Goal: Task Accomplishment & Management: Use online tool/utility

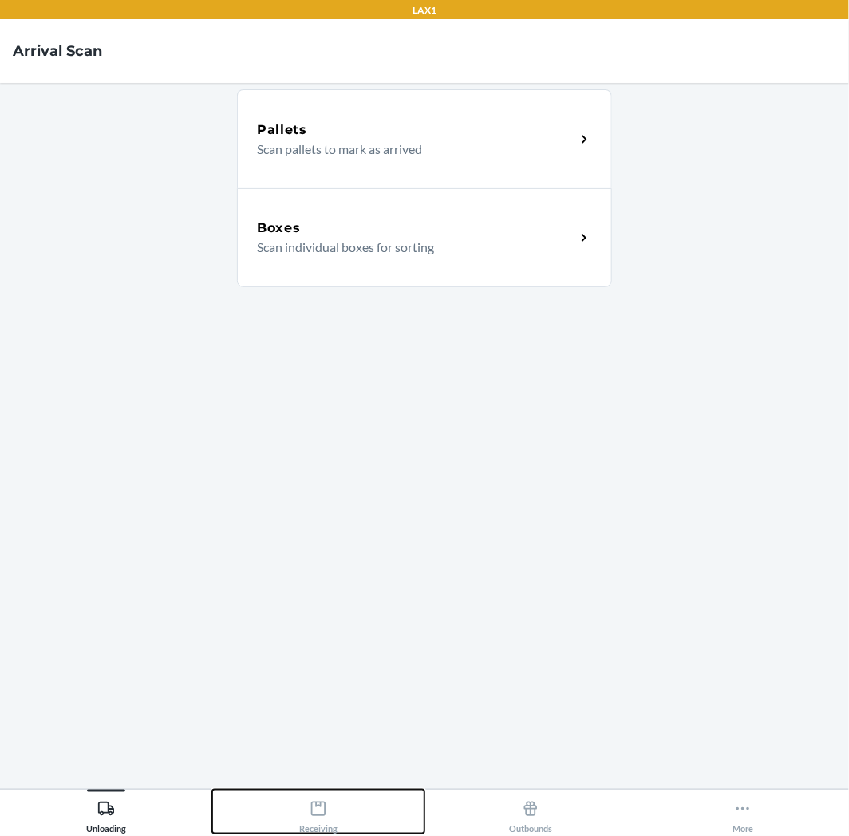
click at [323, 801] on icon at bounding box center [319, 810] width 18 height 18
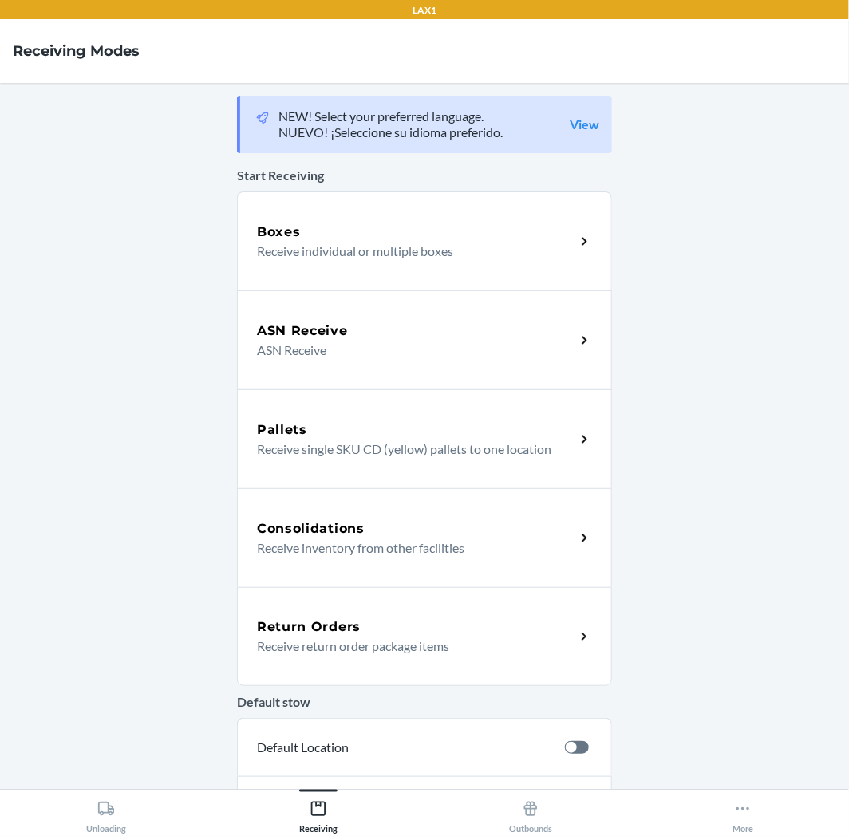
click at [386, 631] on div "Return Orders" at bounding box center [416, 627] width 318 height 19
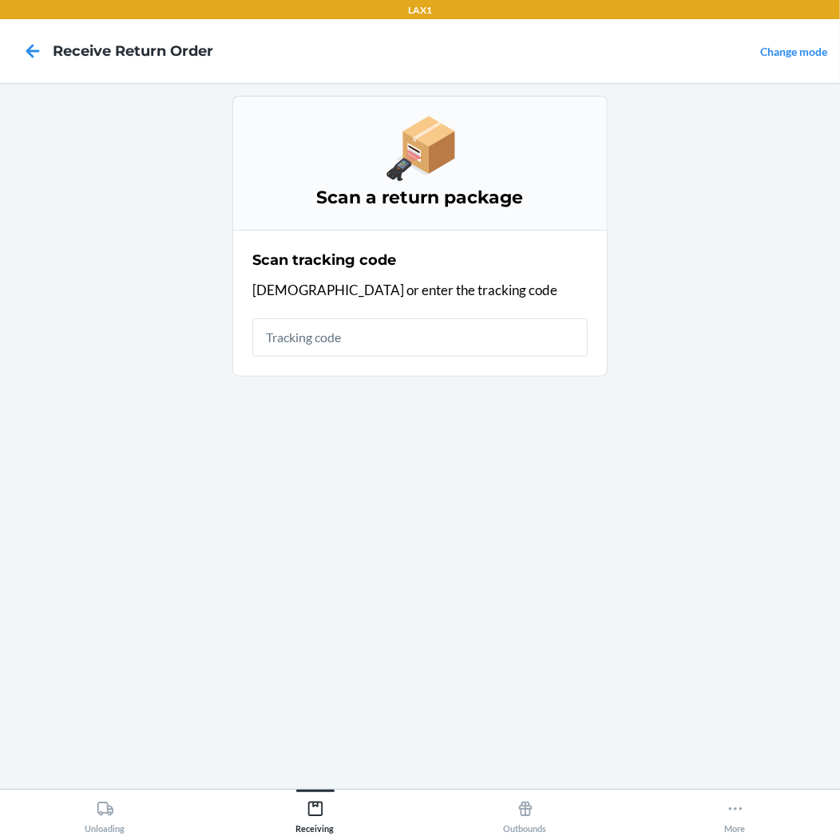
click at [2, 186] on main "Scan a return package Scan tracking code Scan or enter the tracking code" at bounding box center [420, 436] width 840 height 706
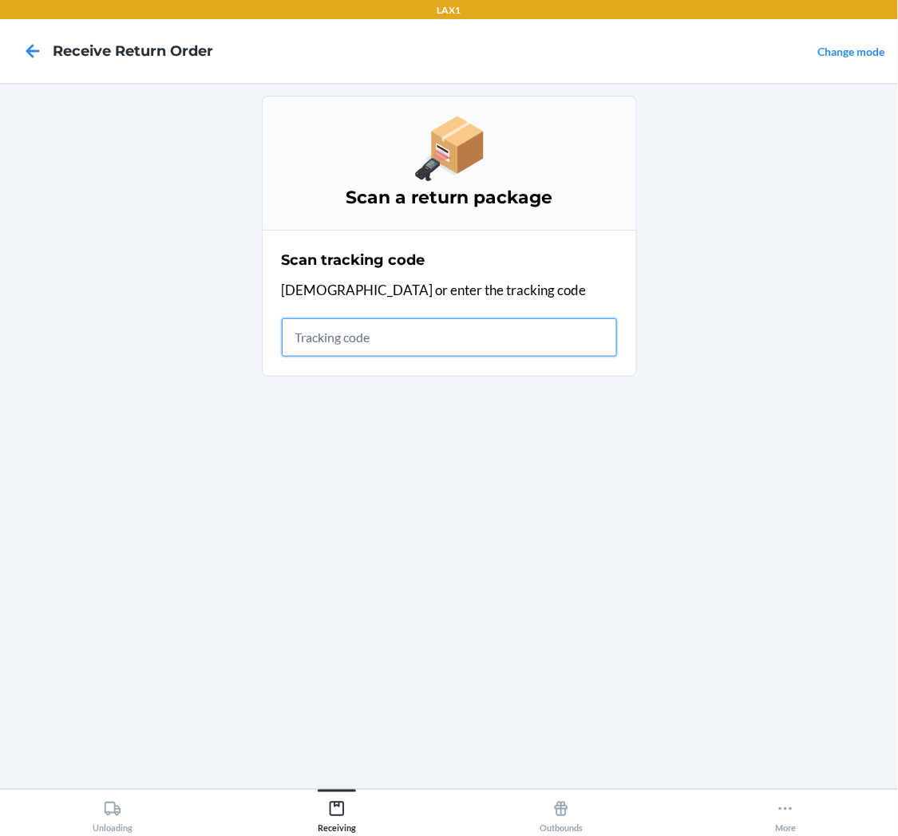
click at [319, 347] on input "text" at bounding box center [449, 337] width 335 height 38
click at [335, 343] on input "text" at bounding box center [449, 337] width 335 height 38
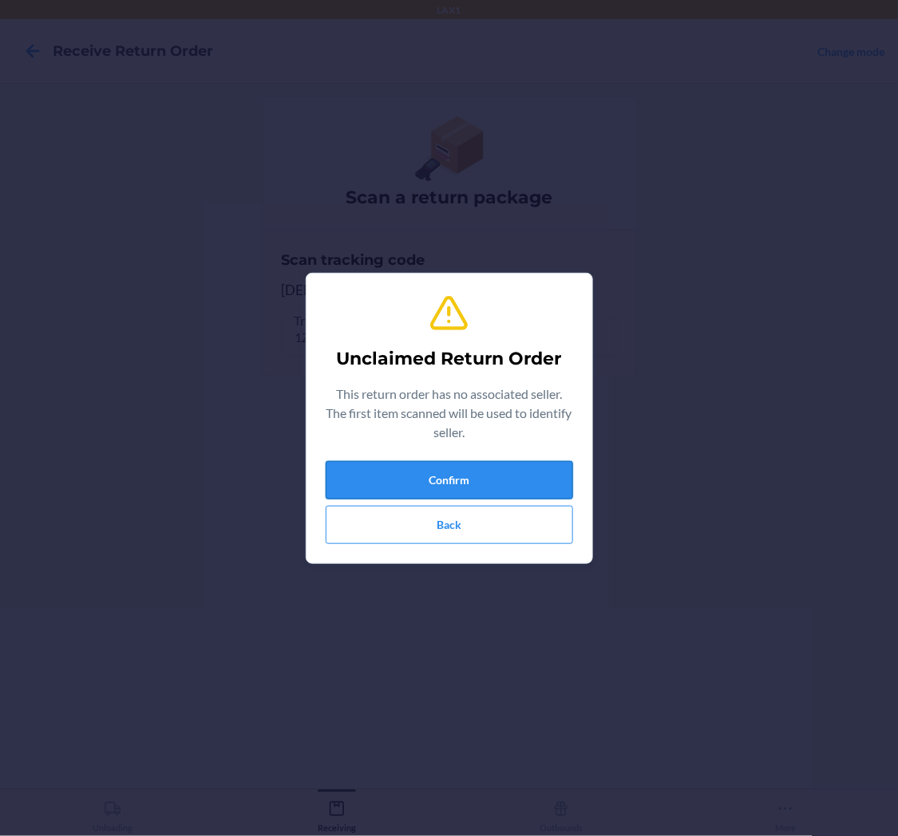
click at [548, 464] on button "Confirm" at bounding box center [449, 480] width 247 height 38
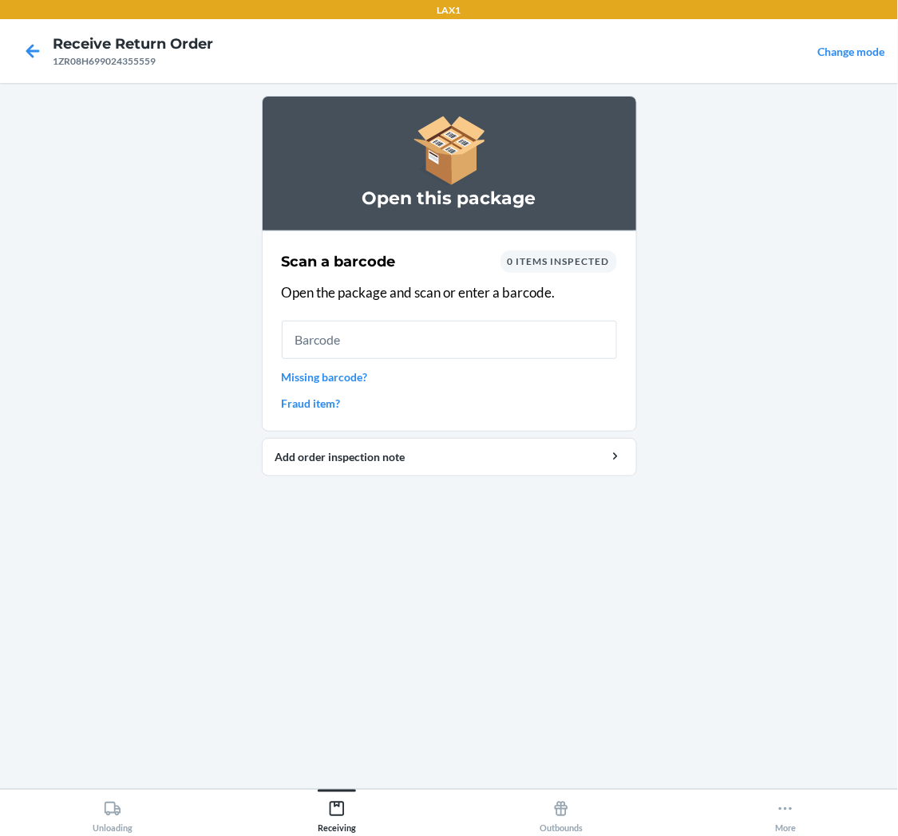
click at [350, 375] on link "Missing barcode?" at bounding box center [449, 377] width 335 height 17
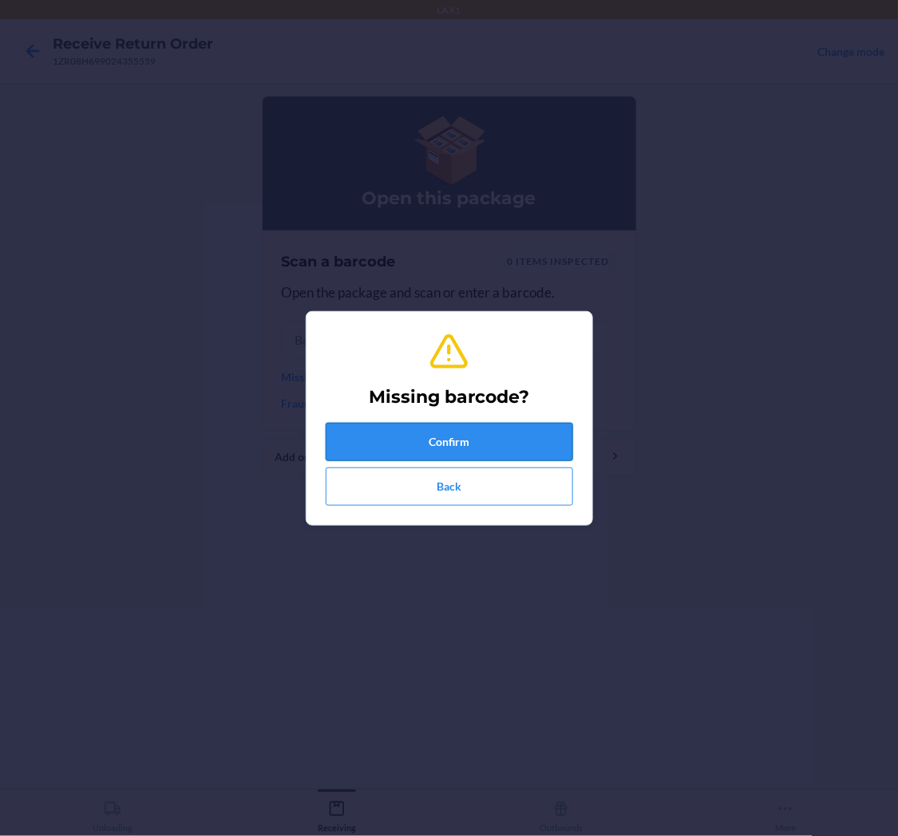
click at [425, 437] on button "Confirm" at bounding box center [449, 442] width 247 height 38
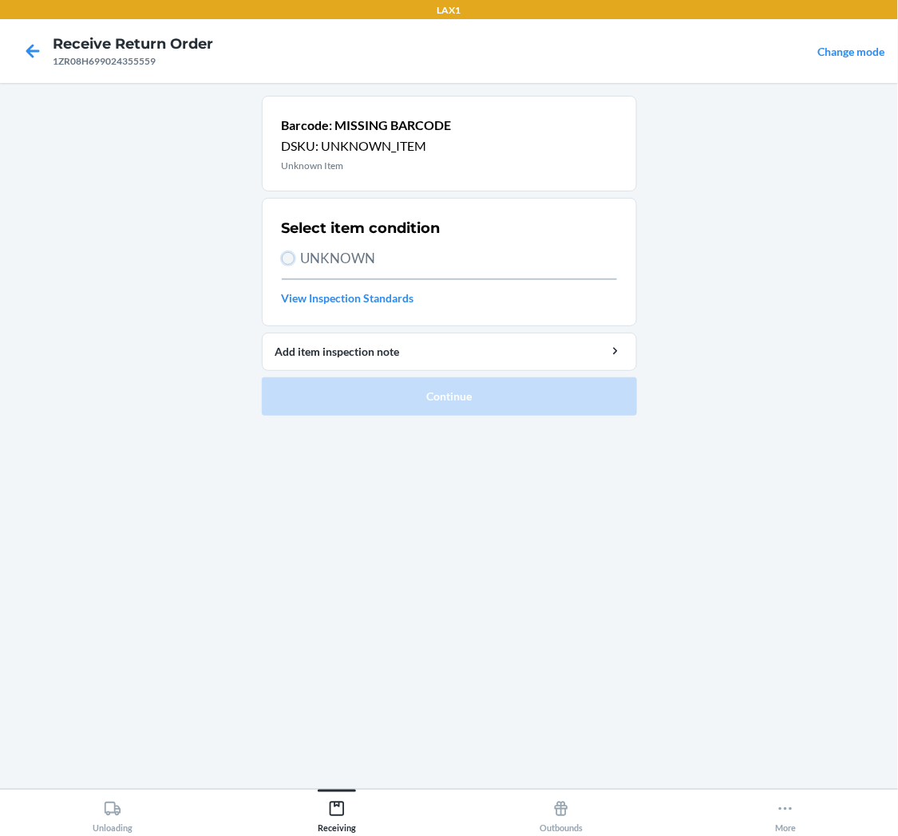
click at [287, 261] on input "UNKNOWN" at bounding box center [288, 258] width 13 height 13
radio input "true"
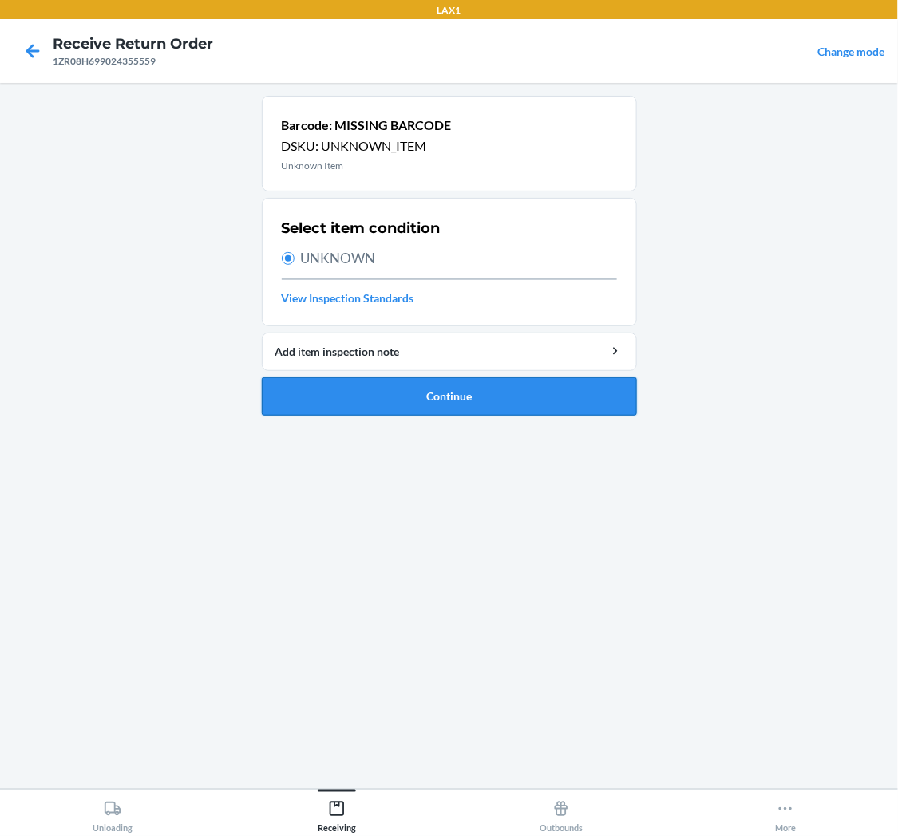
click at [418, 401] on button "Continue" at bounding box center [449, 397] width 375 height 38
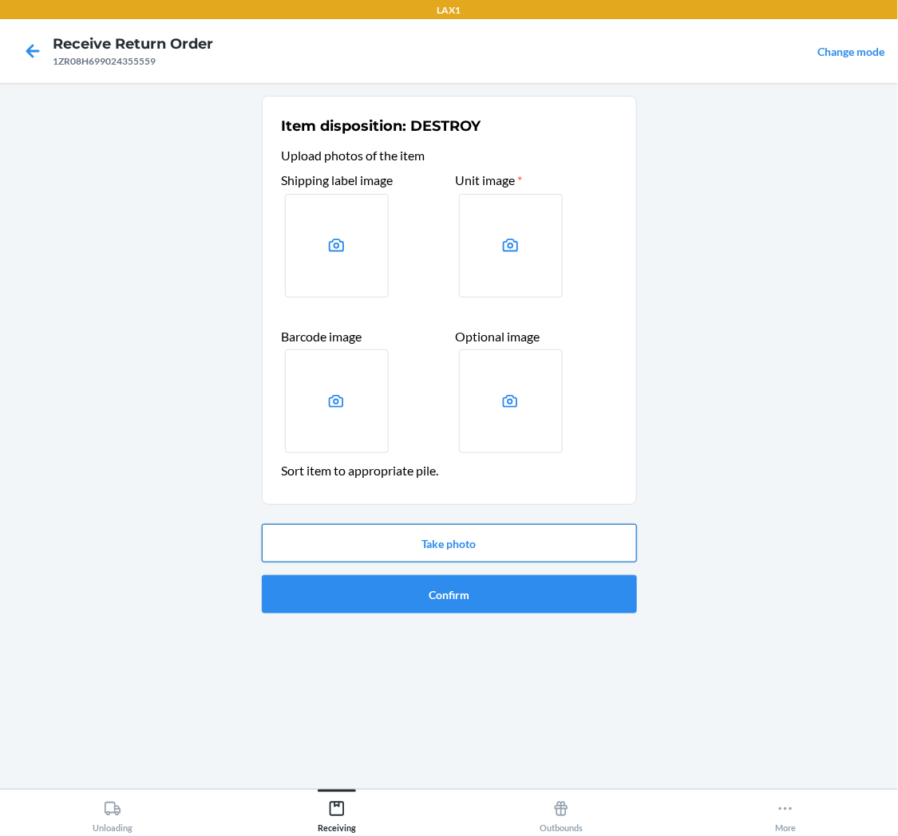
click at [492, 540] on button "Take photo" at bounding box center [449, 543] width 375 height 38
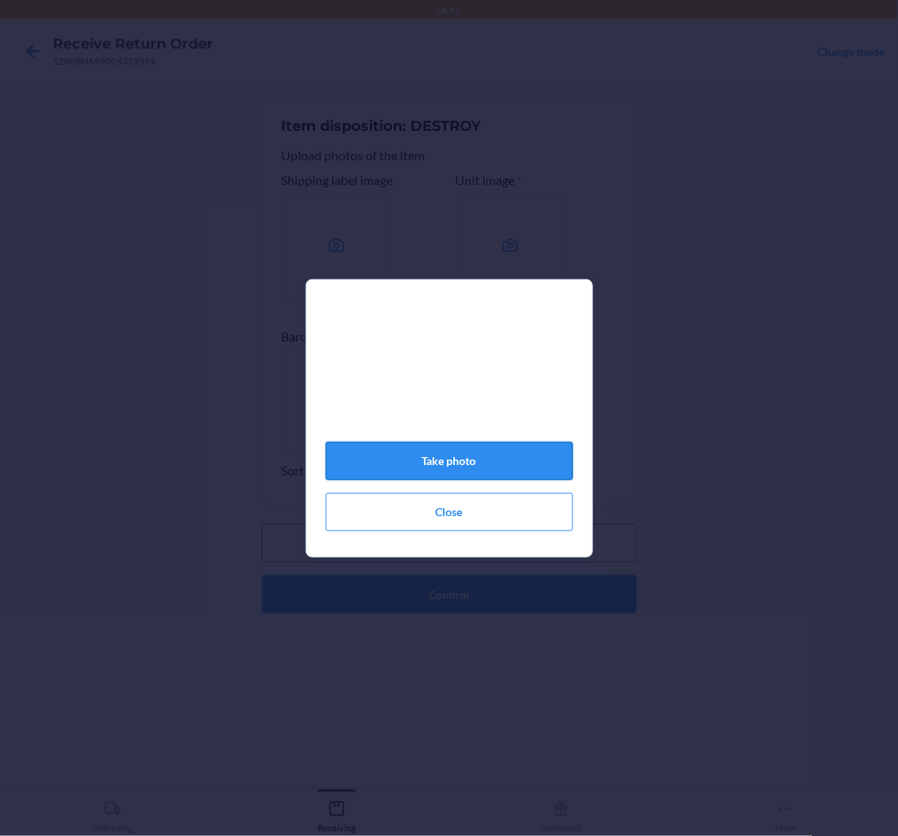
click at [484, 455] on button "Take photo" at bounding box center [449, 461] width 247 height 38
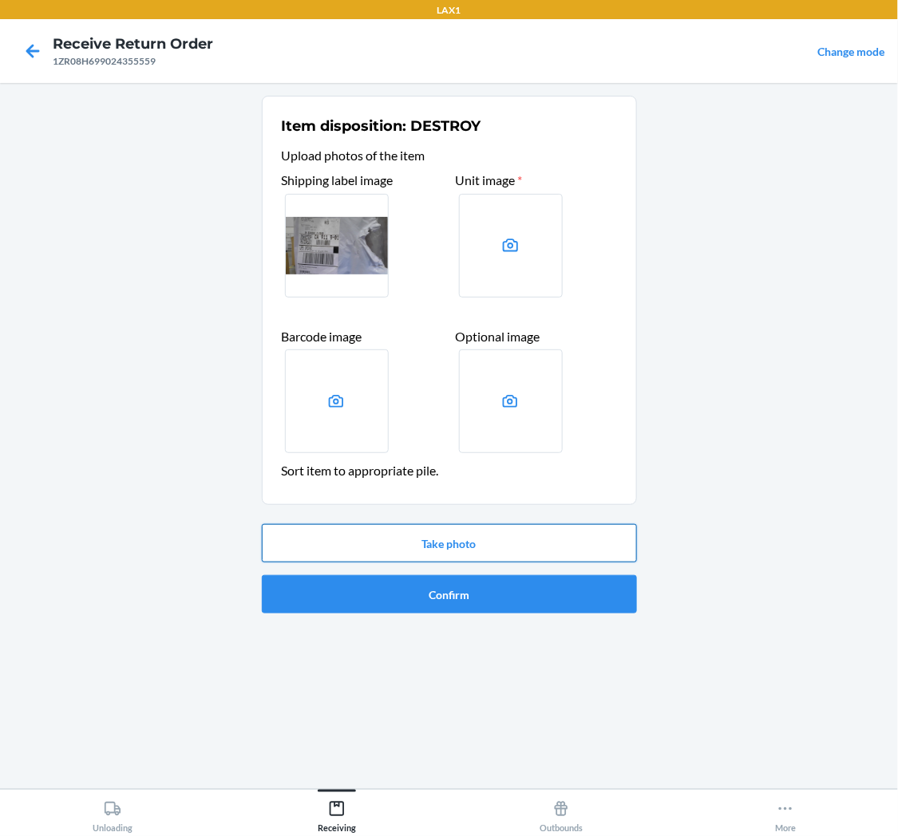
click at [474, 537] on button "Take photo" at bounding box center [449, 543] width 375 height 38
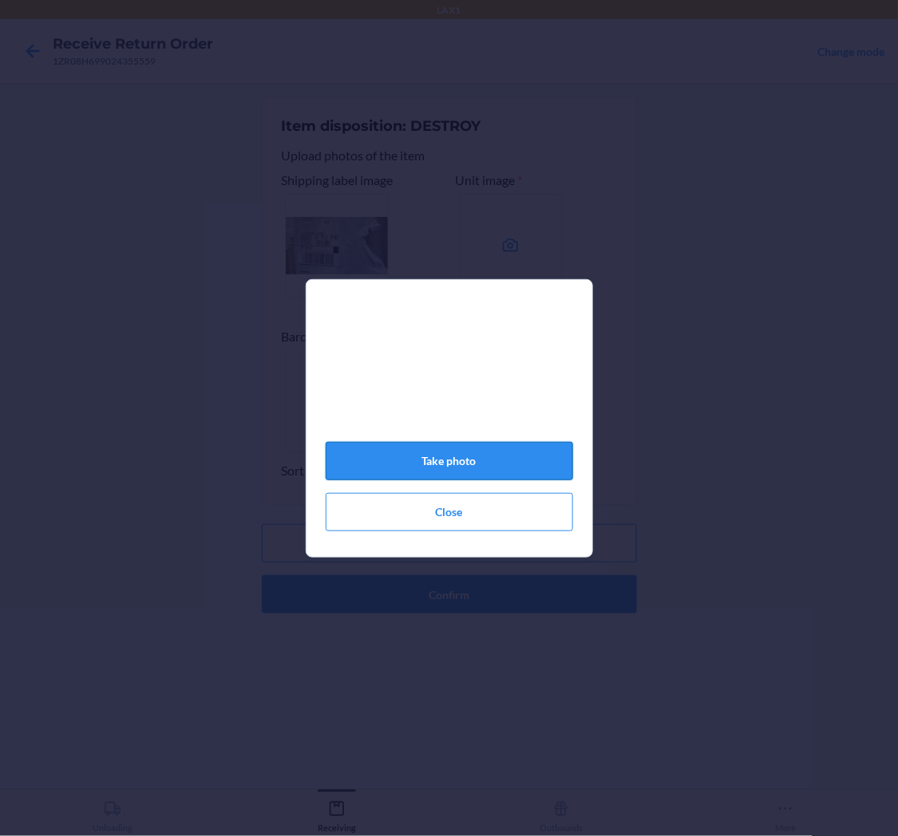
click at [465, 468] on button "Take photo" at bounding box center [449, 461] width 247 height 38
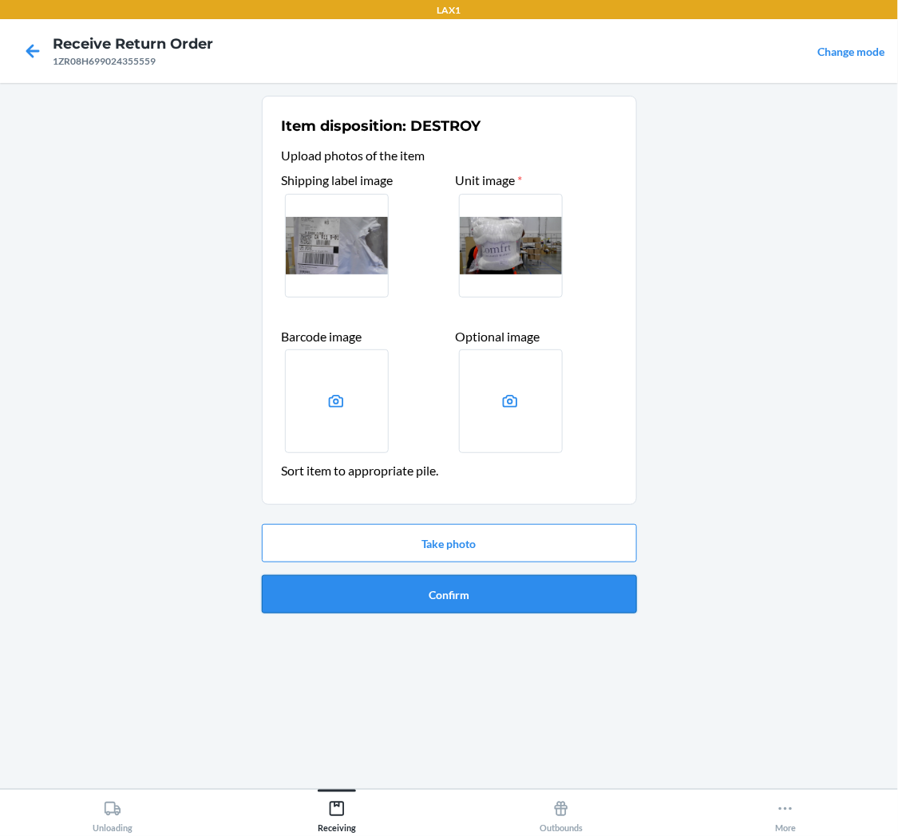
click at [500, 587] on button "Confirm" at bounding box center [449, 594] width 375 height 38
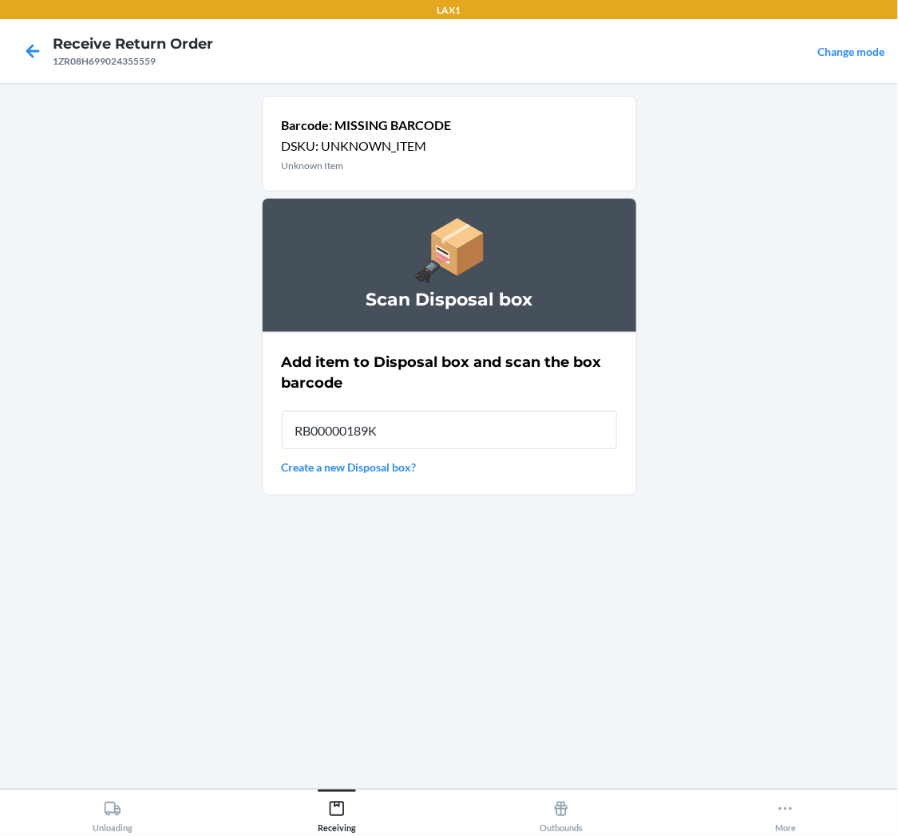
type input "RB00000189K"
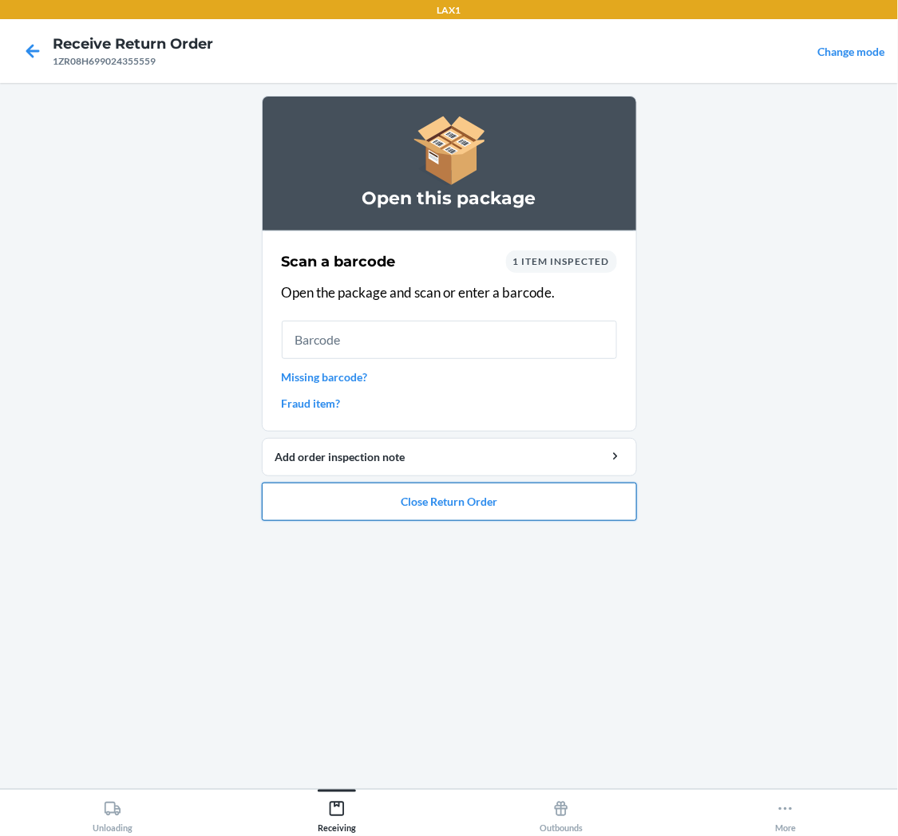
click at [447, 514] on button "Close Return Order" at bounding box center [449, 502] width 375 height 38
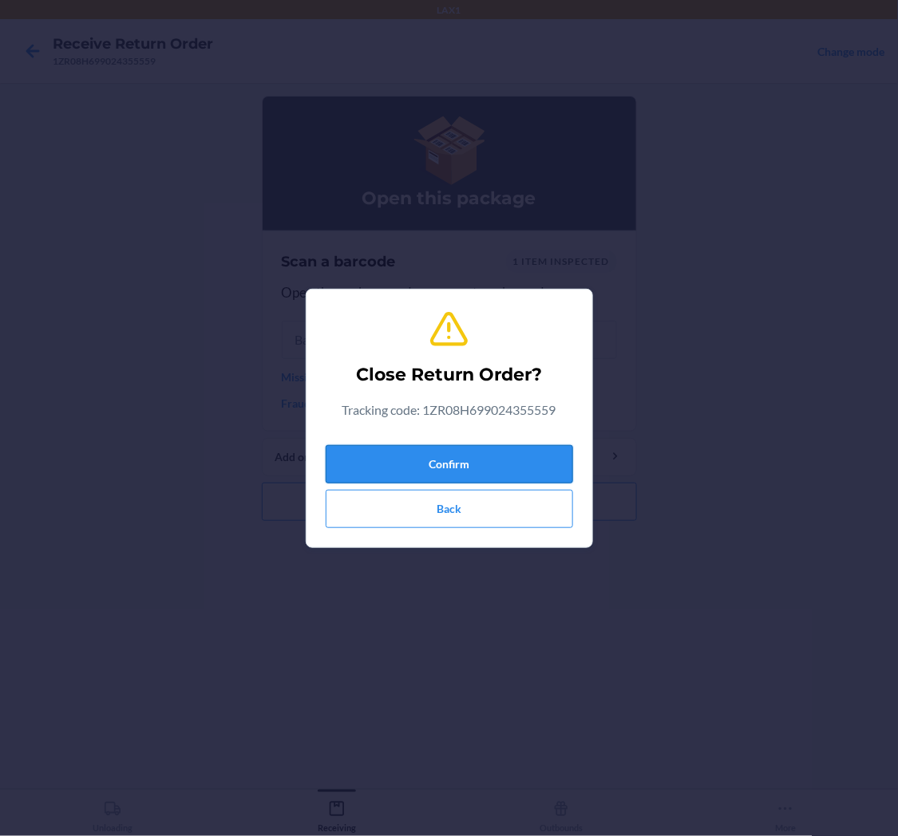
click at [471, 460] on button "Confirm" at bounding box center [449, 464] width 247 height 38
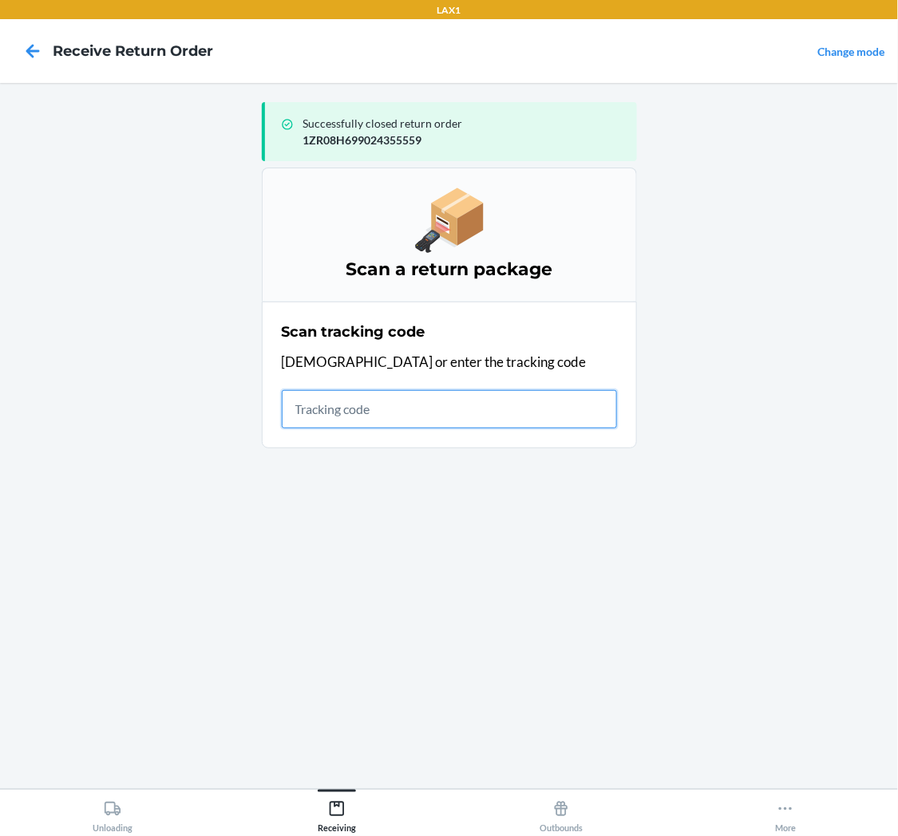
click at [342, 413] on input "text" at bounding box center [449, 409] width 335 height 38
click at [469, 415] on input "text" at bounding box center [449, 409] width 335 height 38
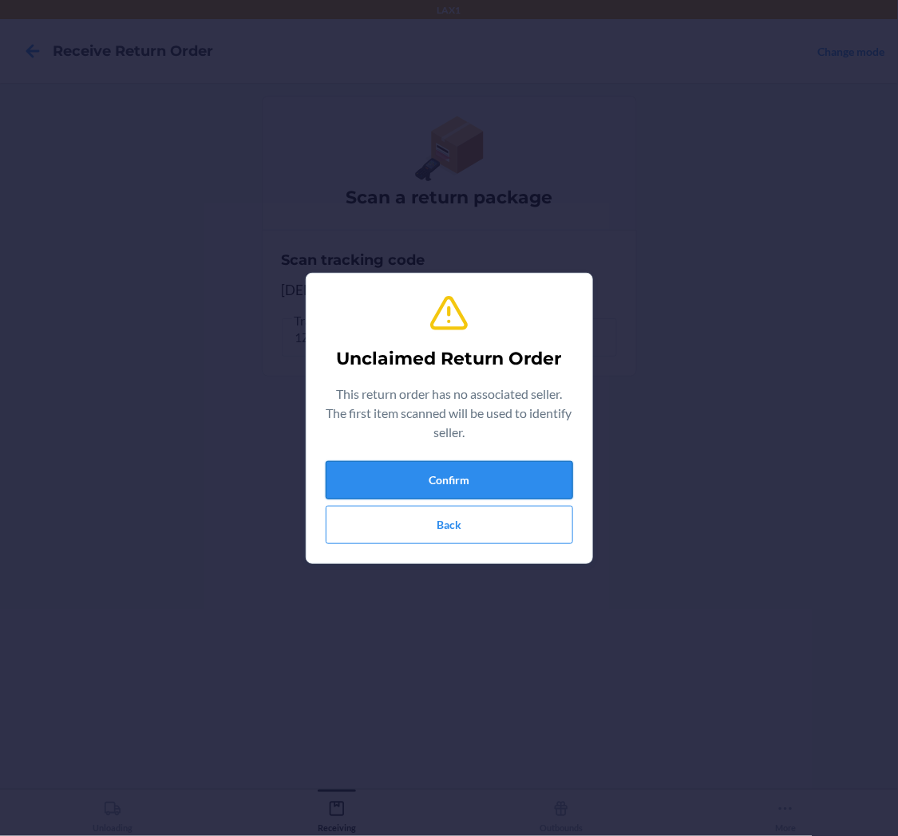
click at [496, 472] on button "Confirm" at bounding box center [449, 480] width 247 height 38
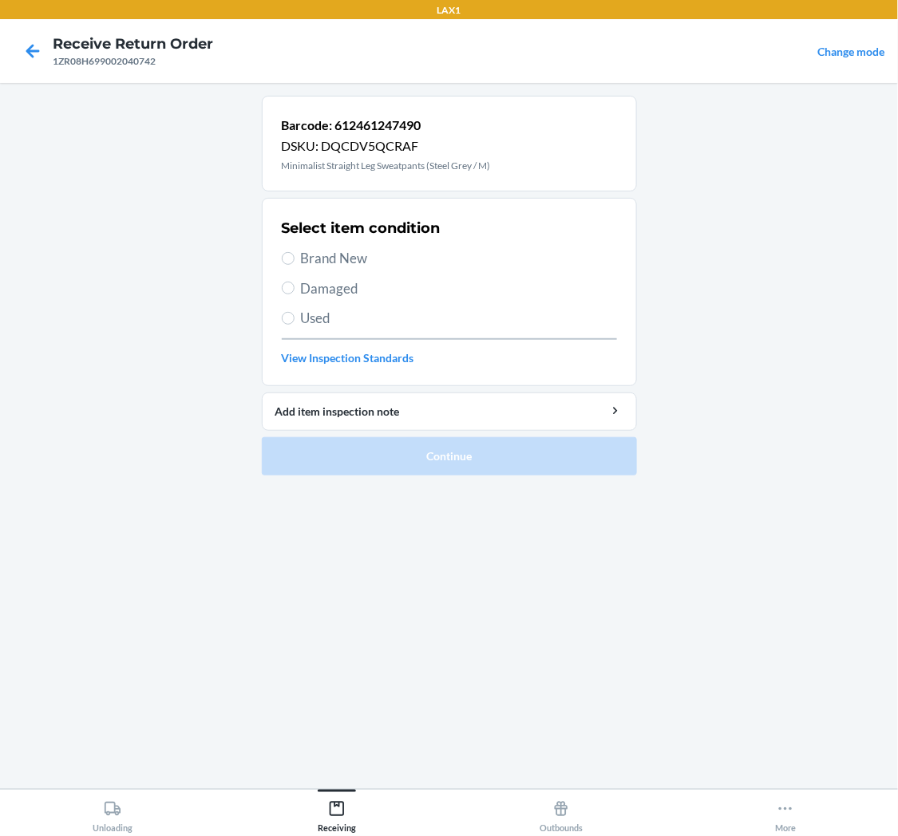
click at [349, 284] on span "Damaged" at bounding box center [459, 289] width 316 height 21
click at [295, 284] on input "Damaged" at bounding box center [288, 288] width 13 height 13
radio input "true"
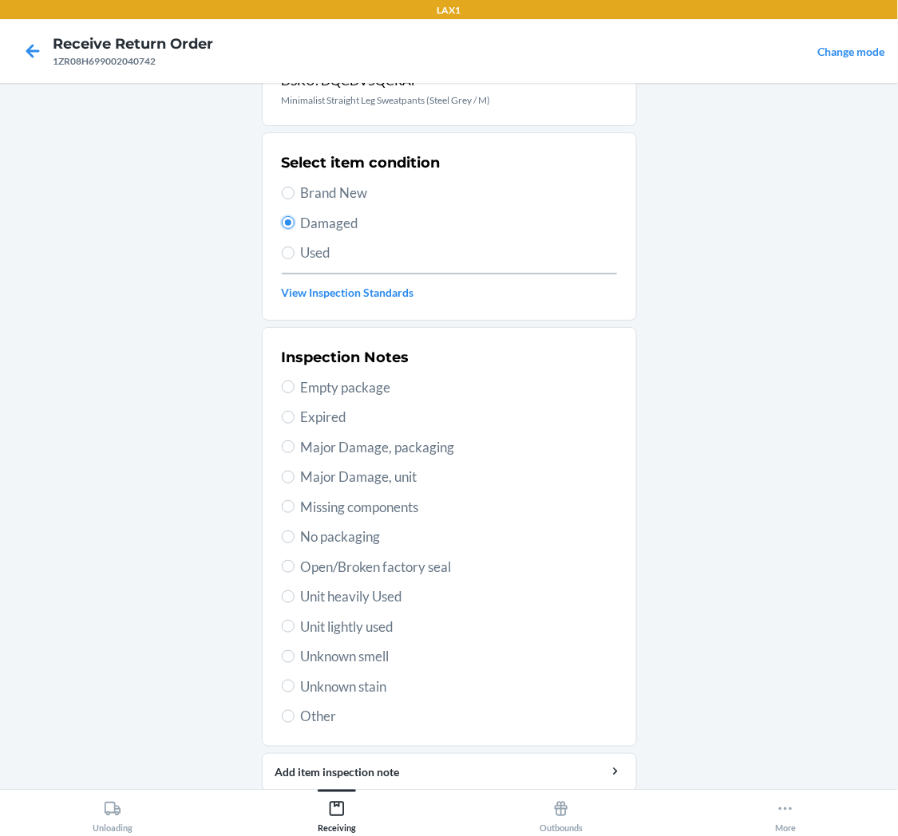
scroll to position [124, 0]
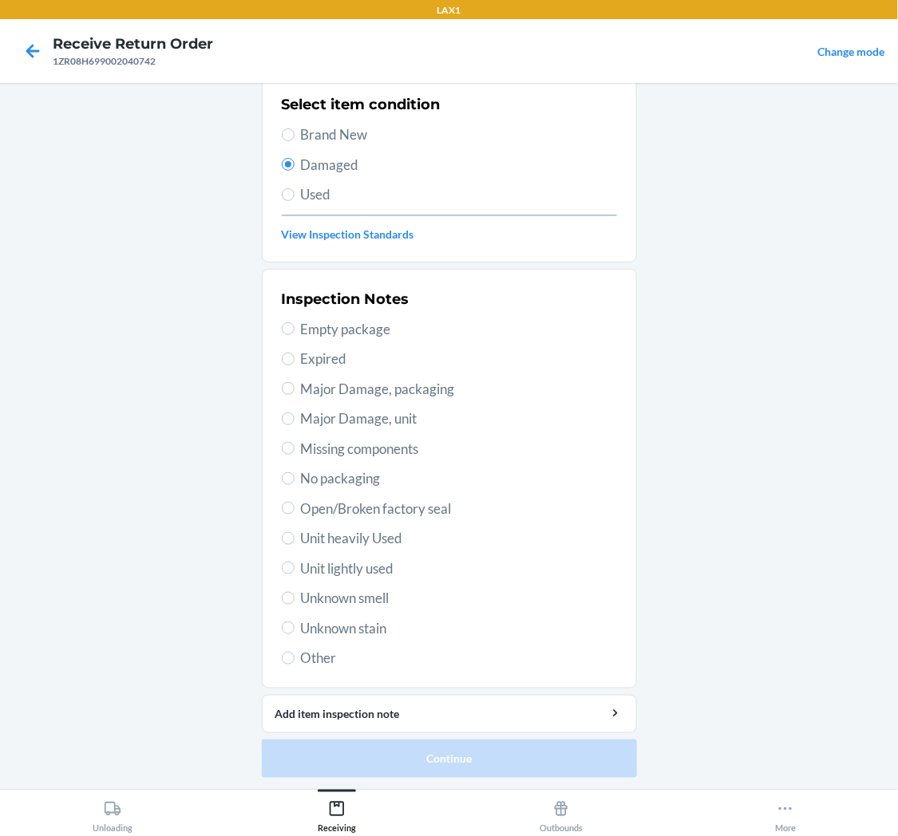
click at [362, 560] on span "Unit lightly used" at bounding box center [459, 569] width 316 height 21
click at [295, 562] on input "Unit lightly used" at bounding box center [288, 568] width 13 height 13
radio input "true"
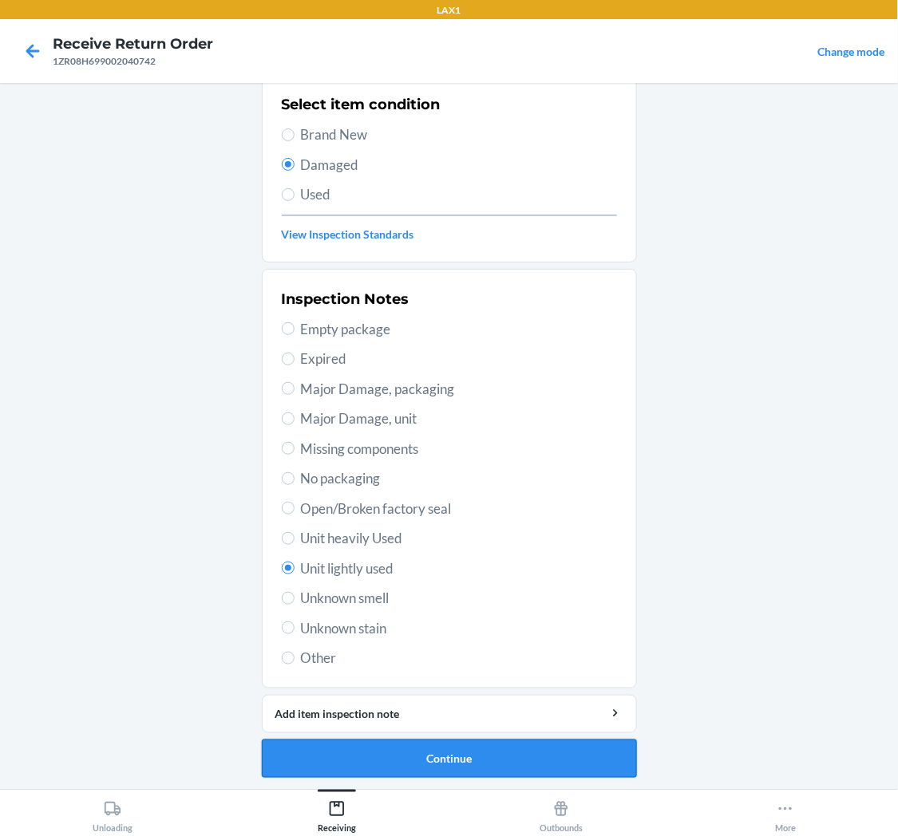
click at [476, 745] on button "Continue" at bounding box center [449, 759] width 375 height 38
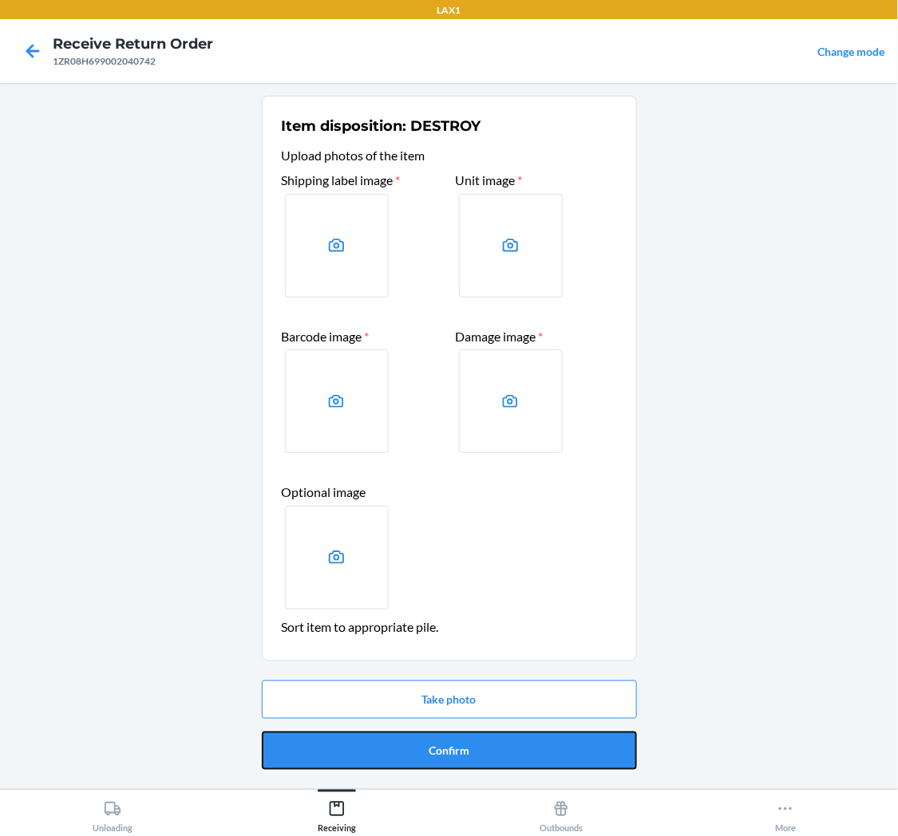
click at [509, 747] on button "Confirm" at bounding box center [449, 751] width 375 height 38
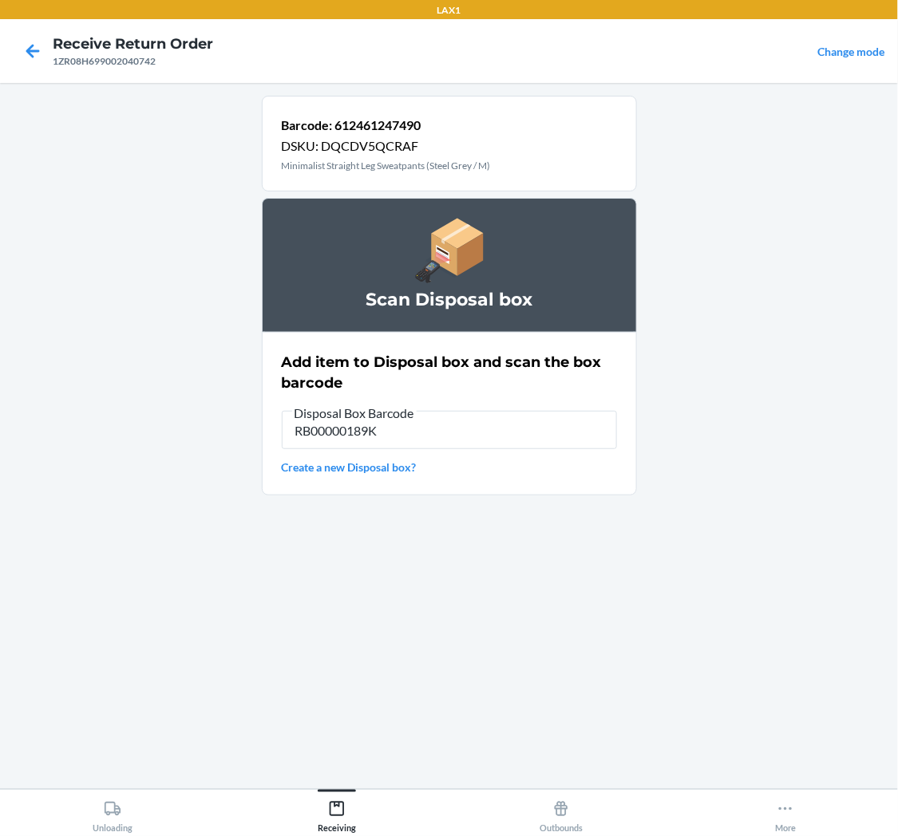
type input "RB00000189K"
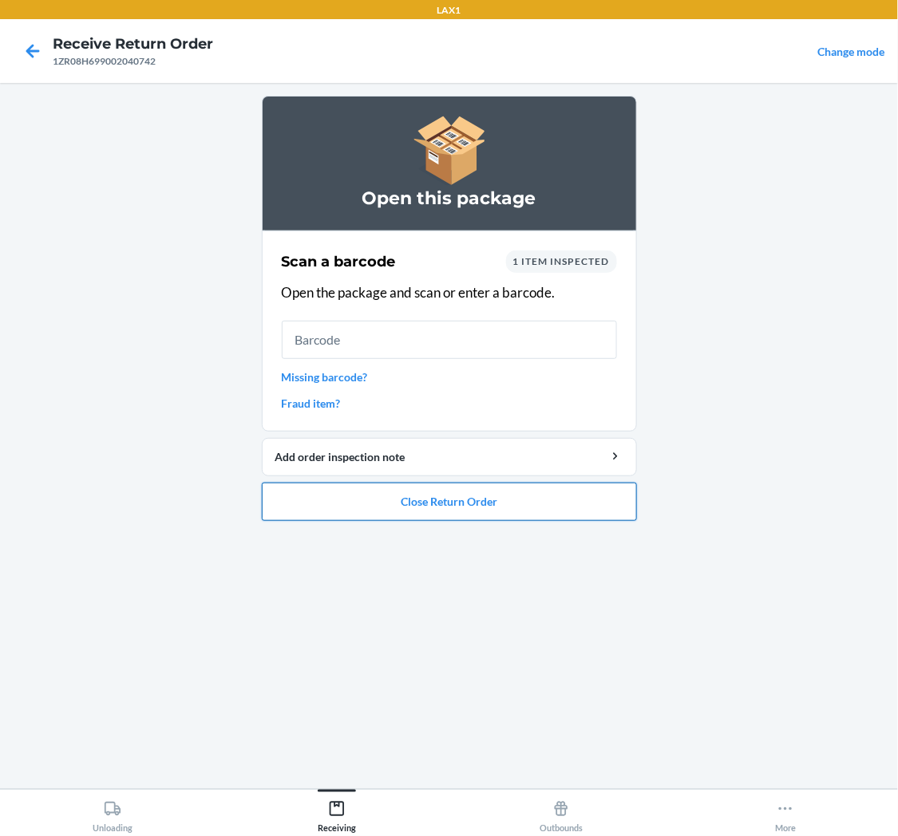
click at [480, 498] on button "Close Return Order" at bounding box center [449, 502] width 375 height 38
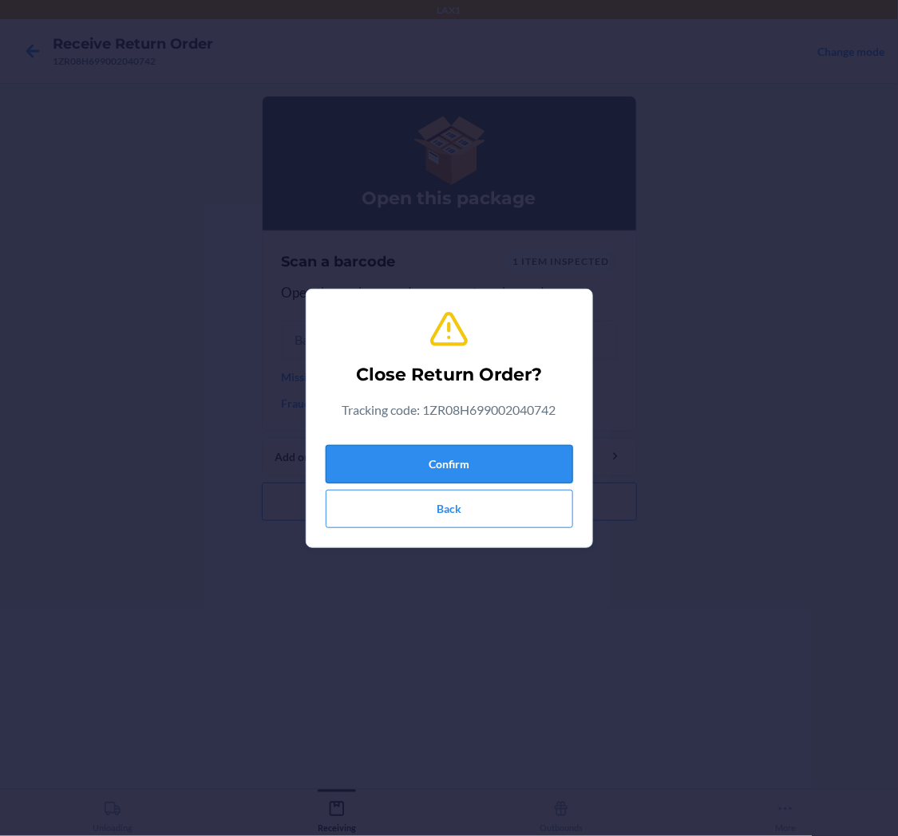
click at [488, 455] on button "Confirm" at bounding box center [449, 464] width 247 height 38
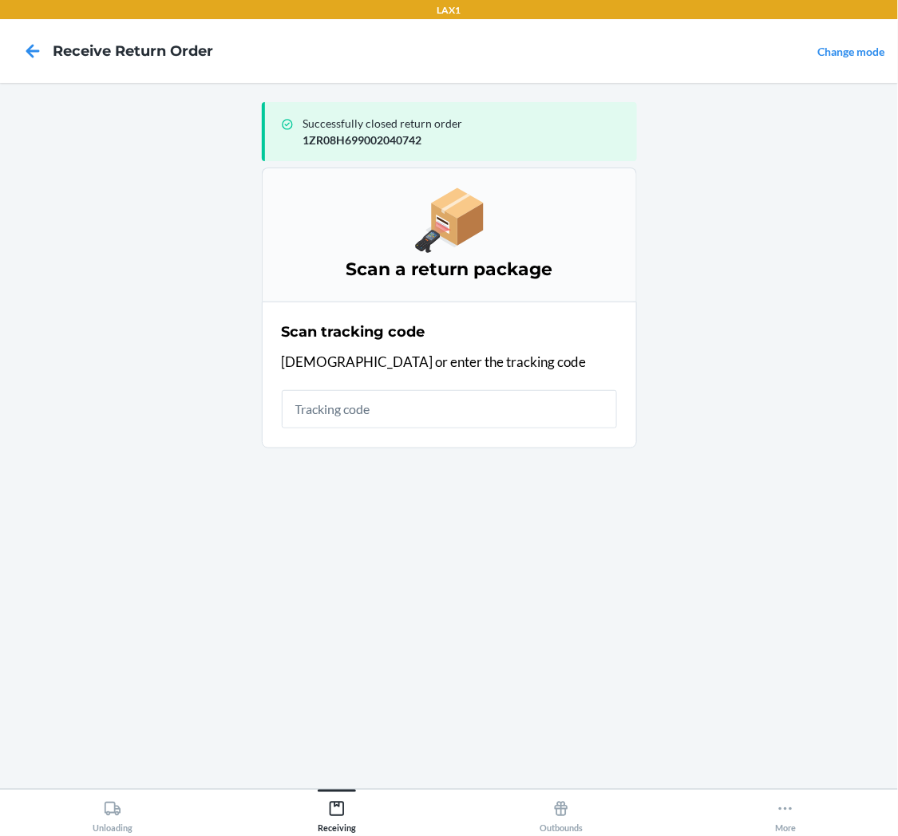
click at [369, 410] on input "text" at bounding box center [449, 409] width 335 height 38
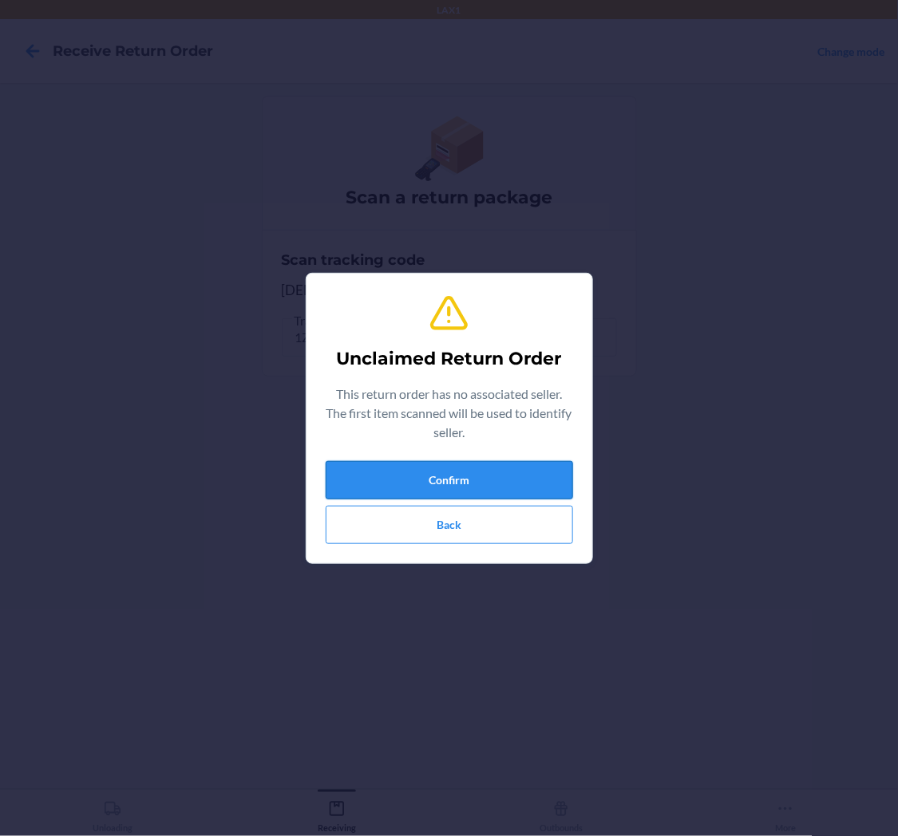
click at [488, 480] on button "Confirm" at bounding box center [449, 480] width 247 height 38
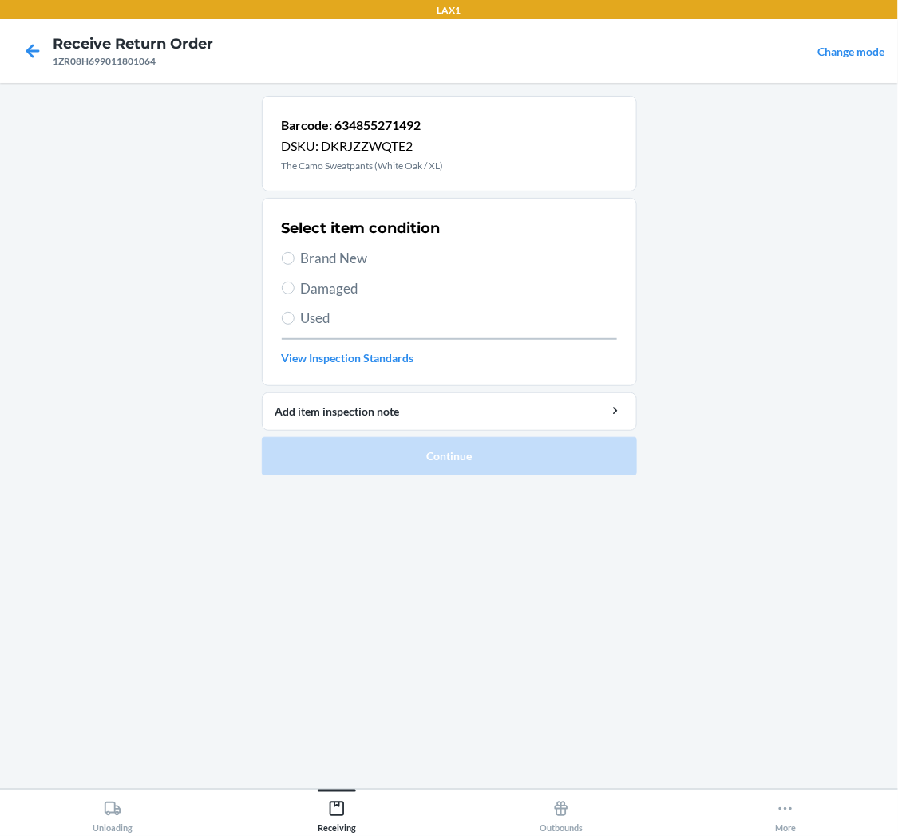
click at [319, 314] on span "Used" at bounding box center [459, 318] width 316 height 21
click at [295, 314] on input "Used" at bounding box center [288, 318] width 13 height 13
radio input "true"
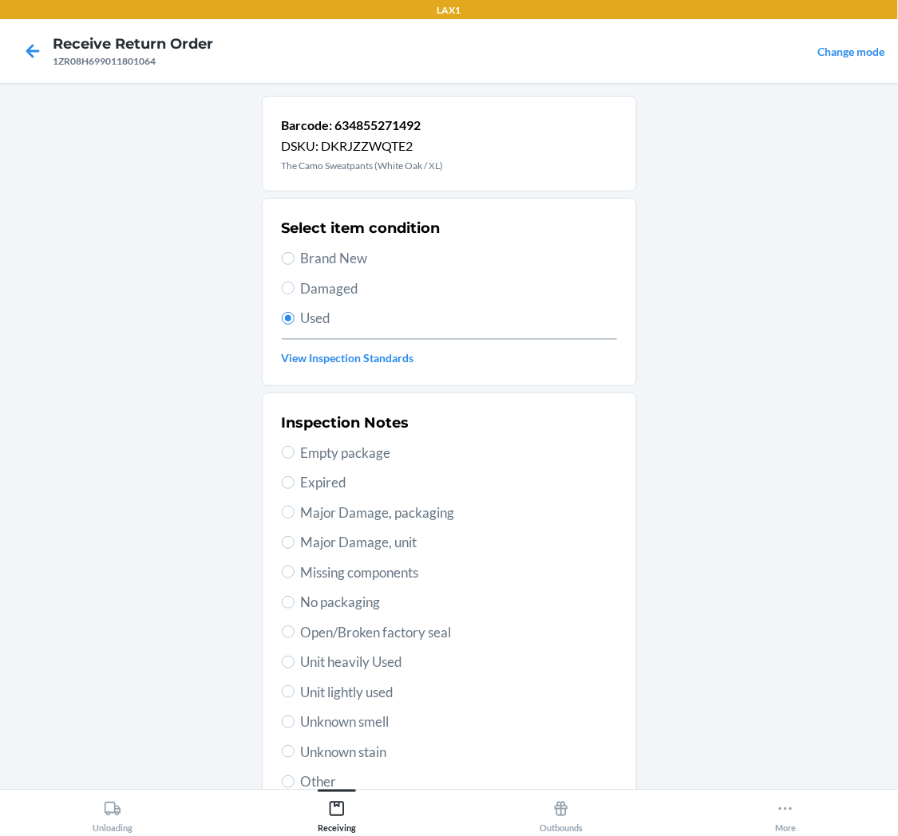
click at [356, 696] on span "Unit lightly used" at bounding box center [459, 692] width 316 height 21
click at [295, 696] on input "Unit lightly used" at bounding box center [288, 692] width 13 height 13
radio input "true"
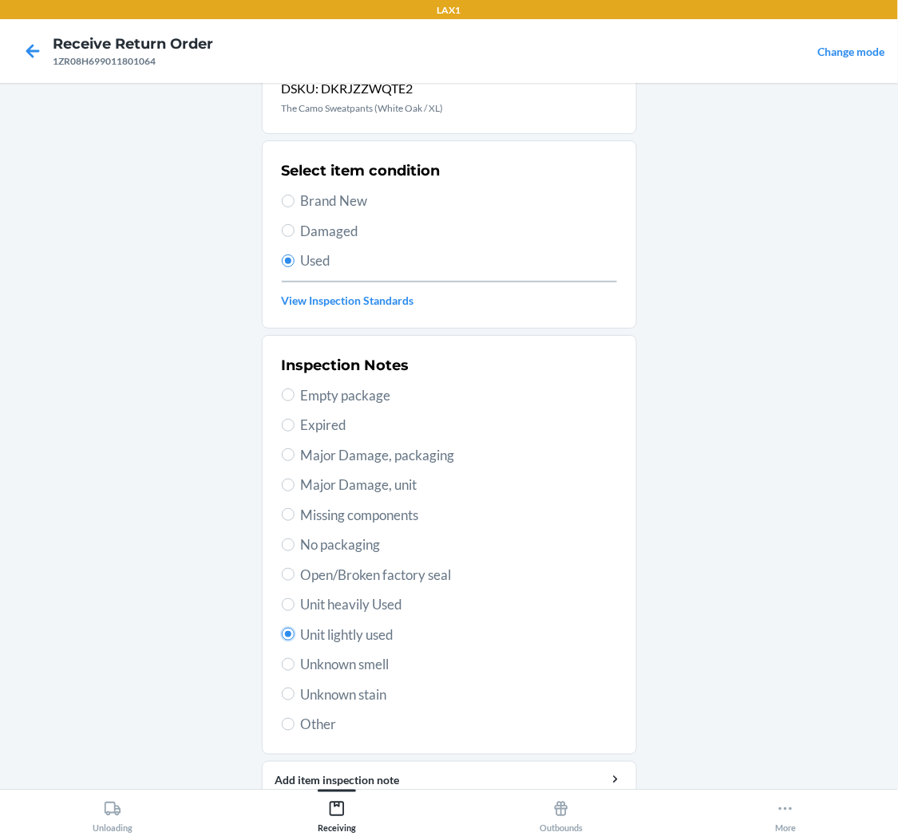
scroll to position [124, 0]
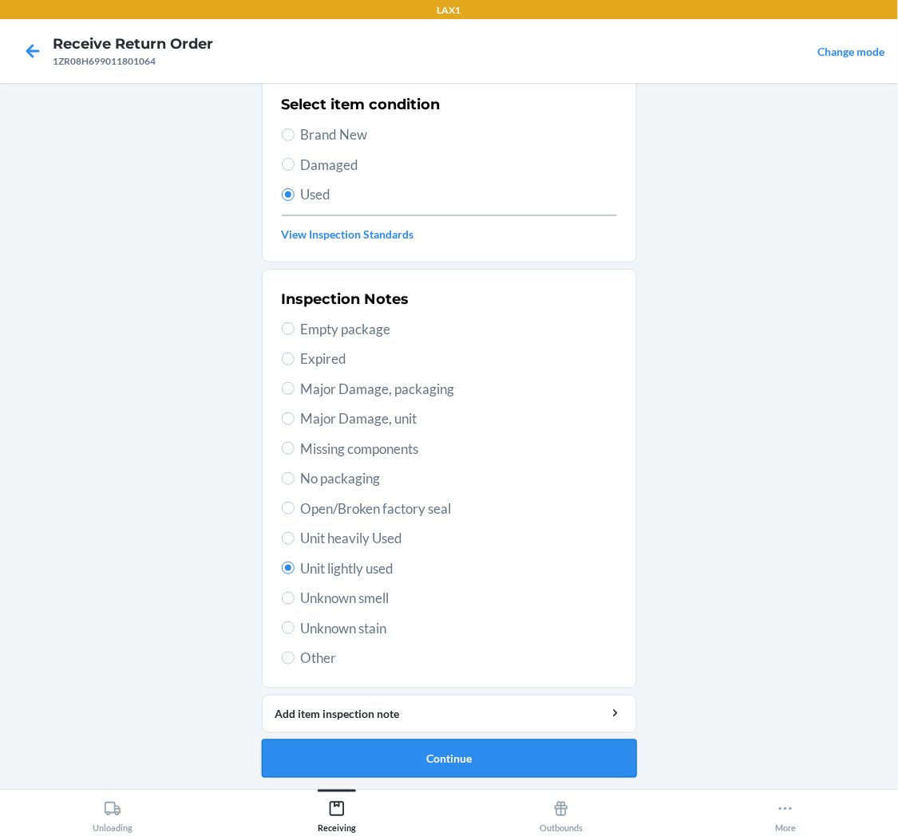
click at [378, 746] on button "Continue" at bounding box center [449, 759] width 375 height 38
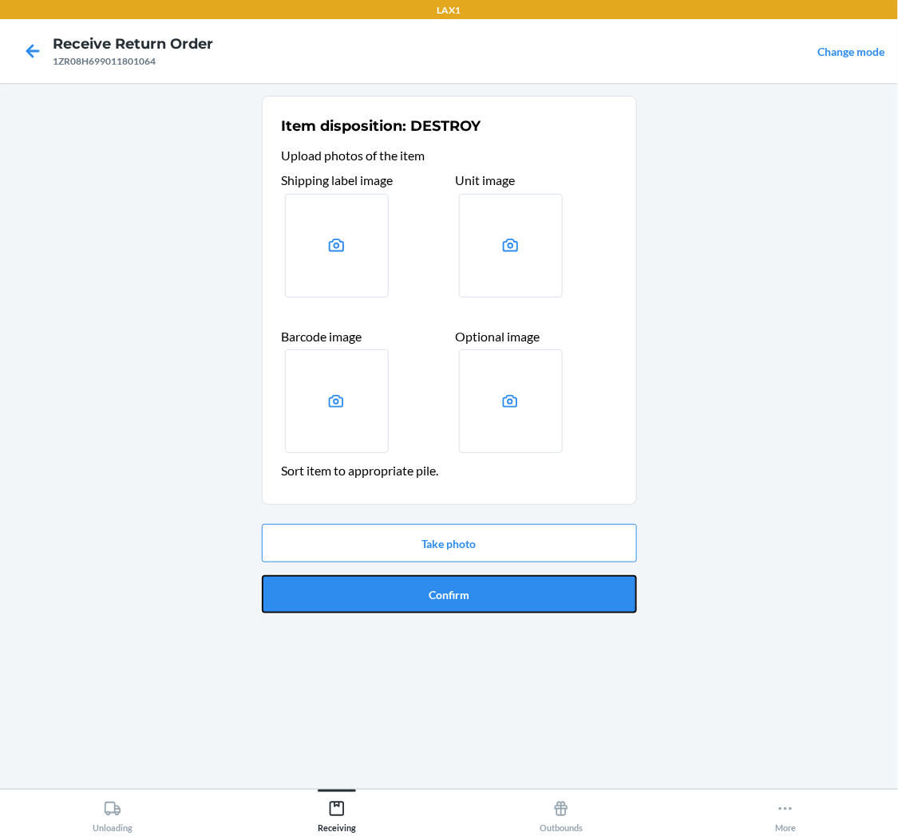
click at [425, 607] on button "Confirm" at bounding box center [449, 594] width 375 height 38
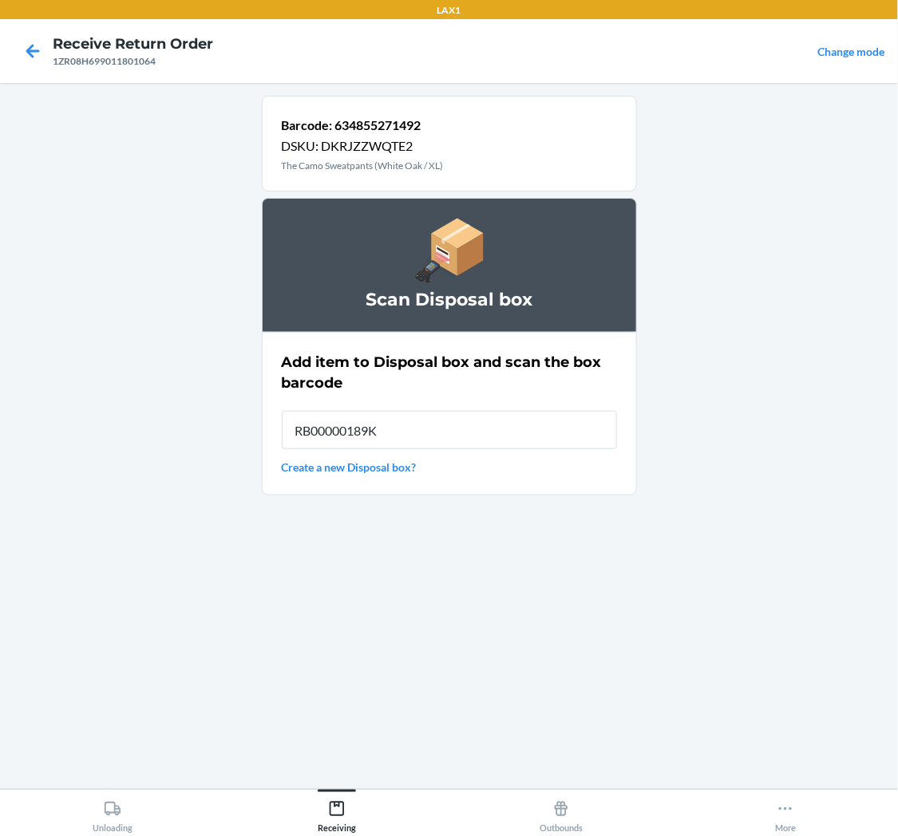
type input "RB00000189K"
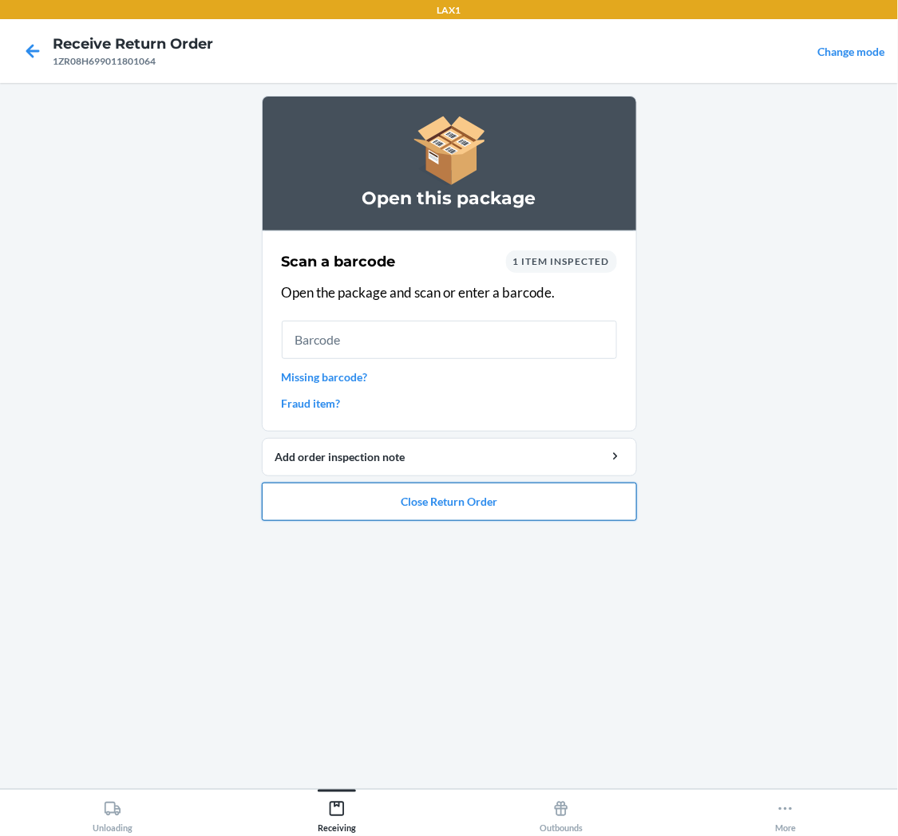
drag, startPoint x: 469, startPoint y: 508, endPoint x: 500, endPoint y: 515, distance: 31.2
click at [500, 515] on button "Close Return Order" at bounding box center [449, 502] width 375 height 38
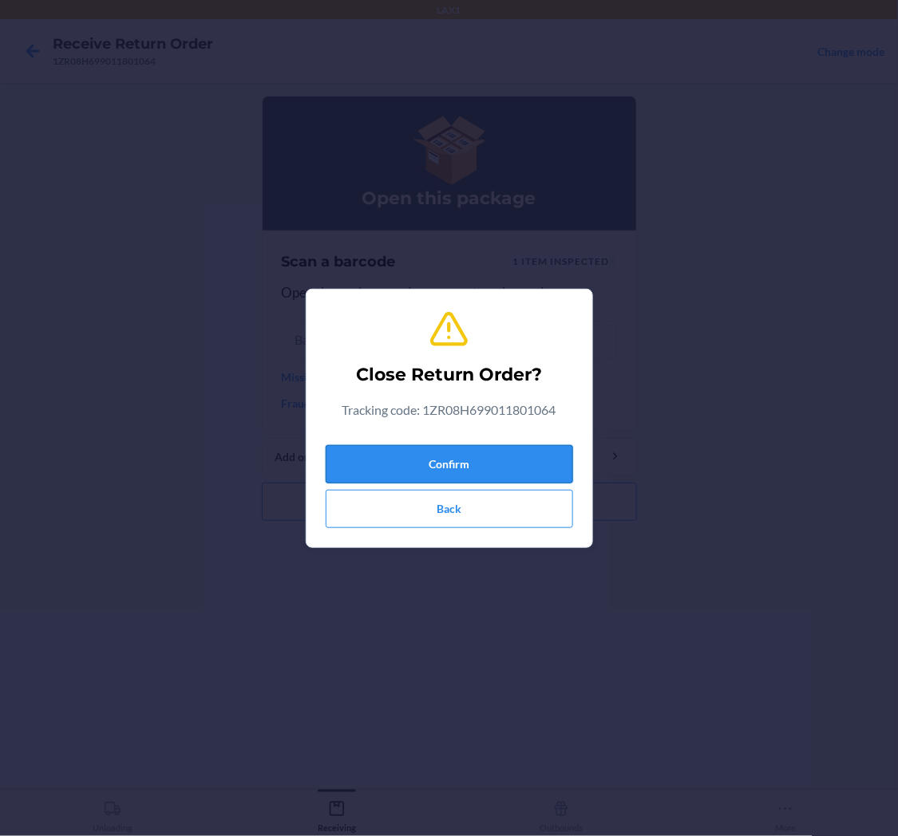
click at [524, 464] on button "Confirm" at bounding box center [449, 464] width 247 height 38
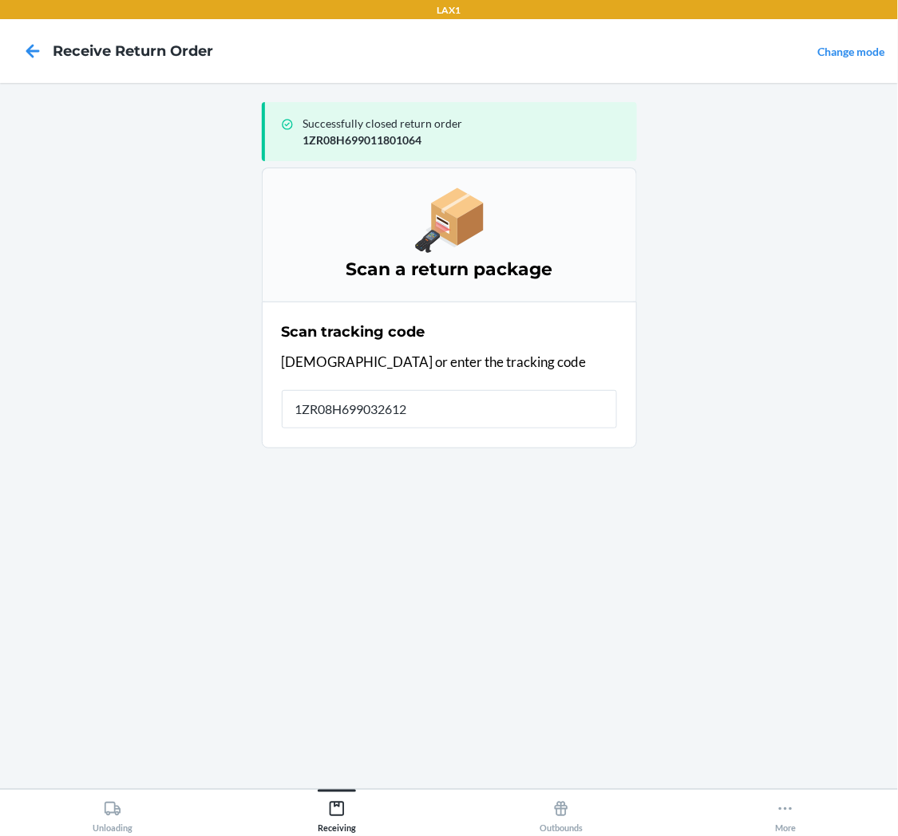
type input "1ZR08H6990326127"
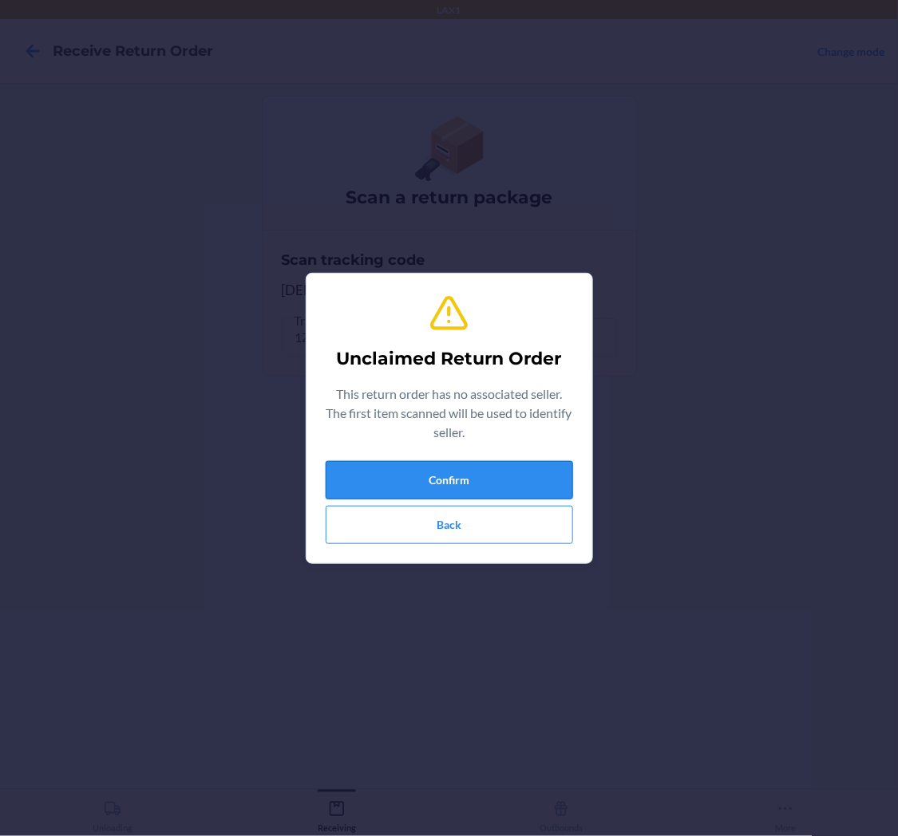
click at [485, 472] on button "Confirm" at bounding box center [449, 480] width 247 height 38
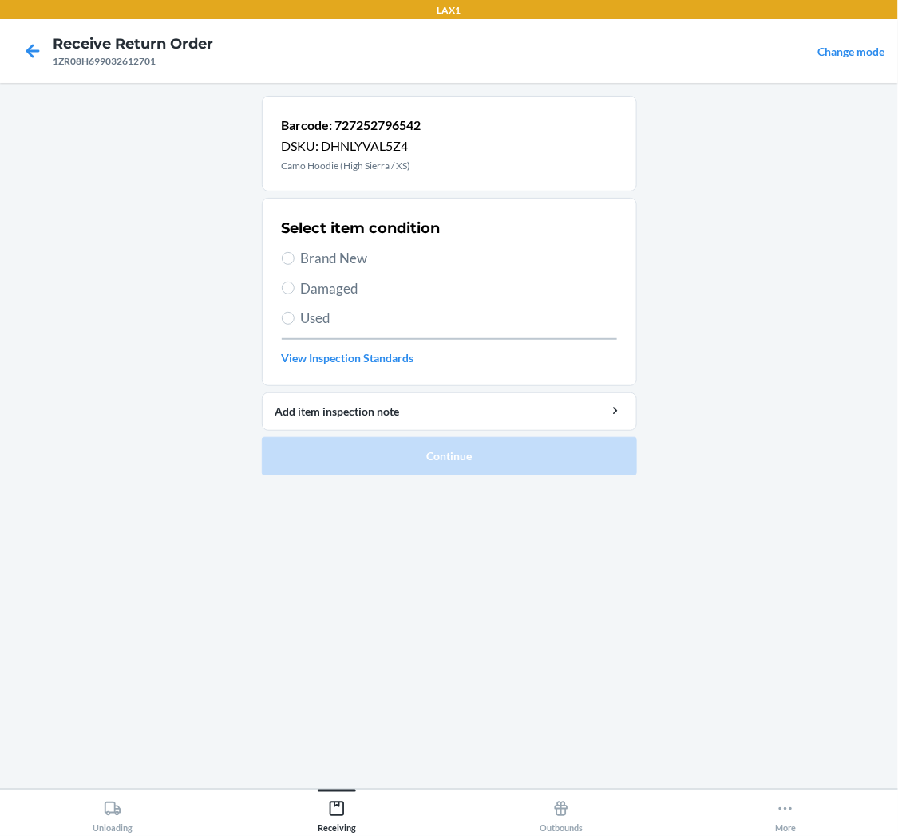
click at [304, 317] on span "Used" at bounding box center [459, 318] width 316 height 21
click at [295, 317] on input "Used" at bounding box center [288, 318] width 13 height 13
radio input "true"
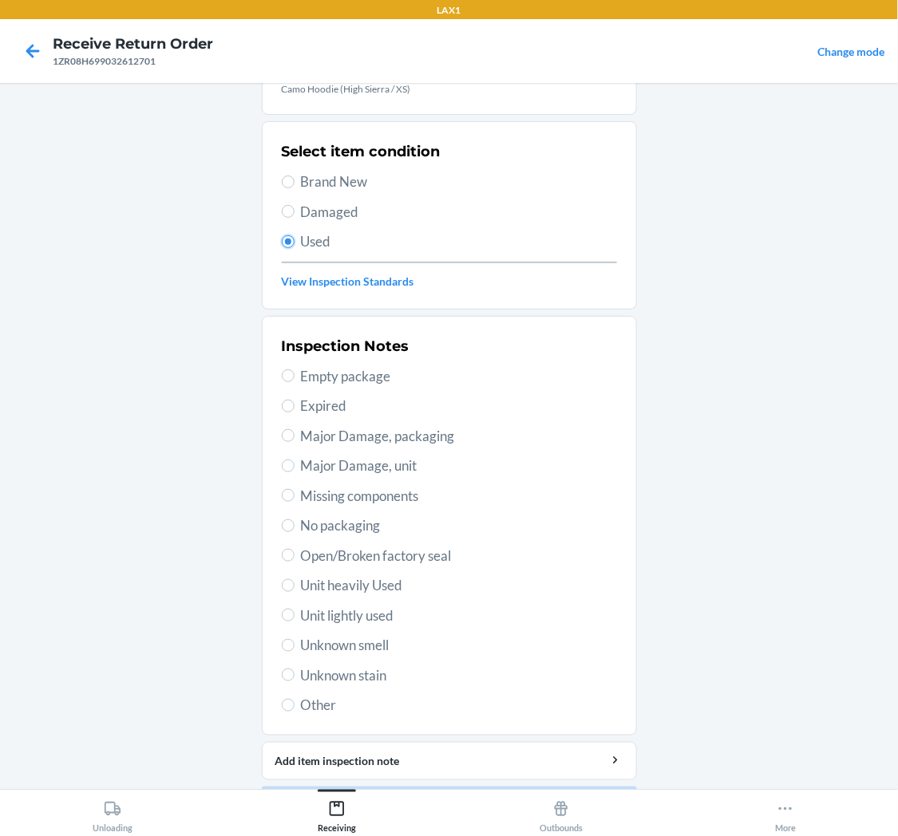
scroll to position [124, 0]
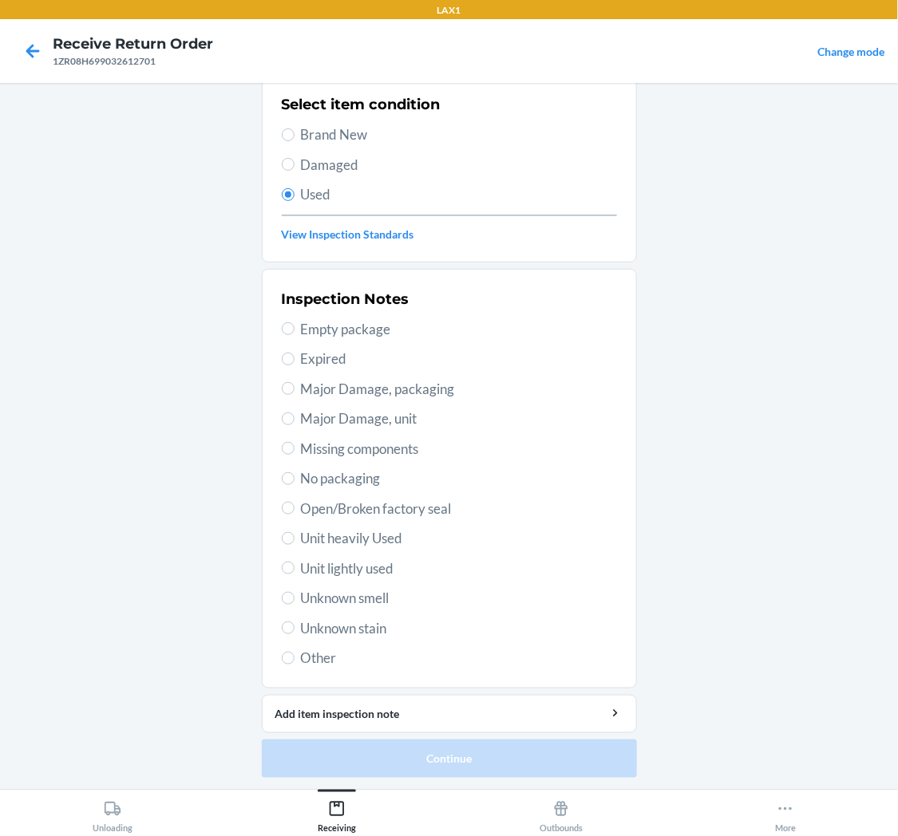
click at [301, 565] on span "Unit lightly used" at bounding box center [459, 569] width 316 height 21
click at [295, 565] on input "Unit lightly used" at bounding box center [288, 568] width 13 height 13
radio input "true"
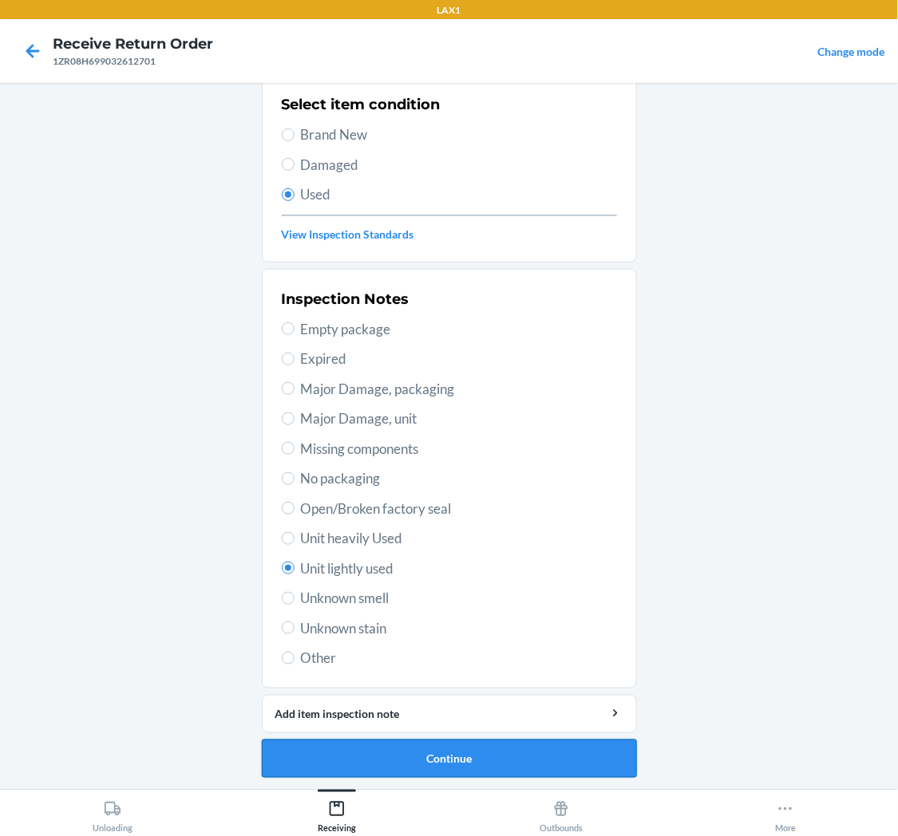
click at [429, 748] on button "Continue" at bounding box center [449, 759] width 375 height 38
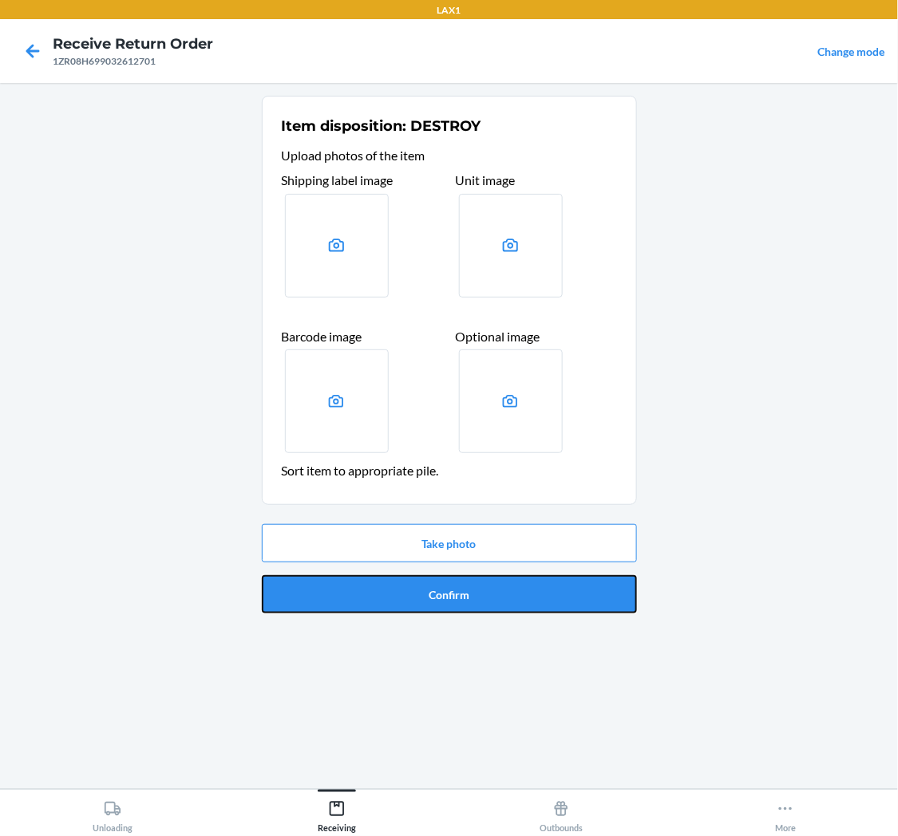
click at [418, 583] on button "Confirm" at bounding box center [449, 594] width 375 height 38
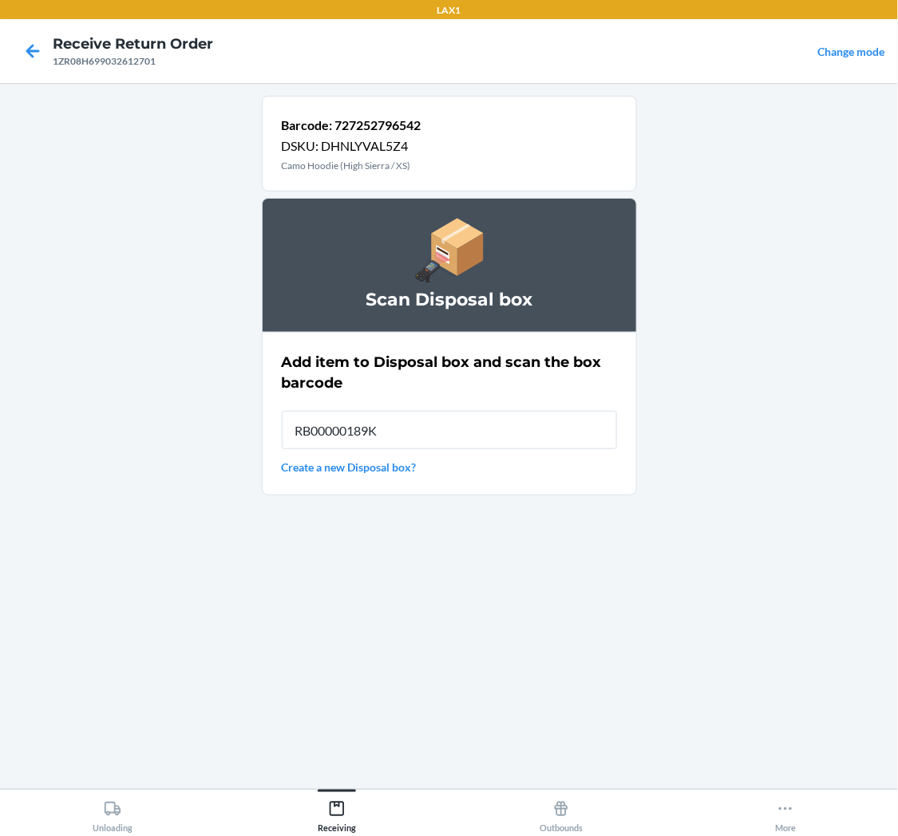
type input "RB00000189K"
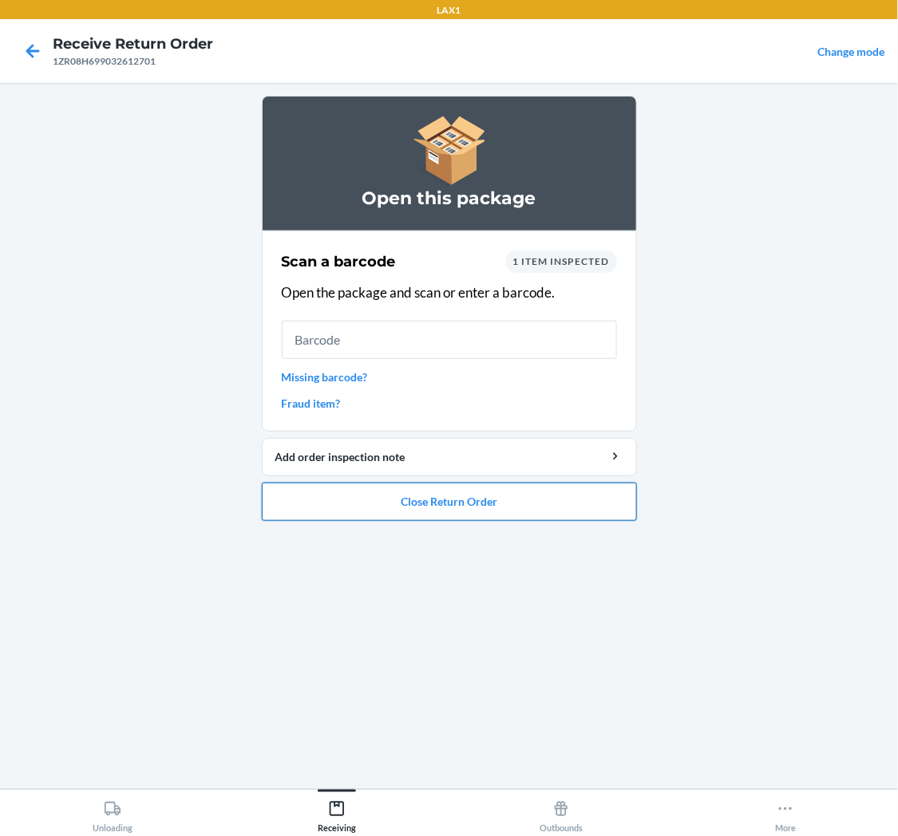
click at [425, 496] on button "Close Return Order" at bounding box center [449, 502] width 375 height 38
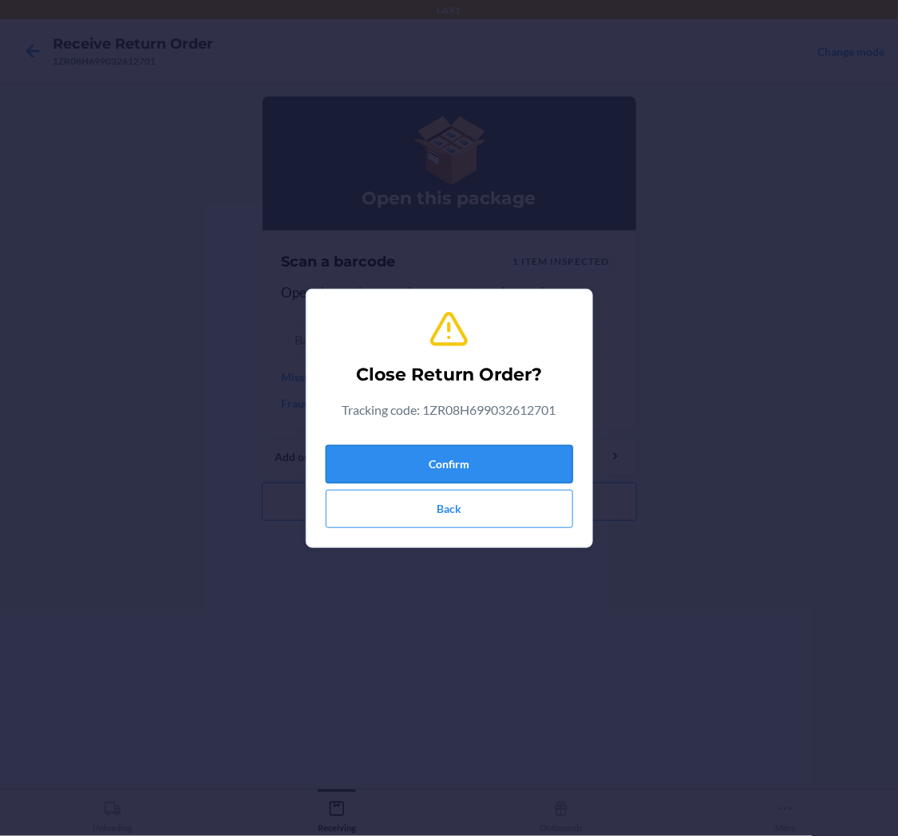
click at [444, 453] on button "Confirm" at bounding box center [449, 464] width 247 height 38
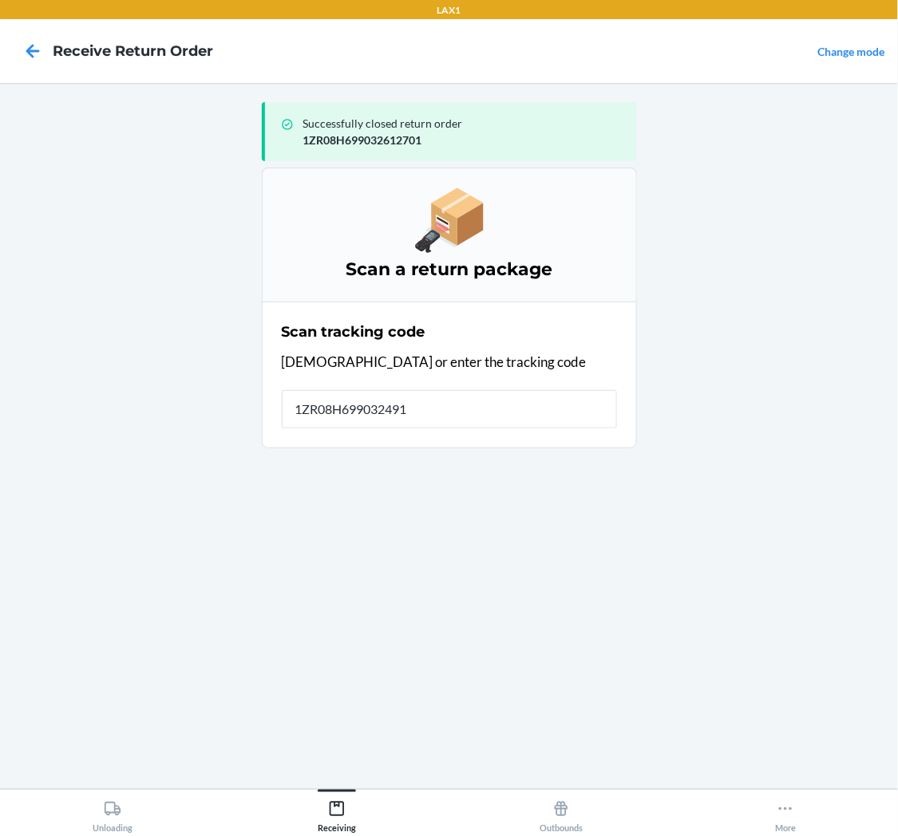
type input "1ZR08H6990324911"
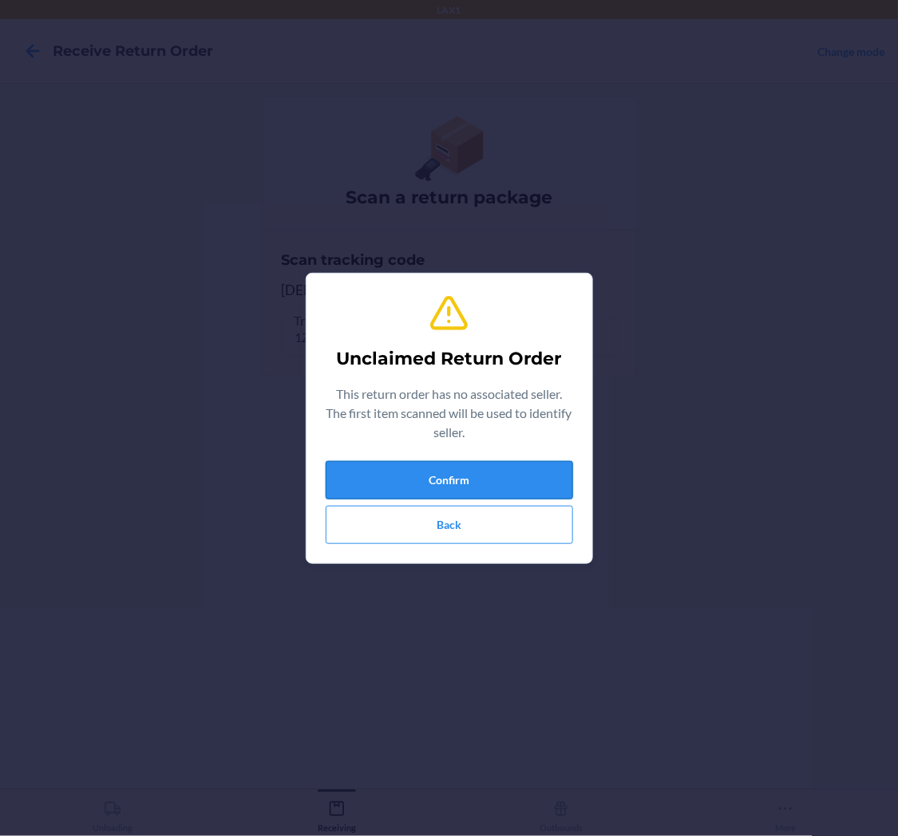
click at [461, 466] on button "Confirm" at bounding box center [449, 480] width 247 height 38
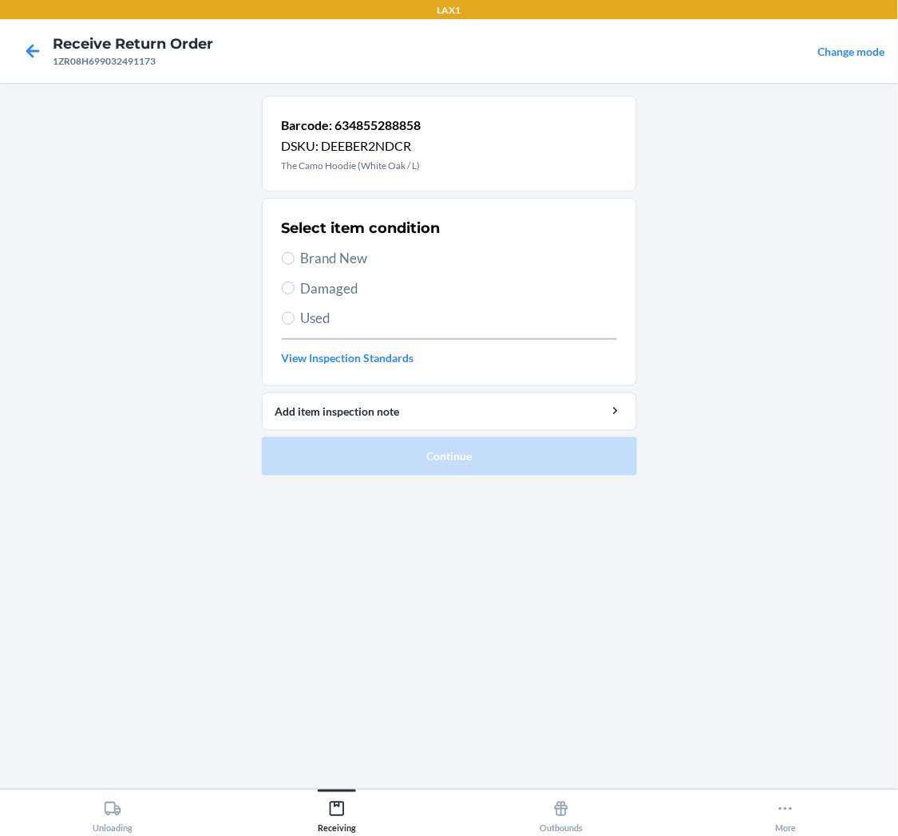
click at [310, 321] on span "Used" at bounding box center [459, 318] width 316 height 21
click at [295, 321] on input "Used" at bounding box center [288, 318] width 13 height 13
radio input "true"
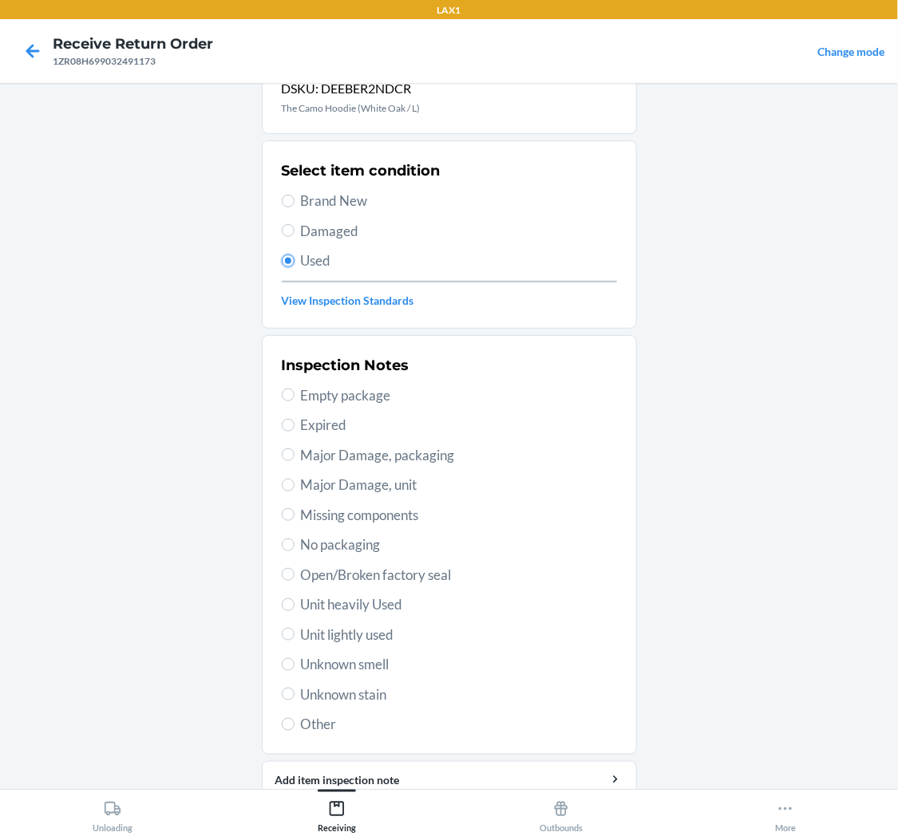
scroll to position [124, 0]
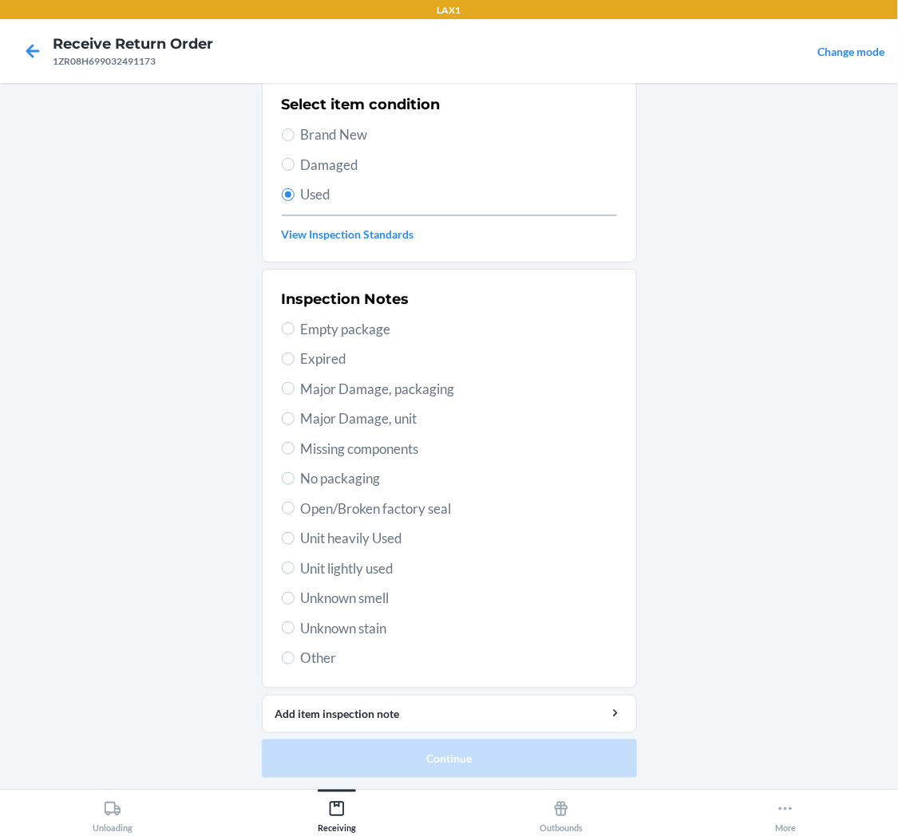
click at [393, 567] on span "Unit lightly used" at bounding box center [459, 569] width 316 height 21
click at [295, 567] on input "Unit lightly used" at bounding box center [288, 568] width 13 height 13
radio input "true"
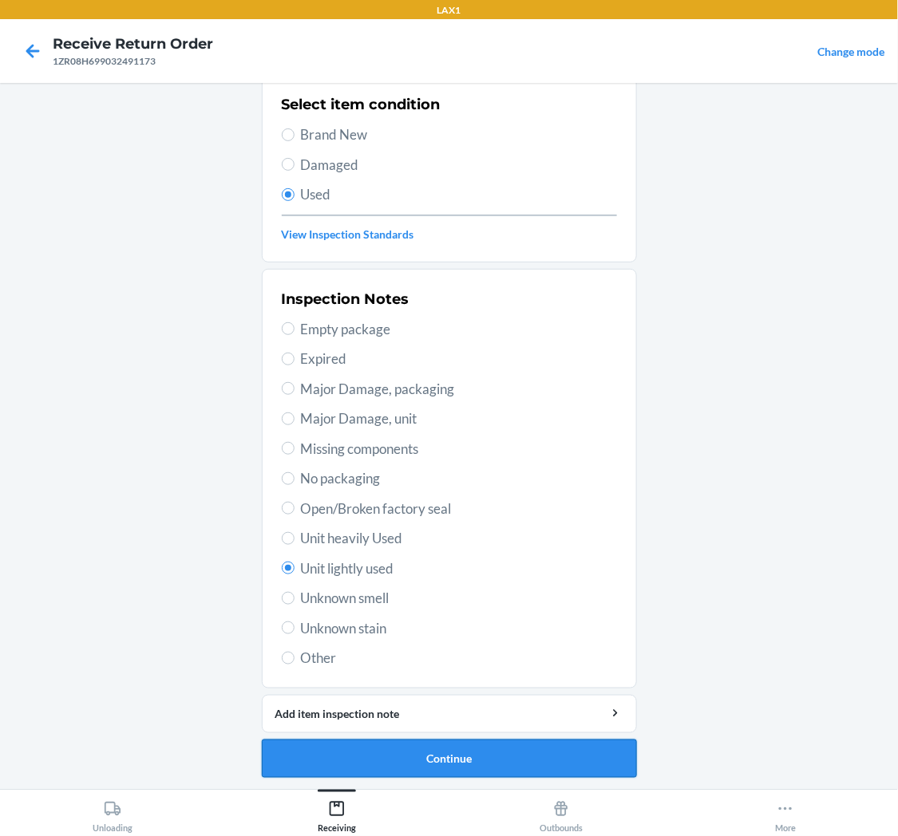
click at [437, 756] on button "Continue" at bounding box center [449, 759] width 375 height 38
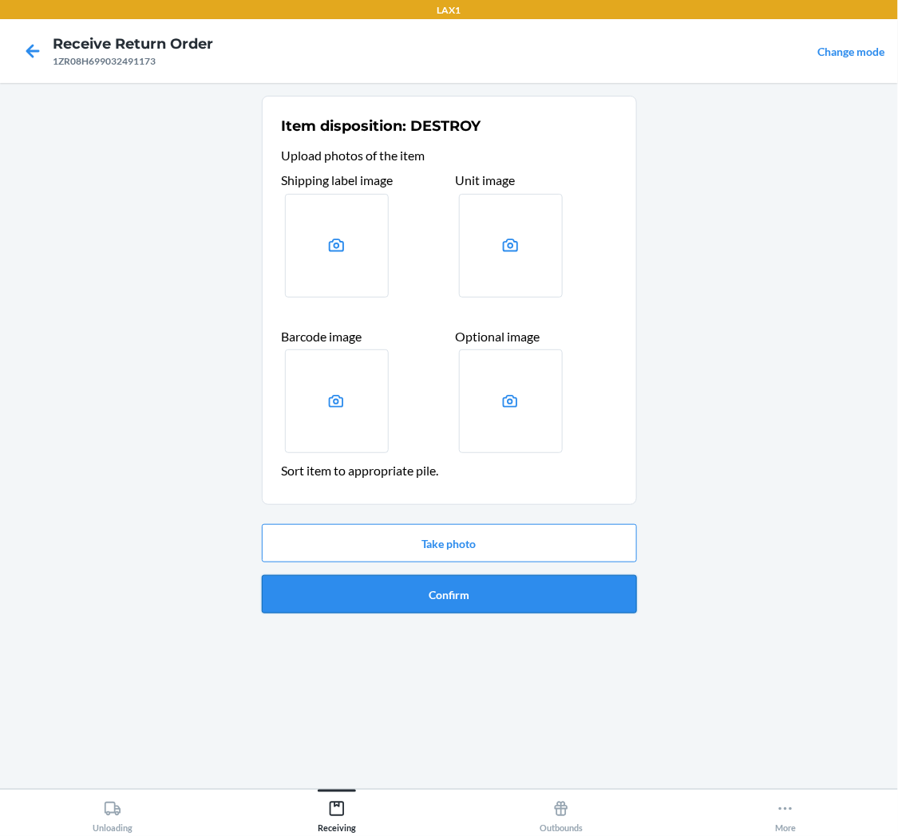
click at [463, 595] on button "Confirm" at bounding box center [449, 594] width 375 height 38
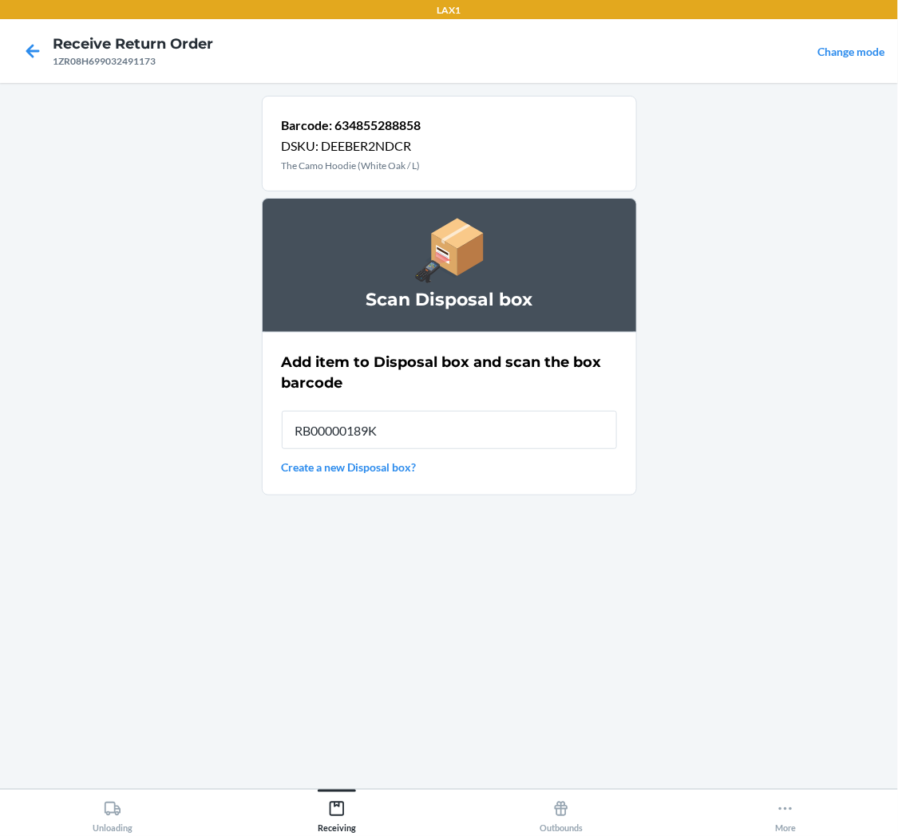
type input "RB00000189K"
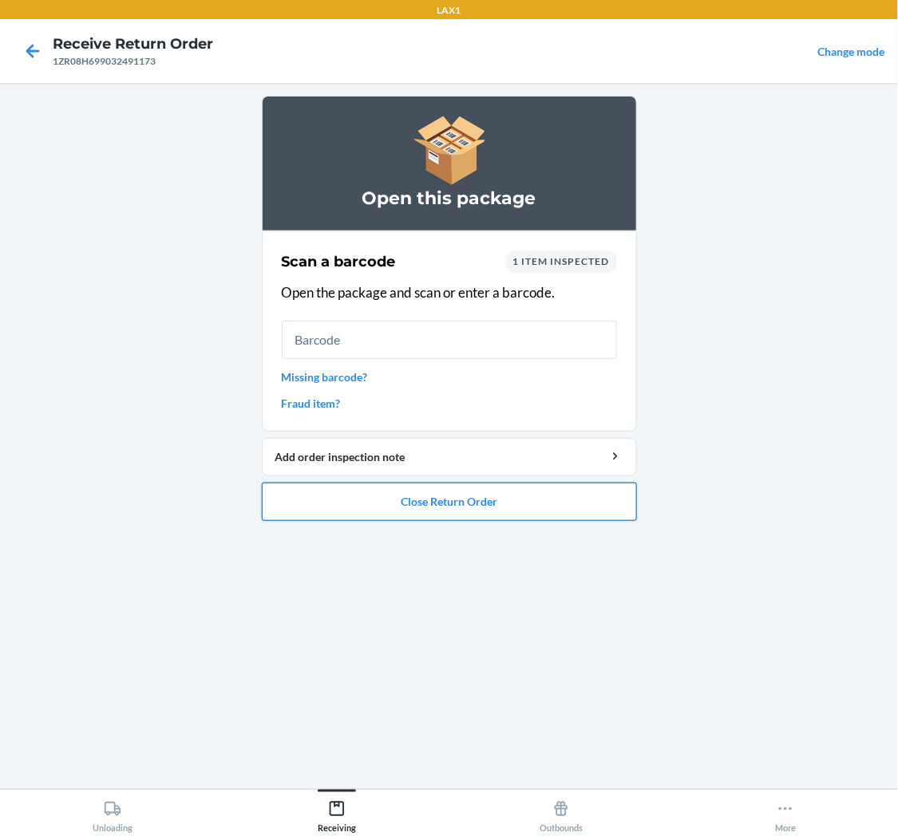
click at [417, 504] on button "Close Return Order" at bounding box center [449, 502] width 375 height 38
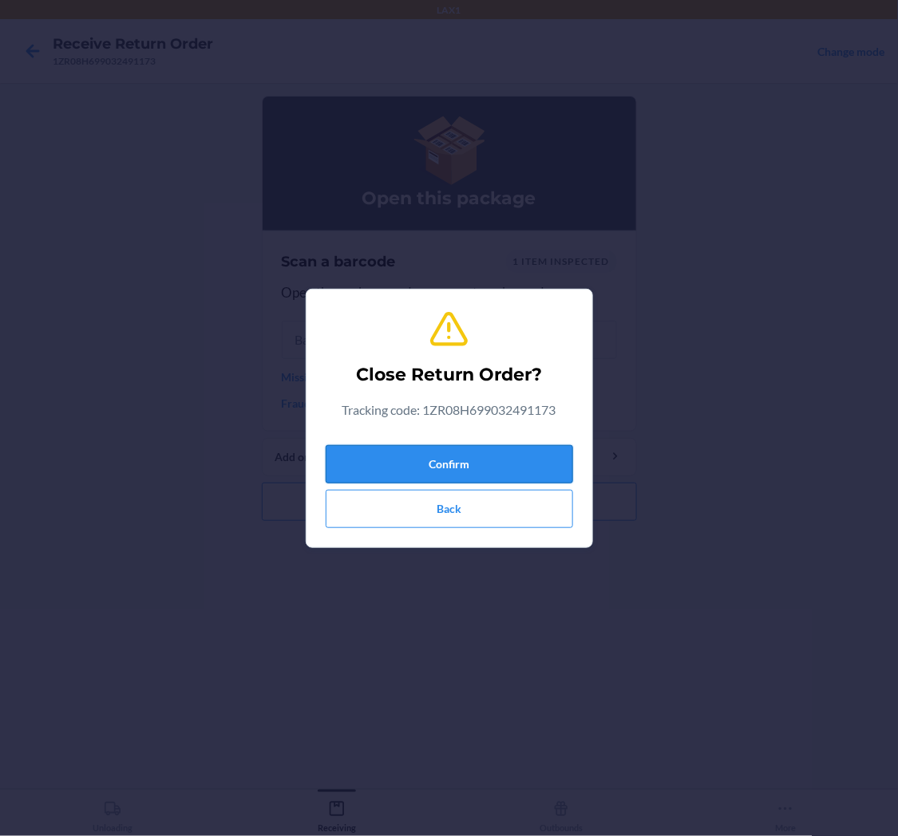
click at [465, 458] on button "Confirm" at bounding box center [449, 464] width 247 height 38
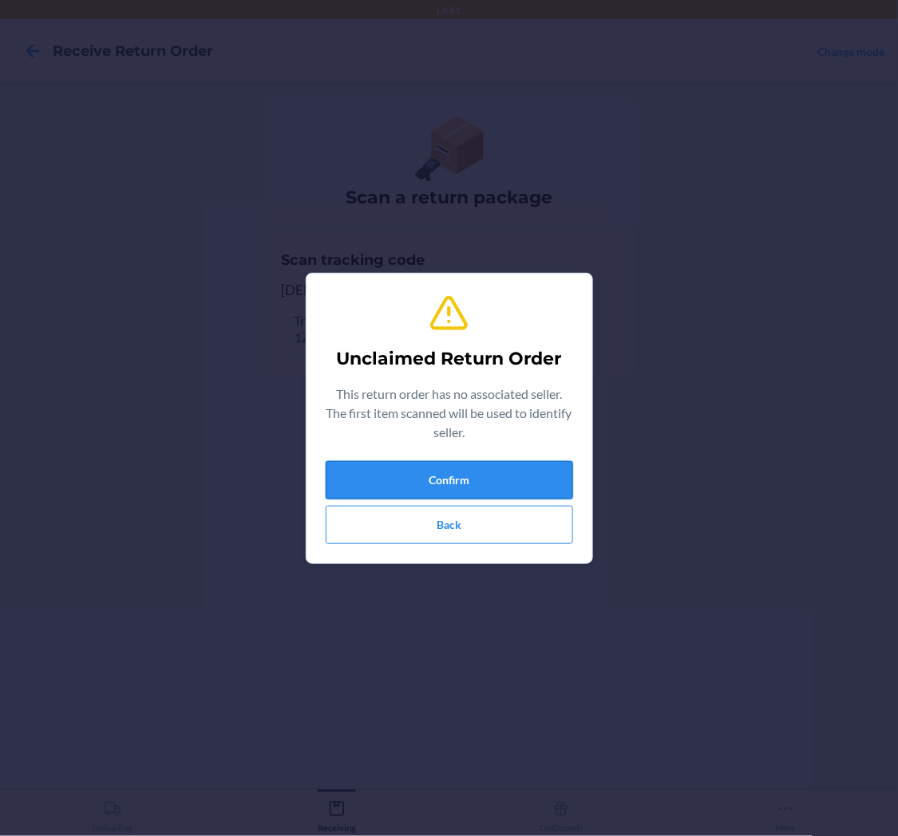
click at [552, 472] on button "Confirm" at bounding box center [449, 480] width 247 height 38
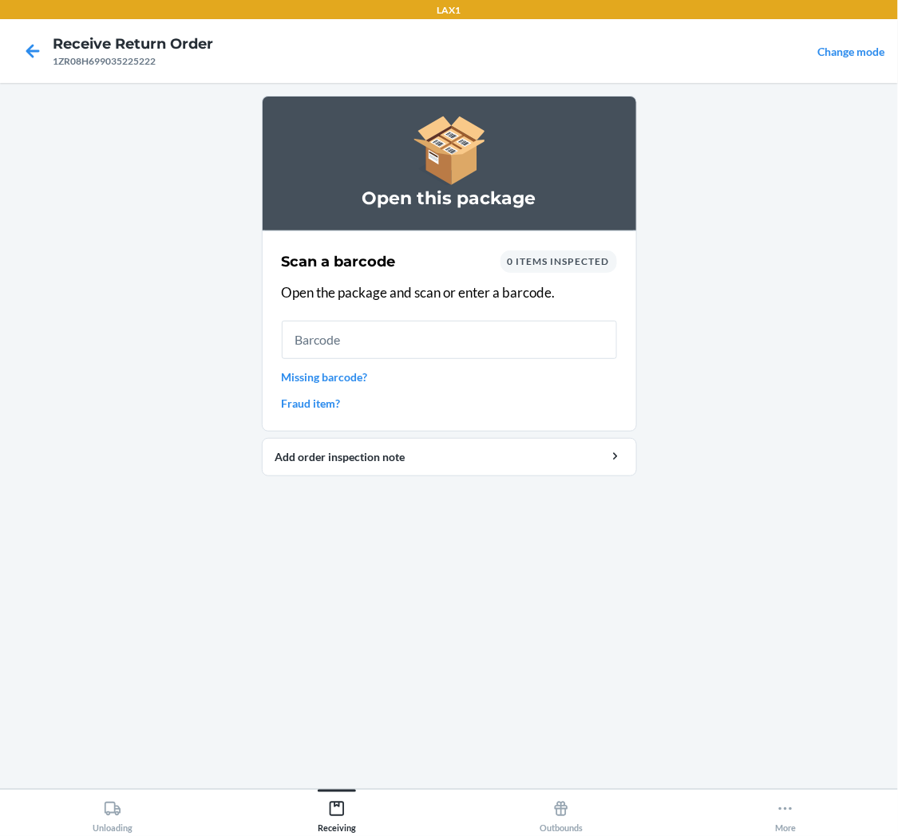
click at [308, 378] on link "Missing barcode?" at bounding box center [449, 377] width 335 height 17
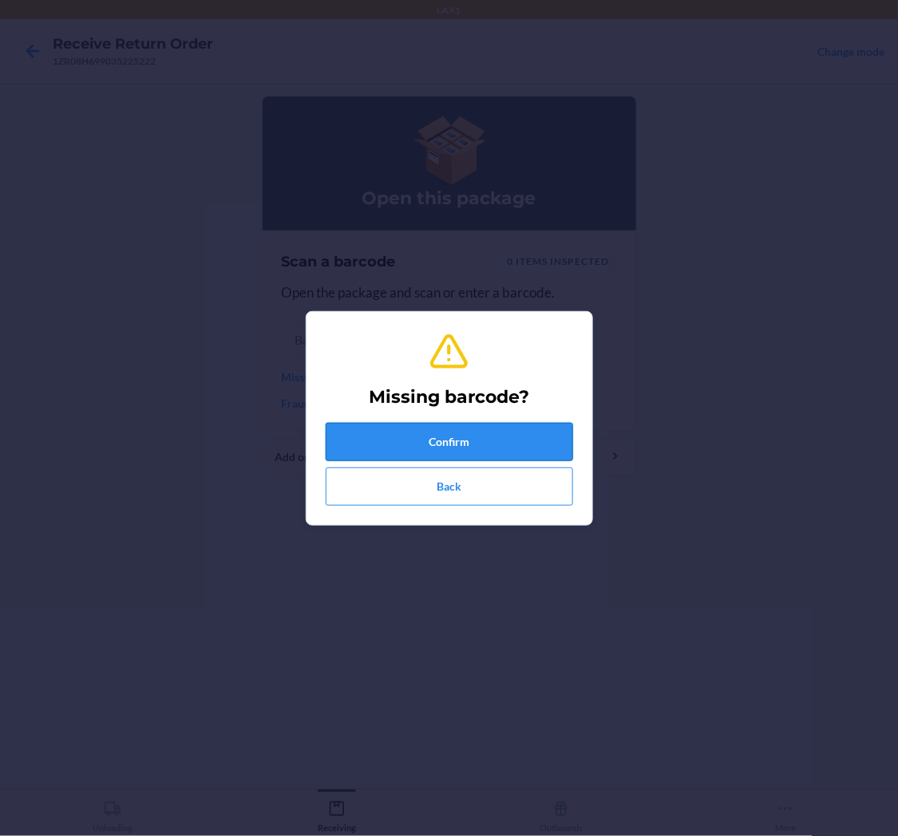
click at [433, 439] on button "Confirm" at bounding box center [449, 442] width 247 height 38
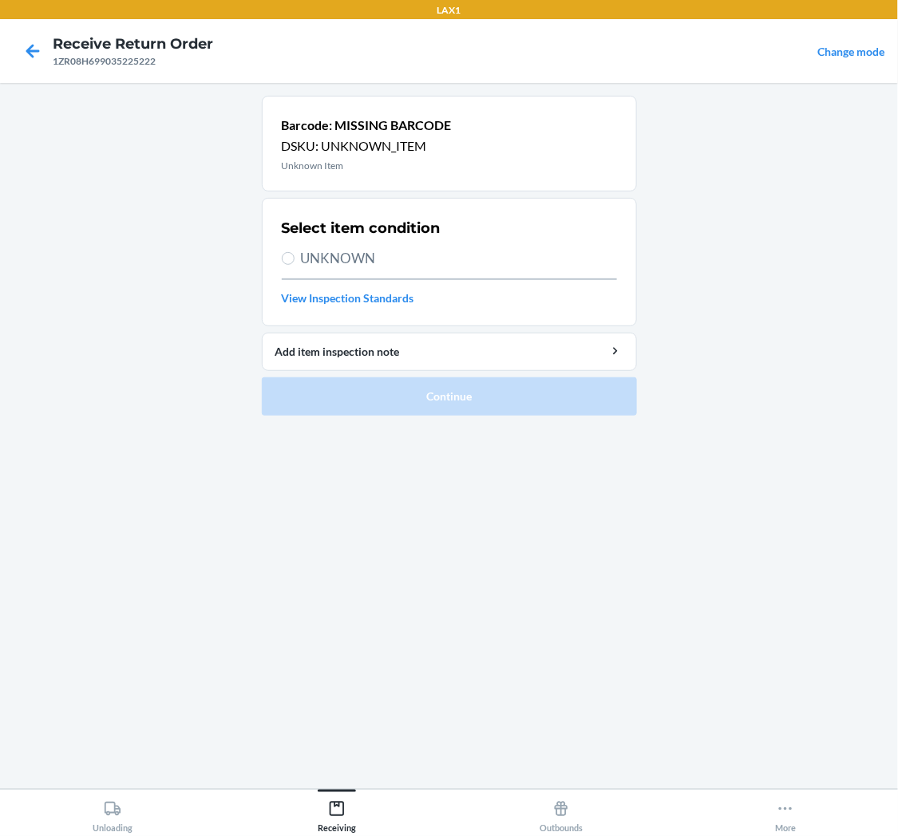
click at [298, 254] on label "UNKNOWN" at bounding box center [449, 258] width 335 height 21
click at [295, 254] on input "UNKNOWN" at bounding box center [288, 258] width 13 height 13
radio input "true"
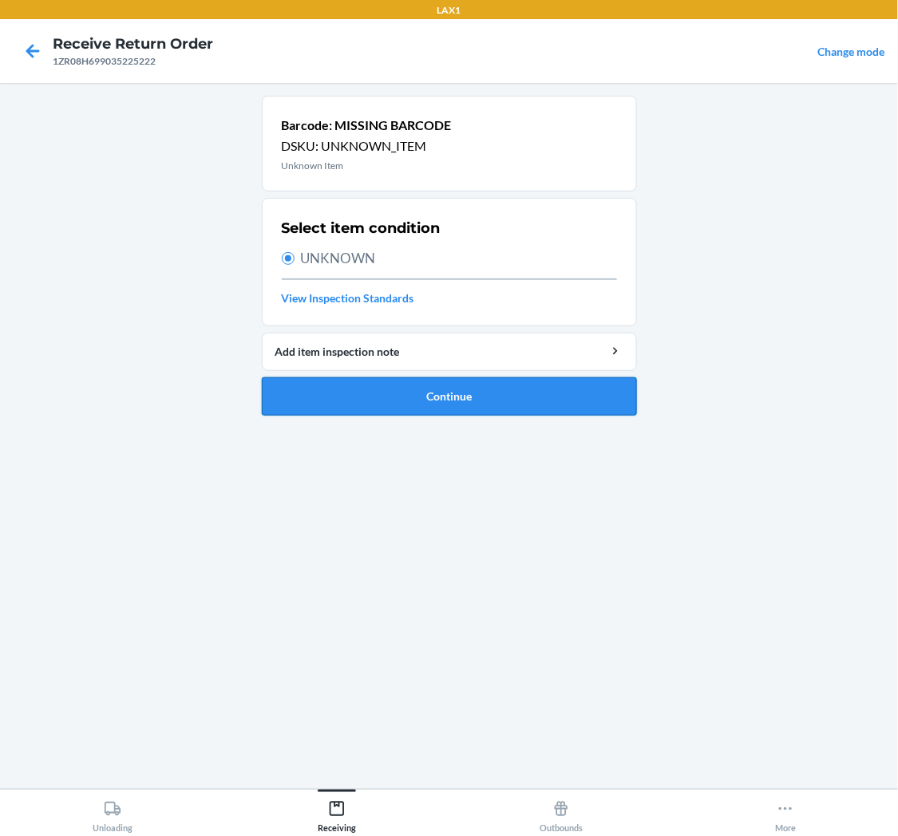
click at [420, 410] on button "Continue" at bounding box center [449, 397] width 375 height 38
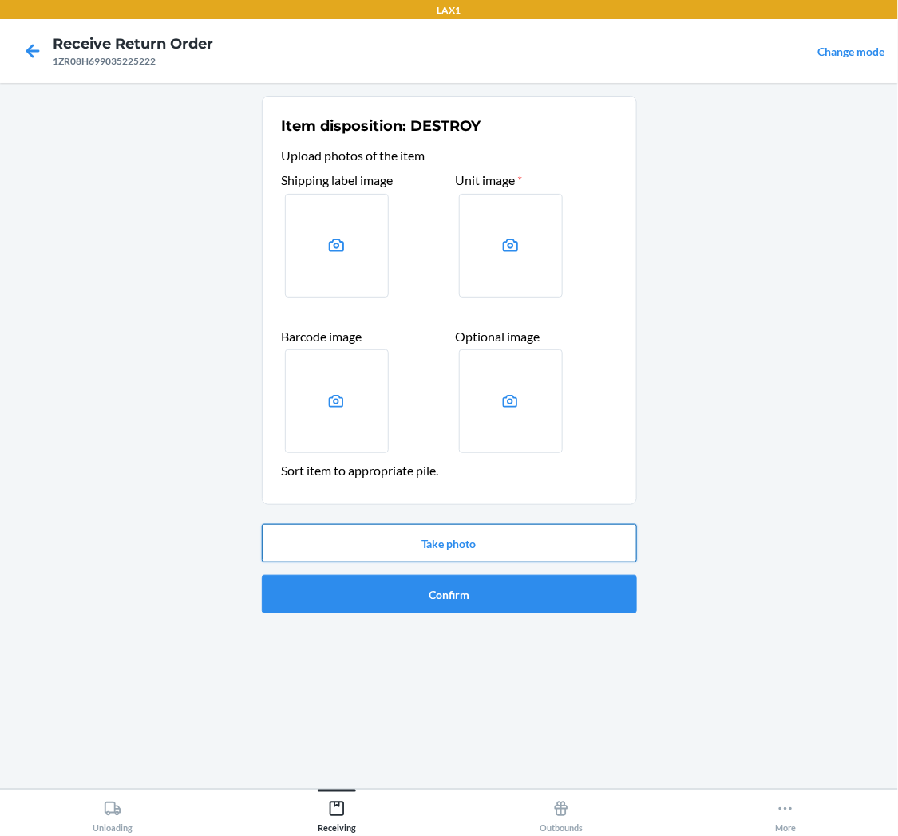
click at [451, 540] on button "Take photo" at bounding box center [449, 543] width 375 height 38
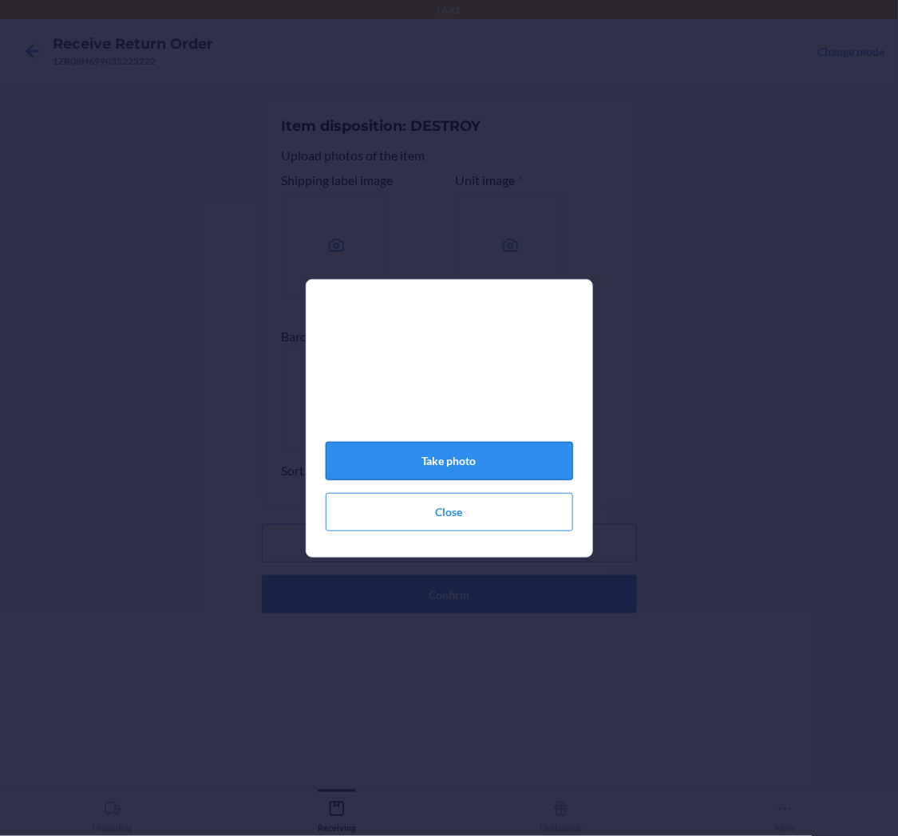
click at [472, 461] on button "Take photo" at bounding box center [449, 461] width 247 height 38
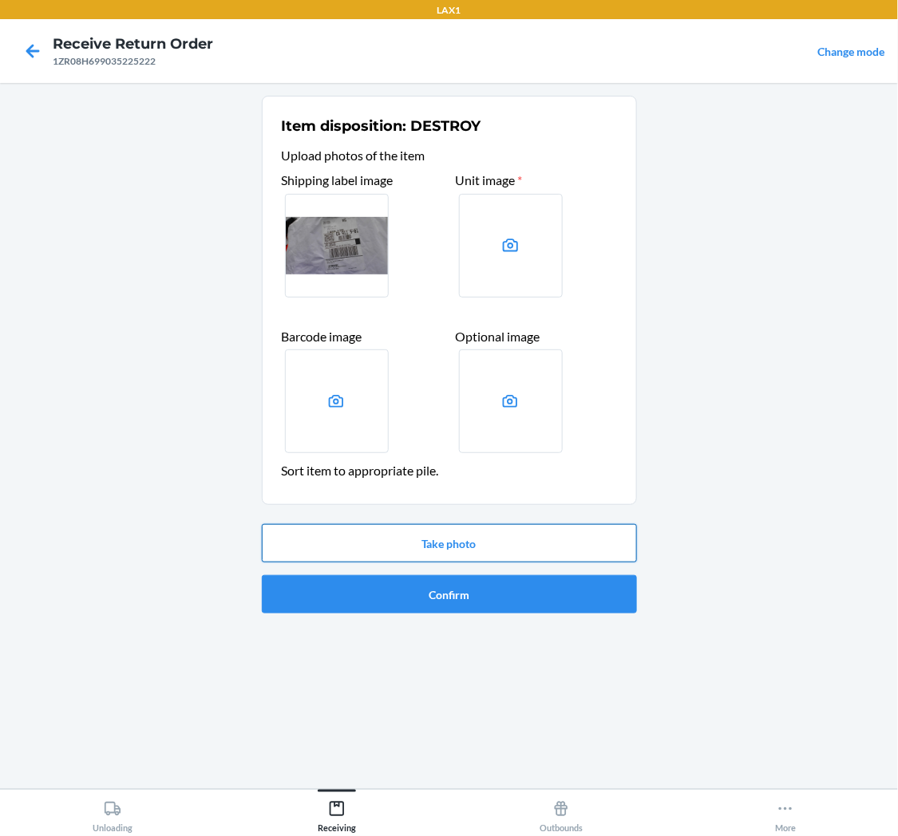
click at [517, 547] on button "Take photo" at bounding box center [449, 543] width 375 height 38
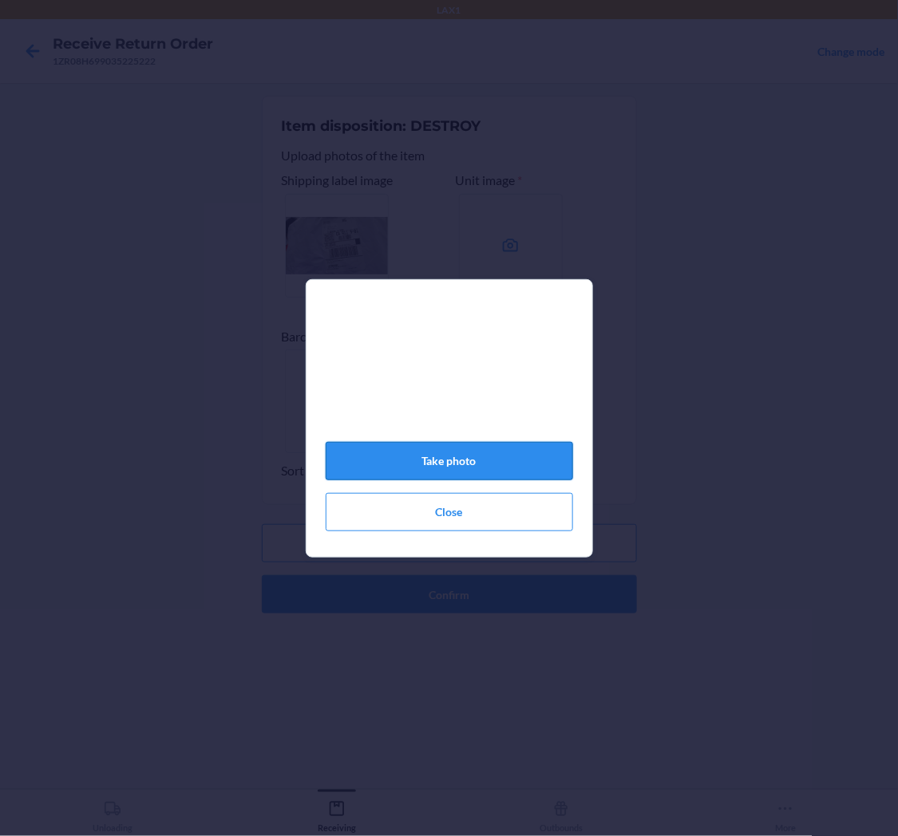
click at [466, 472] on button "Take photo" at bounding box center [449, 461] width 247 height 38
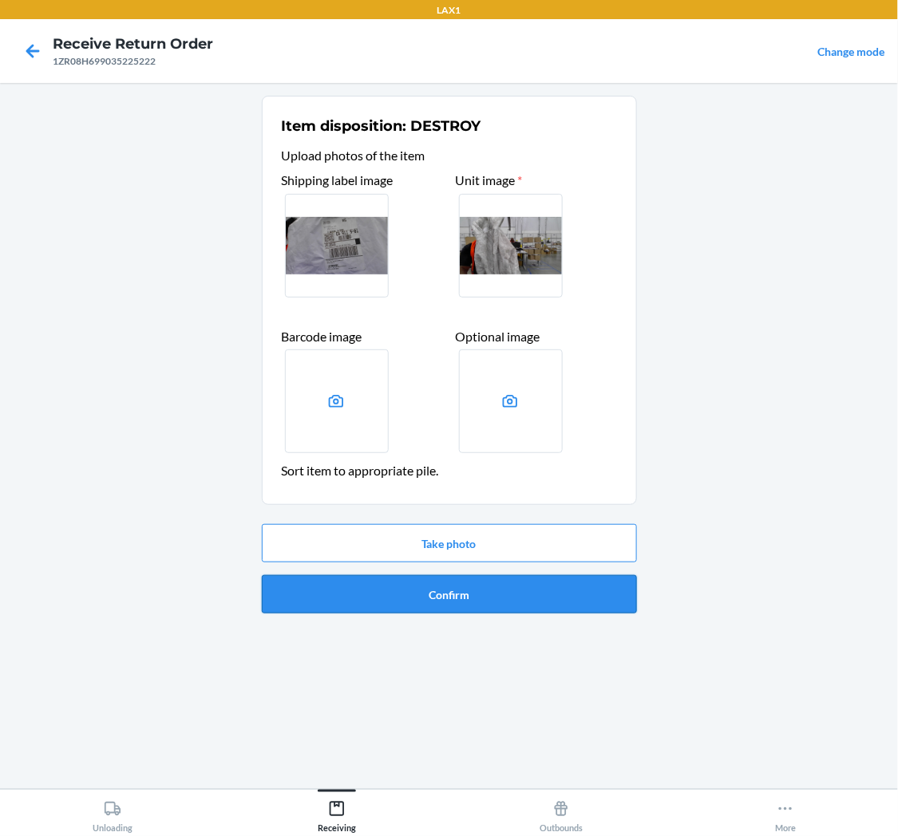
click at [489, 589] on button "Confirm" at bounding box center [449, 594] width 375 height 38
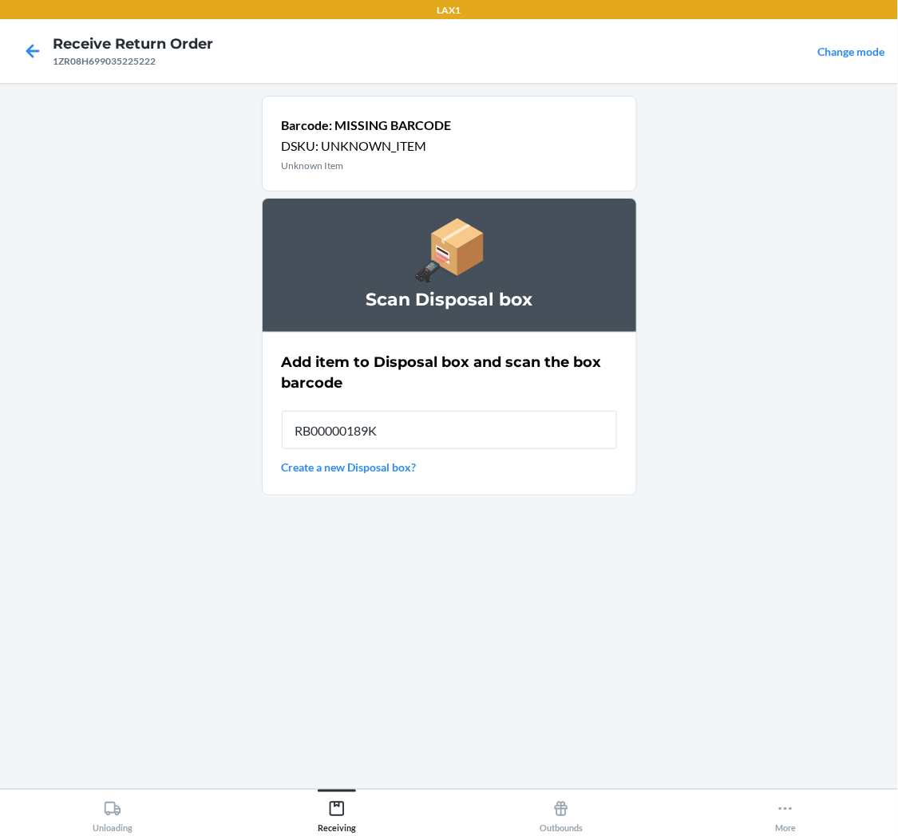
type input "RB00000189K"
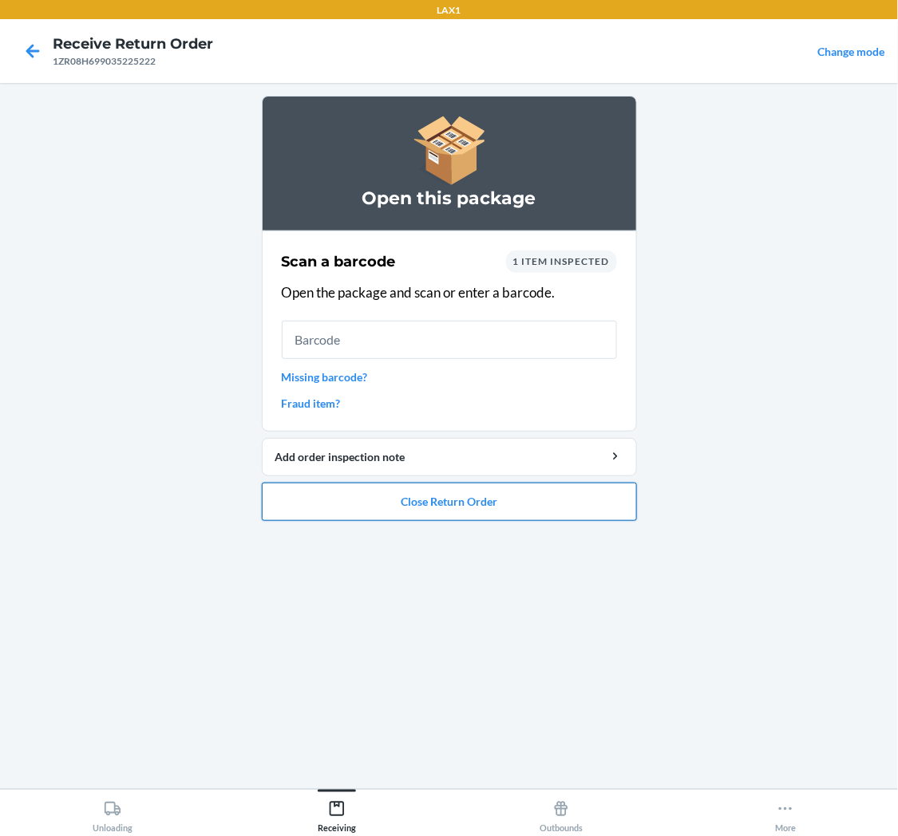
click at [392, 503] on button "Close Return Order" at bounding box center [449, 502] width 375 height 38
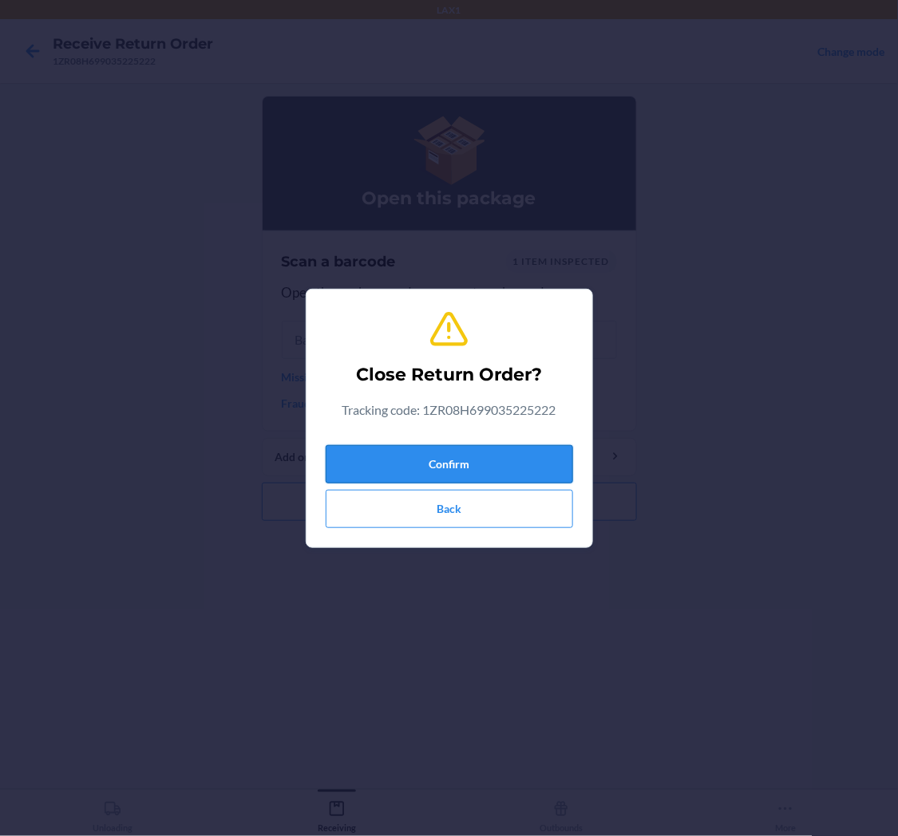
click at [396, 456] on button "Confirm" at bounding box center [449, 464] width 247 height 38
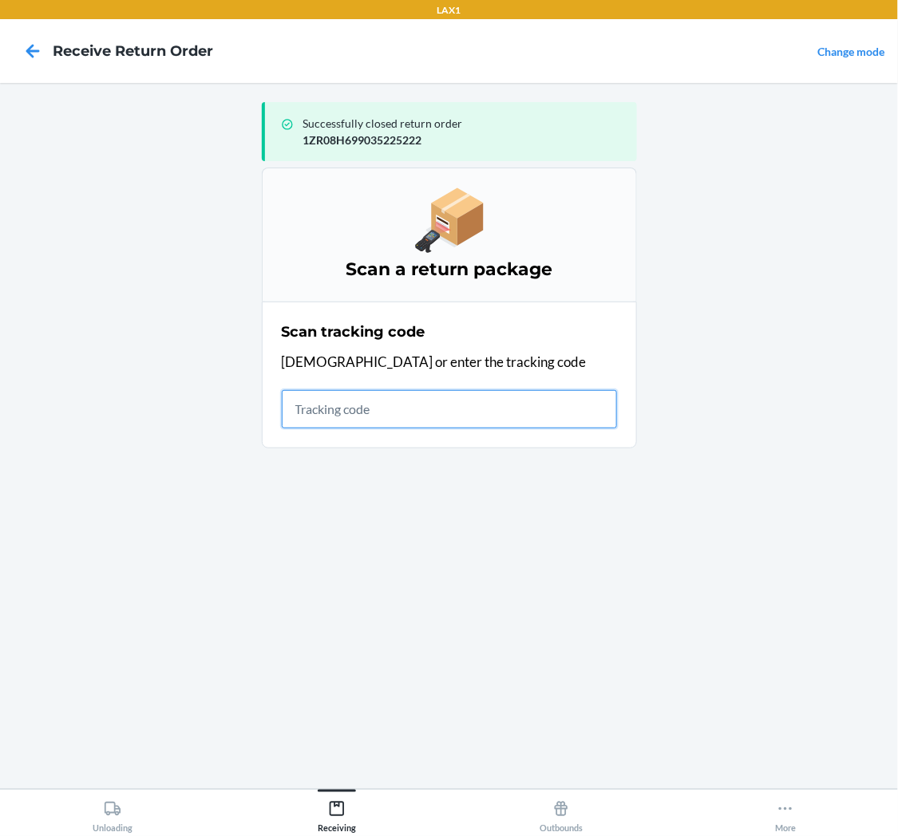
click at [439, 409] on input "text" at bounding box center [449, 409] width 335 height 38
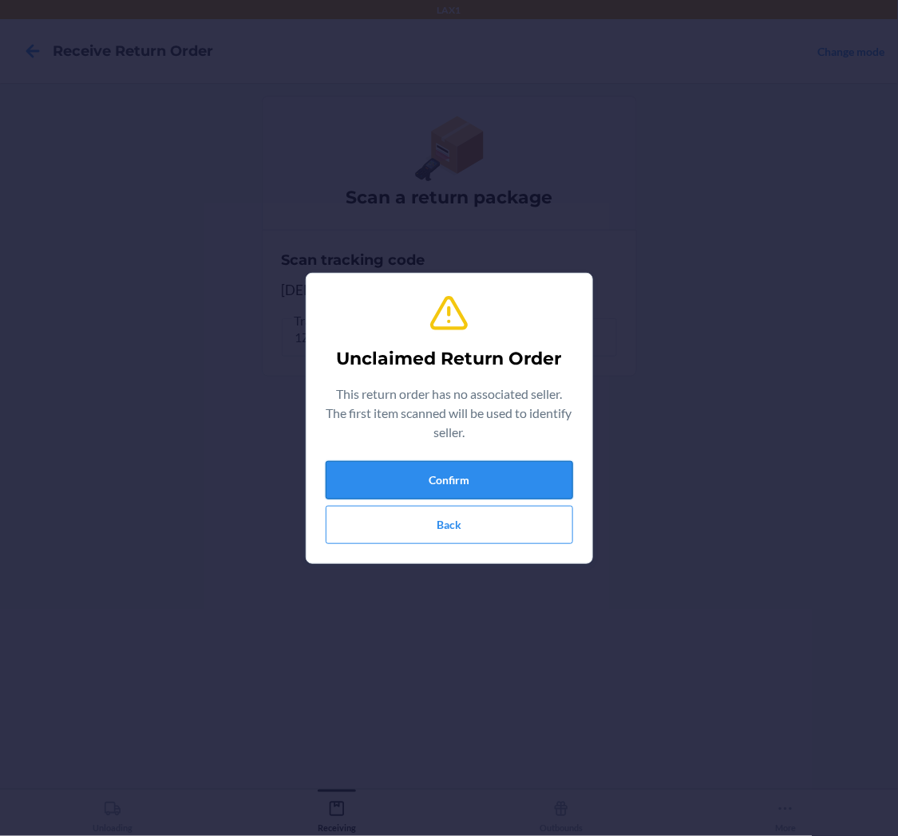
click at [548, 471] on button "Confirm" at bounding box center [449, 480] width 247 height 38
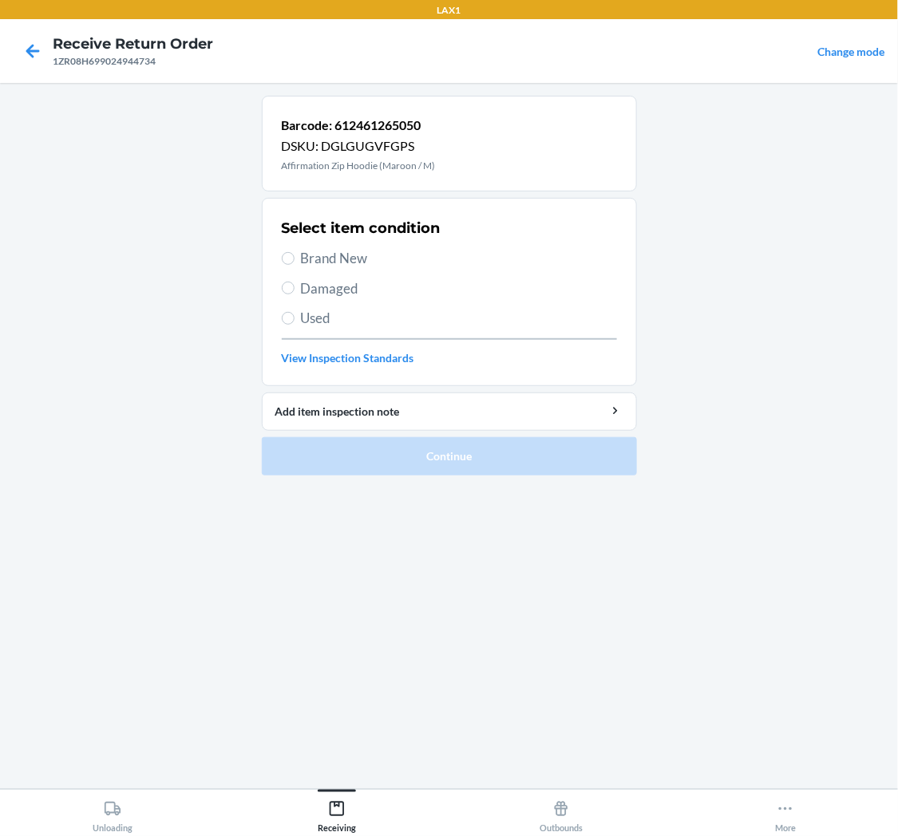
click at [322, 290] on span "Damaged" at bounding box center [459, 289] width 316 height 21
click at [295, 290] on input "Damaged" at bounding box center [288, 288] width 13 height 13
radio input "true"
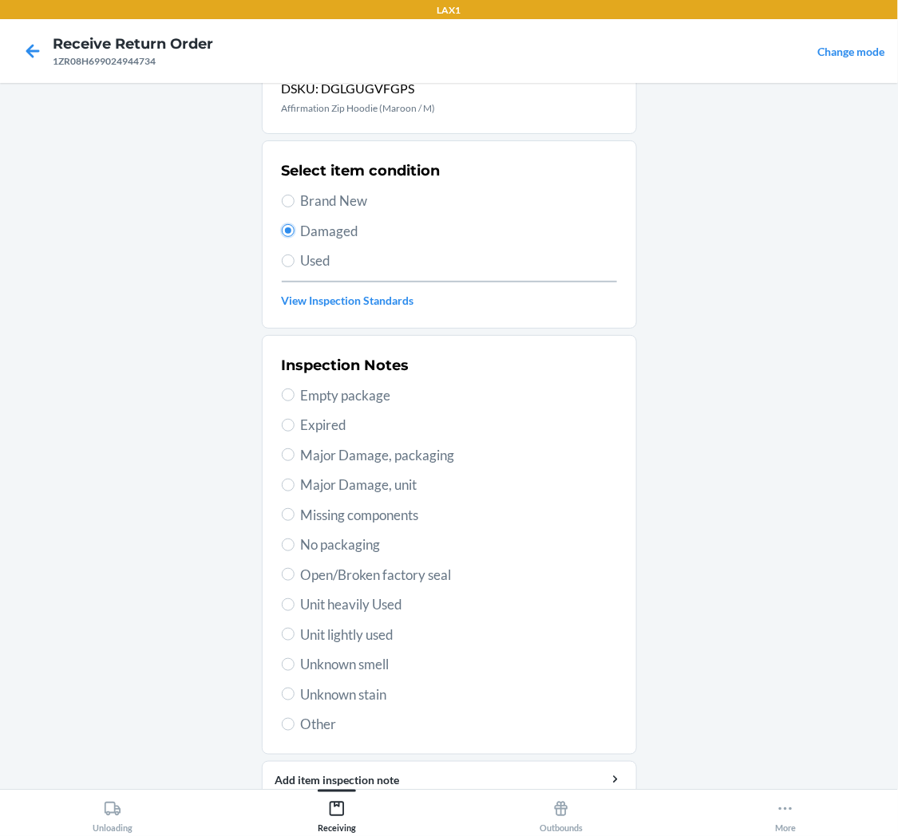
scroll to position [89, 0]
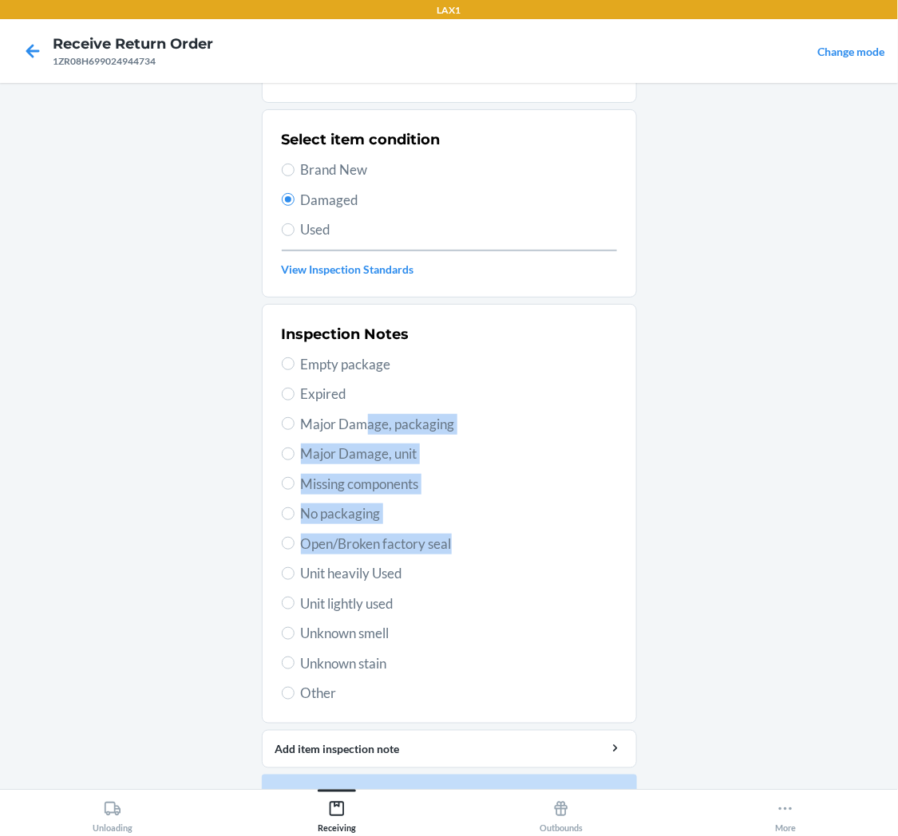
drag, startPoint x: 360, startPoint y: 423, endPoint x: 734, endPoint y: 541, distance: 392.5
click at [734, 541] on main "Barcode: 612461265050 DSKU: DGLGUGVFGPS Affirmation Zip Hoodie (Maroon / M) Sel…" at bounding box center [449, 436] width 898 height 706
click at [755, 528] on main "Barcode: 612461265050 DSKU: DGLGUGVFGPS Affirmation Zip Hoodie (Maroon / M) Sel…" at bounding box center [449, 436] width 898 height 706
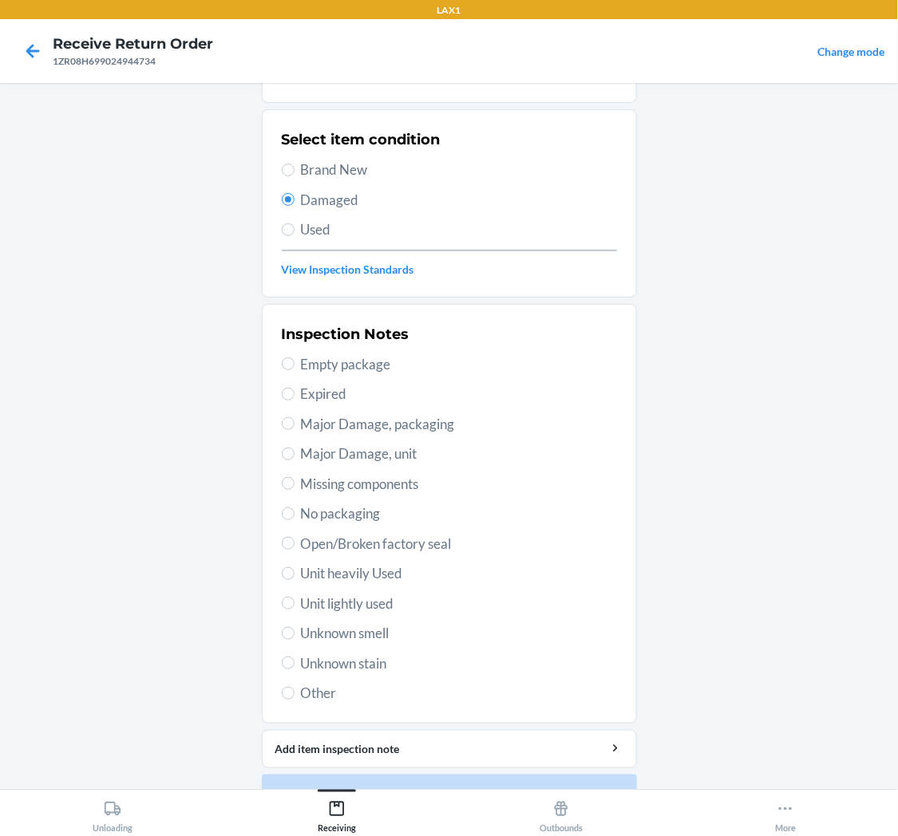
click at [426, 552] on span "Open/Broken factory seal" at bounding box center [459, 544] width 316 height 21
click at [295, 550] on input "Open/Broken factory seal" at bounding box center [288, 543] width 13 height 13
radio input "true"
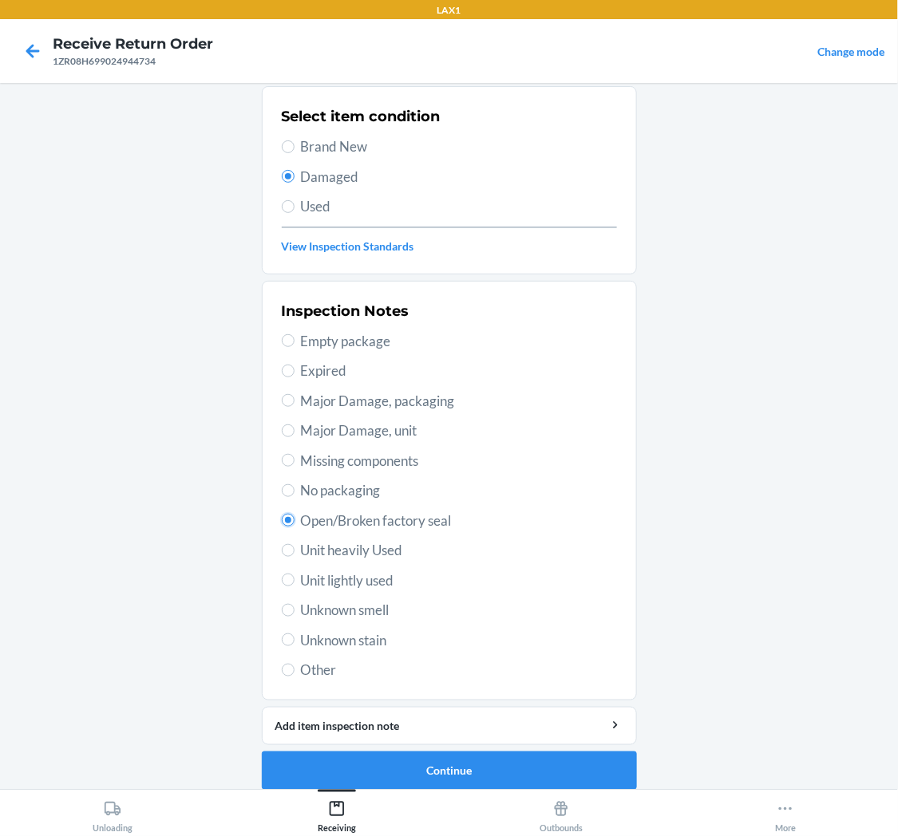
scroll to position [124, 0]
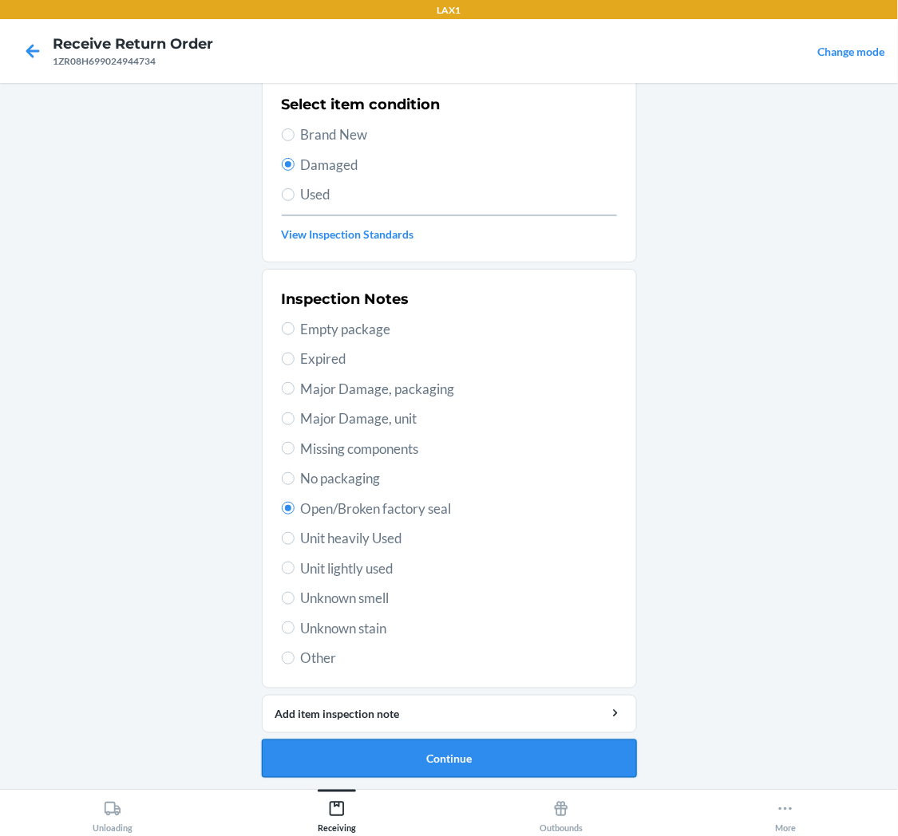
click at [467, 746] on button "Continue" at bounding box center [449, 759] width 375 height 38
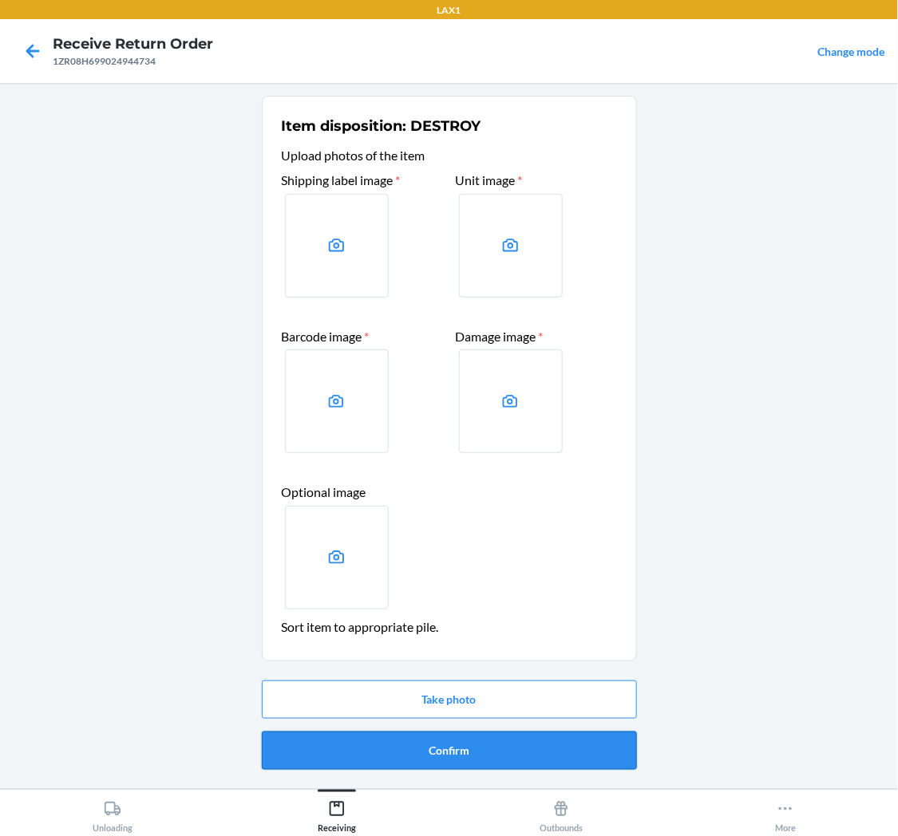
click at [479, 741] on button "Confirm" at bounding box center [449, 751] width 375 height 38
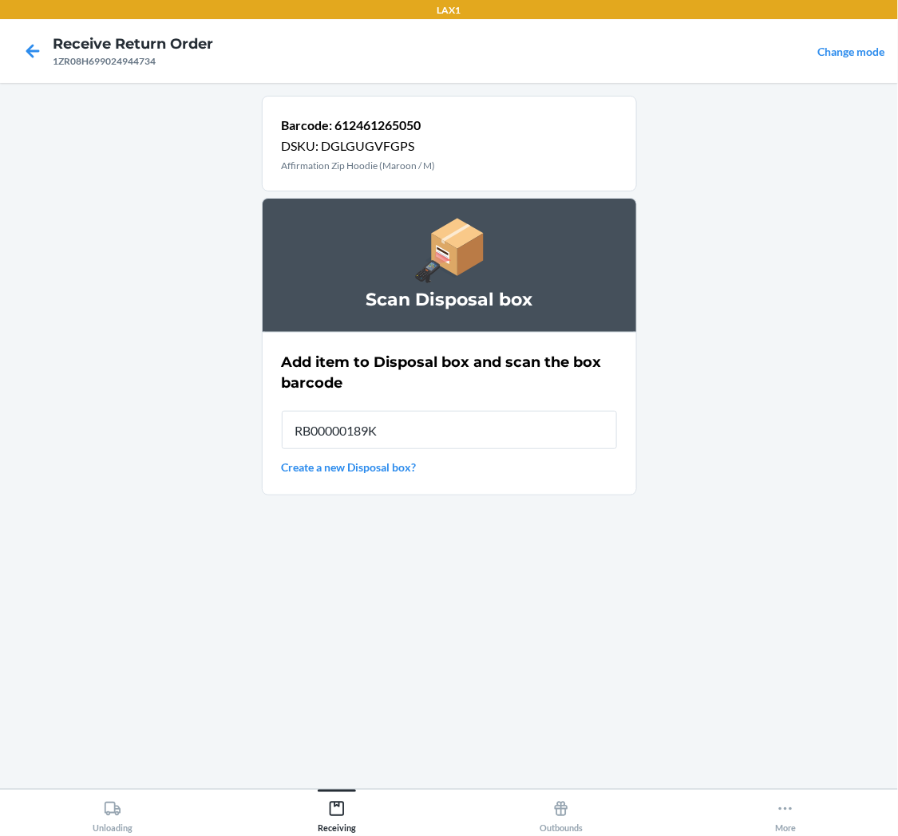
type input "RB00000189K"
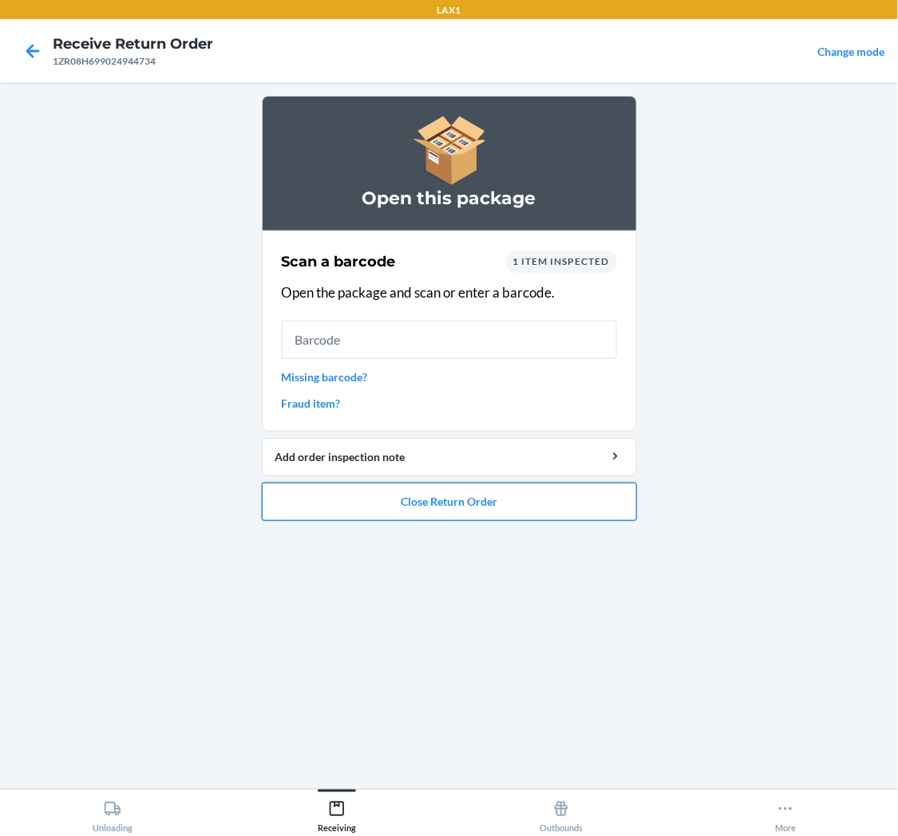
click at [435, 496] on button "Close Return Order" at bounding box center [449, 502] width 375 height 38
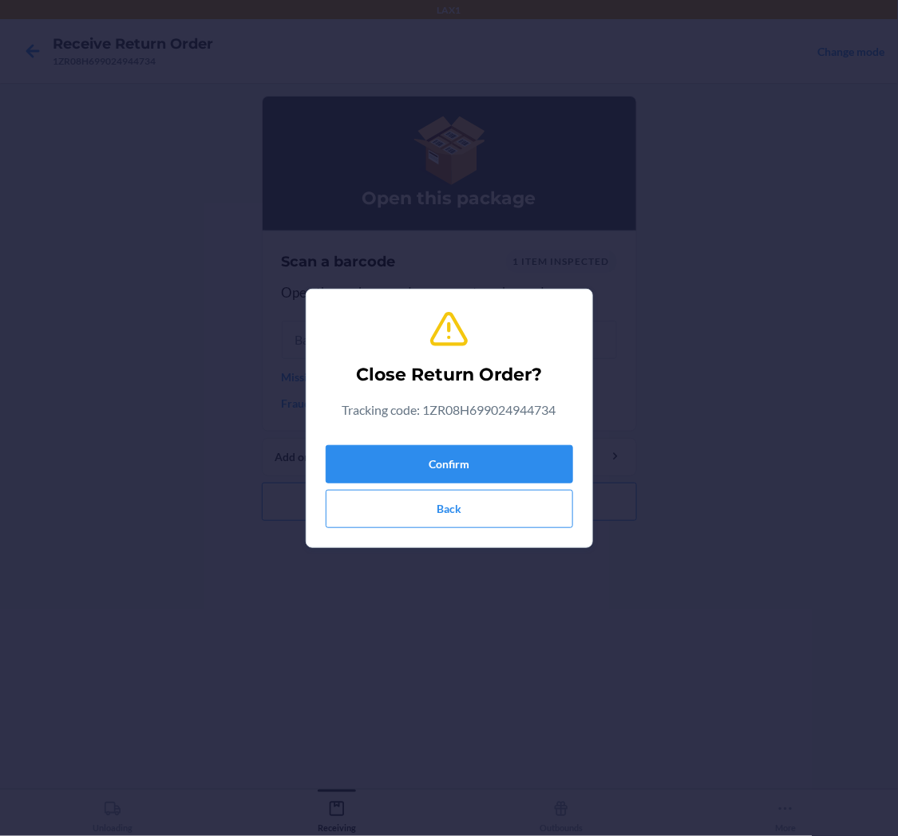
click at [451, 433] on div "Close Return Order? Tracking code: 1ZR08H699024944734 Confirm Back" at bounding box center [449, 418] width 247 height 232
drag, startPoint x: 451, startPoint y: 475, endPoint x: 442, endPoint y: 441, distance: 35.4
click at [442, 441] on div "Confirm Back" at bounding box center [449, 483] width 247 height 89
click at [449, 449] on button "Confirm" at bounding box center [449, 464] width 247 height 38
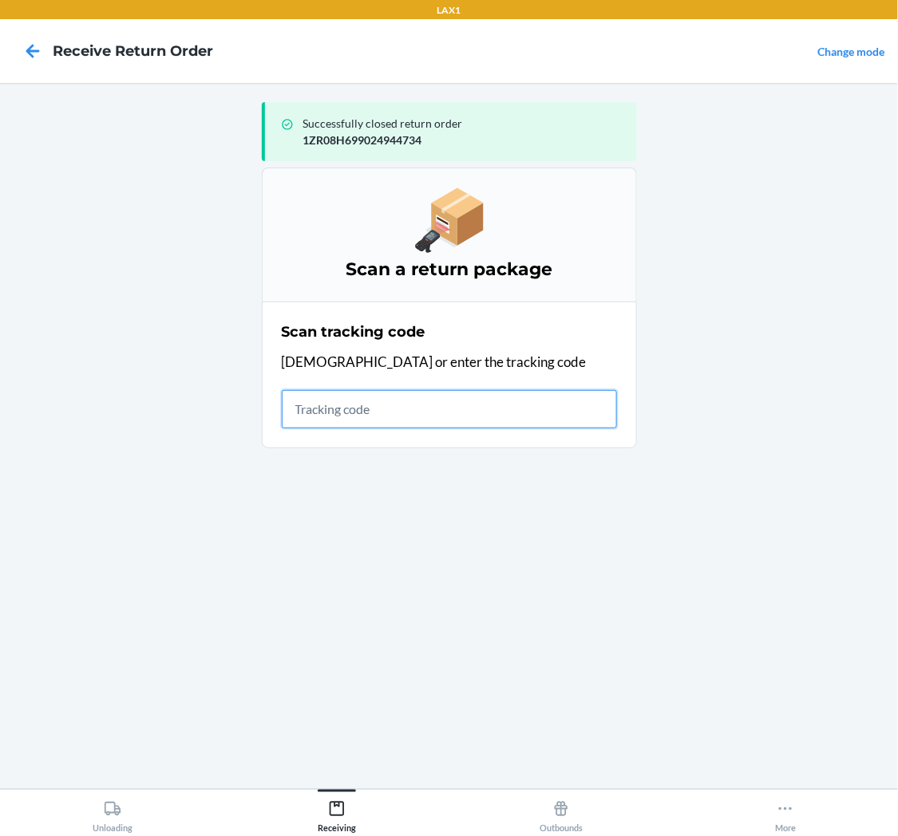
click at [360, 405] on input "text" at bounding box center [449, 409] width 335 height 38
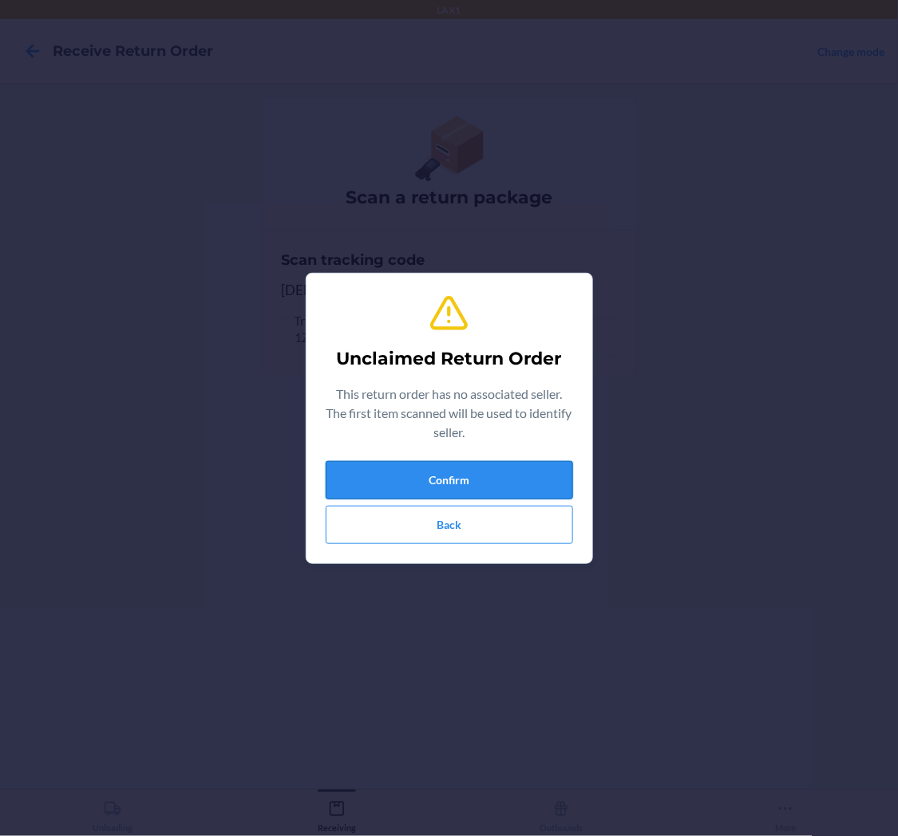
click at [413, 469] on button "Confirm" at bounding box center [449, 480] width 247 height 38
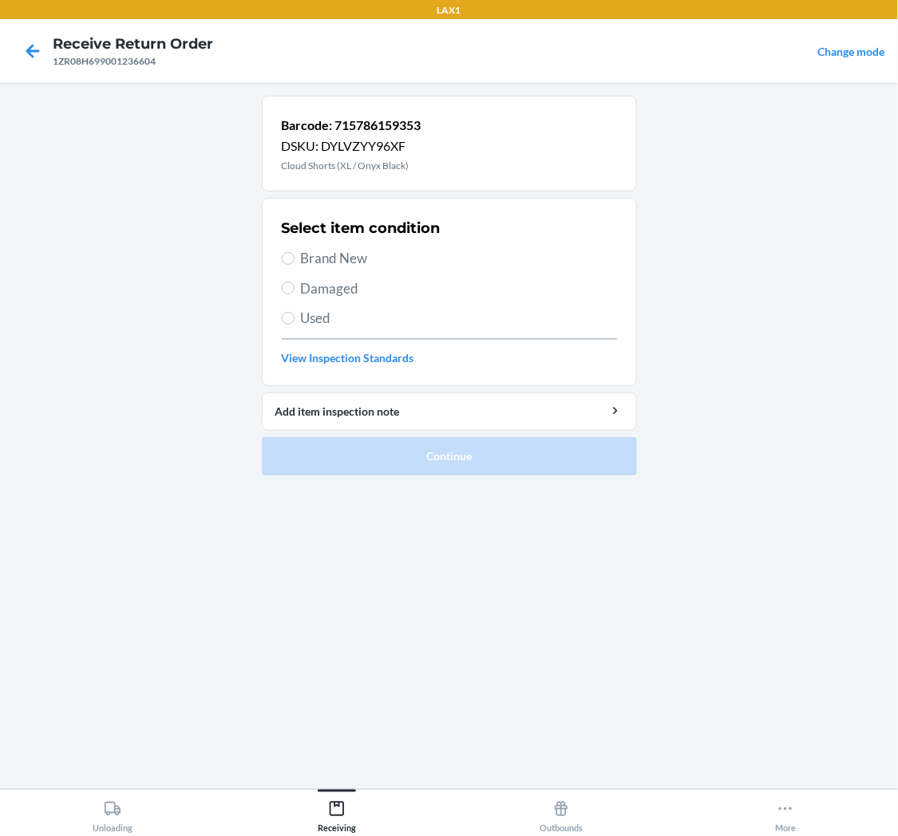
click at [359, 320] on span "Used" at bounding box center [459, 318] width 316 height 21
click at [295, 320] on input "Used" at bounding box center [288, 318] width 13 height 13
radio input "true"
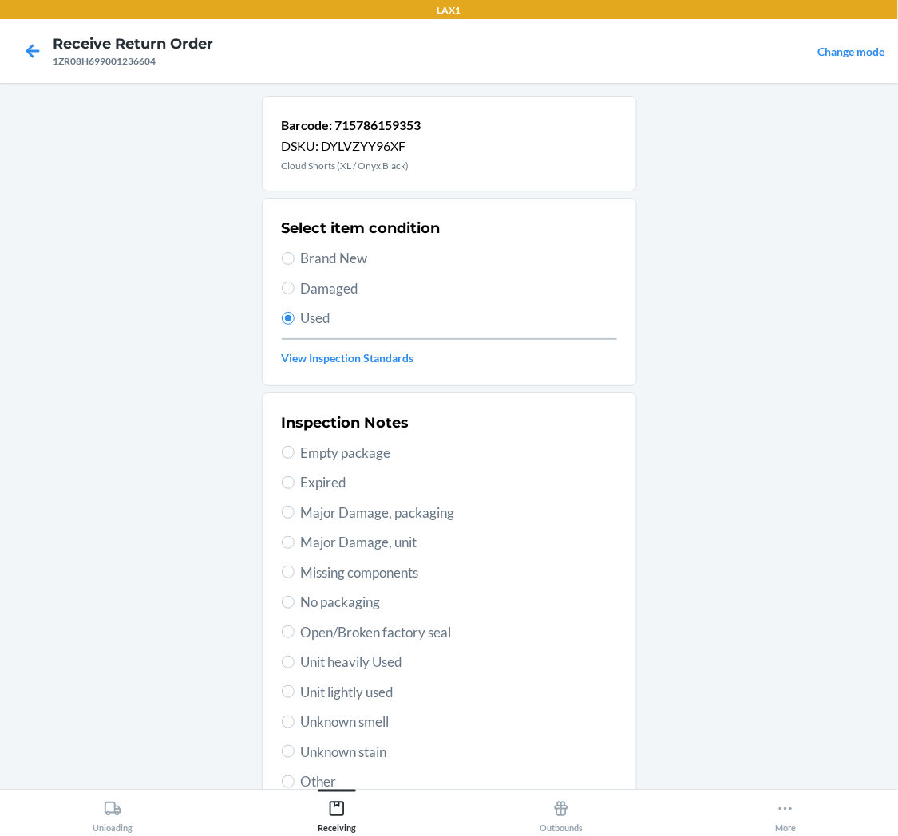
click at [378, 700] on span "Unit lightly used" at bounding box center [459, 692] width 316 height 21
click at [295, 698] on input "Unit lightly used" at bounding box center [288, 692] width 13 height 13
radio input "true"
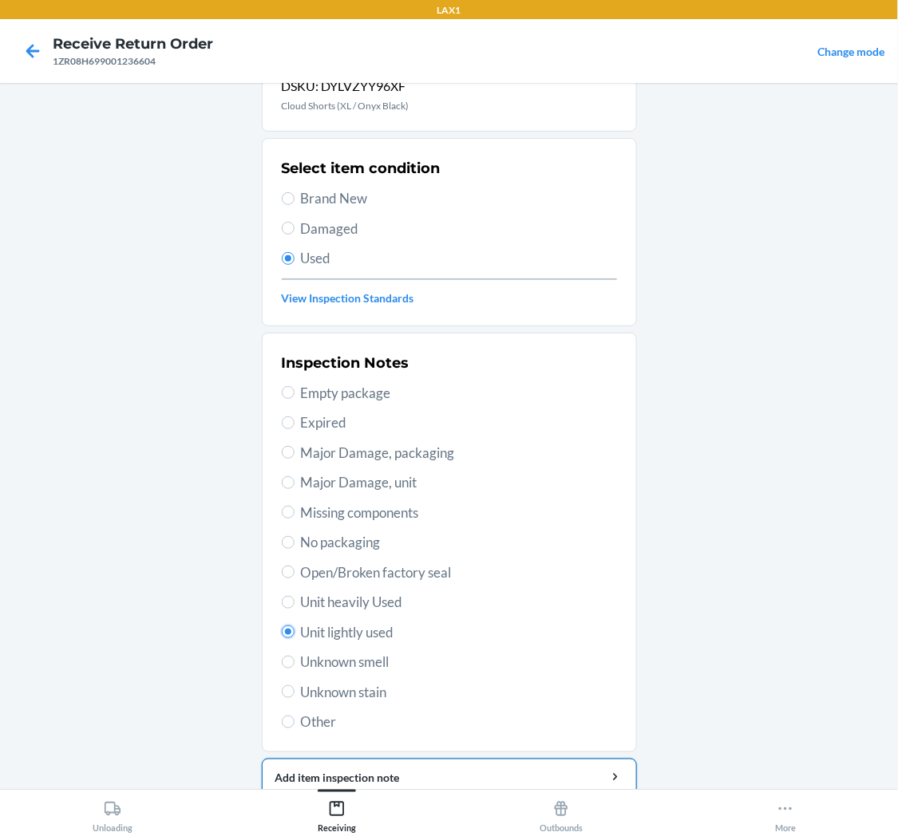
scroll to position [124, 0]
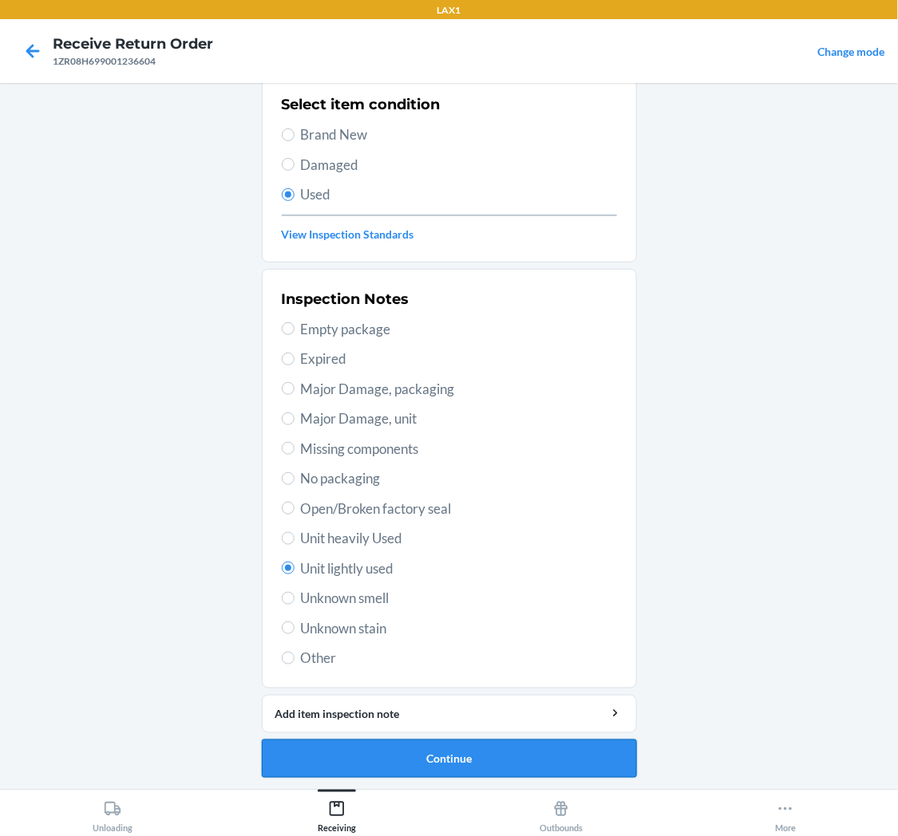
click at [411, 767] on button "Continue" at bounding box center [449, 759] width 375 height 38
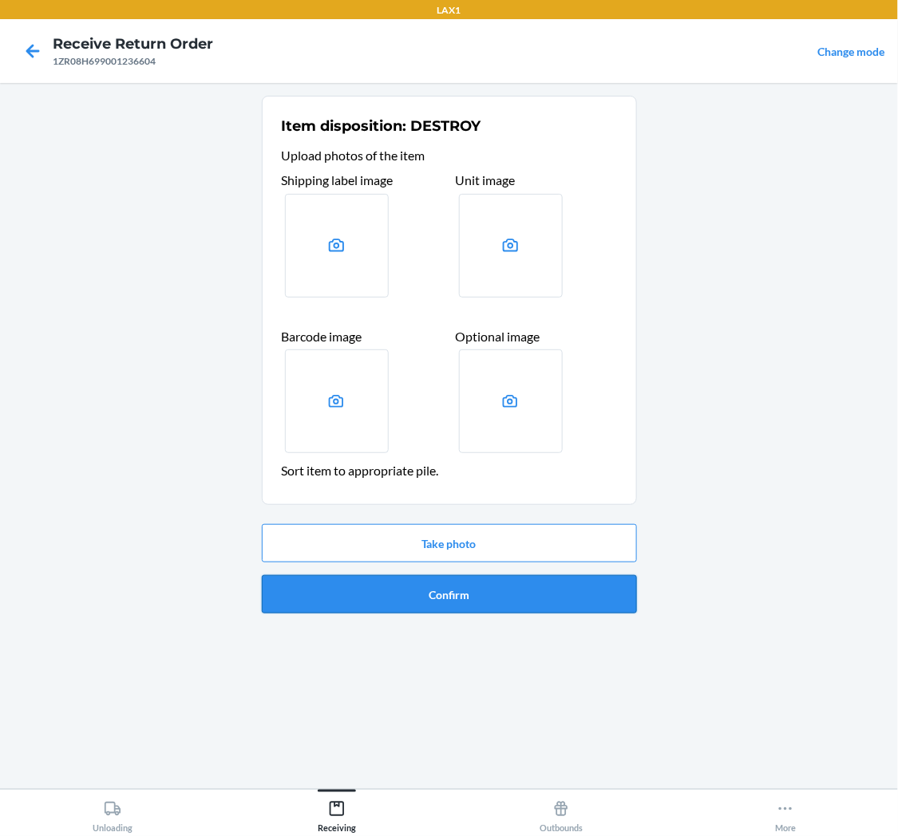
click at [456, 599] on button "Confirm" at bounding box center [449, 594] width 375 height 38
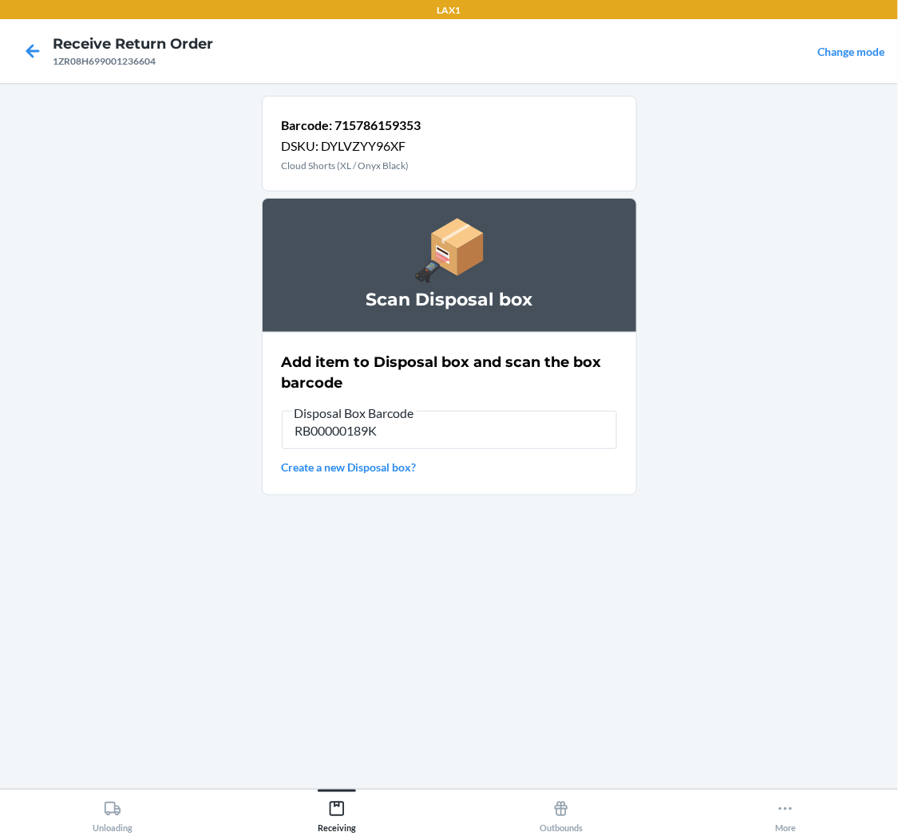
type input "RB00000189K"
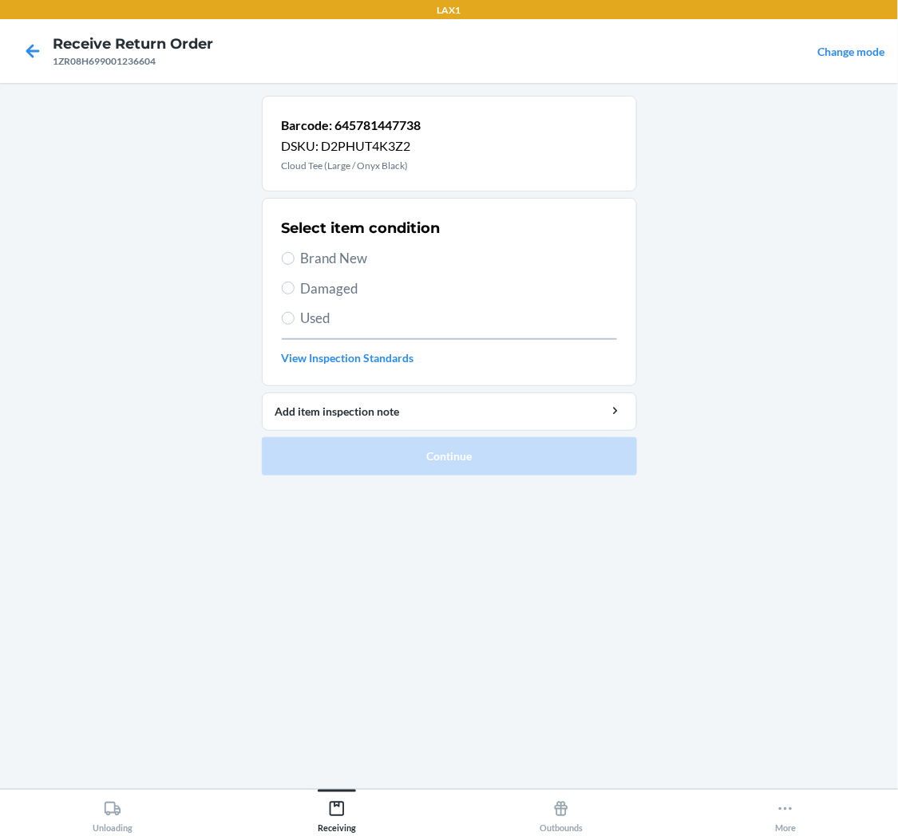
click at [298, 322] on label "Used" at bounding box center [449, 318] width 335 height 21
click at [295, 322] on input "Used" at bounding box center [288, 318] width 13 height 13
radio input "true"
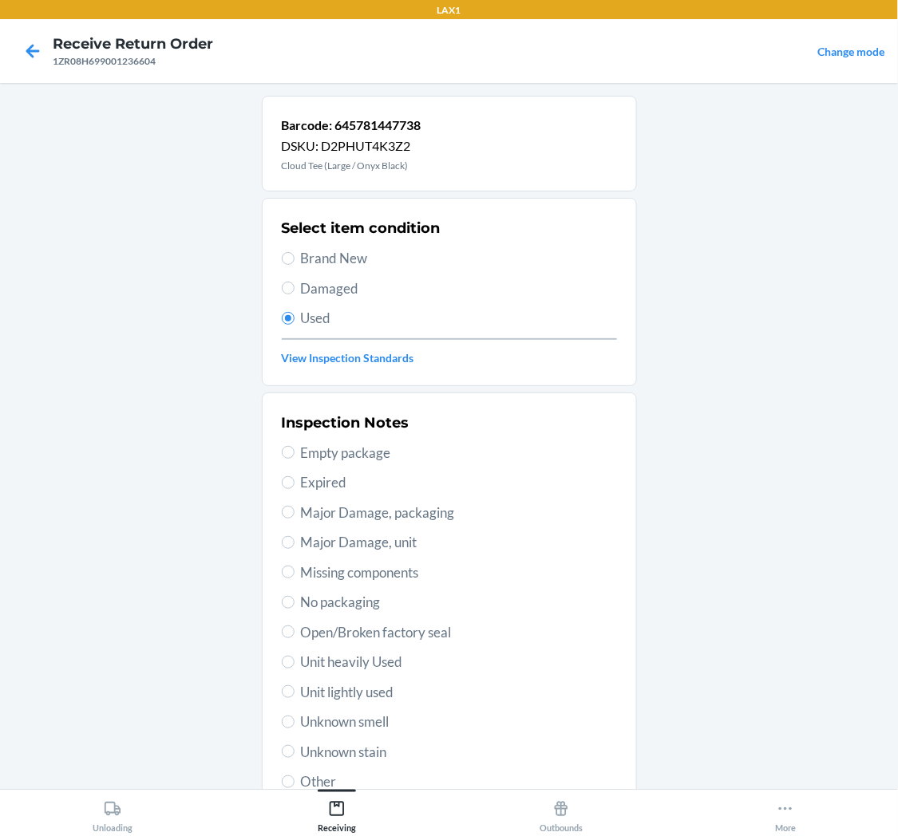
click at [381, 698] on span "Unit lightly used" at bounding box center [459, 692] width 316 height 21
click at [295, 698] on input "Unit lightly used" at bounding box center [288, 692] width 13 height 13
radio input "true"
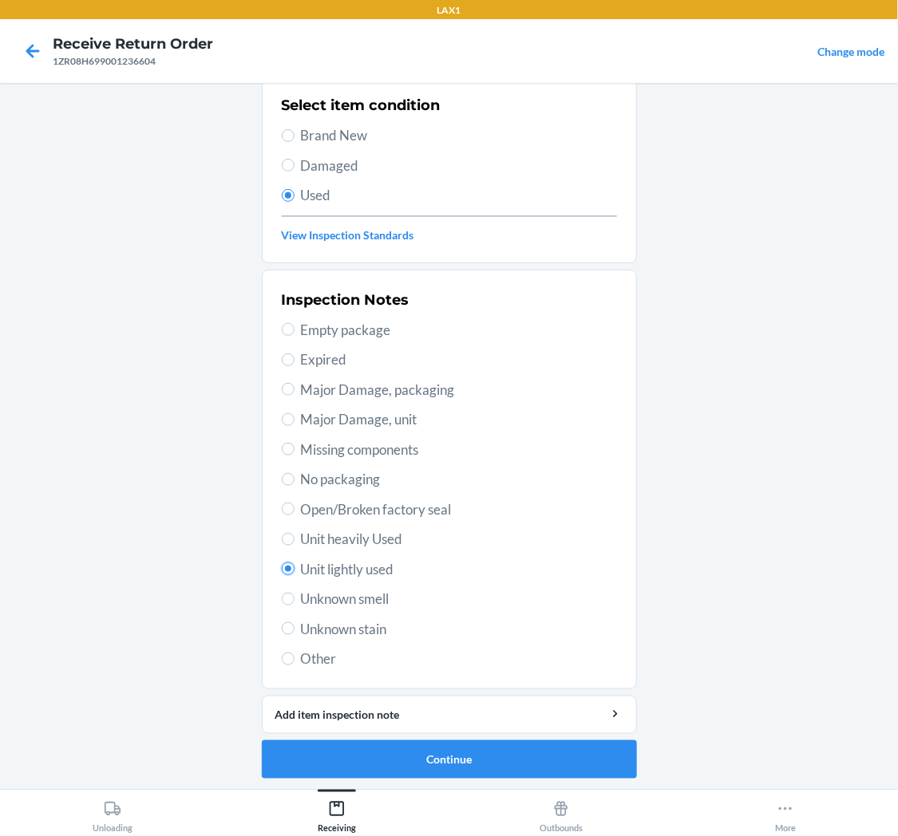
scroll to position [124, 0]
click at [492, 759] on button "Continue" at bounding box center [449, 759] width 375 height 38
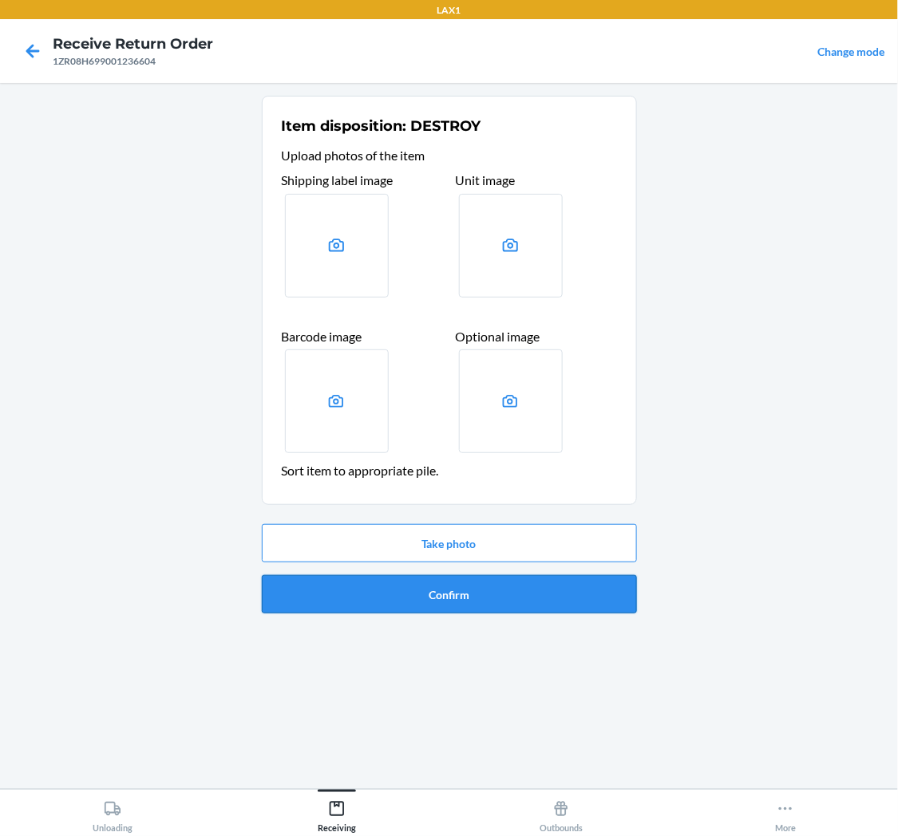
click at [551, 595] on button "Confirm" at bounding box center [449, 594] width 375 height 38
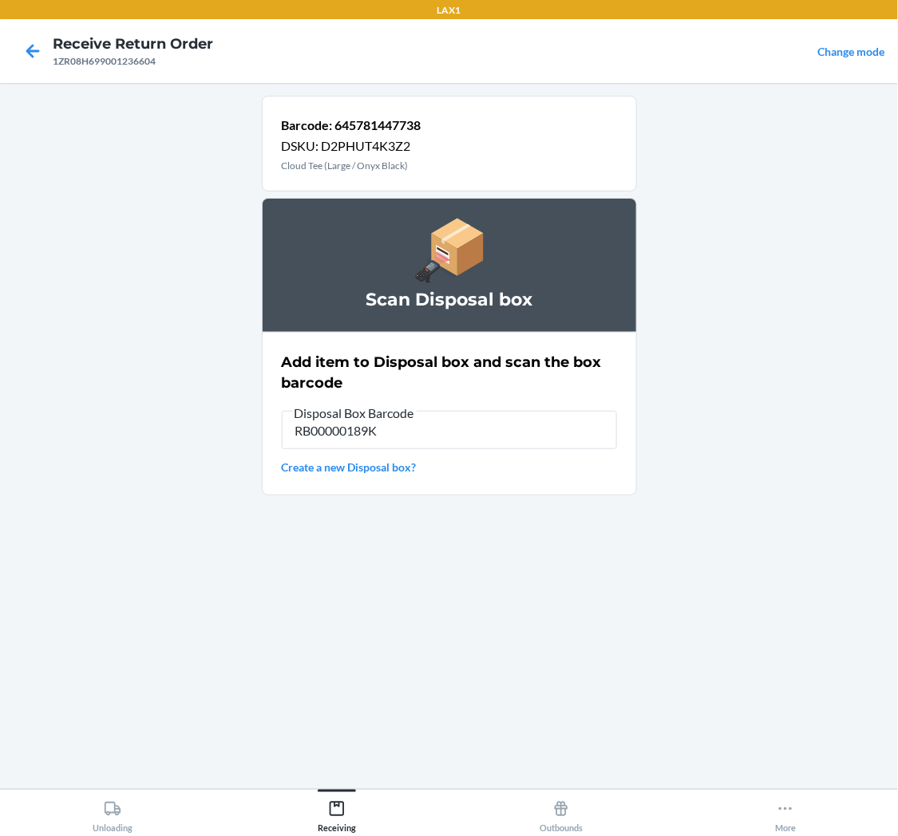
type input "RB00000189K"
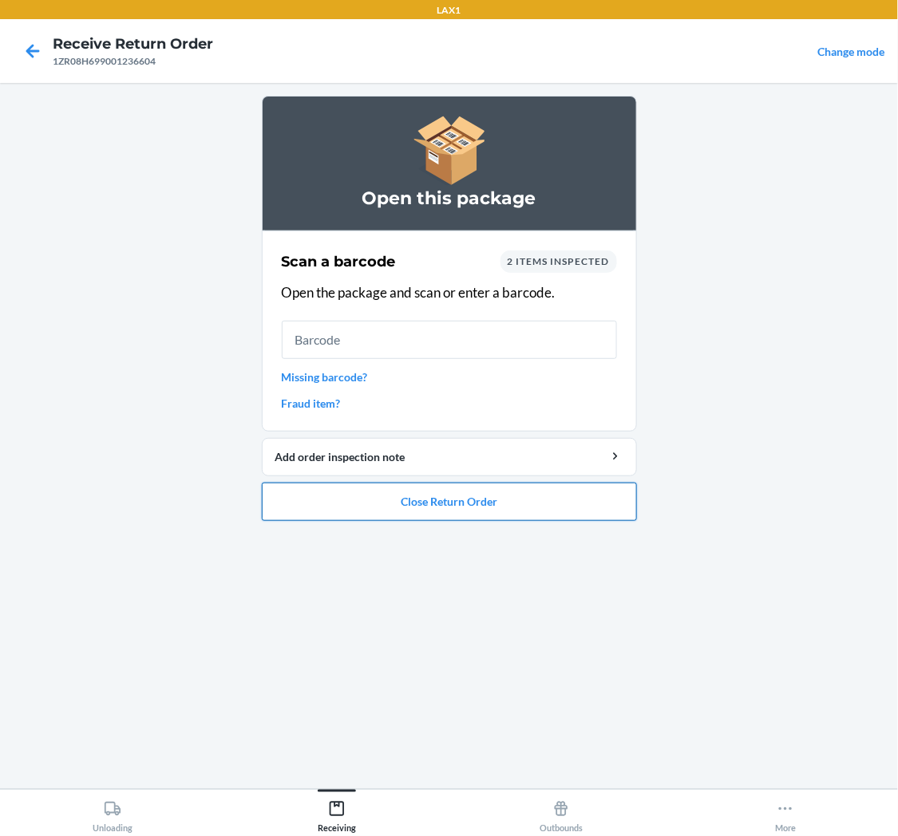
click at [471, 492] on button "Close Return Order" at bounding box center [449, 502] width 375 height 38
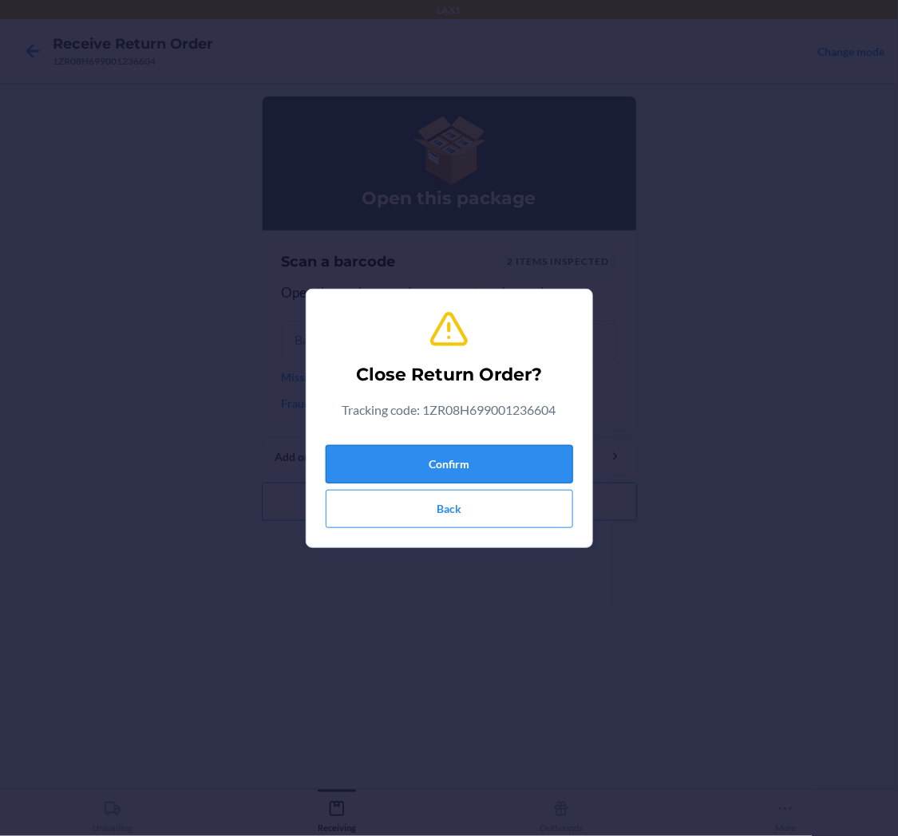
click at [481, 456] on button "Confirm" at bounding box center [449, 464] width 247 height 38
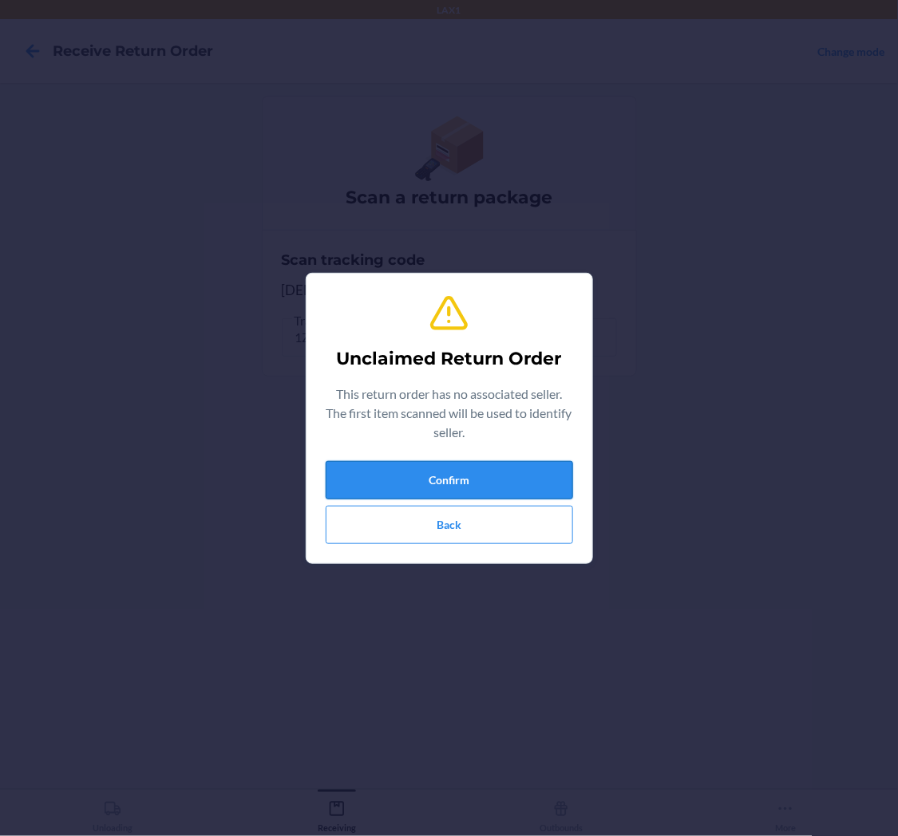
click at [488, 467] on button "Confirm" at bounding box center [449, 480] width 247 height 38
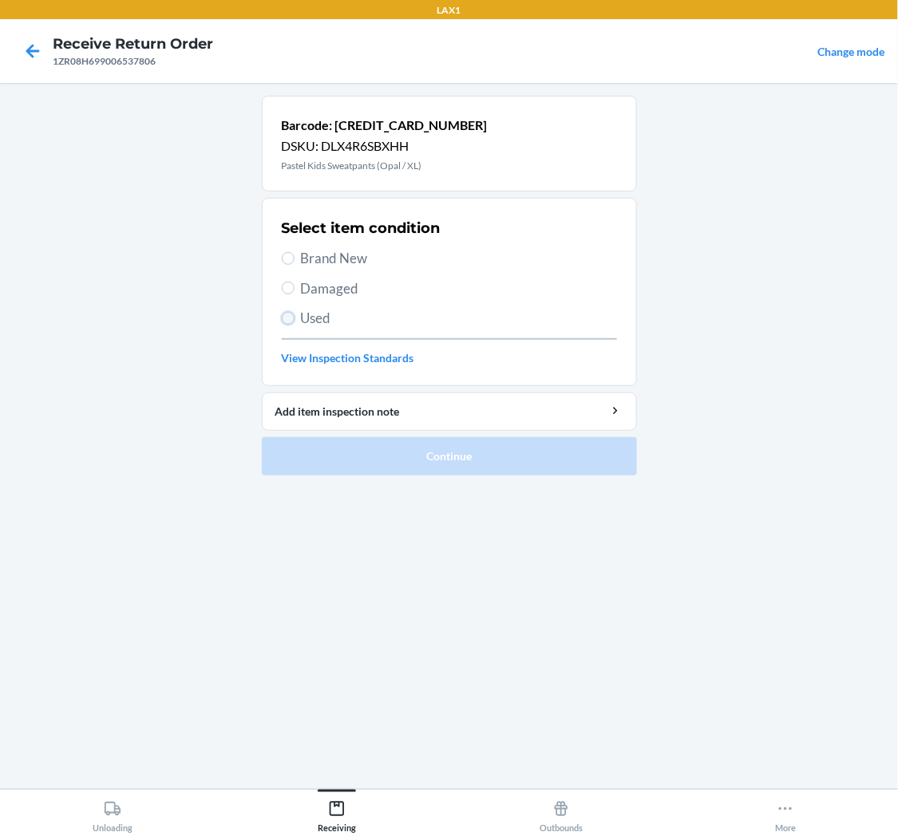
click at [286, 314] on input "Used" at bounding box center [288, 318] width 13 height 13
radio input "true"
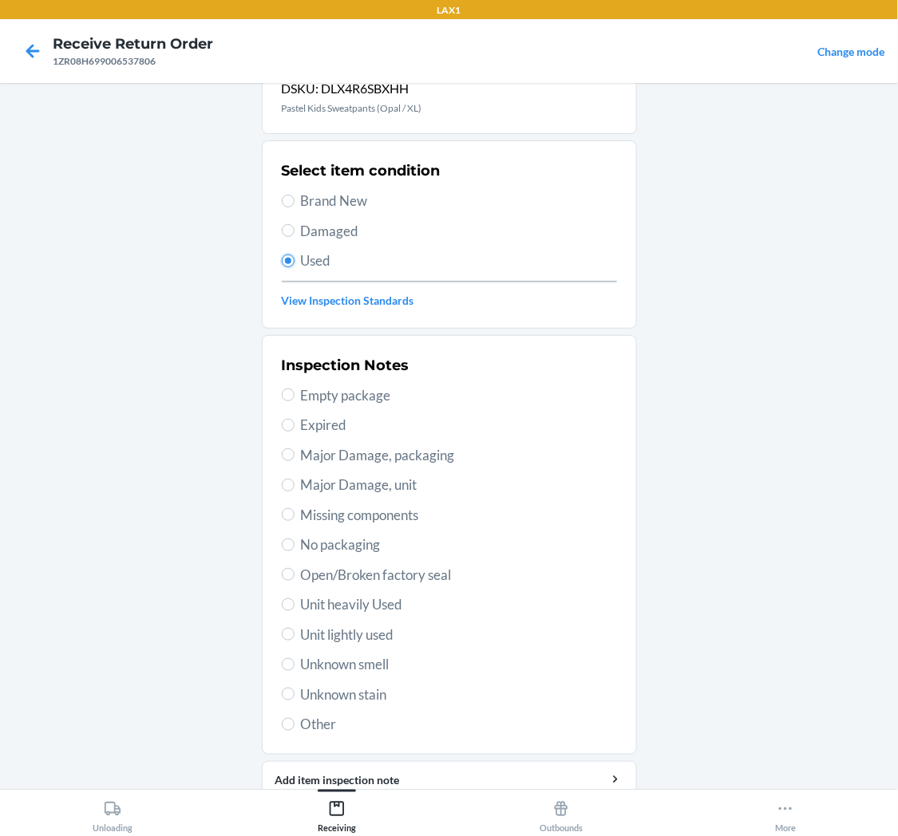
scroll to position [89, 0]
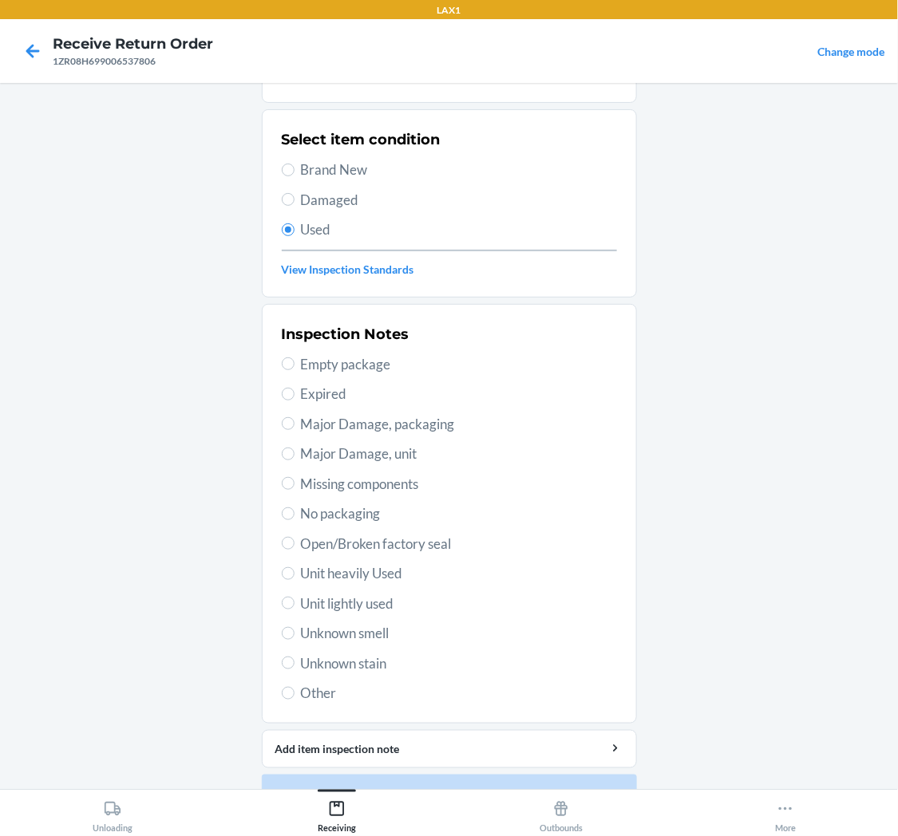
click at [290, 591] on div "Inspection Notes Empty package Expired Major Damage, packaging Major Damage, un…" at bounding box center [449, 513] width 335 height 389
click at [302, 607] on span "Unit lightly used" at bounding box center [459, 604] width 316 height 21
click at [295, 607] on input "Unit lightly used" at bounding box center [288, 603] width 13 height 13
radio input "true"
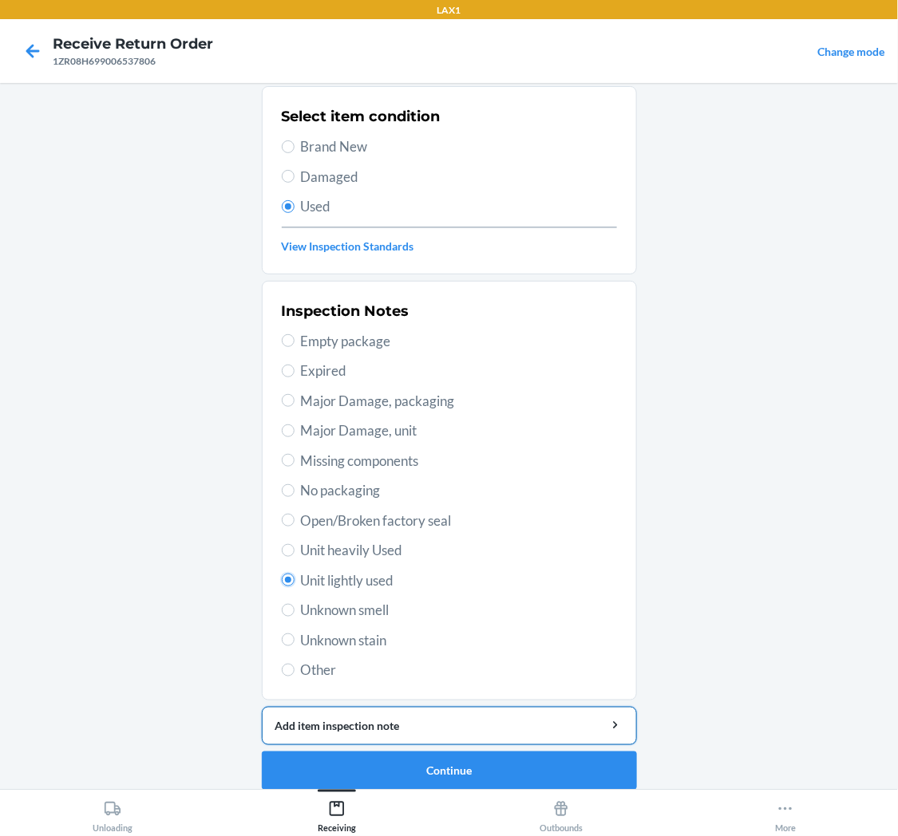
scroll to position [124, 0]
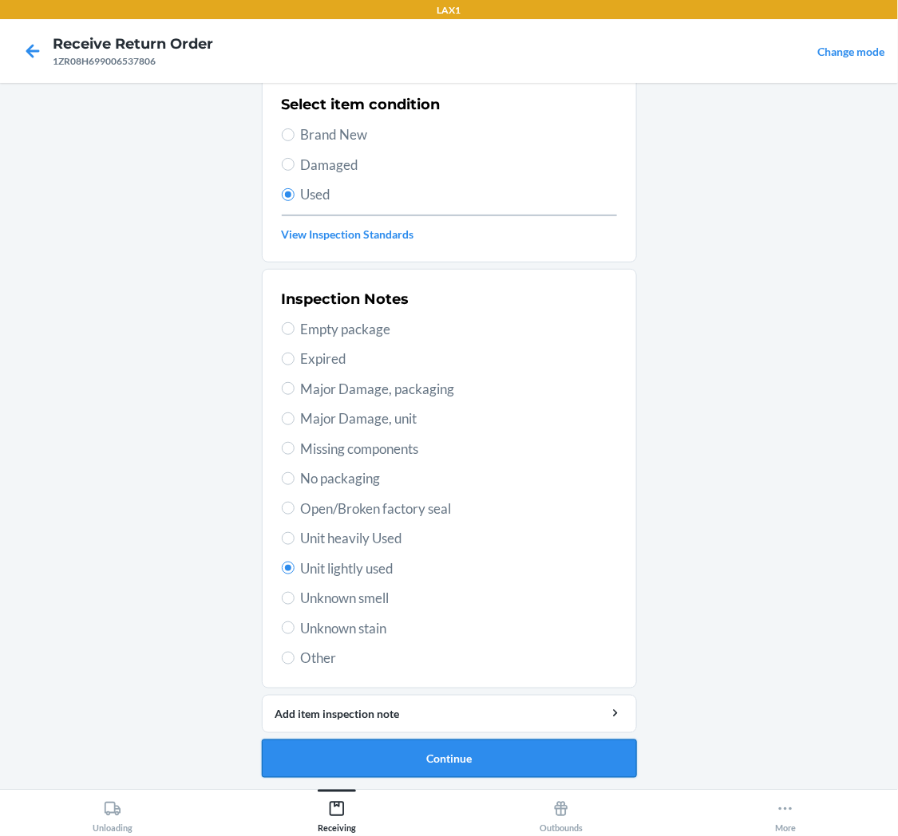
click at [400, 742] on button "Continue" at bounding box center [449, 759] width 375 height 38
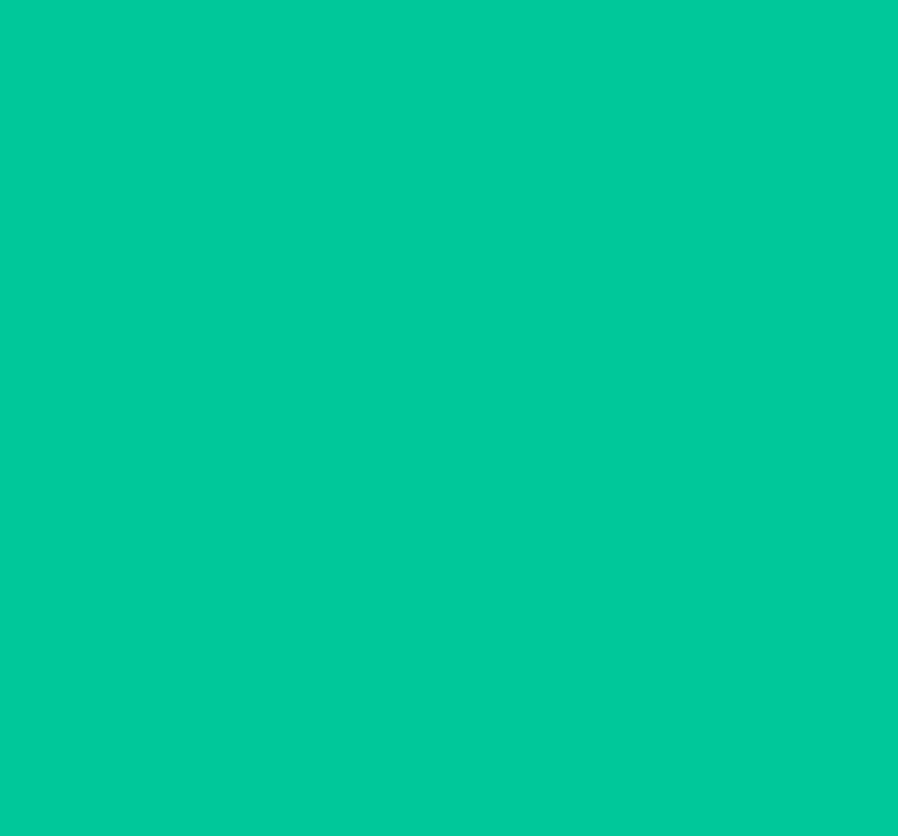
scroll to position [0, 0]
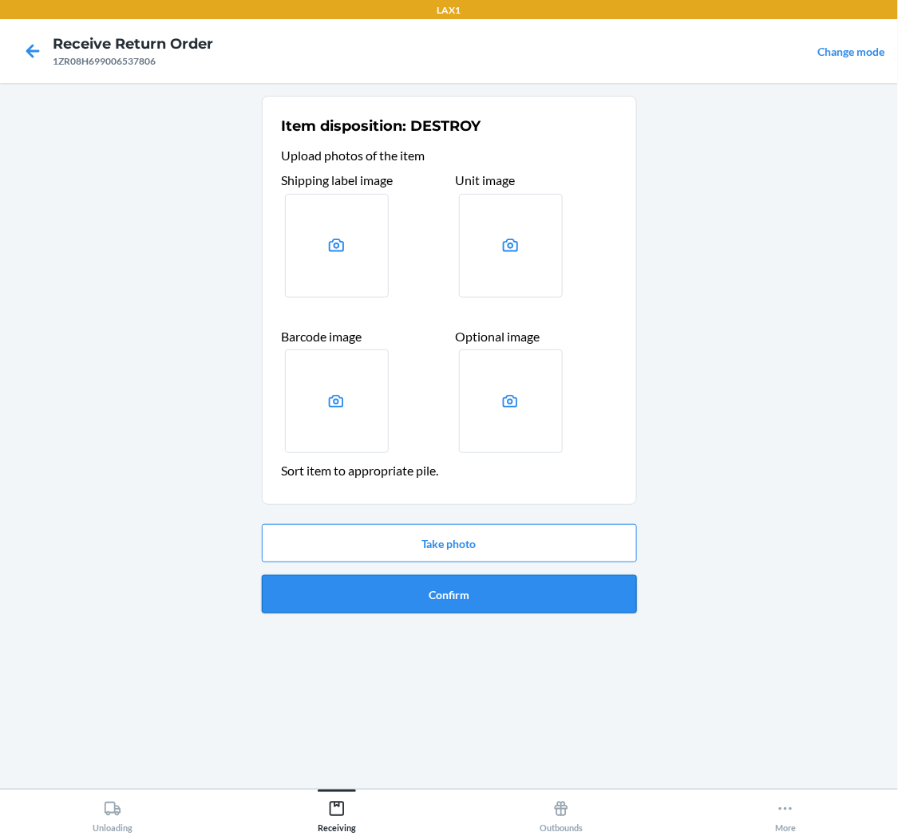
click at [416, 603] on button "Confirm" at bounding box center [449, 594] width 375 height 38
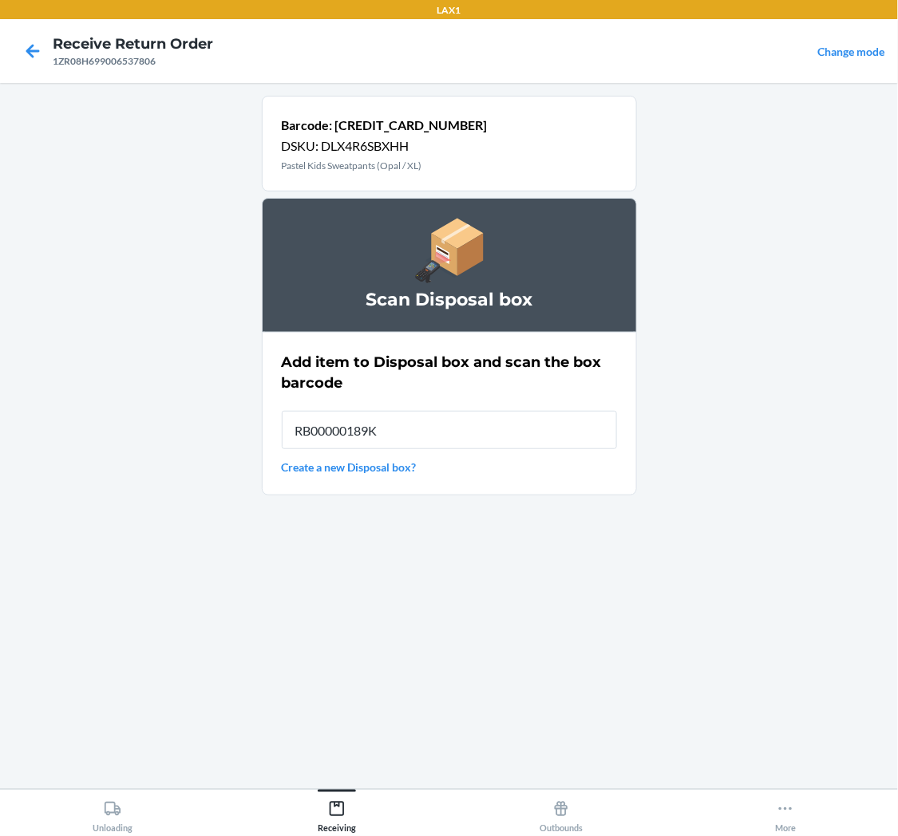
type input "RB00000189K"
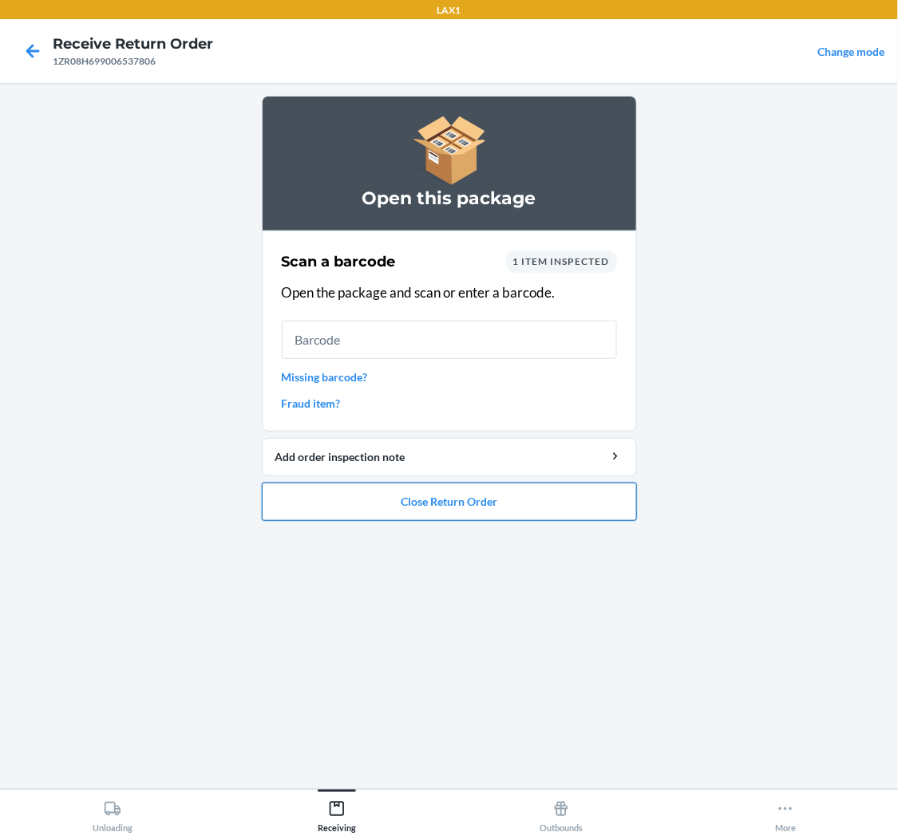
click at [468, 497] on button "Close Return Order" at bounding box center [449, 502] width 375 height 38
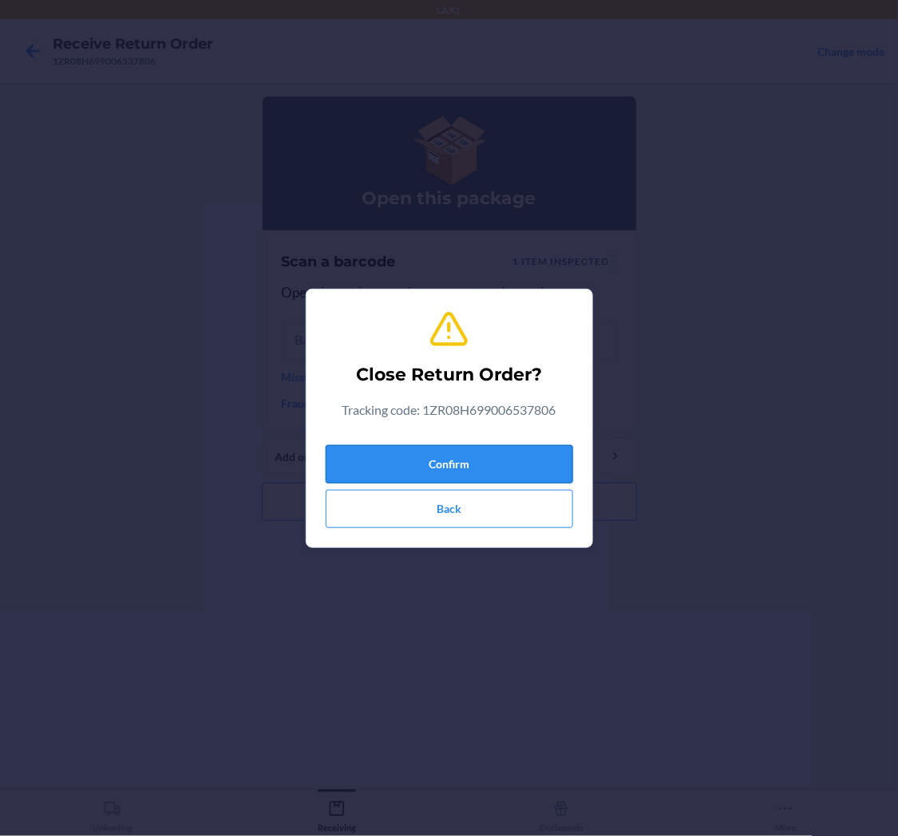
click at [477, 453] on button "Confirm" at bounding box center [449, 464] width 247 height 38
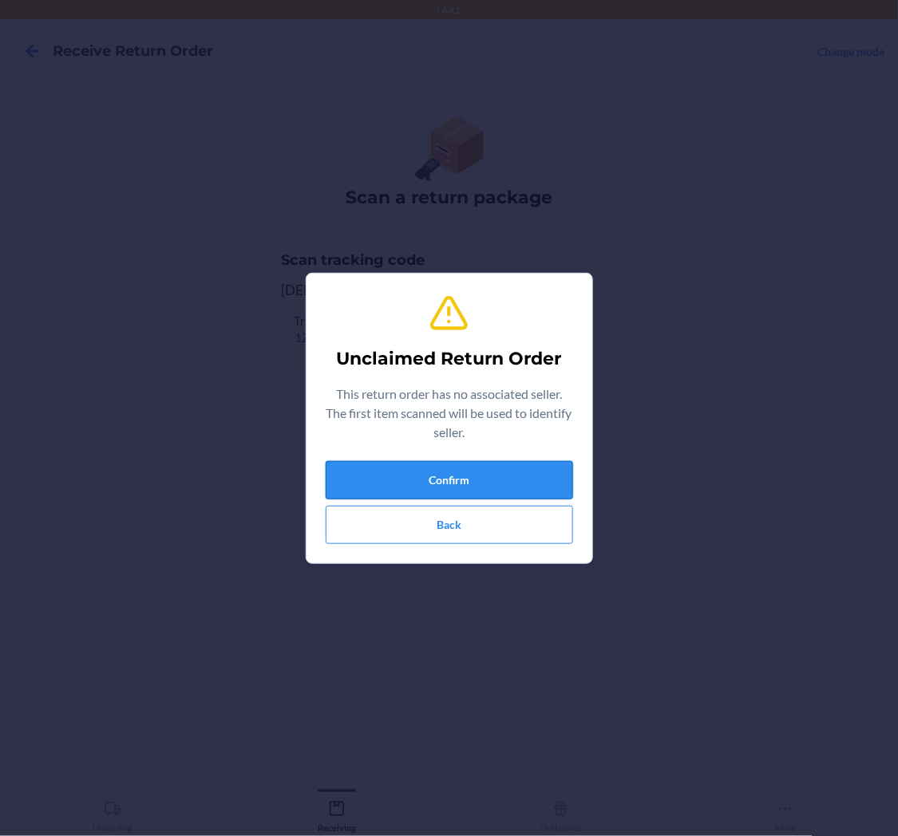
click at [522, 476] on button "Confirm" at bounding box center [449, 480] width 247 height 38
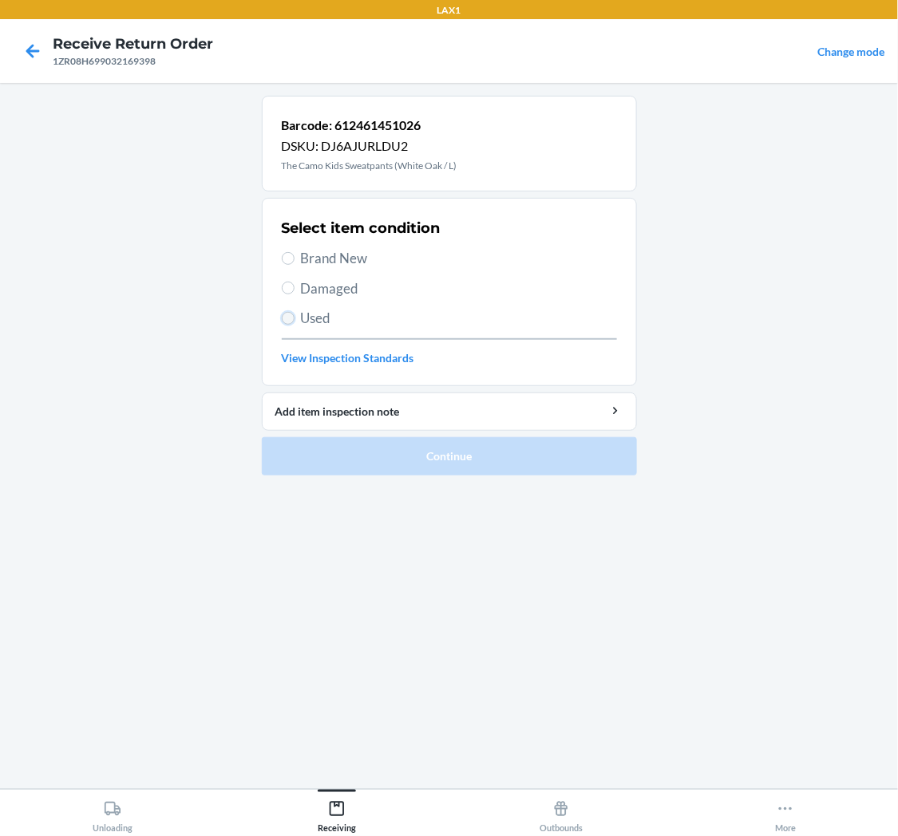
click at [291, 319] on input "Used" at bounding box center [288, 318] width 13 height 13
radio input "true"
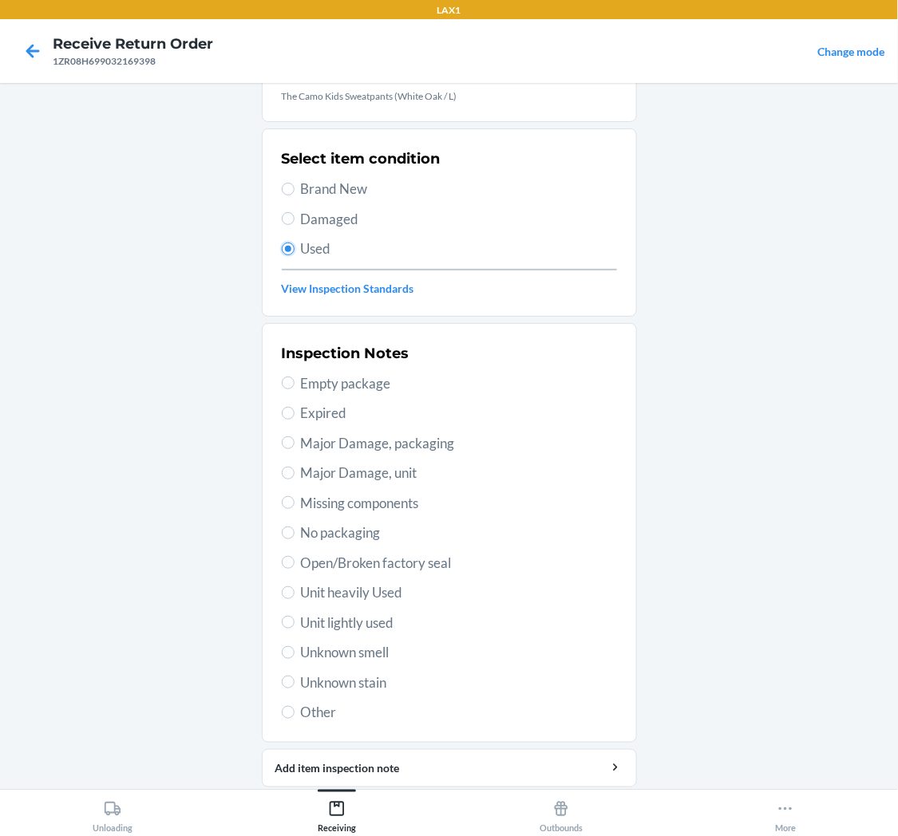
scroll to position [124, 0]
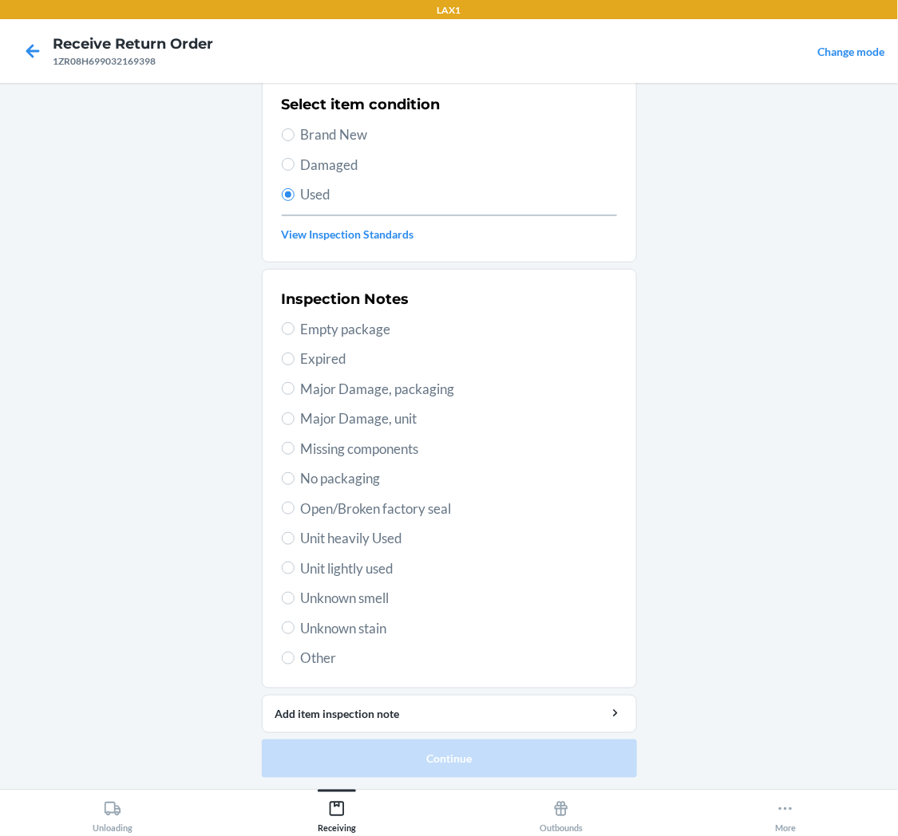
click at [284, 562] on label "Unit lightly used" at bounding box center [449, 569] width 335 height 21
click at [284, 562] on input "Unit lightly used" at bounding box center [288, 568] width 13 height 13
radio input "true"
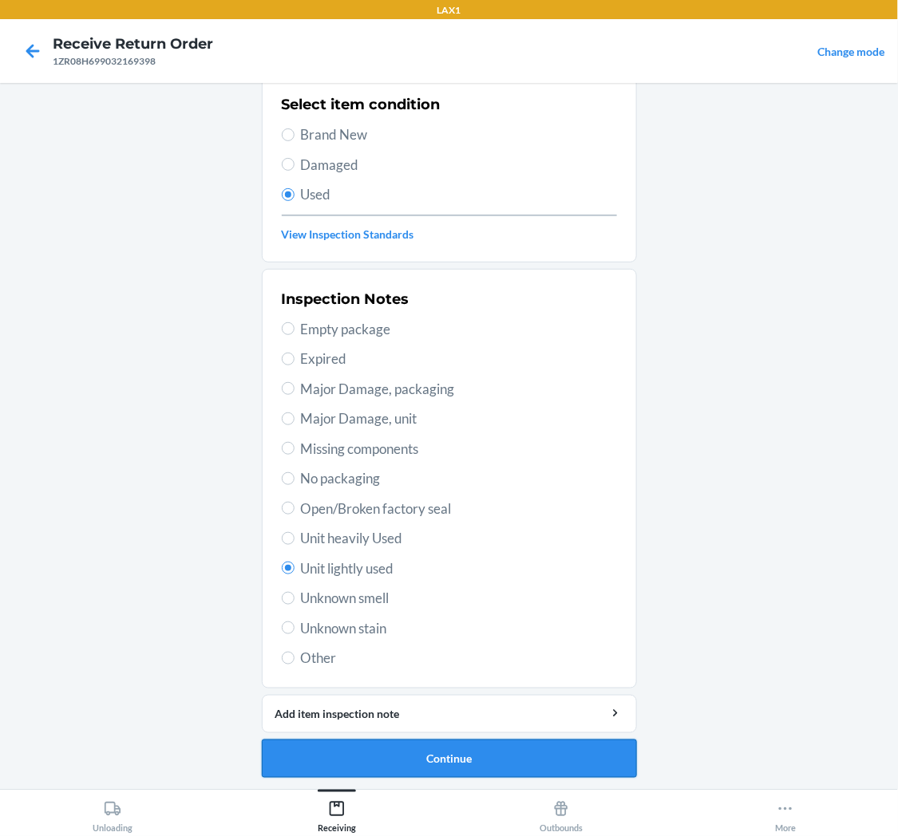
click at [380, 765] on button "Continue" at bounding box center [449, 759] width 375 height 38
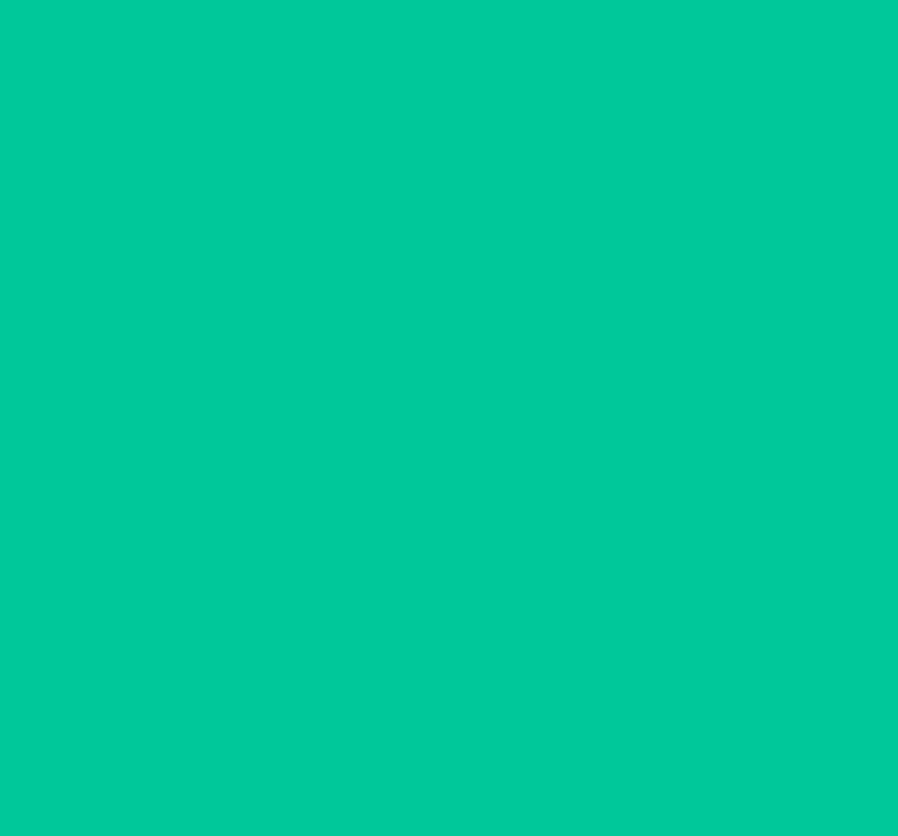
scroll to position [0, 0]
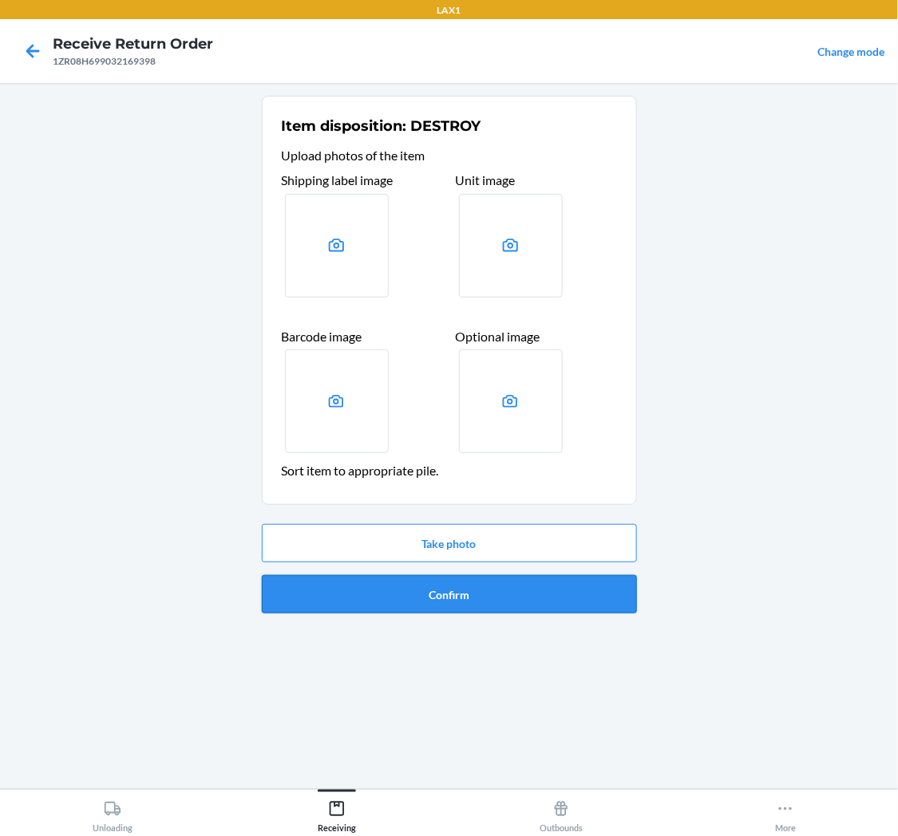
drag, startPoint x: 416, startPoint y: 573, endPoint x: 417, endPoint y: 601, distance: 27.9
click at [417, 600] on div "Take photo Confirm" at bounding box center [449, 569] width 375 height 102
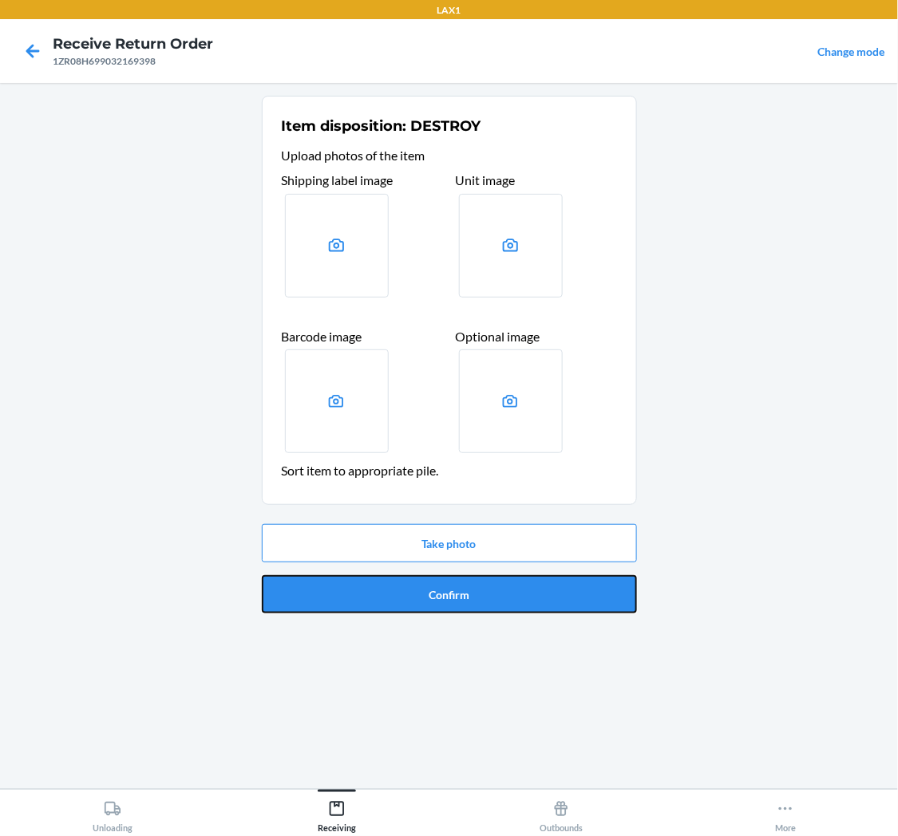
click at [419, 602] on button "Confirm" at bounding box center [449, 594] width 375 height 38
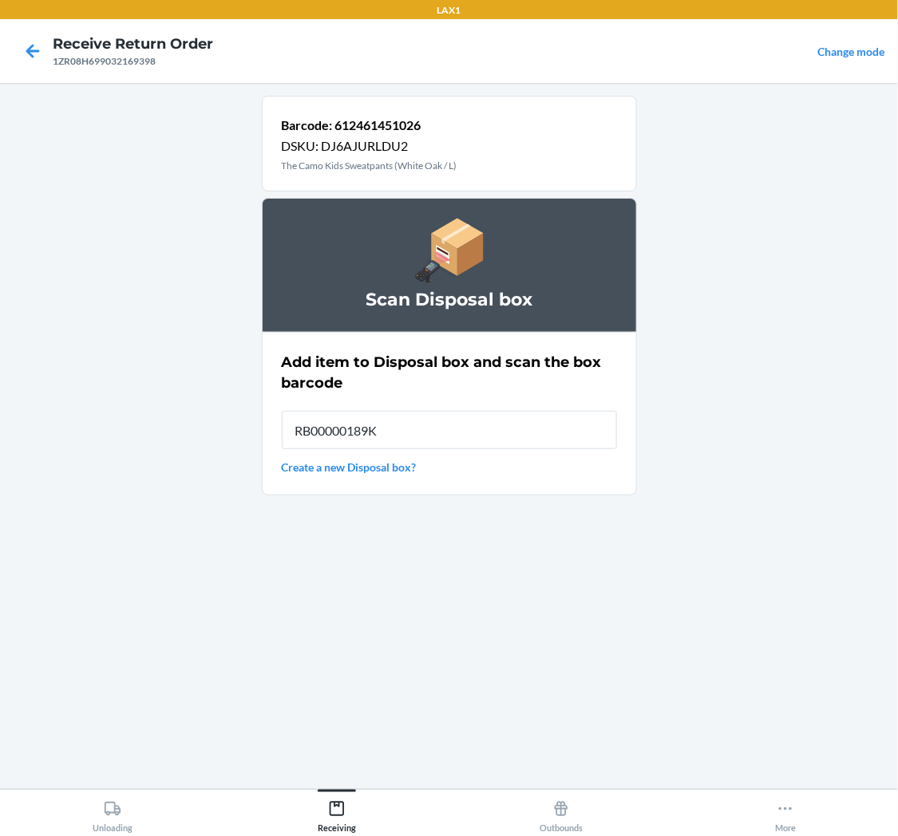
type input "RB00000189K"
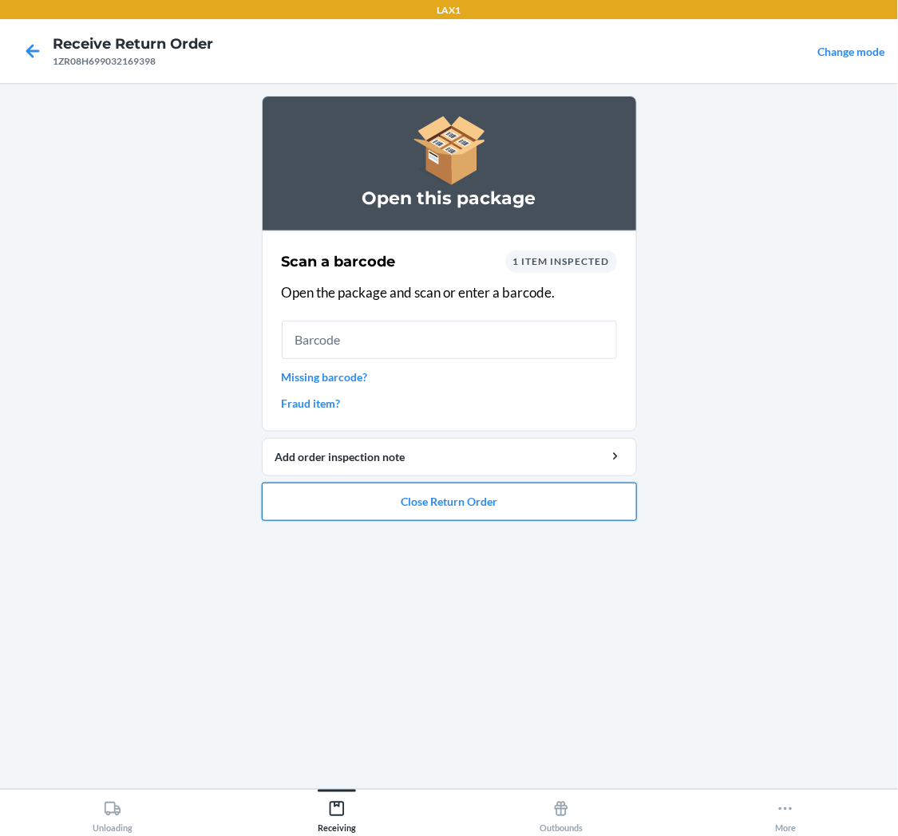
click at [488, 492] on button "Close Return Order" at bounding box center [449, 502] width 375 height 38
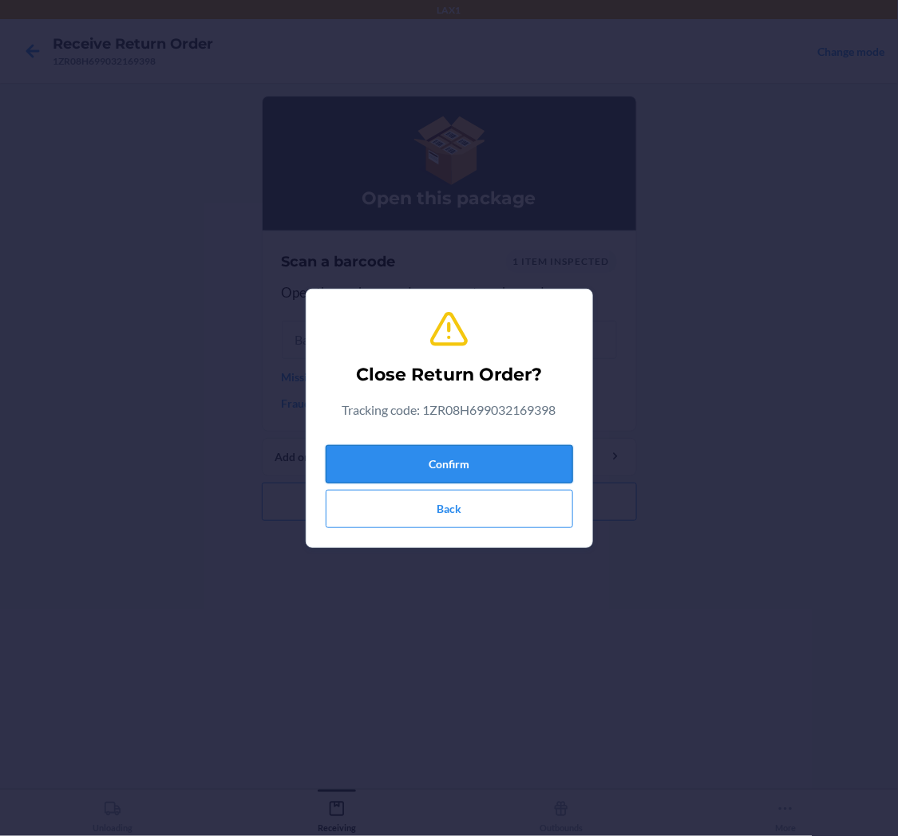
click at [508, 460] on button "Confirm" at bounding box center [449, 464] width 247 height 38
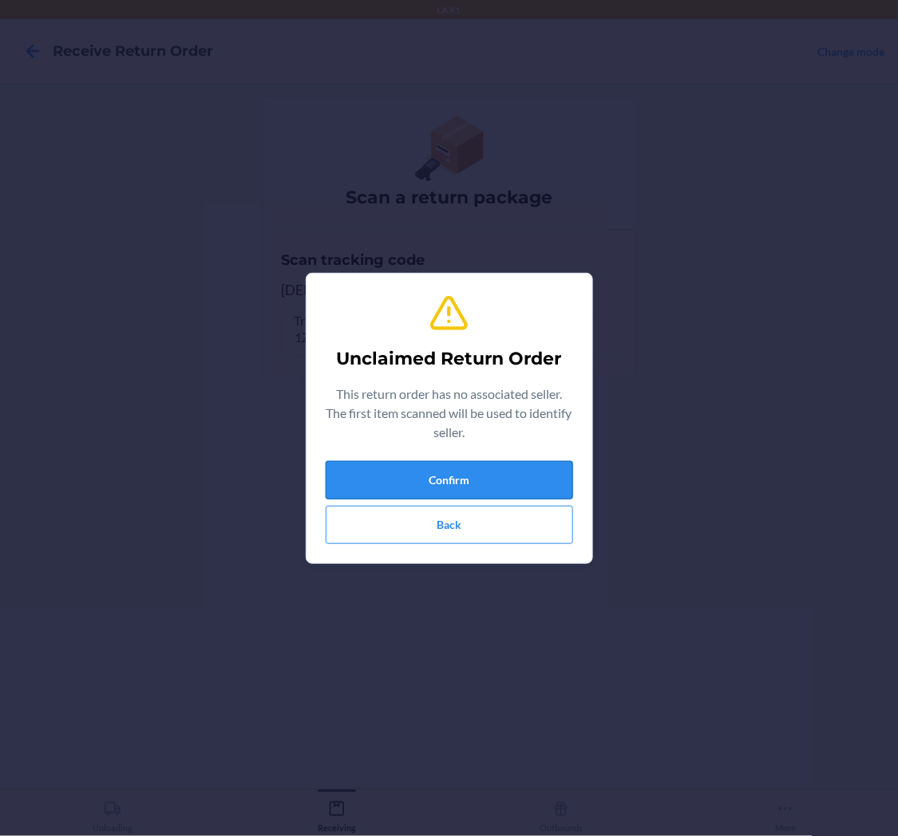
click at [544, 479] on button "Confirm" at bounding box center [449, 480] width 247 height 38
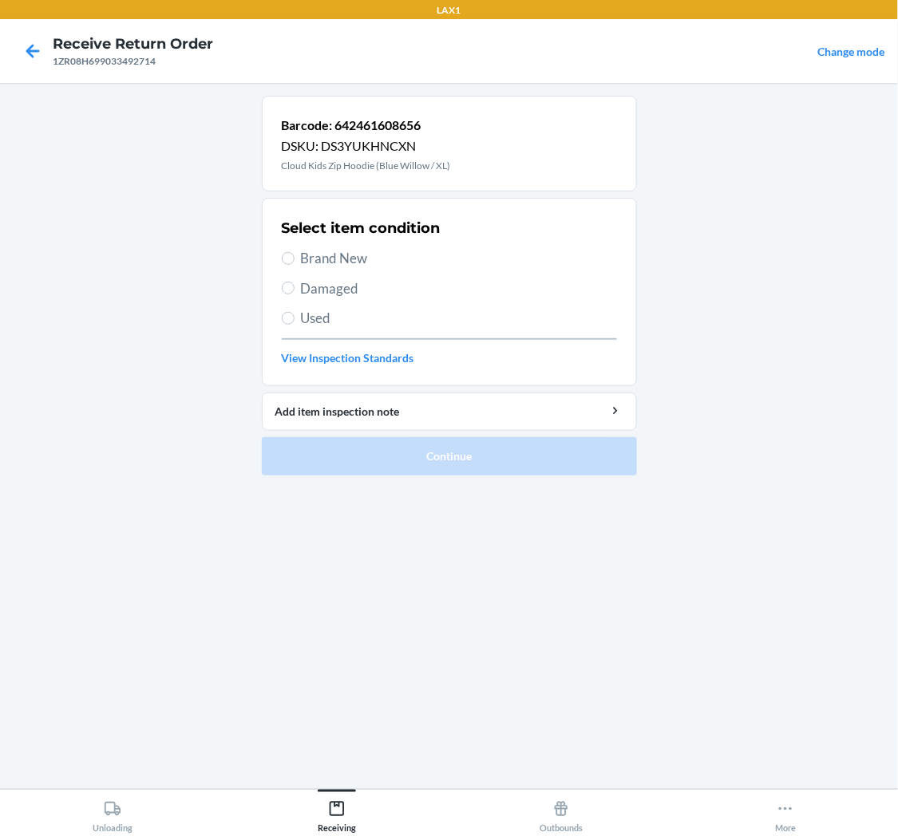
click at [304, 321] on span "Used" at bounding box center [459, 318] width 316 height 21
click at [295, 321] on input "Used" at bounding box center [288, 318] width 13 height 13
radio input "true"
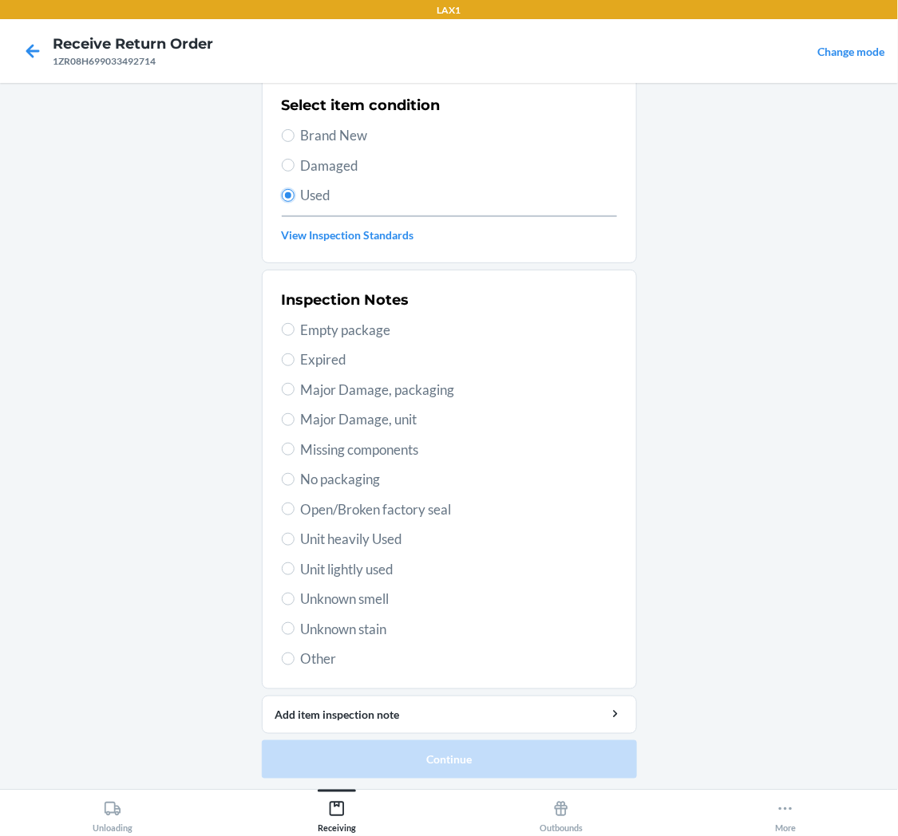
scroll to position [124, 0]
click at [409, 500] on span "Open/Broken factory seal" at bounding box center [459, 509] width 316 height 21
click at [295, 502] on input "Open/Broken factory seal" at bounding box center [288, 508] width 13 height 13
radio input "true"
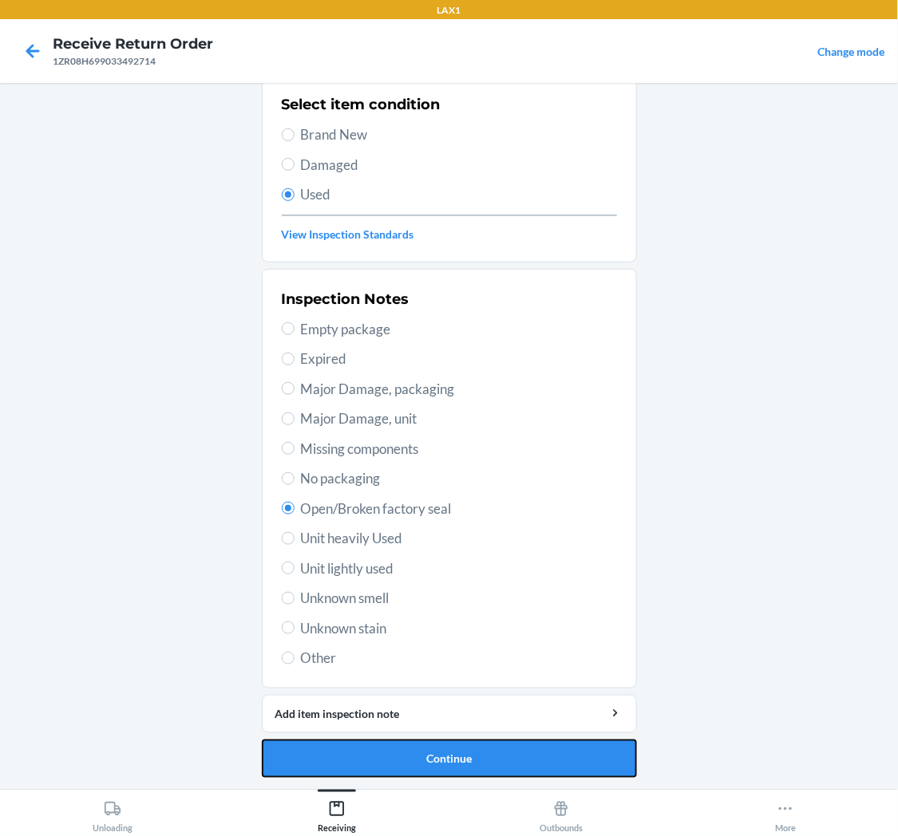
click at [472, 761] on button "Continue" at bounding box center [449, 759] width 375 height 38
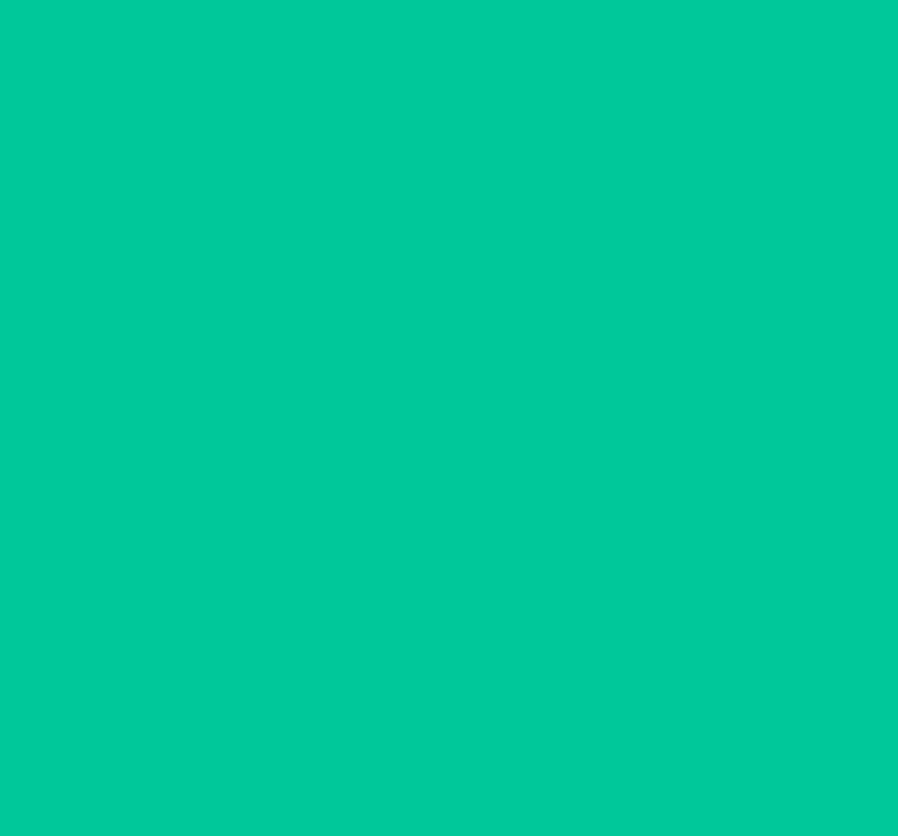
scroll to position [0, 0]
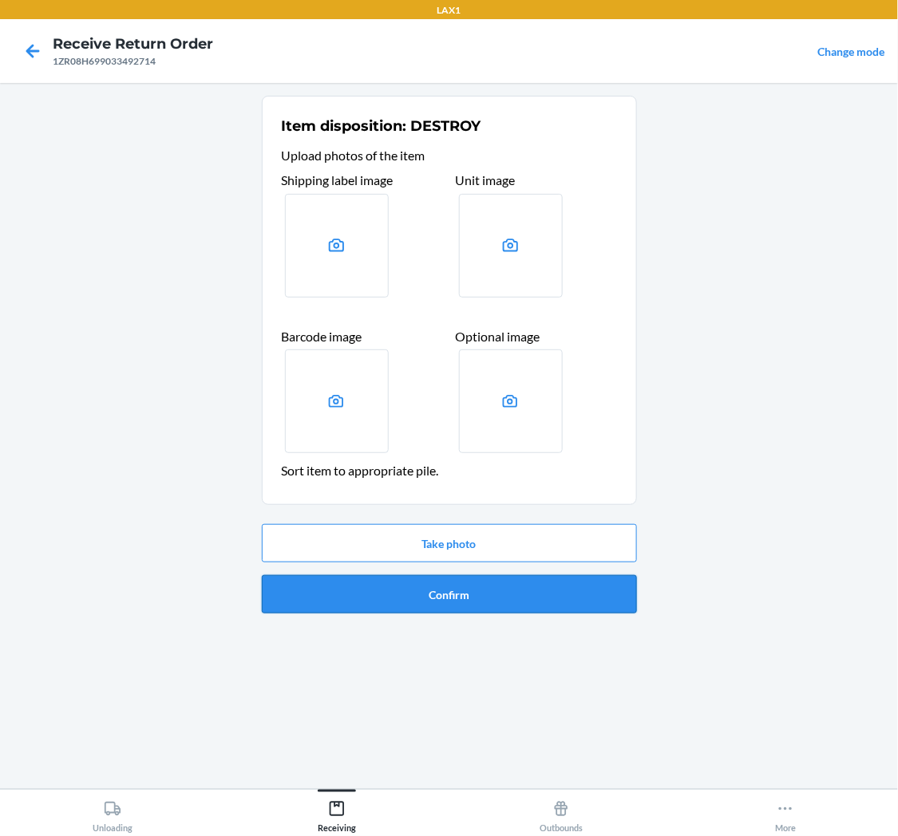
click at [435, 591] on button "Confirm" at bounding box center [449, 594] width 375 height 38
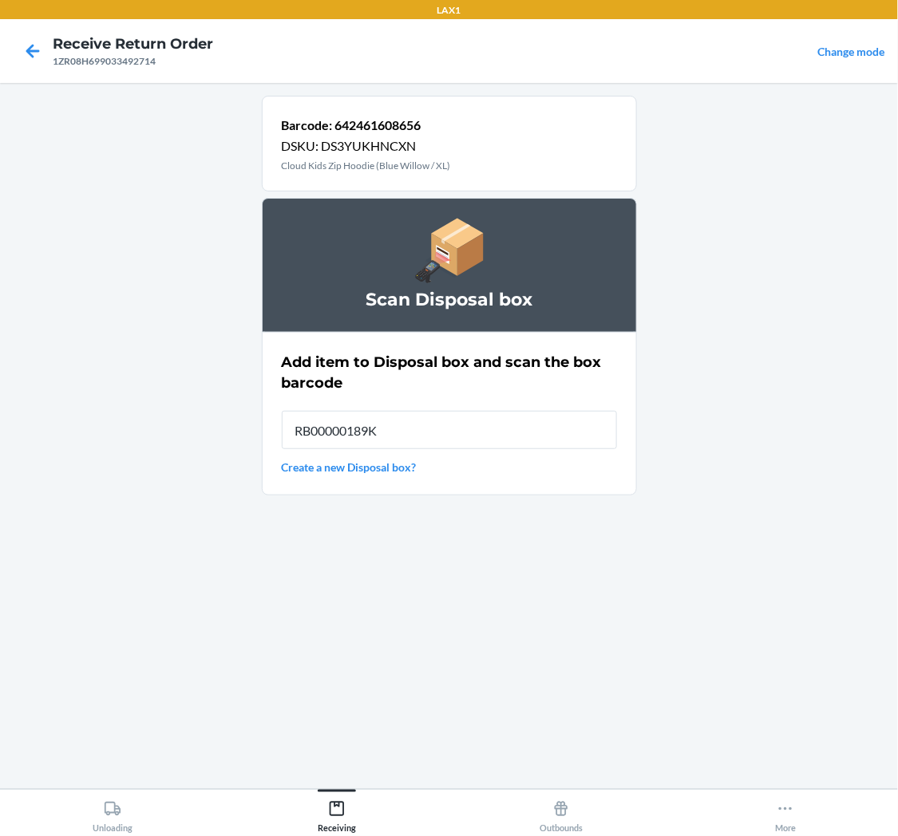
type input "RB00000189K"
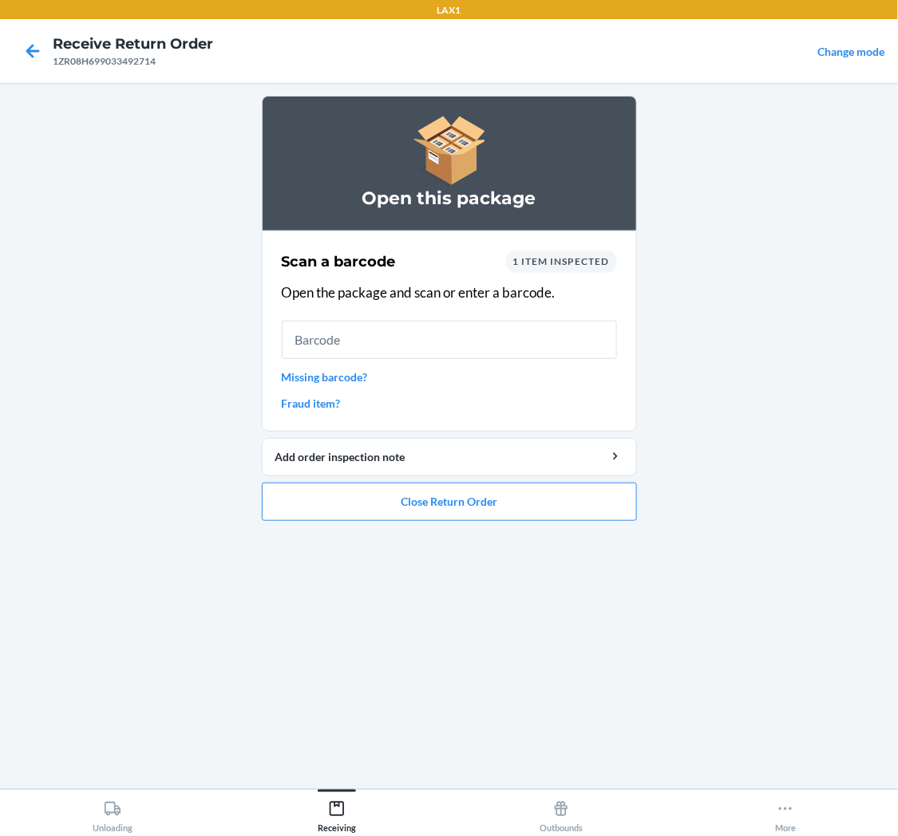
click at [337, 373] on link "Missing barcode?" at bounding box center [449, 377] width 335 height 17
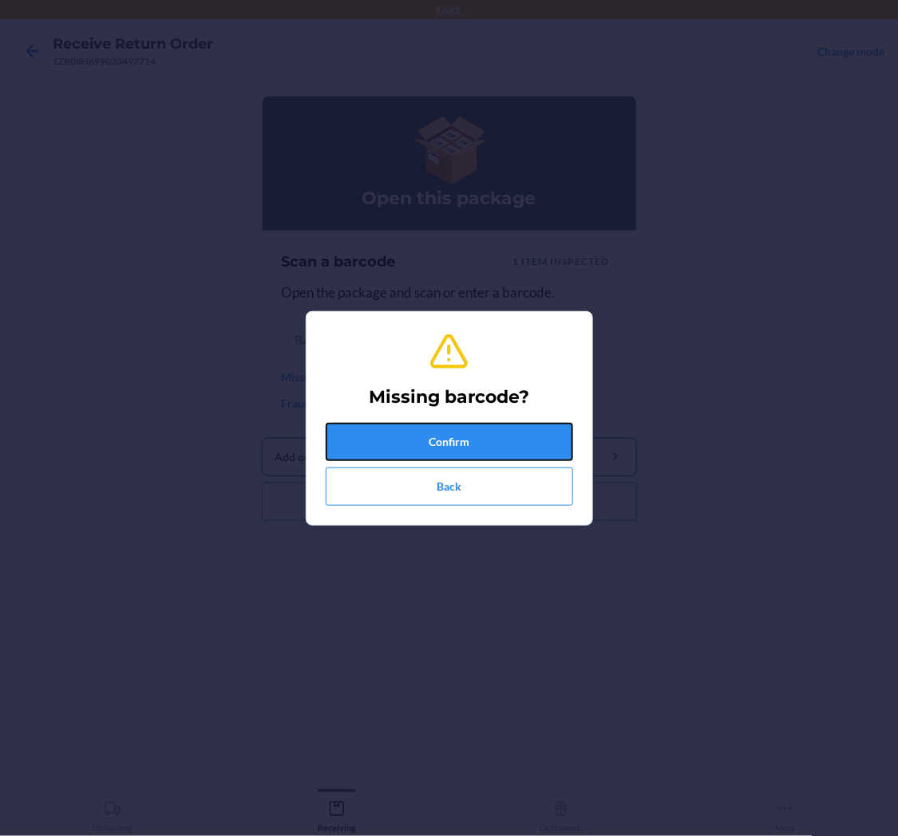
click at [449, 449] on button "Confirm" at bounding box center [449, 442] width 247 height 38
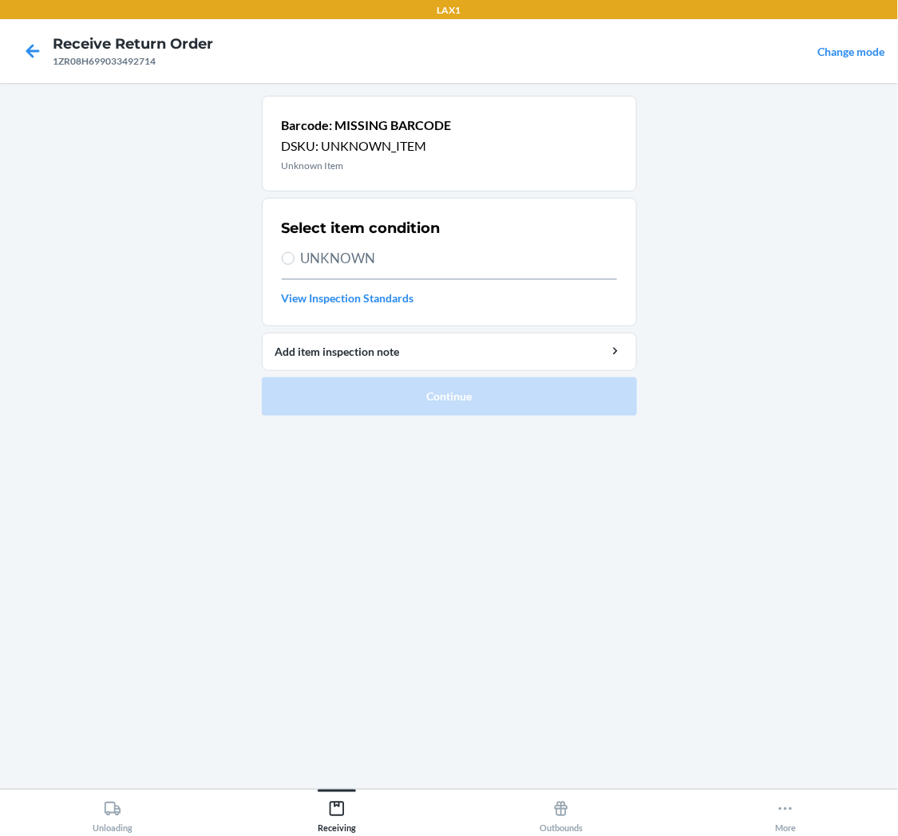
click at [293, 253] on label "UNKNOWN" at bounding box center [449, 258] width 335 height 21
click at [293, 253] on input "UNKNOWN" at bounding box center [288, 258] width 13 height 13
radio input "true"
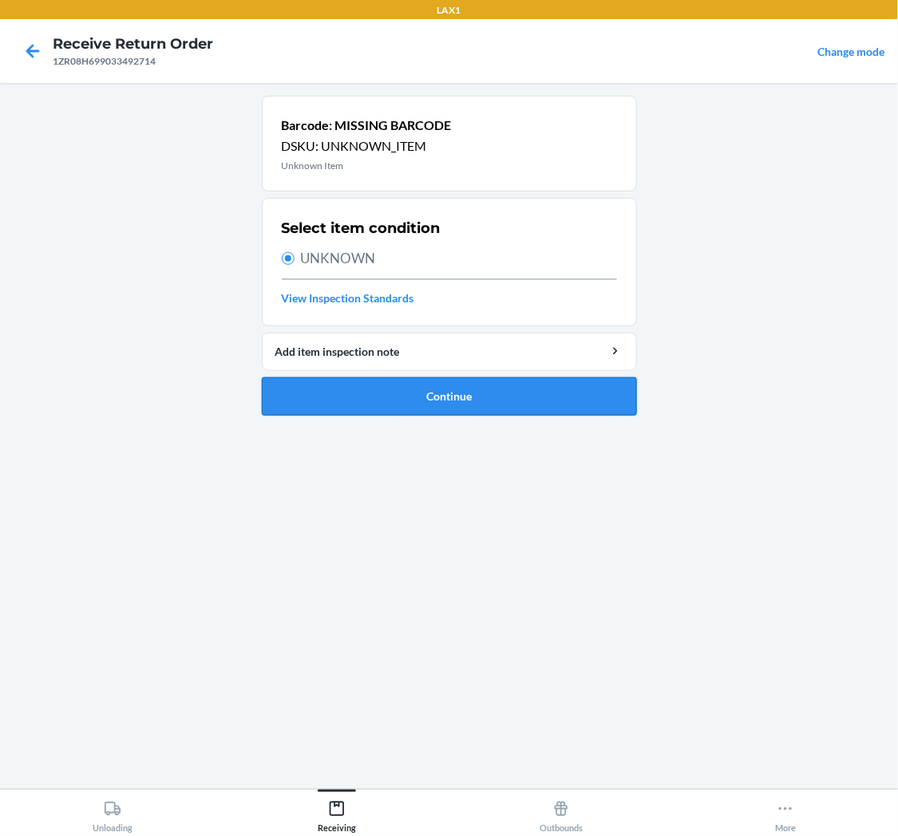
click at [461, 397] on button "Continue" at bounding box center [449, 397] width 375 height 38
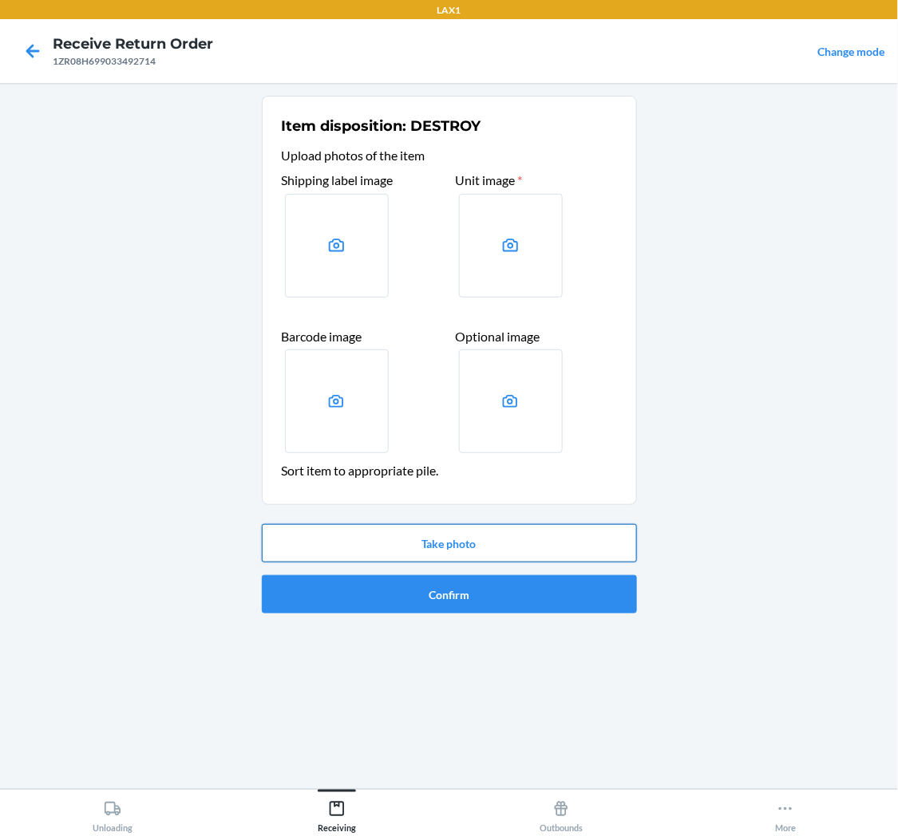
click at [437, 536] on button "Take photo" at bounding box center [449, 543] width 375 height 38
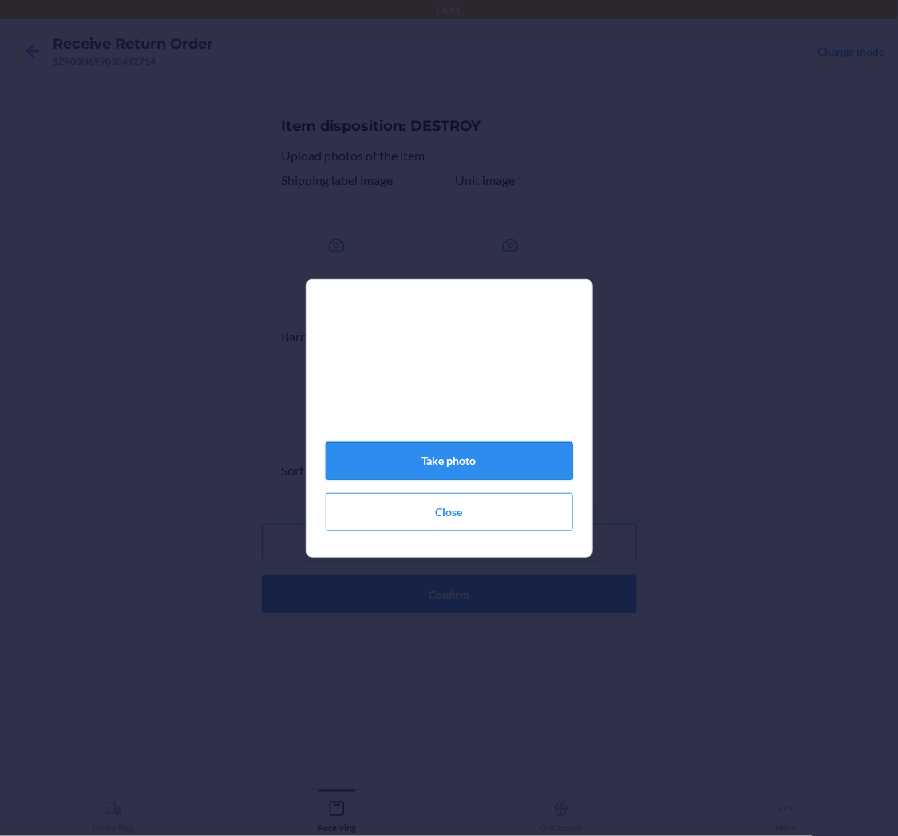
click at [483, 467] on button "Take photo" at bounding box center [449, 461] width 247 height 38
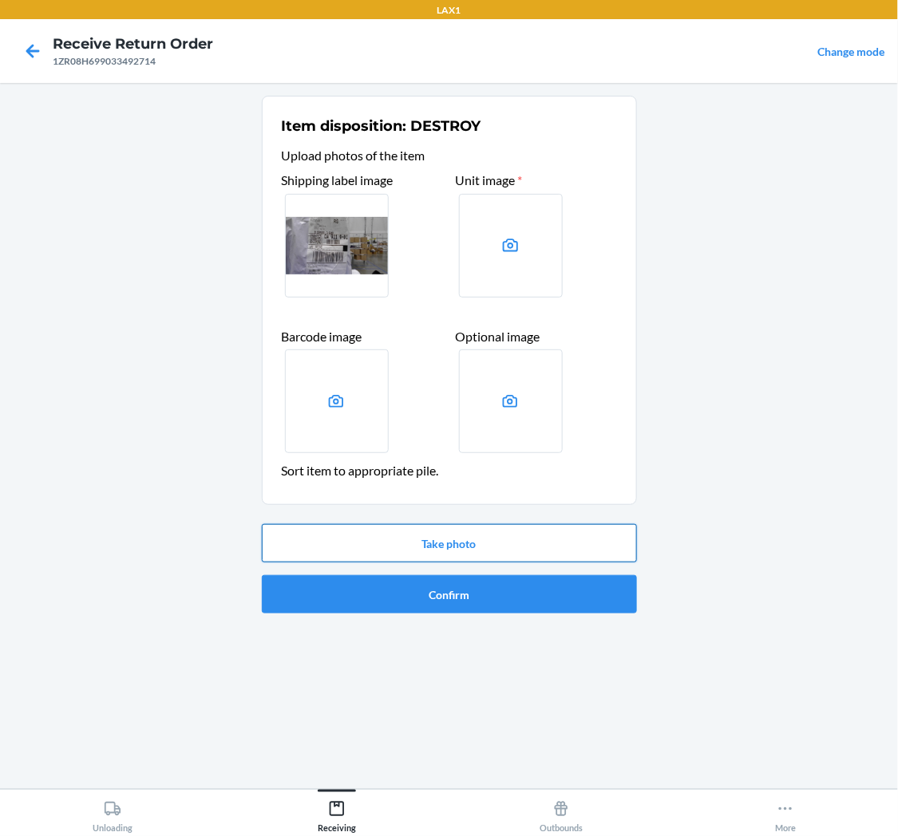
click at [465, 551] on button "Take photo" at bounding box center [449, 543] width 375 height 38
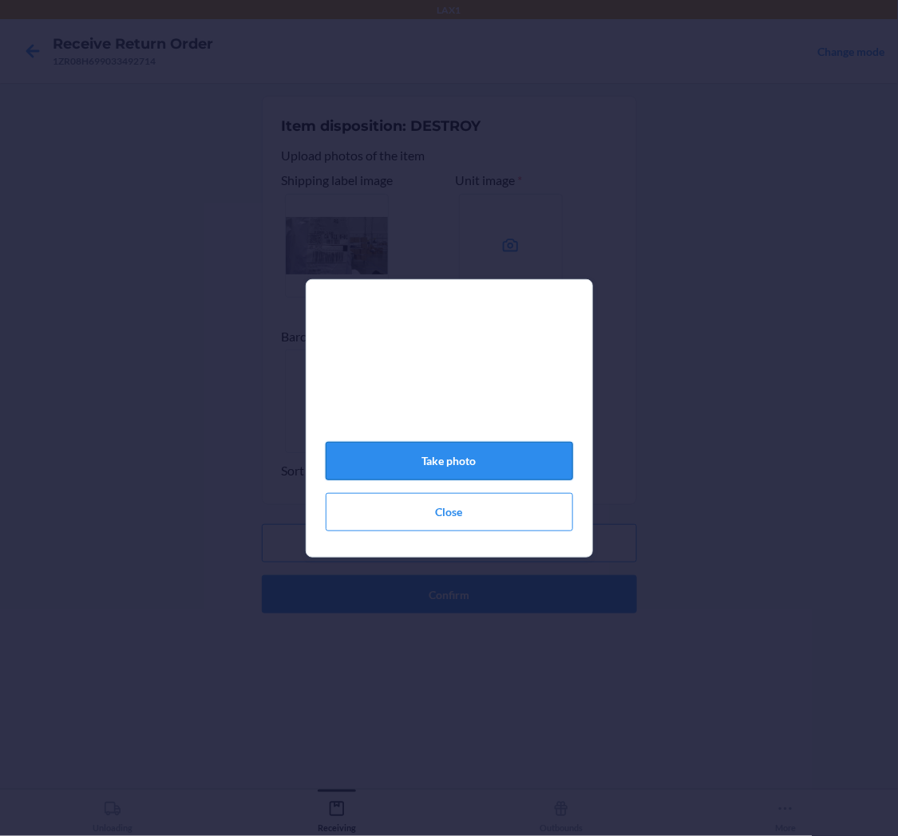
click at [469, 466] on button "Take photo" at bounding box center [449, 461] width 247 height 38
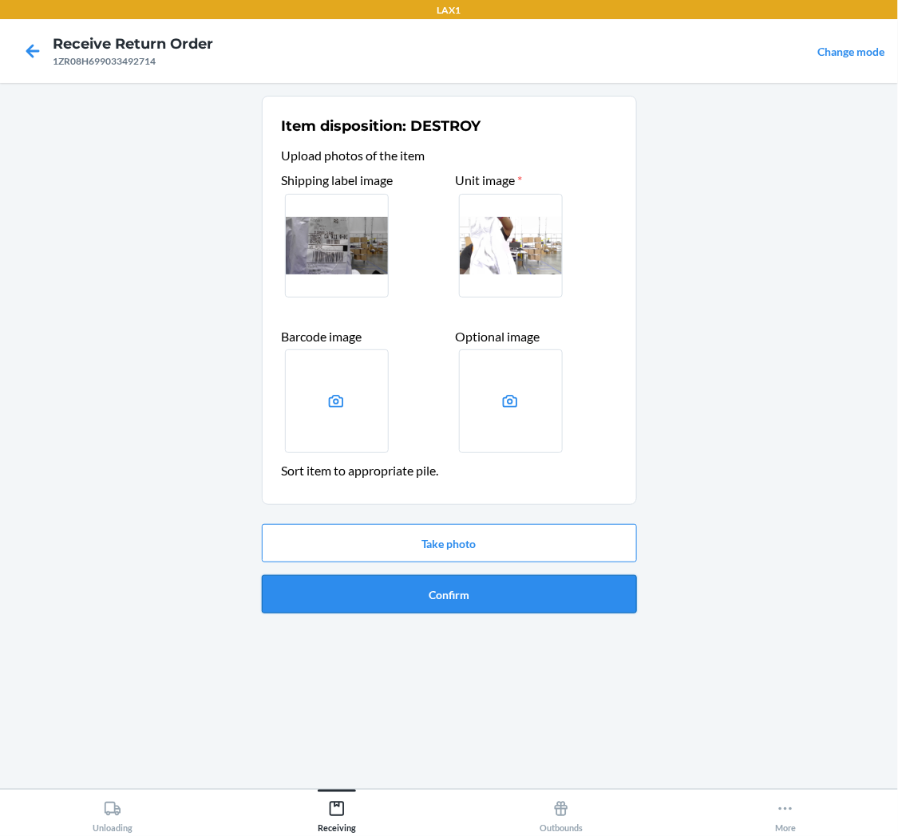
click at [472, 587] on button "Confirm" at bounding box center [449, 594] width 375 height 38
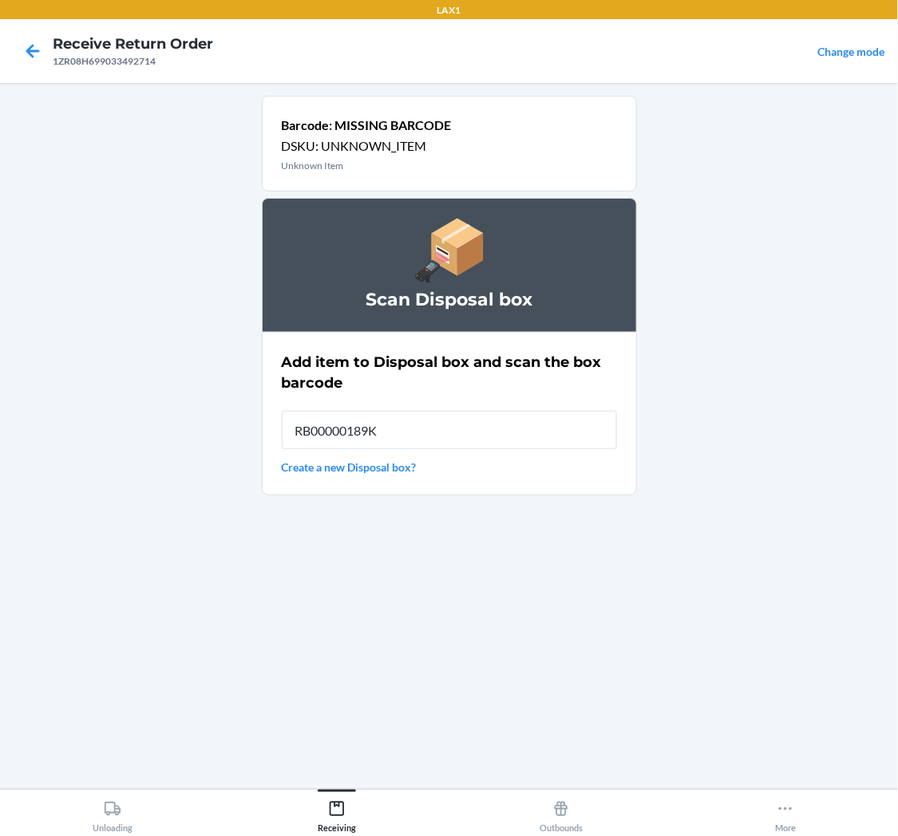
type input "RB00000189K"
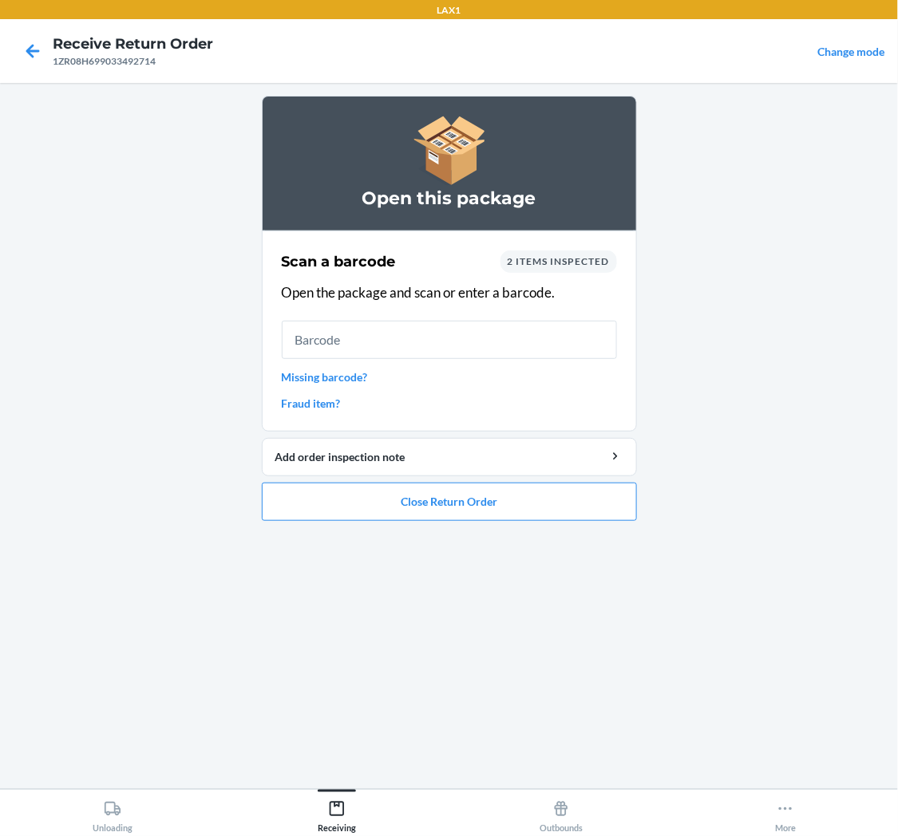
click at [348, 373] on link "Missing barcode?" at bounding box center [449, 377] width 335 height 17
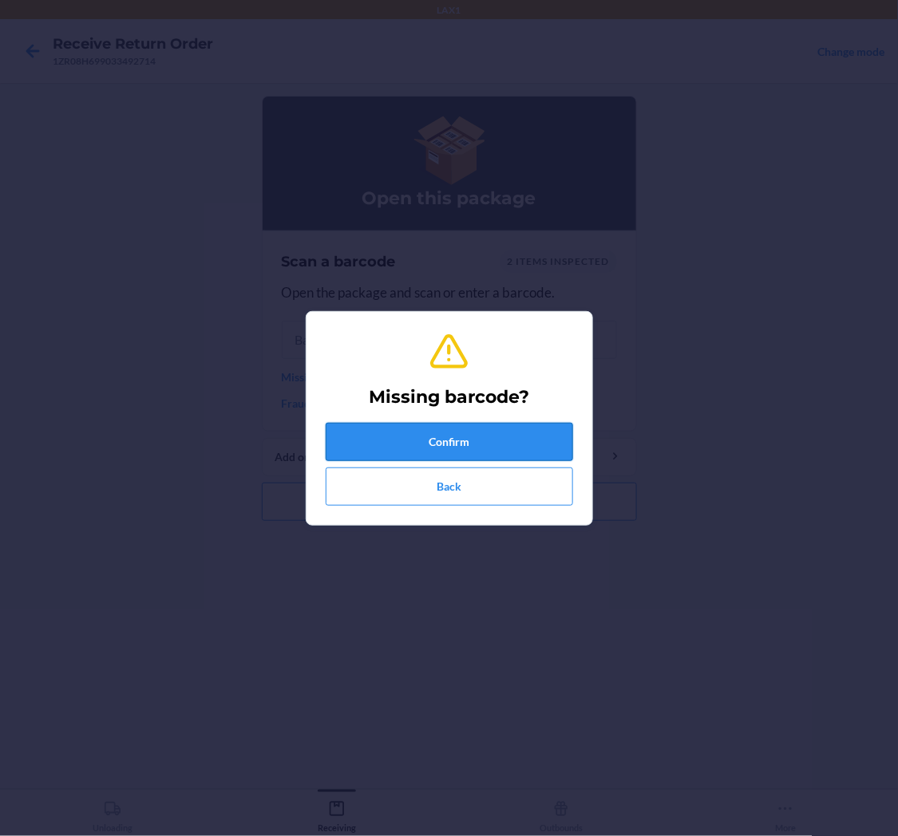
click at [409, 437] on button "Confirm" at bounding box center [449, 442] width 247 height 38
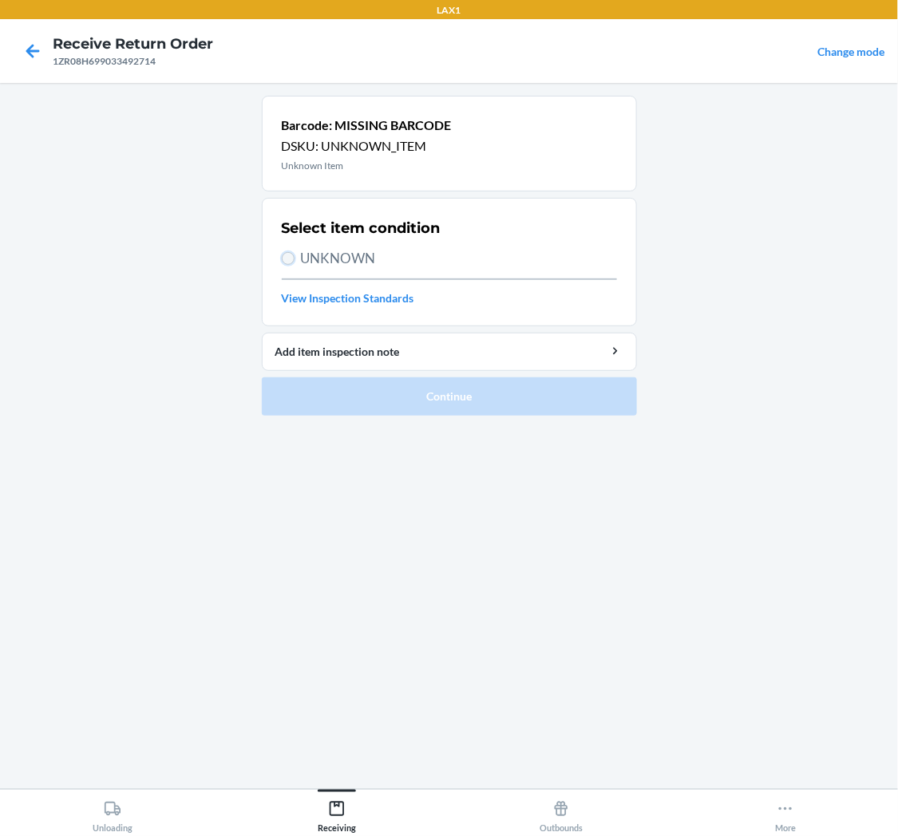
click at [291, 256] on input "UNKNOWN" at bounding box center [288, 258] width 13 height 13
radio input "true"
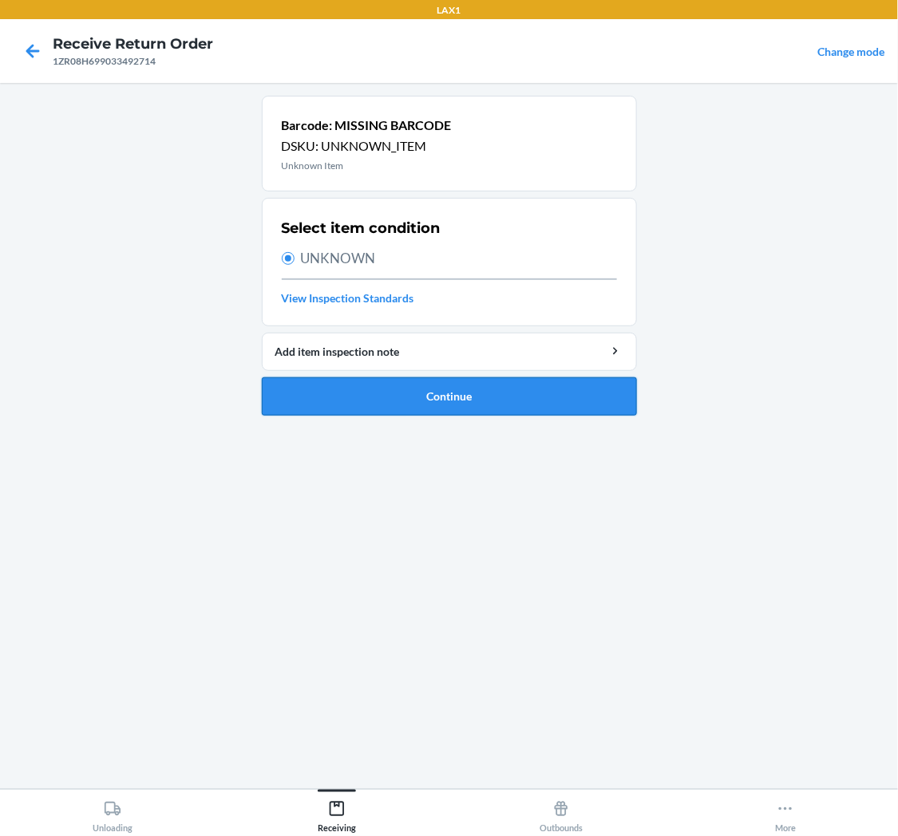
click at [425, 395] on button "Continue" at bounding box center [449, 397] width 375 height 38
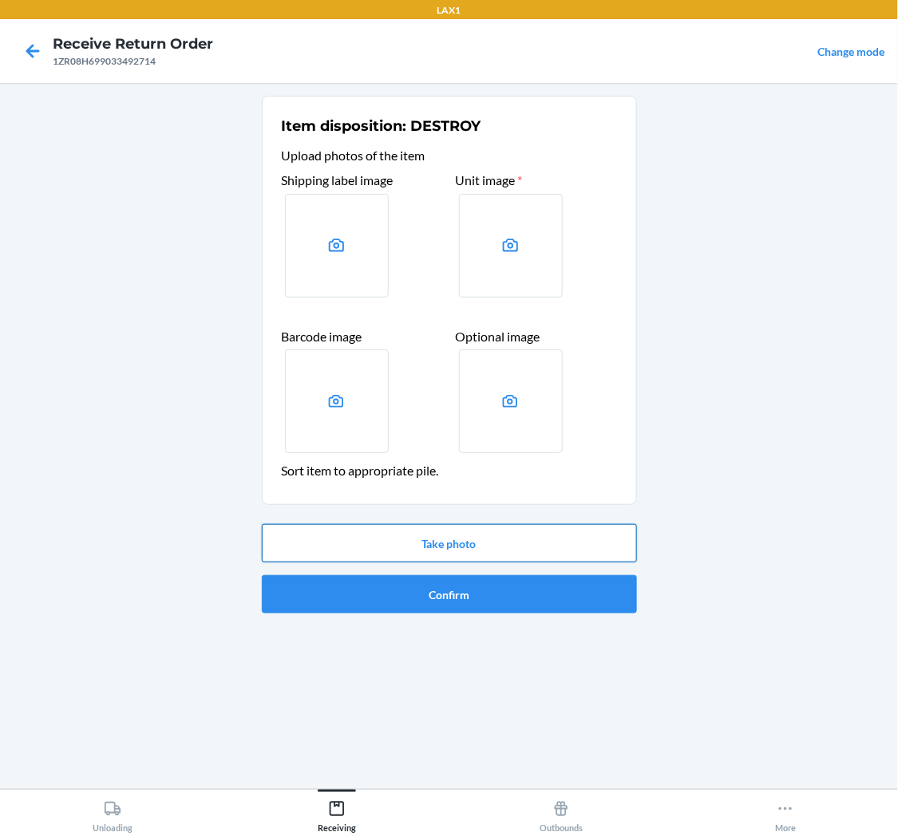
click at [442, 532] on button "Take photo" at bounding box center [449, 543] width 375 height 38
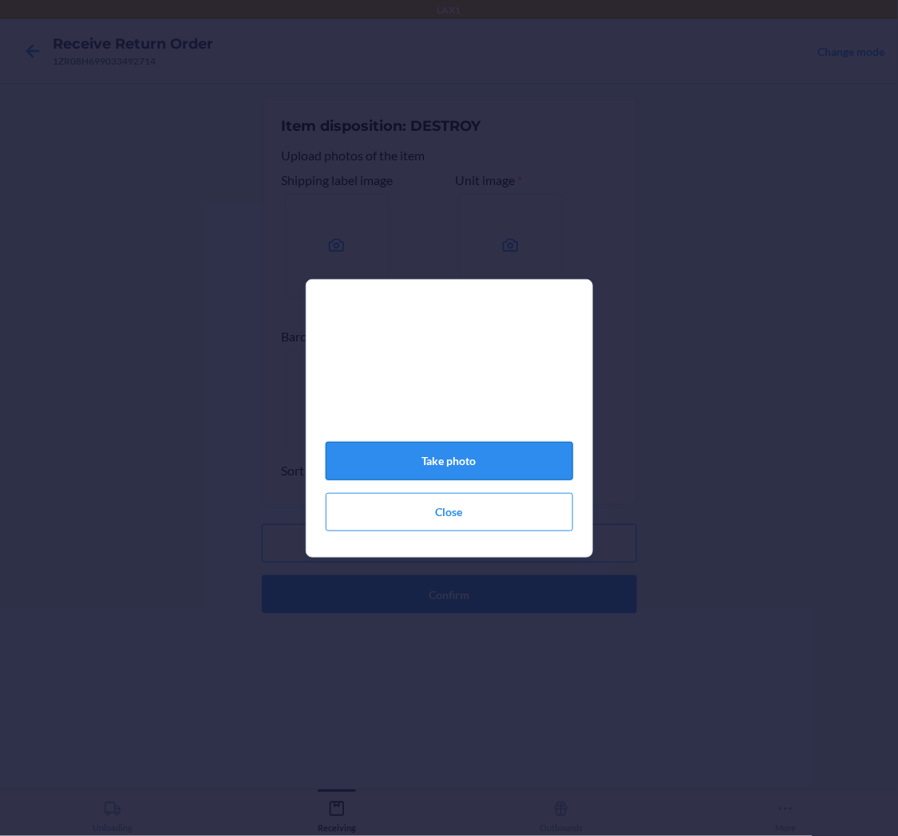
click at [503, 460] on button "Take photo" at bounding box center [449, 461] width 247 height 38
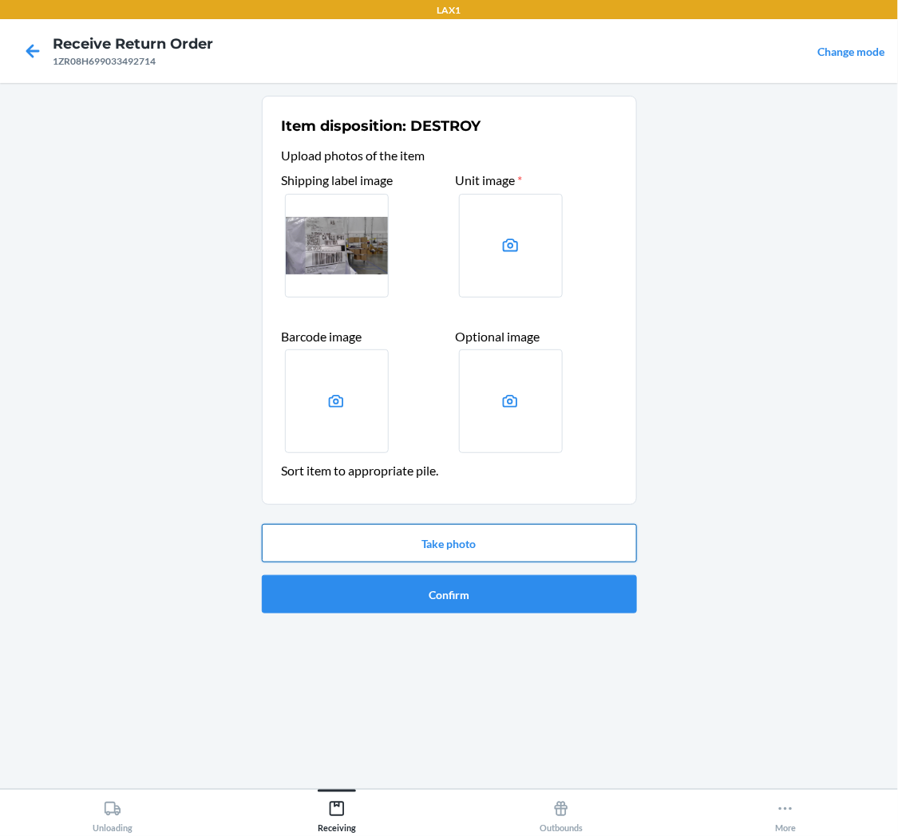
click at [546, 543] on button "Take photo" at bounding box center [449, 543] width 375 height 38
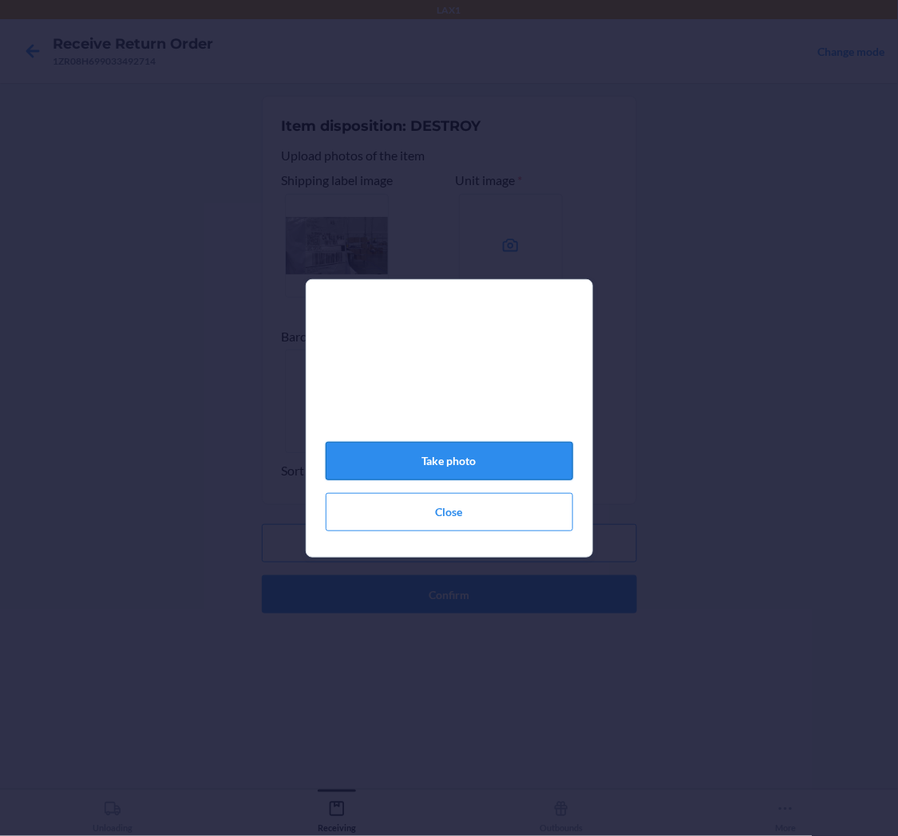
click at [458, 457] on button "Take photo" at bounding box center [449, 461] width 247 height 38
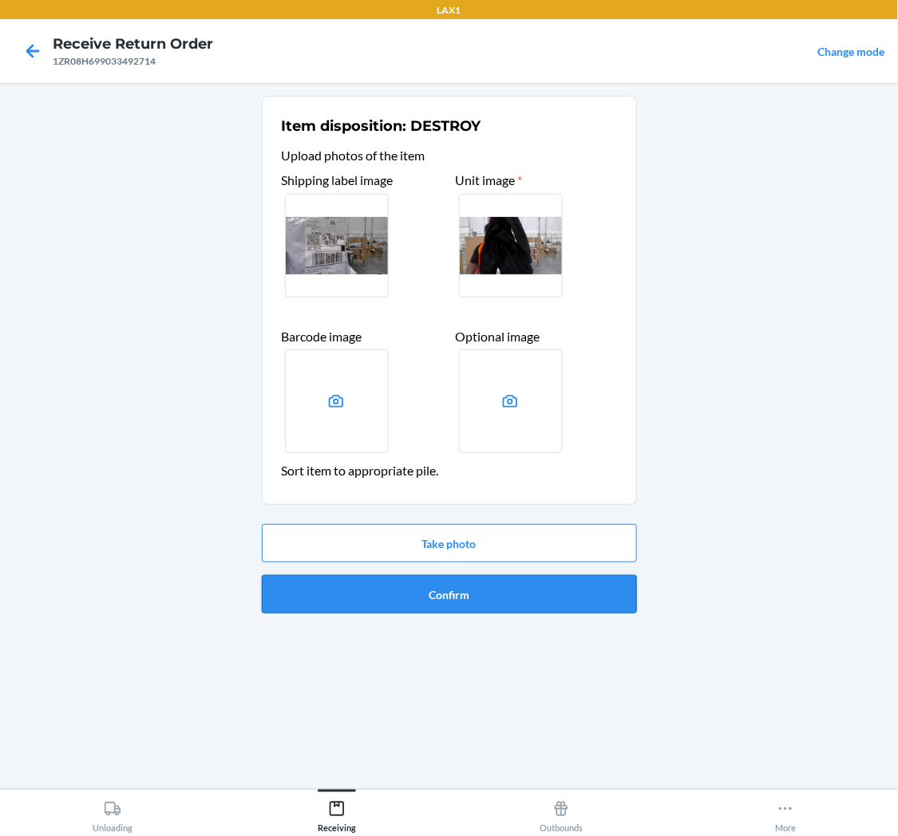
click at [463, 589] on button "Confirm" at bounding box center [449, 594] width 375 height 38
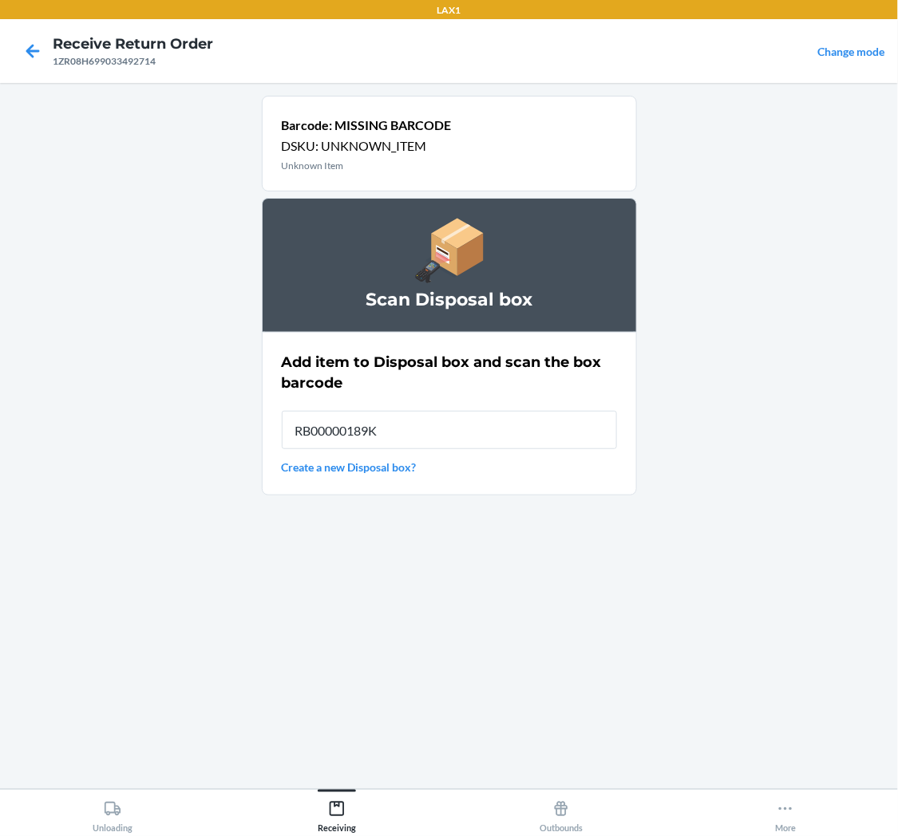
type input "RB00000189K"
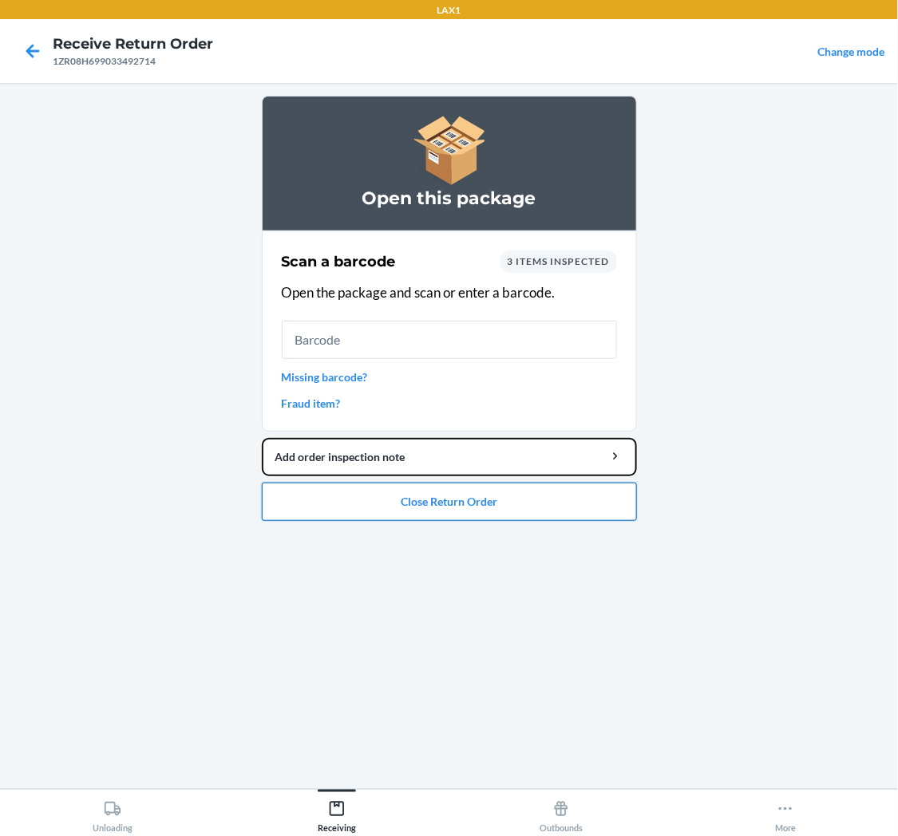
drag, startPoint x: 536, startPoint y: 487, endPoint x: 537, endPoint y: 498, distance: 11.3
click at [539, 492] on li "Open this package Scan a barcode 3 items inspected Open the package and scan or…" at bounding box center [449, 308] width 375 height 425
drag, startPoint x: 537, startPoint y: 498, endPoint x: 536, endPoint y: 506, distance: 8.1
click at [536, 504] on button "Close Return Order" at bounding box center [449, 502] width 375 height 38
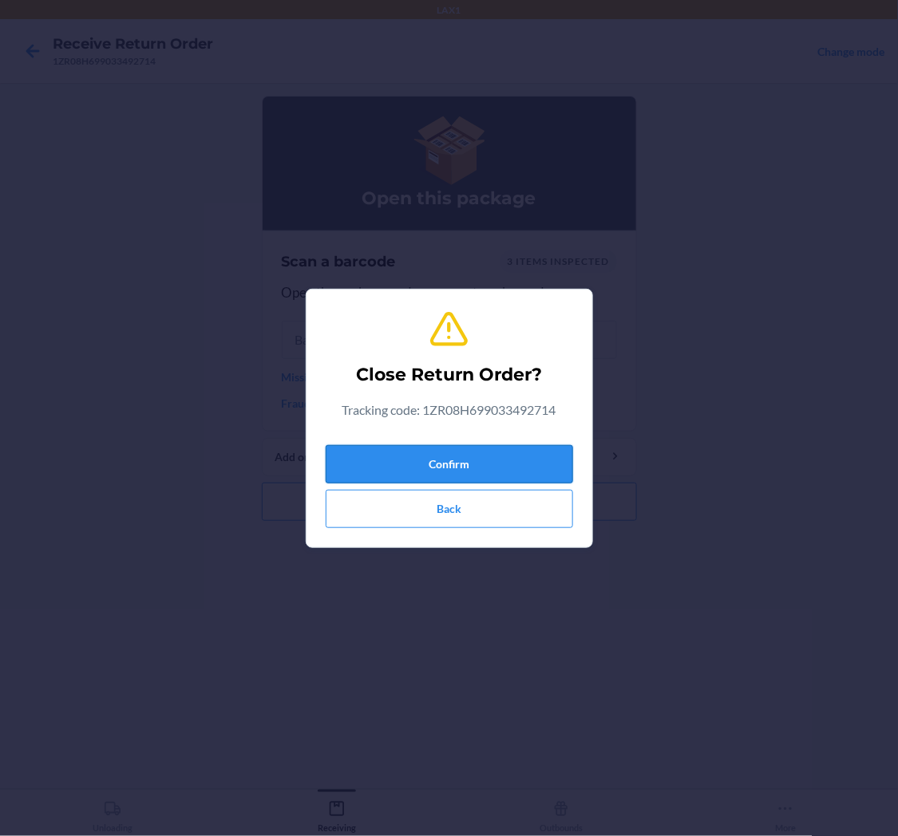
click at [504, 463] on button "Confirm" at bounding box center [449, 464] width 247 height 38
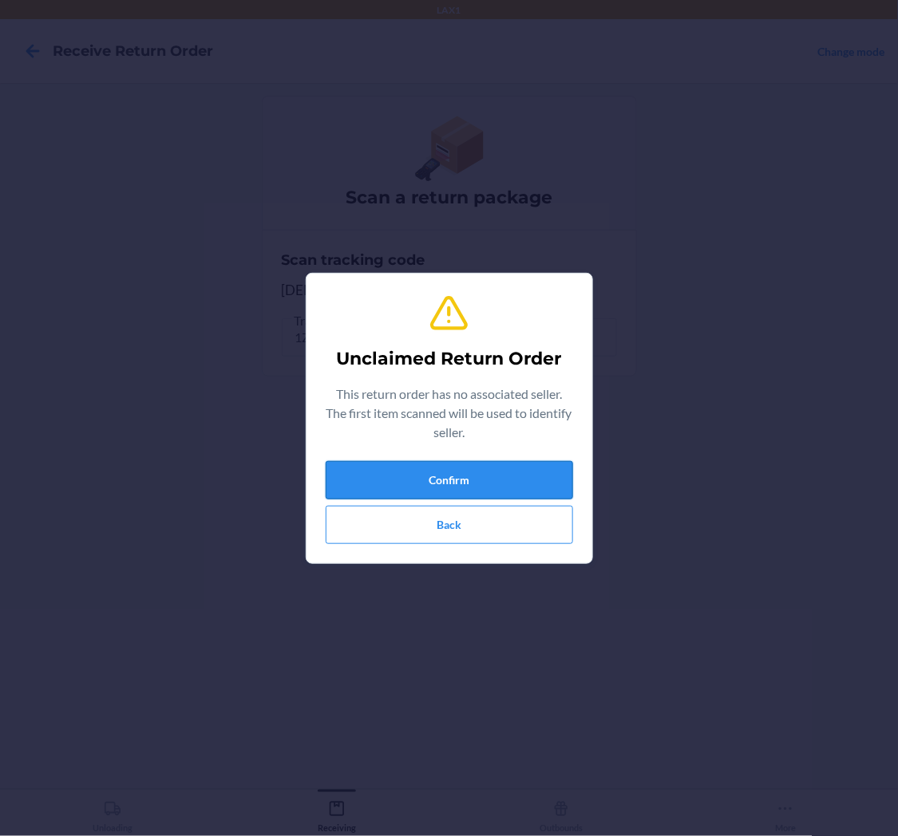
click at [421, 477] on button "Confirm" at bounding box center [449, 480] width 247 height 38
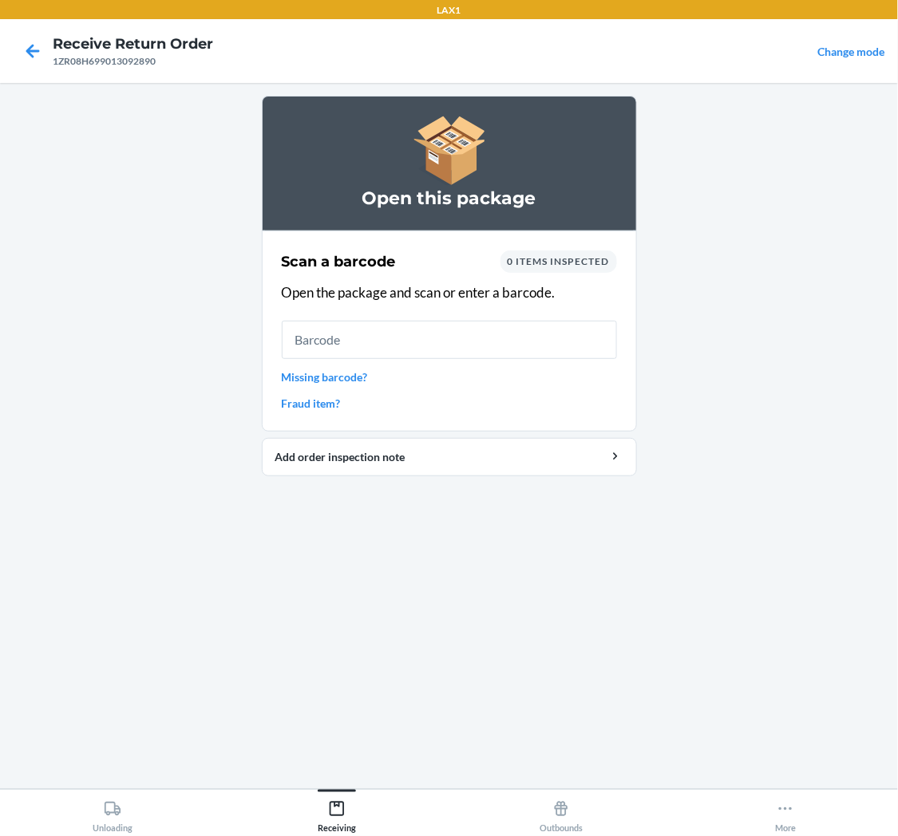
click at [350, 376] on link "Missing barcode?" at bounding box center [449, 377] width 335 height 17
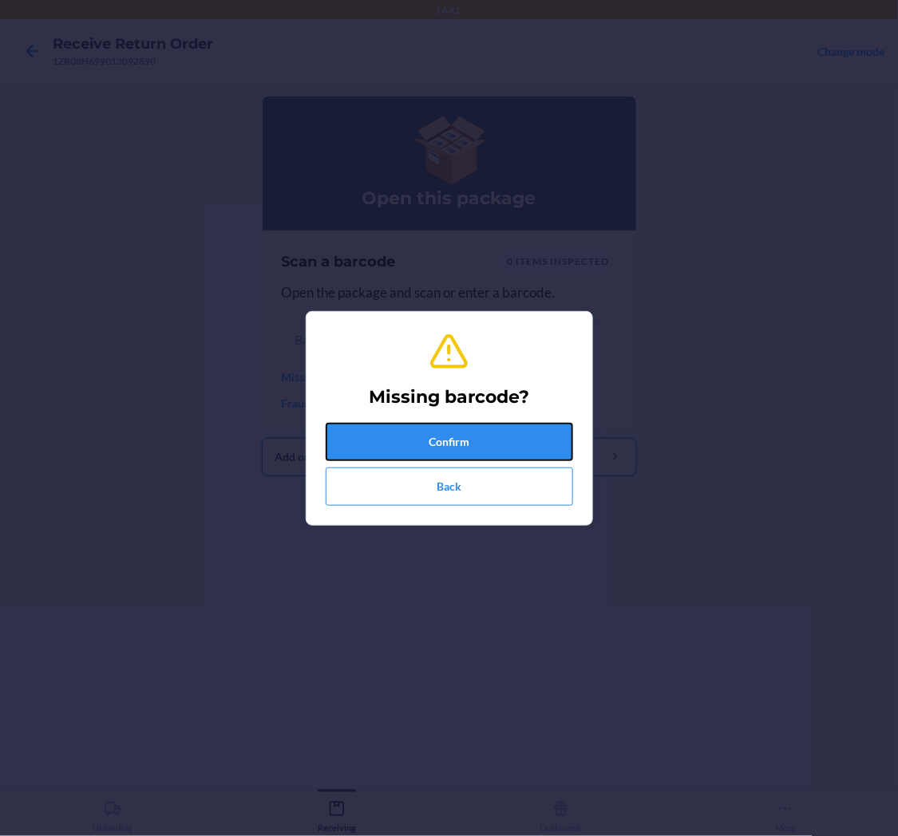
click at [464, 441] on button "Confirm" at bounding box center [449, 442] width 247 height 38
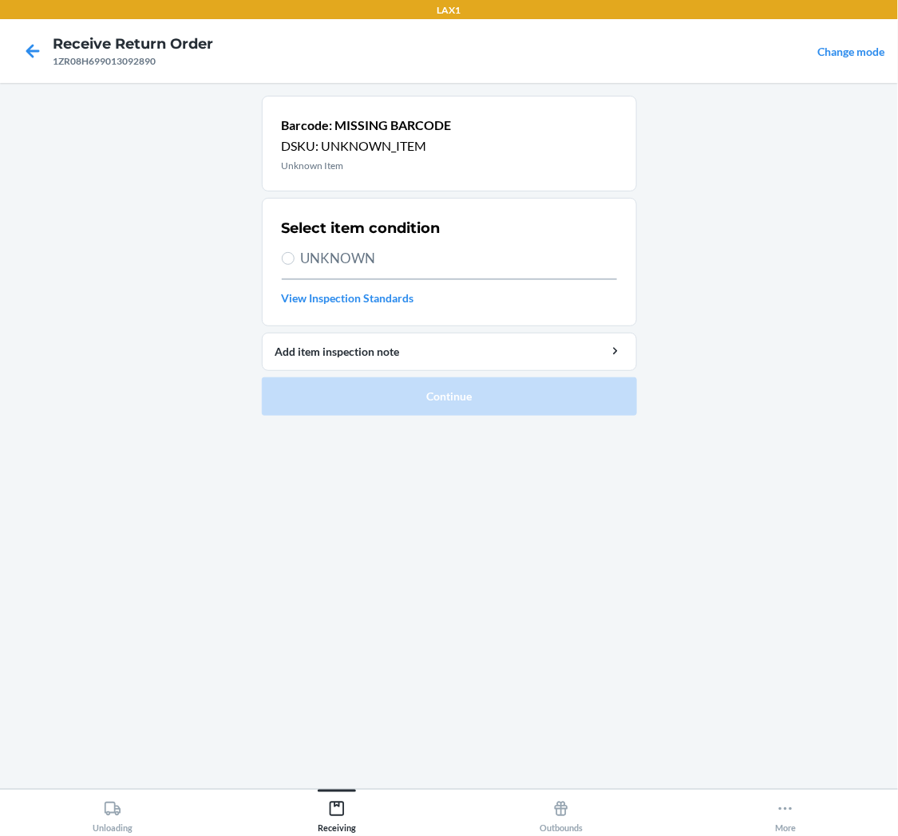
click at [301, 259] on span "UNKNOWN" at bounding box center [459, 258] width 316 height 21
click at [295, 259] on input "UNKNOWN" at bounding box center [288, 258] width 13 height 13
radio input "true"
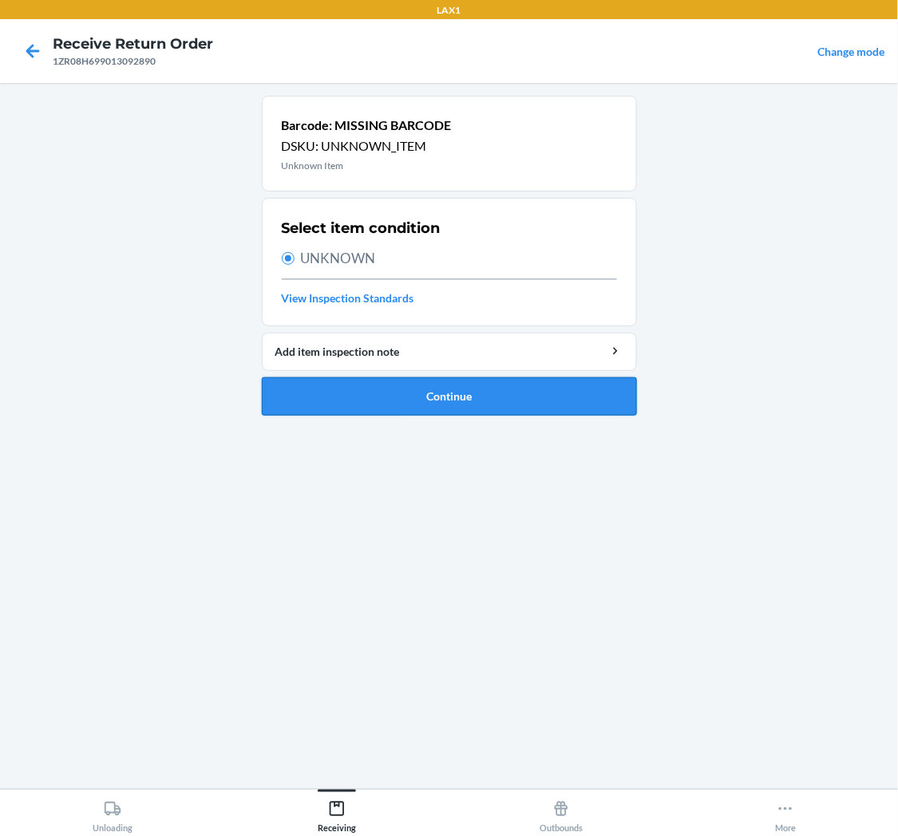
click at [439, 389] on button "Continue" at bounding box center [449, 397] width 375 height 38
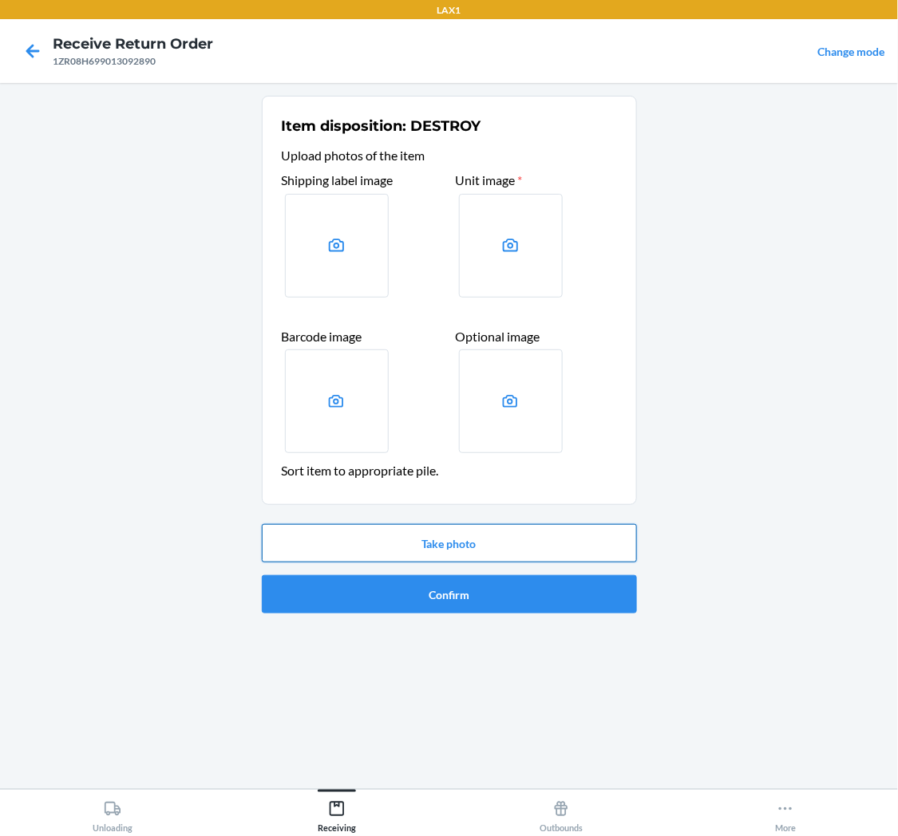
click at [433, 539] on button "Take photo" at bounding box center [449, 543] width 375 height 38
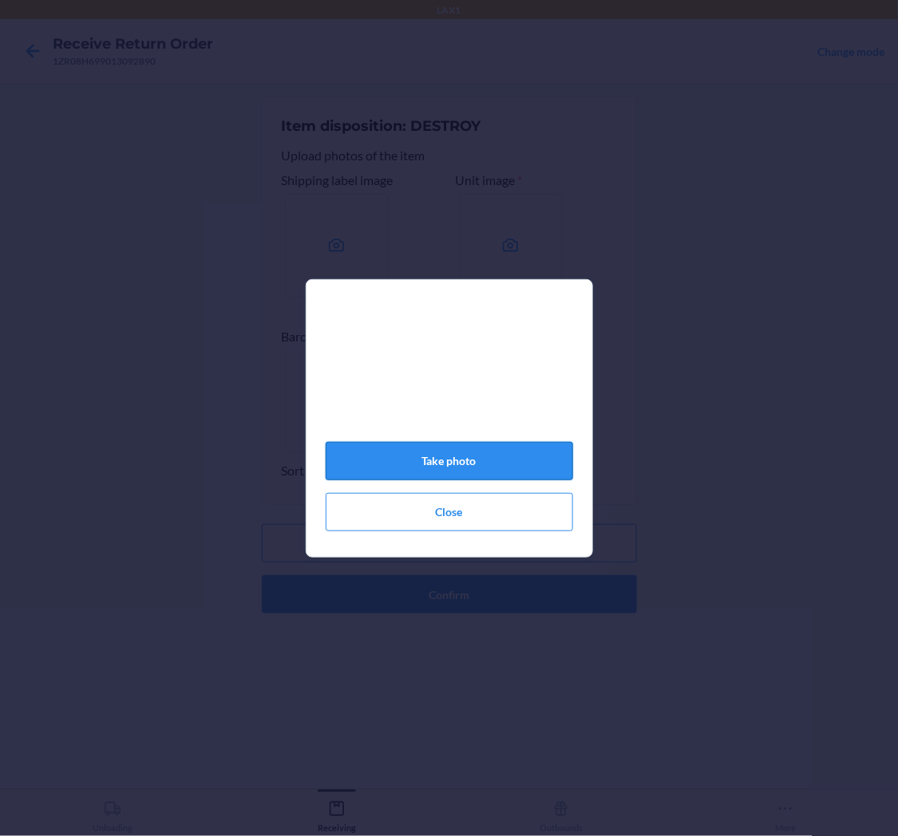
click at [488, 460] on button "Take photo" at bounding box center [449, 461] width 247 height 38
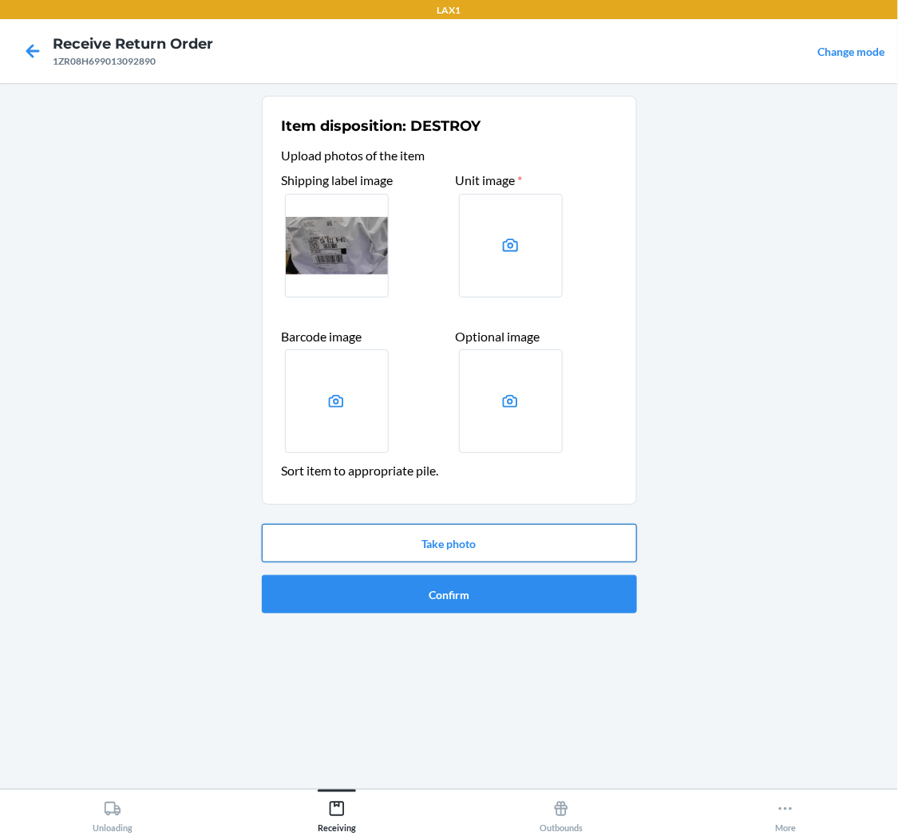
click at [497, 540] on button "Take photo" at bounding box center [449, 543] width 375 height 38
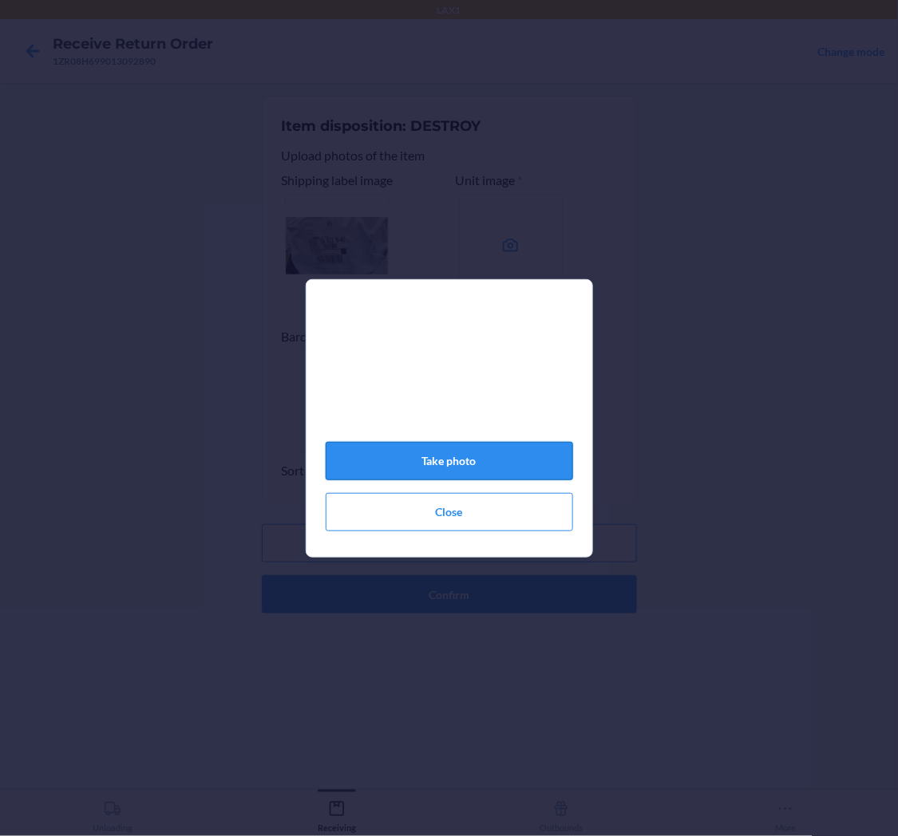
click at [487, 468] on button "Take photo" at bounding box center [449, 461] width 247 height 38
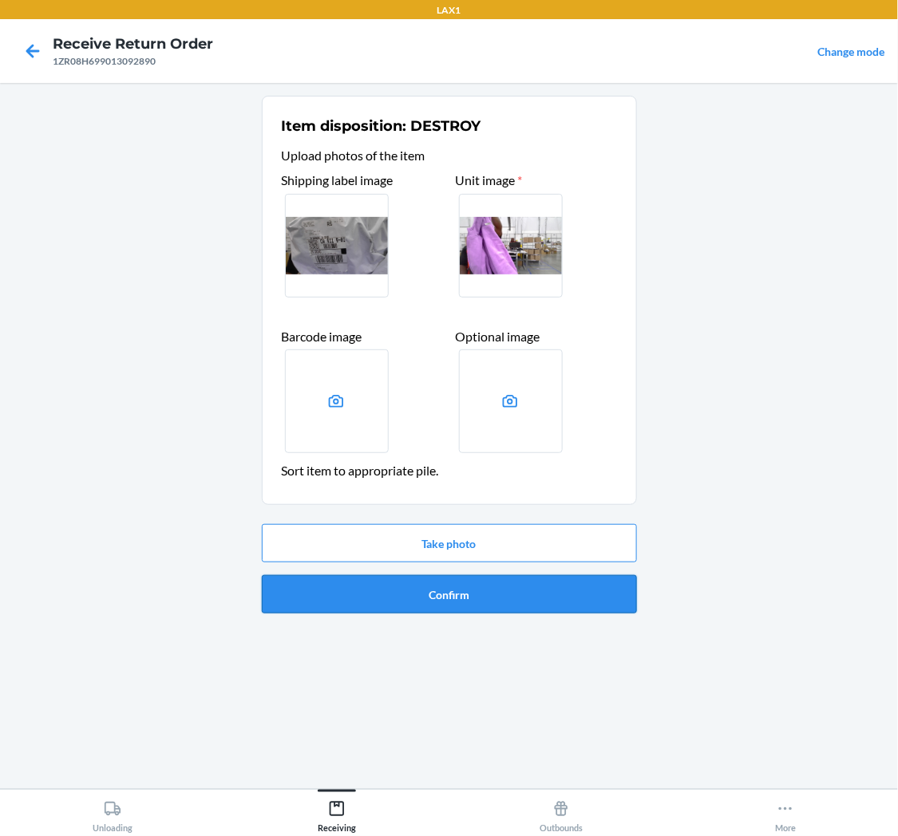
click at [524, 595] on button "Confirm" at bounding box center [449, 594] width 375 height 38
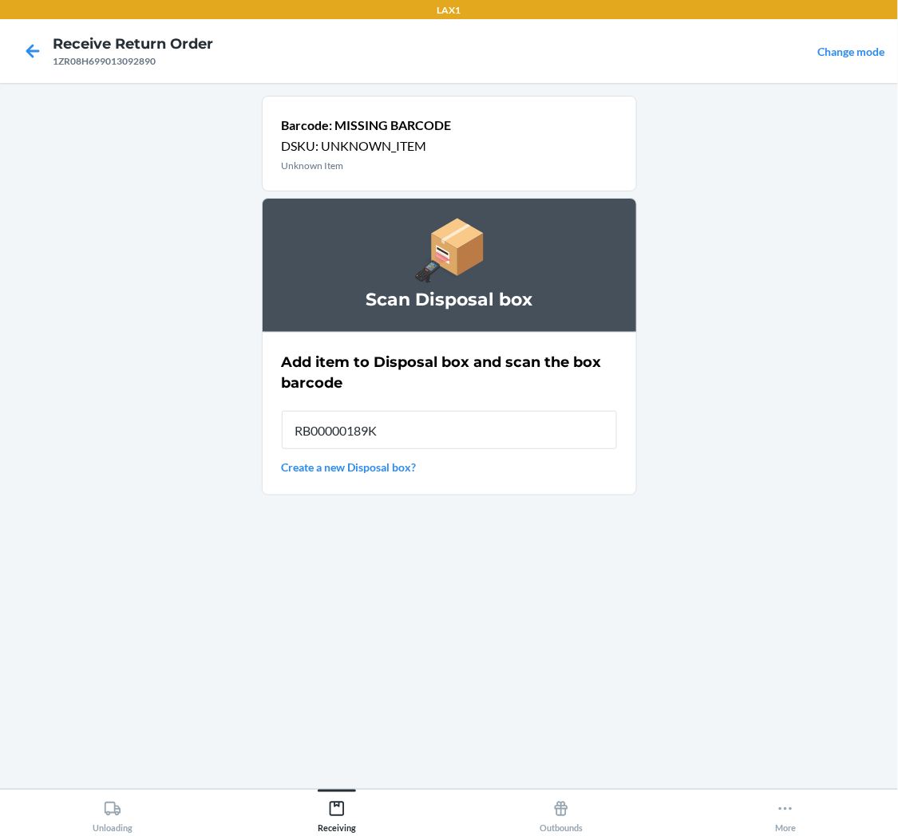
type input "RB00000189K"
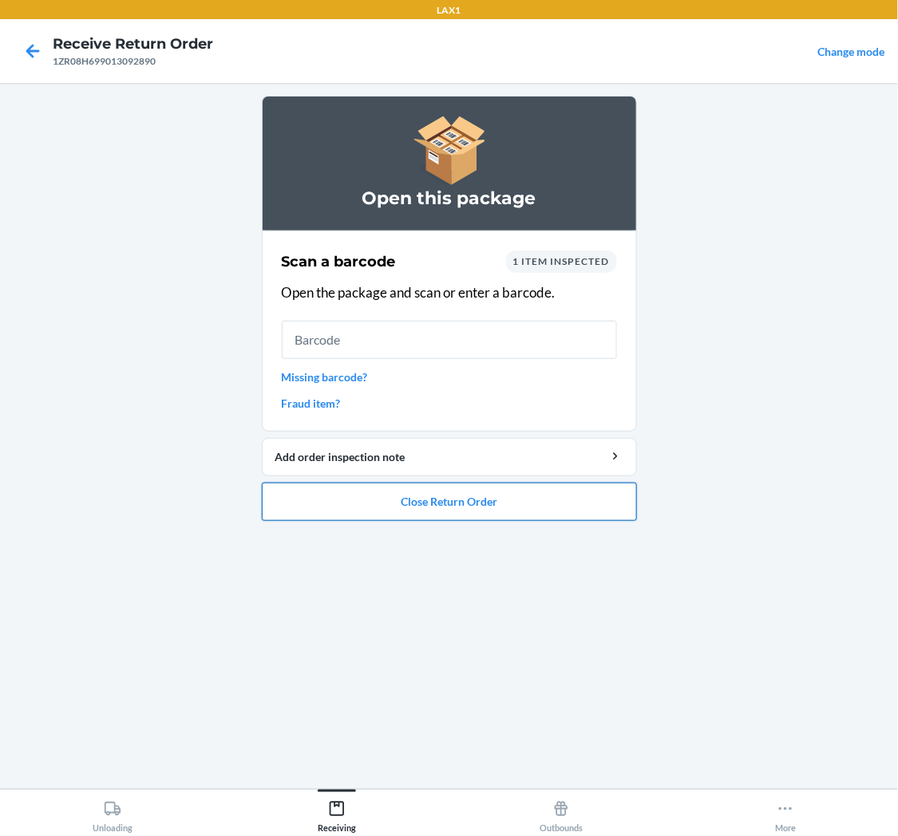
click at [410, 504] on button "Close Return Order" at bounding box center [449, 502] width 375 height 38
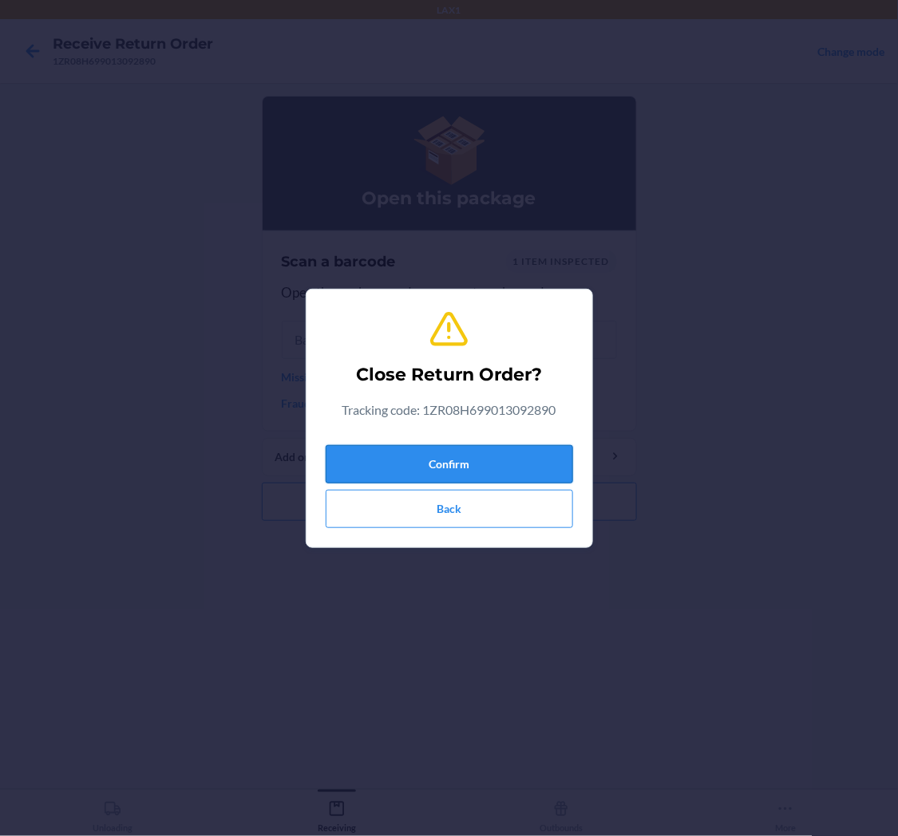
click at [484, 465] on button "Confirm" at bounding box center [449, 464] width 247 height 38
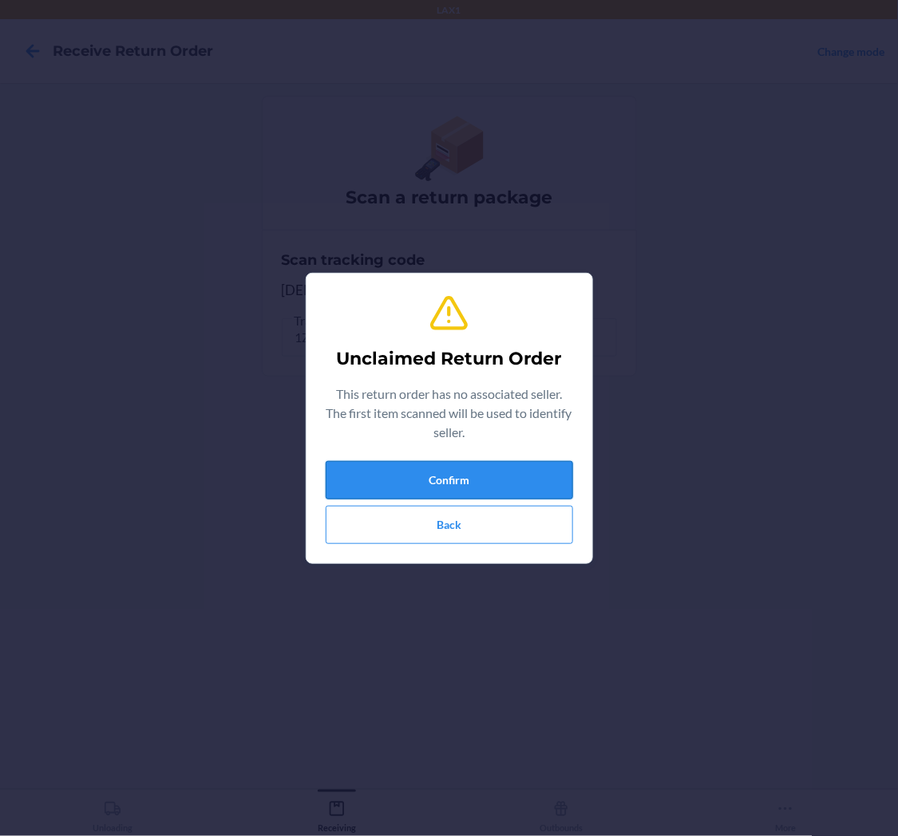
click at [496, 475] on button "Confirm" at bounding box center [449, 480] width 247 height 38
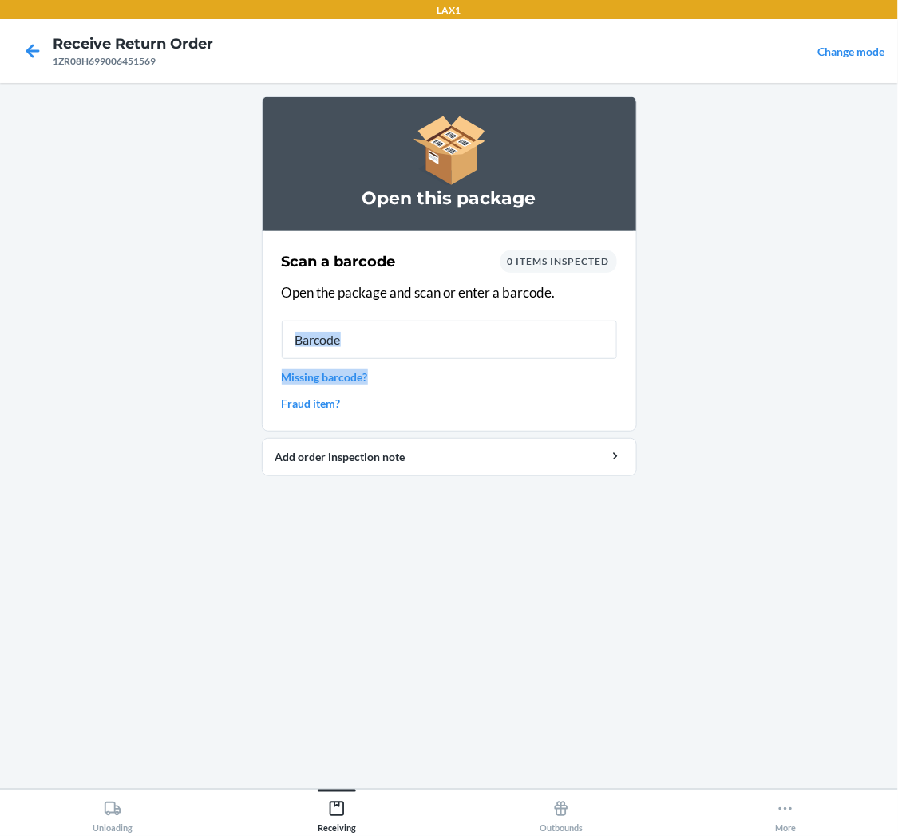
drag, startPoint x: 373, startPoint y: 370, endPoint x: 409, endPoint y: 345, distance: 44.7
click at [409, 345] on div "Scan a barcode 0 items inspected Open the package and scan or enter a barcode. …" at bounding box center [449, 331] width 335 height 171
click at [409, 345] on input "text" at bounding box center [449, 340] width 335 height 38
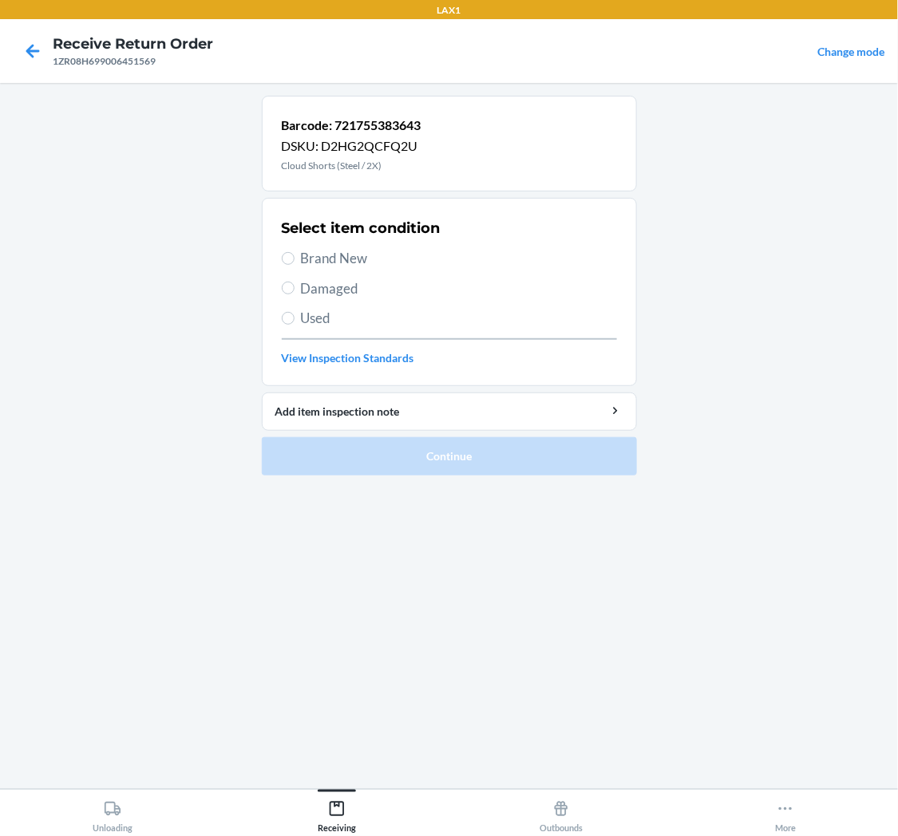
click at [303, 314] on span "Used" at bounding box center [459, 318] width 316 height 21
click at [295, 314] on input "Used" at bounding box center [288, 318] width 13 height 13
radio input "true"
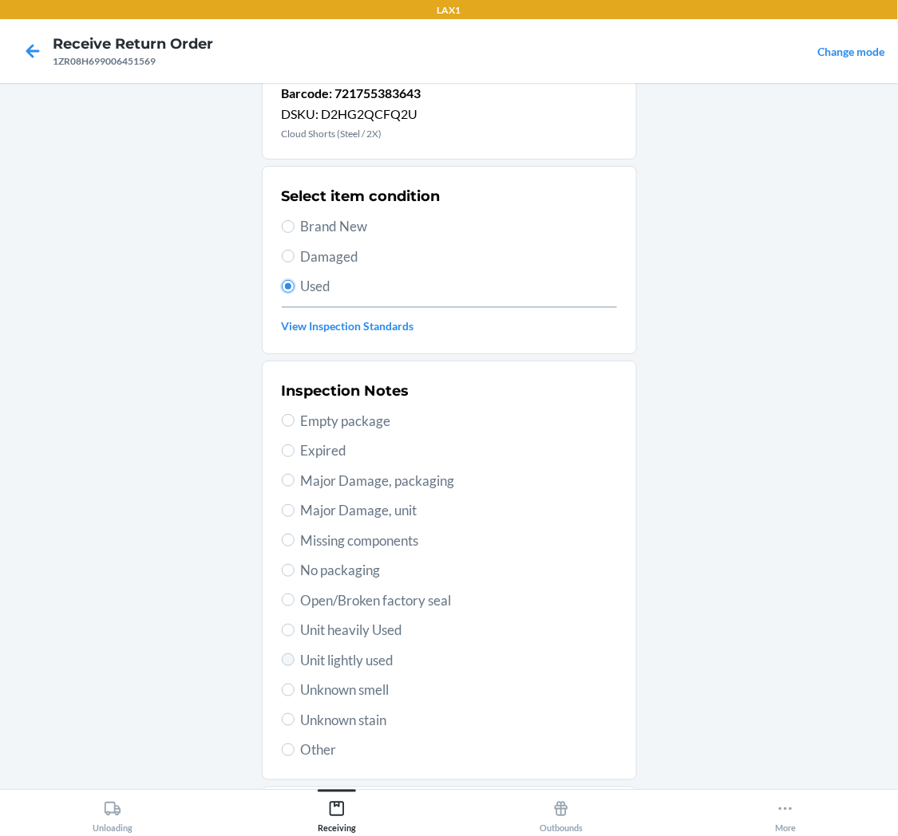
scroll to position [89, 0]
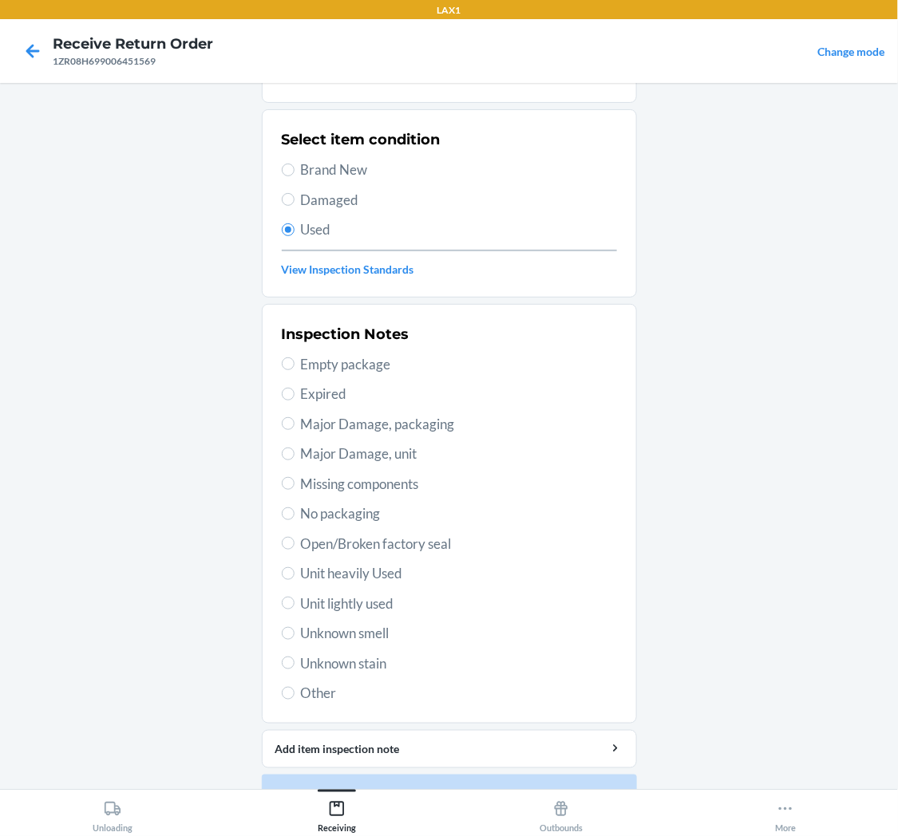
click at [294, 609] on label "Unit lightly used" at bounding box center [449, 604] width 335 height 21
click at [294, 609] on input "Unit lightly used" at bounding box center [288, 603] width 13 height 13
radio input "true"
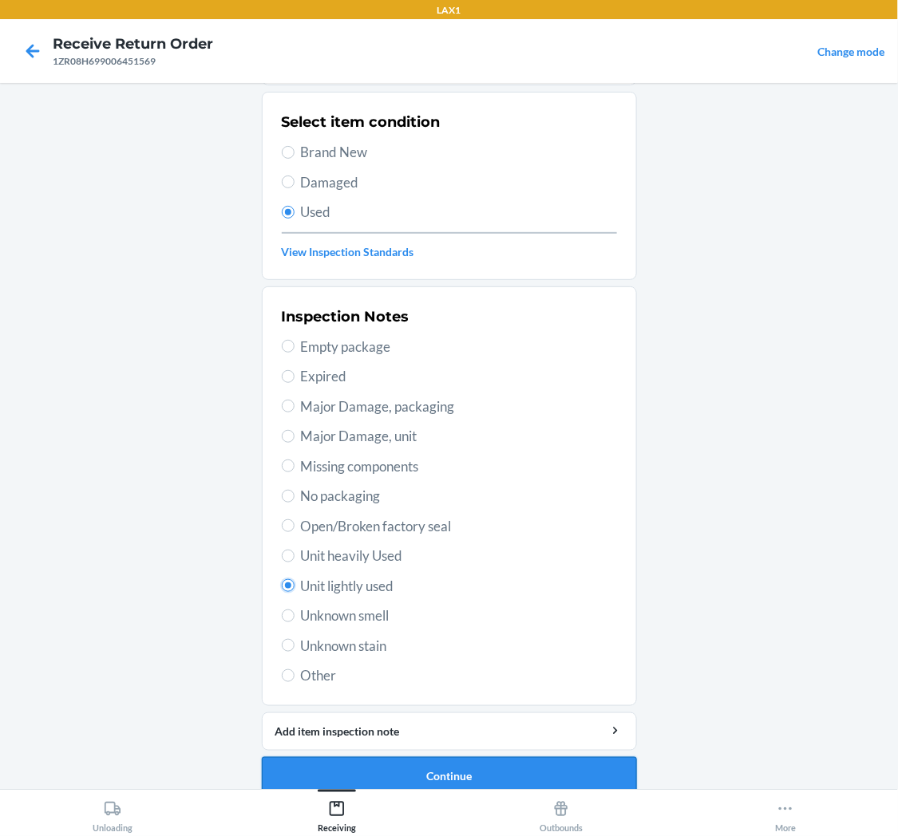
scroll to position [124, 0]
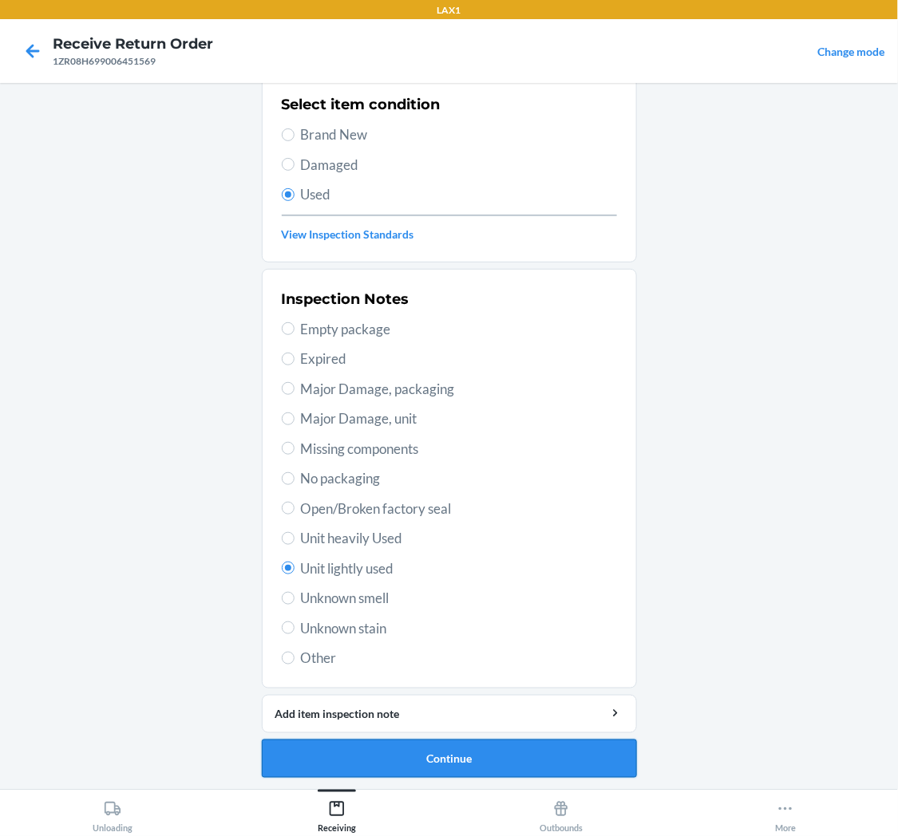
click at [385, 749] on button "Continue" at bounding box center [449, 759] width 375 height 38
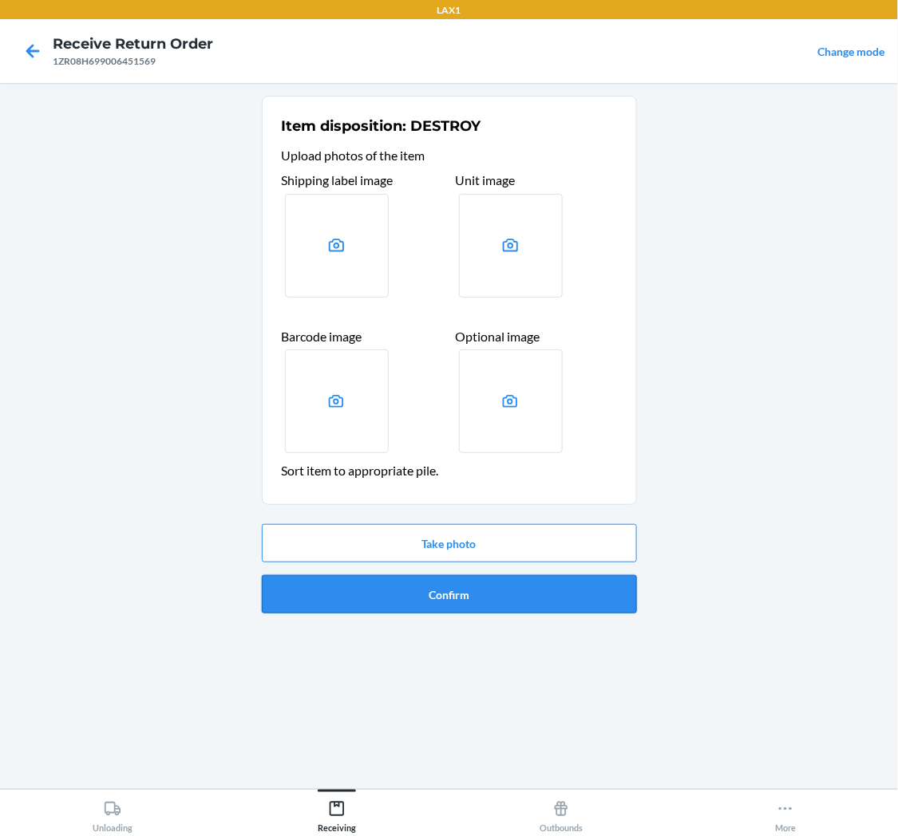
click at [408, 600] on button "Confirm" at bounding box center [449, 594] width 375 height 38
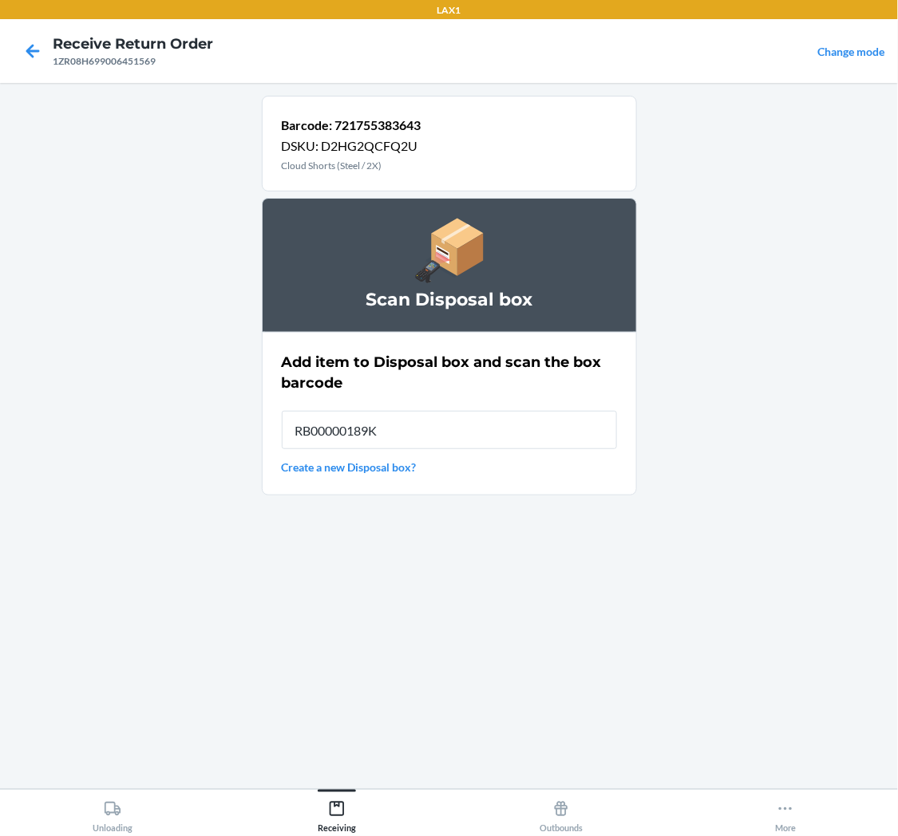
type input "RB00000189K"
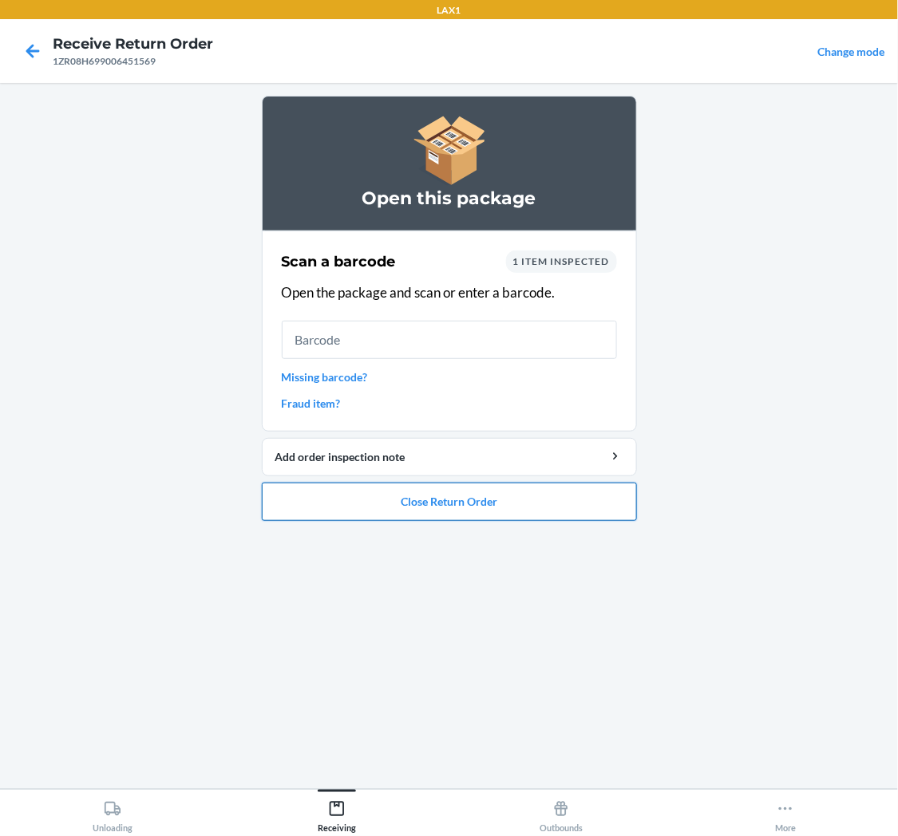
click at [442, 503] on button "Close Return Order" at bounding box center [449, 502] width 375 height 38
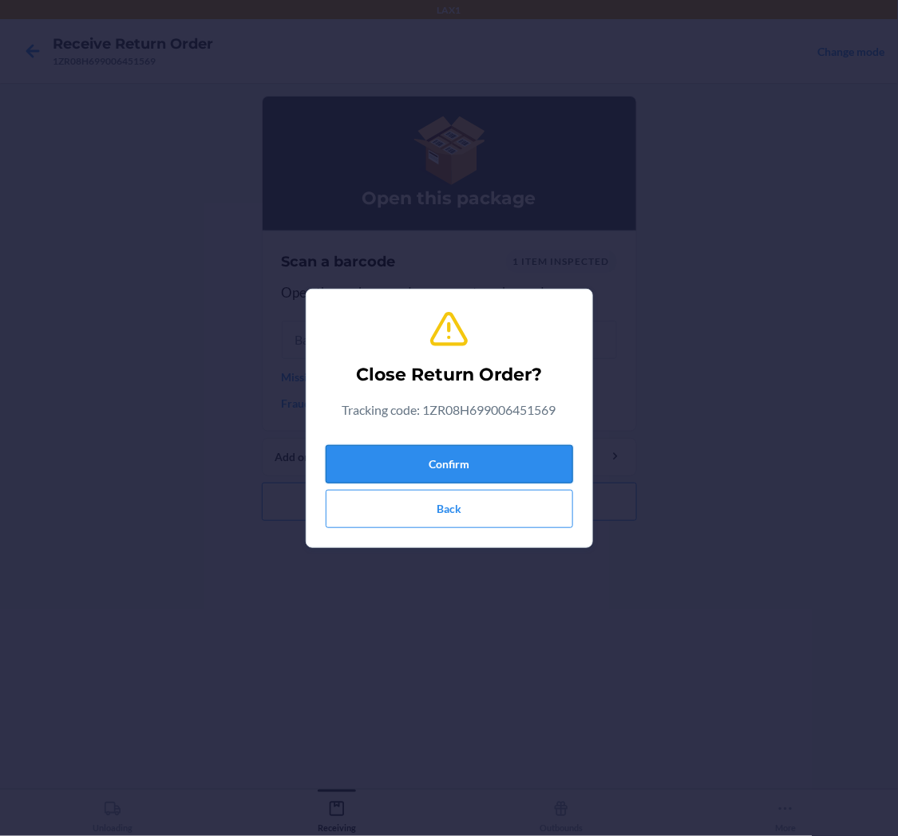
click at [469, 468] on button "Confirm" at bounding box center [449, 464] width 247 height 38
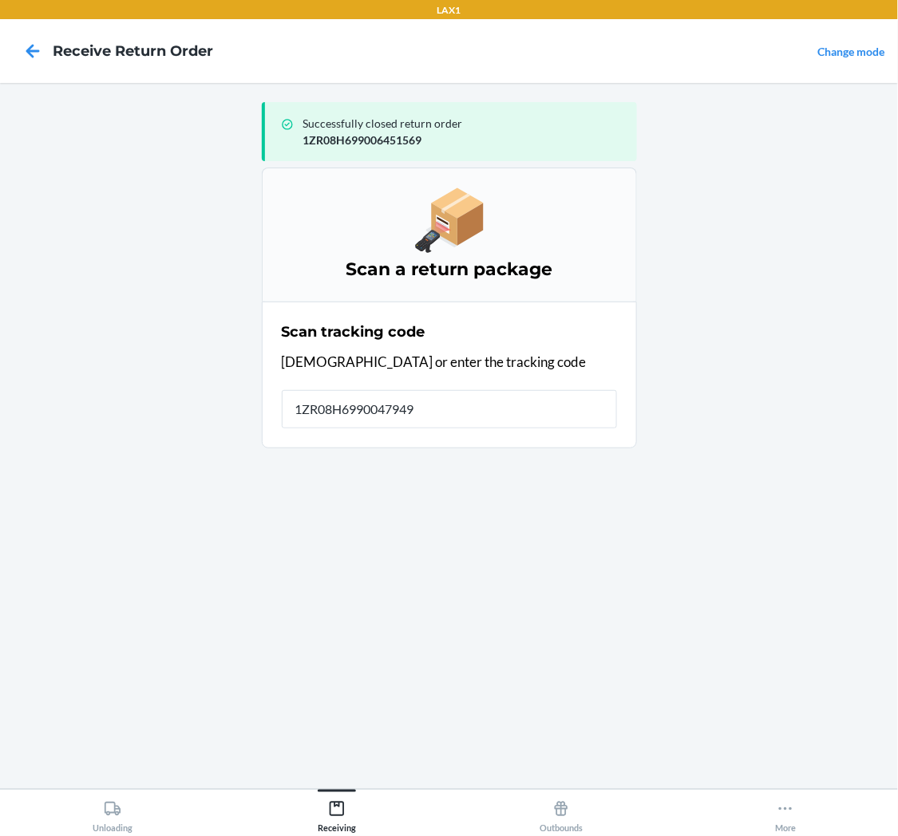
type input "[US_VEHICLE_IDENTIFICATION_NUMBER]"
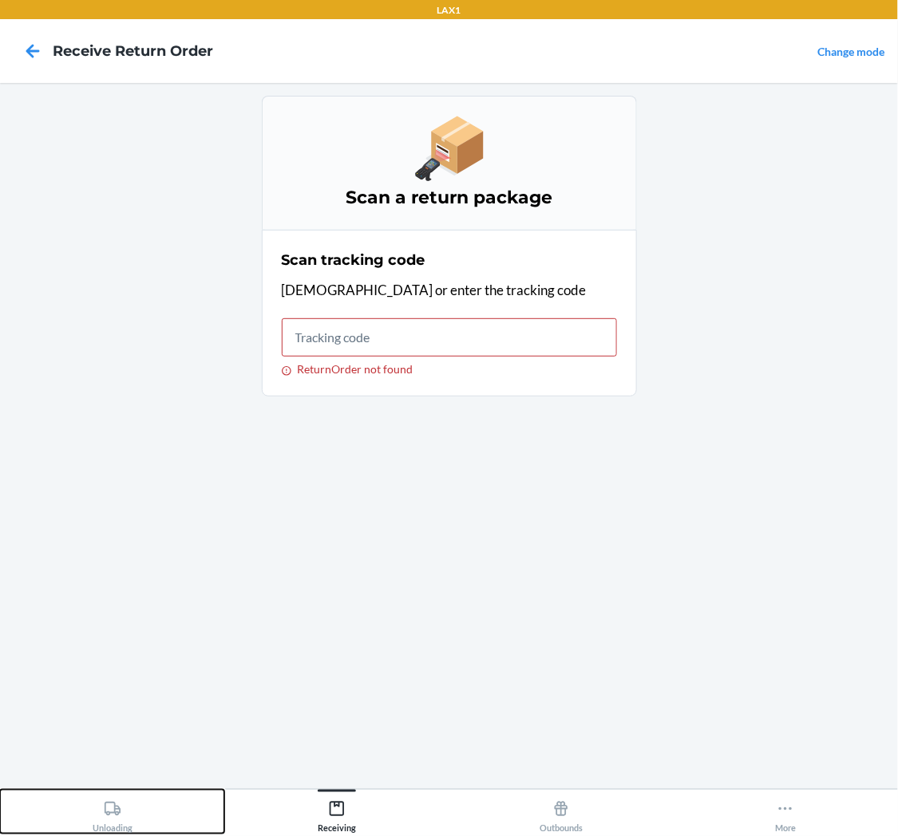
click at [121, 805] on icon at bounding box center [113, 810] width 18 height 18
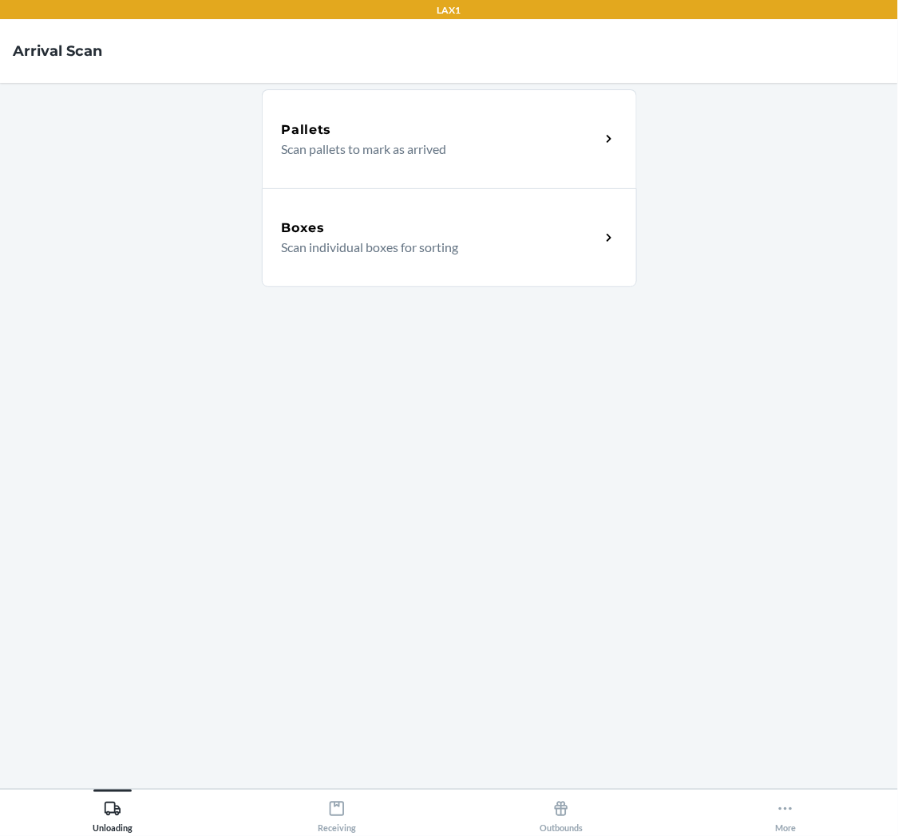
click at [374, 250] on p "Scan individual boxes for sorting" at bounding box center [435, 247] width 306 height 19
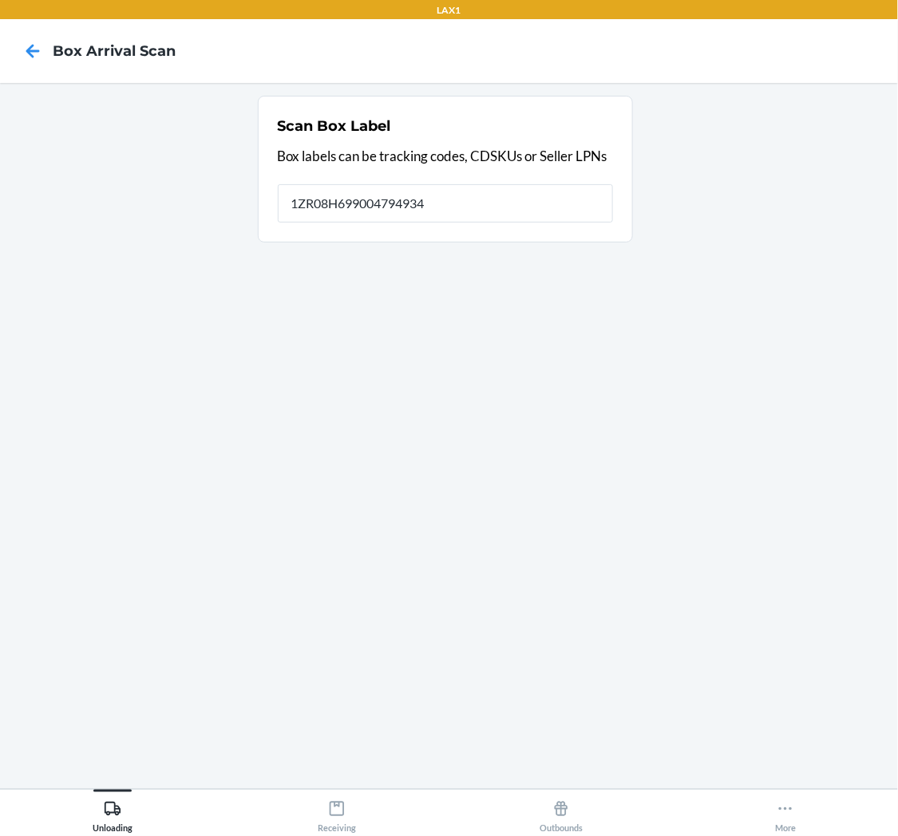
type input "1ZR08H699004794934"
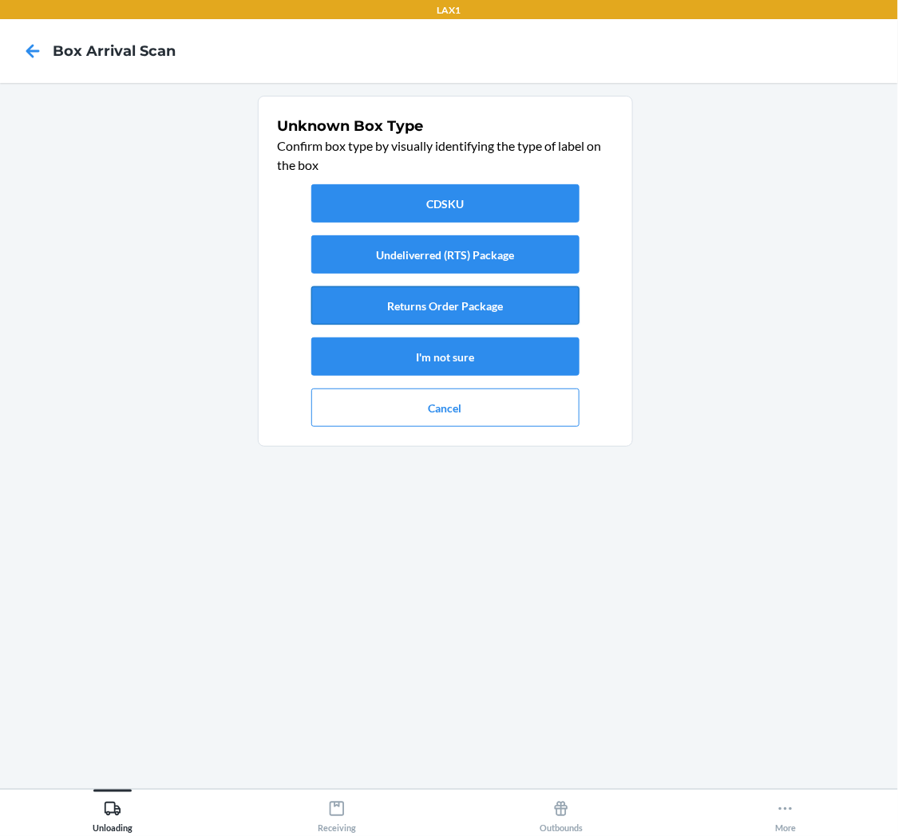
click at [429, 305] on button "Returns Order Package" at bounding box center [445, 306] width 268 height 38
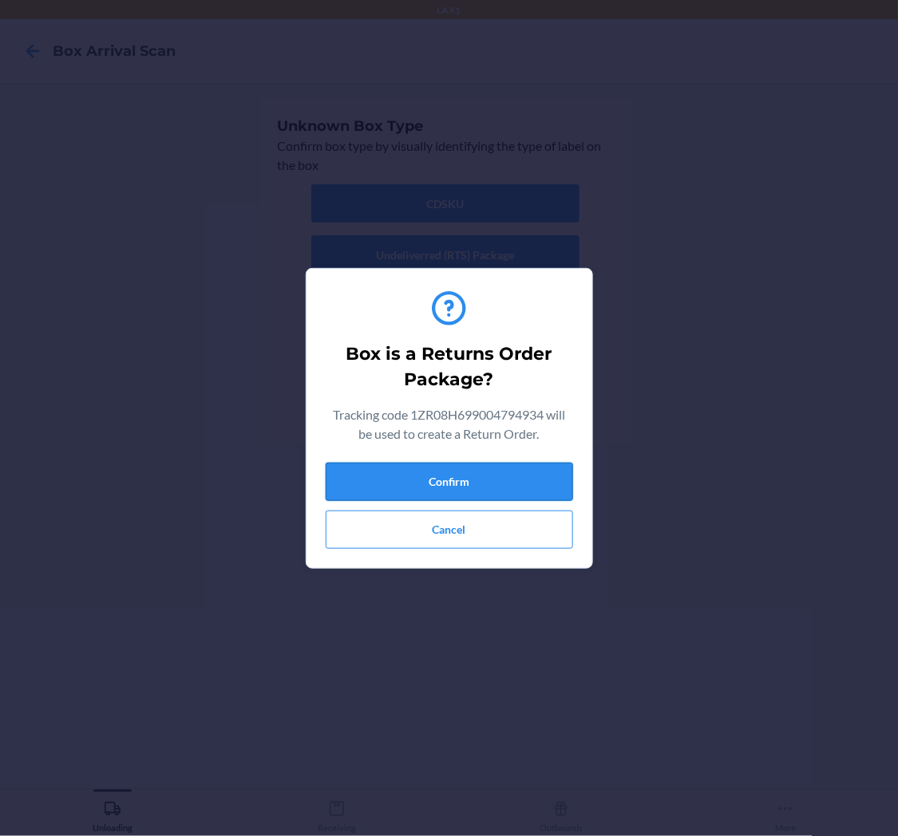
click at [473, 475] on button "Confirm" at bounding box center [449, 482] width 247 height 38
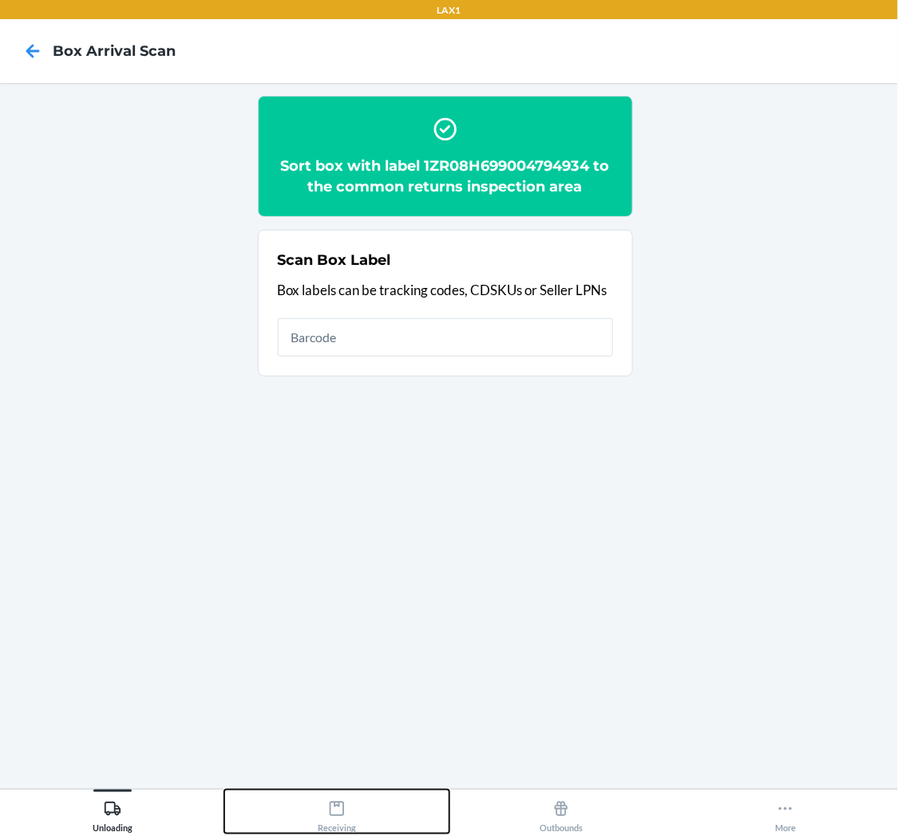
click at [334, 806] on icon at bounding box center [337, 809] width 14 height 14
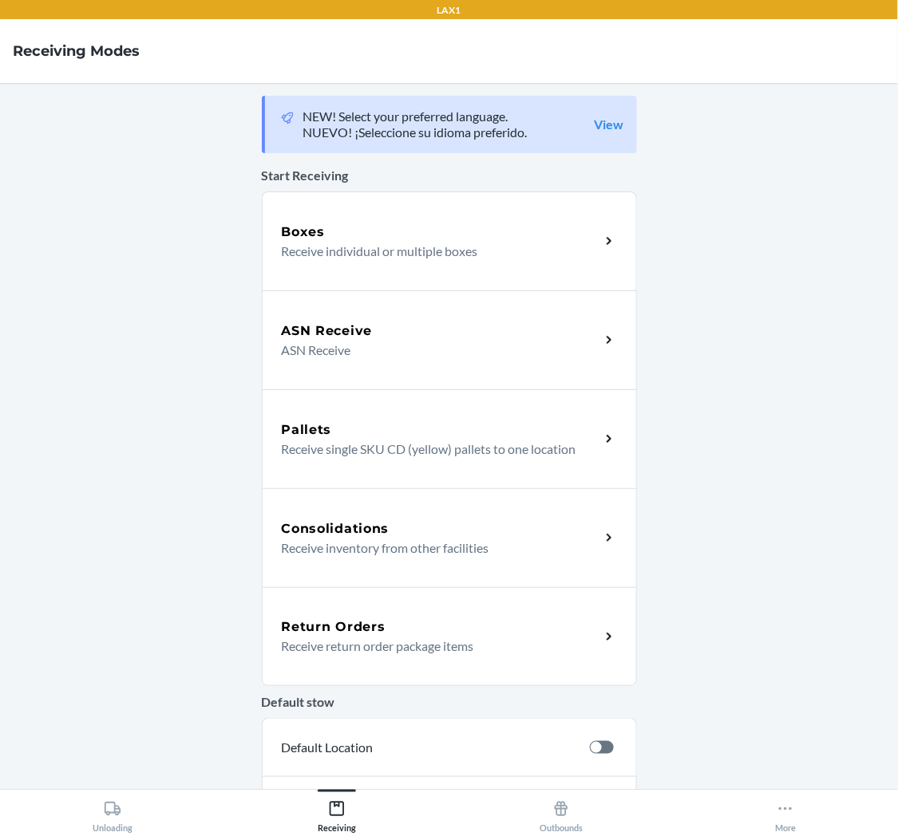
drag, startPoint x: 378, startPoint y: 624, endPoint x: 412, endPoint y: 635, distance: 36.1
click at [378, 624] on div "Return Orders" at bounding box center [441, 627] width 318 height 19
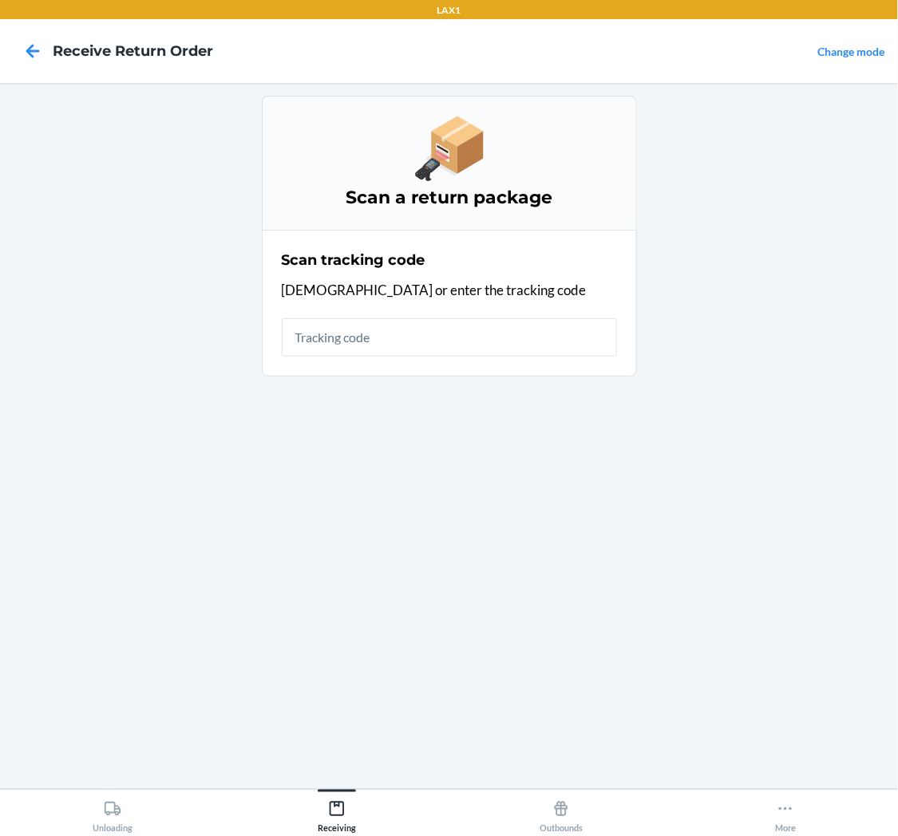
click at [474, 346] on input "text" at bounding box center [449, 337] width 335 height 38
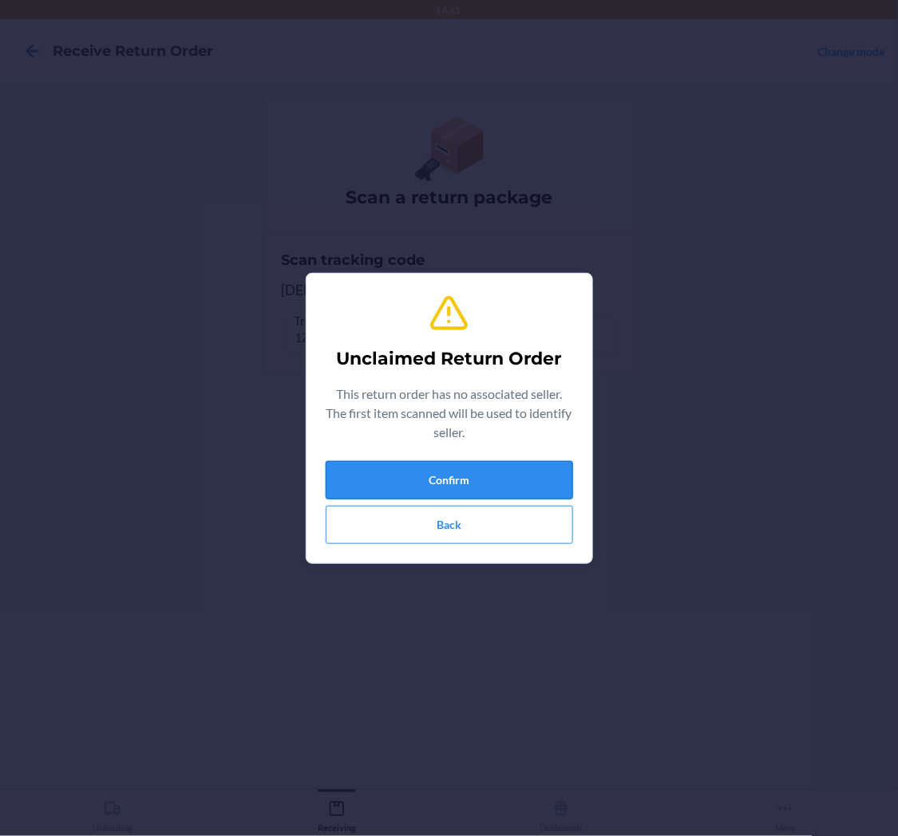
click at [535, 477] on button "Confirm" at bounding box center [449, 480] width 247 height 38
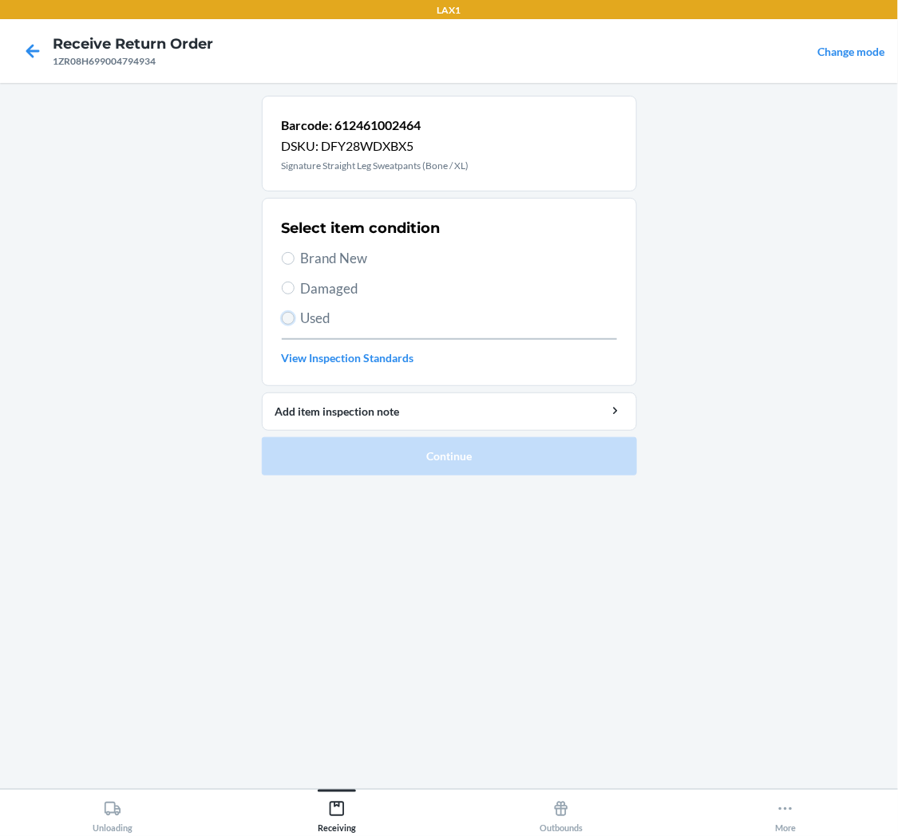
click at [284, 318] on input "Used" at bounding box center [288, 318] width 13 height 13
radio input "true"
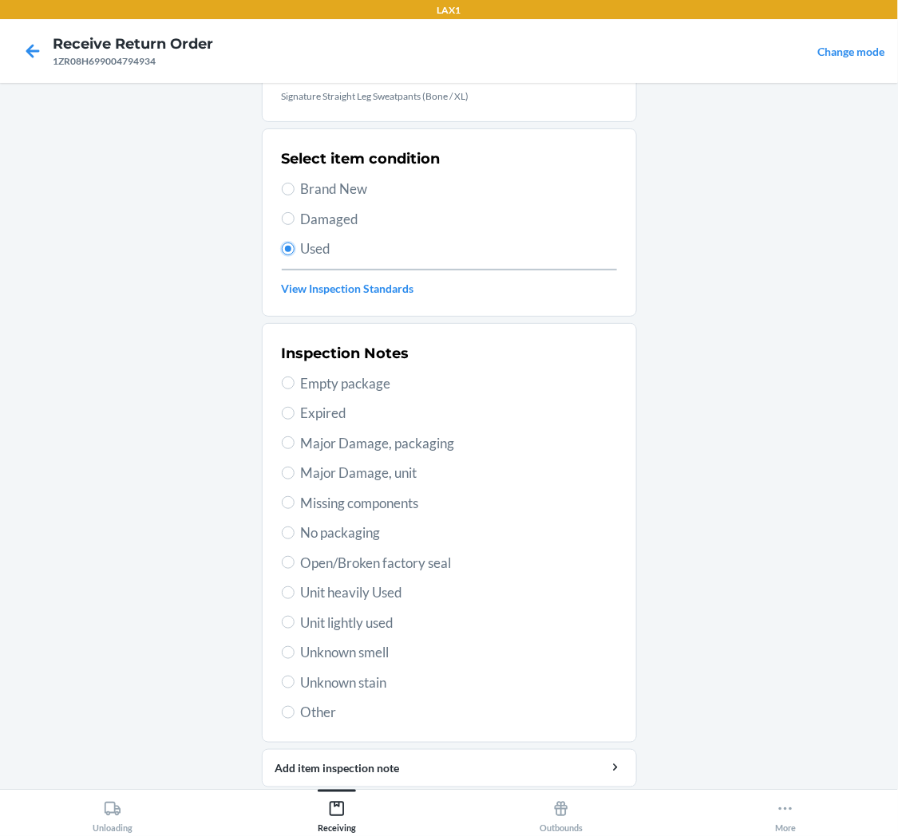
scroll to position [124, 0]
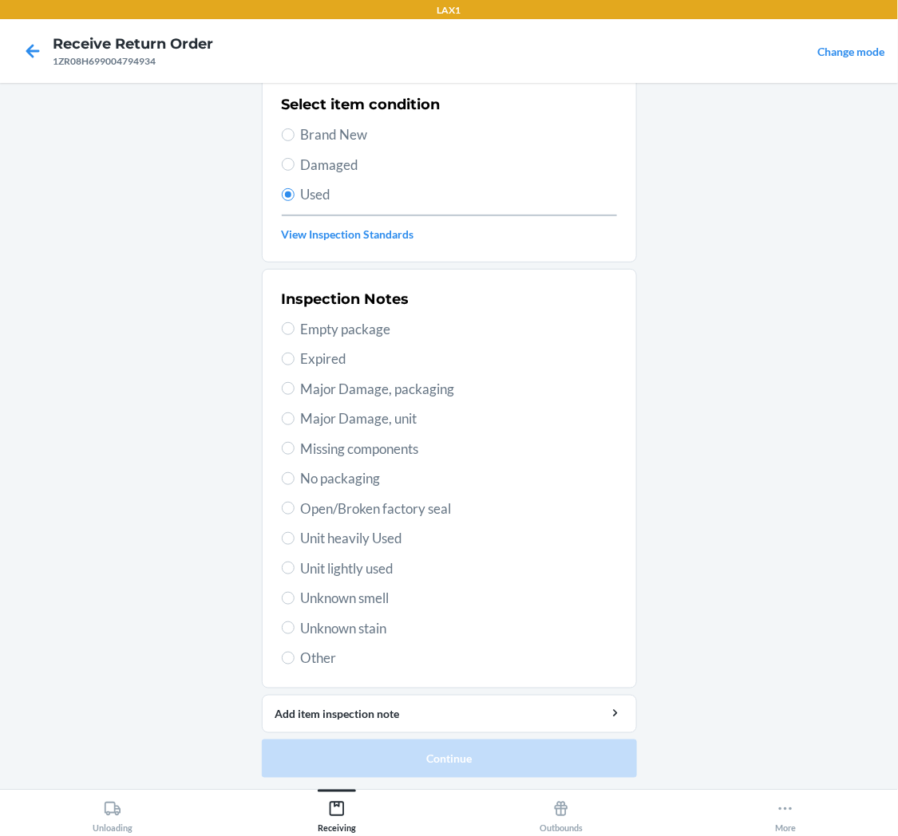
click at [342, 575] on span "Unit lightly used" at bounding box center [459, 569] width 316 height 21
click at [295, 575] on input "Unit lightly used" at bounding box center [288, 568] width 13 height 13
radio input "true"
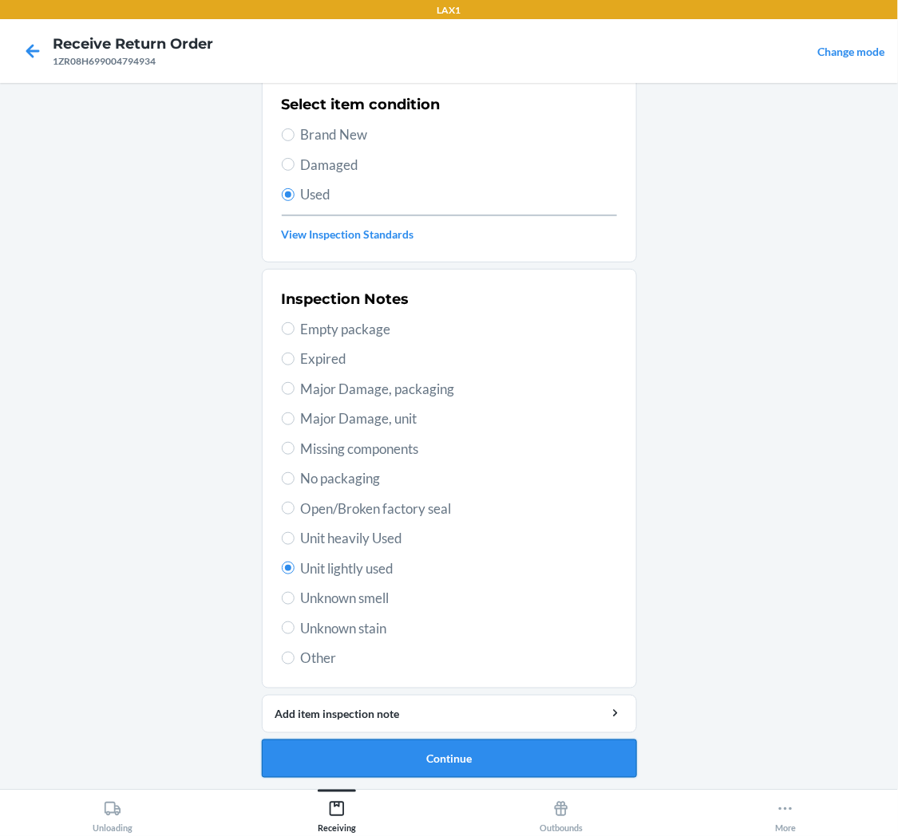
click at [386, 759] on button "Continue" at bounding box center [449, 759] width 375 height 38
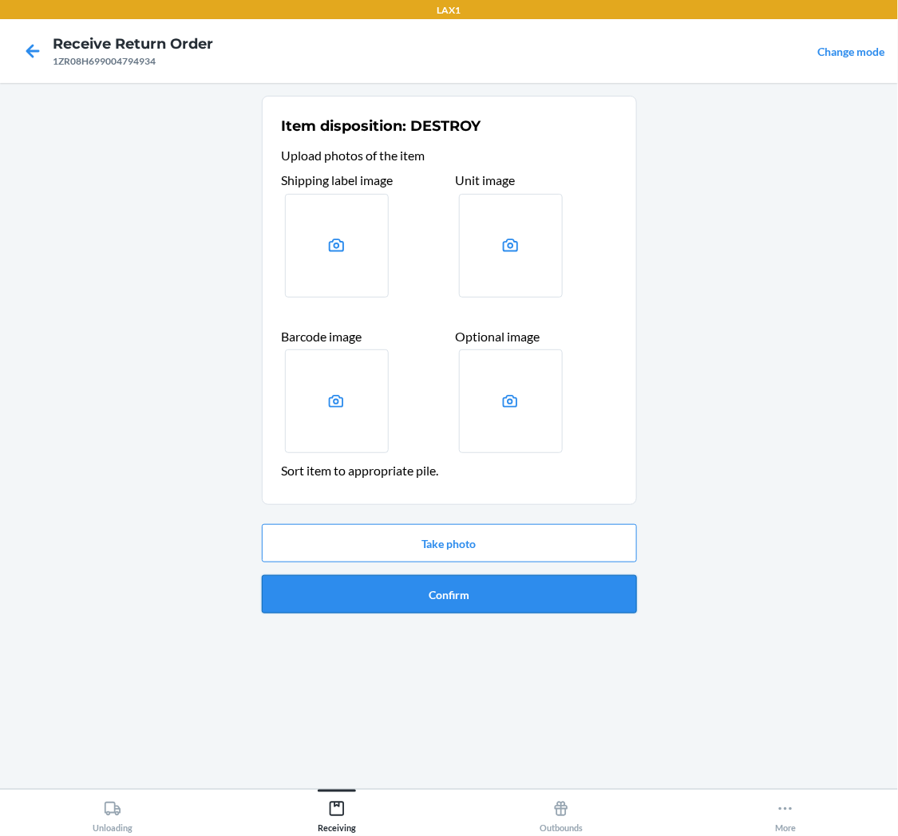
click at [449, 595] on button "Confirm" at bounding box center [449, 594] width 375 height 38
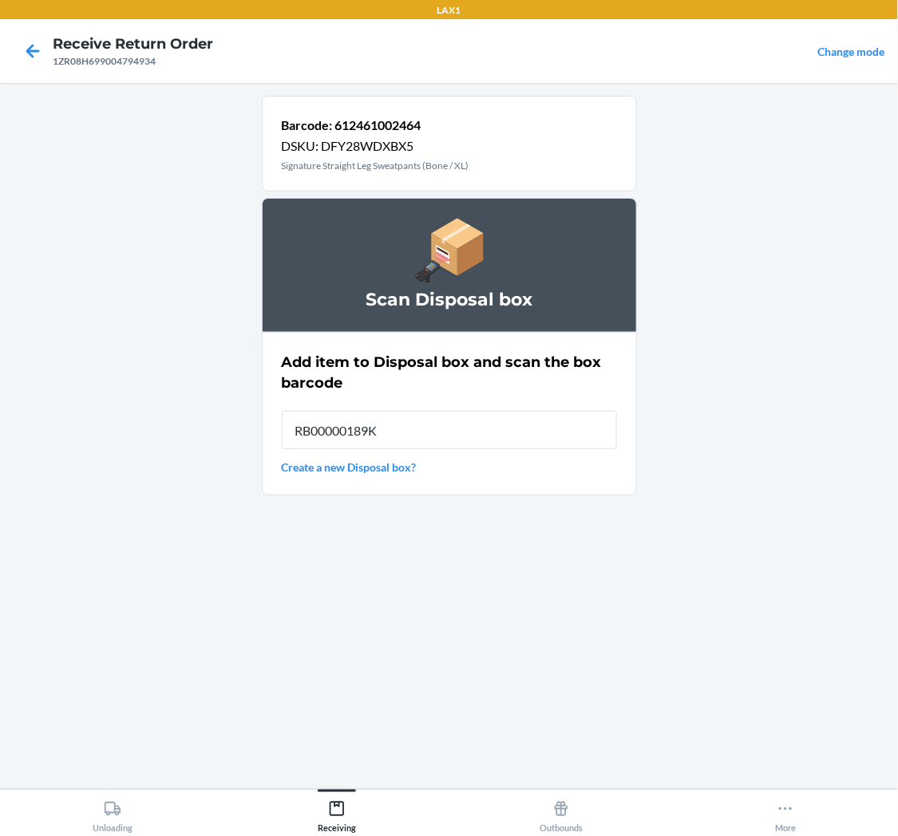
type input "RB00000189K"
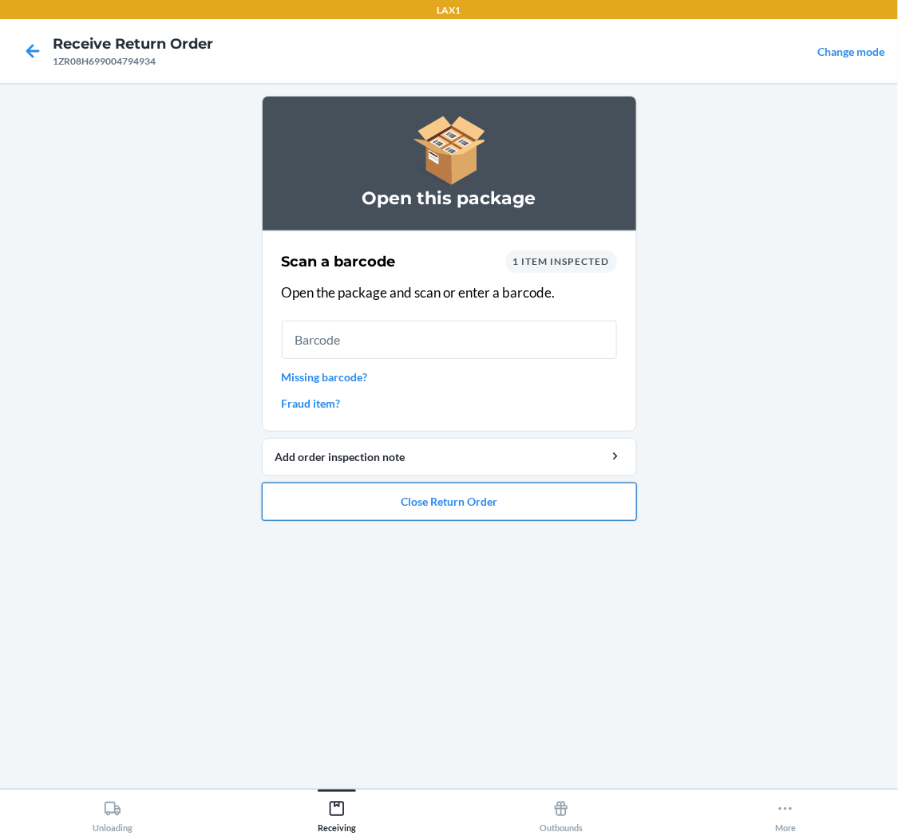
drag, startPoint x: 461, startPoint y: 508, endPoint x: 492, endPoint y: 508, distance: 31.1
click at [477, 508] on button "Close Return Order" at bounding box center [449, 502] width 375 height 38
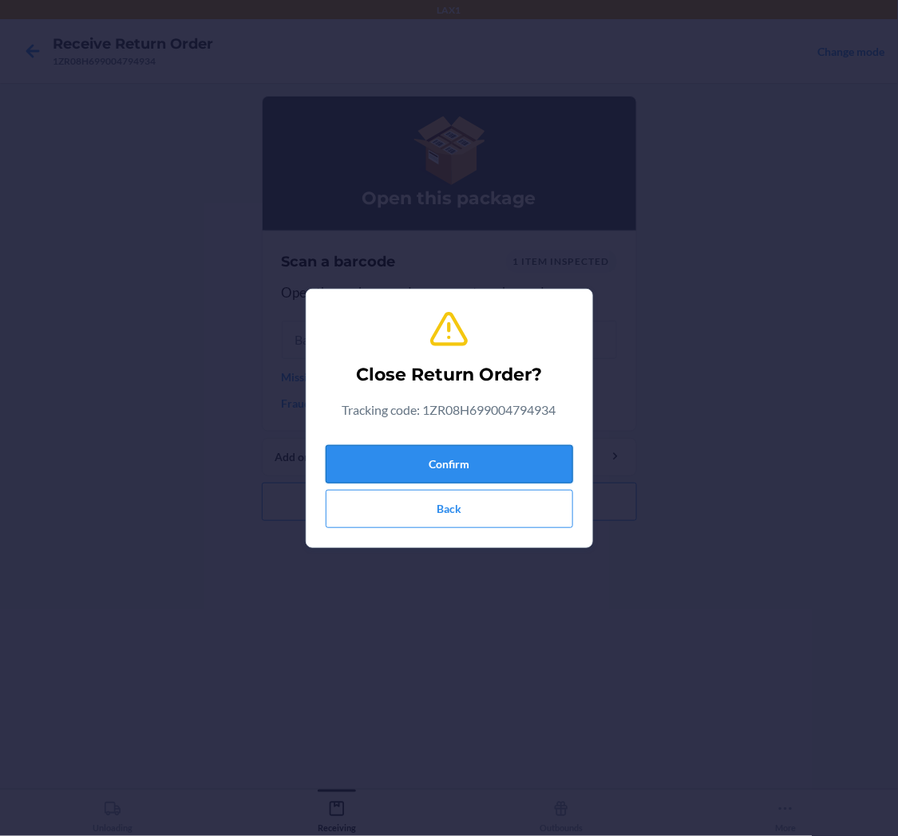
click at [511, 458] on button "Confirm" at bounding box center [449, 464] width 247 height 38
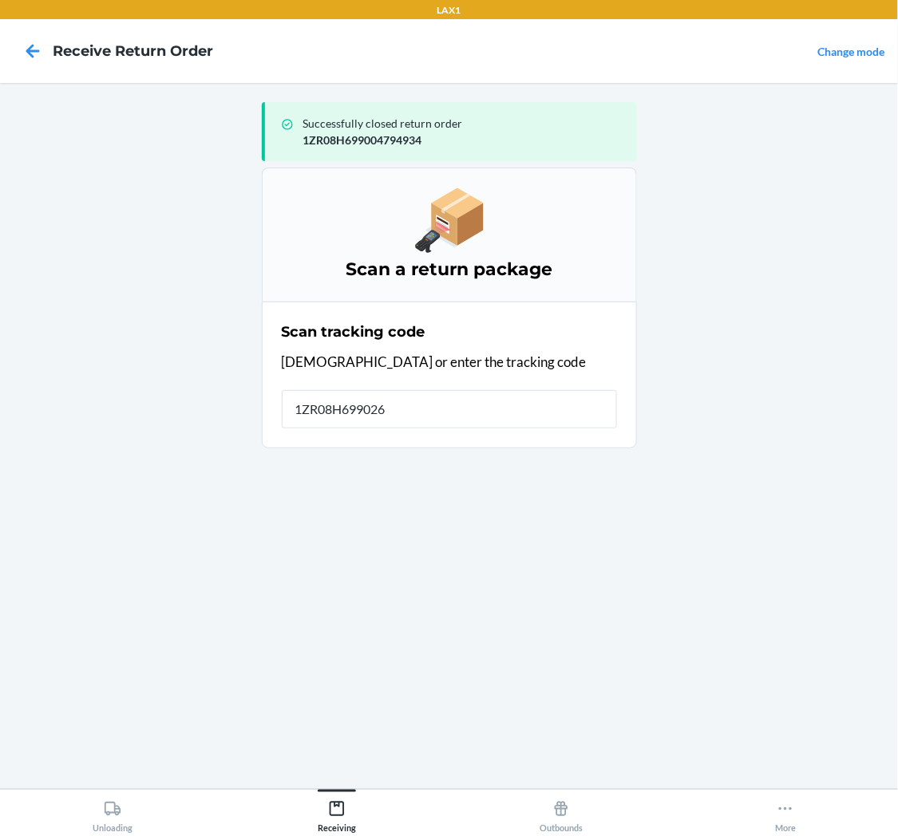
type input "1ZR08H6990268"
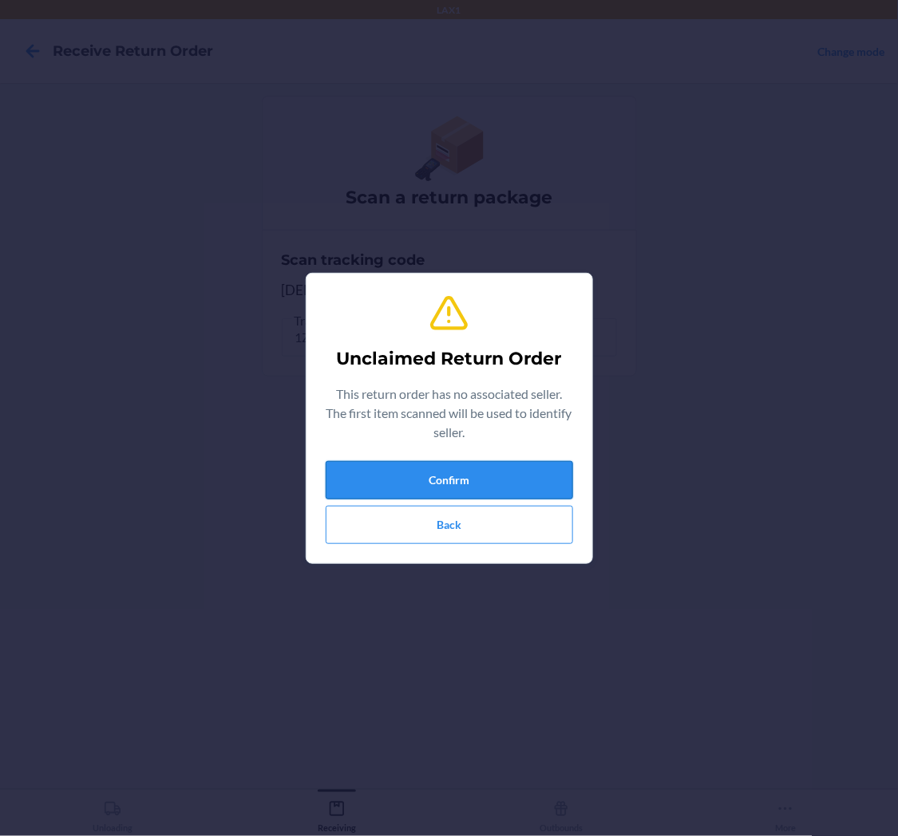
click at [544, 469] on button "Confirm" at bounding box center [449, 480] width 247 height 38
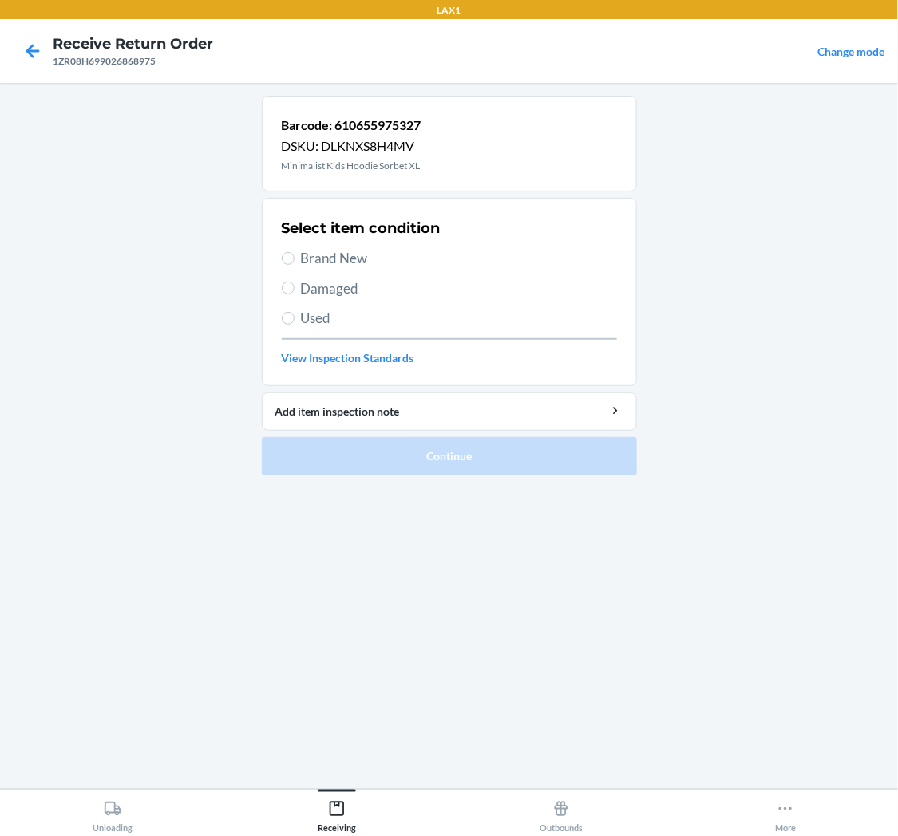
click at [295, 318] on label "Used" at bounding box center [449, 318] width 335 height 21
click at [295, 318] on input "Used" at bounding box center [288, 318] width 13 height 13
radio input "true"
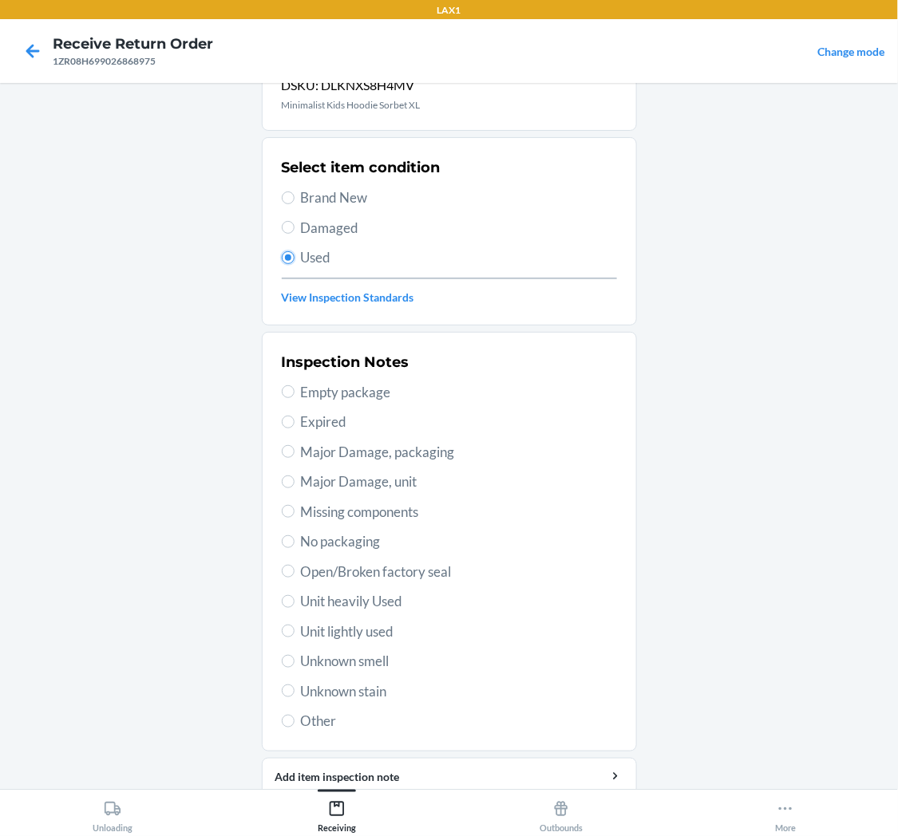
scroll to position [124, 0]
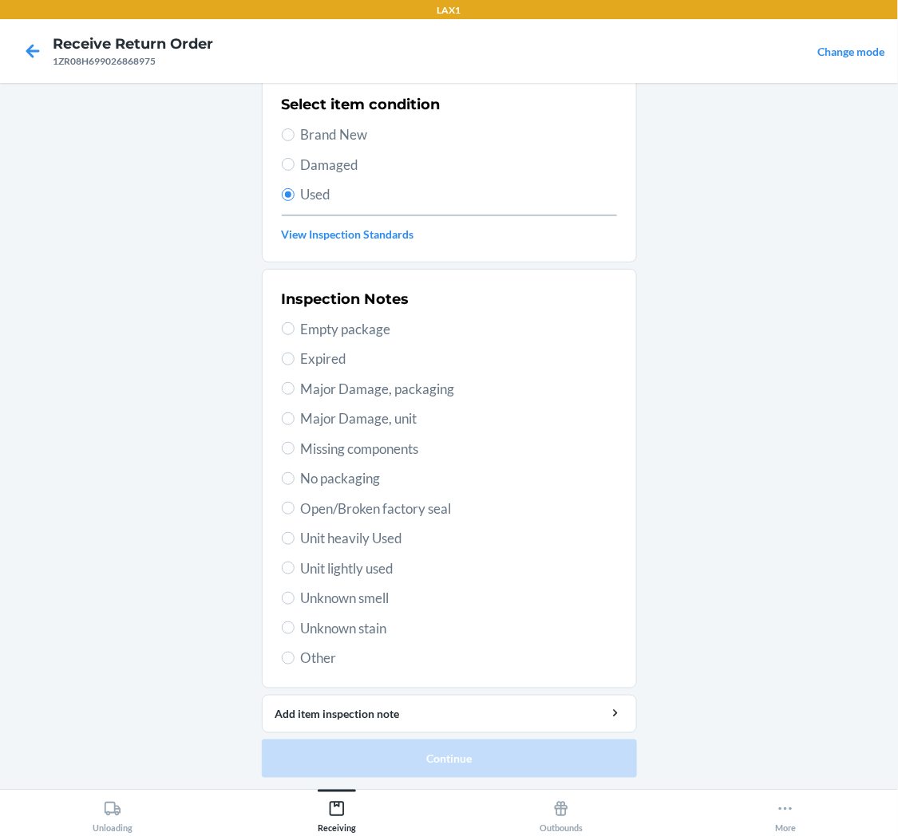
click at [360, 569] on span "Unit lightly used" at bounding box center [459, 569] width 316 height 21
click at [295, 569] on input "Unit lightly used" at bounding box center [288, 568] width 13 height 13
radio input "true"
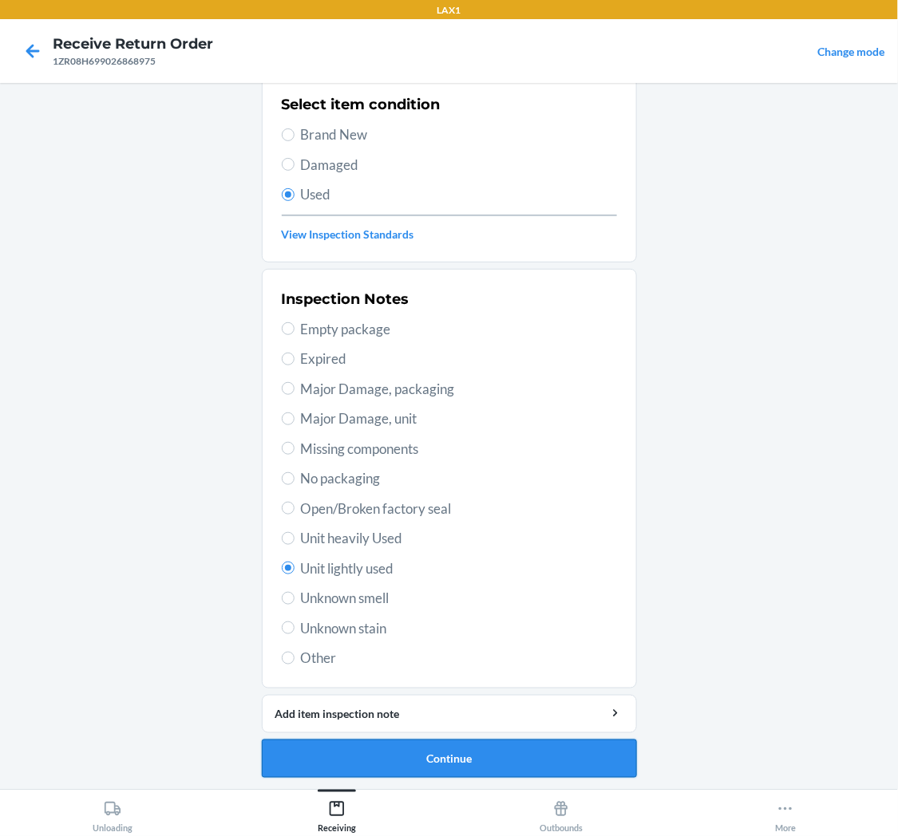
click at [429, 755] on button "Continue" at bounding box center [449, 759] width 375 height 38
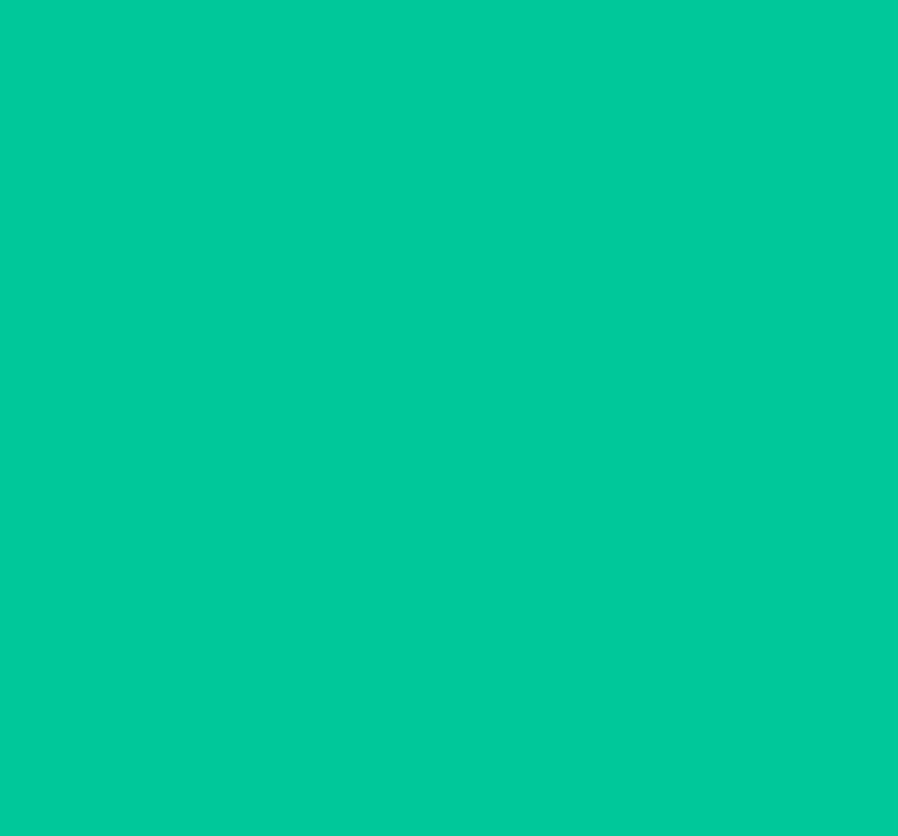
scroll to position [0, 0]
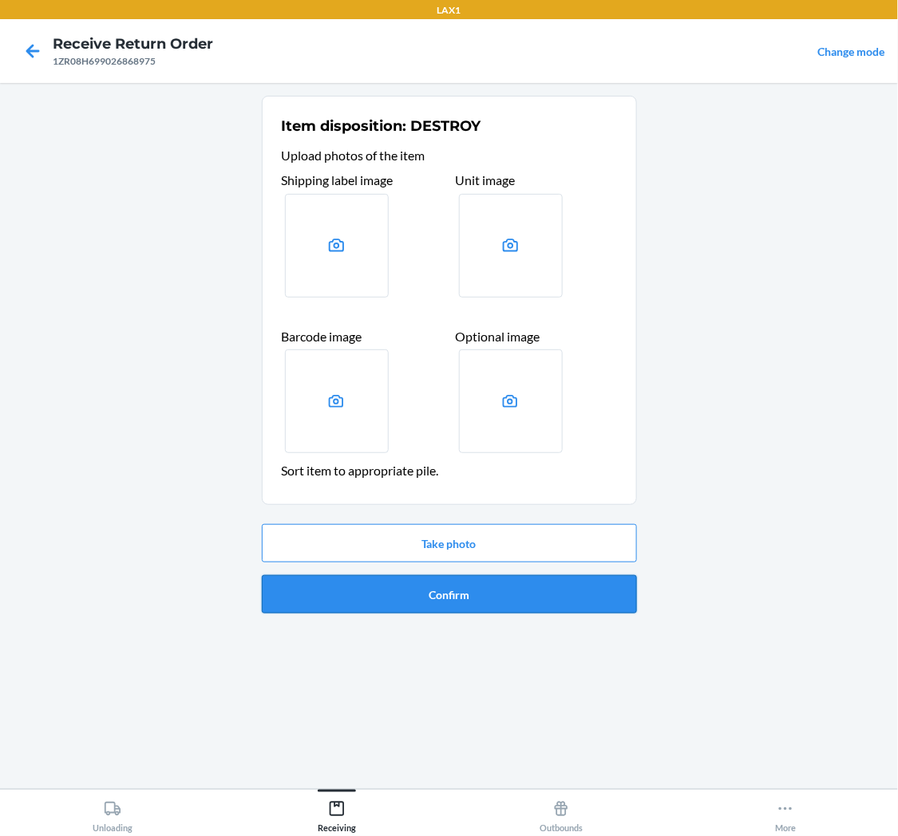
click at [457, 589] on button "Confirm" at bounding box center [449, 594] width 375 height 38
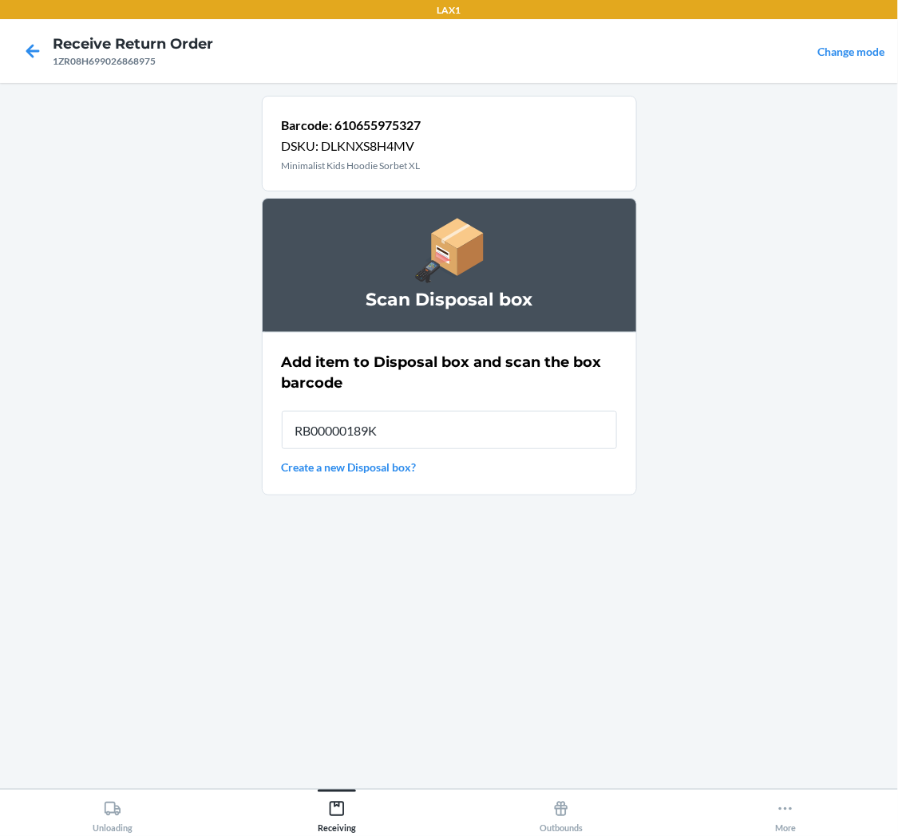
type input "RB00000189K"
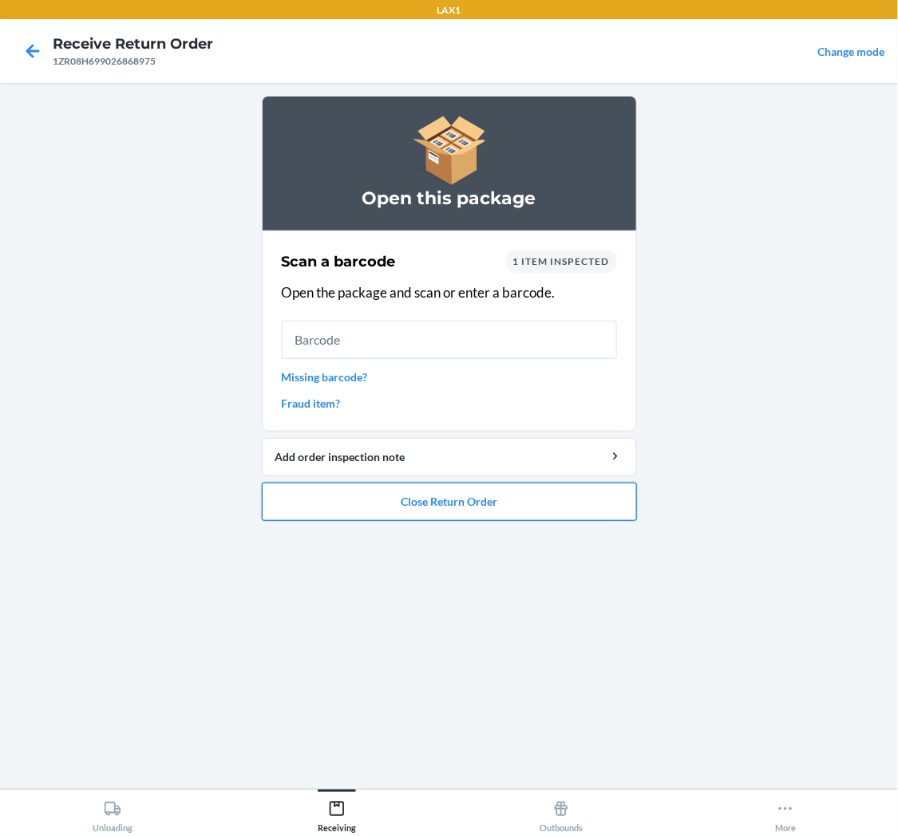
click at [343, 508] on button "Close Return Order" at bounding box center [449, 502] width 375 height 38
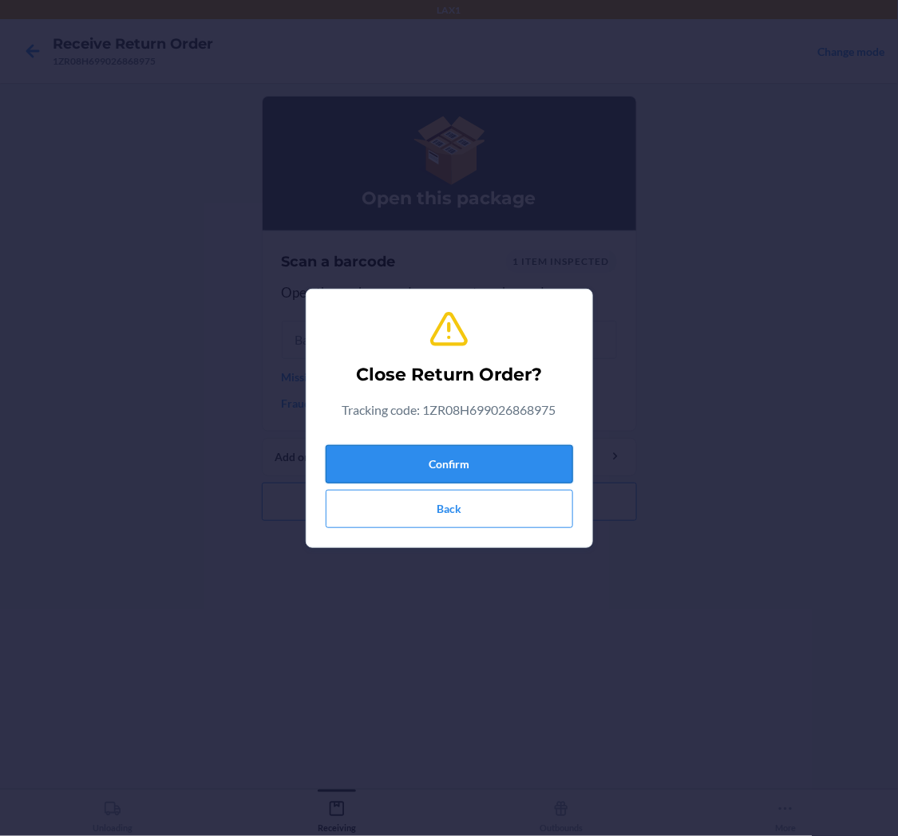
click at [472, 465] on button "Confirm" at bounding box center [449, 464] width 247 height 38
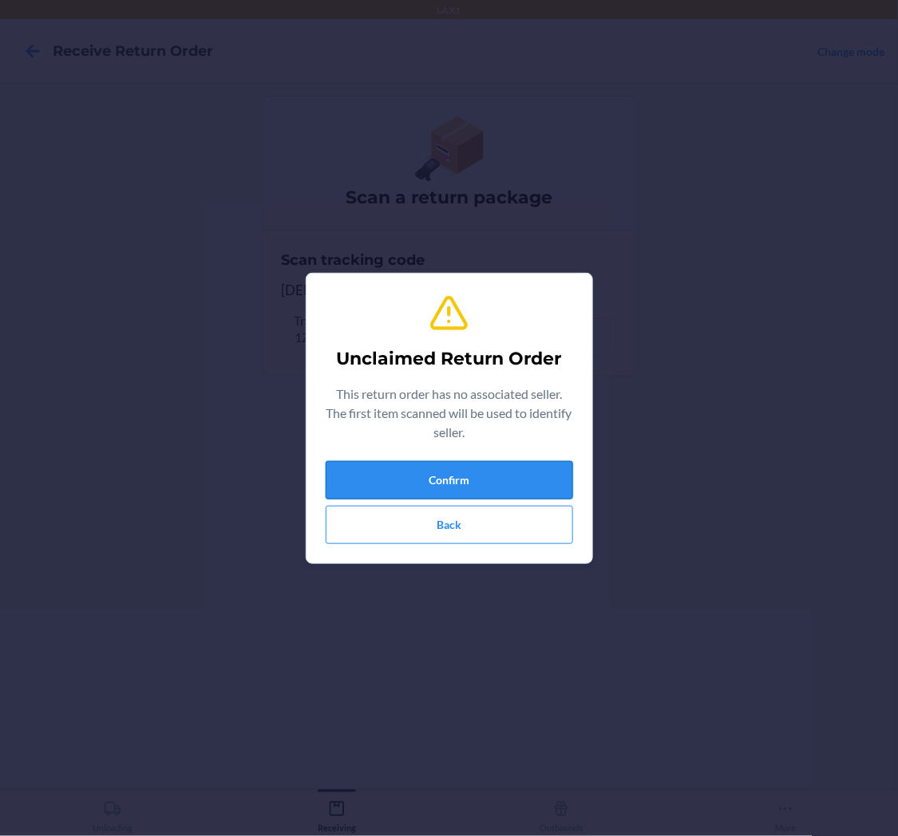
click at [476, 472] on button "Confirm" at bounding box center [449, 480] width 247 height 38
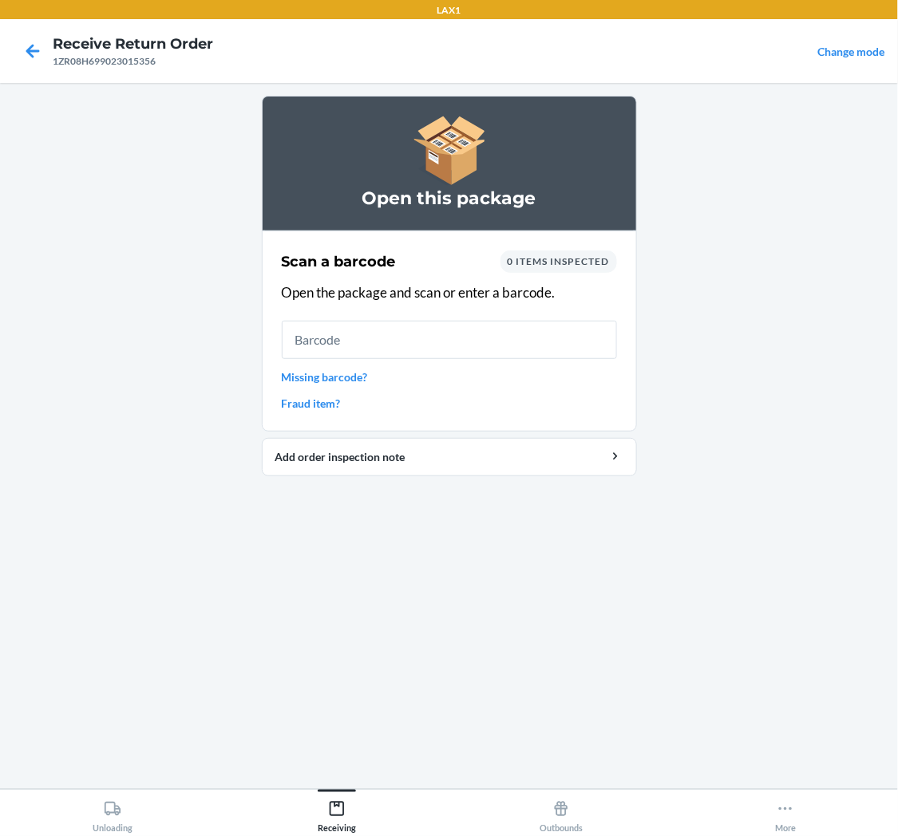
click at [324, 375] on link "Missing barcode?" at bounding box center [449, 377] width 335 height 17
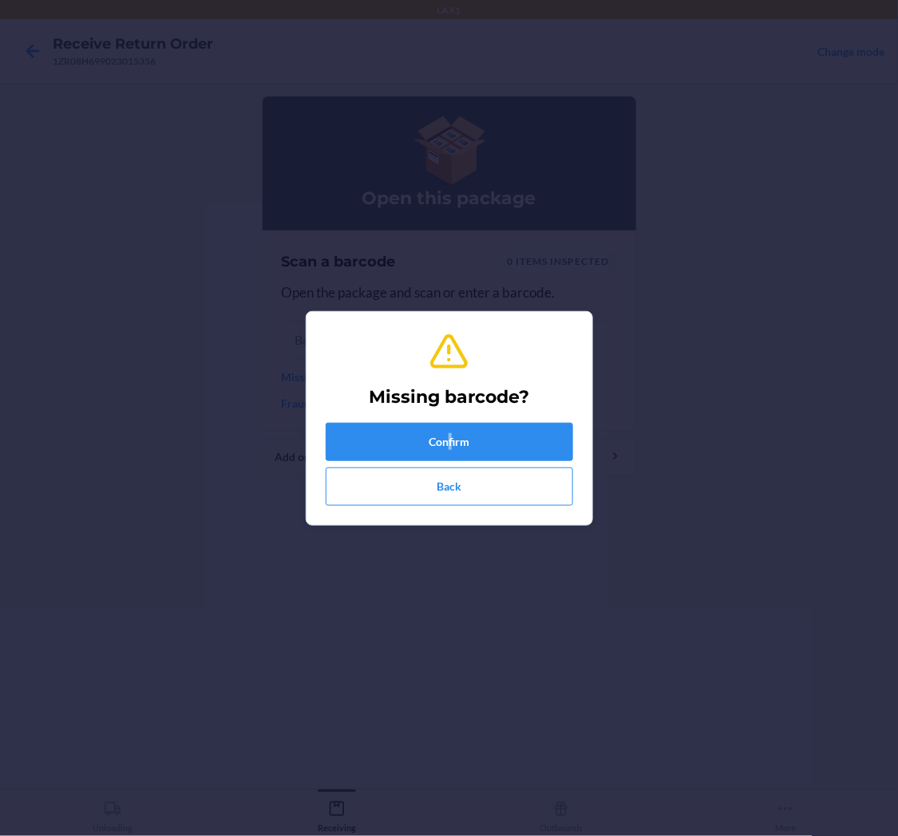
click at [452, 420] on div "Missing barcode? Confirm Back" at bounding box center [449, 419] width 247 height 188
click at [464, 439] on button "Confirm" at bounding box center [449, 442] width 247 height 38
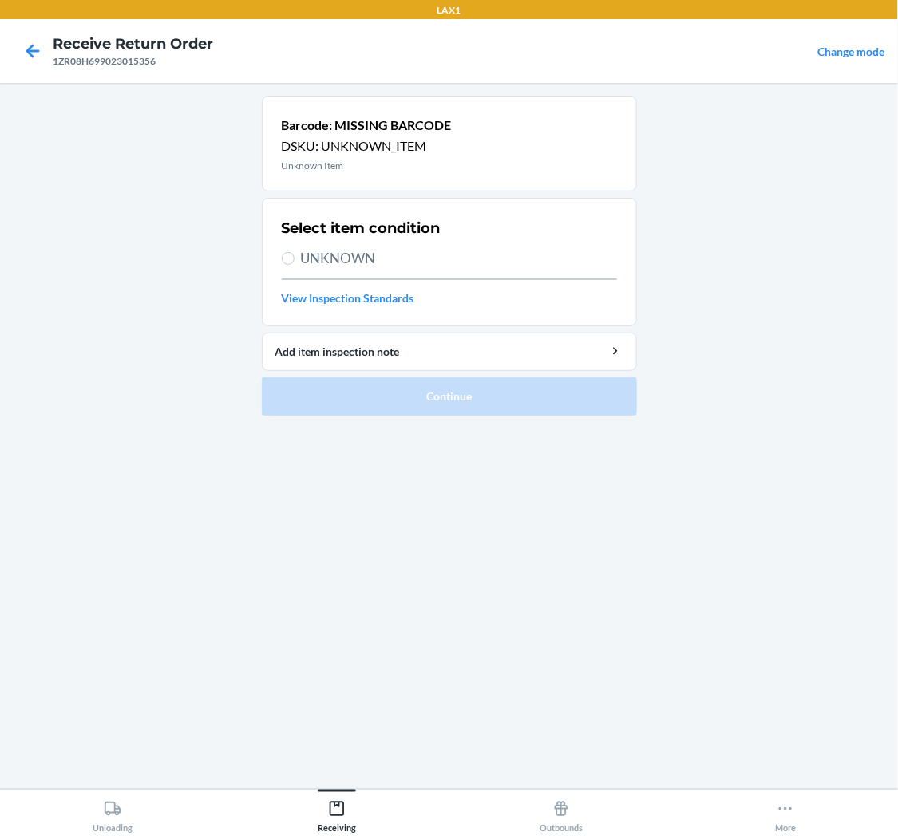
click at [294, 259] on label "UNKNOWN" at bounding box center [449, 258] width 335 height 21
click at [294, 259] on input "UNKNOWN" at bounding box center [288, 258] width 13 height 13
radio input "true"
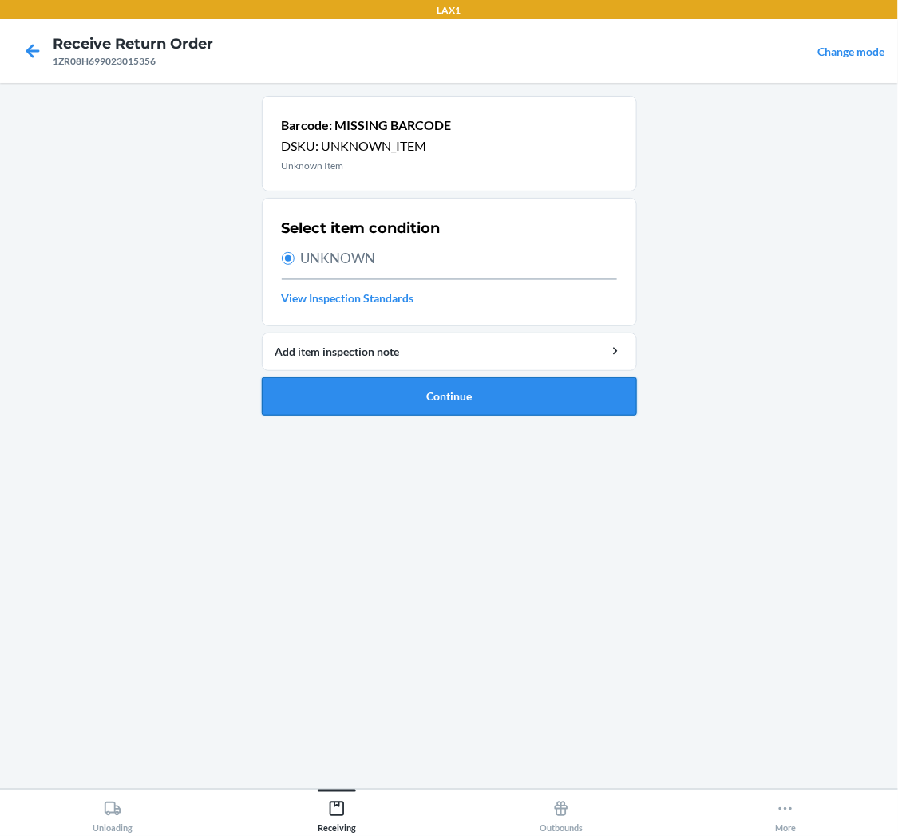
click at [378, 388] on button "Continue" at bounding box center [449, 397] width 375 height 38
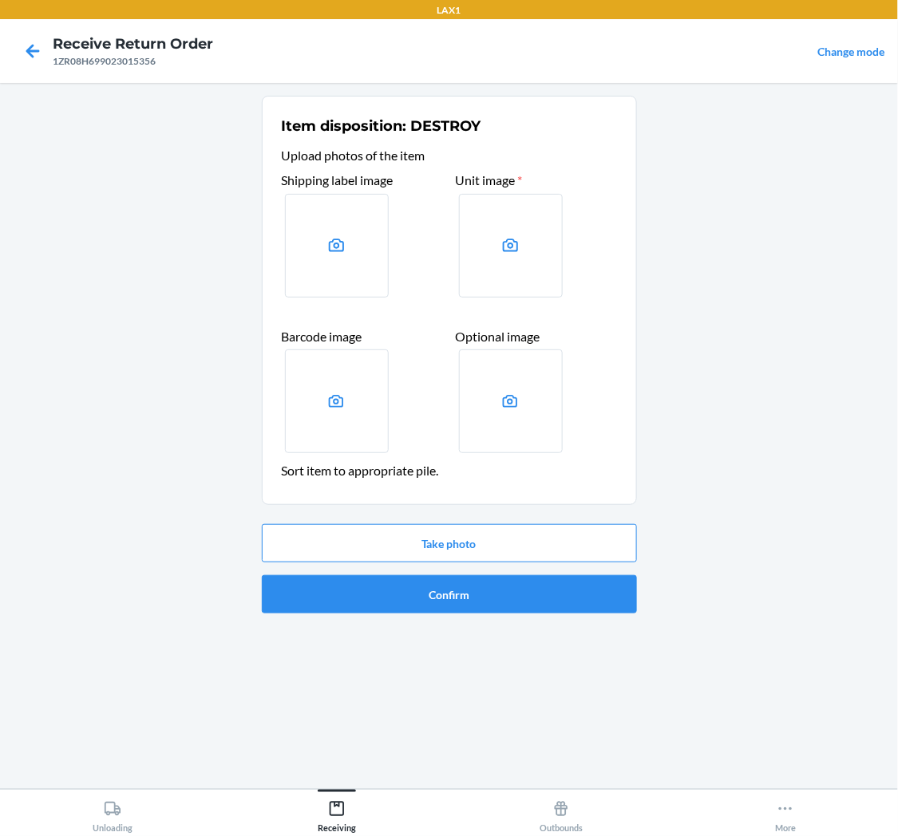
click at [356, 247] on label at bounding box center [337, 246] width 104 height 104
click at [0, 0] on input "file" at bounding box center [0, 0] width 0 height 0
click at [512, 532] on button "Take photo" at bounding box center [449, 543] width 375 height 38
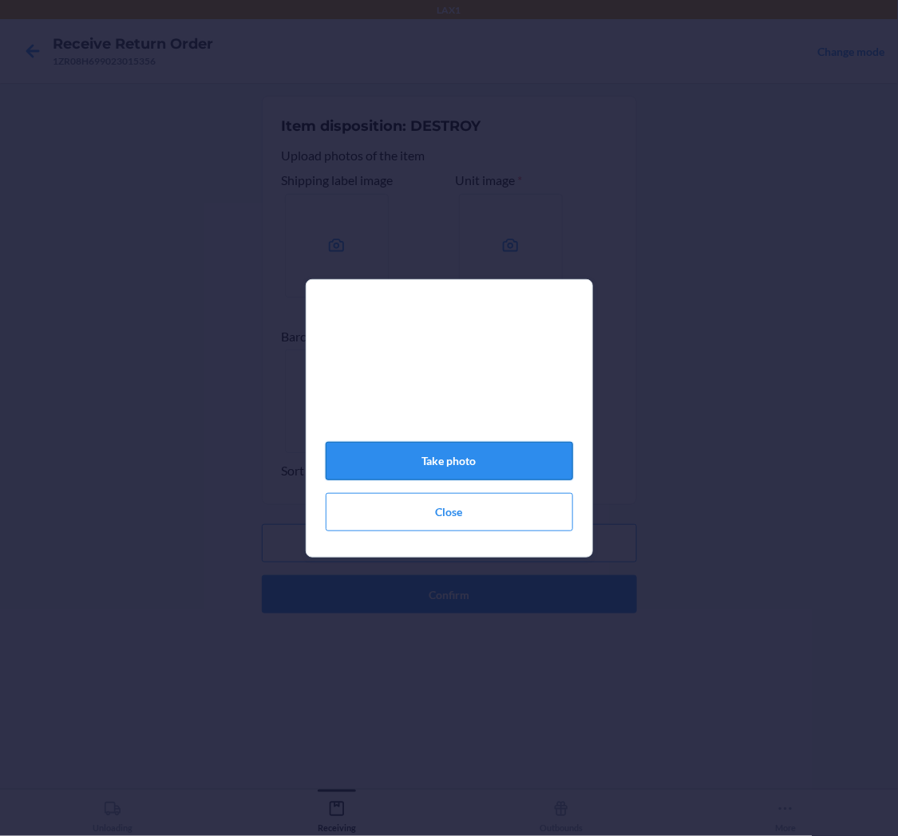
click at [507, 465] on button "Take photo" at bounding box center [449, 461] width 247 height 38
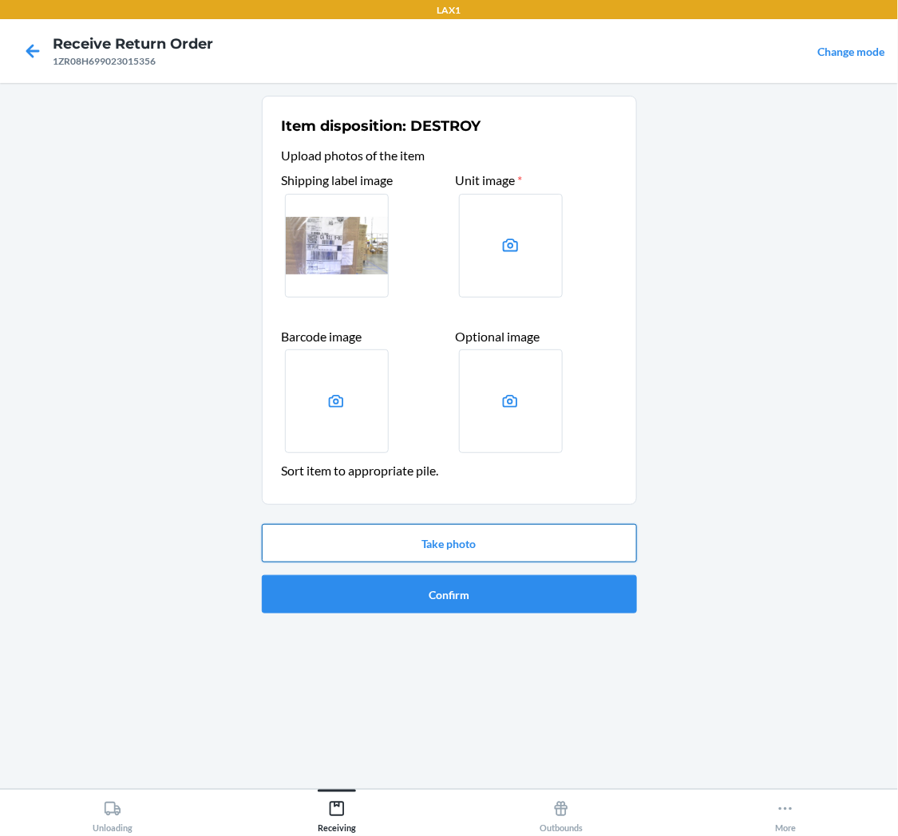
click at [472, 544] on button "Take photo" at bounding box center [449, 543] width 375 height 38
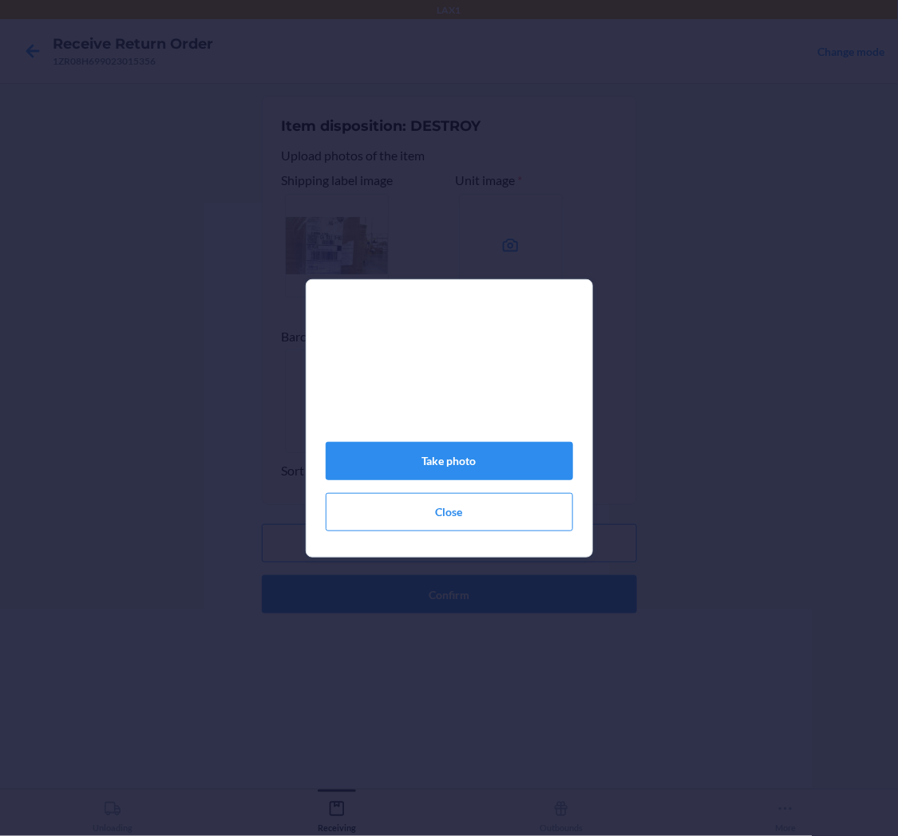
drag, startPoint x: 492, startPoint y: 425, endPoint x: 714, endPoint y: 342, distance: 236.1
click at [726, 323] on div "Take photo Close" at bounding box center [449, 418] width 898 height 836
click at [487, 461] on button "Take photo" at bounding box center [449, 461] width 247 height 38
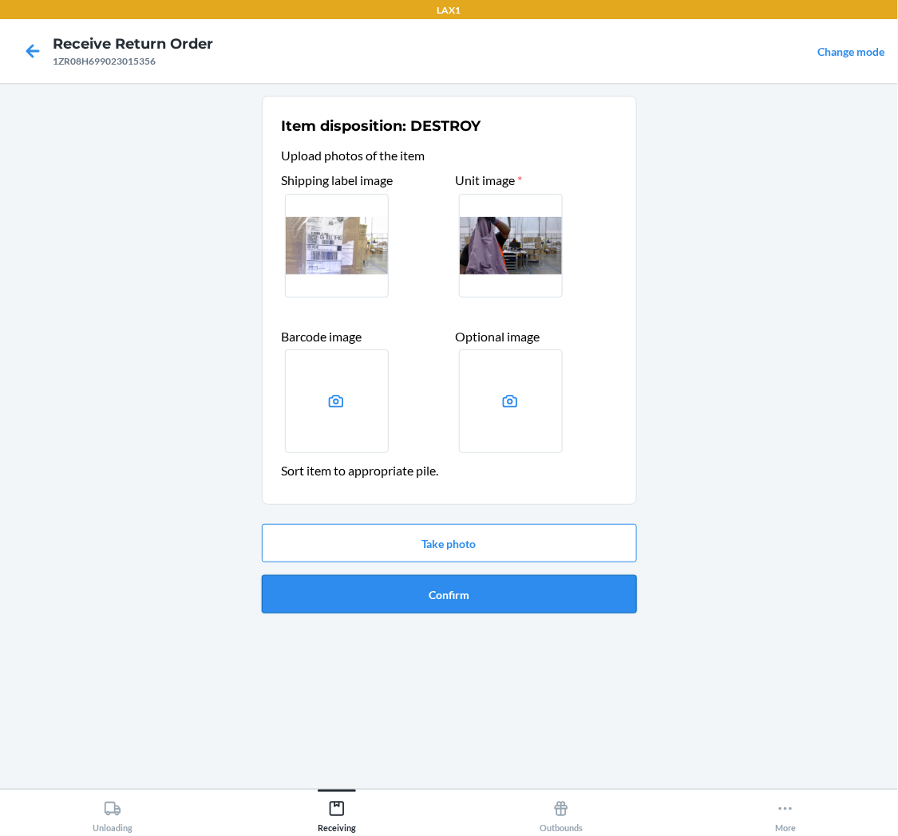
click at [536, 605] on button "Confirm" at bounding box center [449, 594] width 375 height 38
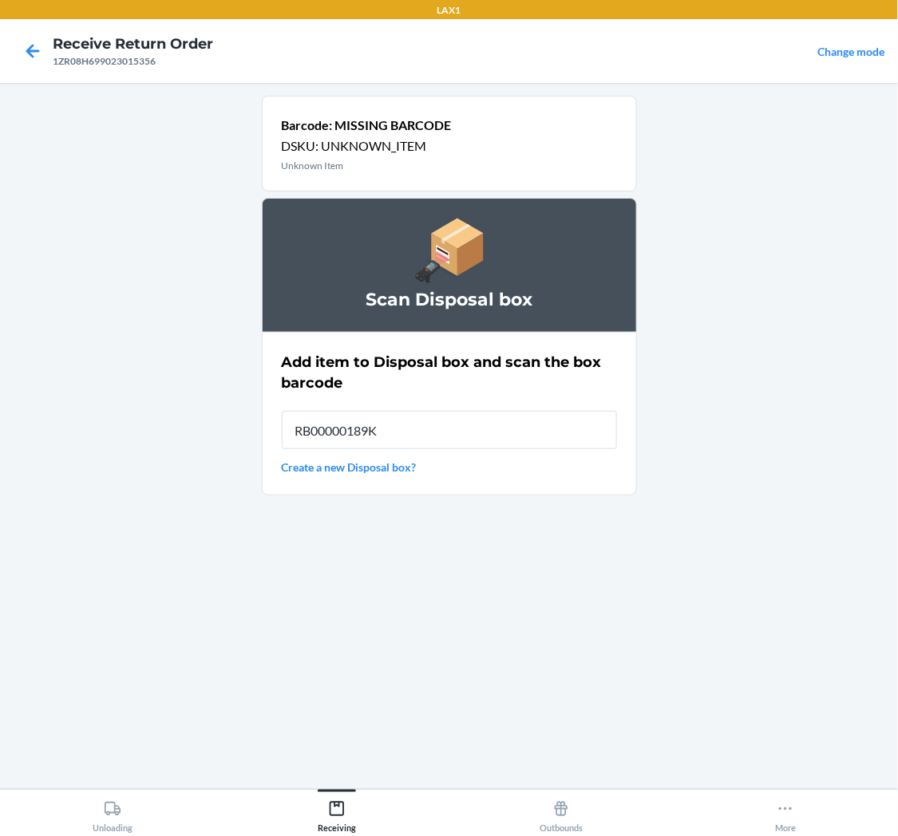
type input "RB00000189K"
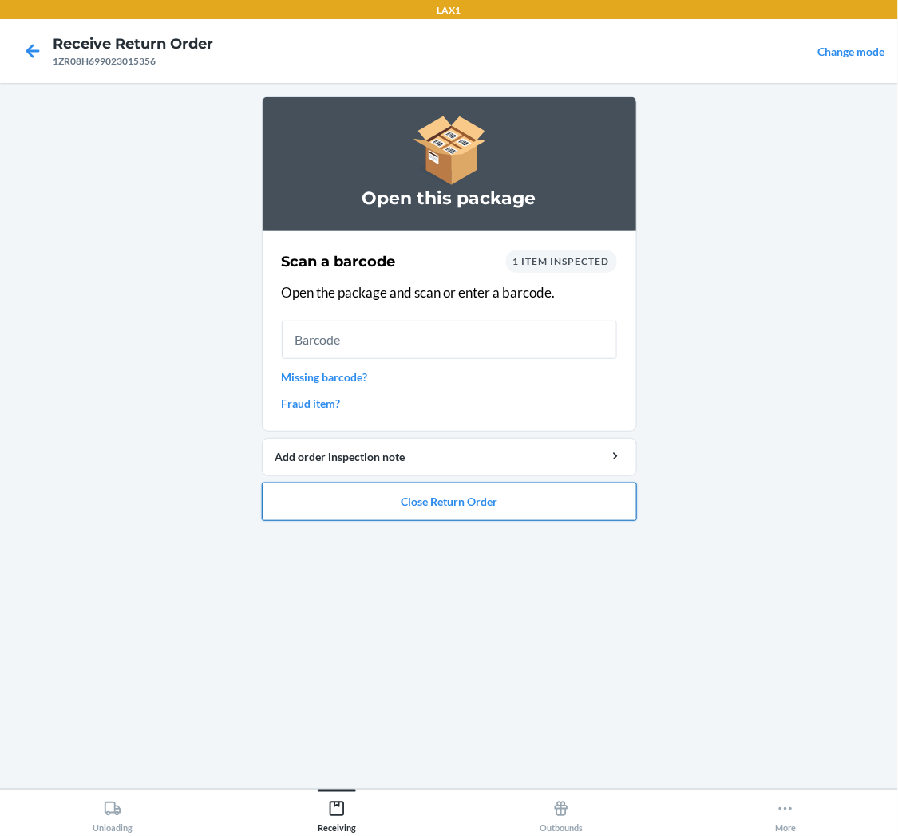
click at [469, 492] on button "Close Return Order" at bounding box center [449, 502] width 375 height 38
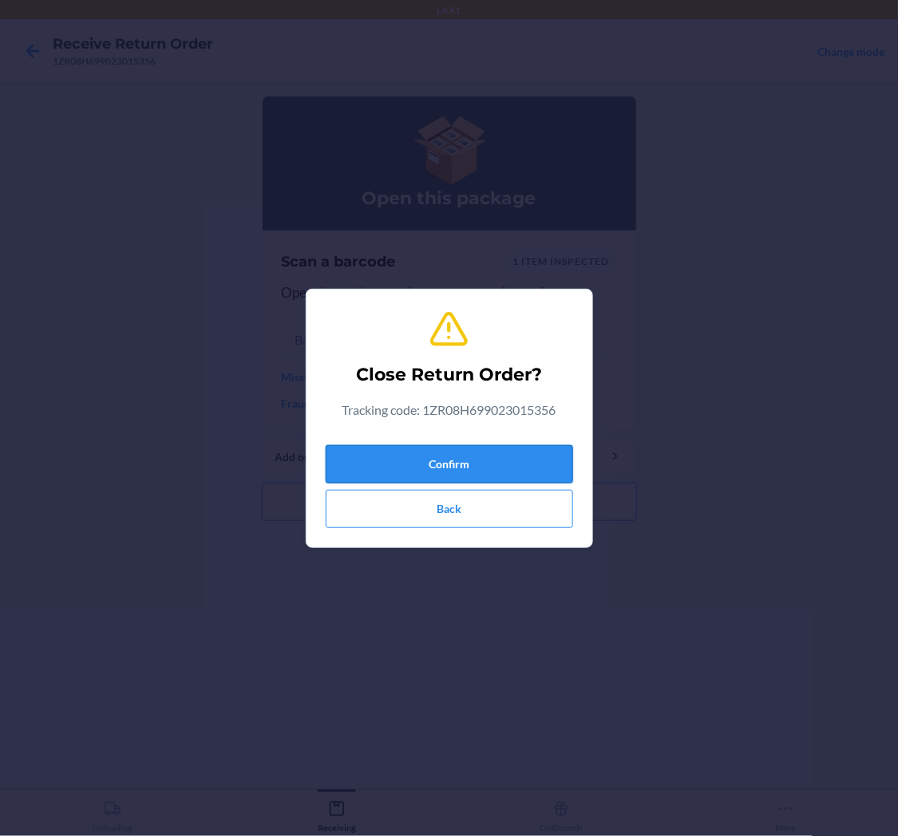
click at [465, 465] on button "Confirm" at bounding box center [449, 464] width 247 height 38
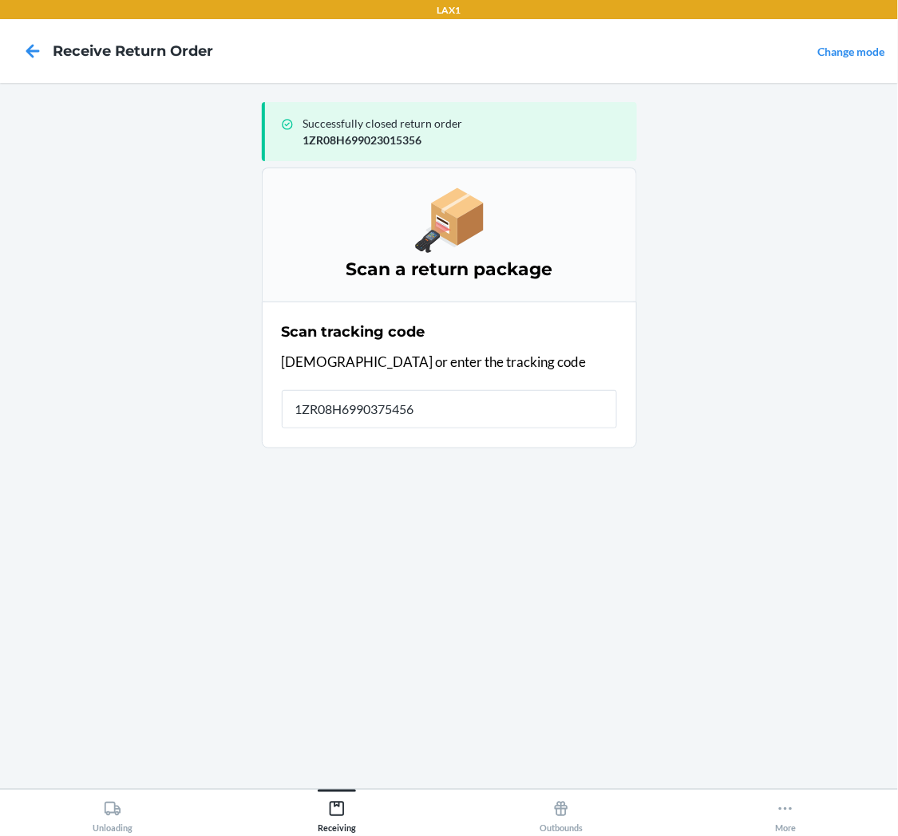
type input "[US_VEHICLE_IDENTIFICATION_NUMBER]"
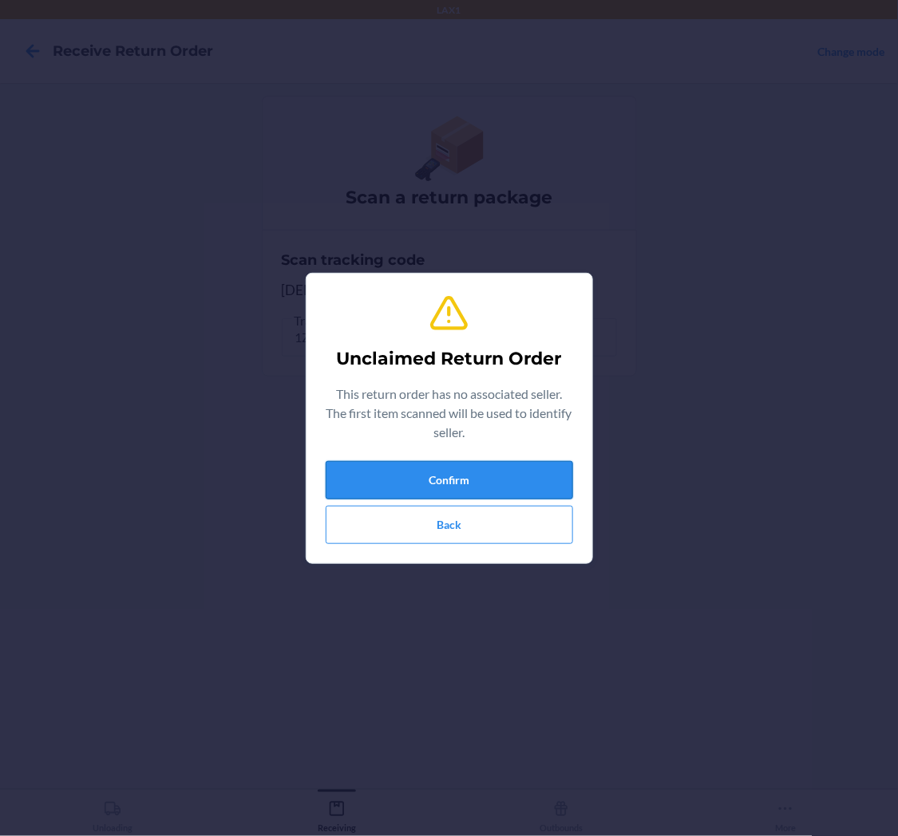
click at [493, 476] on button "Confirm" at bounding box center [449, 480] width 247 height 38
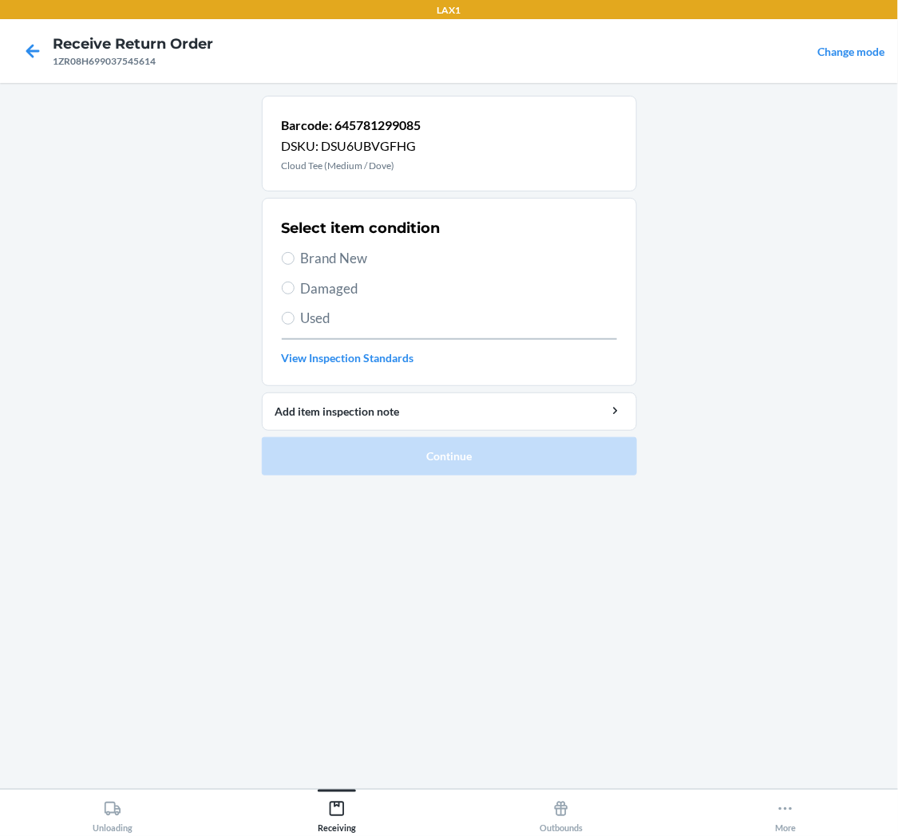
click at [277, 327] on section "Select item condition Brand New Damaged Used View Inspection Standards" at bounding box center [449, 292] width 375 height 188
click at [283, 321] on input "Used" at bounding box center [288, 318] width 13 height 13
radio input "true"
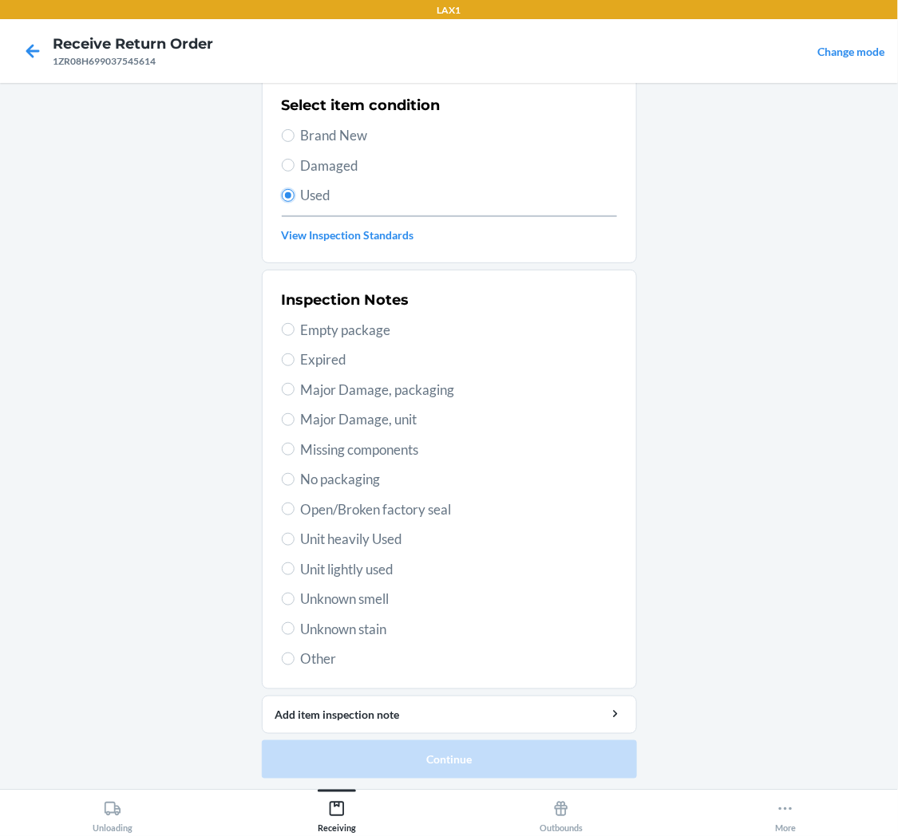
scroll to position [124, 0]
click at [322, 576] on span "Unit lightly used" at bounding box center [459, 569] width 316 height 21
click at [295, 575] on input "Unit lightly used" at bounding box center [288, 568] width 13 height 13
radio input "true"
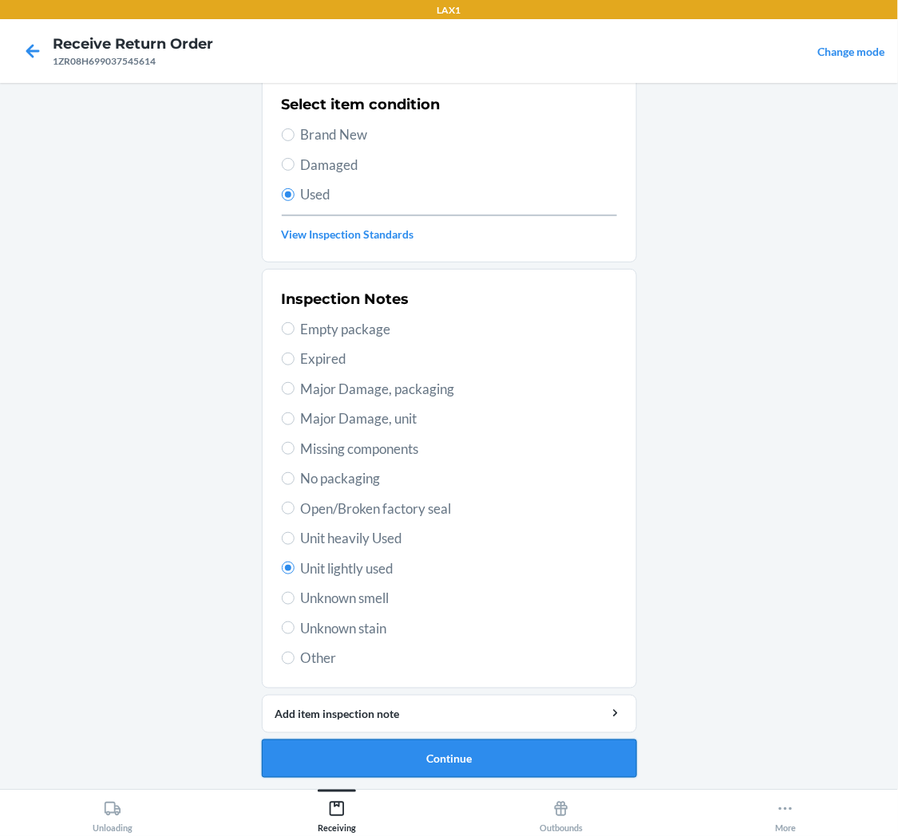
click at [453, 755] on button "Continue" at bounding box center [449, 759] width 375 height 38
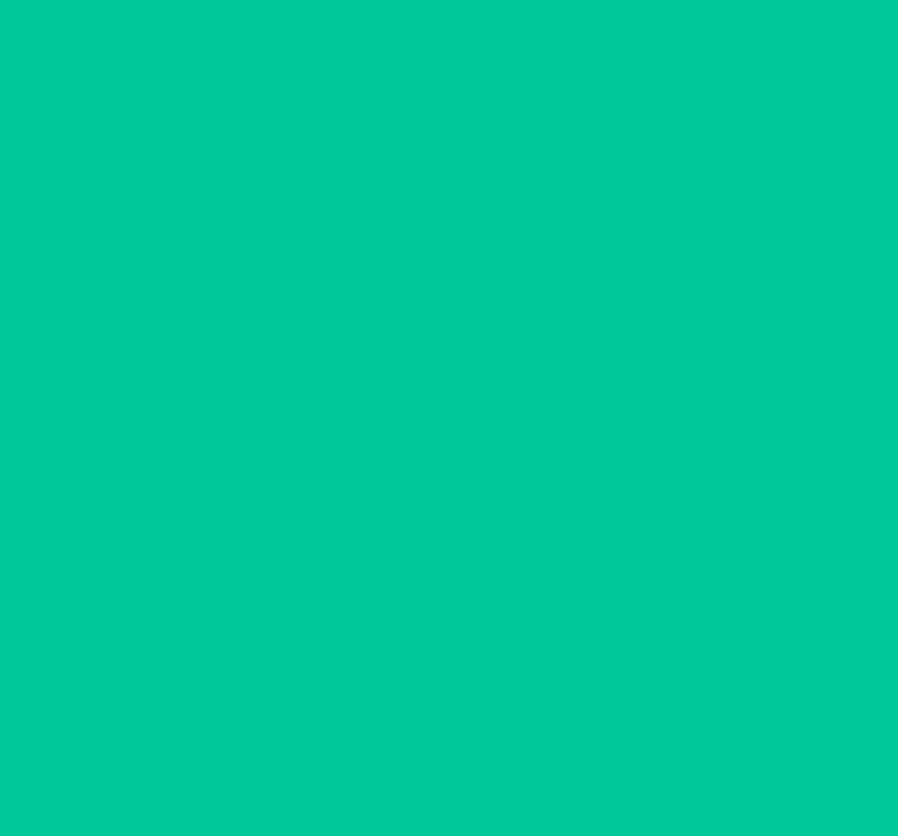
scroll to position [0, 0]
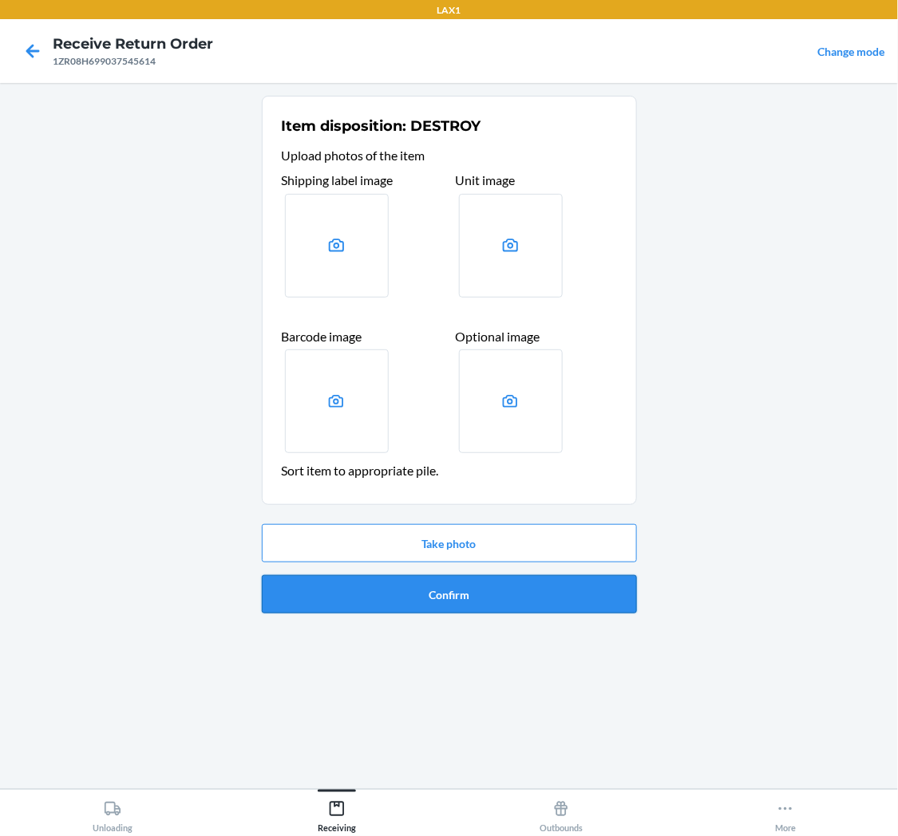
click at [447, 591] on button "Confirm" at bounding box center [449, 594] width 375 height 38
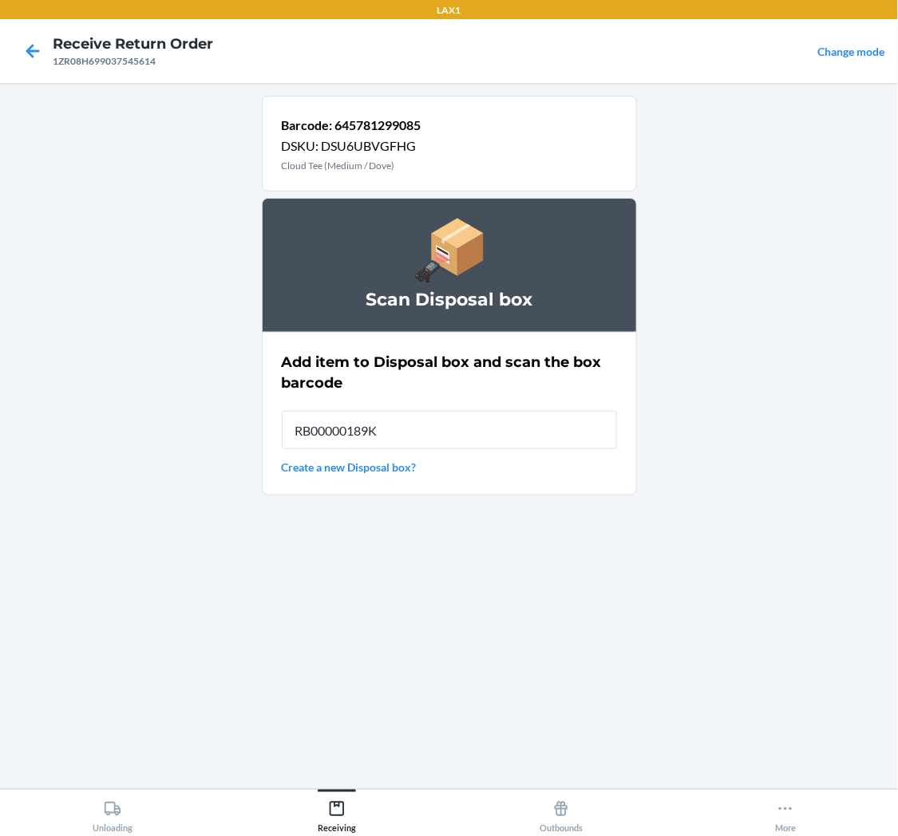
type input "RB00000189K"
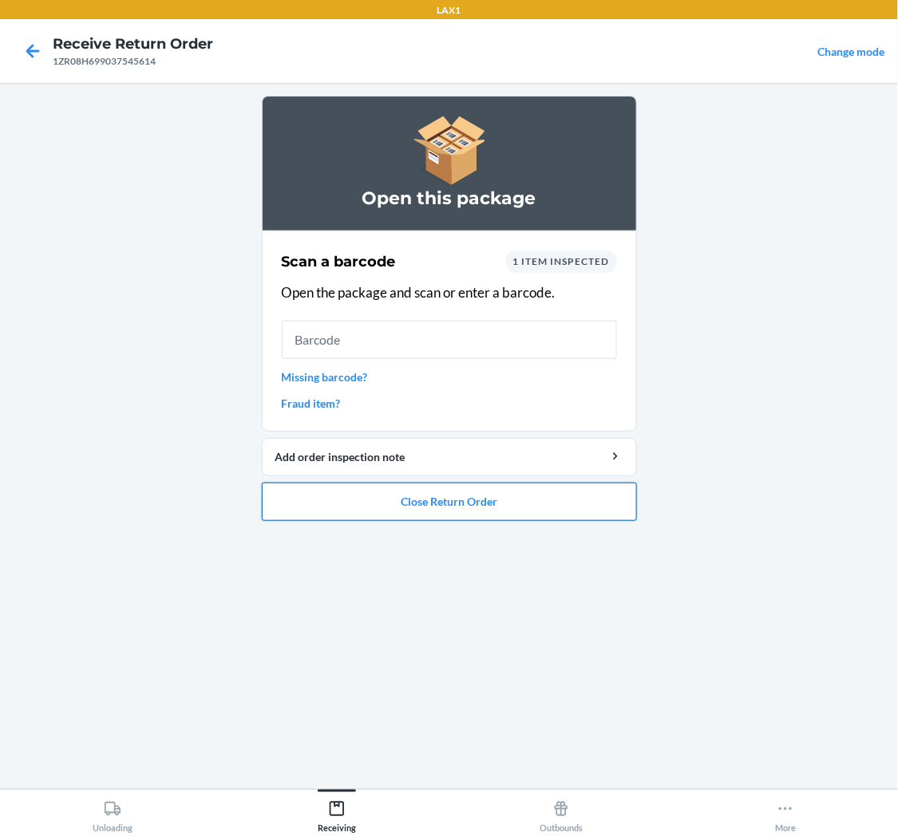
click at [489, 495] on button "Close Return Order" at bounding box center [449, 502] width 375 height 38
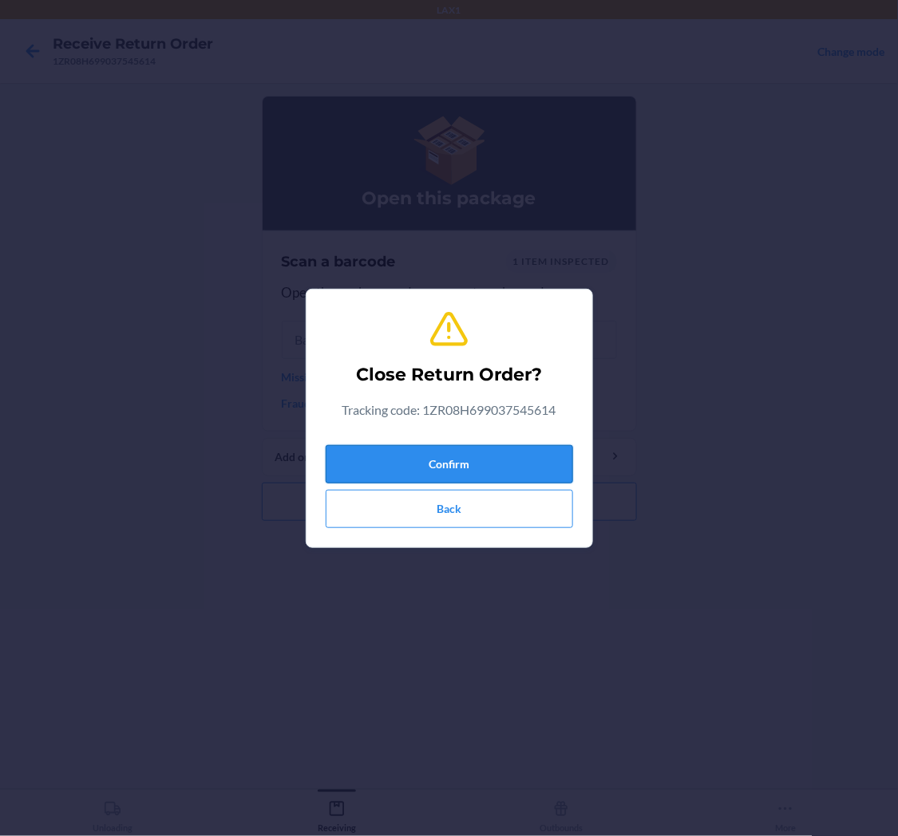
click at [482, 456] on button "Confirm" at bounding box center [449, 464] width 247 height 38
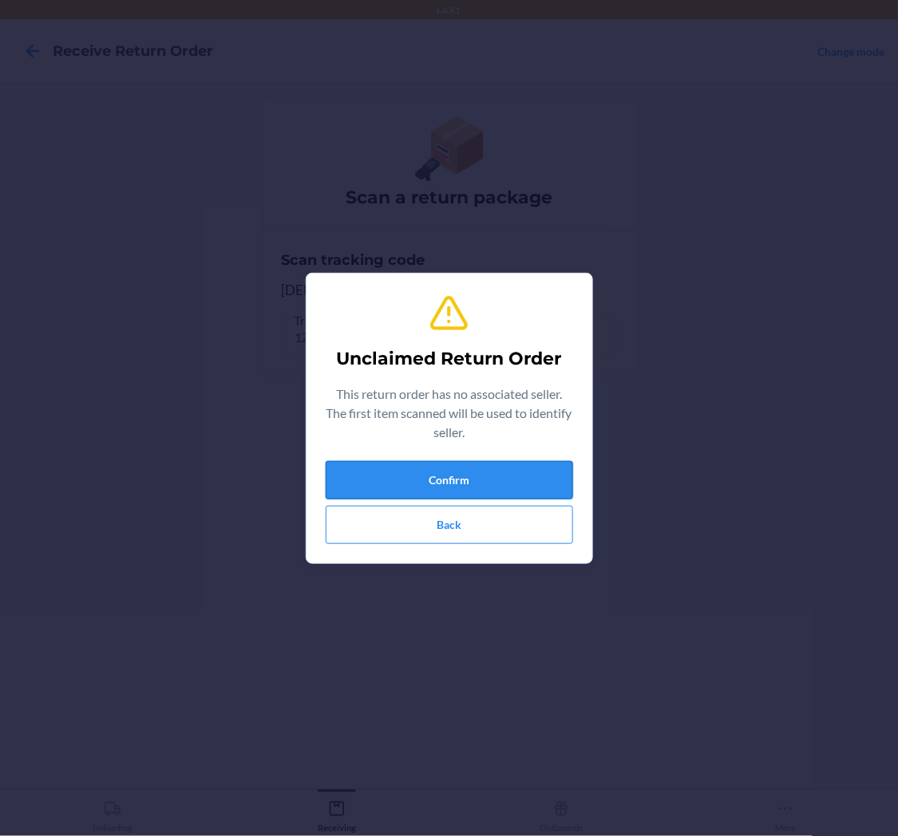
click at [450, 480] on button "Confirm" at bounding box center [449, 480] width 247 height 38
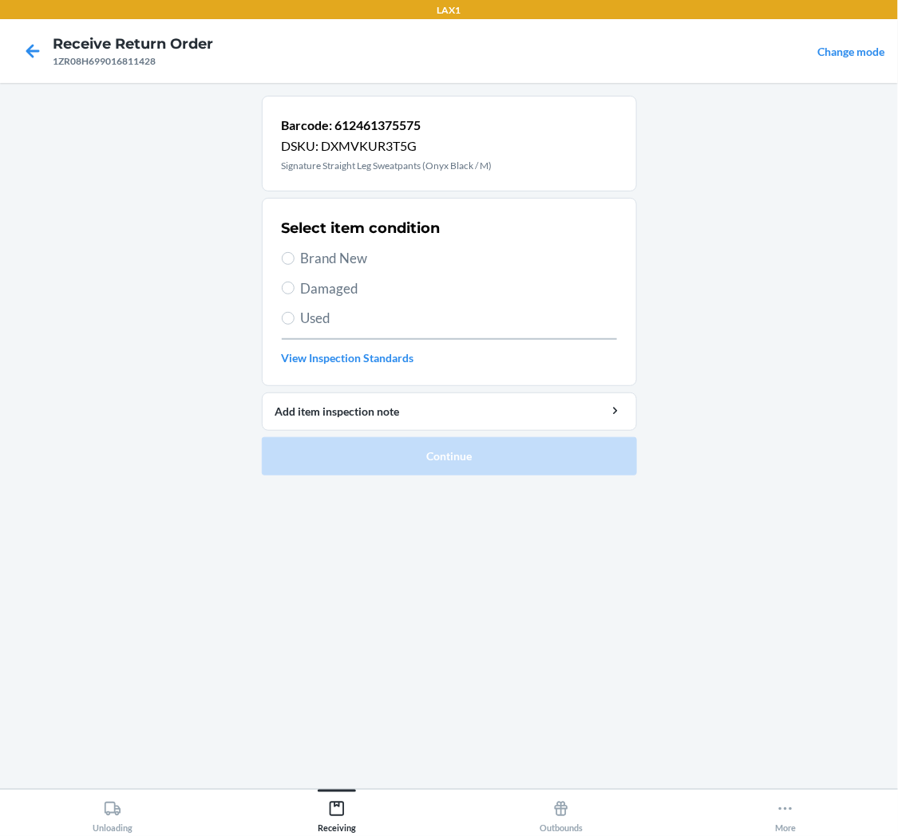
click at [295, 313] on label "Used" at bounding box center [449, 318] width 335 height 21
click at [295, 313] on input "Used" at bounding box center [288, 318] width 13 height 13
radio input "true"
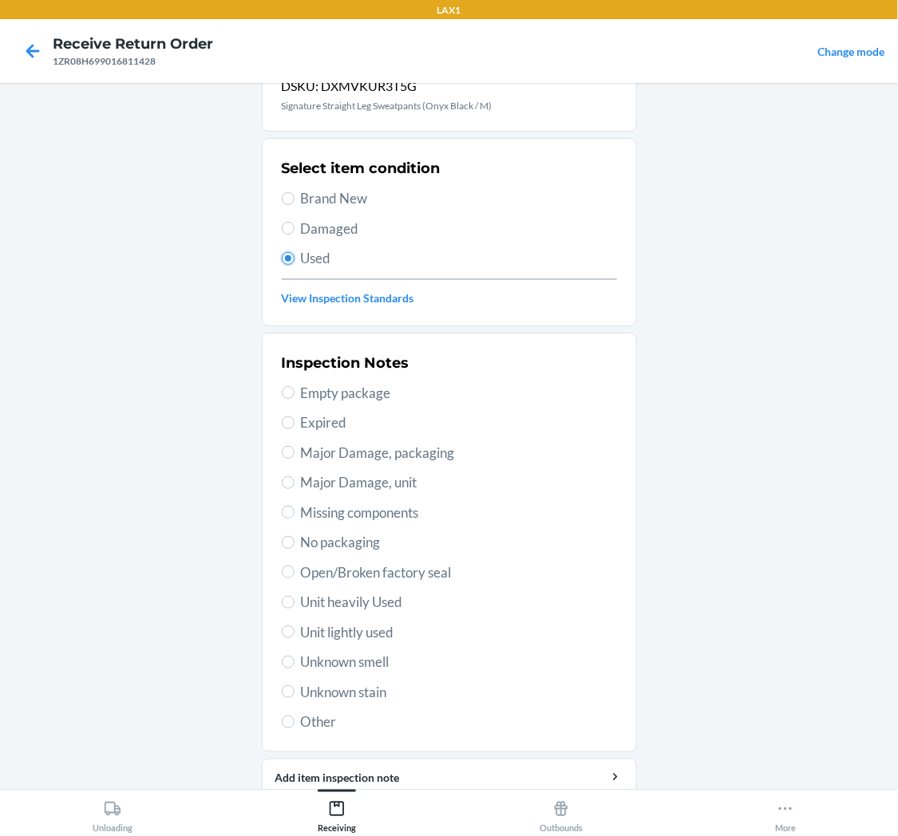
scroll to position [124, 0]
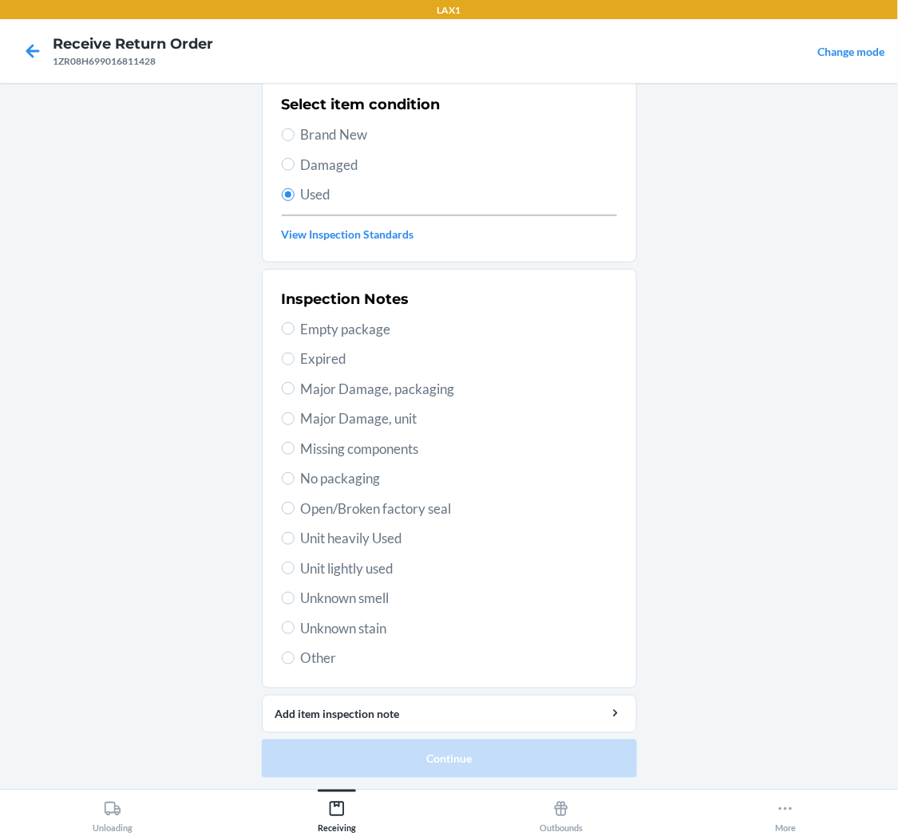
click at [303, 168] on span "Damaged" at bounding box center [459, 165] width 316 height 21
click at [295, 168] on input "Damaged" at bounding box center [288, 164] width 13 height 13
radio input "true"
radio input "false"
click at [370, 375] on div "Inspection Notes Empty package Expired Major Damage, packaging Major Damage, un…" at bounding box center [449, 478] width 335 height 389
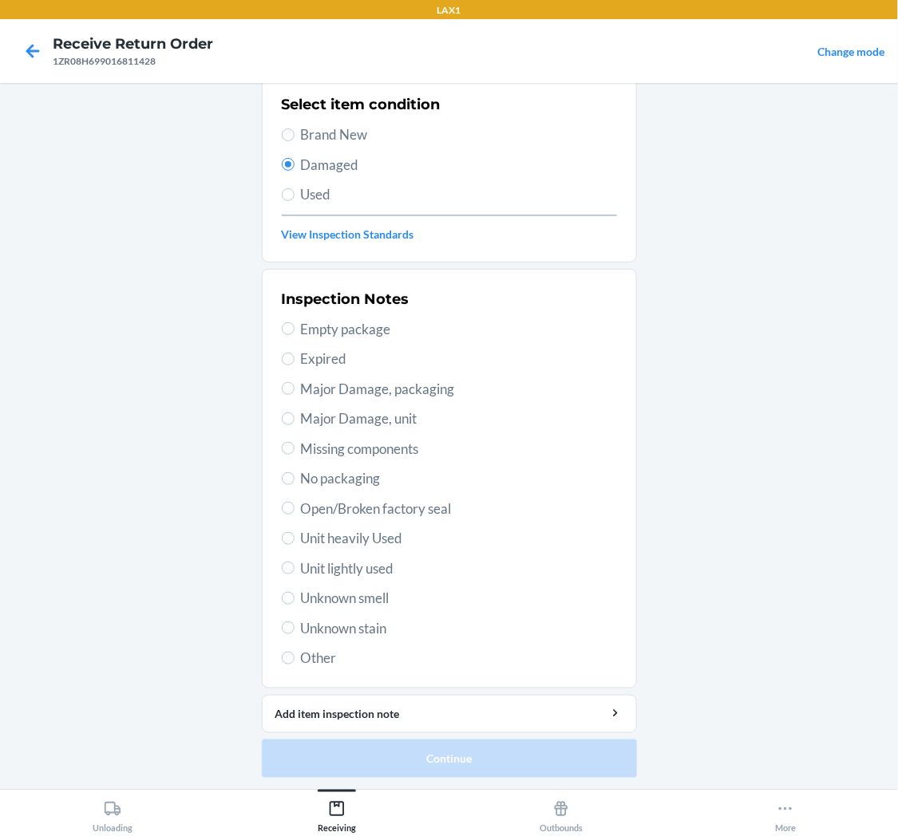
click at [367, 397] on span "Major Damage, packaging" at bounding box center [459, 389] width 316 height 21
click at [295, 395] on input "Major Damage, packaging" at bounding box center [288, 388] width 13 height 13
radio input "true"
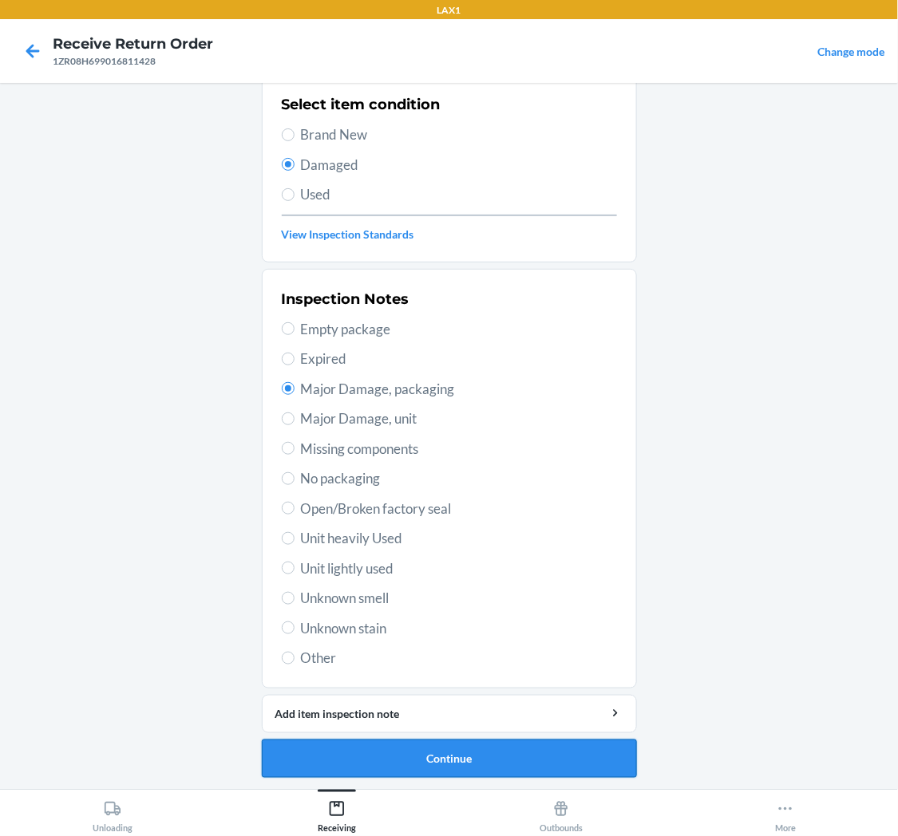
click at [529, 757] on button "Continue" at bounding box center [449, 759] width 375 height 38
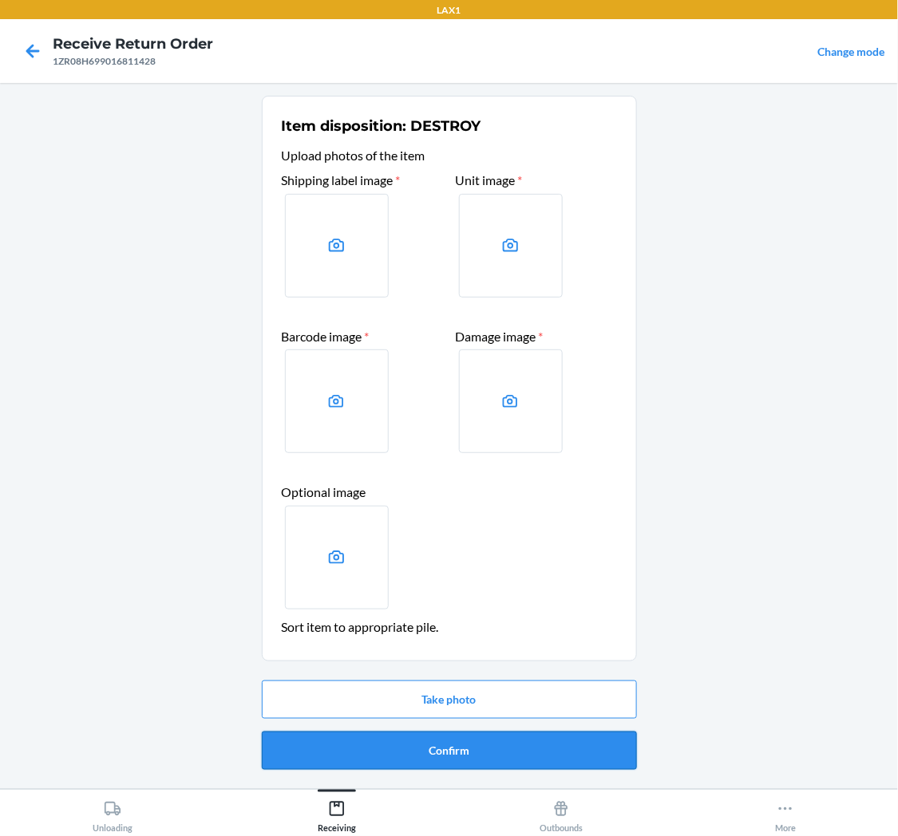
click at [467, 751] on button "Confirm" at bounding box center [449, 751] width 375 height 38
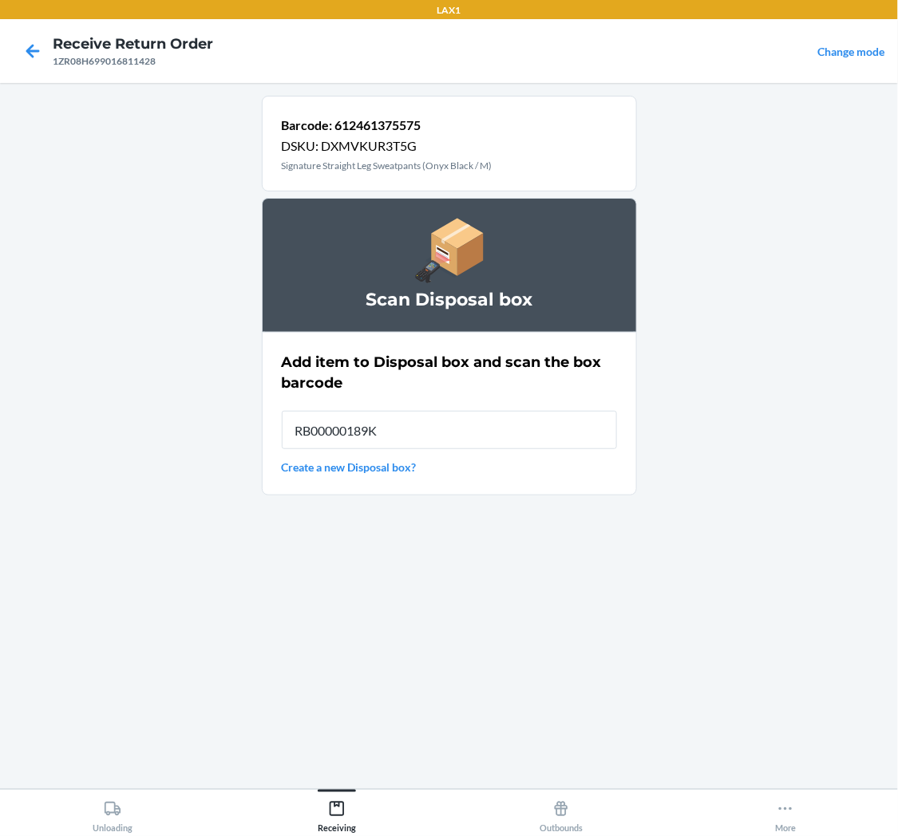
type input "RB00000189K"
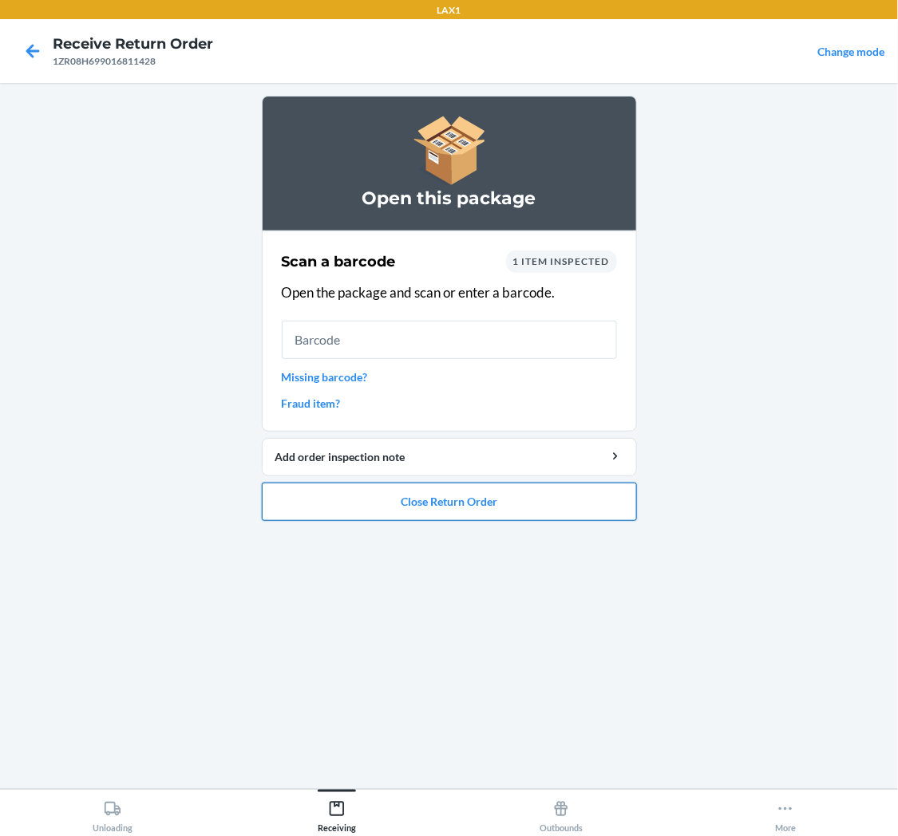
click at [496, 485] on button "Close Return Order" at bounding box center [449, 502] width 375 height 38
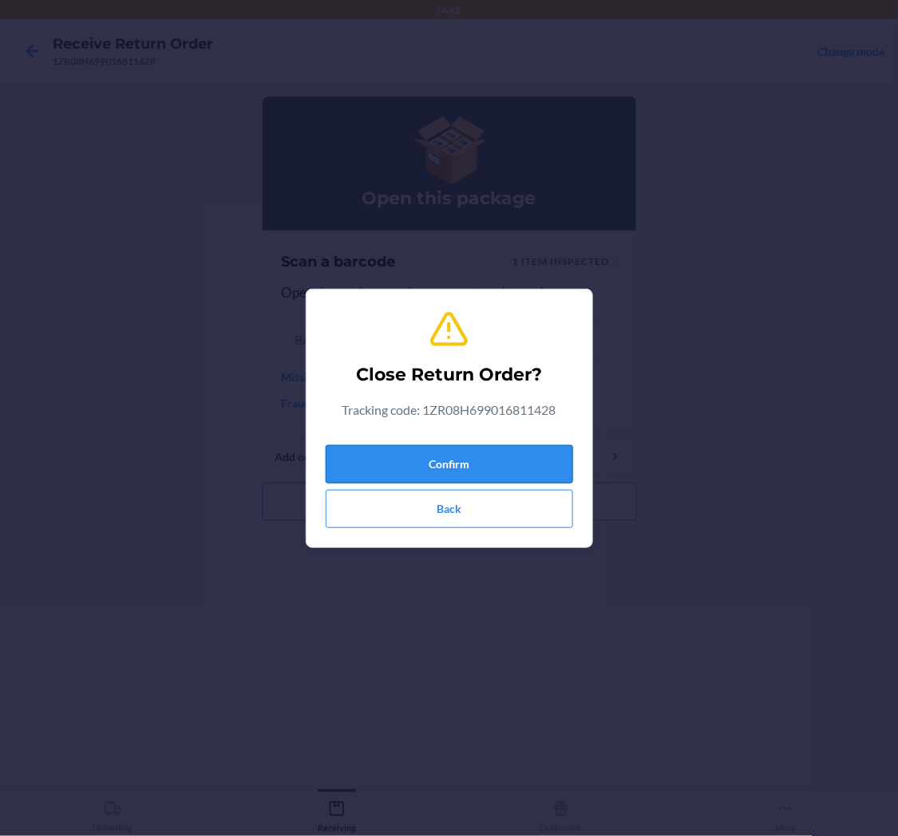
click at [469, 453] on button "Confirm" at bounding box center [449, 464] width 247 height 38
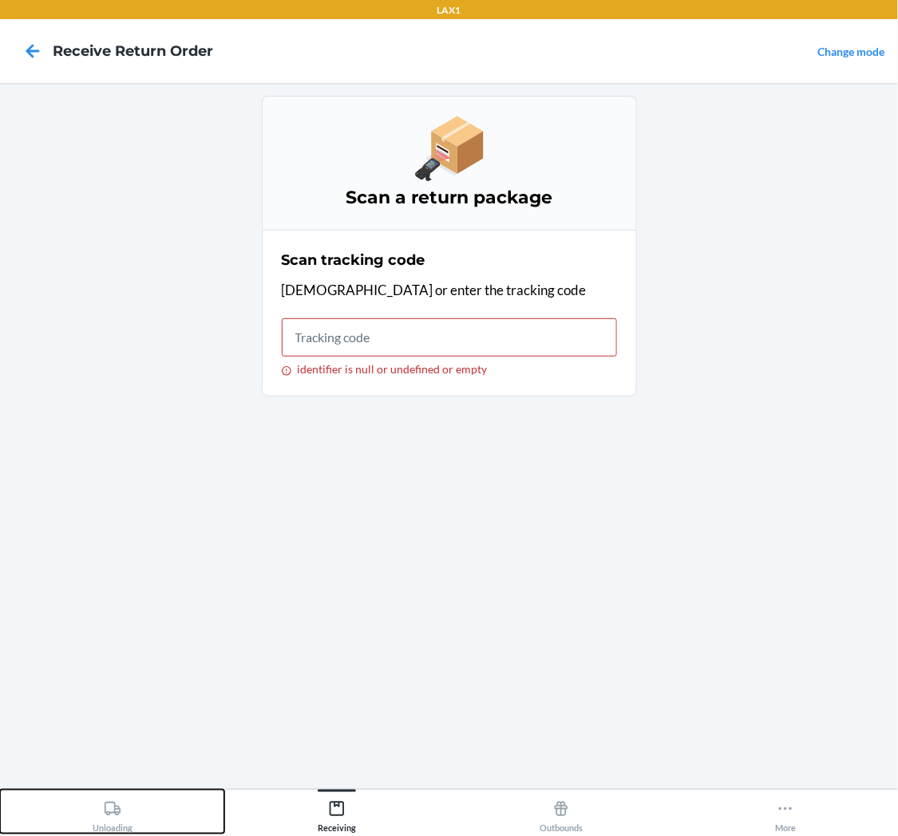
click at [101, 808] on div "Unloading" at bounding box center [113, 814] width 40 height 40
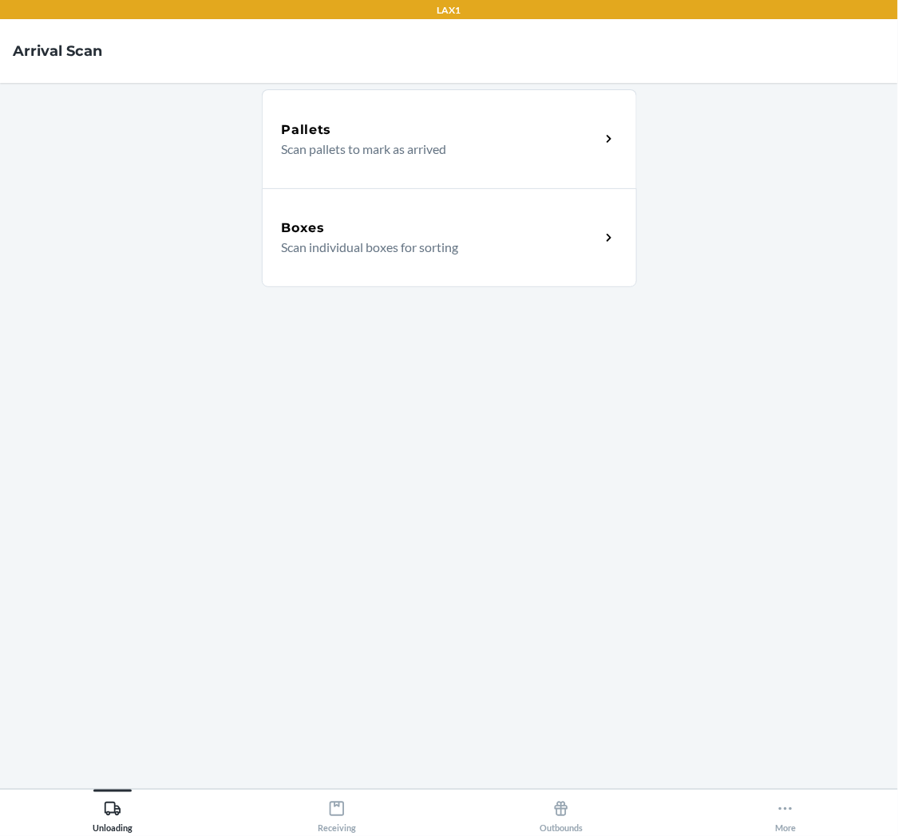
click at [327, 256] on p "Scan individual boxes for sorting" at bounding box center [435, 247] width 306 height 19
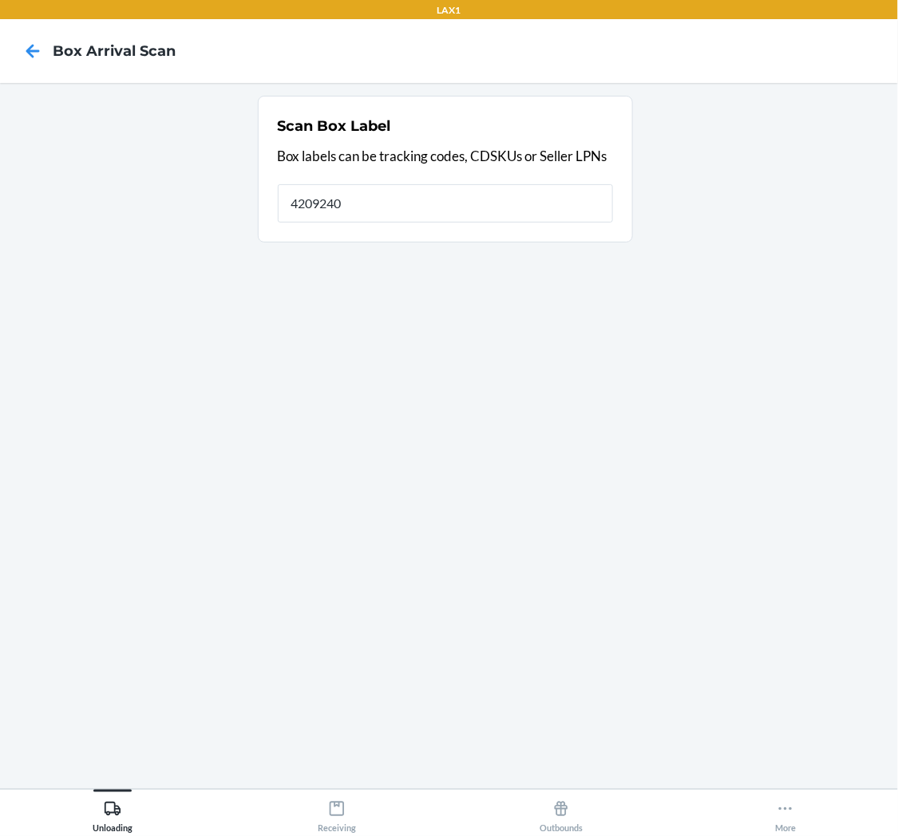
type input "42092408"
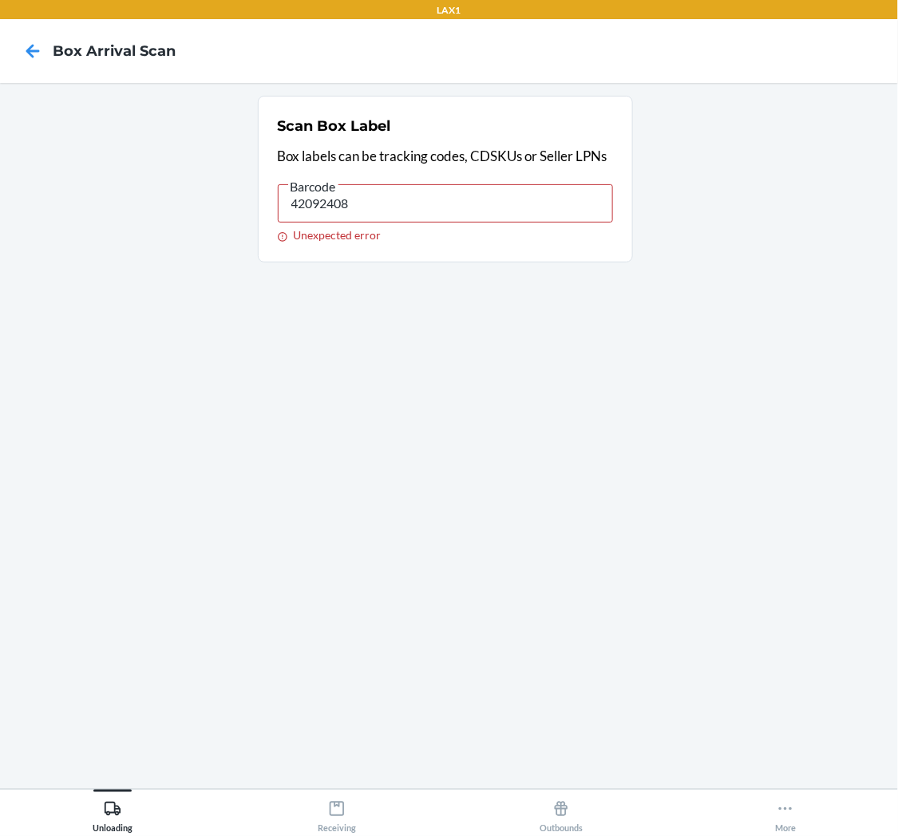
click at [397, 202] on input "42092408" at bounding box center [445, 203] width 335 height 38
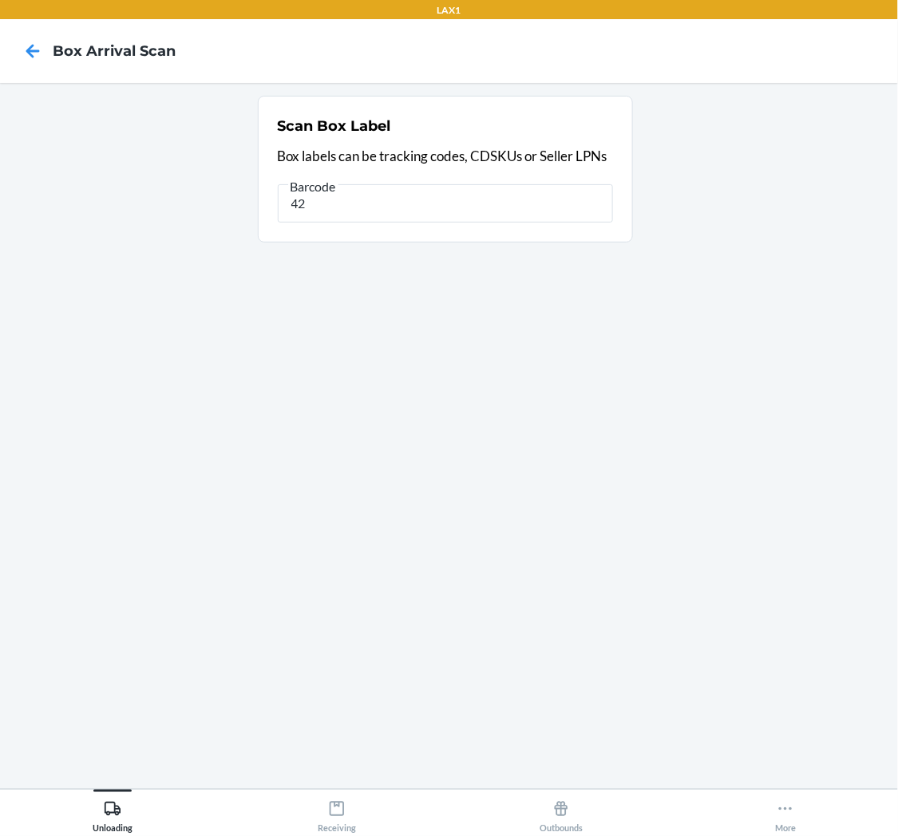
type input "4"
type input "613527162214"
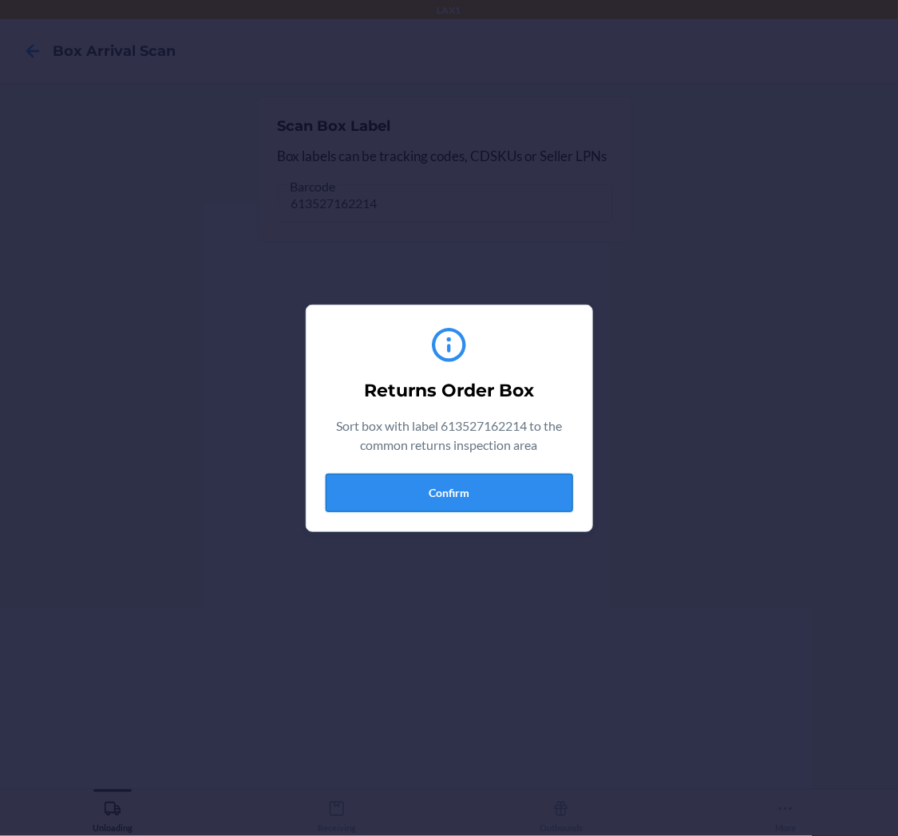
click at [410, 504] on button "Confirm" at bounding box center [449, 493] width 247 height 38
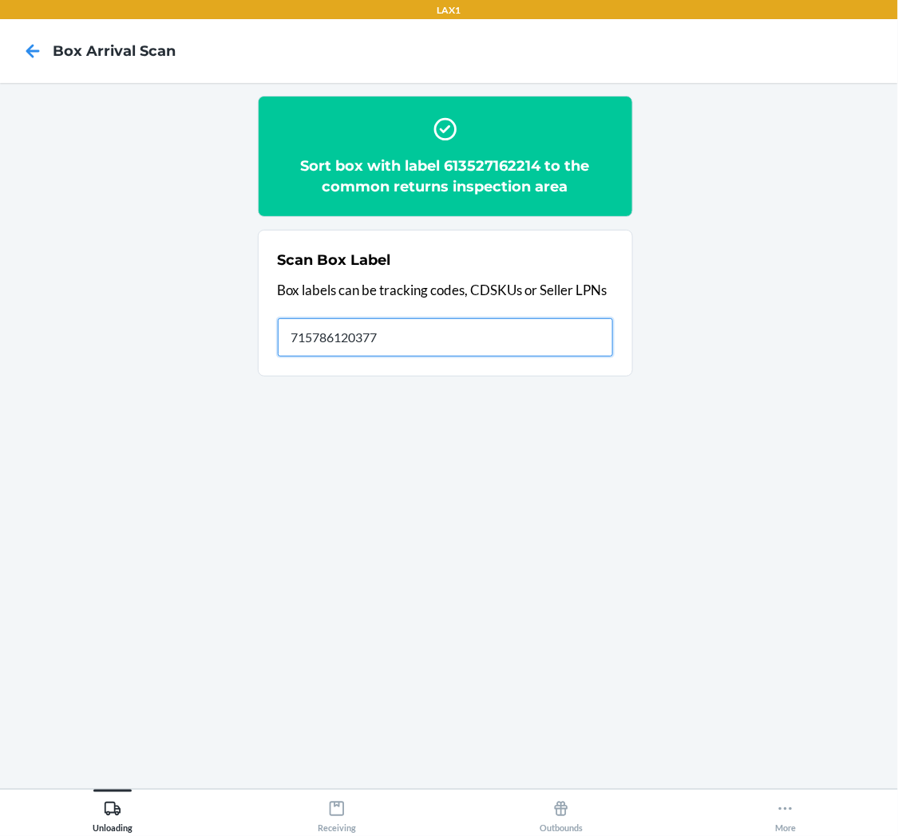
type input "715786120377"
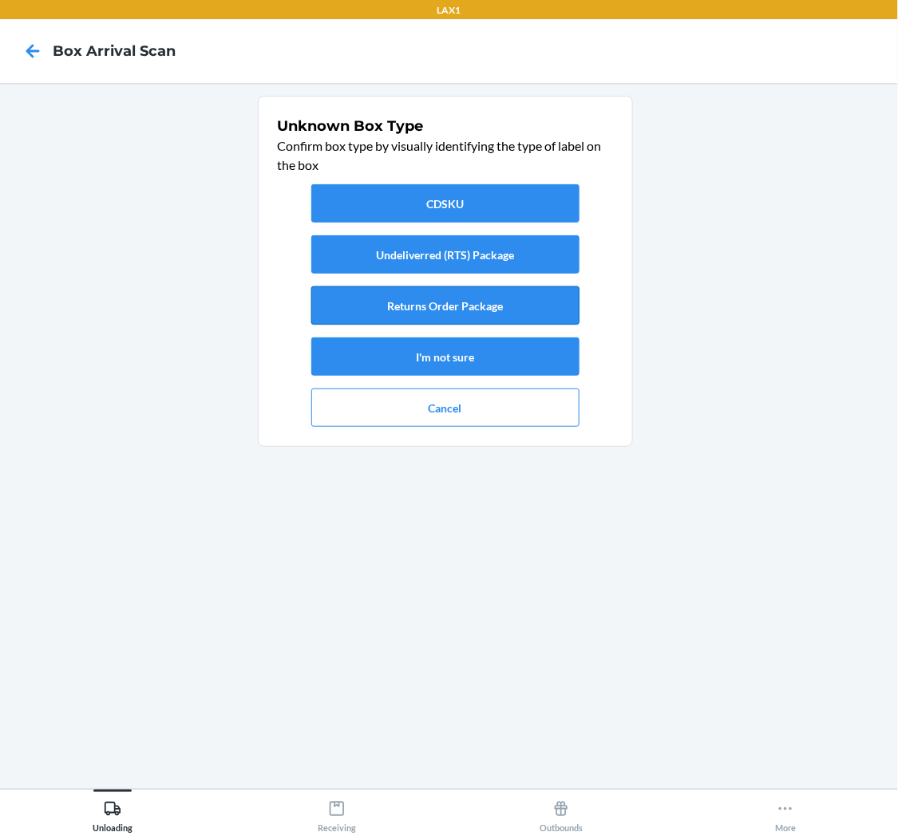
click at [484, 288] on button "Returns Order Package" at bounding box center [445, 306] width 268 height 38
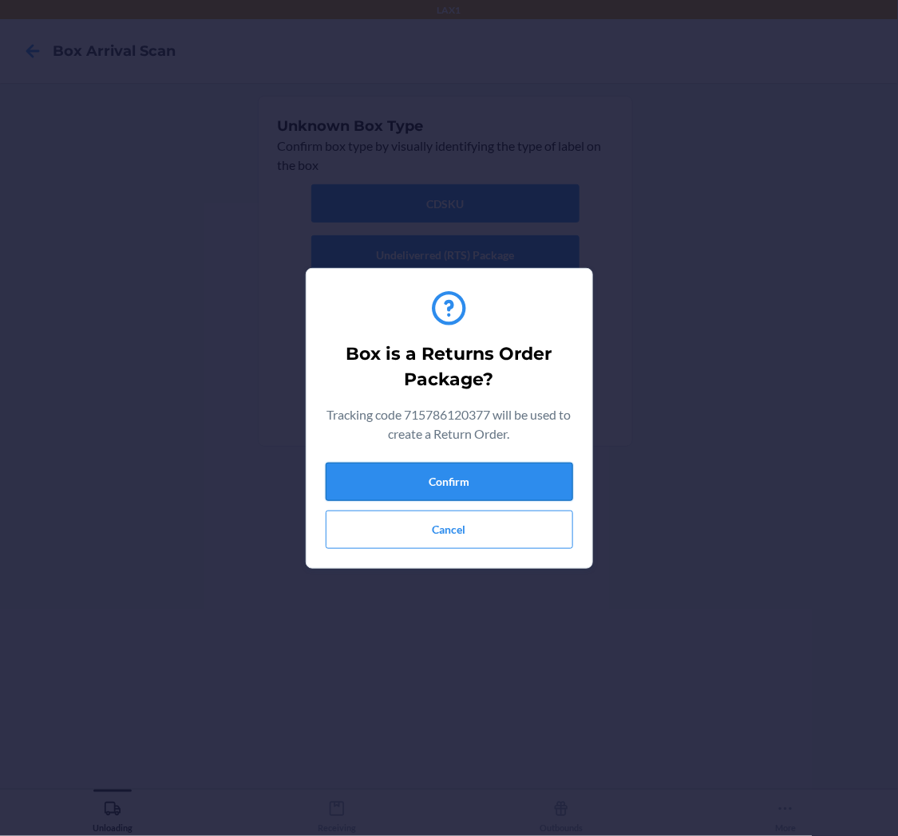
click at [469, 477] on button "Confirm" at bounding box center [449, 482] width 247 height 38
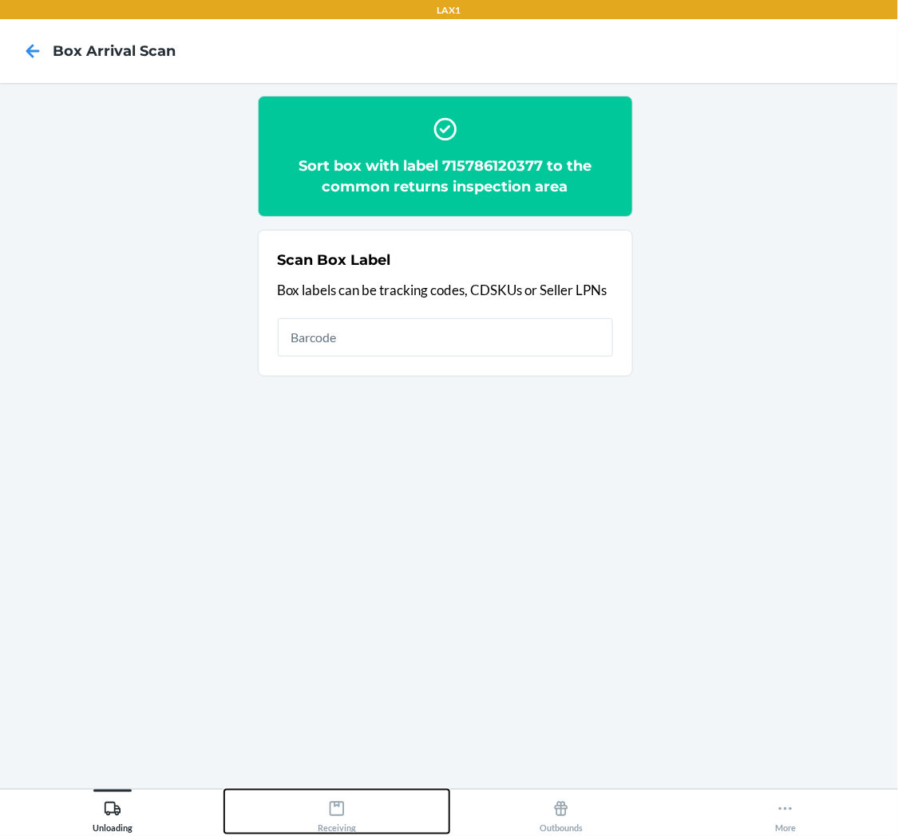
click at [342, 800] on div "Receiving" at bounding box center [337, 814] width 38 height 40
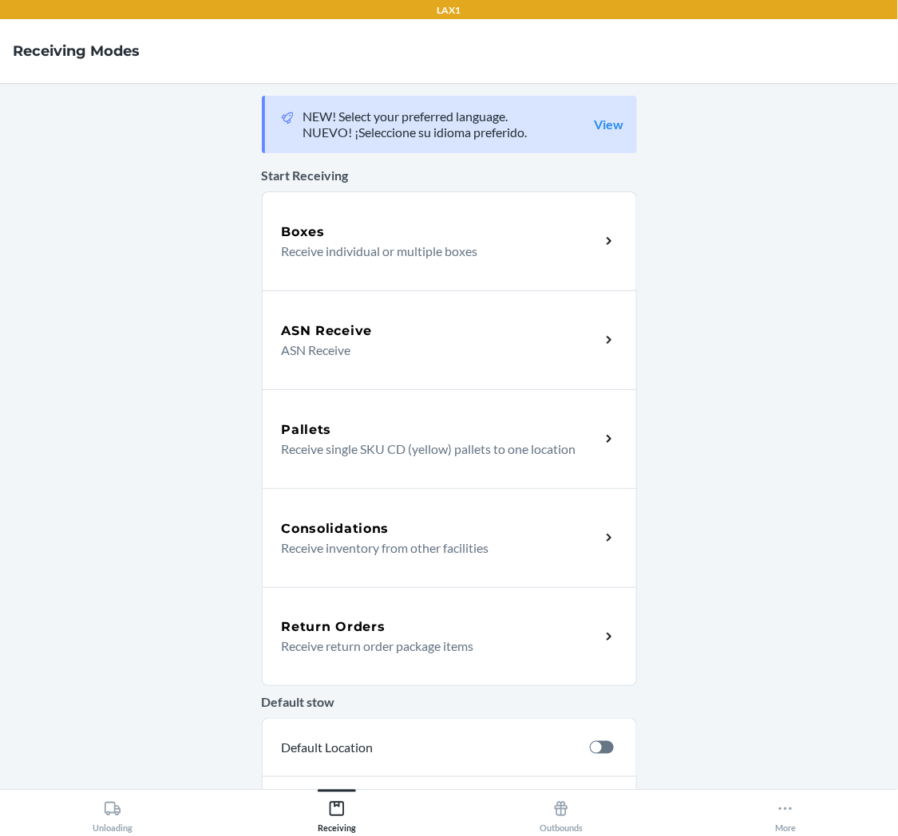
click at [361, 639] on p "Receive return order package items" at bounding box center [435, 646] width 306 height 19
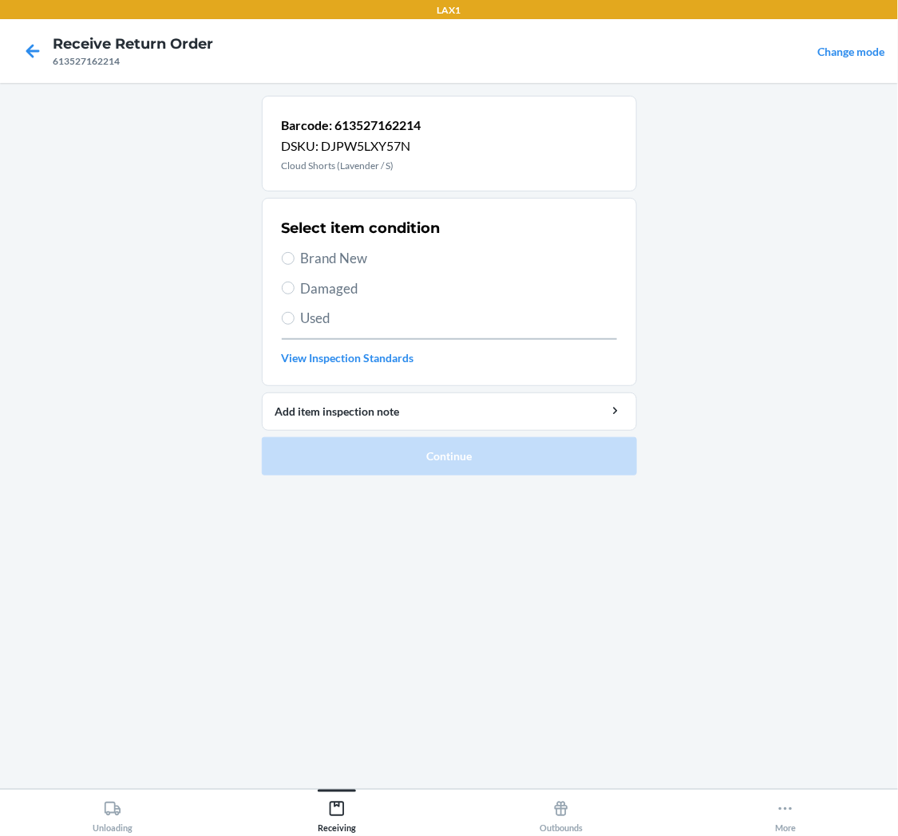
click at [307, 297] on span "Damaged" at bounding box center [459, 289] width 316 height 21
click at [295, 295] on input "Damaged" at bounding box center [288, 288] width 13 height 13
radio input "true"
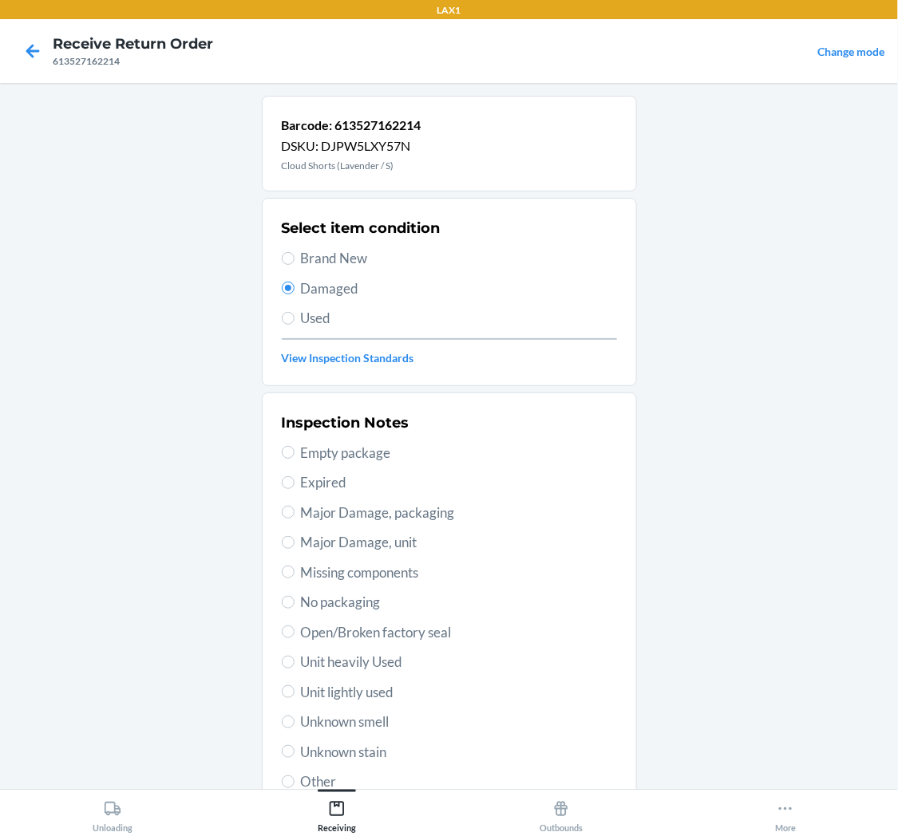
click at [401, 514] on span "Major Damage, packaging" at bounding box center [459, 513] width 316 height 21
click at [295, 514] on input "Major Damage, packaging" at bounding box center [288, 512] width 13 height 13
radio input "true"
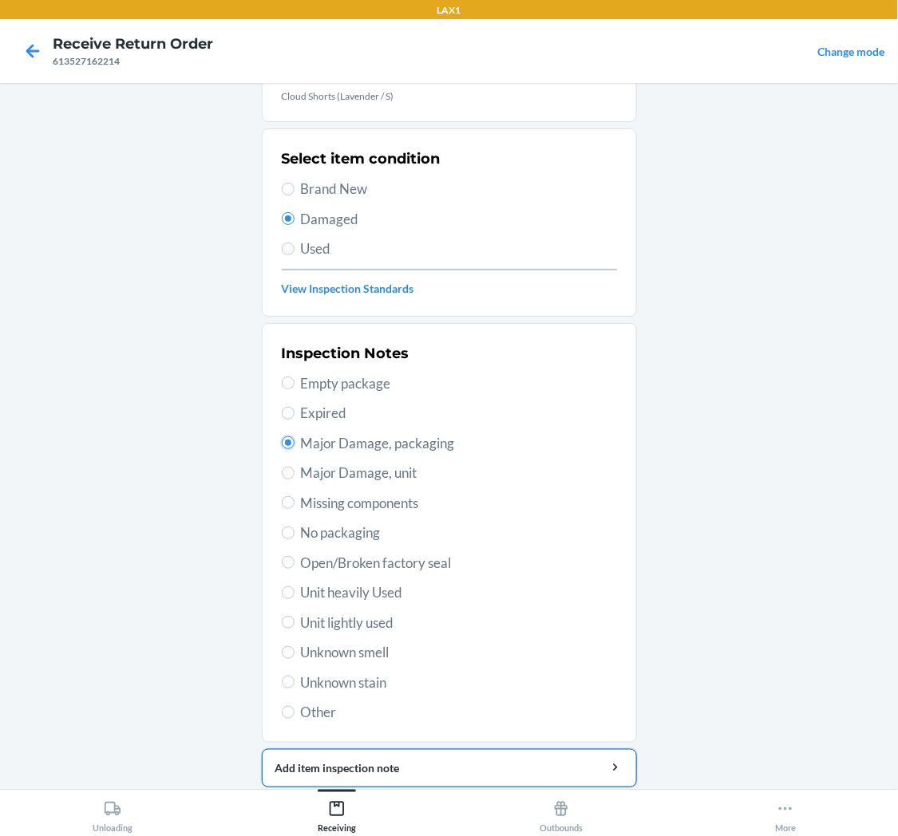
scroll to position [124, 0]
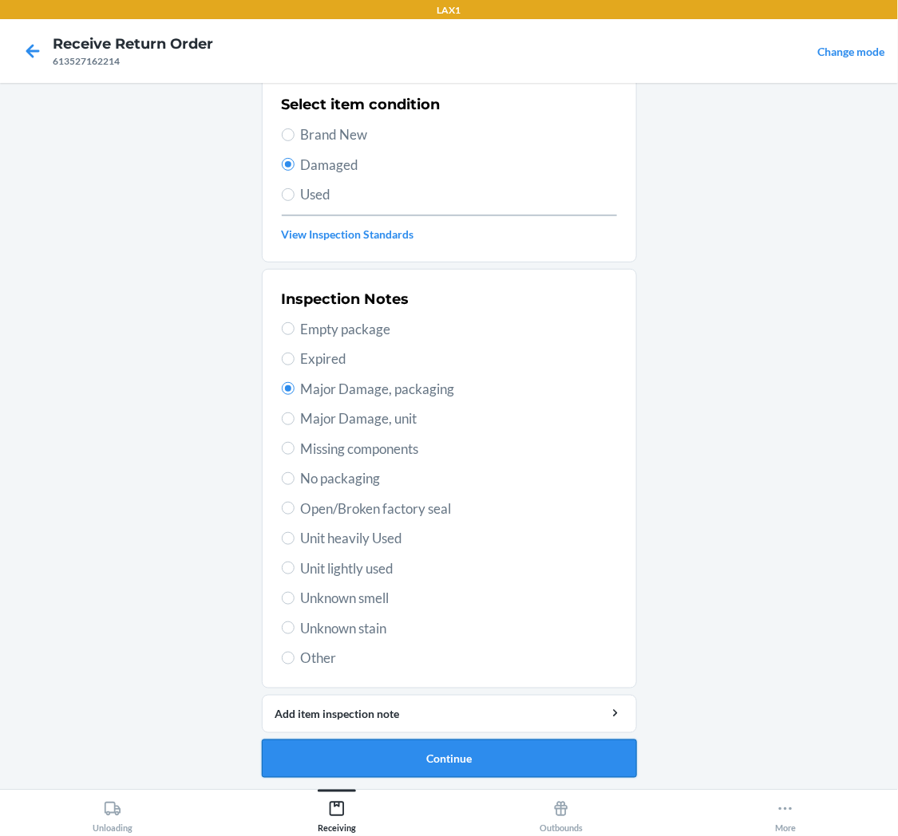
click at [451, 761] on button "Continue" at bounding box center [449, 759] width 375 height 38
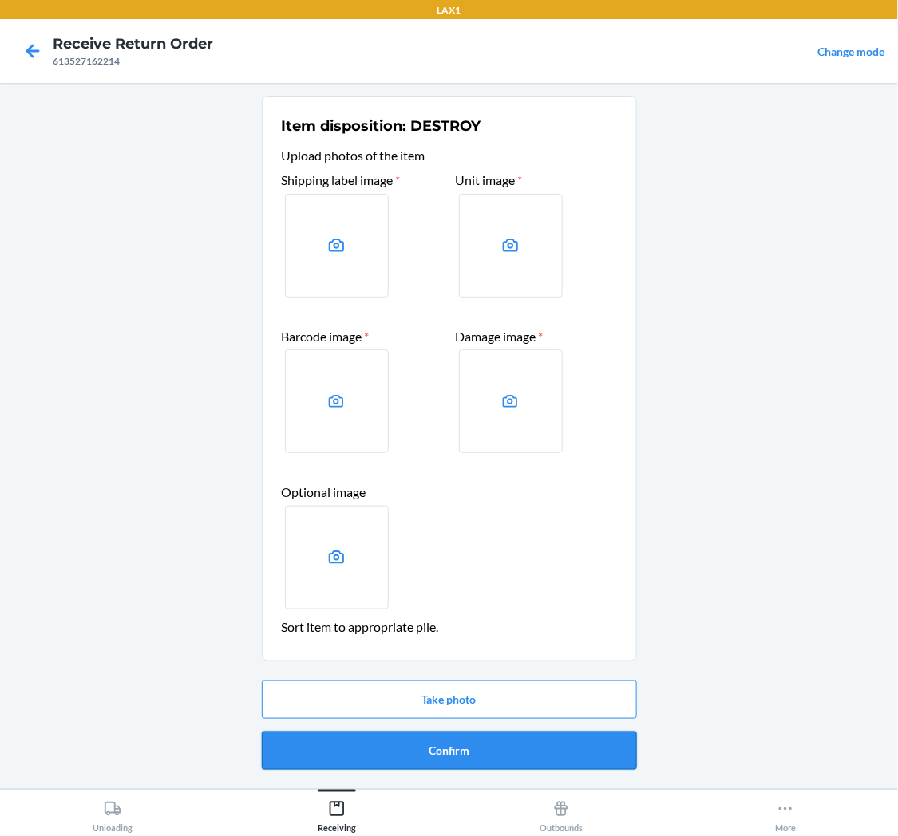
click at [475, 752] on button "Confirm" at bounding box center [449, 751] width 375 height 38
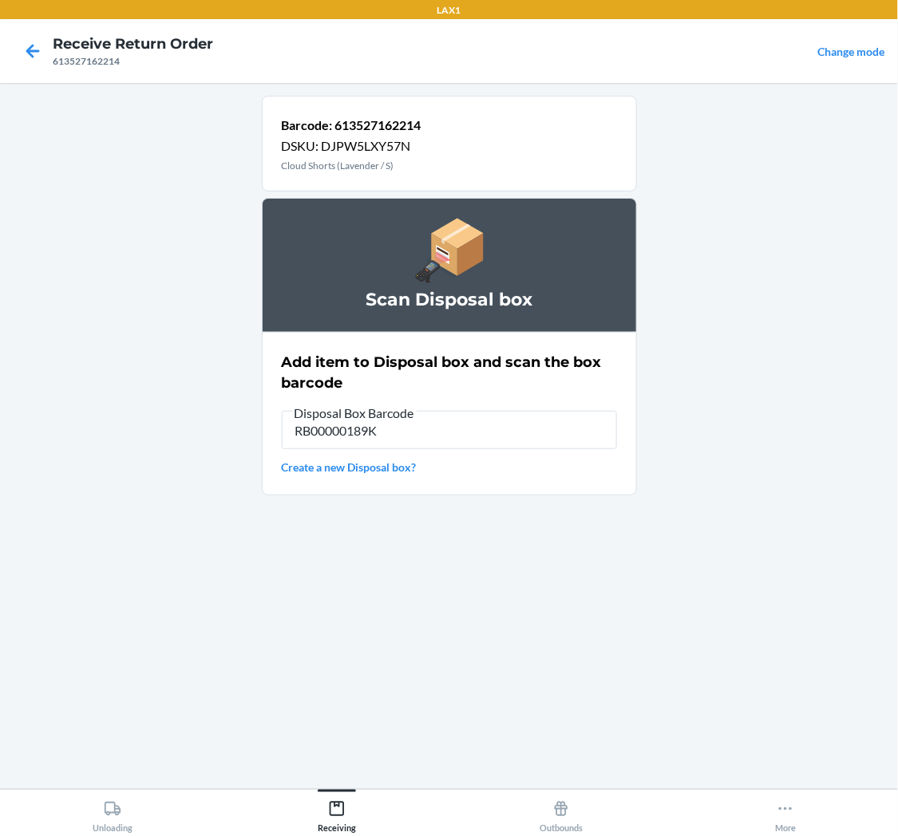
type input "RB00000189K"
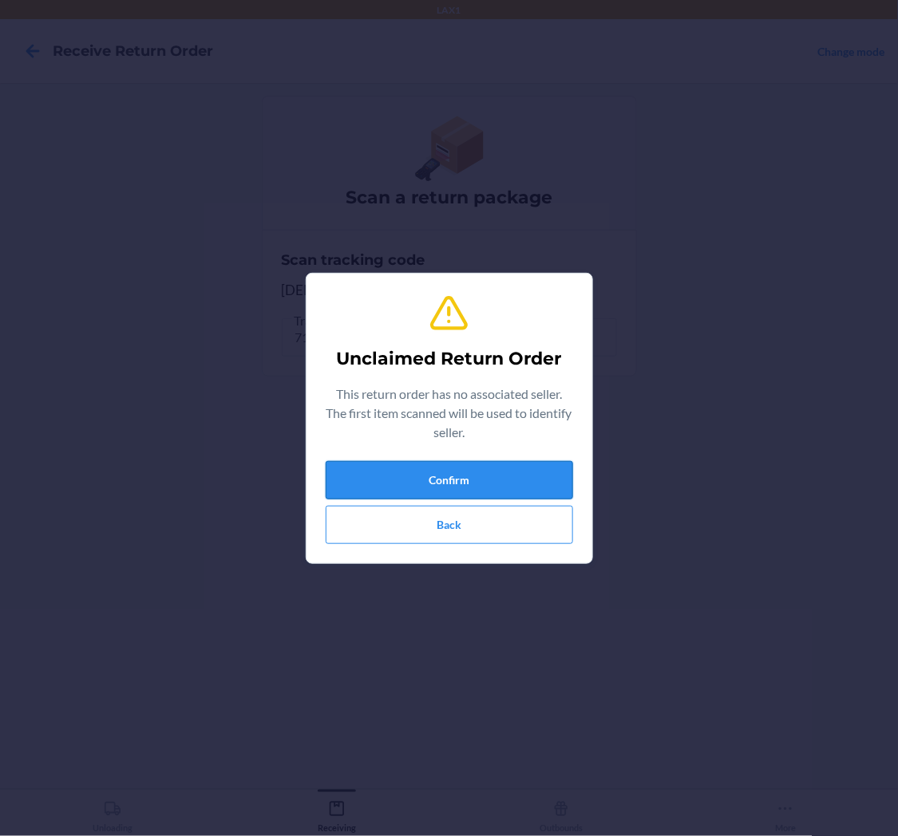
click at [476, 476] on button "Confirm" at bounding box center [449, 480] width 247 height 38
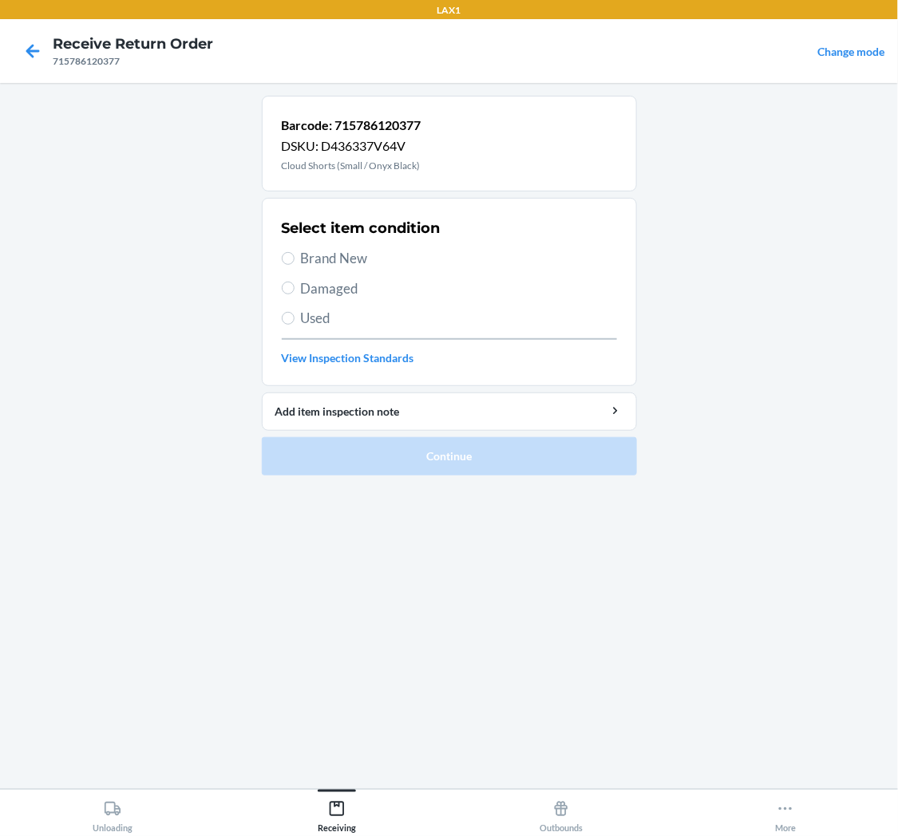
click at [306, 283] on span "Damaged" at bounding box center [459, 289] width 316 height 21
click at [295, 283] on input "Damaged" at bounding box center [288, 288] width 13 height 13
radio input "true"
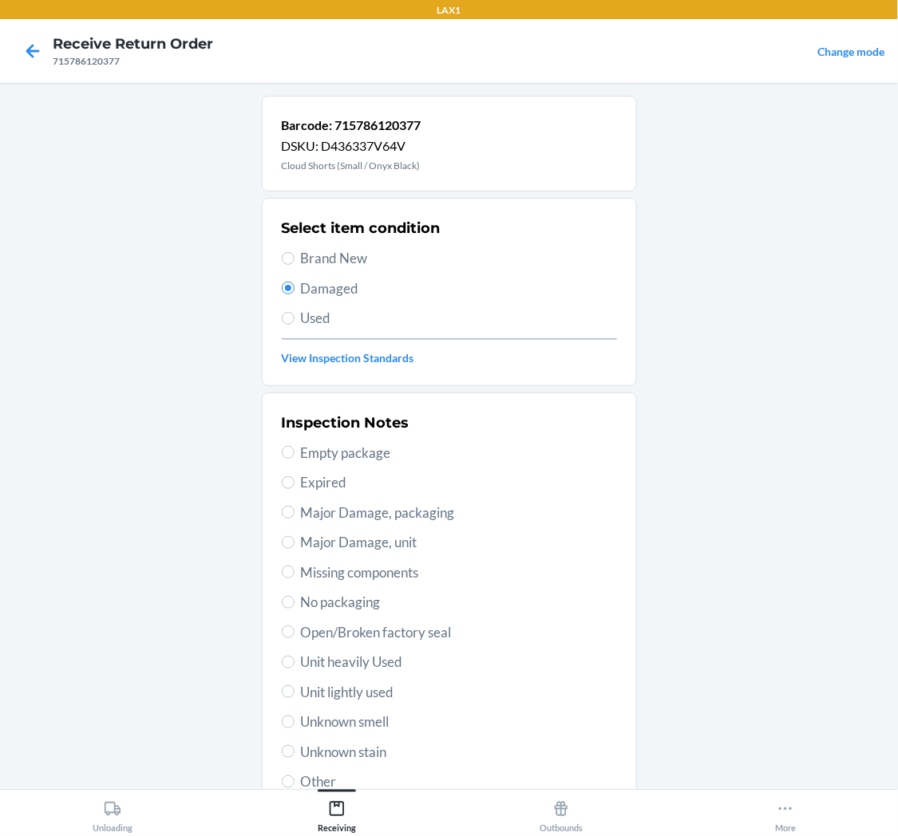
click at [358, 515] on span "Major Damage, packaging" at bounding box center [459, 513] width 316 height 21
click at [295, 515] on input "Major Damage, packaging" at bounding box center [288, 512] width 13 height 13
radio input "true"
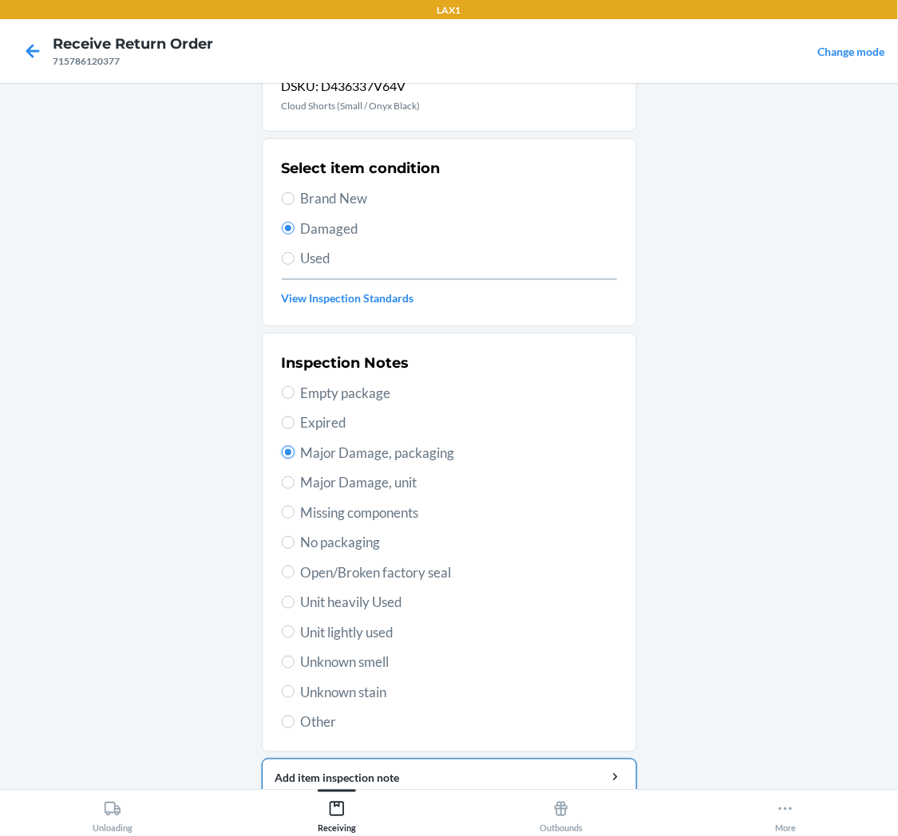
scroll to position [124, 0]
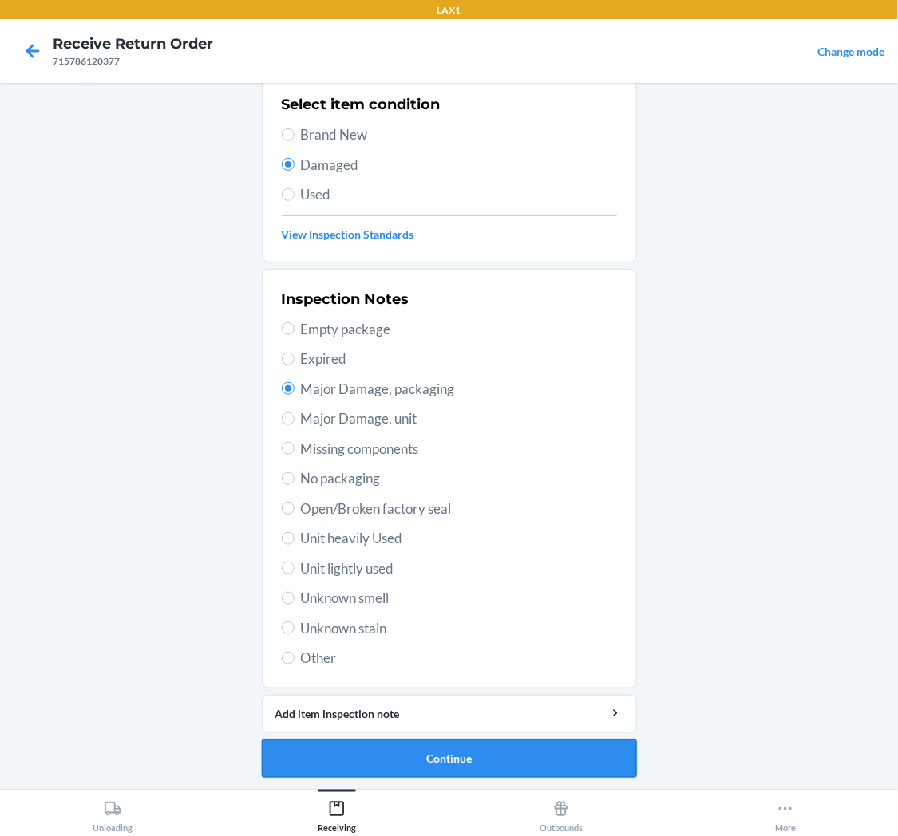
click at [481, 753] on button "Continue" at bounding box center [449, 759] width 375 height 38
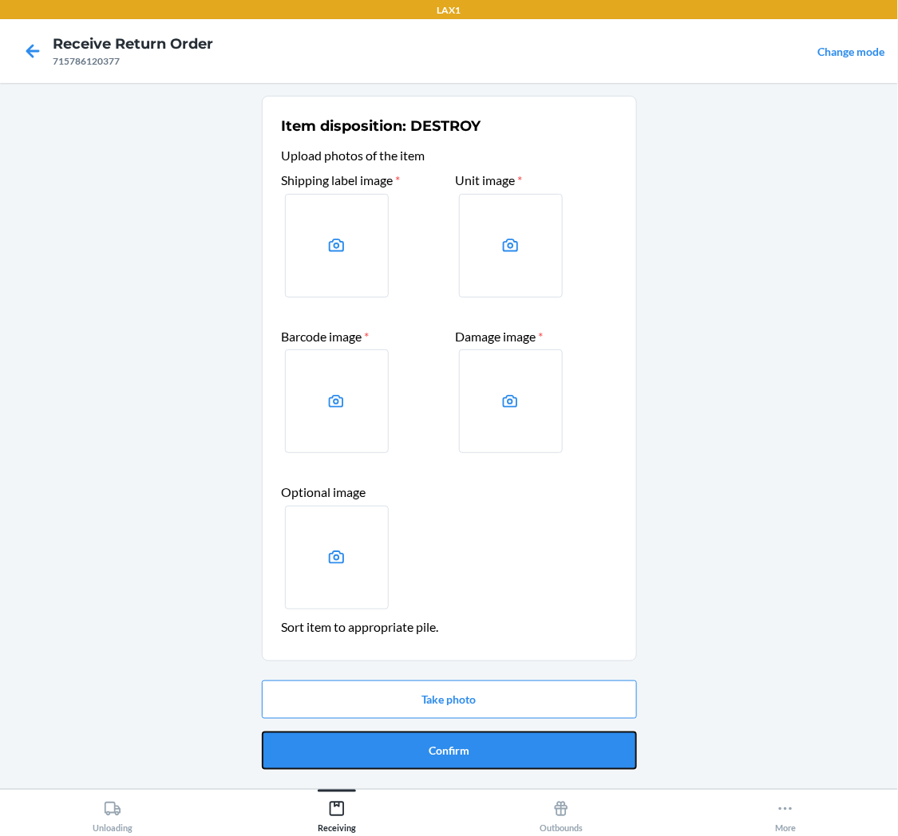
click at [484, 749] on button "Confirm" at bounding box center [449, 751] width 375 height 38
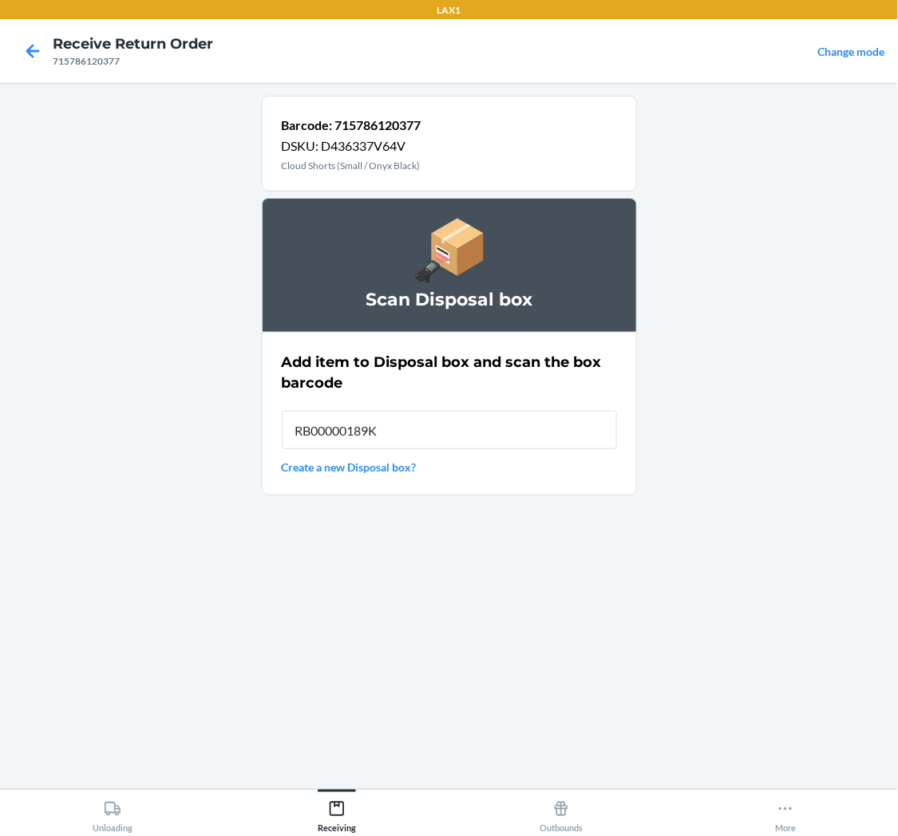
type input "RB00000189K"
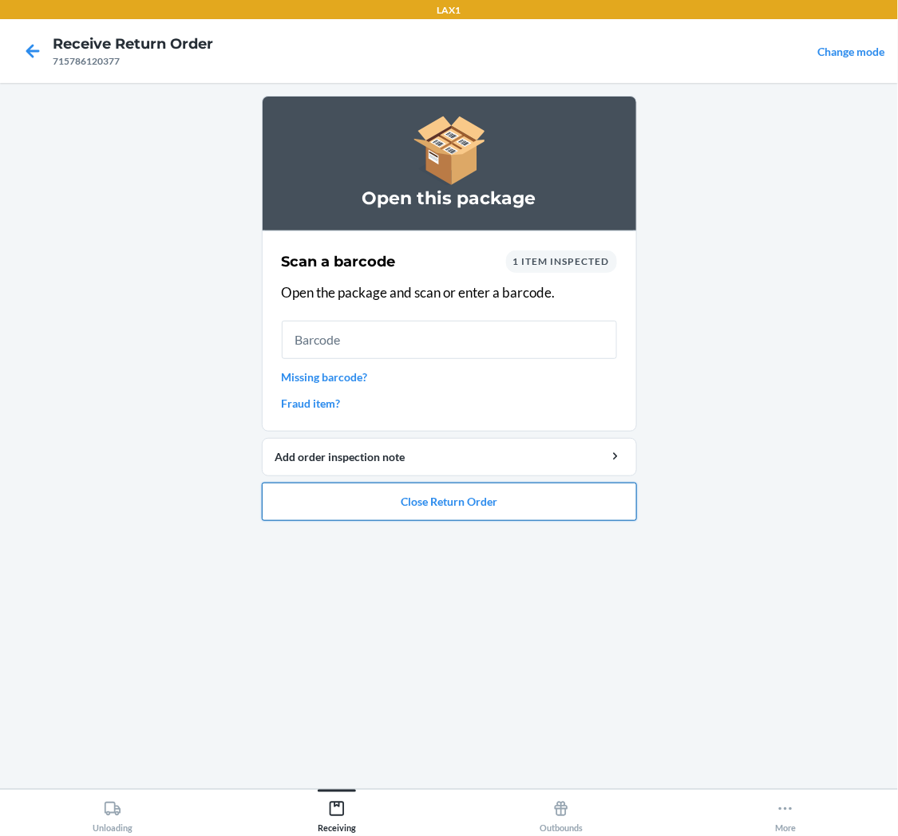
click at [479, 497] on button "Close Return Order" at bounding box center [449, 502] width 375 height 38
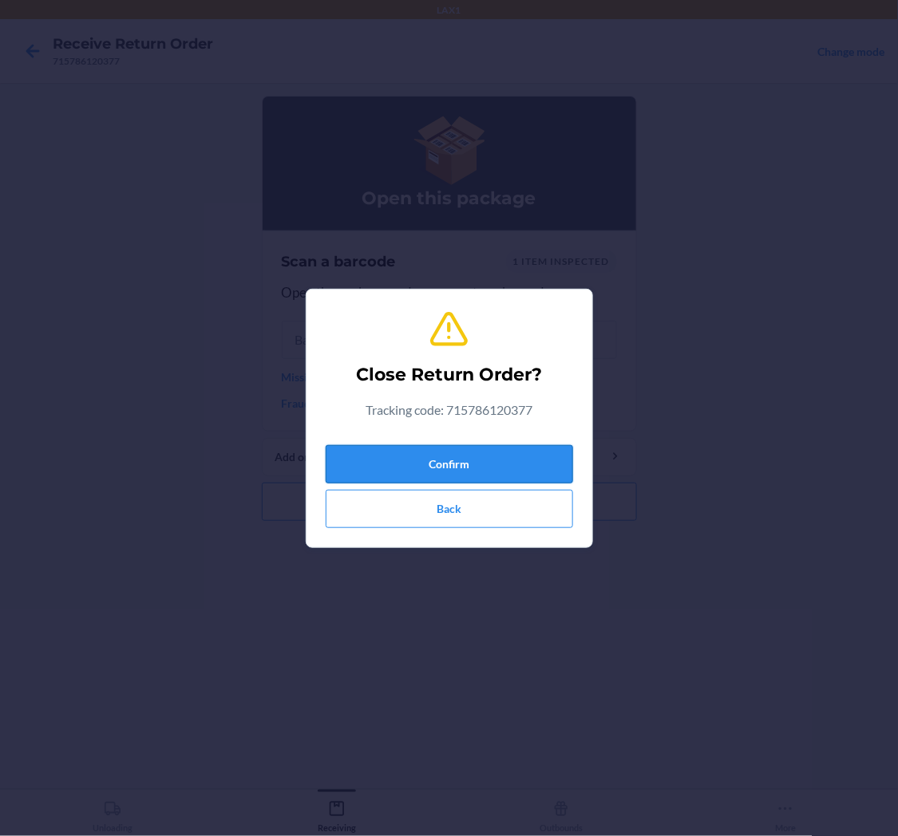
click at [465, 461] on button "Confirm" at bounding box center [449, 464] width 247 height 38
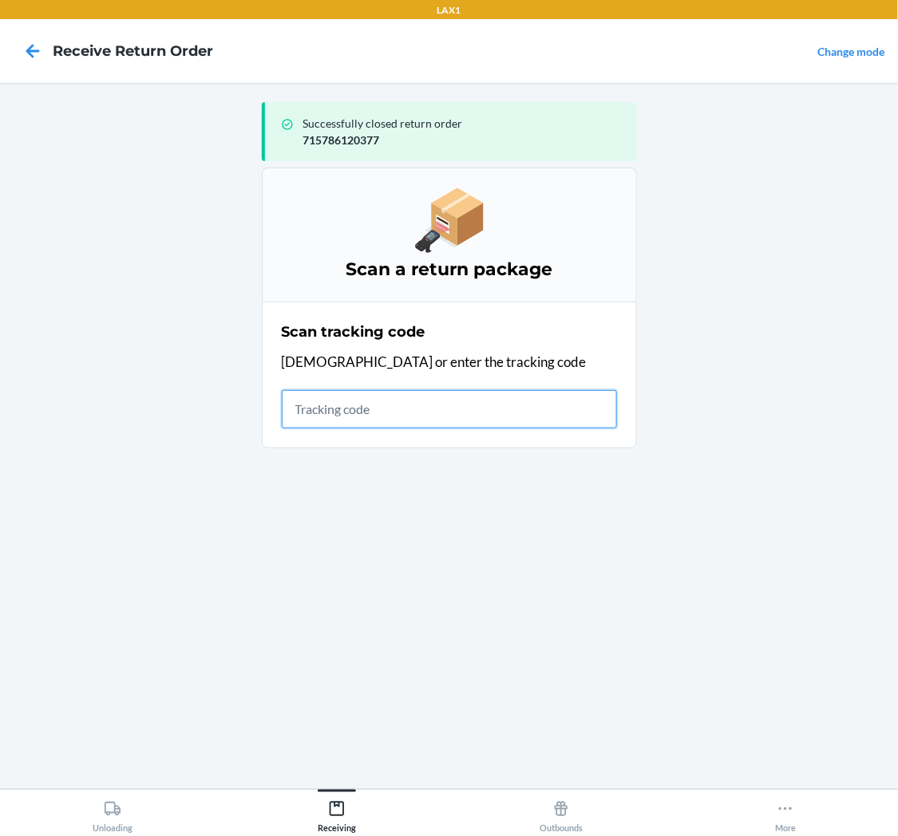
click at [413, 417] on input "text" at bounding box center [449, 409] width 335 height 38
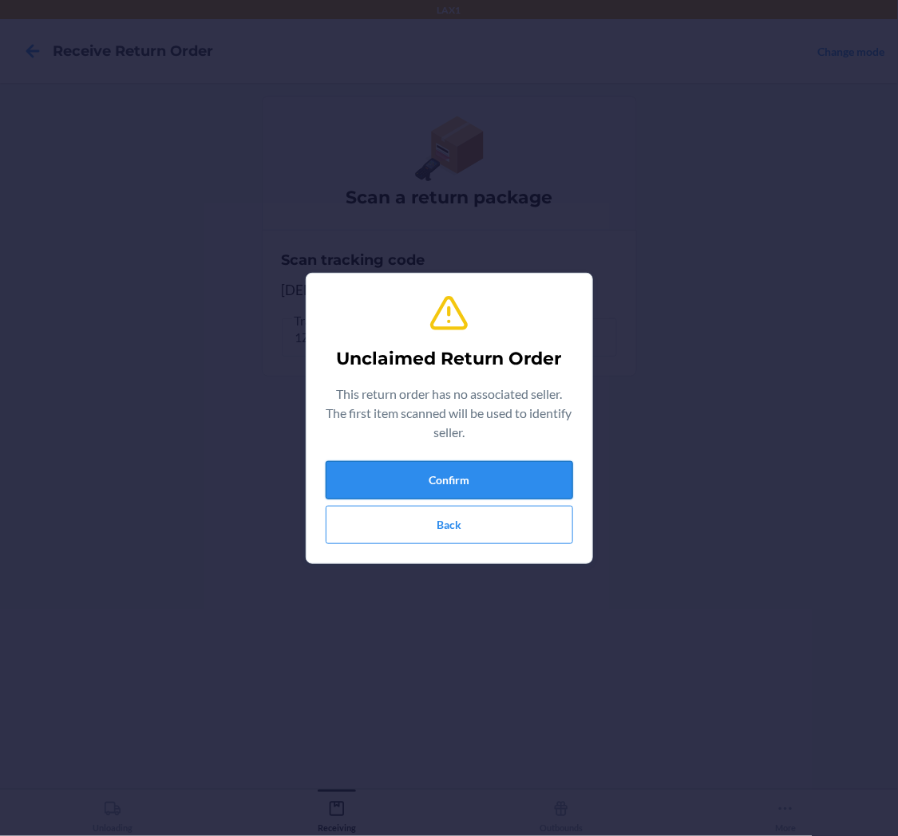
click at [437, 472] on button "Confirm" at bounding box center [449, 480] width 247 height 38
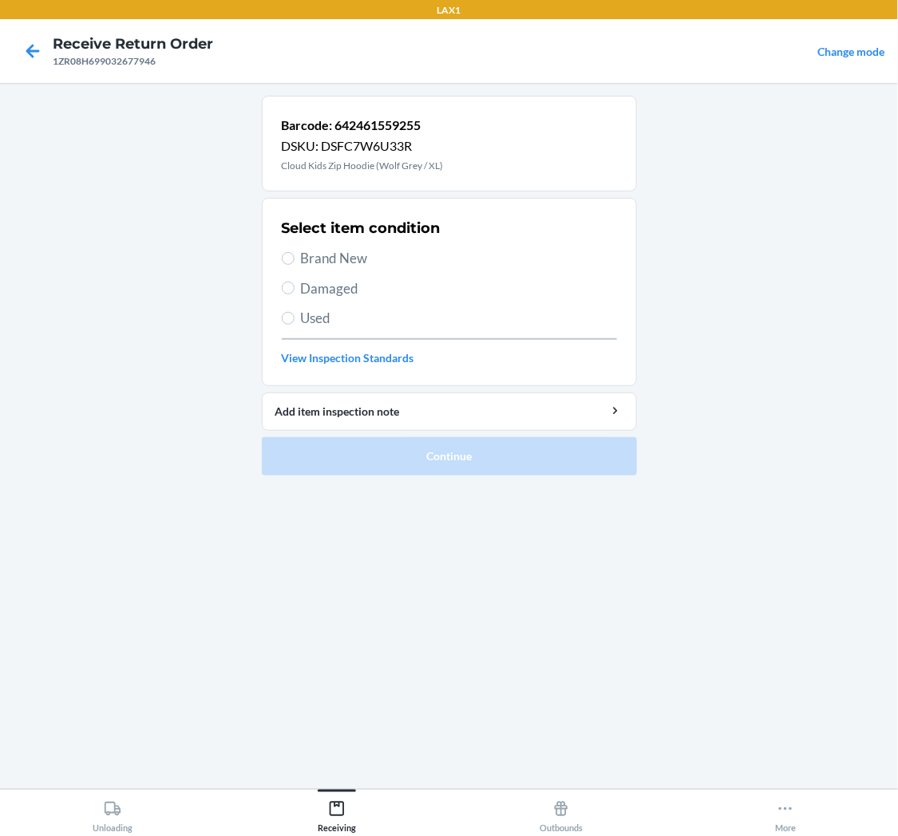
drag, startPoint x: 294, startPoint y: 259, endPoint x: 313, endPoint y: 341, distance: 83.6
click at [294, 259] on label "Brand New" at bounding box center [449, 258] width 335 height 21
click at [294, 259] on input "Brand New" at bounding box center [288, 258] width 13 height 13
radio input "true"
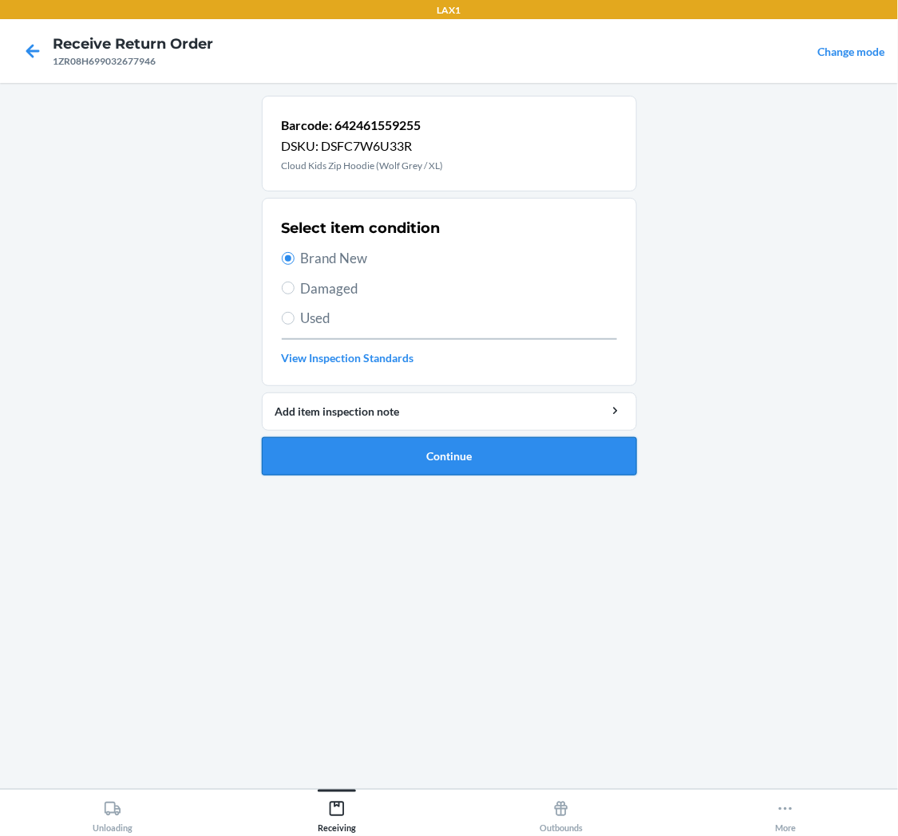
click at [519, 459] on button "Continue" at bounding box center [449, 456] width 375 height 38
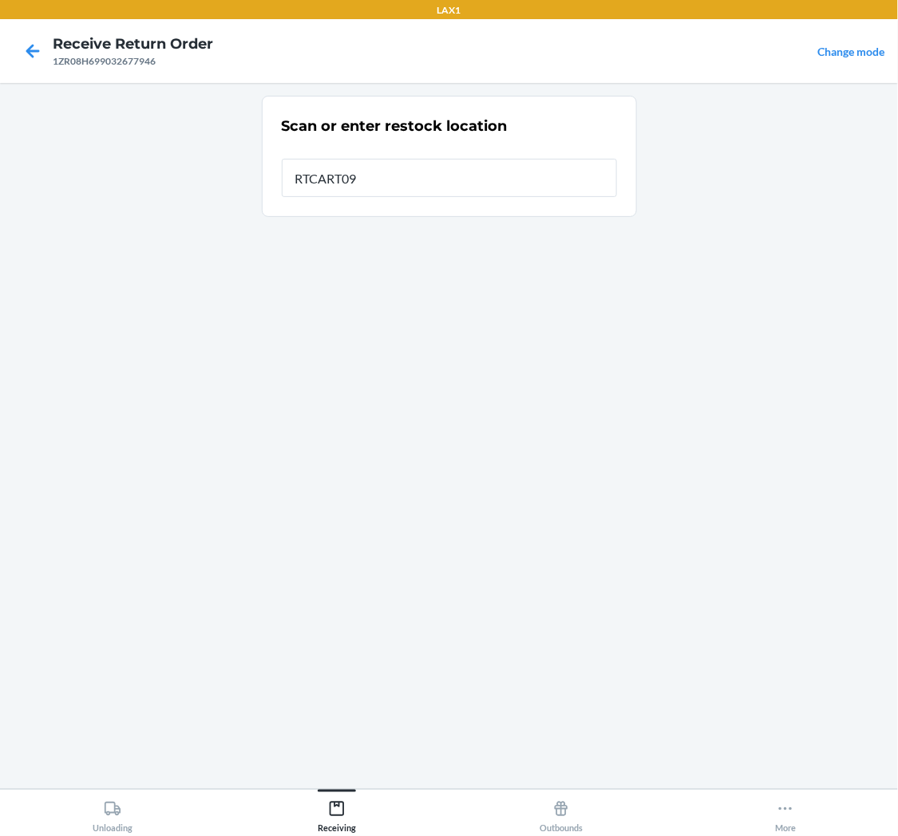
type input "RTCART094"
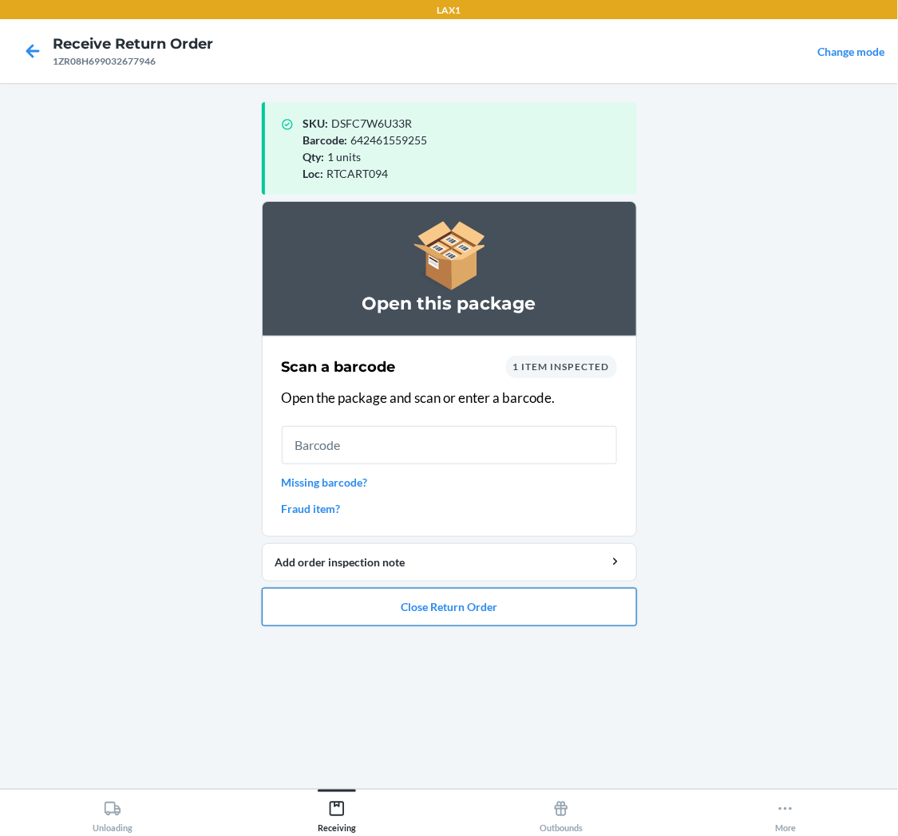
click at [472, 610] on button "Close Return Order" at bounding box center [449, 607] width 375 height 38
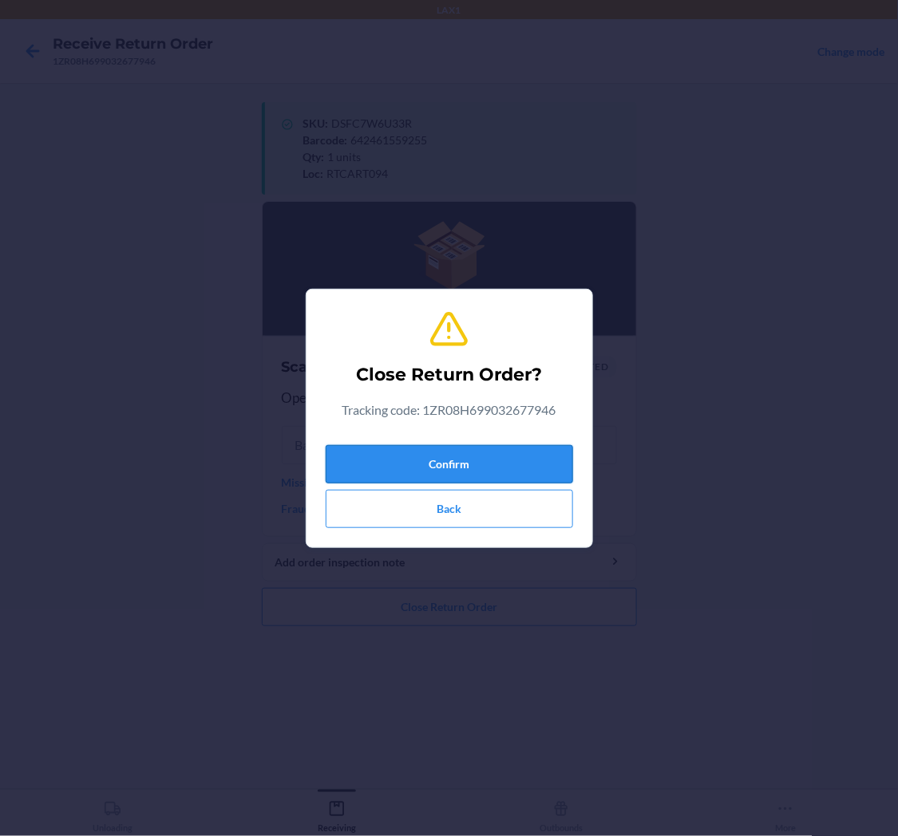
click at [473, 465] on button "Confirm" at bounding box center [449, 464] width 247 height 38
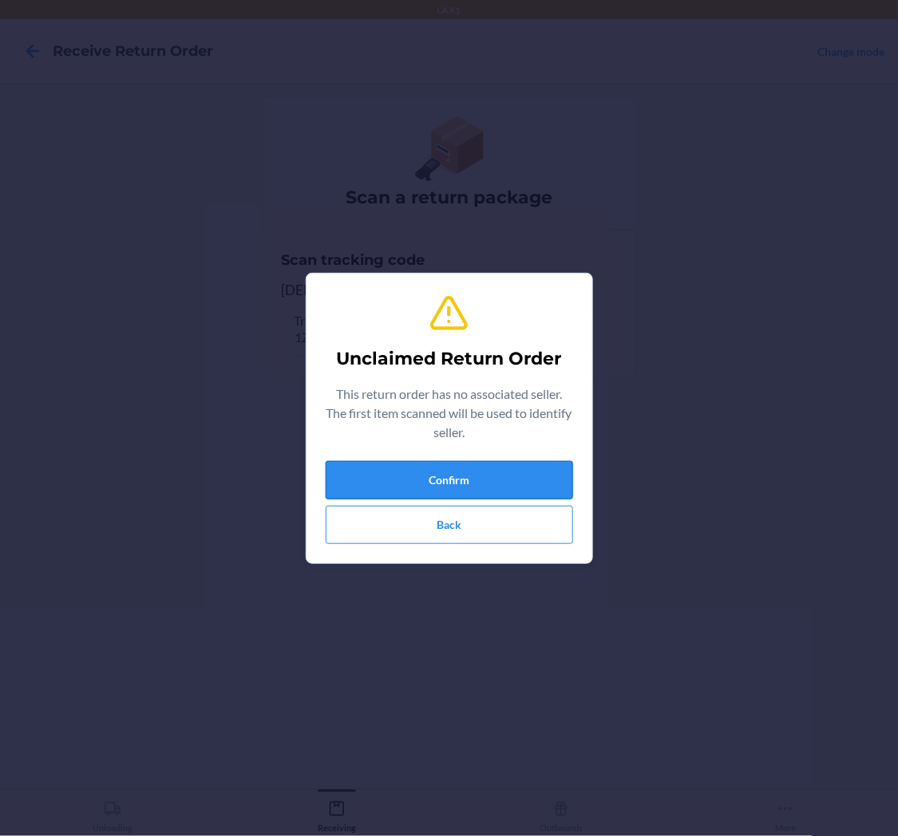
click at [441, 464] on button "Confirm" at bounding box center [449, 480] width 247 height 38
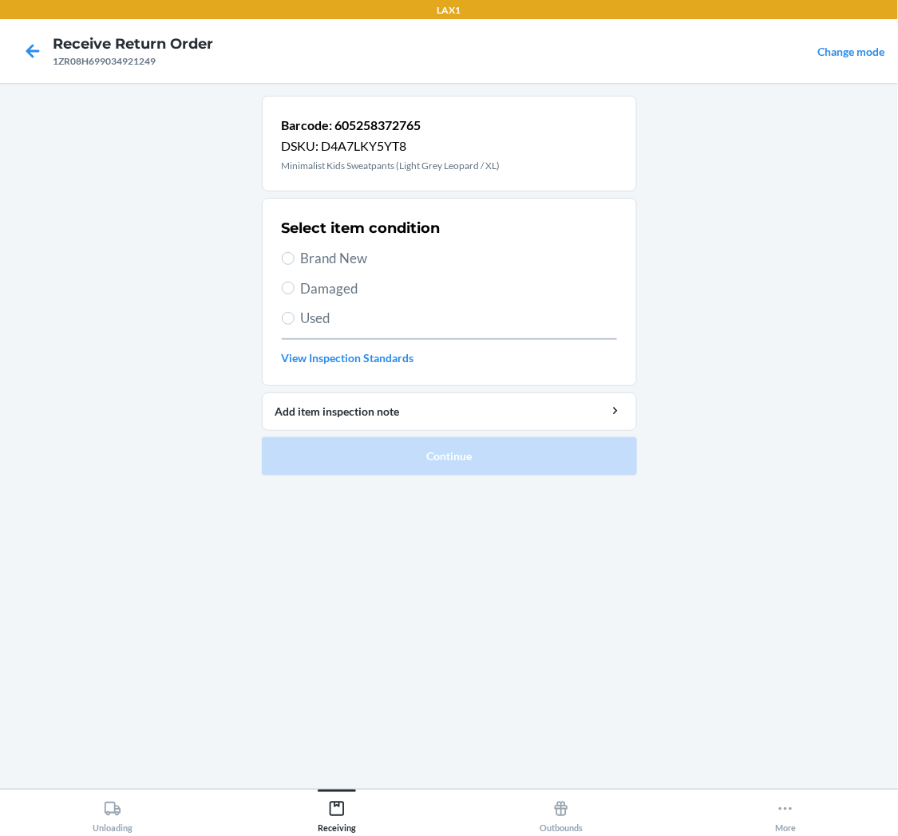
click at [322, 289] on span "Damaged" at bounding box center [459, 289] width 316 height 21
click at [295, 289] on input "Damaged" at bounding box center [288, 288] width 13 height 13
radio input "true"
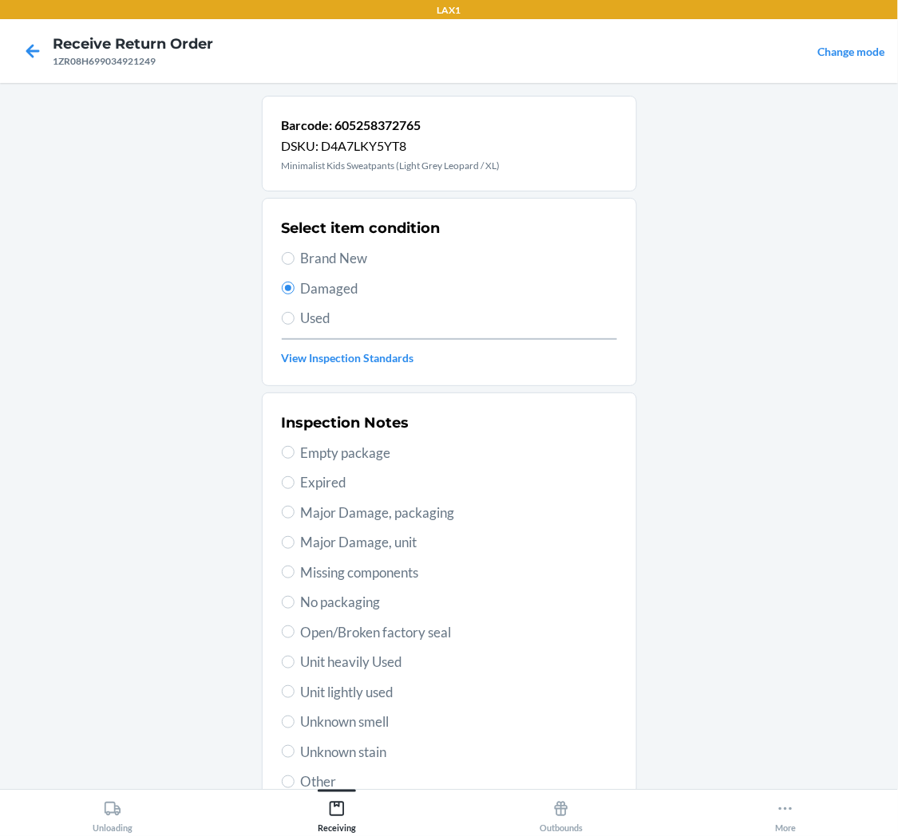
click at [417, 507] on span "Major Damage, packaging" at bounding box center [459, 513] width 316 height 21
click at [295, 507] on input "Major Damage, packaging" at bounding box center [288, 512] width 13 height 13
radio input "true"
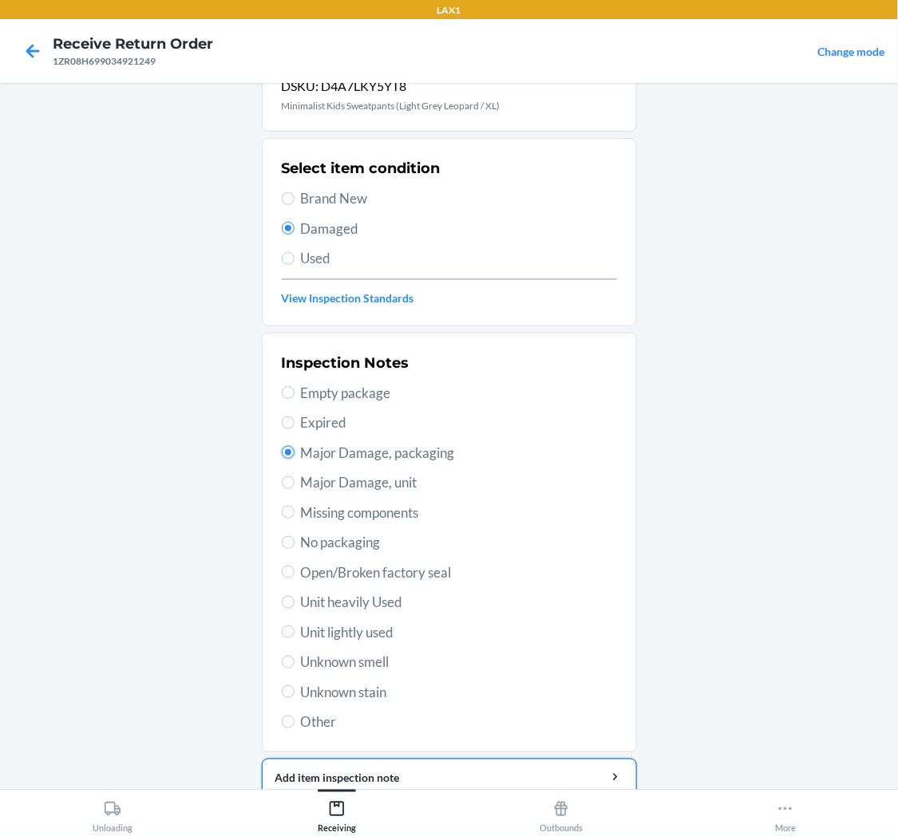
scroll to position [124, 0]
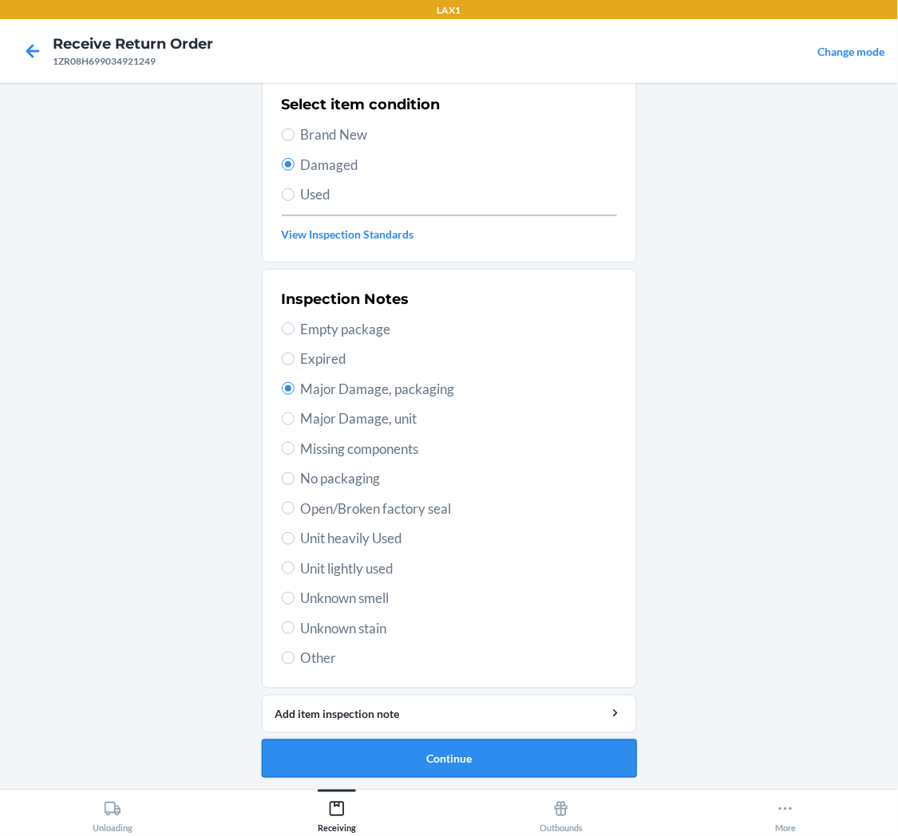
click at [469, 761] on button "Continue" at bounding box center [449, 759] width 375 height 38
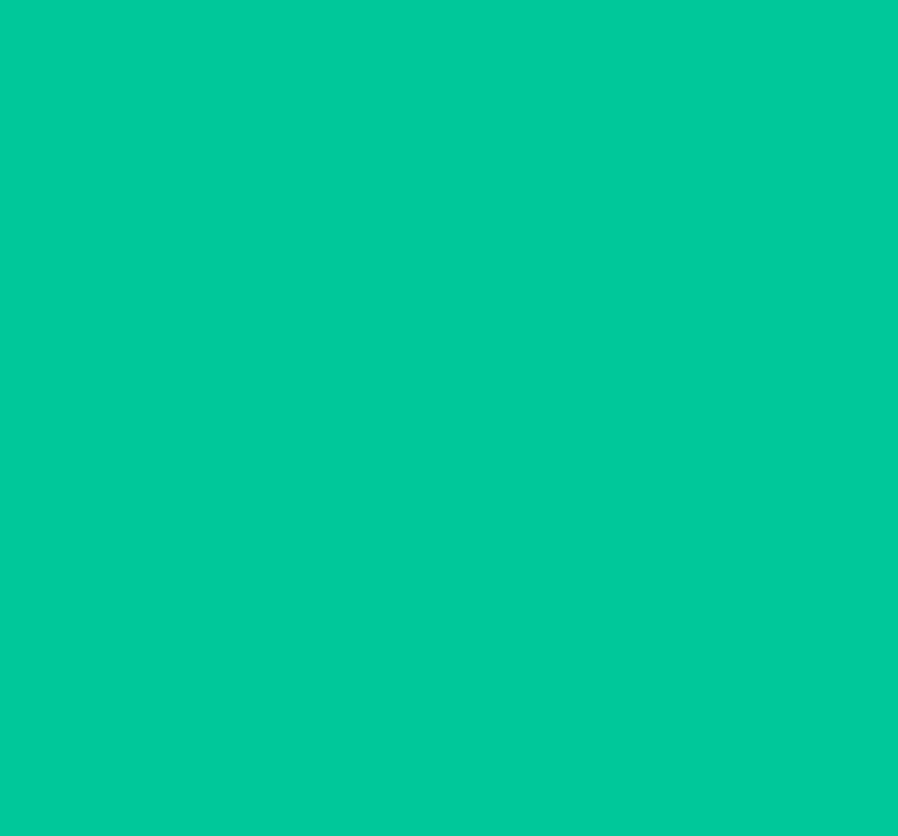
scroll to position [0, 0]
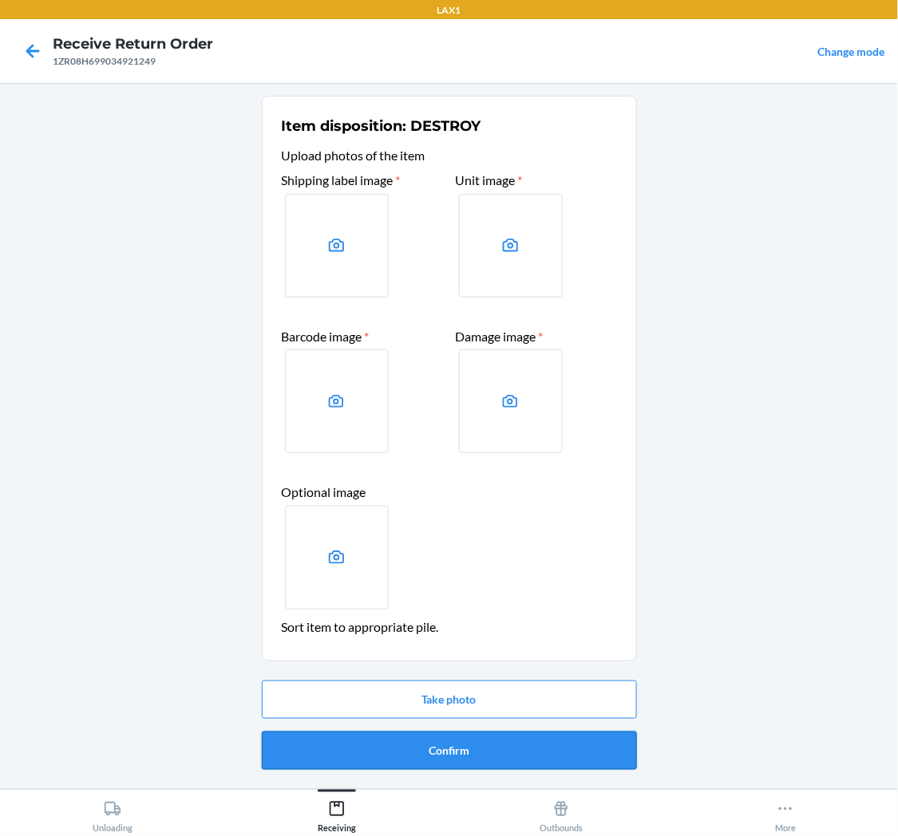
click at [504, 737] on button "Confirm" at bounding box center [449, 751] width 375 height 38
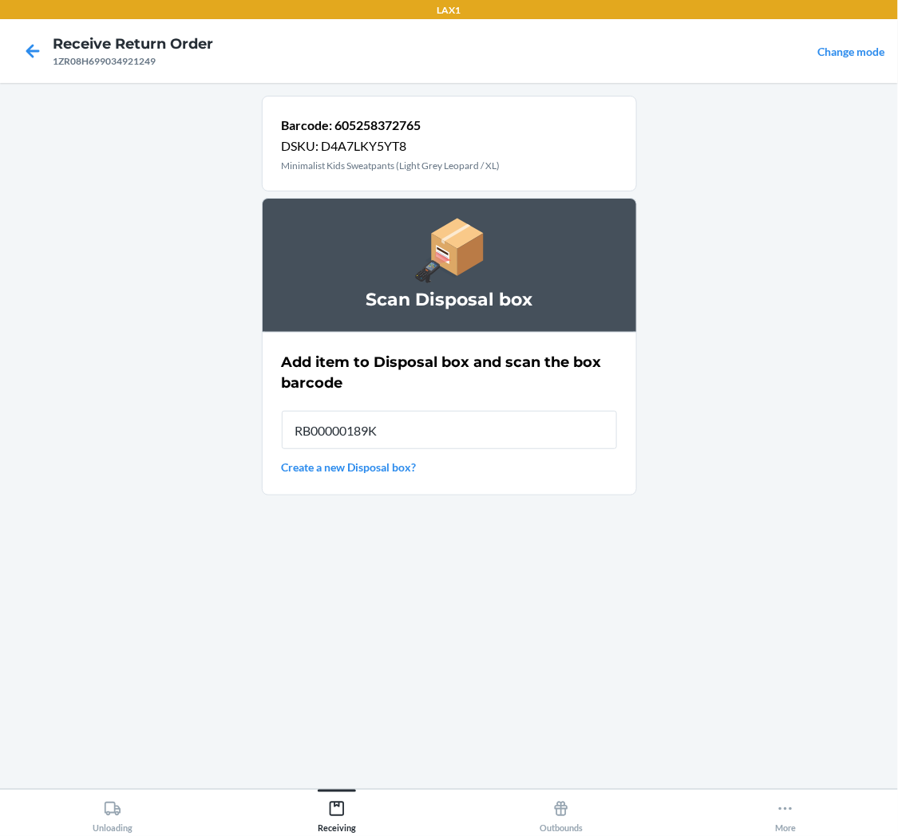
type input "RB00000189K"
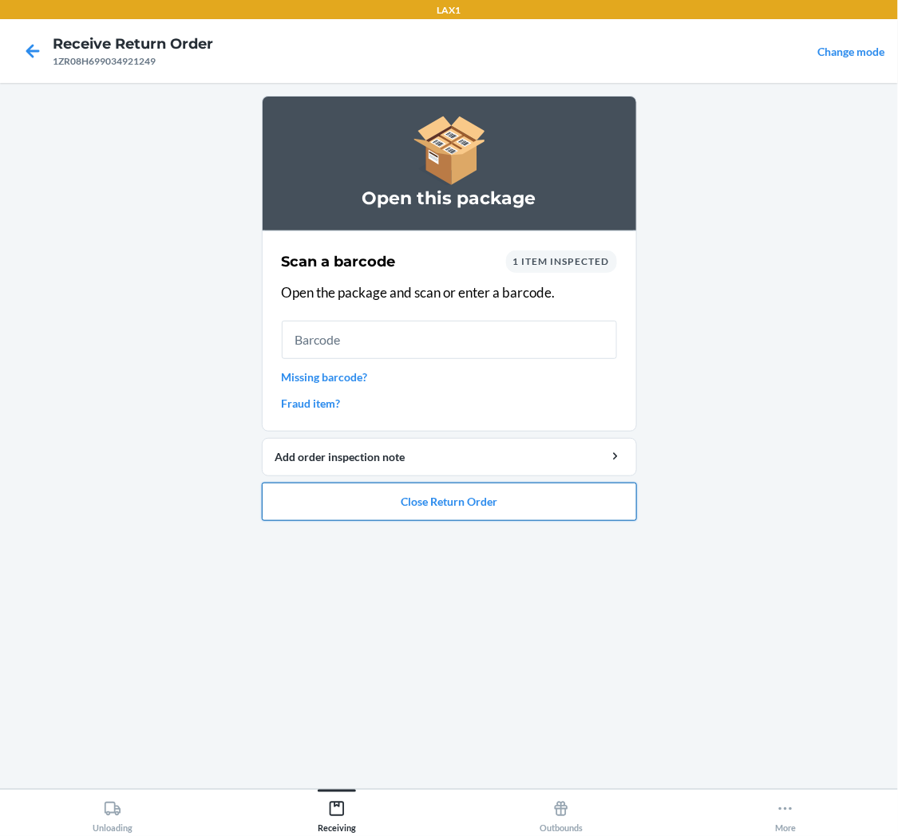
click at [403, 516] on button "Close Return Order" at bounding box center [449, 502] width 375 height 38
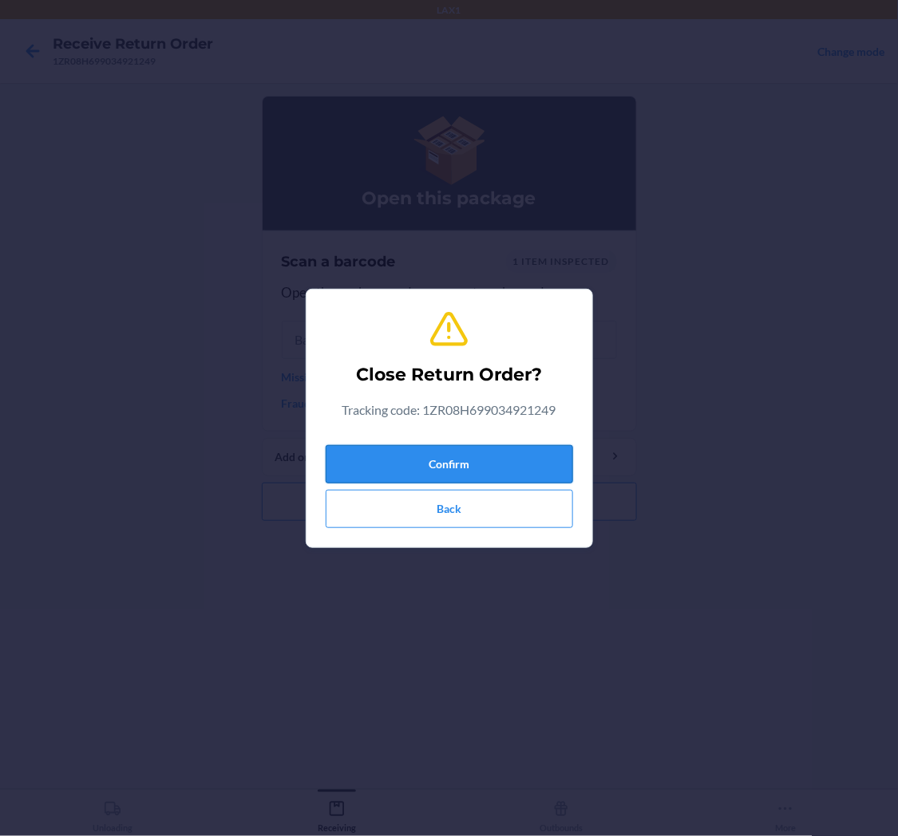
click at [453, 449] on button "Confirm" at bounding box center [449, 464] width 247 height 38
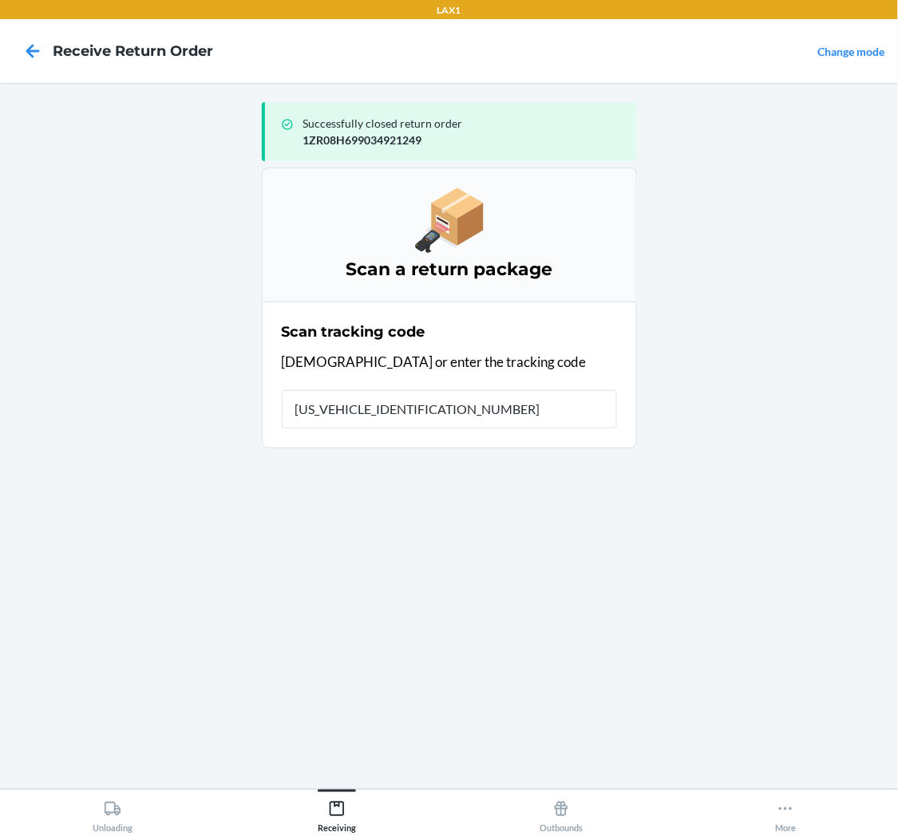
type input "1ZR08H699023349308"
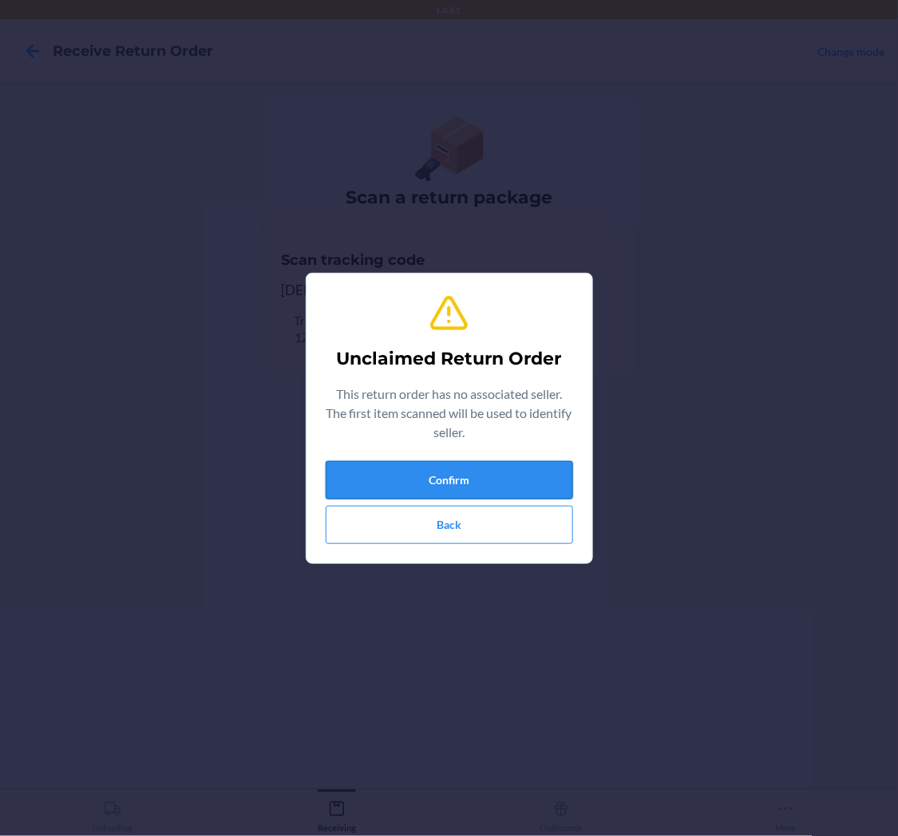
click at [489, 476] on button "Confirm" at bounding box center [449, 480] width 247 height 38
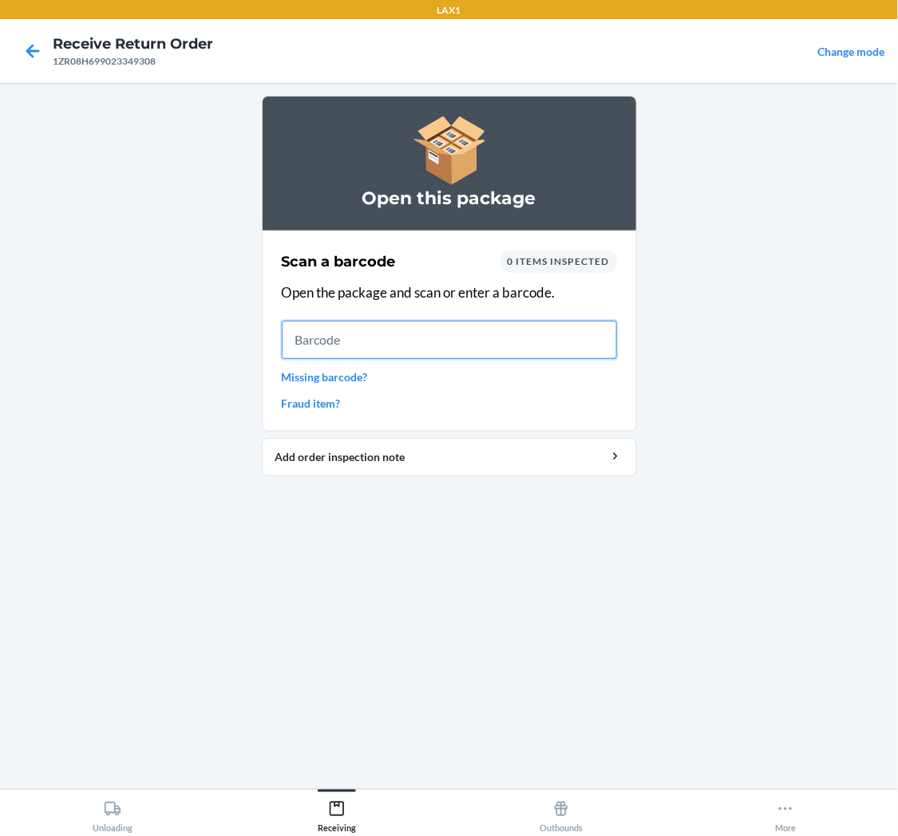
click at [327, 344] on input "text" at bounding box center [449, 340] width 335 height 38
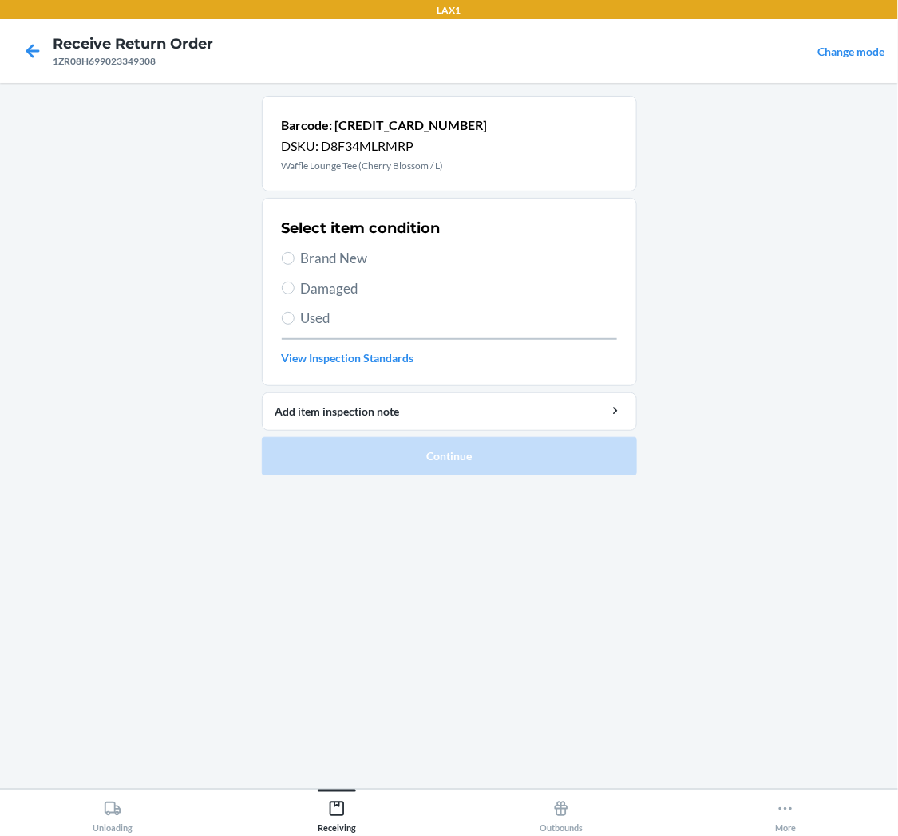
click at [303, 321] on span "Used" at bounding box center [459, 318] width 316 height 21
click at [295, 321] on input "Used" at bounding box center [288, 318] width 13 height 13
radio input "true"
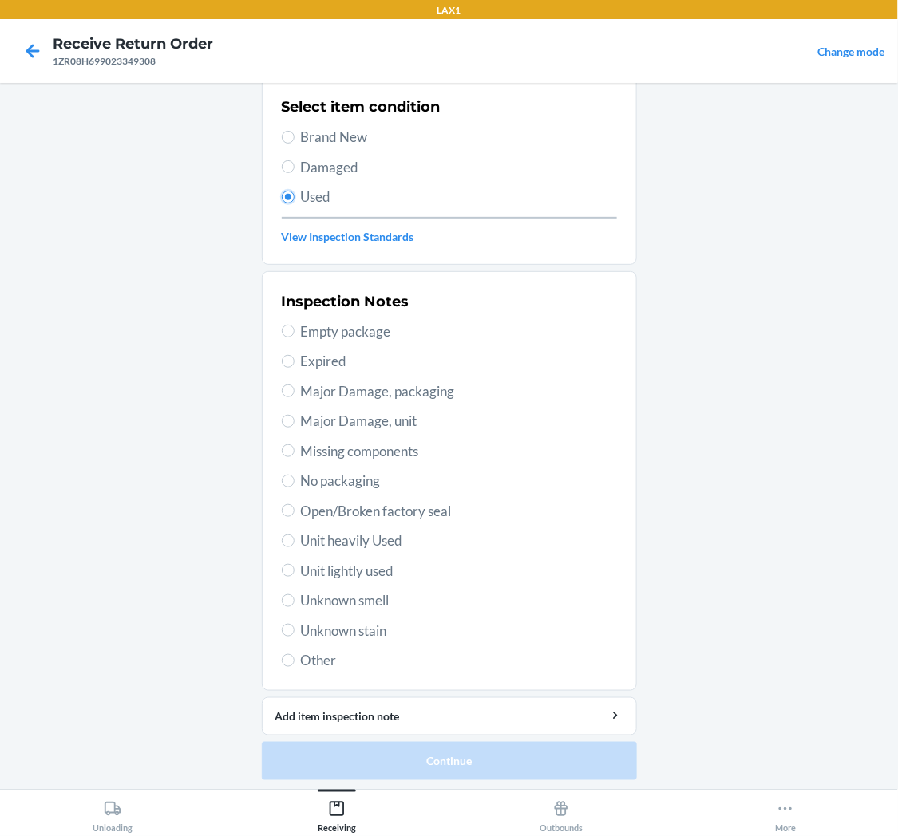
scroll to position [124, 0]
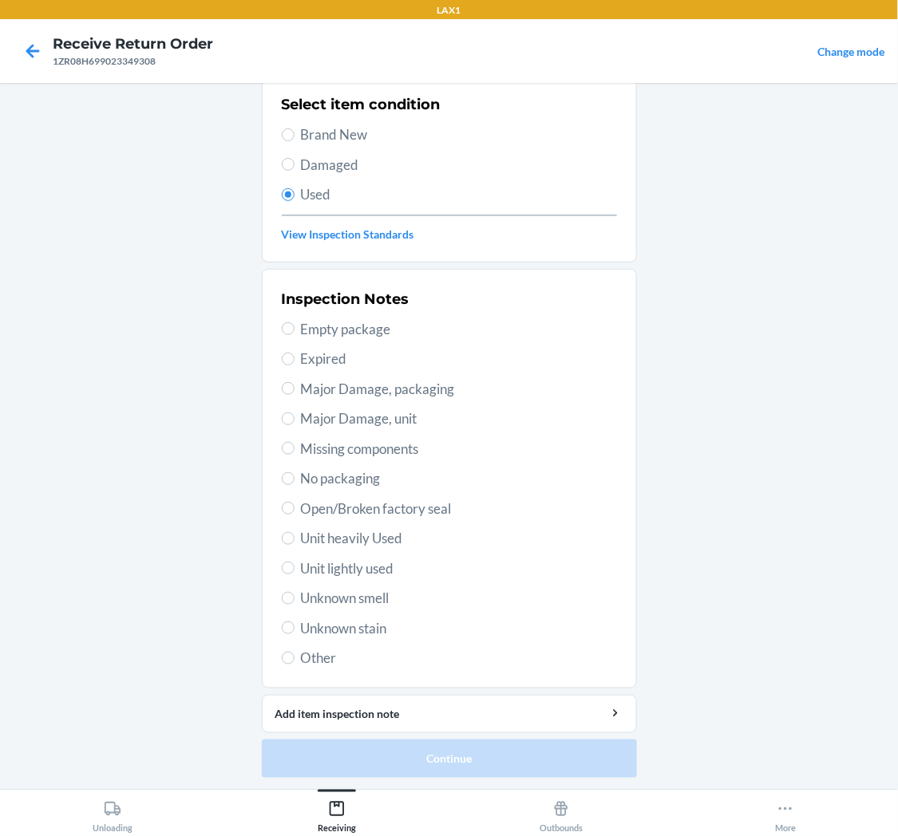
click at [363, 571] on span "Unit lightly used" at bounding box center [459, 569] width 316 height 21
click at [295, 571] on input "Unit lightly used" at bounding box center [288, 568] width 13 height 13
radio input "true"
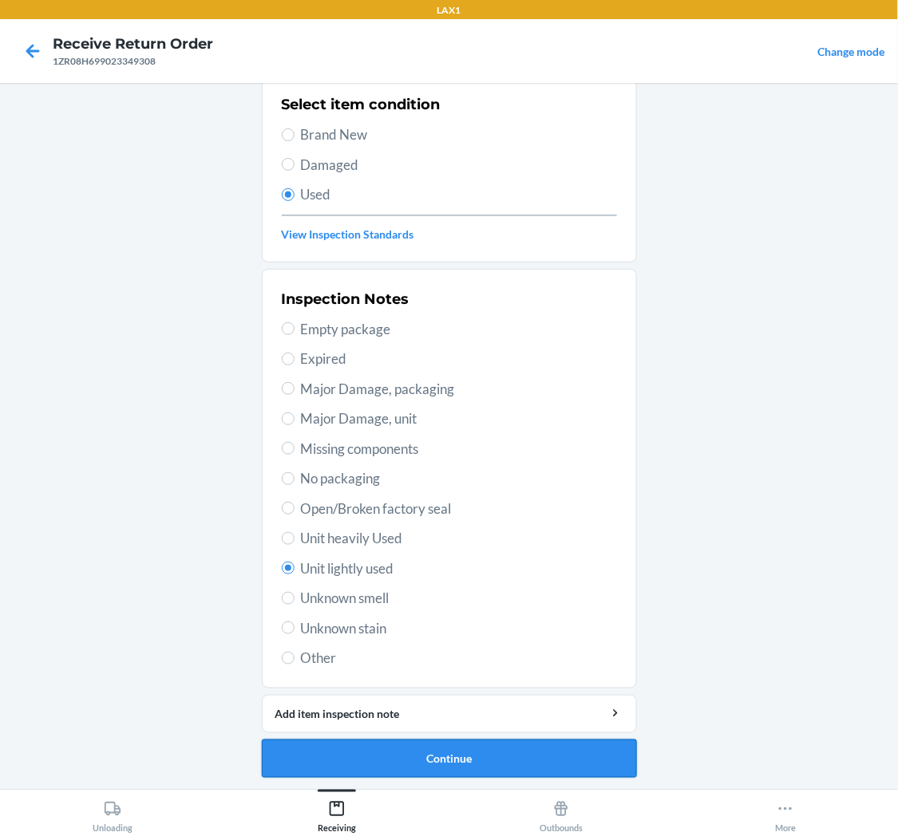
click at [421, 745] on button "Continue" at bounding box center [449, 759] width 375 height 38
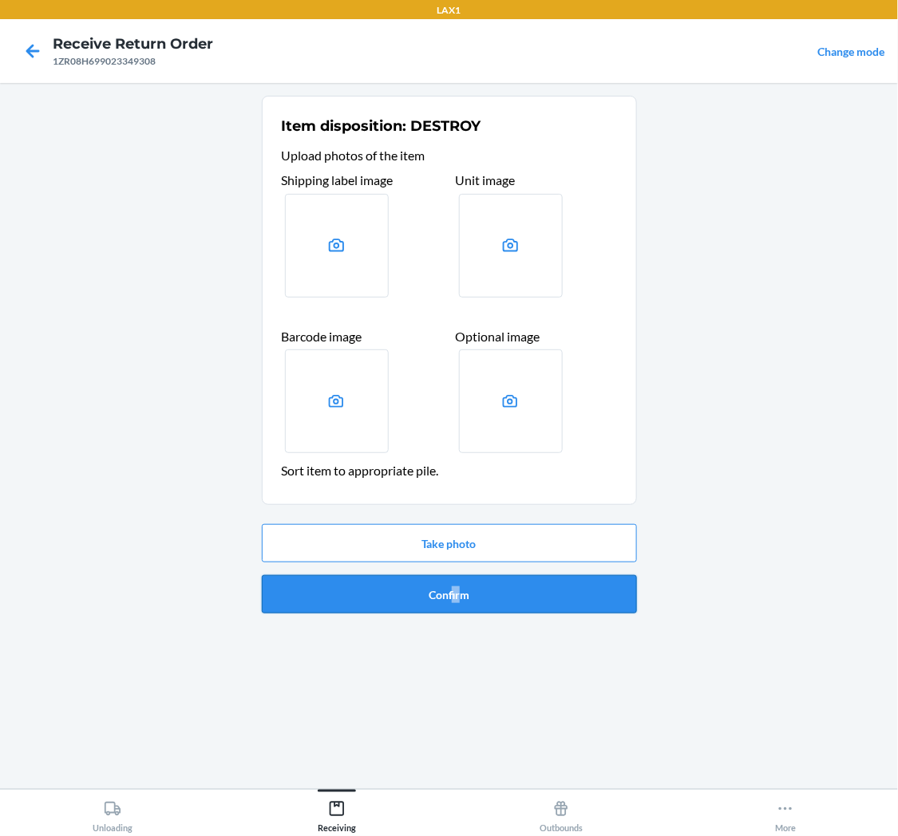
drag, startPoint x: 452, startPoint y: 616, endPoint x: 460, endPoint y: 608, distance: 11.3
click at [459, 610] on div "Take photo Confirm" at bounding box center [449, 569] width 375 height 102
click at [475, 599] on button "Confirm" at bounding box center [449, 594] width 375 height 38
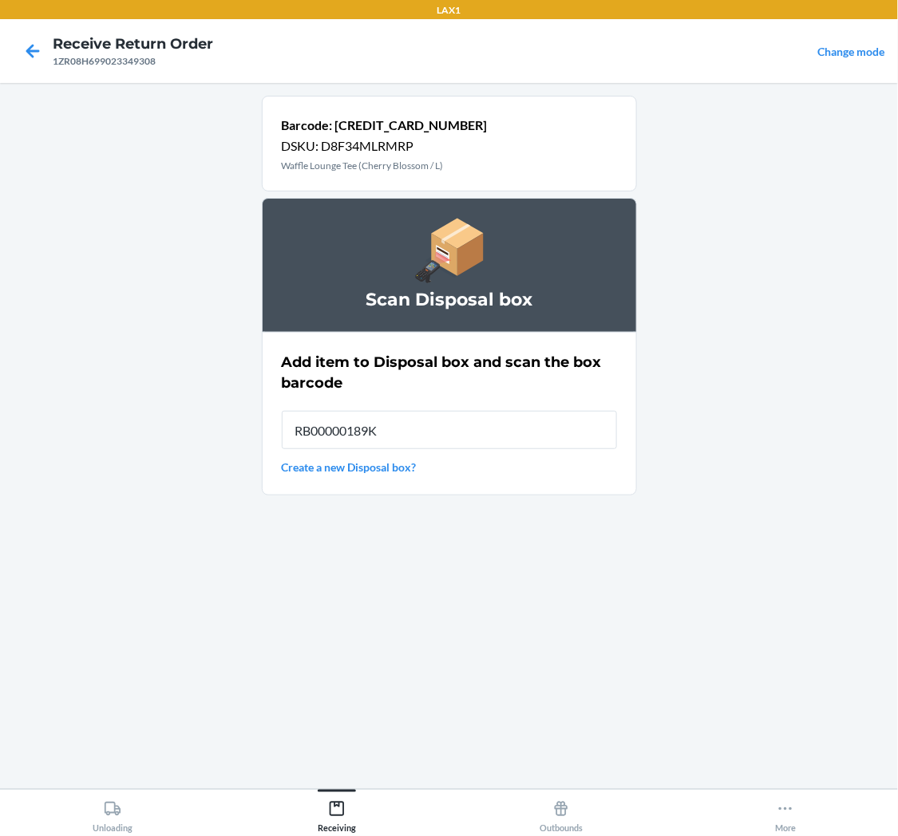
type input "RB00000189K"
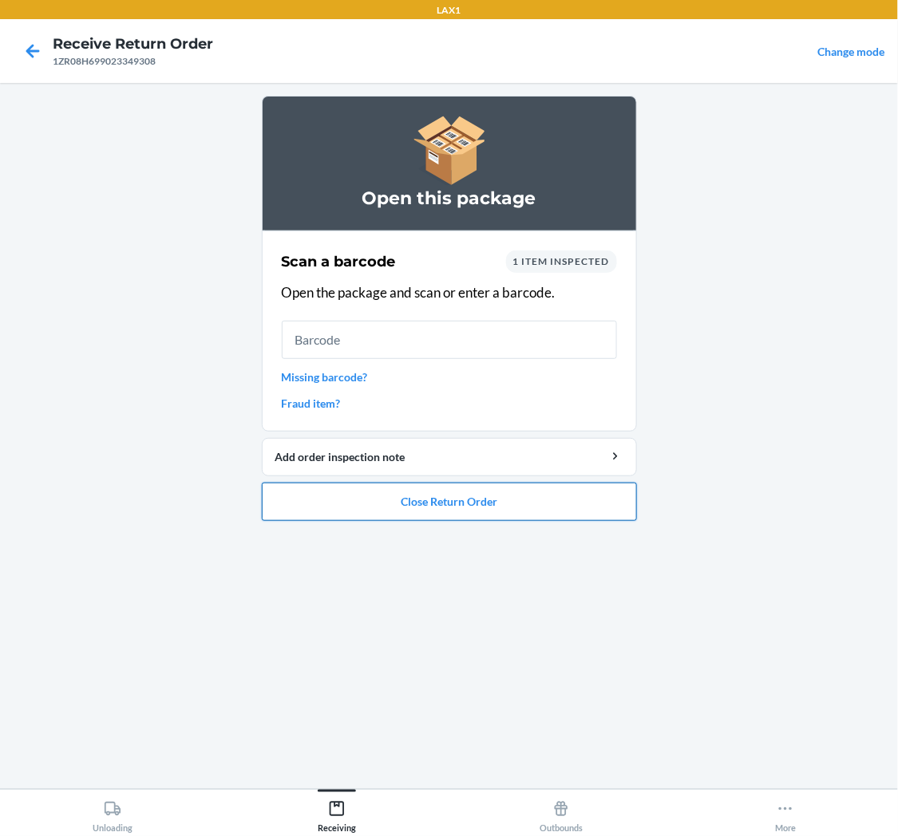
click at [451, 498] on button "Close Return Order" at bounding box center [449, 502] width 375 height 38
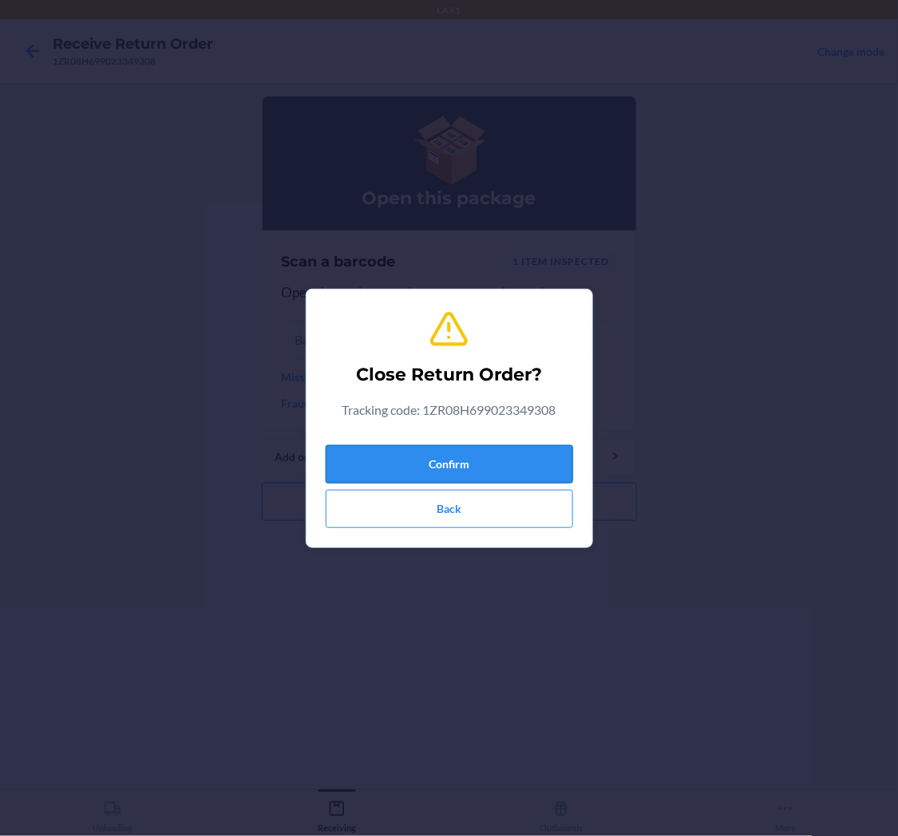
click at [492, 453] on button "Confirm" at bounding box center [449, 464] width 247 height 38
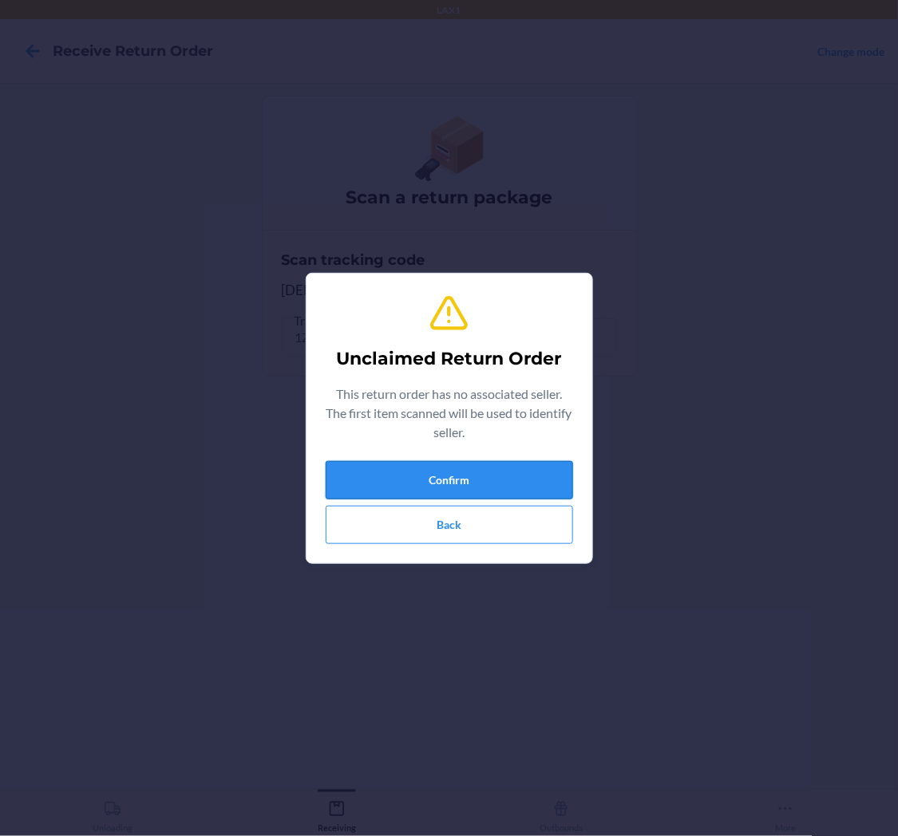
click at [472, 469] on button "Confirm" at bounding box center [449, 480] width 247 height 38
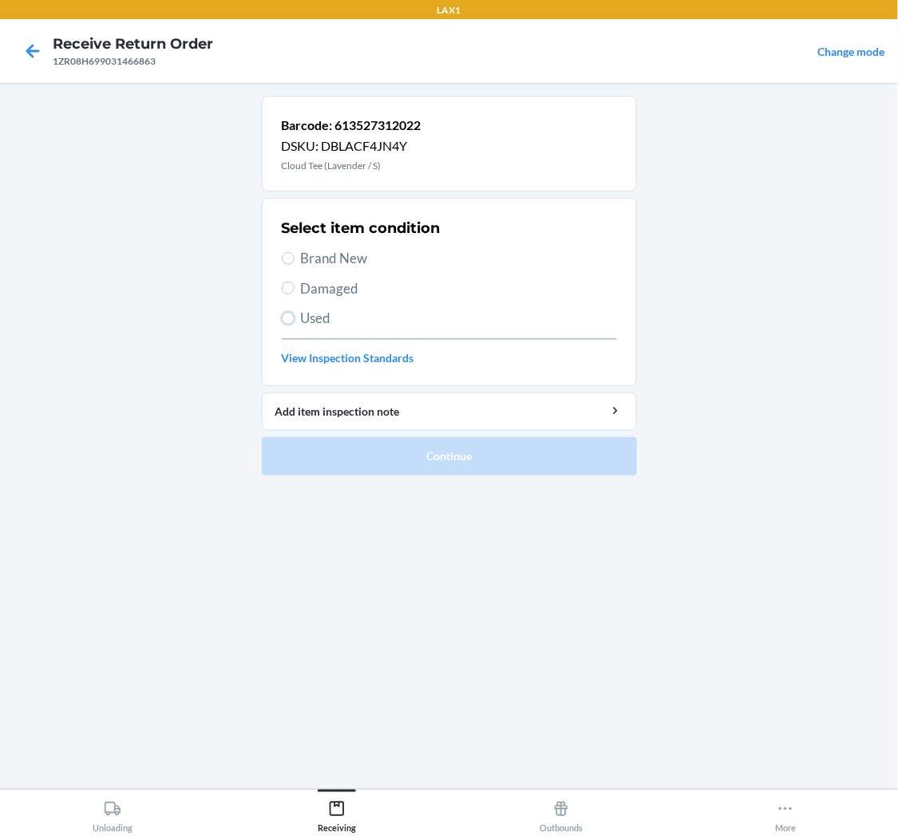
click at [292, 317] on input "Used" at bounding box center [288, 318] width 13 height 13
radio input "true"
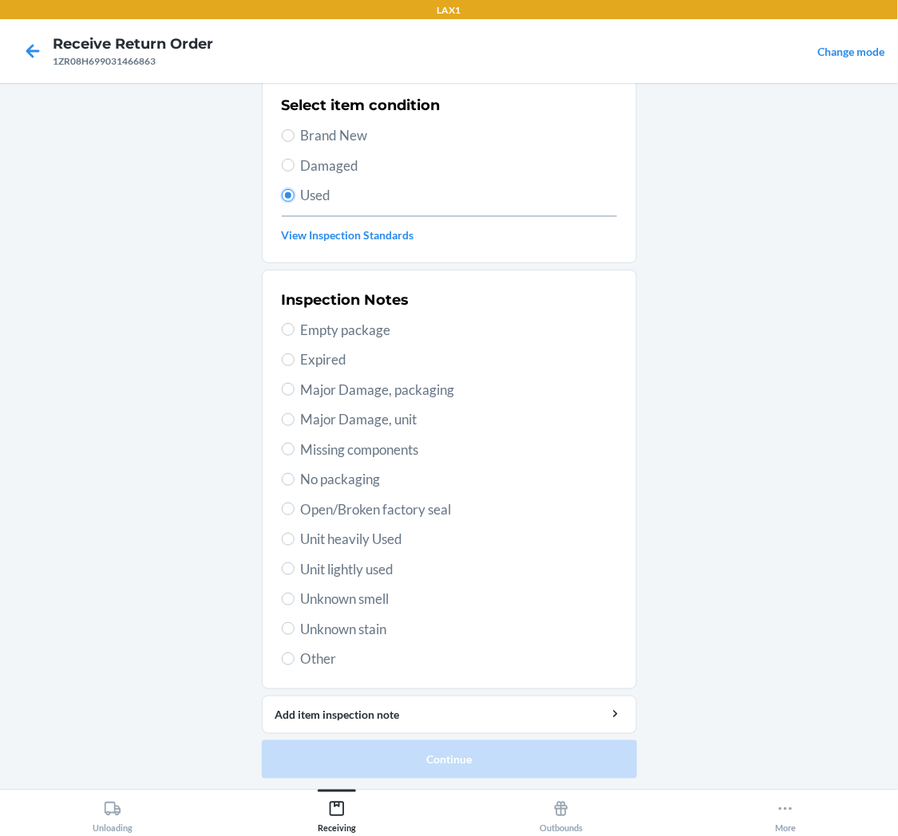
scroll to position [124, 0]
click at [391, 506] on span "Open/Broken factory seal" at bounding box center [459, 509] width 316 height 21
click at [295, 506] on input "Open/Broken factory seal" at bounding box center [288, 508] width 13 height 13
radio input "true"
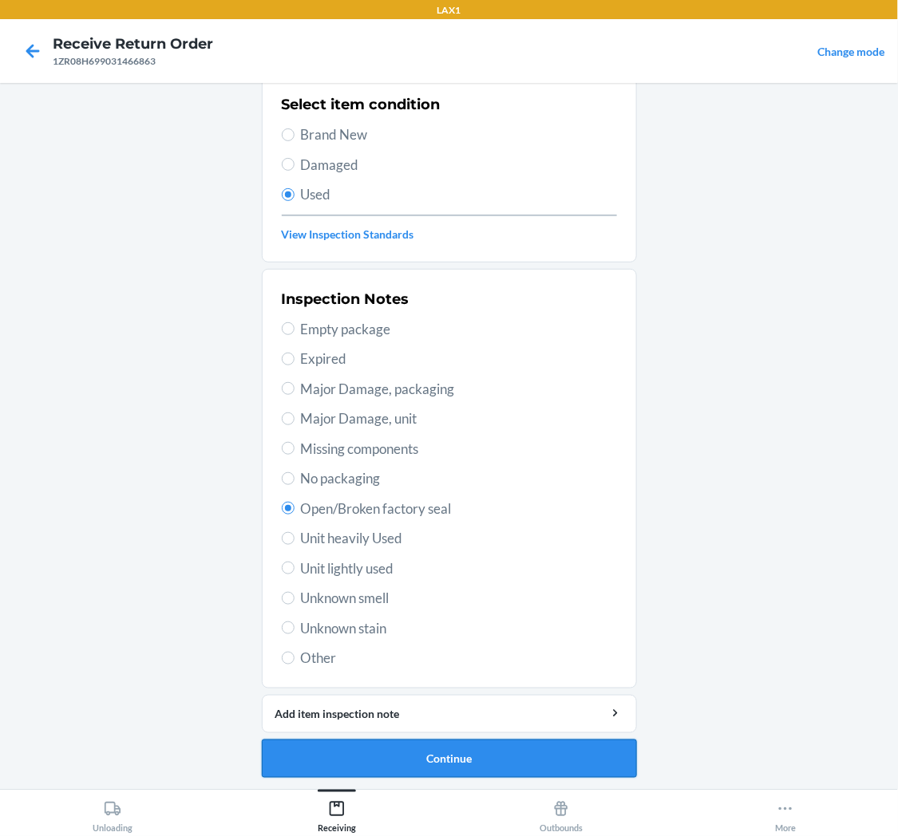
click at [432, 753] on button "Continue" at bounding box center [449, 759] width 375 height 38
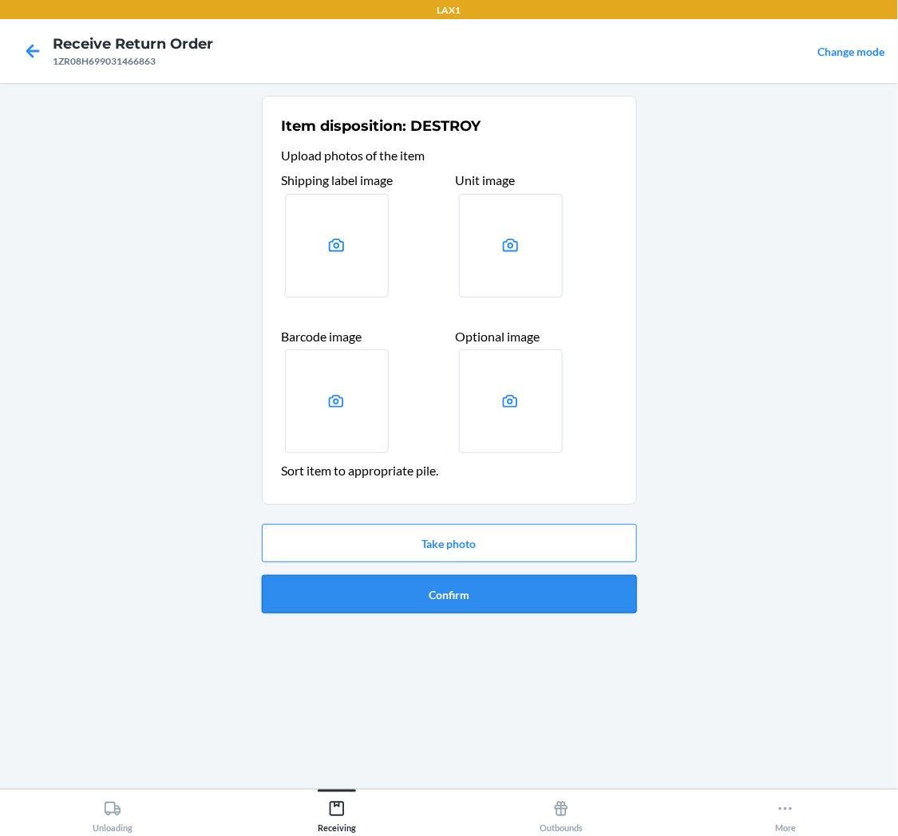
click at [512, 581] on button "Confirm" at bounding box center [449, 594] width 375 height 38
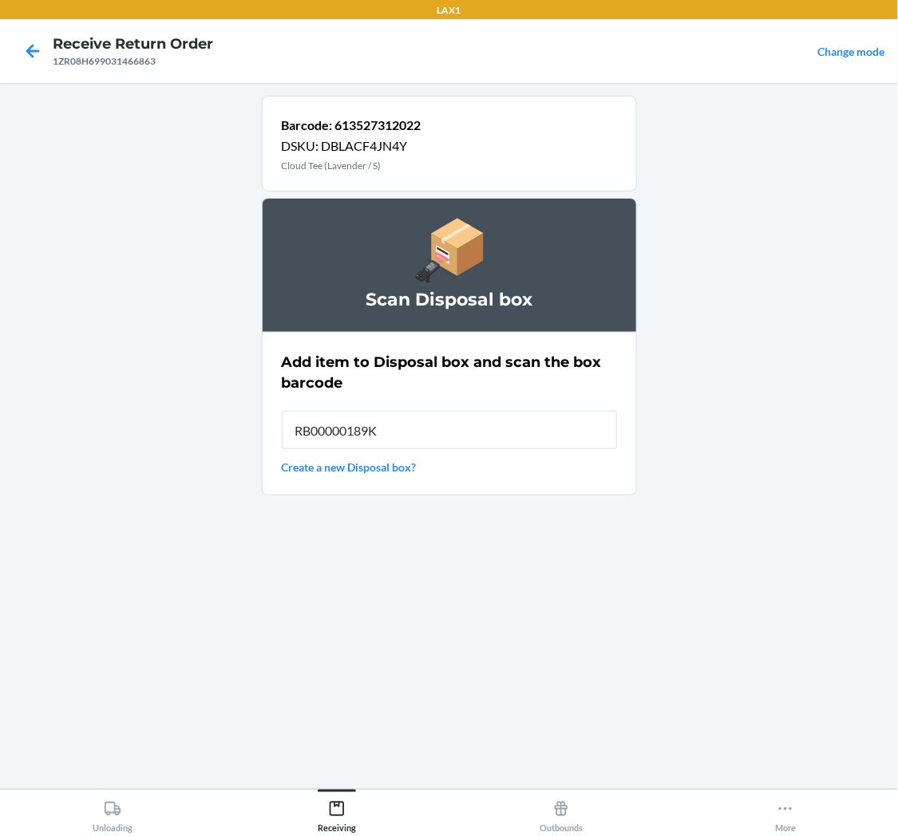
type input "RB00000189K"
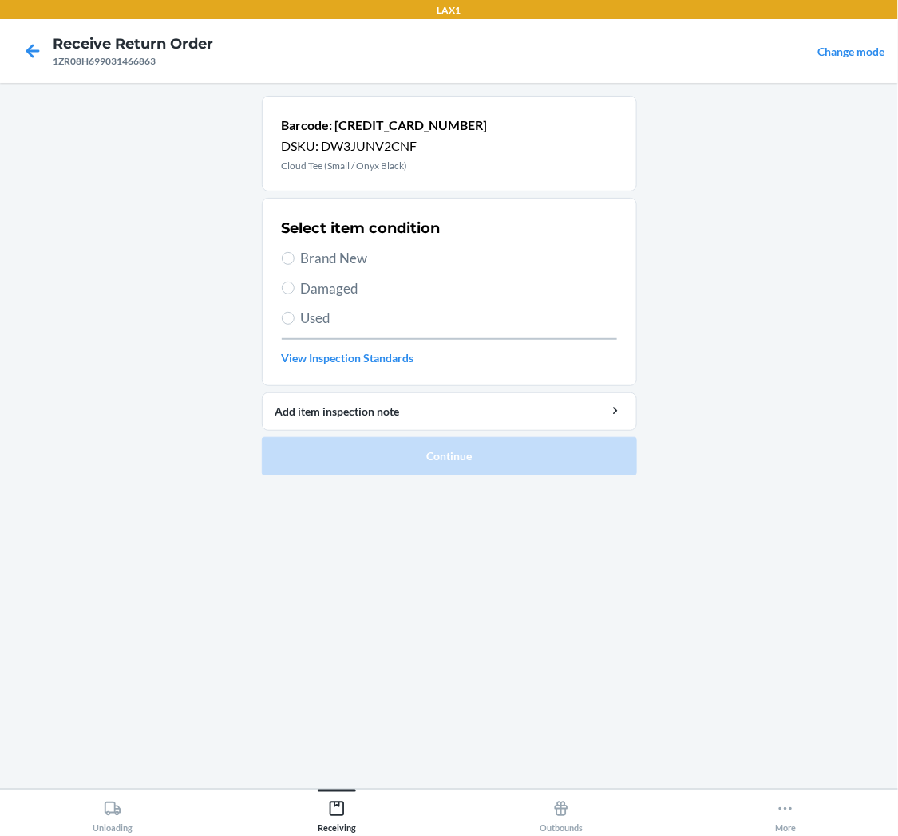
click at [295, 313] on label "Used" at bounding box center [449, 318] width 335 height 21
click at [295, 313] on input "Used" at bounding box center [288, 318] width 13 height 13
radio input "true"
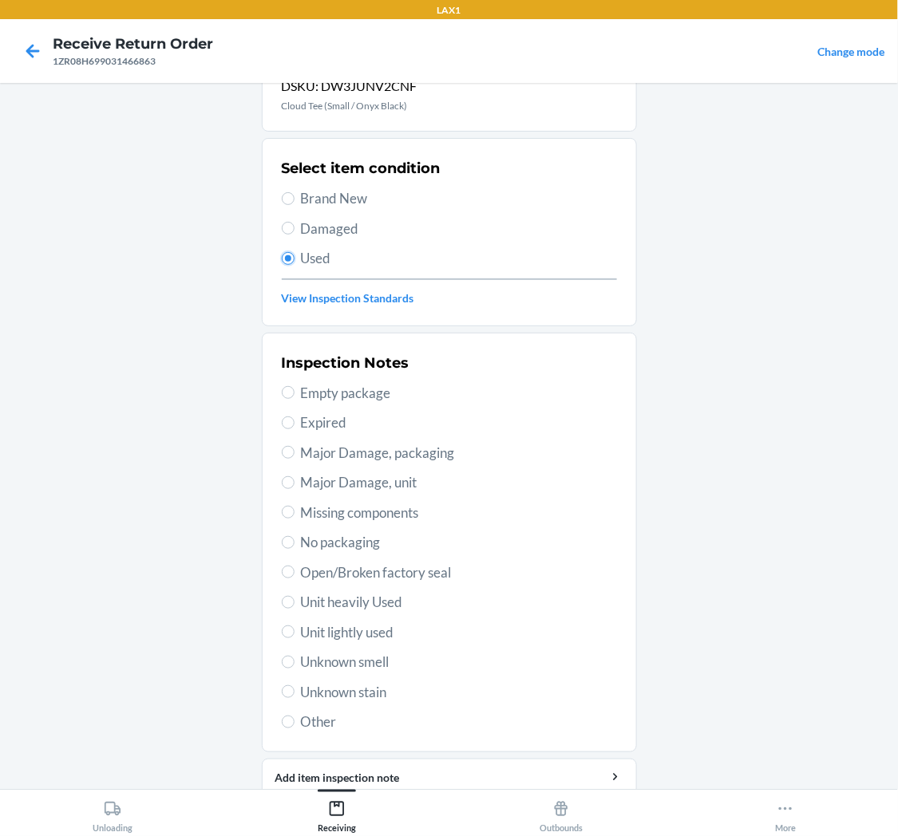
scroll to position [124, 0]
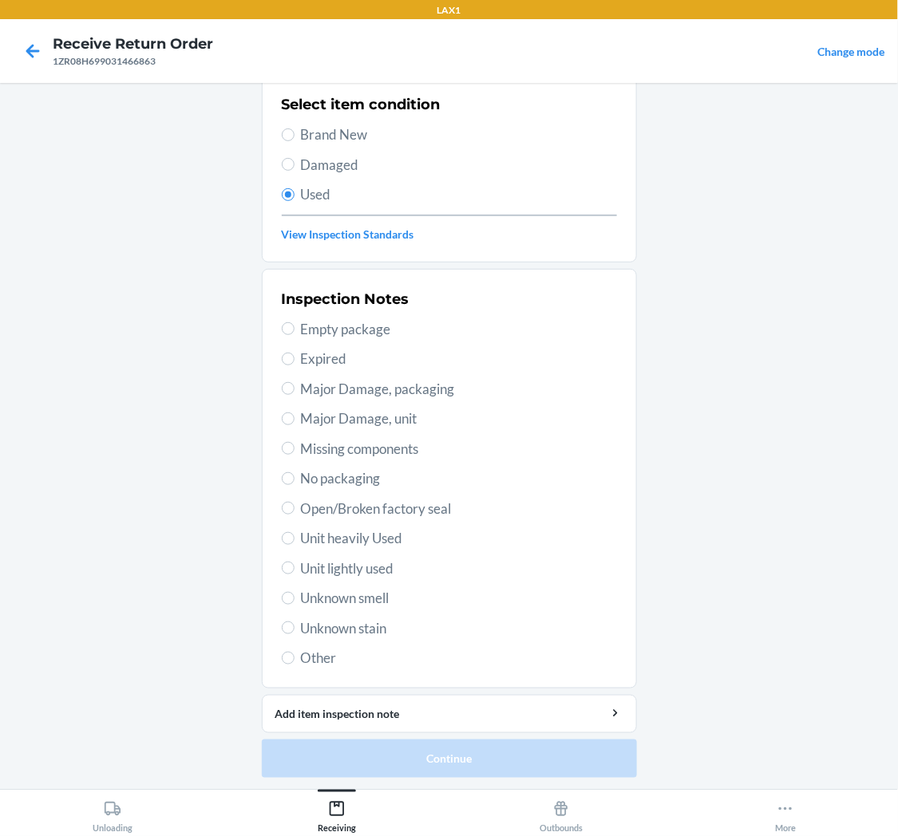
click at [307, 562] on span "Unit lightly used" at bounding box center [459, 569] width 316 height 21
click at [295, 562] on input "Unit lightly used" at bounding box center [288, 568] width 13 height 13
radio input "true"
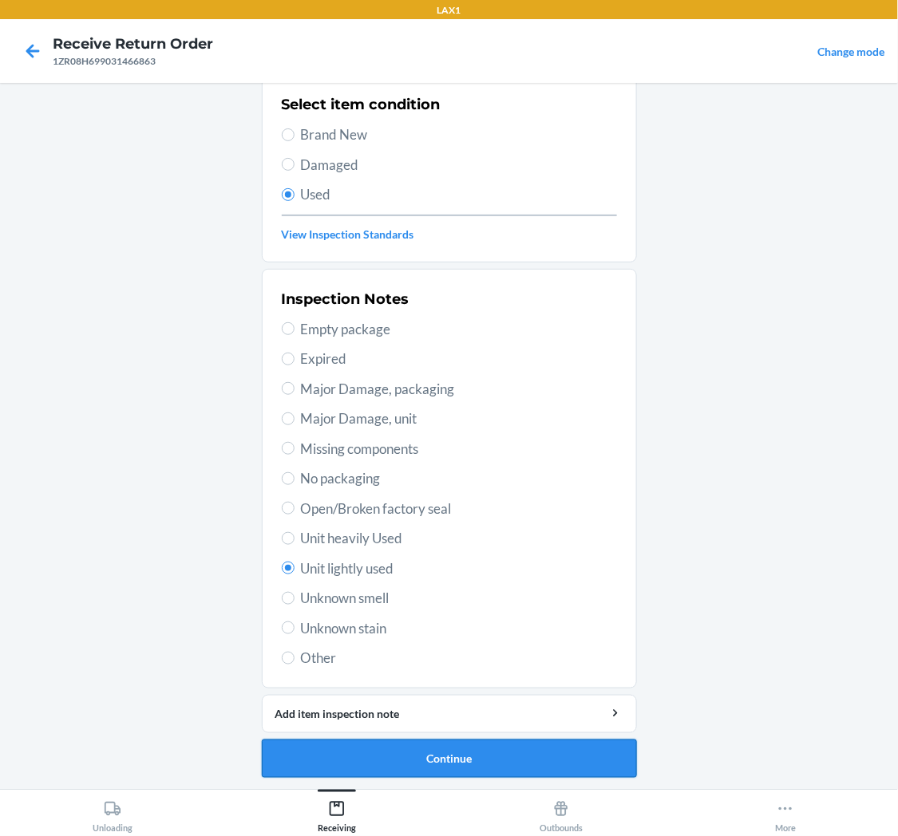
click at [455, 758] on button "Continue" at bounding box center [449, 759] width 375 height 38
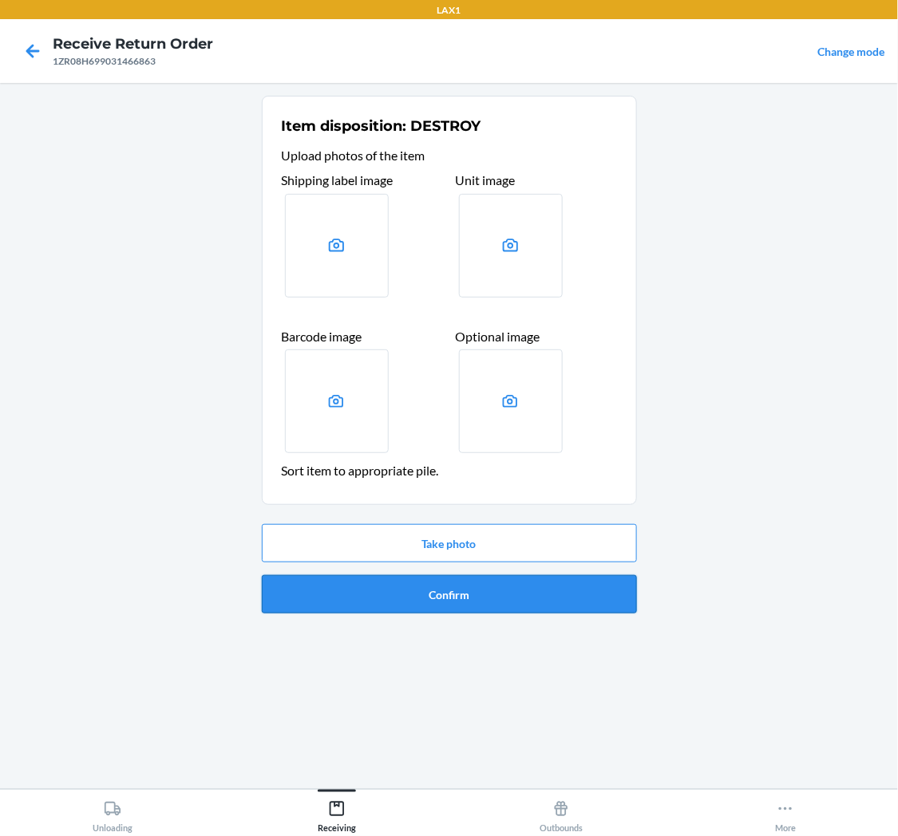
click at [481, 597] on button "Confirm" at bounding box center [449, 594] width 375 height 38
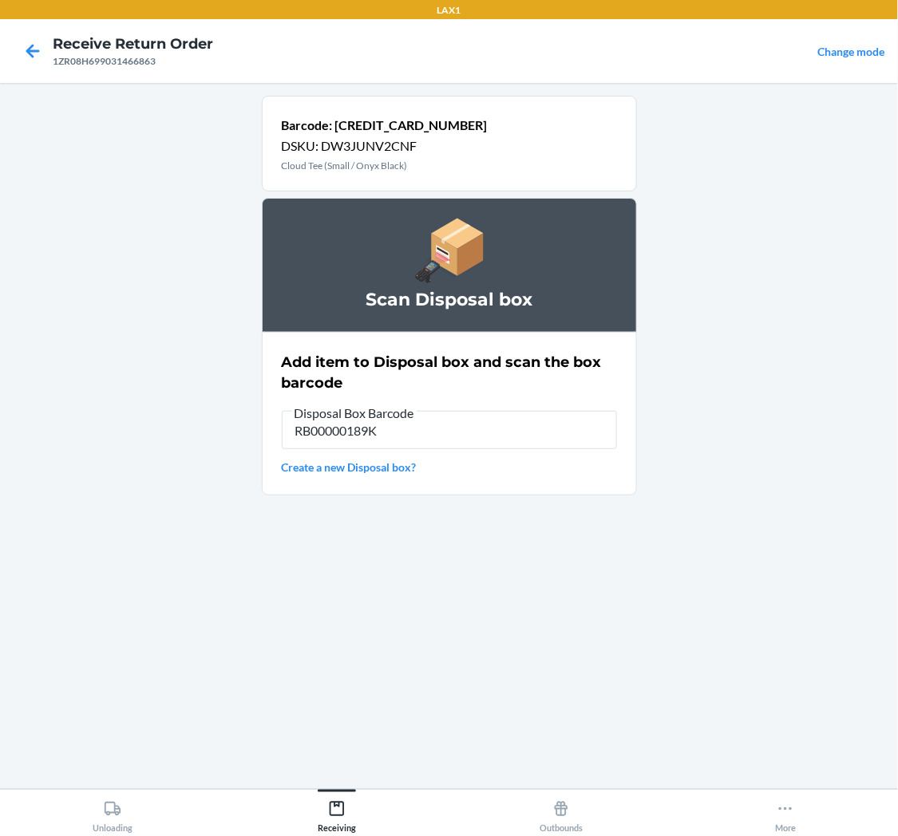
type input "RB00000189K"
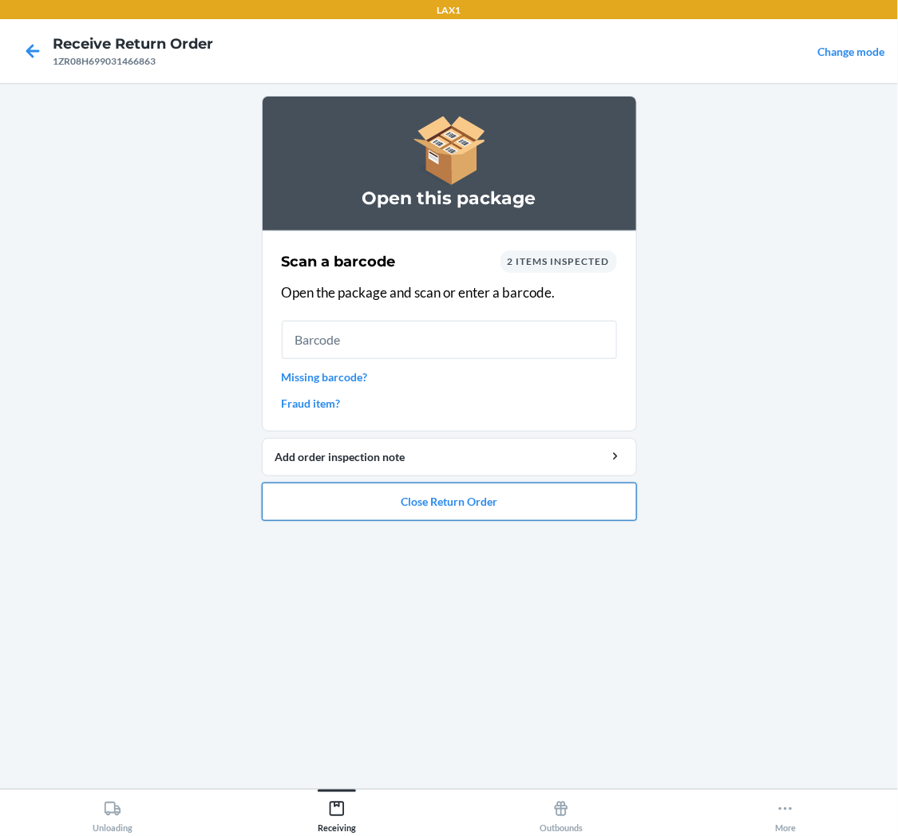
click at [490, 500] on button "Close Return Order" at bounding box center [449, 502] width 375 height 38
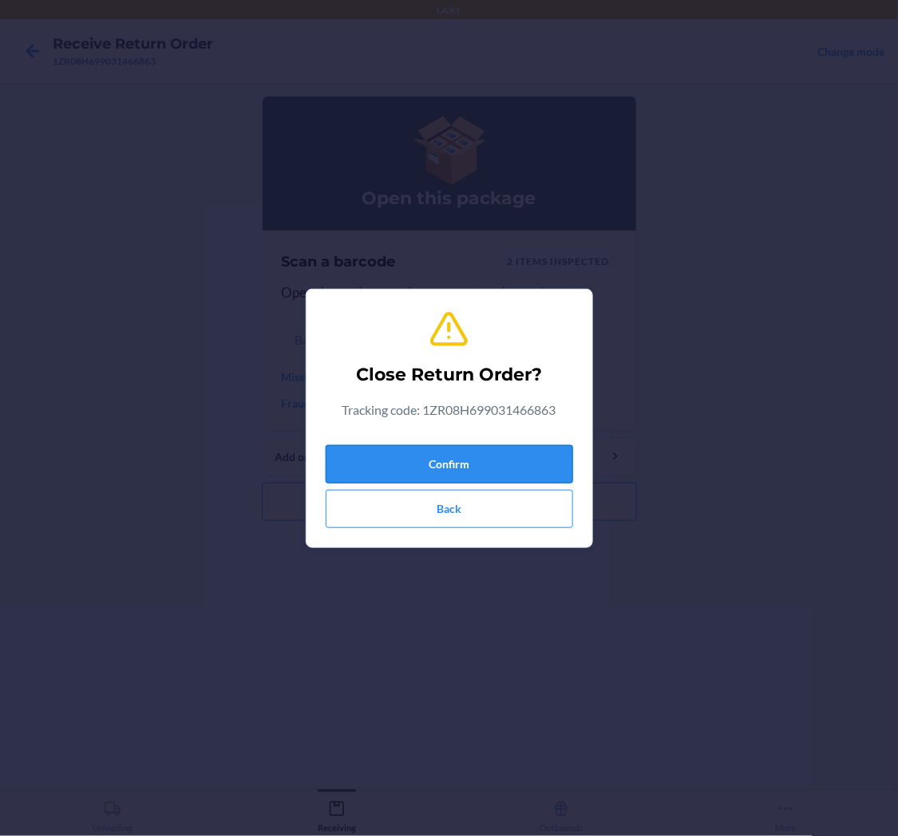
click at [476, 455] on button "Confirm" at bounding box center [449, 464] width 247 height 38
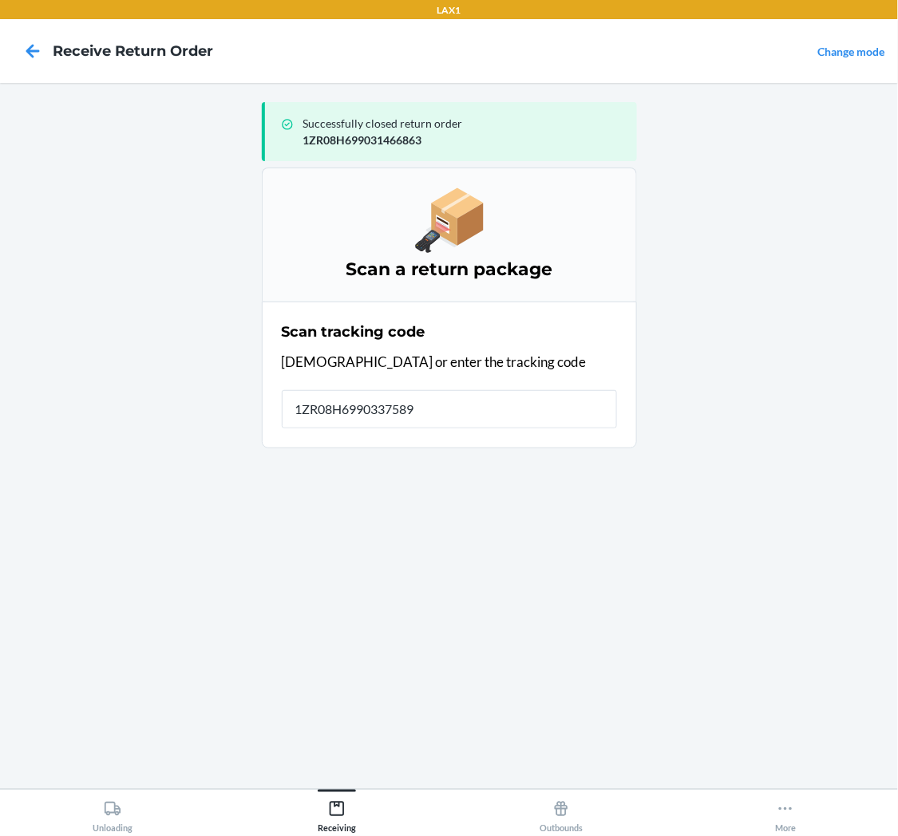
type input "[US_VEHICLE_IDENTIFICATION_NUMBER]"
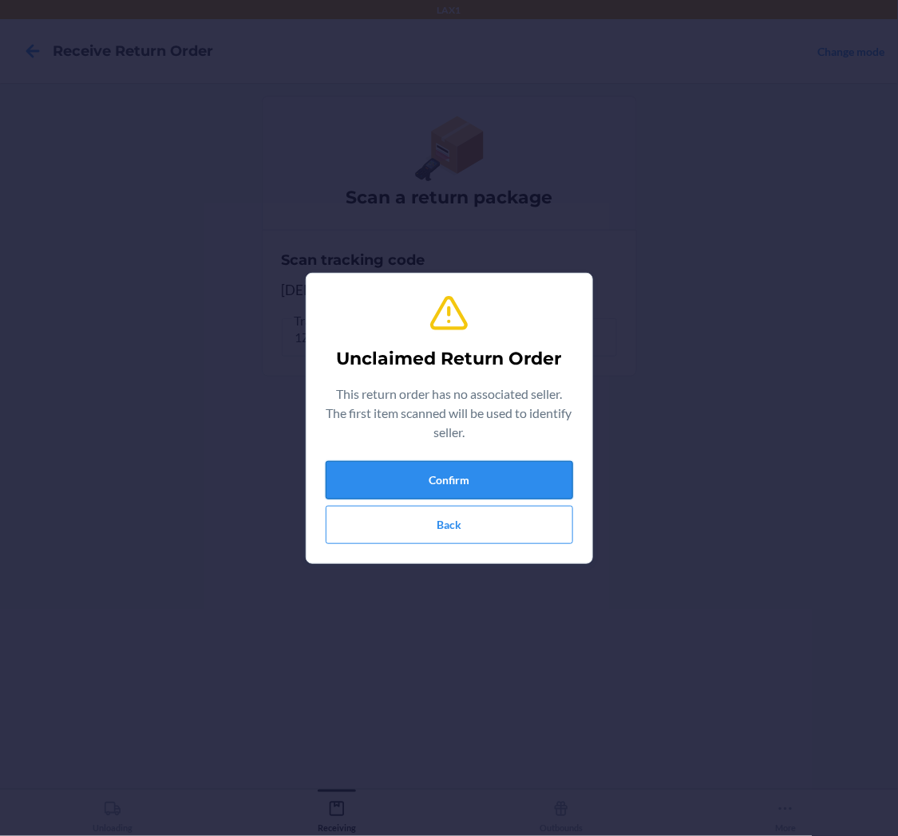
click at [504, 469] on button "Confirm" at bounding box center [449, 480] width 247 height 38
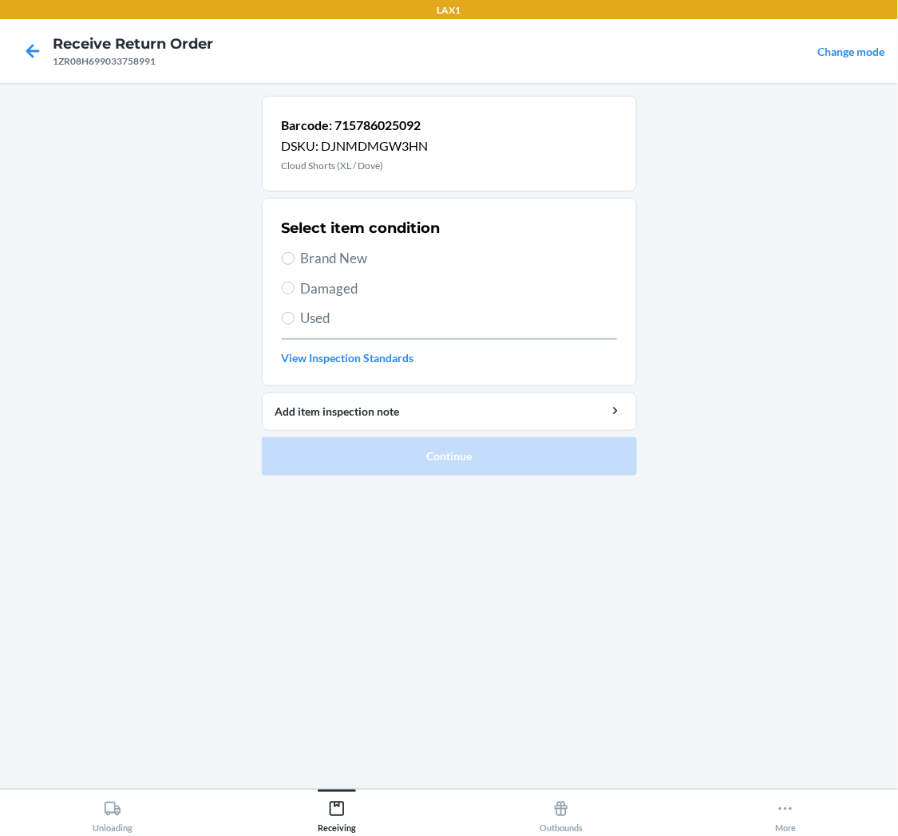
click at [299, 318] on label "Used" at bounding box center [449, 318] width 335 height 21
click at [295, 318] on input "Used" at bounding box center [288, 318] width 13 height 13
radio input "true"
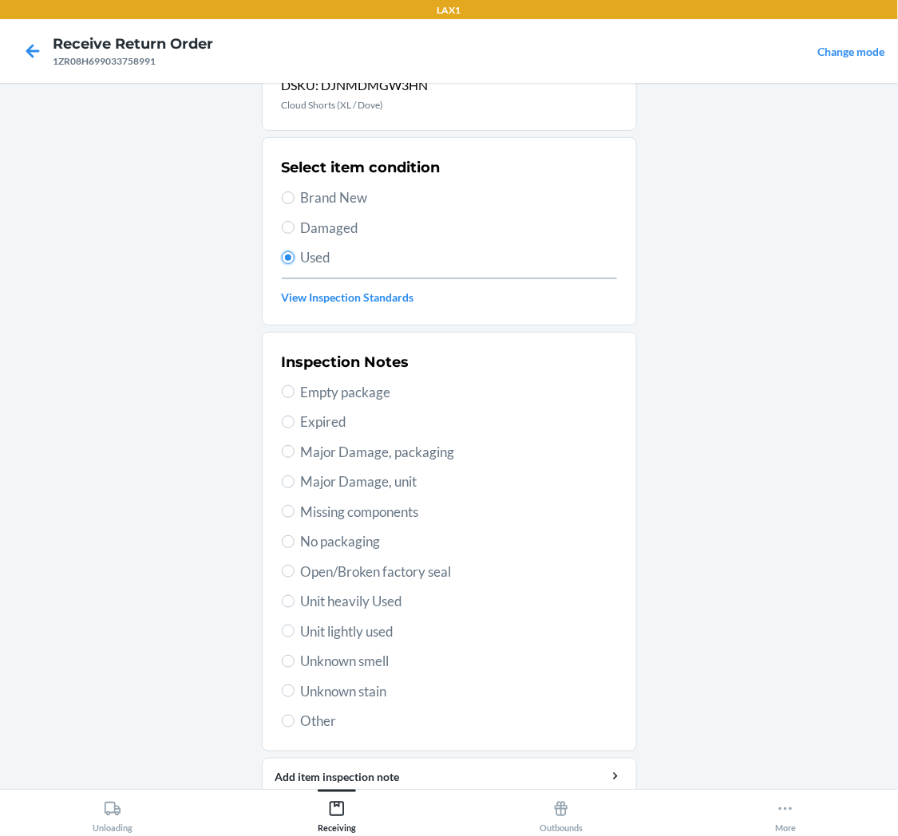
scroll to position [124, 0]
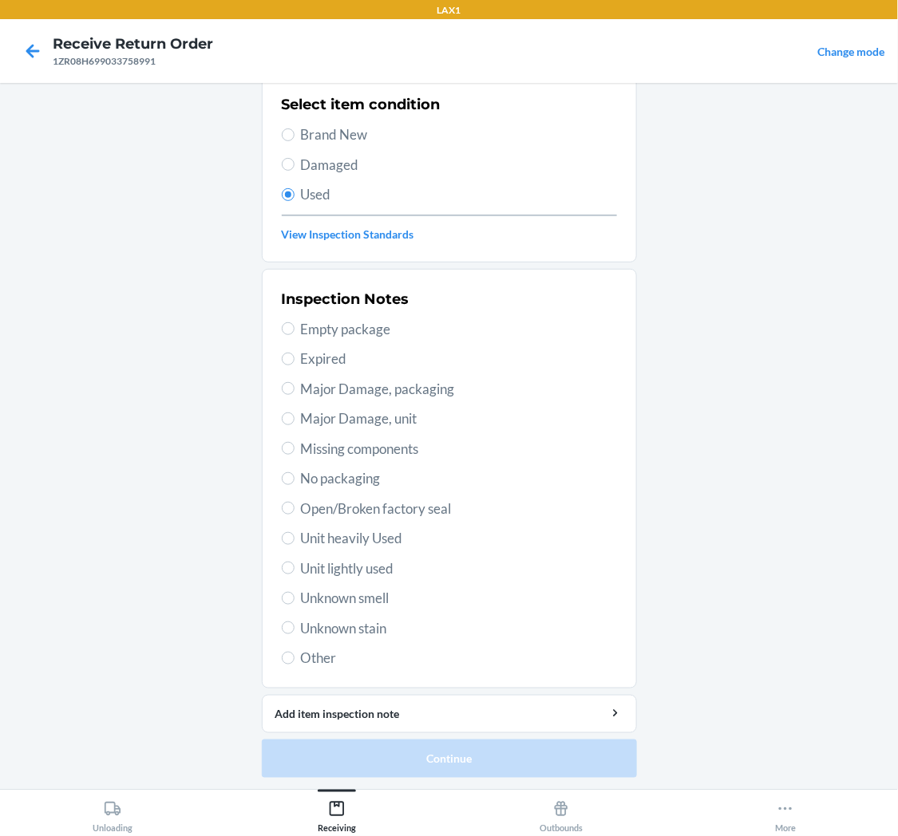
click at [334, 567] on span "Unit lightly used" at bounding box center [459, 569] width 316 height 21
click at [295, 567] on input "Unit lightly used" at bounding box center [288, 568] width 13 height 13
radio input "true"
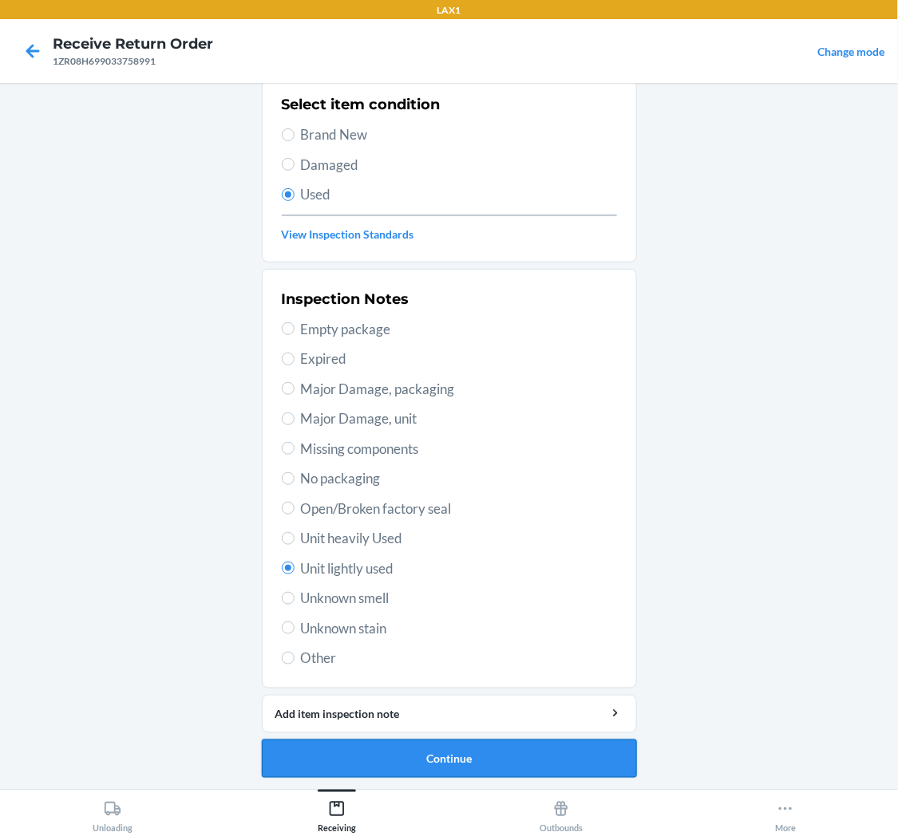
click at [434, 750] on button "Continue" at bounding box center [449, 759] width 375 height 38
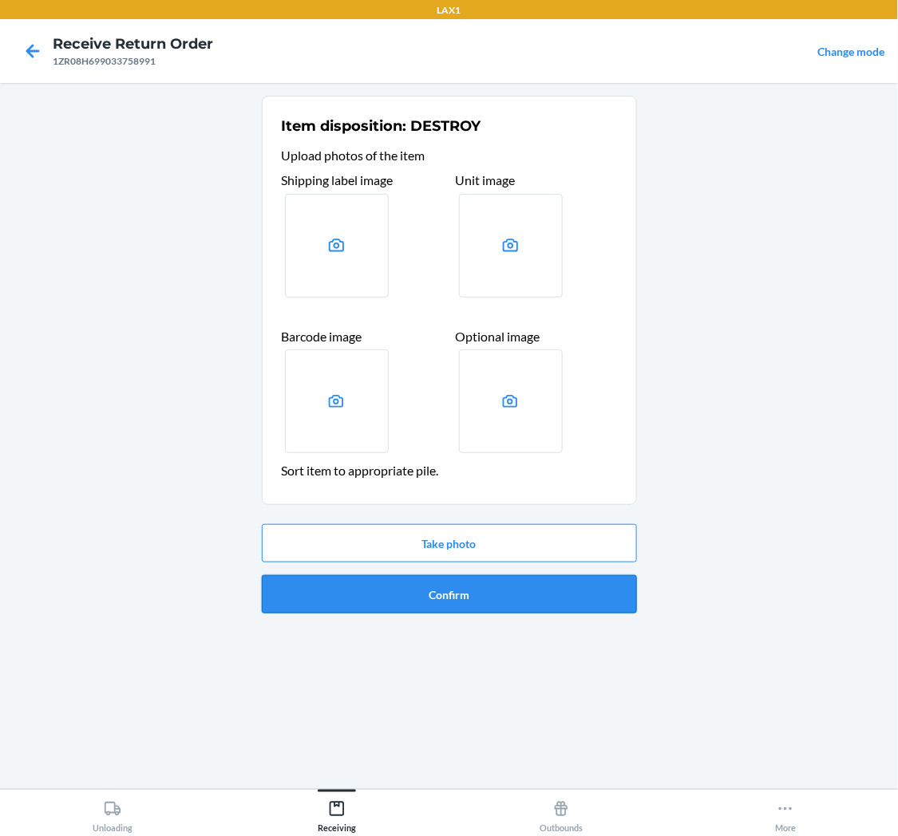
click at [443, 593] on button "Confirm" at bounding box center [449, 594] width 375 height 38
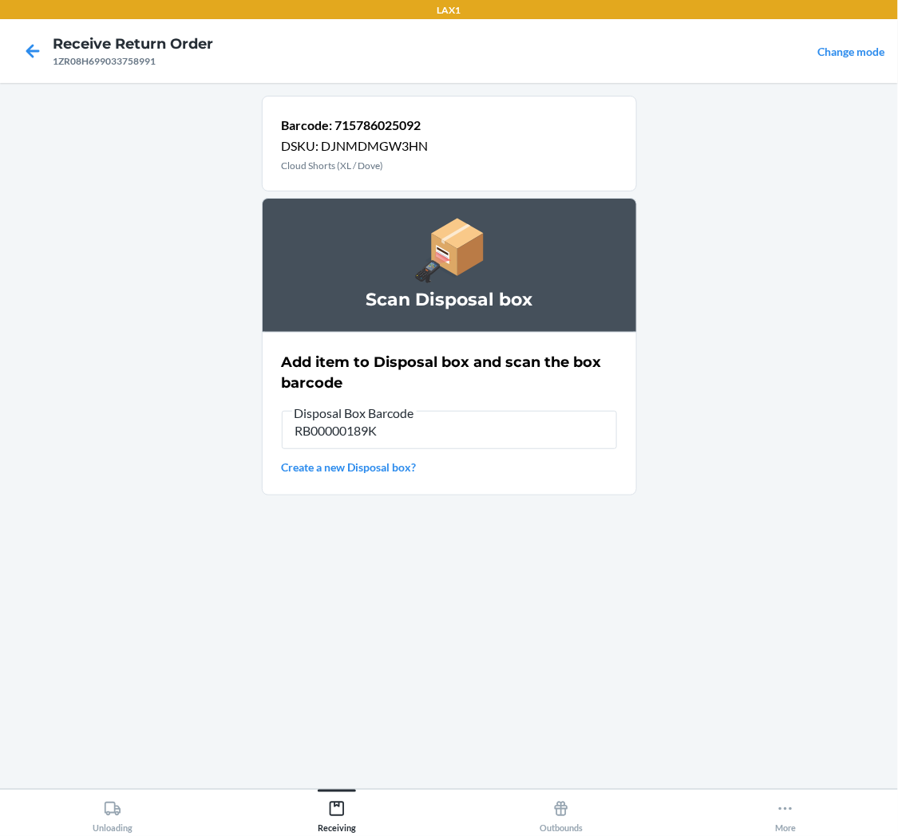
type input "RB00000189K"
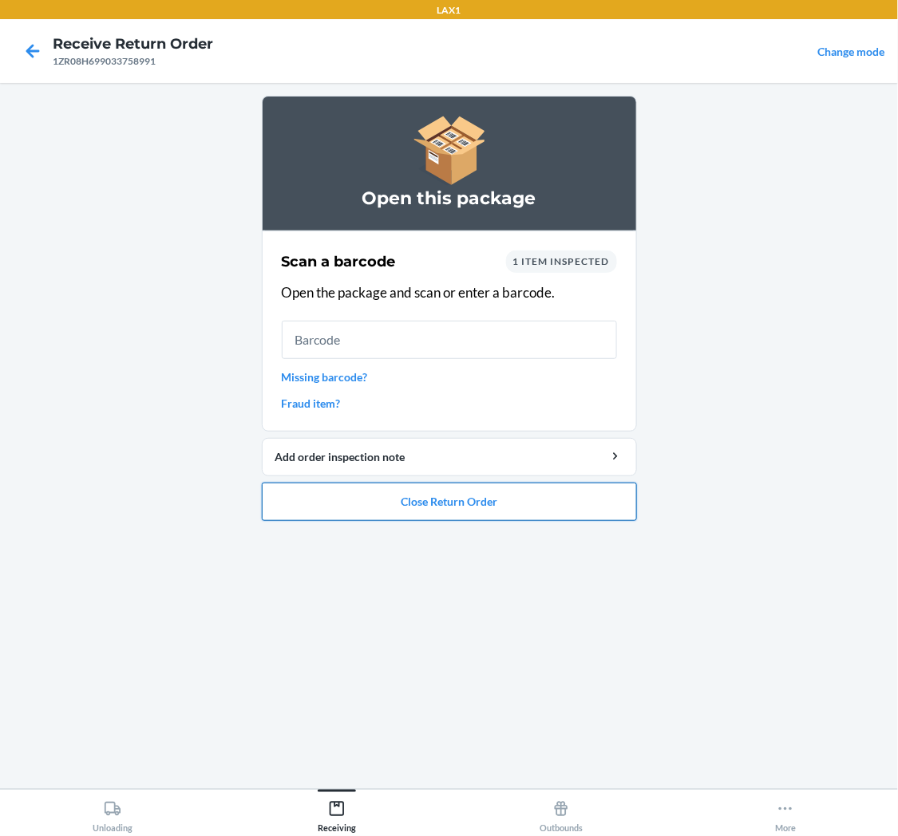
click at [461, 493] on button "Close Return Order" at bounding box center [449, 502] width 375 height 38
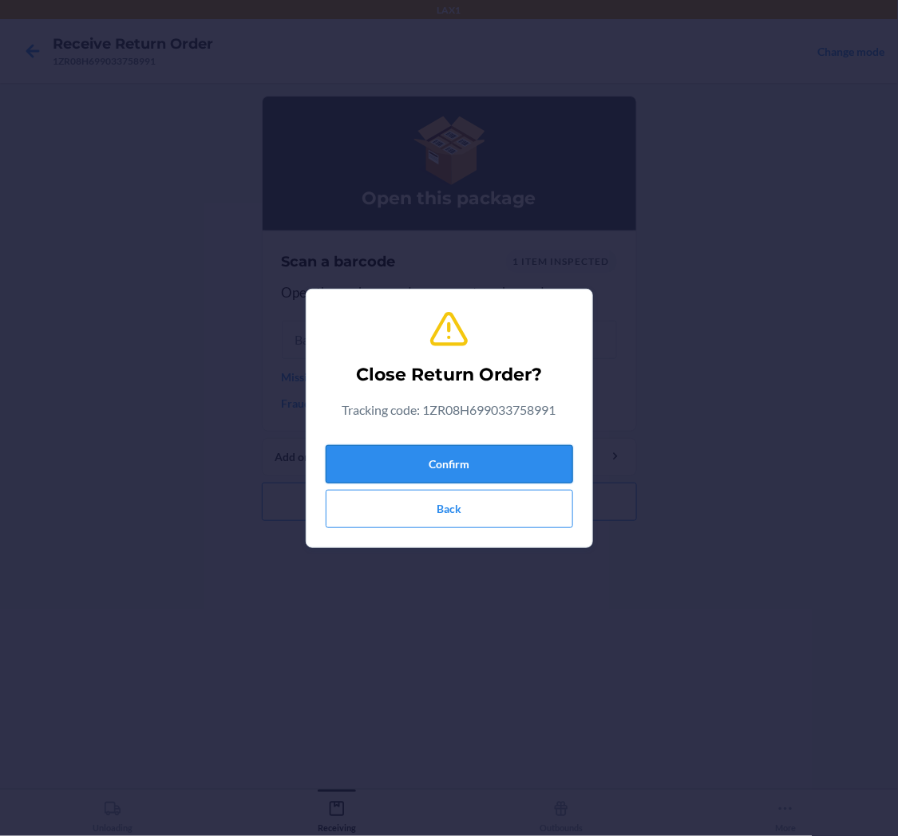
click at [474, 458] on button "Confirm" at bounding box center [449, 464] width 247 height 38
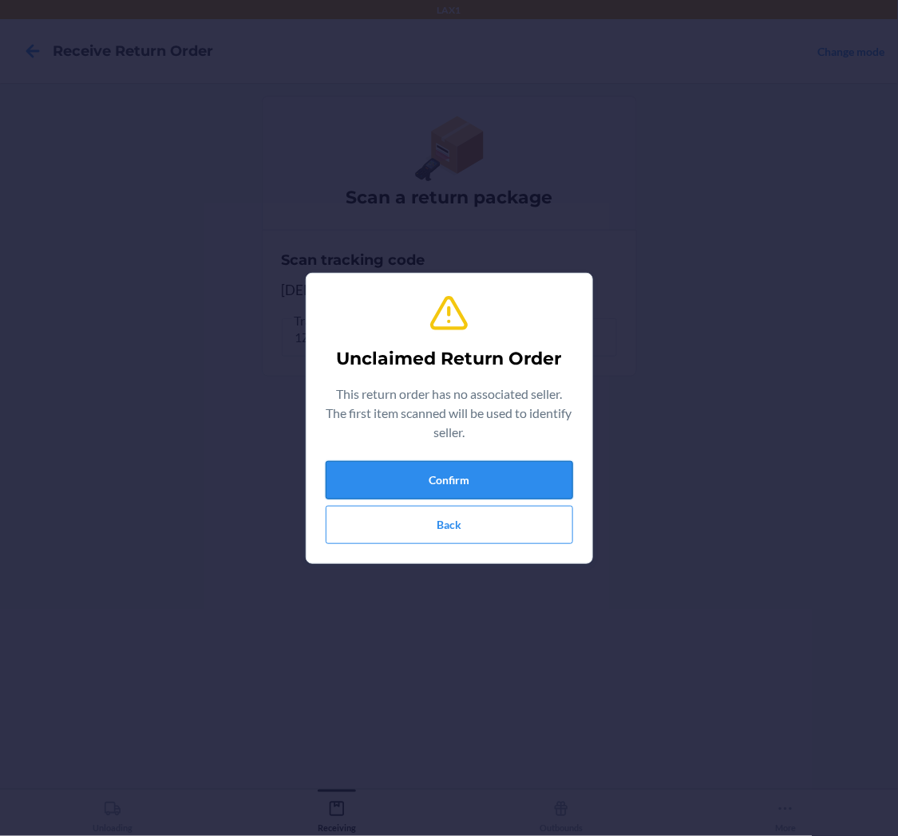
click at [492, 479] on button "Confirm" at bounding box center [449, 480] width 247 height 38
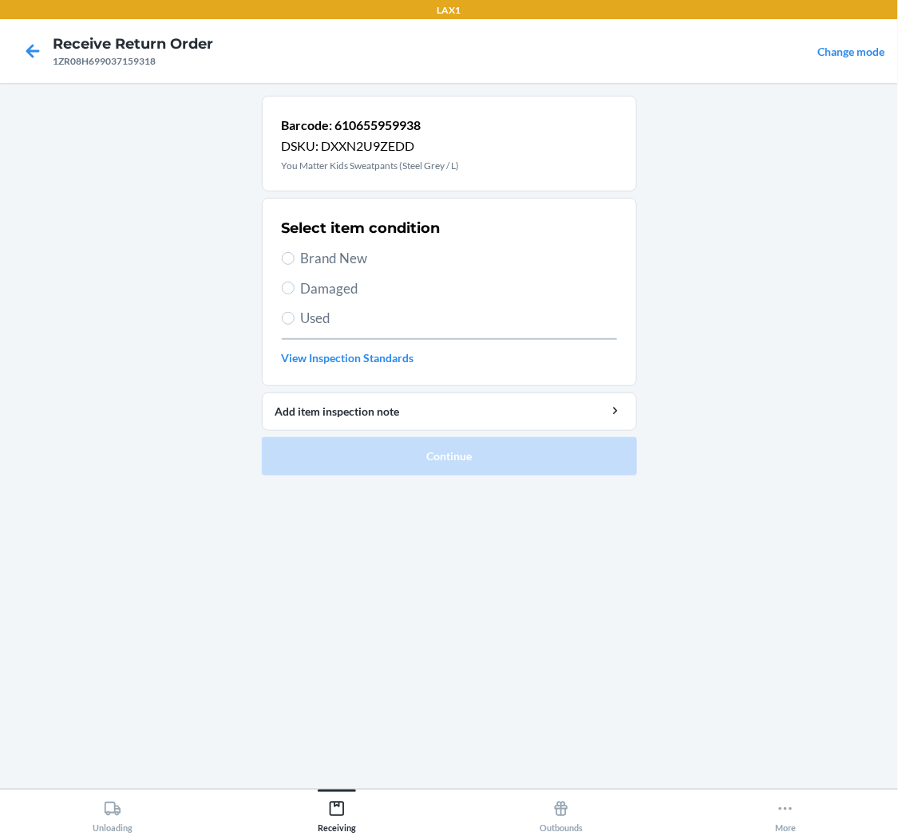
click at [303, 312] on span "Used" at bounding box center [459, 318] width 316 height 21
click at [295, 312] on input "Used" at bounding box center [288, 318] width 13 height 13
radio input "true"
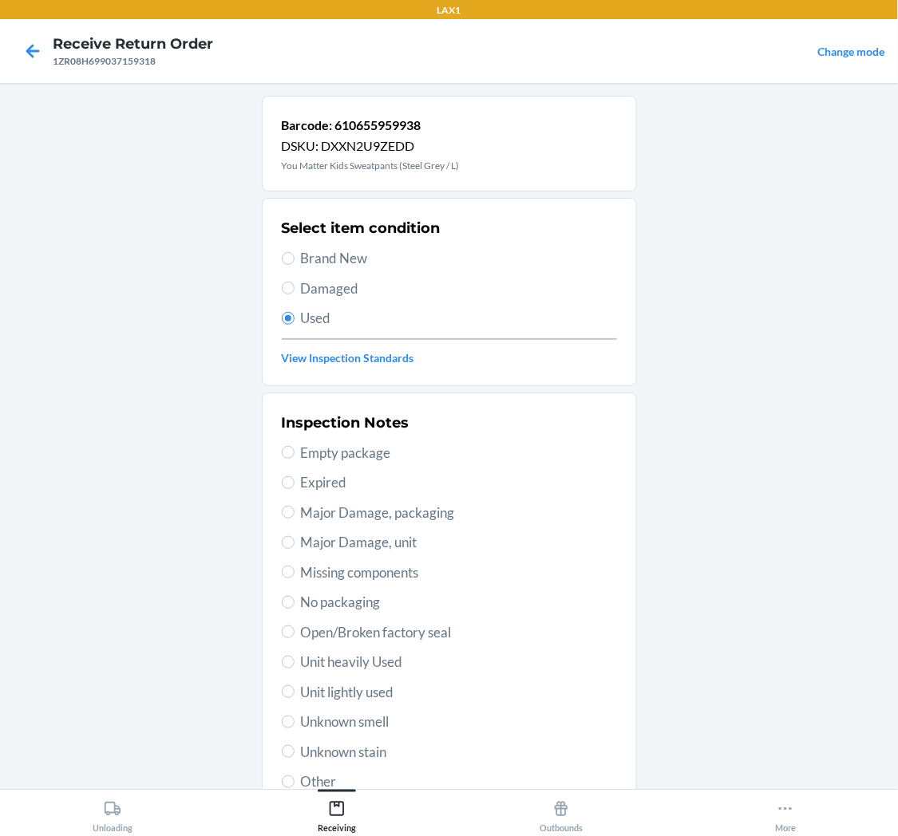
click at [359, 690] on span "Unit lightly used" at bounding box center [459, 692] width 316 height 21
click at [295, 690] on input "Unit lightly used" at bounding box center [288, 692] width 13 height 13
radio input "true"
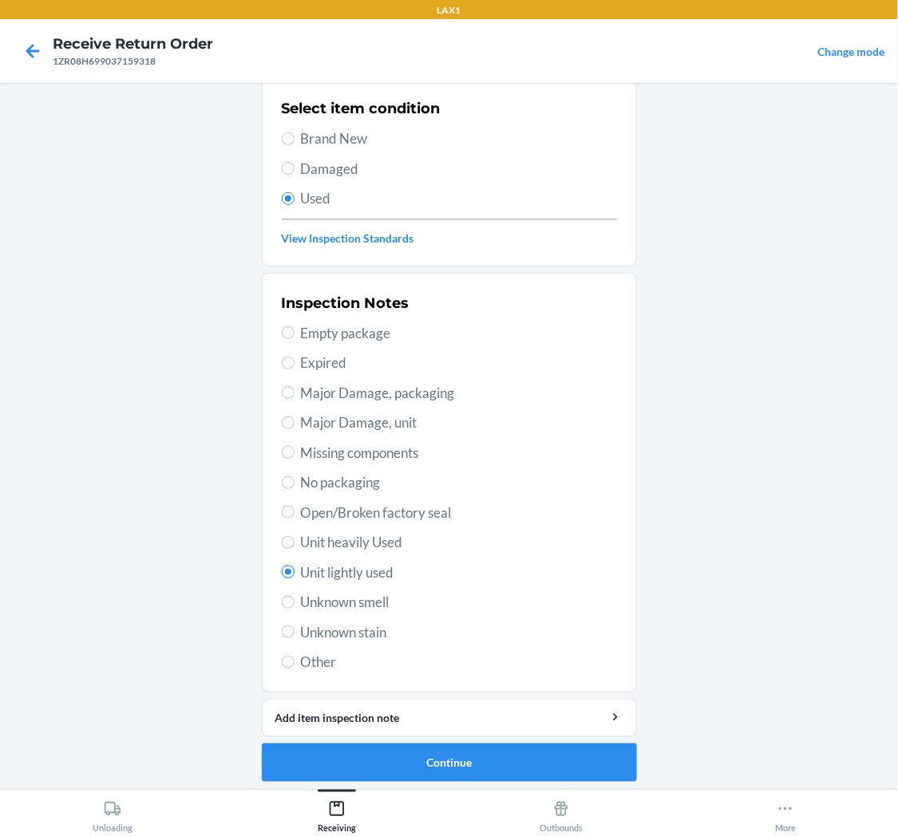
scroll to position [124, 0]
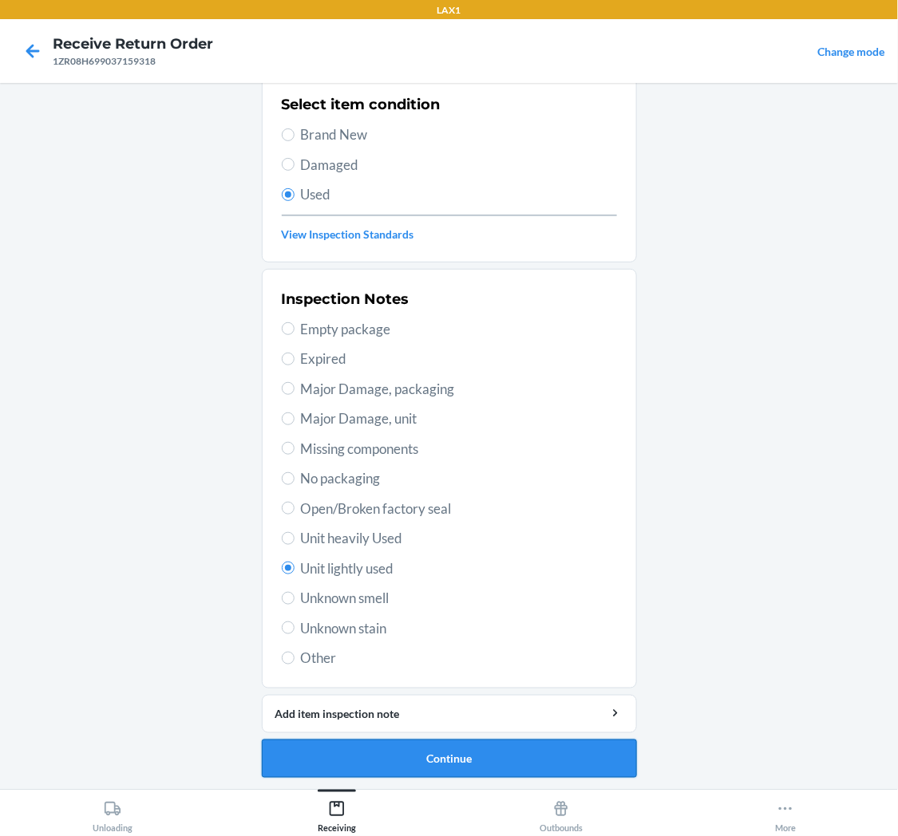
click at [492, 754] on button "Continue" at bounding box center [449, 759] width 375 height 38
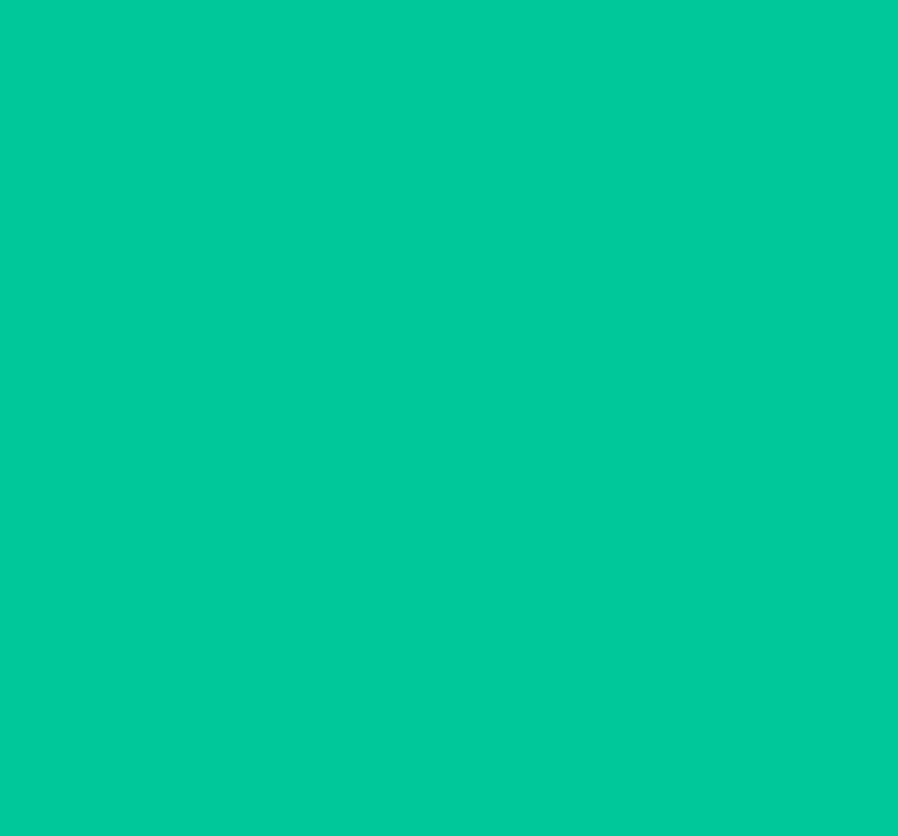
scroll to position [0, 0]
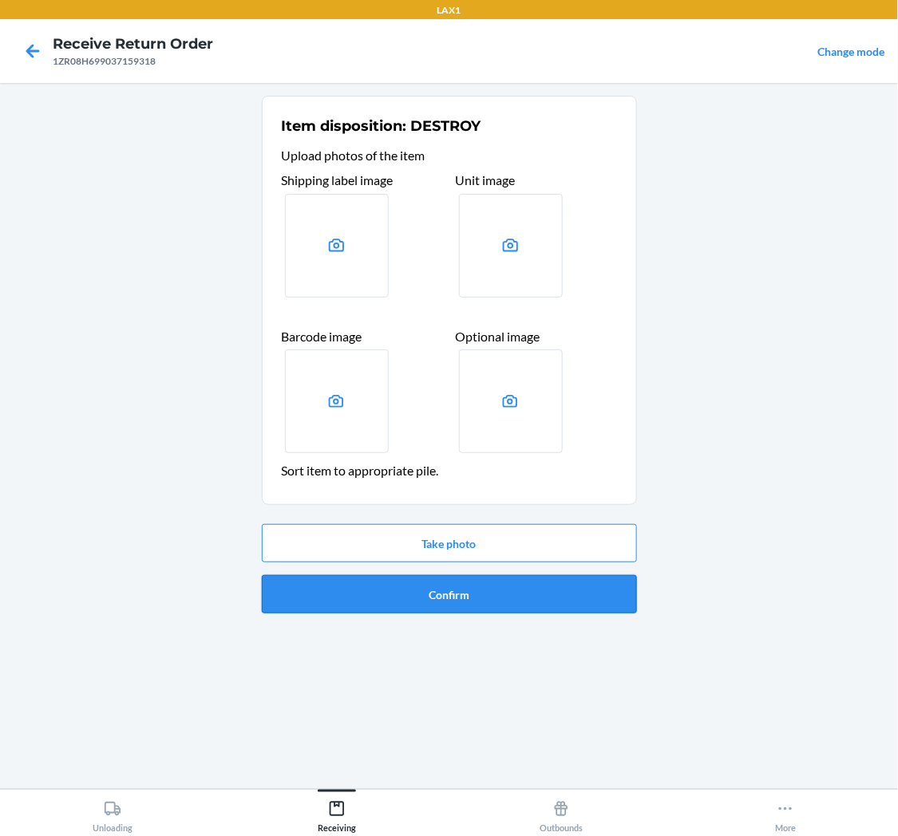
click at [485, 587] on button "Confirm" at bounding box center [449, 594] width 375 height 38
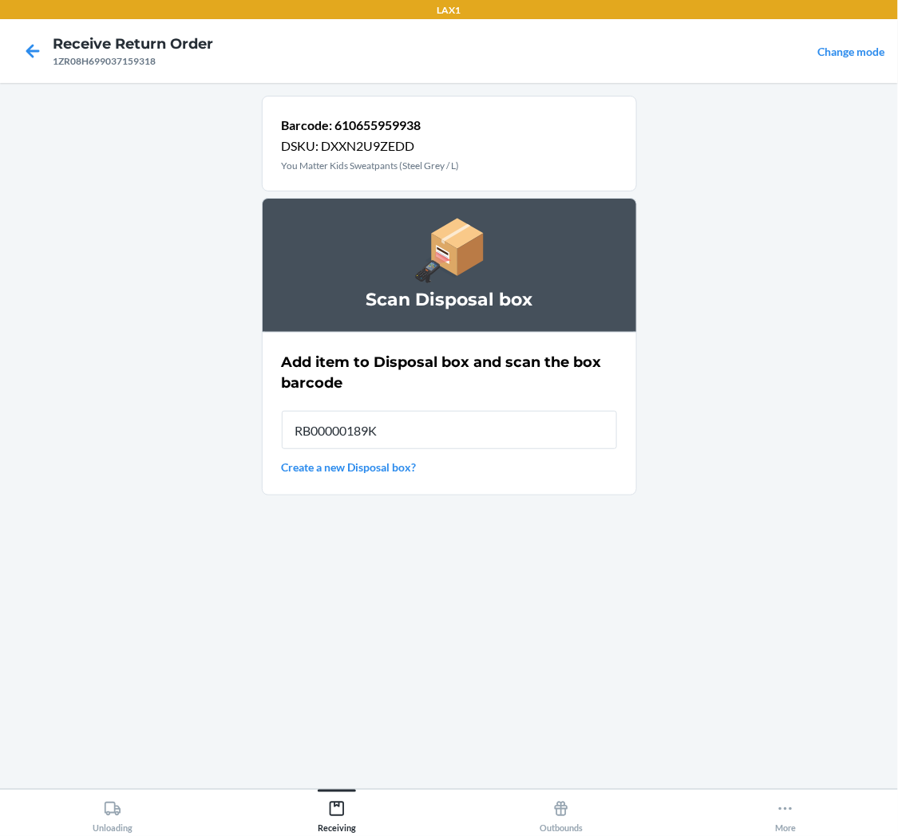
type input "RB00000189K"
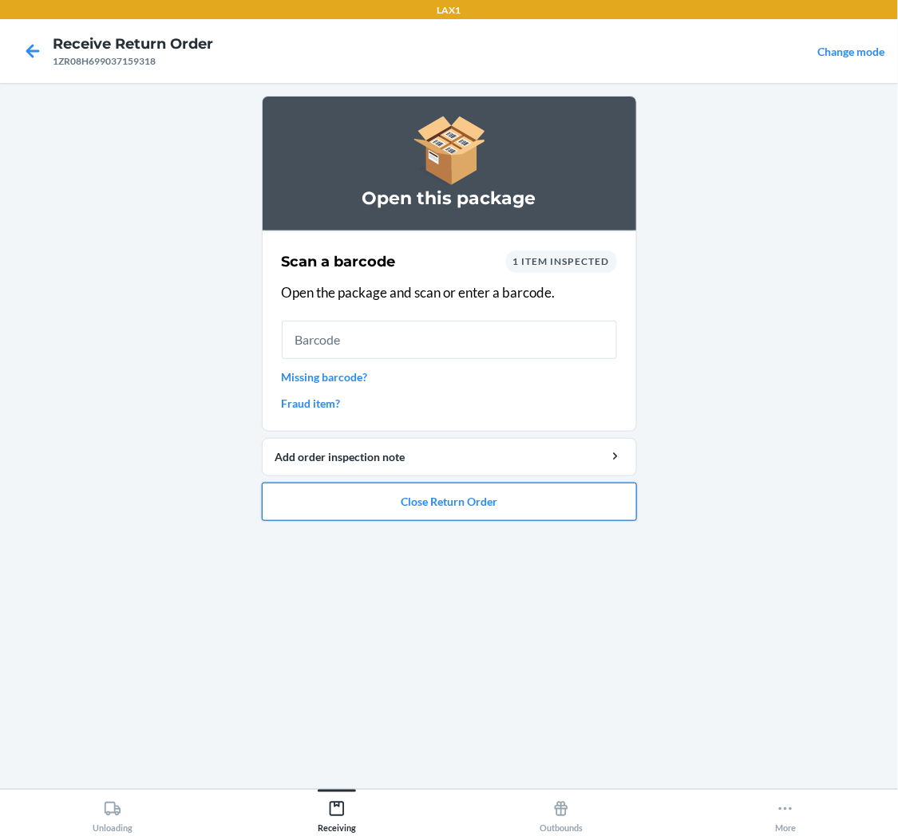
click at [472, 508] on button "Close Return Order" at bounding box center [449, 502] width 375 height 38
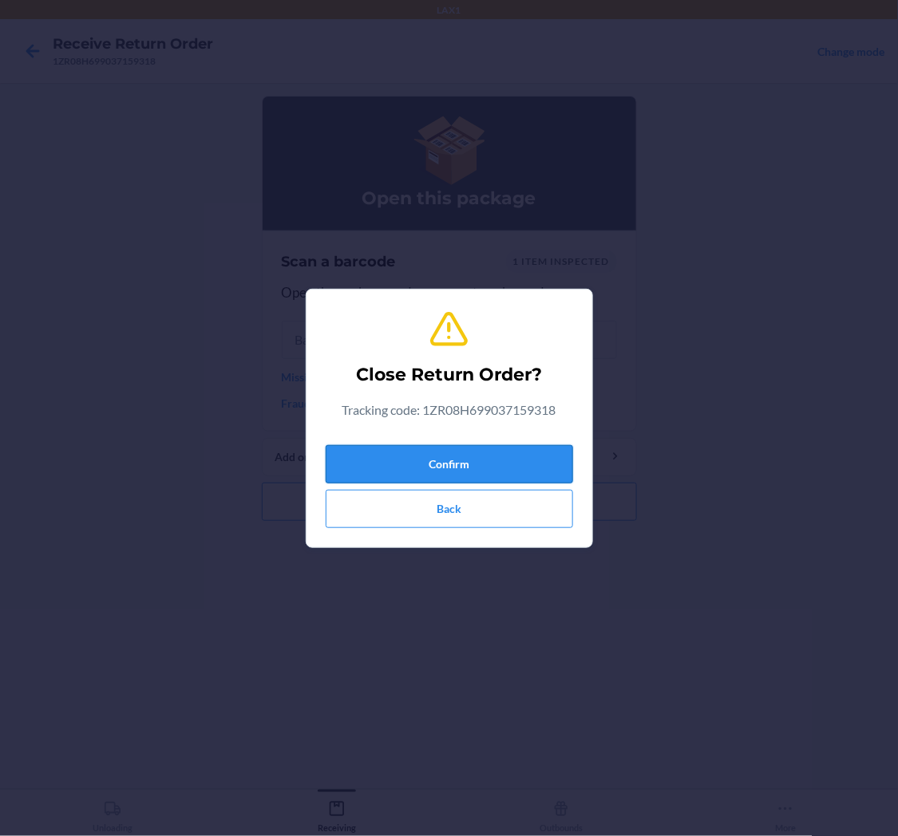
click at [495, 460] on button "Confirm" at bounding box center [449, 464] width 247 height 38
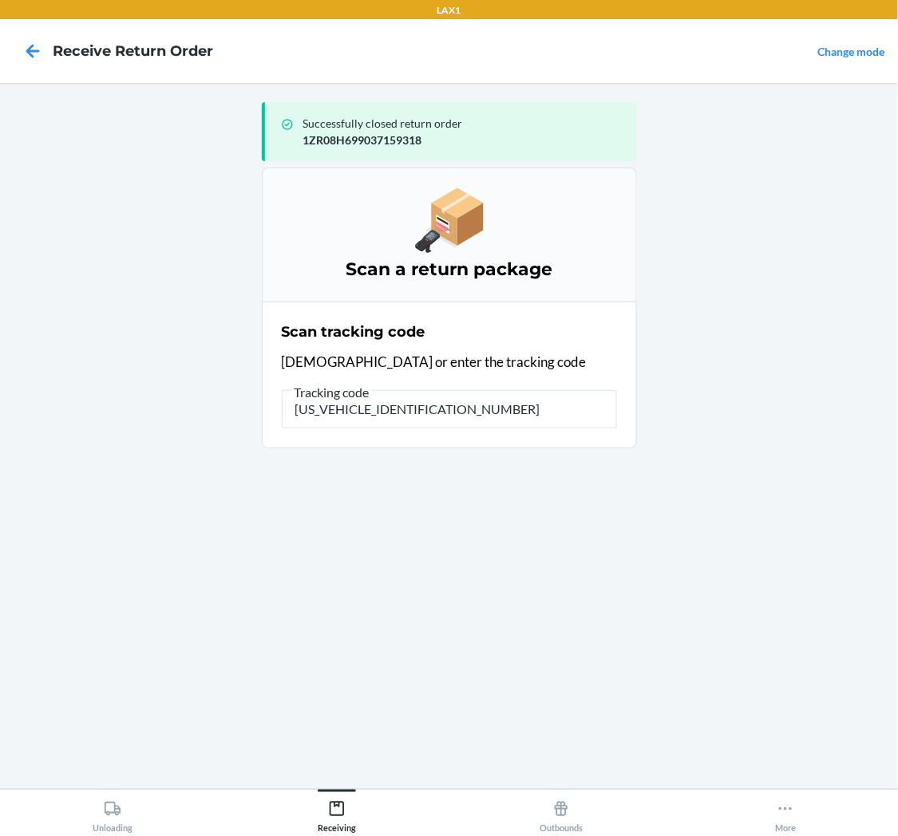
type input "1ZR08H699013724215"
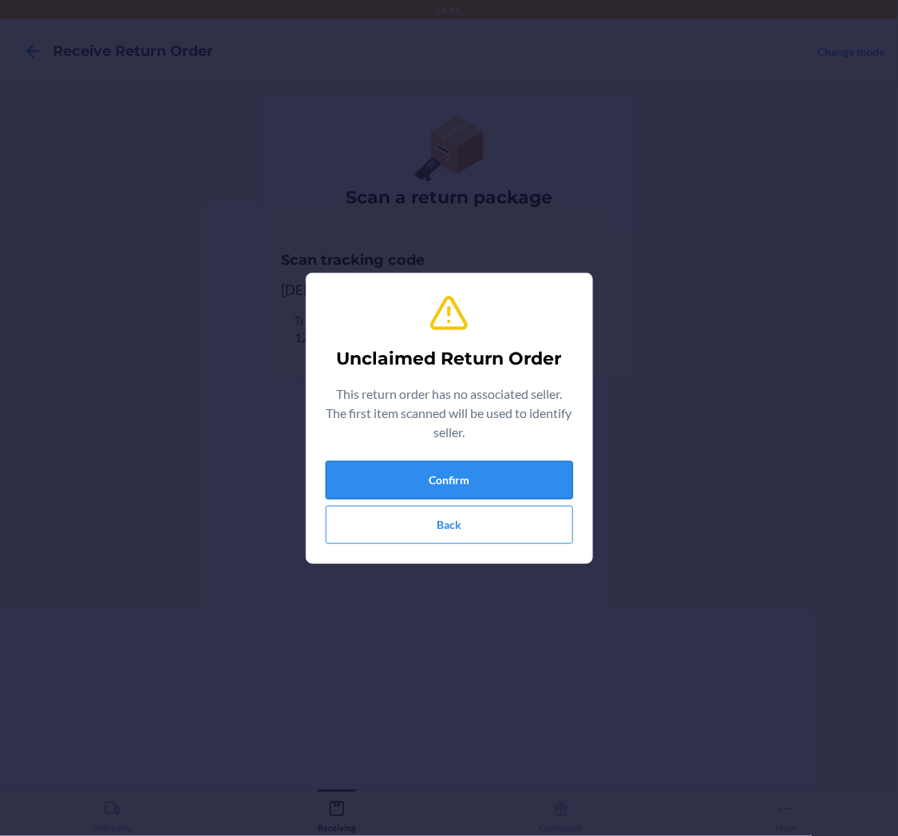
click at [427, 469] on button "Confirm" at bounding box center [449, 480] width 247 height 38
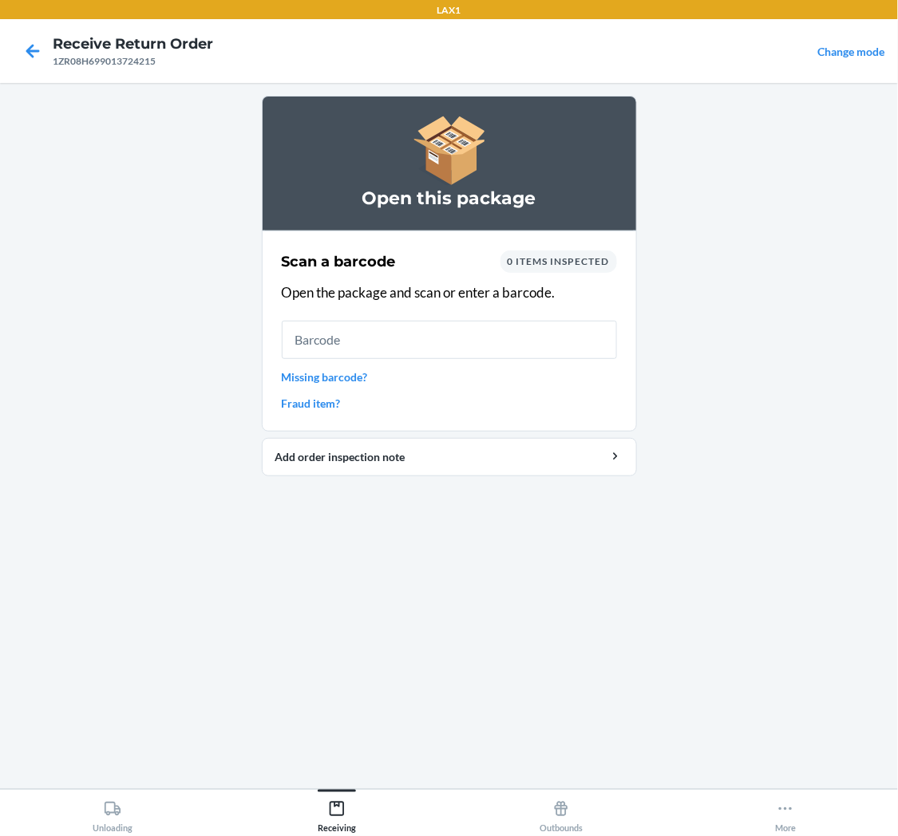
click at [441, 628] on div "Open this package Scan a barcode 0 items inspected Open the package and scan or…" at bounding box center [449, 436] width 375 height 681
click at [424, 341] on input "text" at bounding box center [449, 340] width 335 height 38
click at [352, 378] on link "Missing barcode?" at bounding box center [449, 377] width 335 height 17
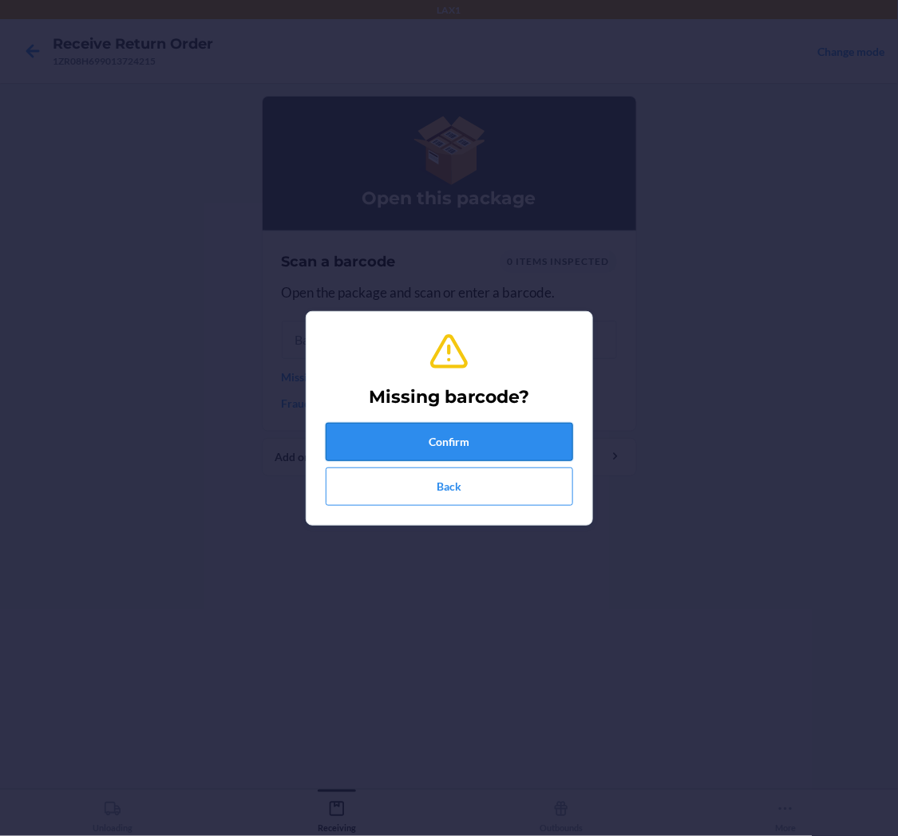
click at [435, 437] on button "Confirm" at bounding box center [449, 442] width 247 height 38
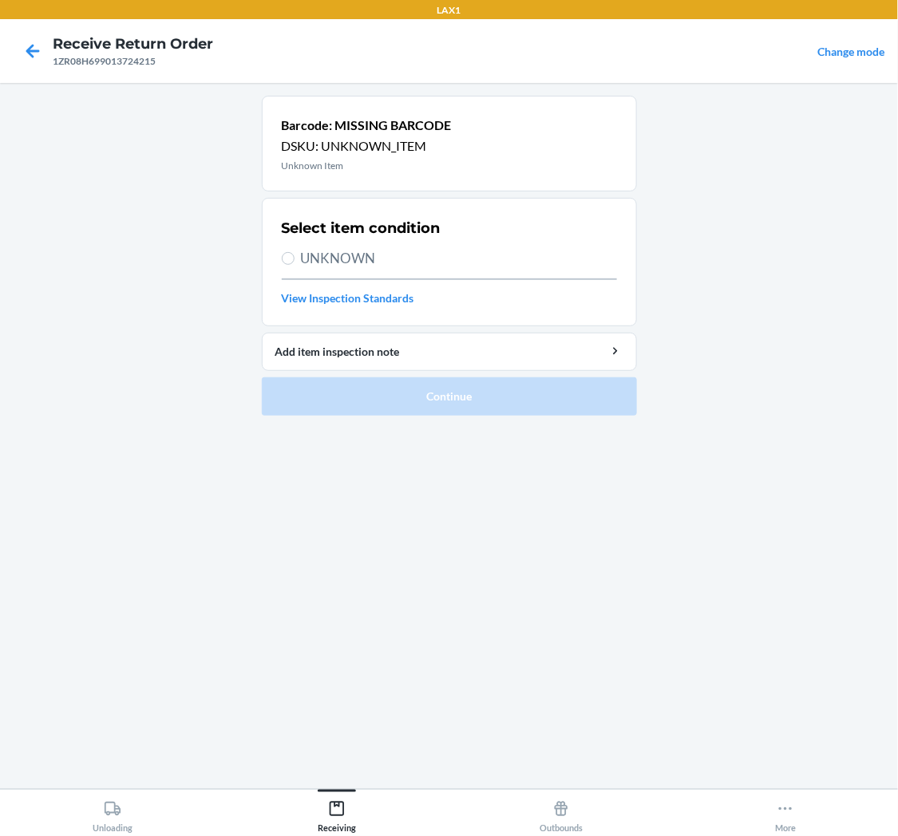
click at [295, 259] on label "UNKNOWN" at bounding box center [449, 258] width 335 height 21
click at [295, 259] on input "UNKNOWN" at bounding box center [288, 258] width 13 height 13
radio input "true"
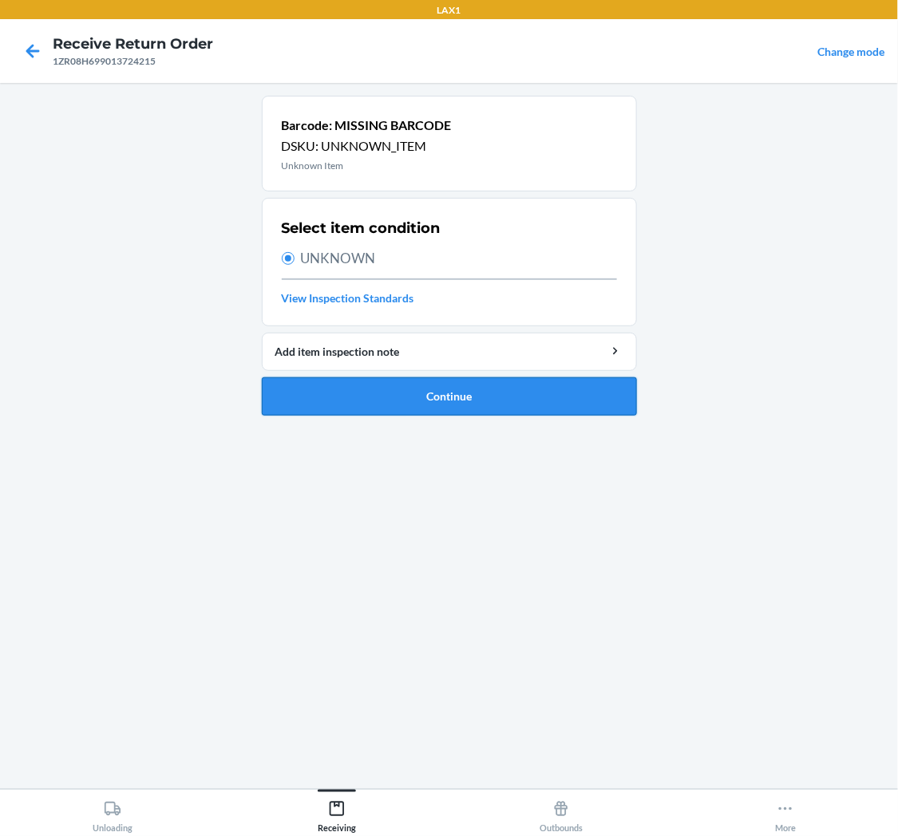
click at [354, 388] on button "Continue" at bounding box center [449, 397] width 375 height 38
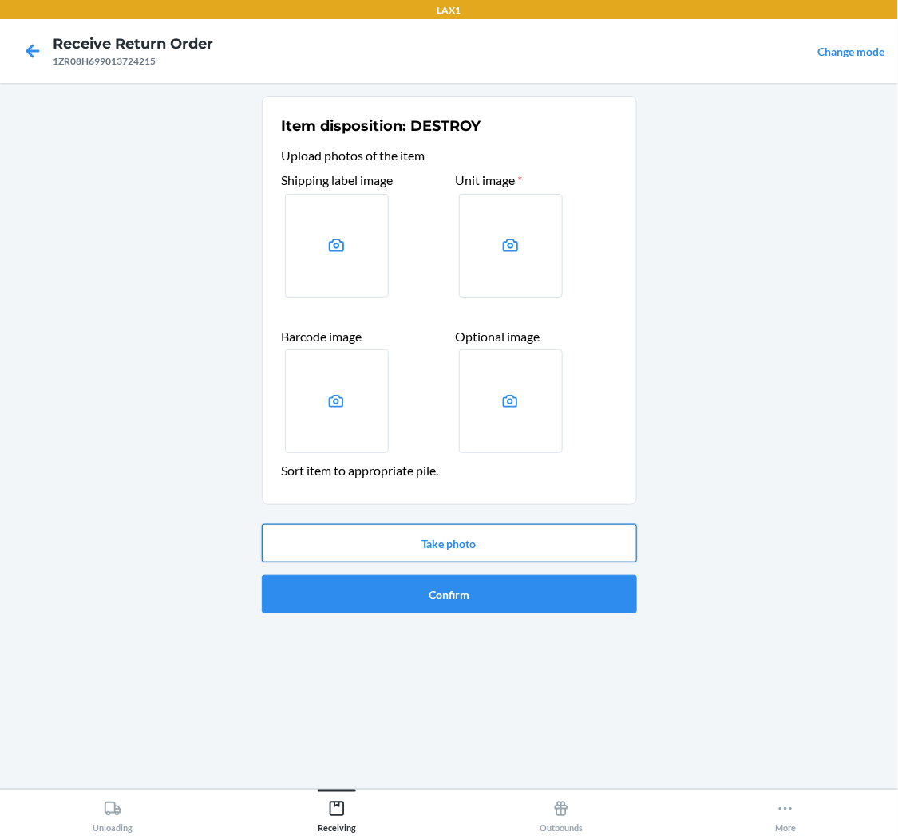
click at [455, 538] on button "Take photo" at bounding box center [449, 543] width 375 height 38
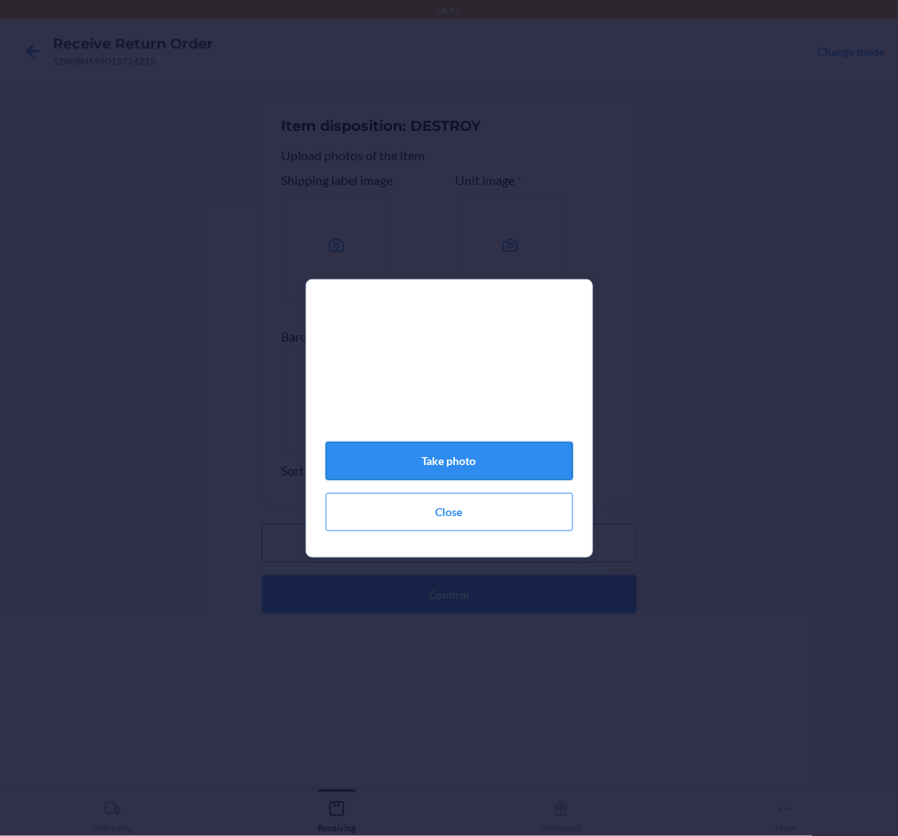
click at [476, 459] on button "Take photo" at bounding box center [449, 461] width 247 height 38
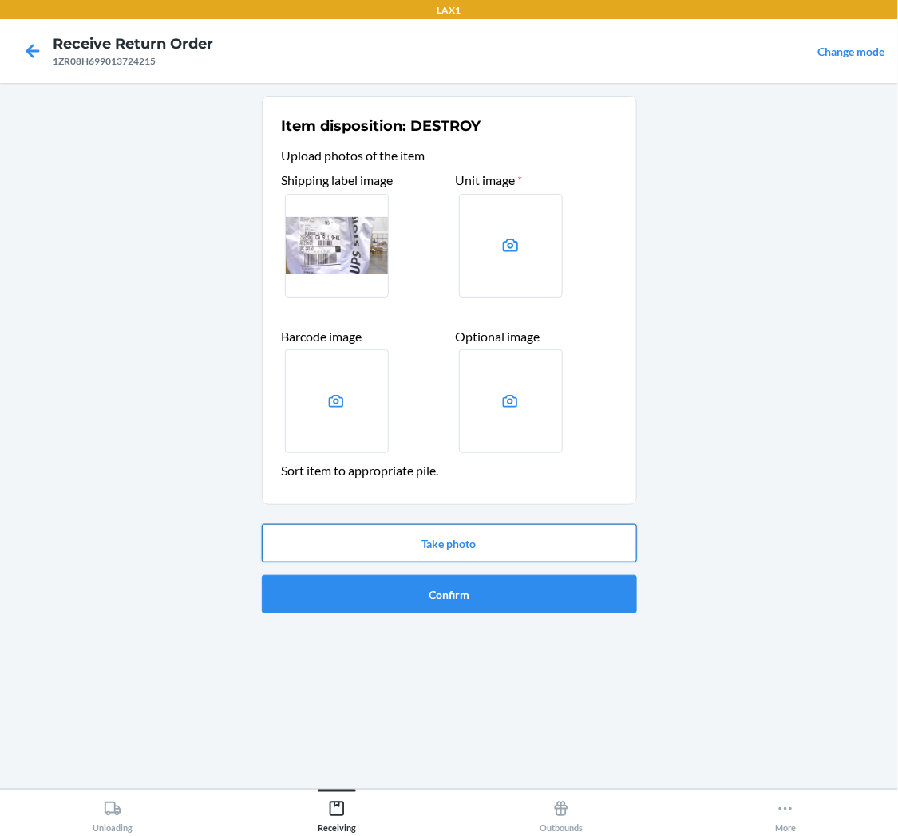
click at [571, 549] on button "Take photo" at bounding box center [449, 543] width 375 height 38
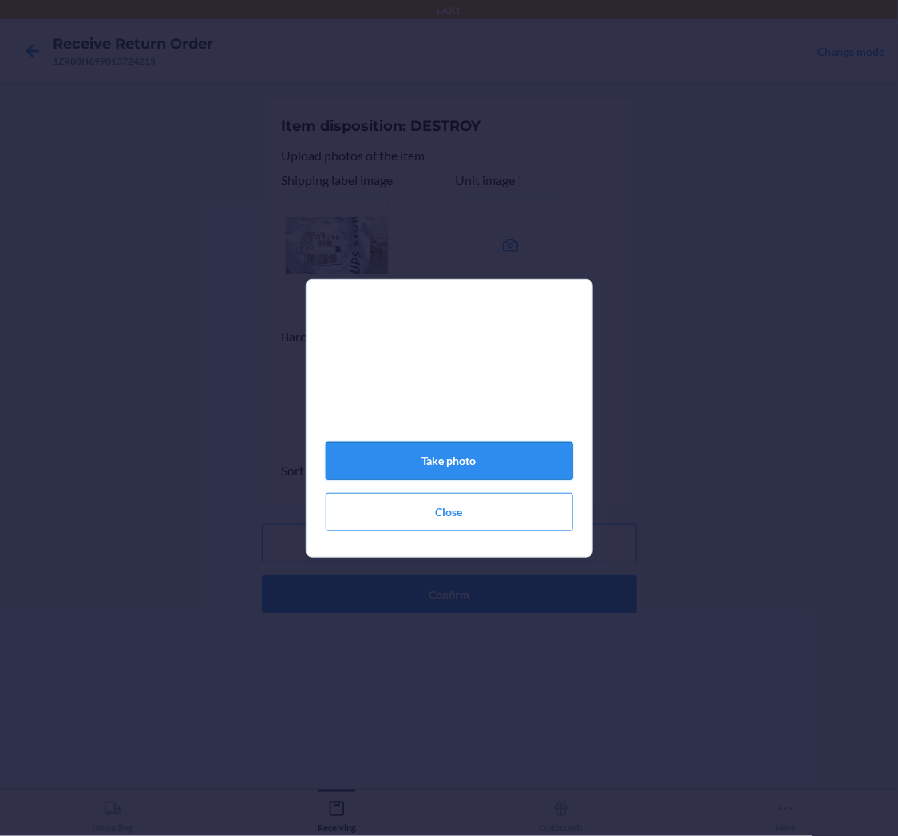
click at [500, 460] on button "Take photo" at bounding box center [449, 461] width 247 height 38
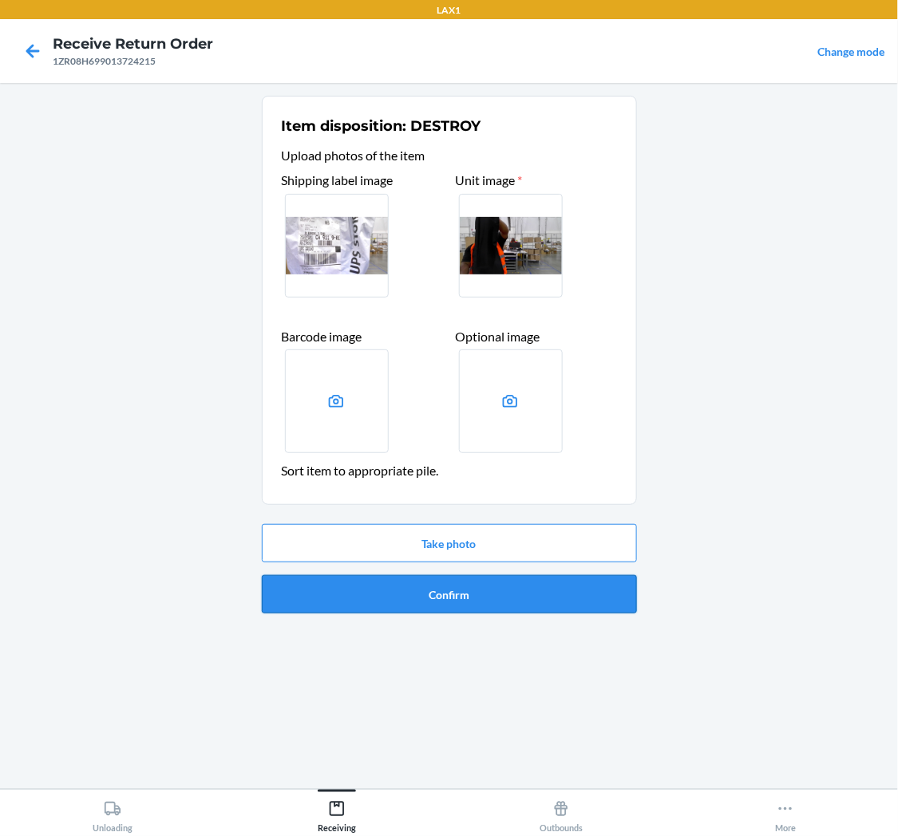
click at [455, 586] on button "Confirm" at bounding box center [449, 594] width 375 height 38
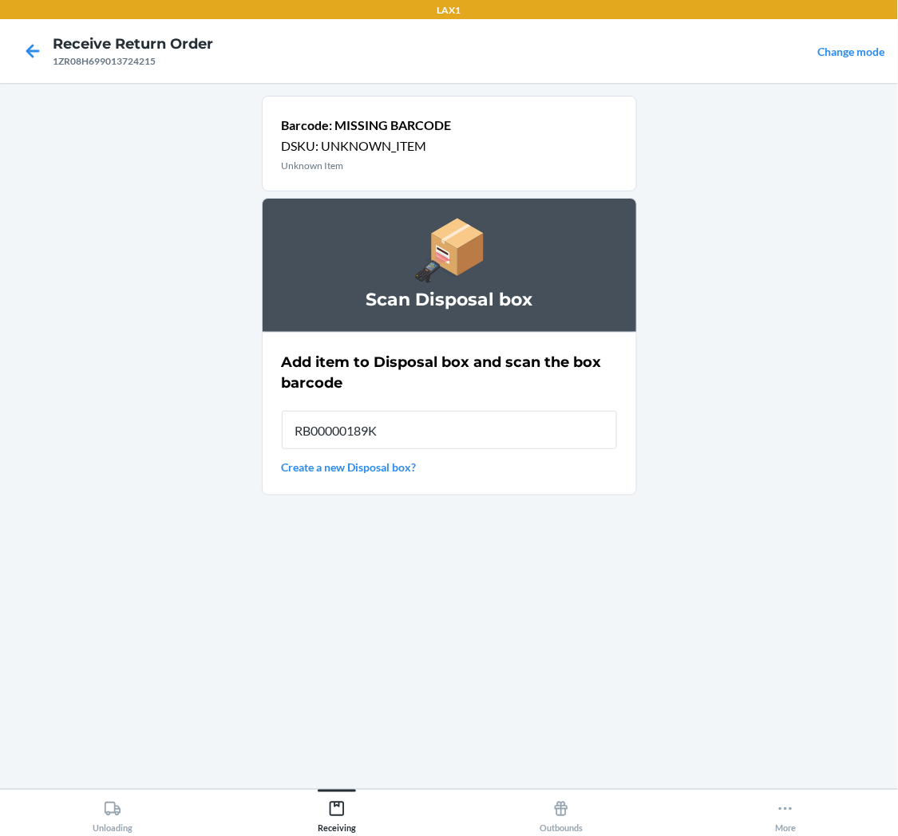
type input "RB00000189K"
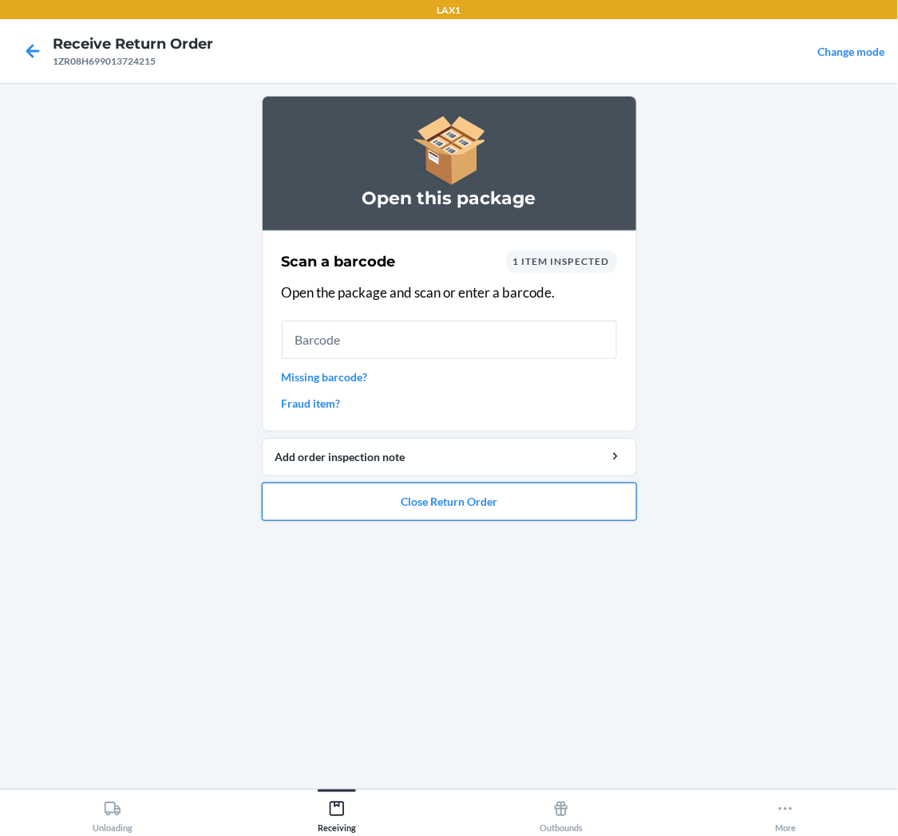
click at [488, 501] on button "Close Return Order" at bounding box center [449, 502] width 375 height 38
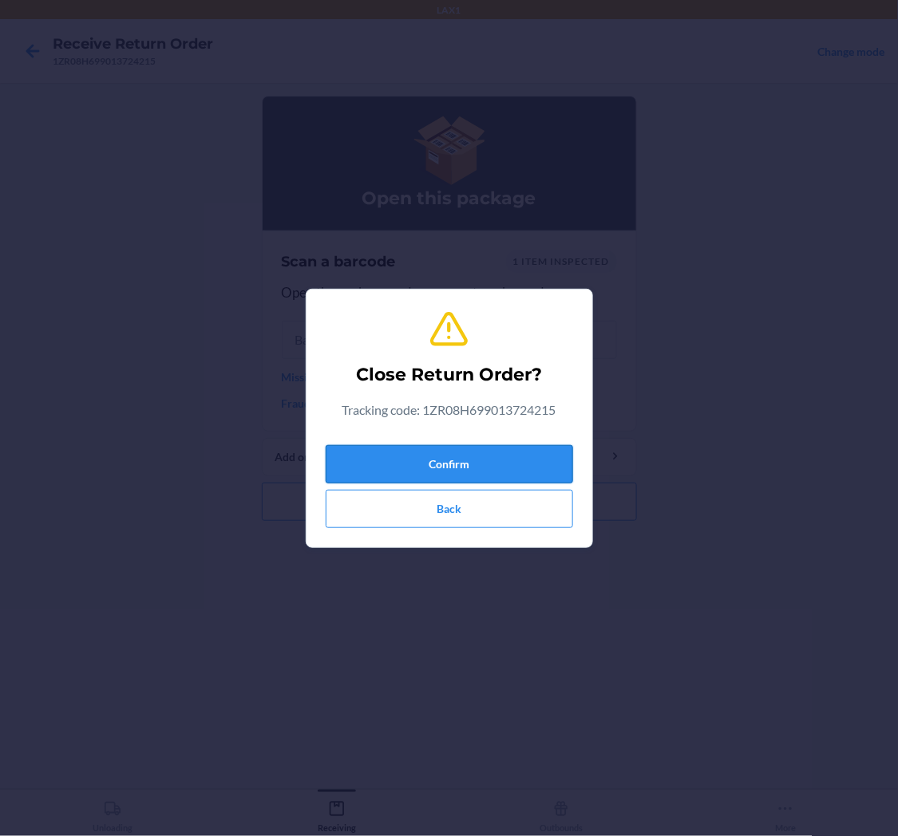
click at [396, 464] on button "Confirm" at bounding box center [449, 464] width 247 height 38
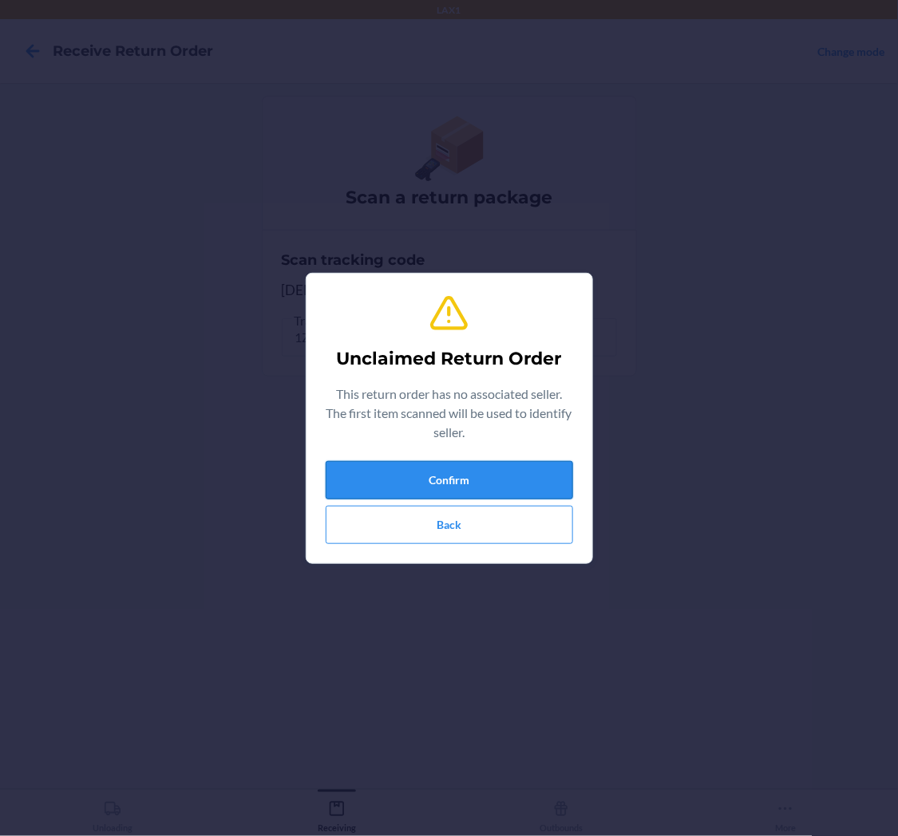
click at [426, 473] on button "Confirm" at bounding box center [449, 480] width 247 height 38
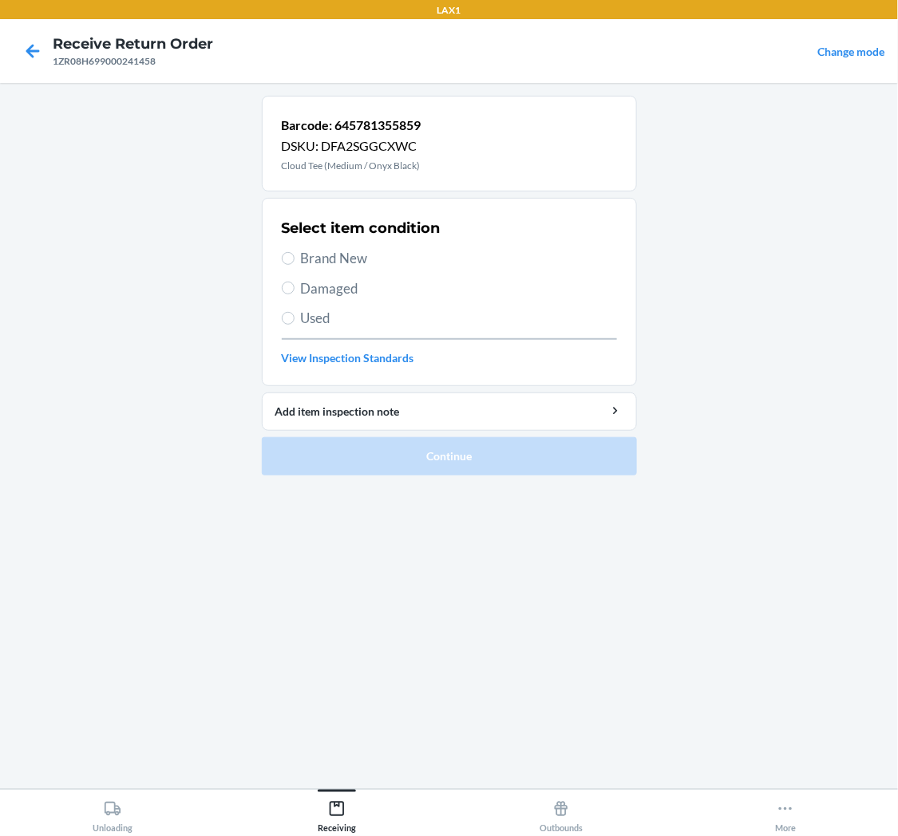
click at [295, 317] on label "Used" at bounding box center [449, 318] width 335 height 21
click at [295, 317] on input "Used" at bounding box center [288, 318] width 13 height 13
radio input "true"
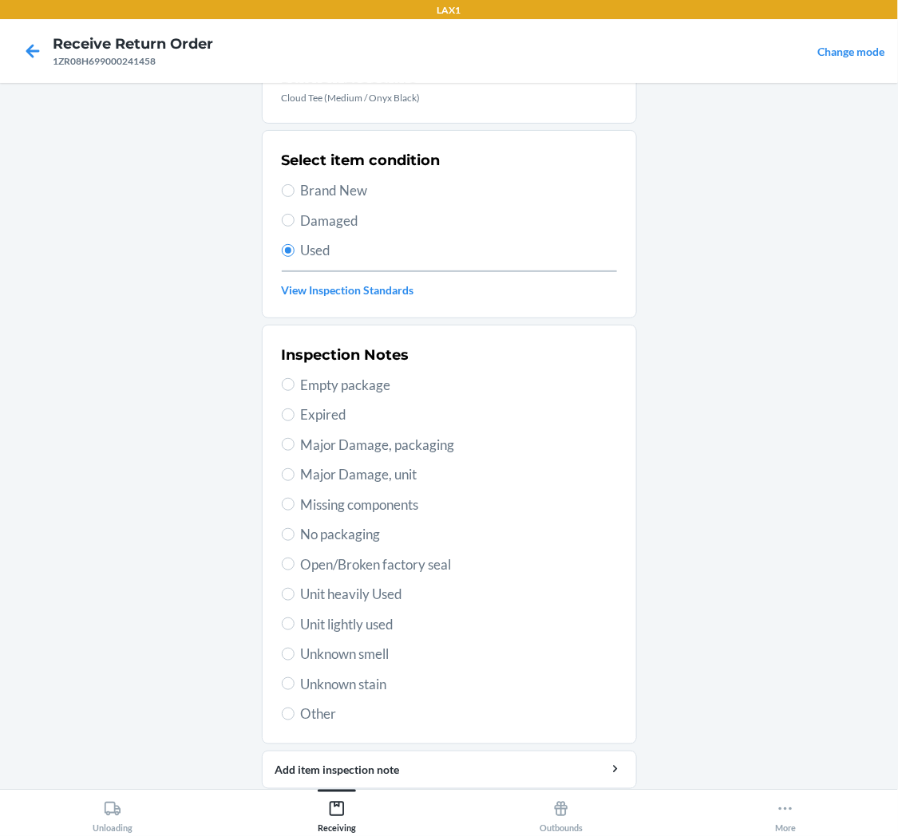
scroll to position [89, 0]
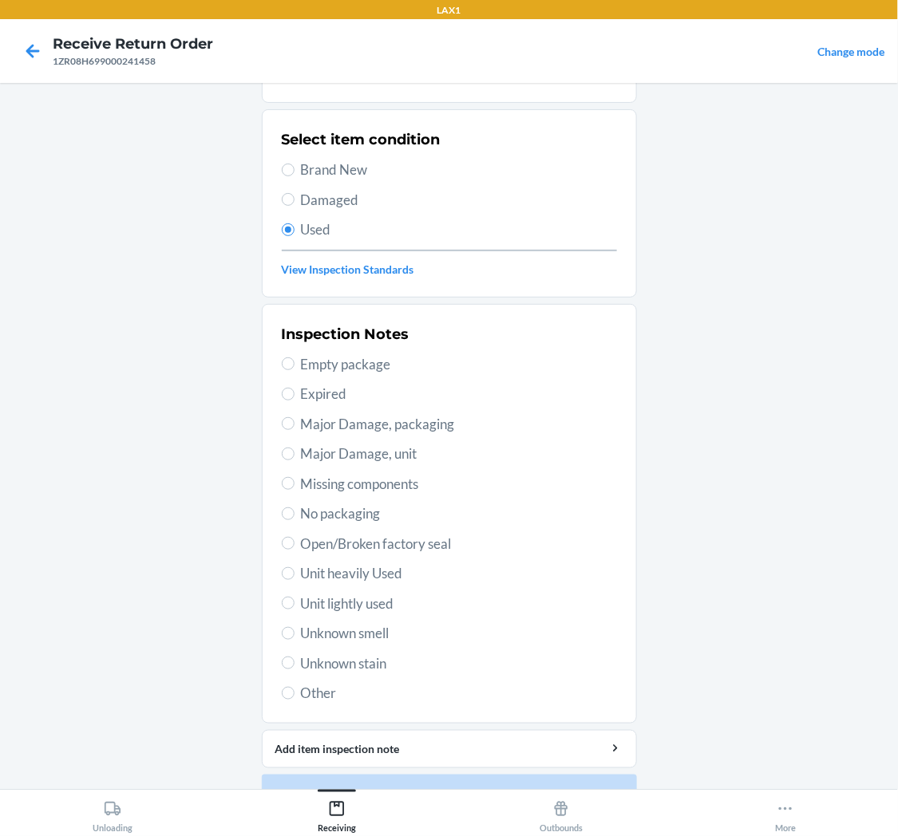
click at [286, 611] on label "Unit lightly used" at bounding box center [449, 604] width 335 height 21
click at [286, 610] on input "Unit lightly used" at bounding box center [288, 603] width 13 height 13
radio input "true"
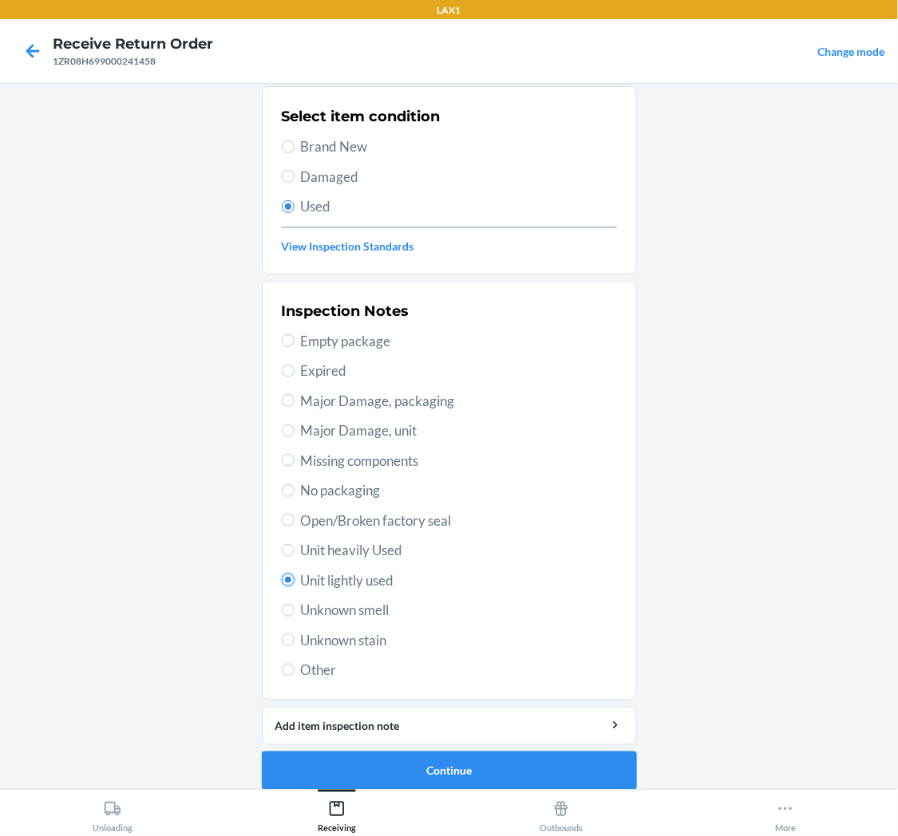
scroll to position [124, 0]
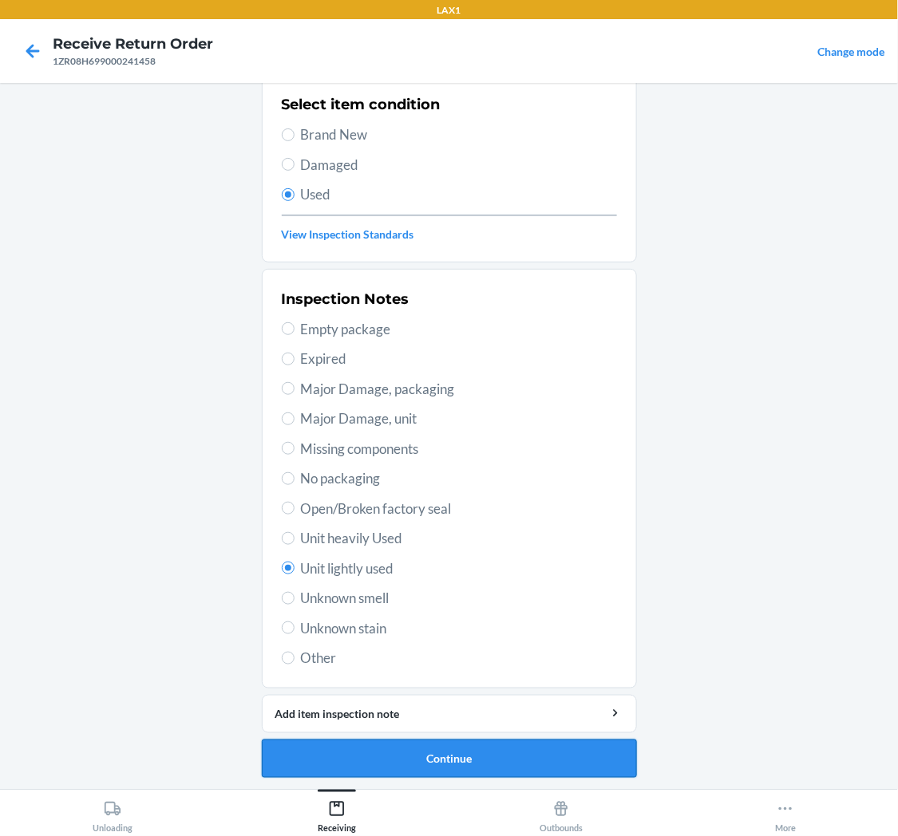
click at [393, 751] on button "Continue" at bounding box center [449, 759] width 375 height 38
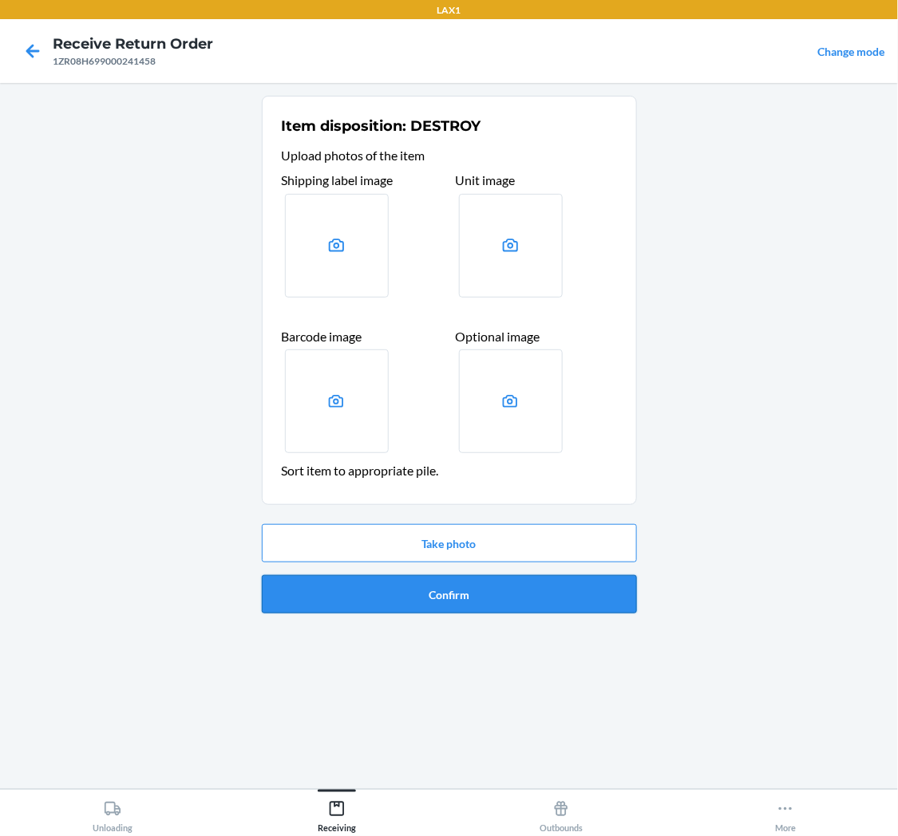
click at [427, 593] on button "Confirm" at bounding box center [449, 594] width 375 height 38
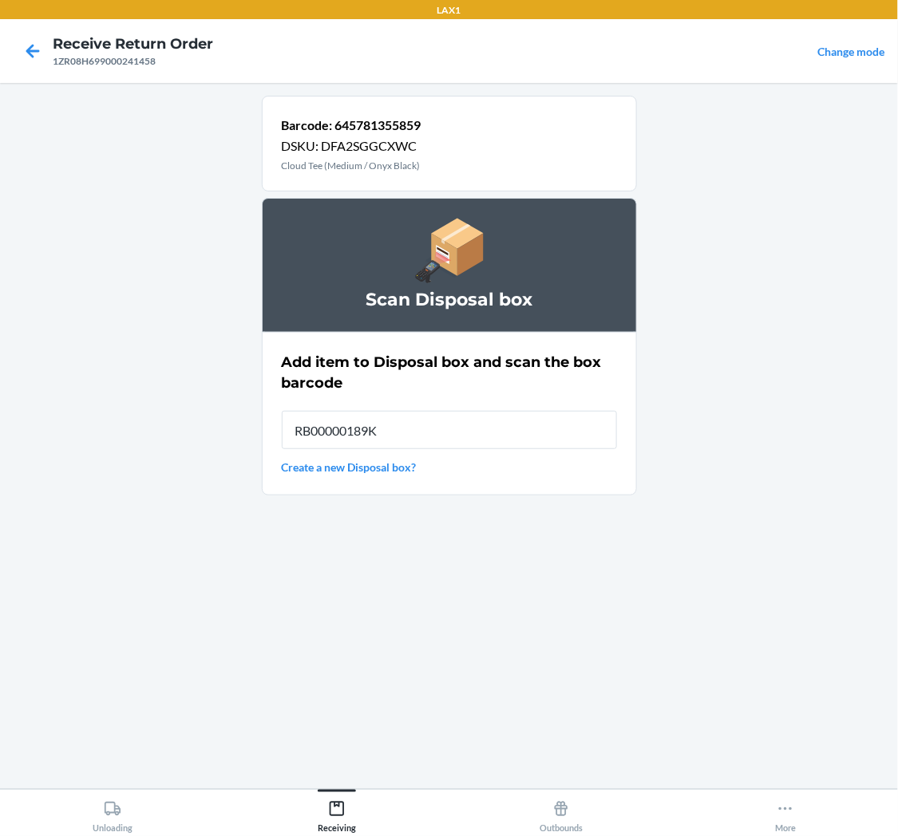
type input "RB00000189K"
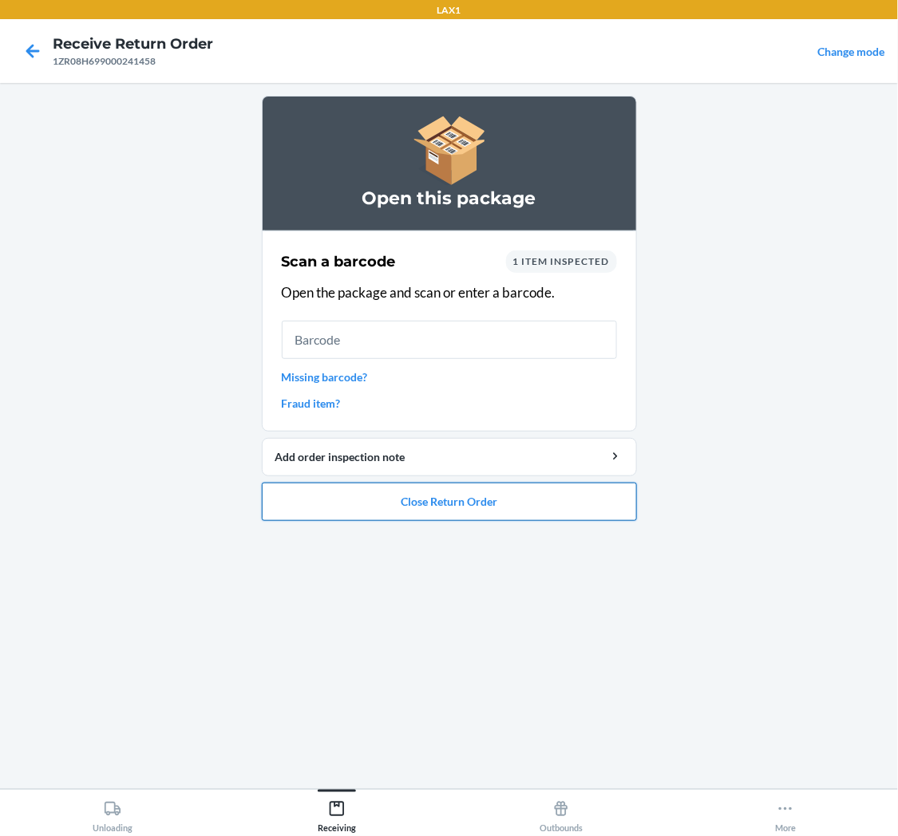
click at [449, 504] on button "Close Return Order" at bounding box center [449, 502] width 375 height 38
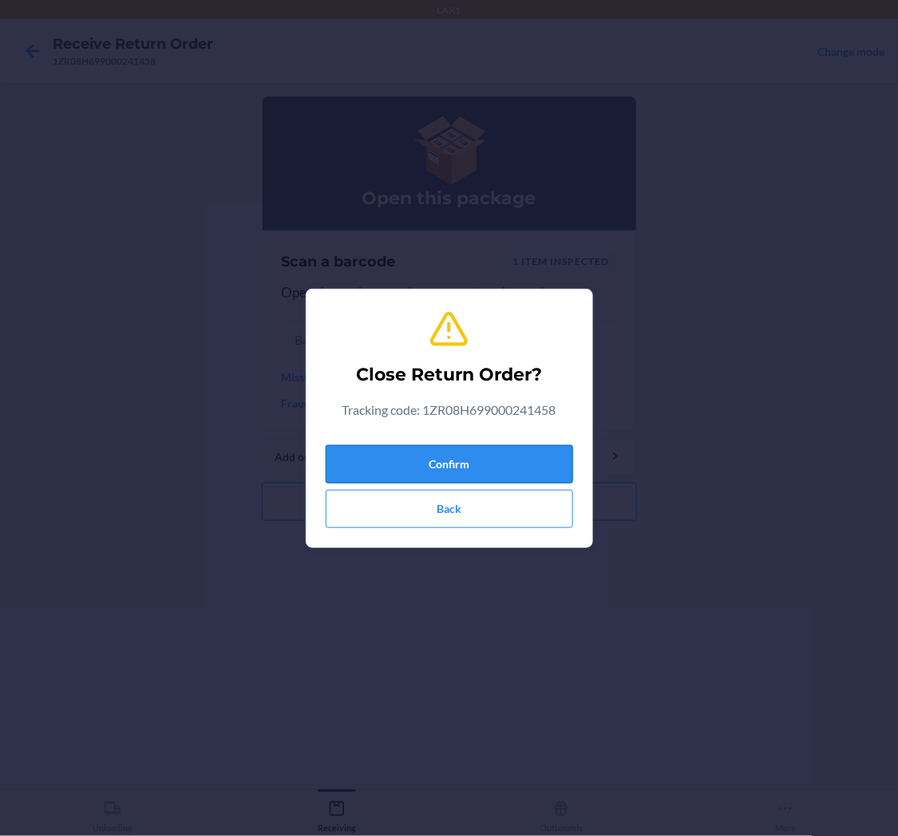
click at [471, 466] on button "Confirm" at bounding box center [449, 464] width 247 height 38
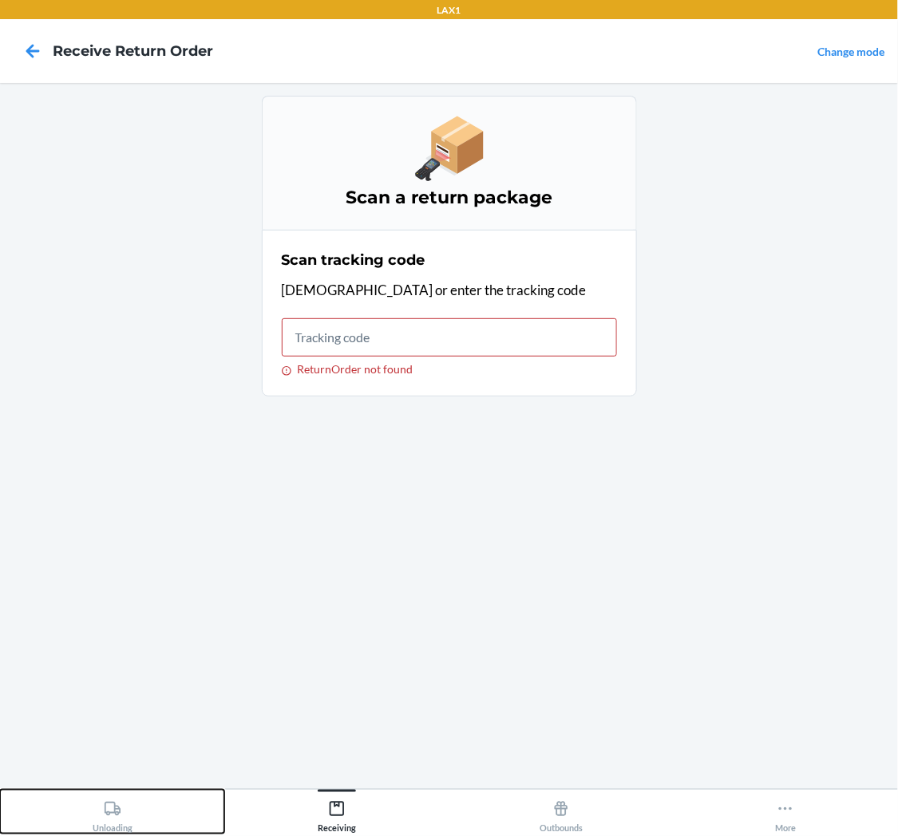
drag, startPoint x: 125, startPoint y: 816, endPoint x: 124, endPoint y: 804, distance: 12.9
click at [124, 811] on div "Unloading" at bounding box center [113, 814] width 40 height 40
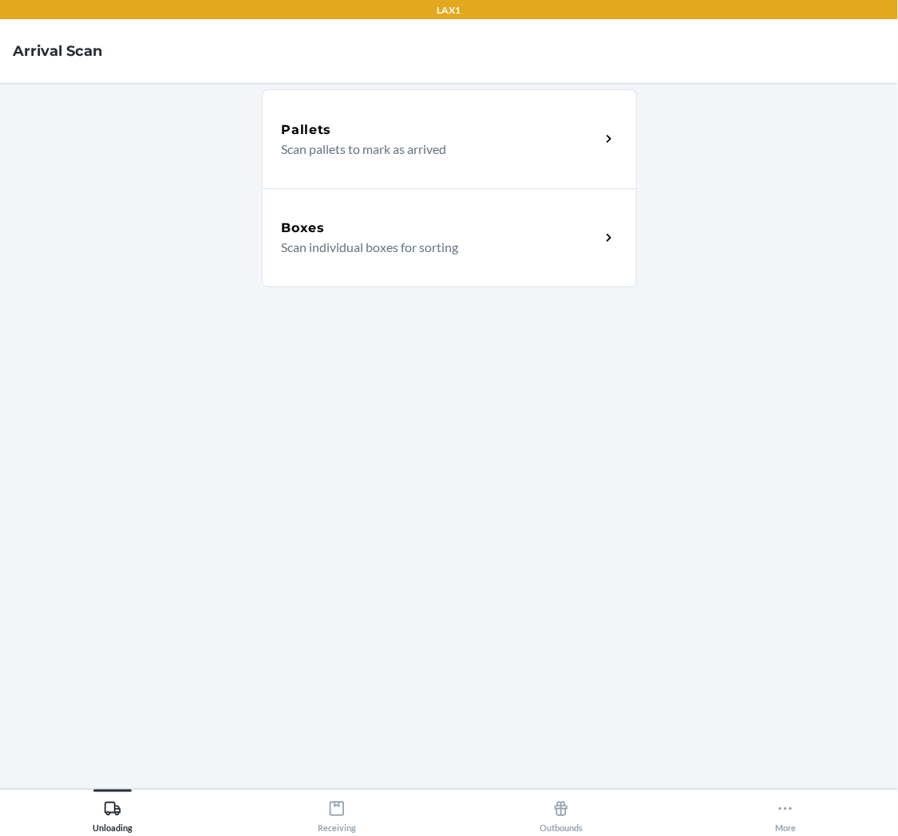
click at [341, 246] on p "Scan individual boxes for sorting" at bounding box center [435, 247] width 306 height 19
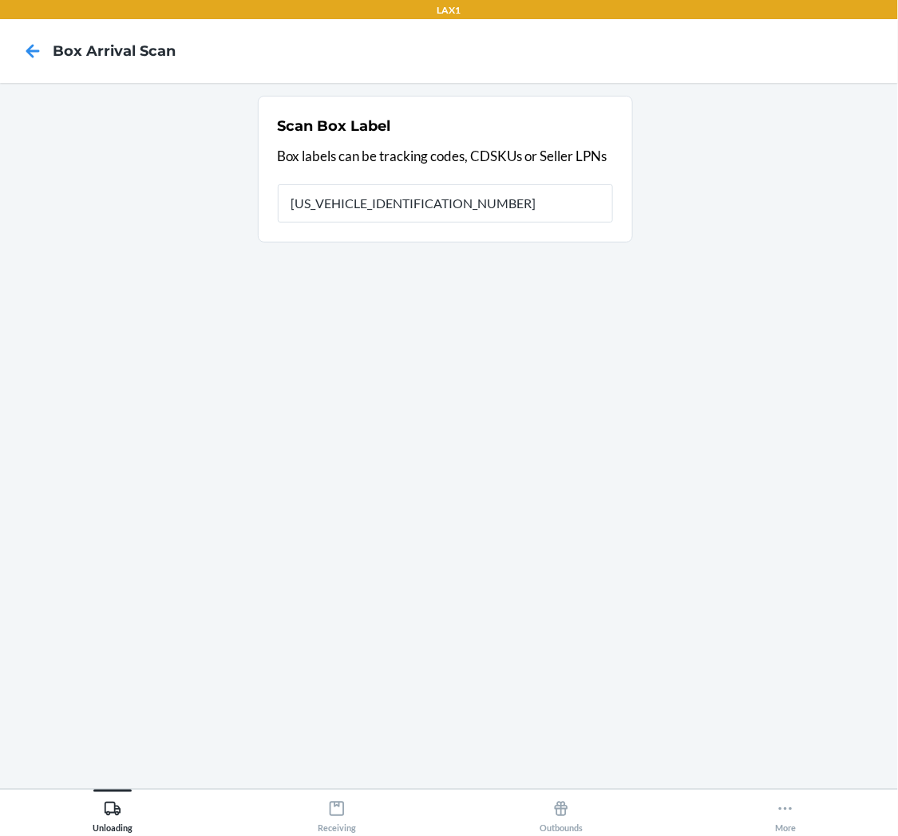
type input "1ZR08H699011309730"
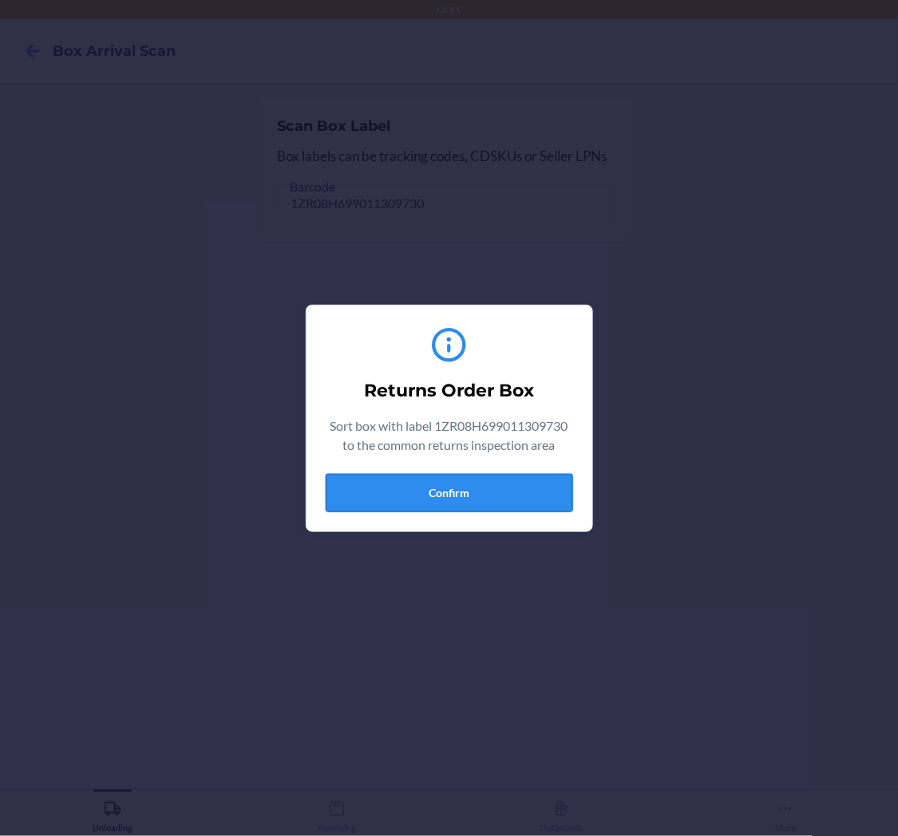
click at [456, 485] on button "Confirm" at bounding box center [449, 493] width 247 height 38
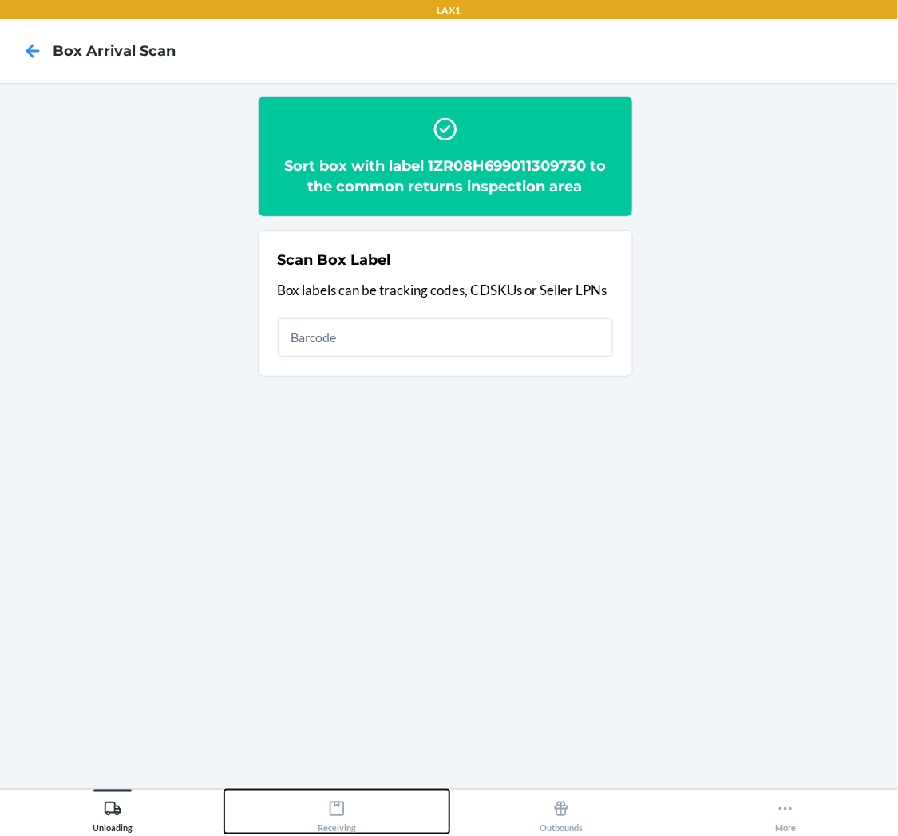
click at [337, 804] on icon at bounding box center [337, 810] width 18 height 18
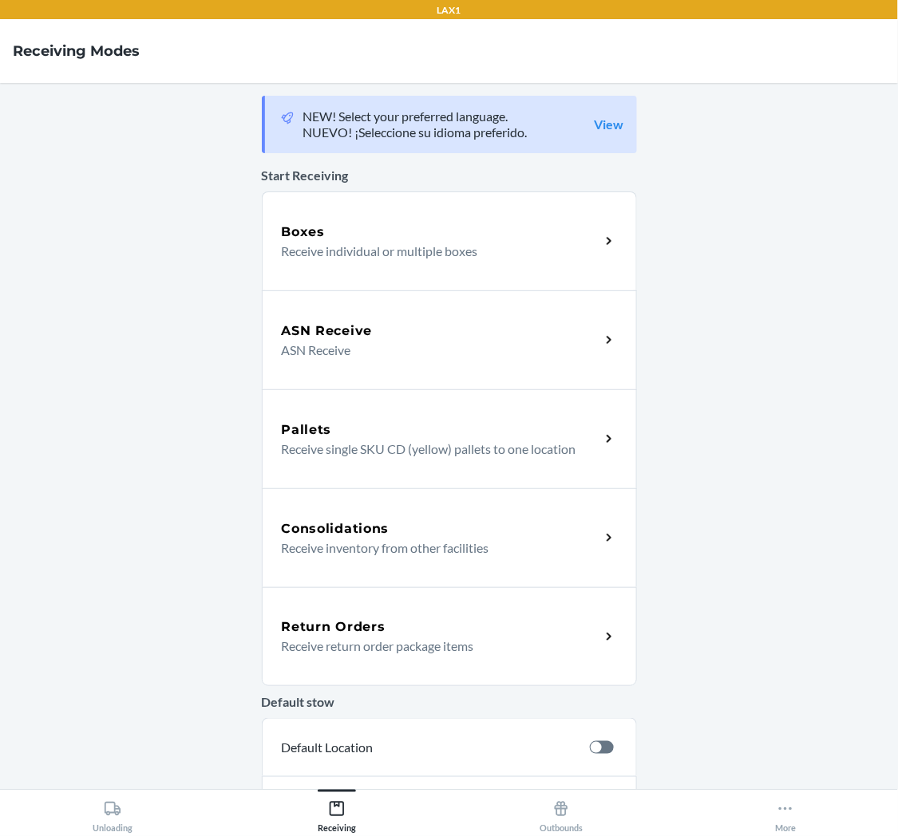
click at [403, 631] on div "Return Orders" at bounding box center [441, 627] width 318 height 19
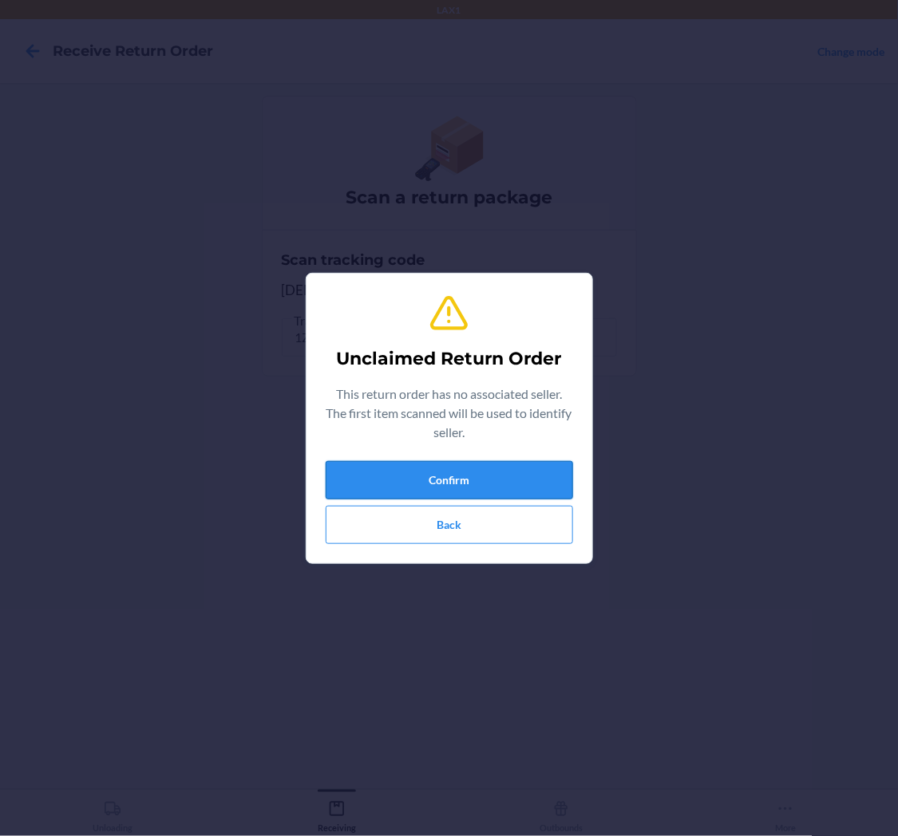
click at [464, 479] on button "Confirm" at bounding box center [449, 480] width 247 height 38
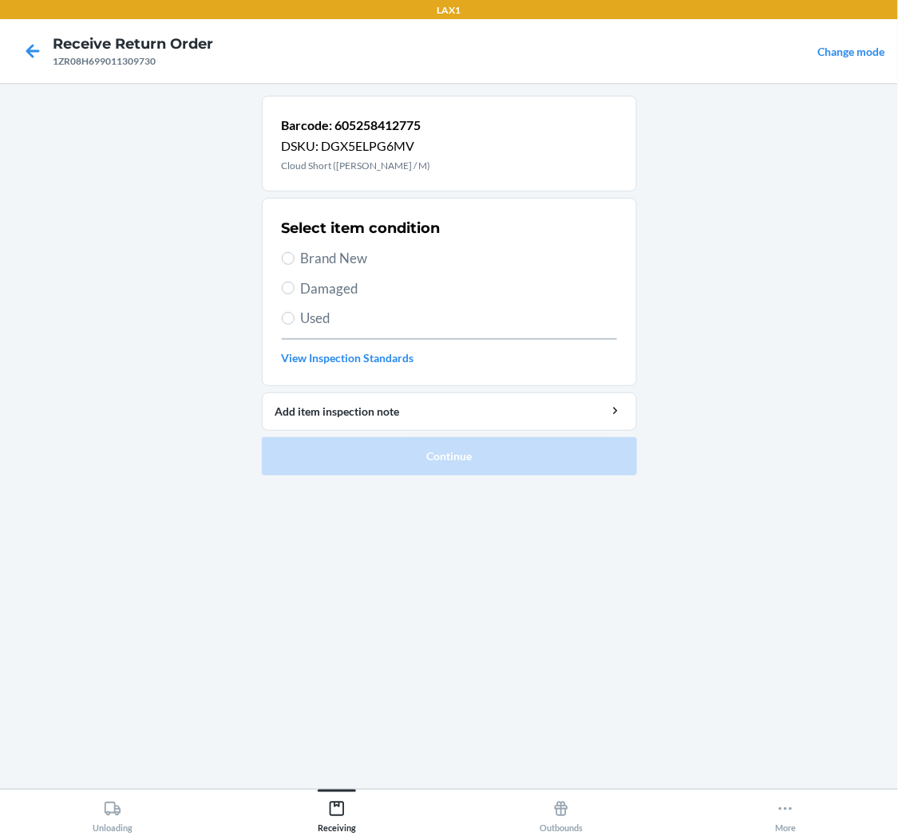
click at [293, 312] on label "Used" at bounding box center [449, 318] width 335 height 21
click at [293, 312] on input "Used" at bounding box center [288, 318] width 13 height 13
radio input "true"
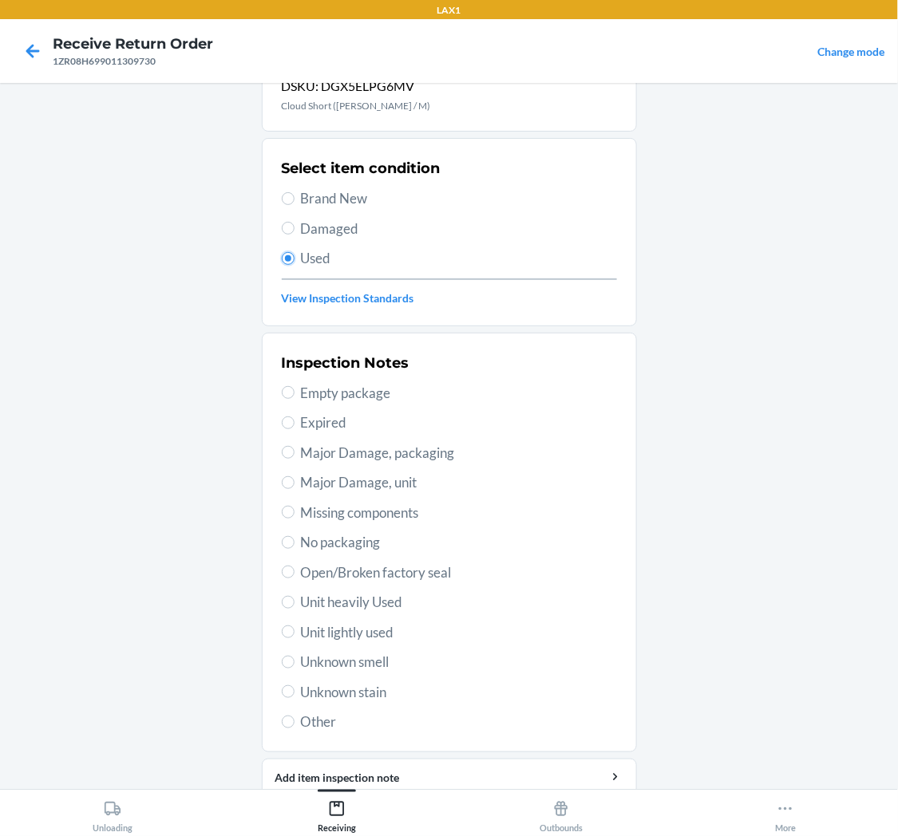
scroll to position [124, 0]
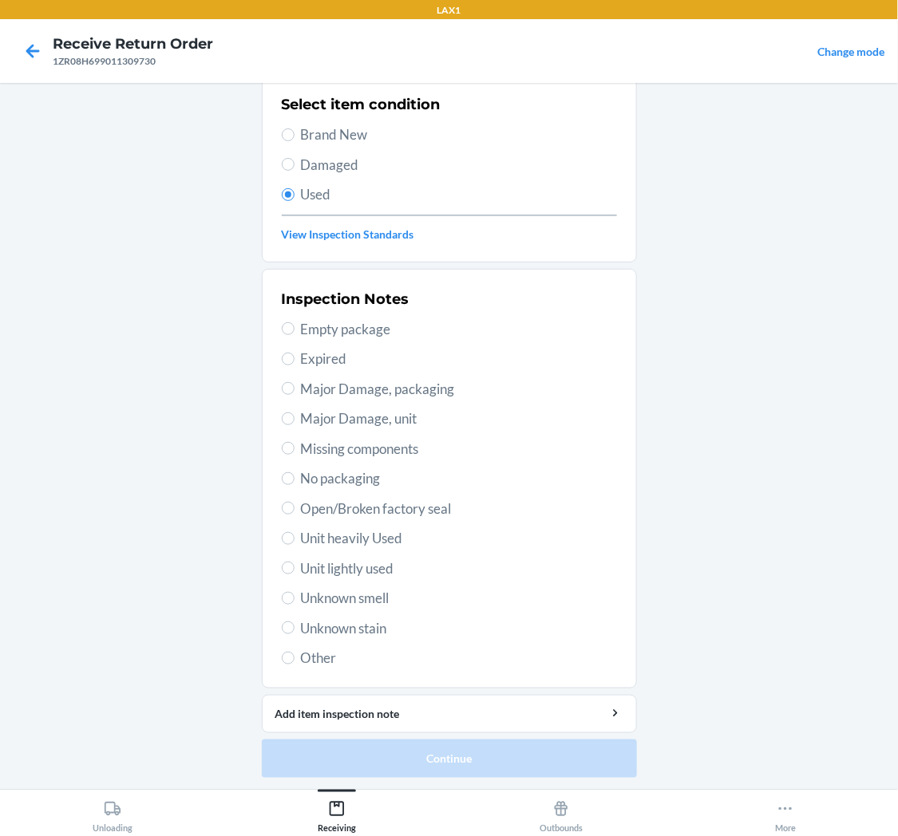
click at [379, 561] on span "Unit lightly used" at bounding box center [459, 569] width 316 height 21
click at [295, 562] on input "Unit lightly used" at bounding box center [288, 568] width 13 height 13
radio input "true"
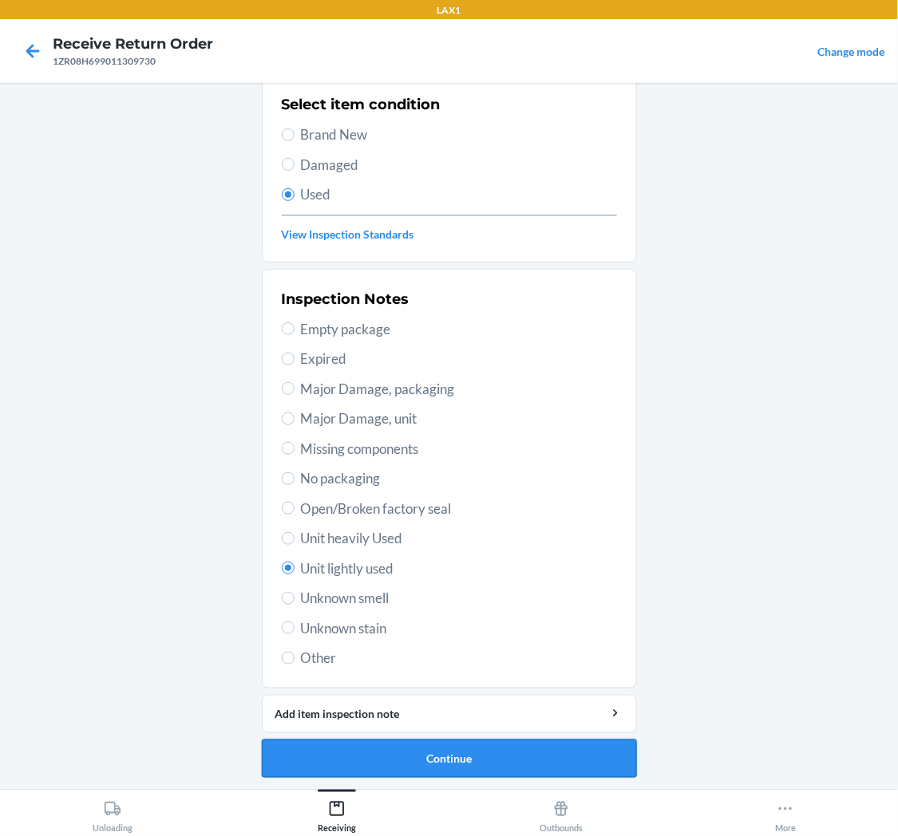
click at [469, 740] on button "Continue" at bounding box center [449, 759] width 375 height 38
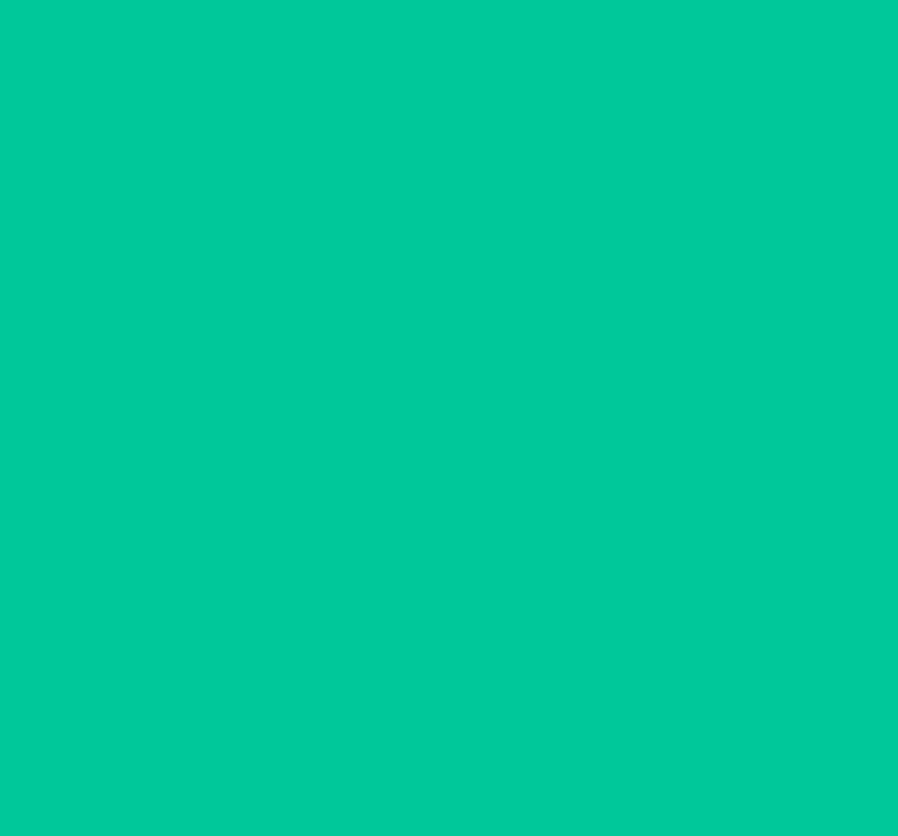
scroll to position [0, 0]
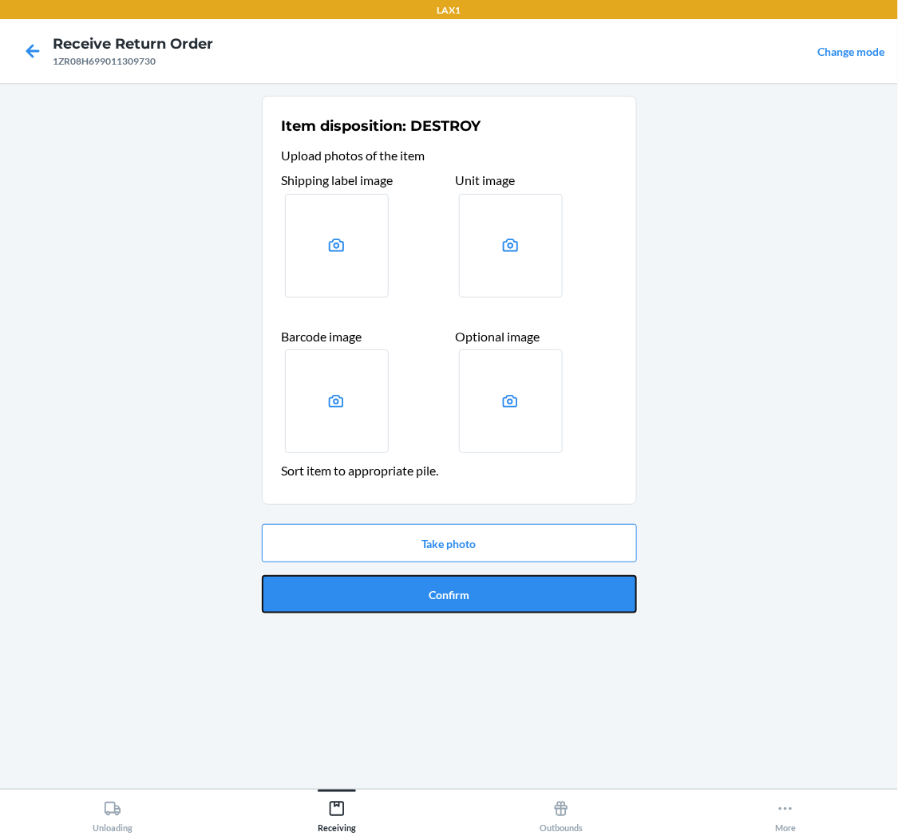
click at [461, 587] on button "Confirm" at bounding box center [449, 594] width 375 height 38
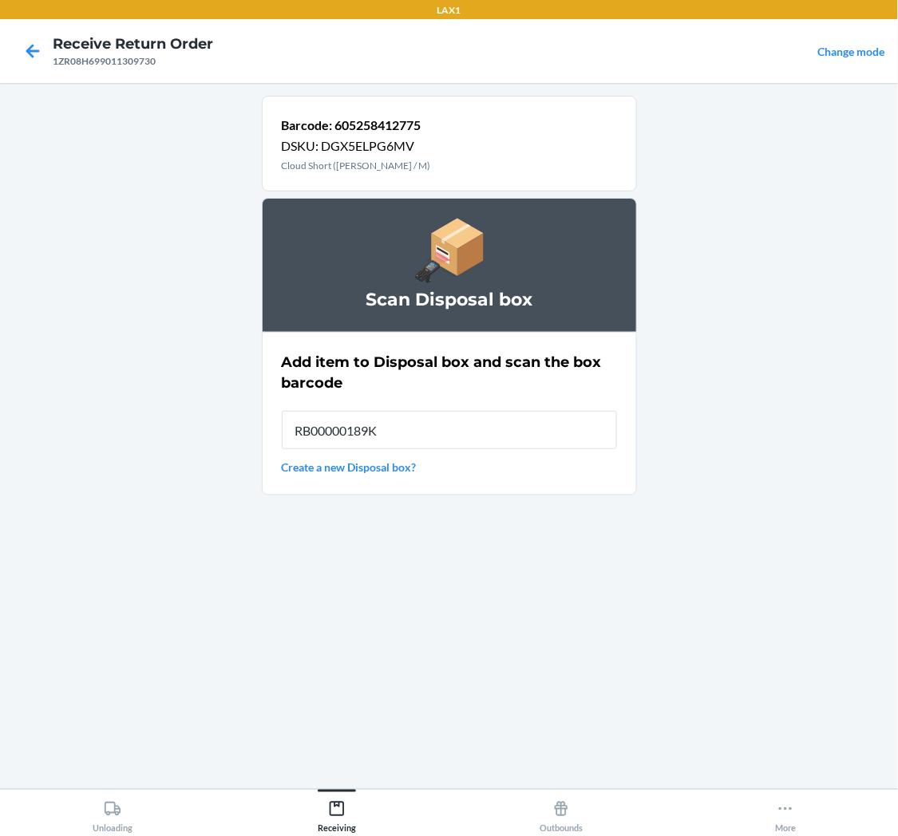
type input "RB00000189K"
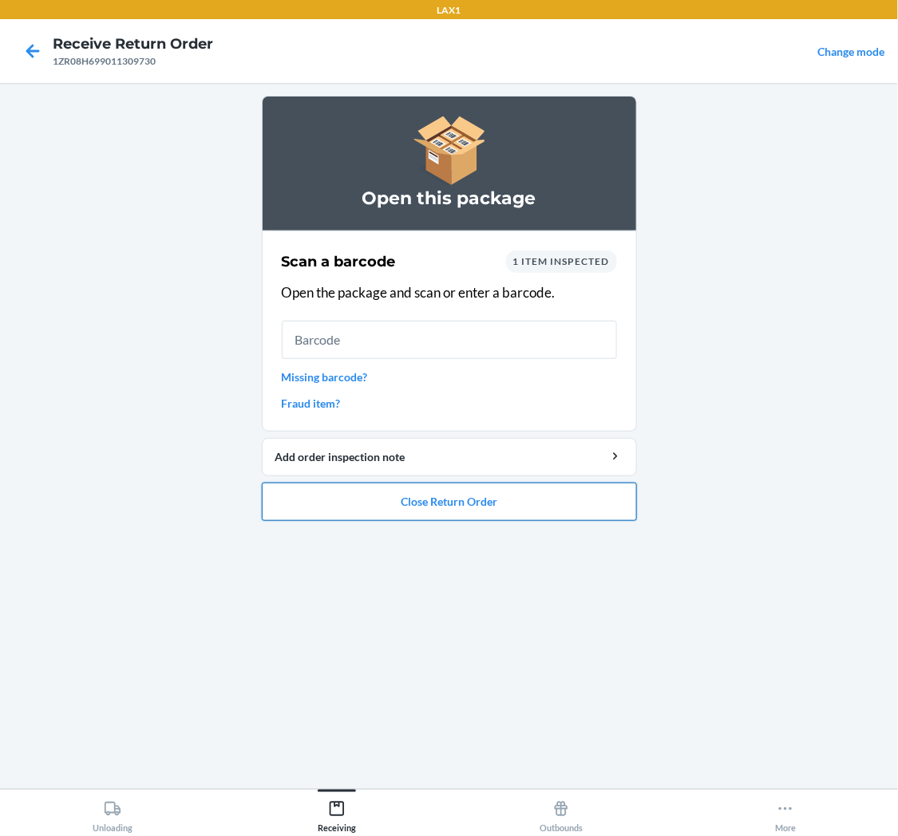
click at [533, 495] on button "Close Return Order" at bounding box center [449, 502] width 375 height 38
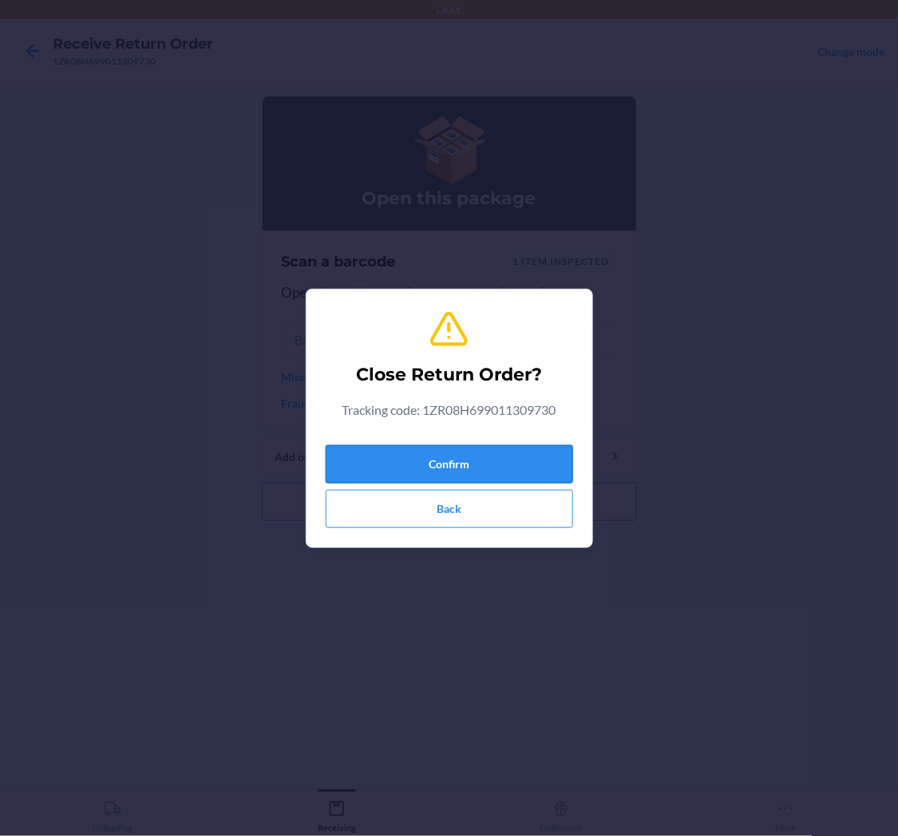
click at [465, 455] on button "Confirm" at bounding box center [449, 464] width 247 height 38
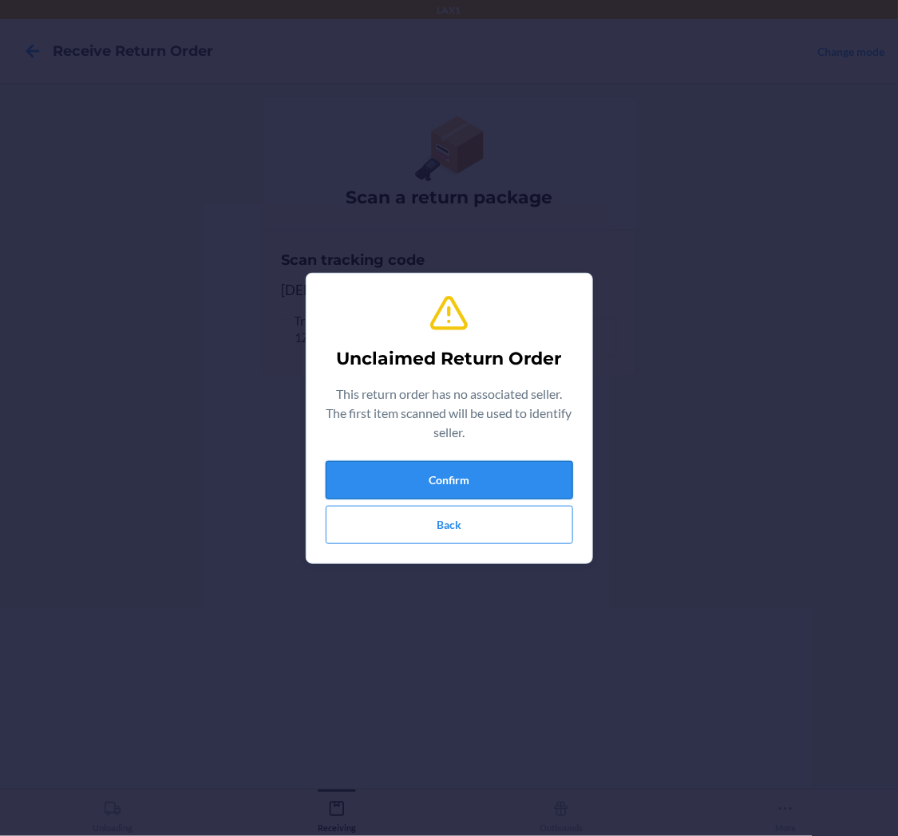
click at [480, 469] on button "Confirm" at bounding box center [449, 480] width 247 height 38
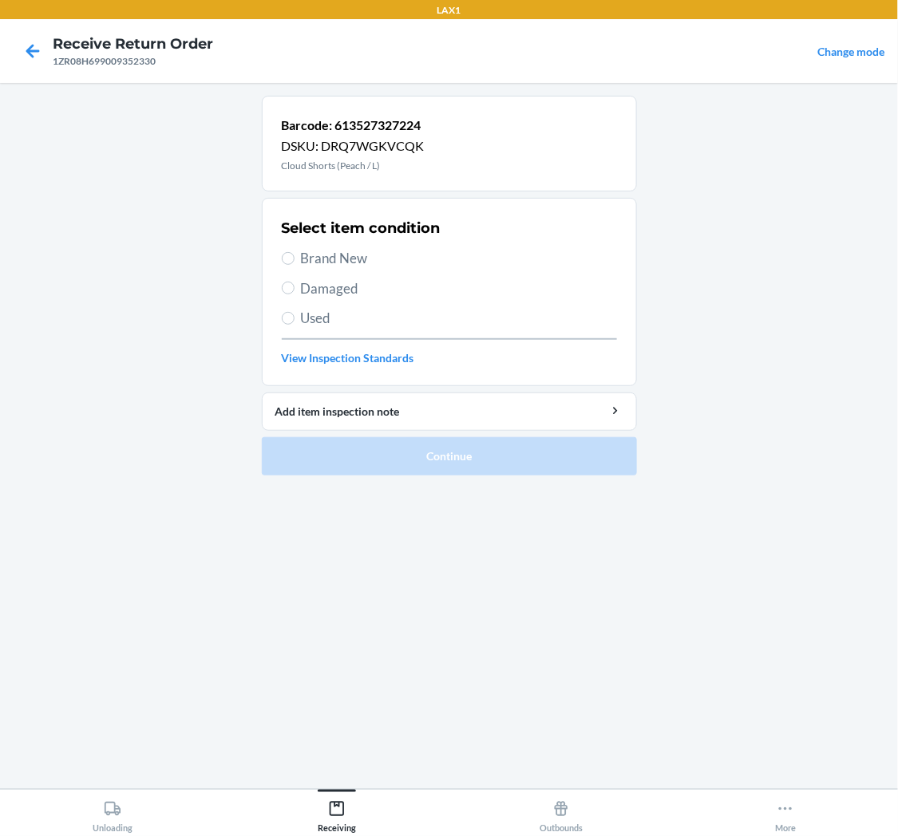
click at [293, 311] on label "Used" at bounding box center [449, 318] width 335 height 21
click at [293, 312] on input "Used" at bounding box center [288, 318] width 13 height 13
radio input "true"
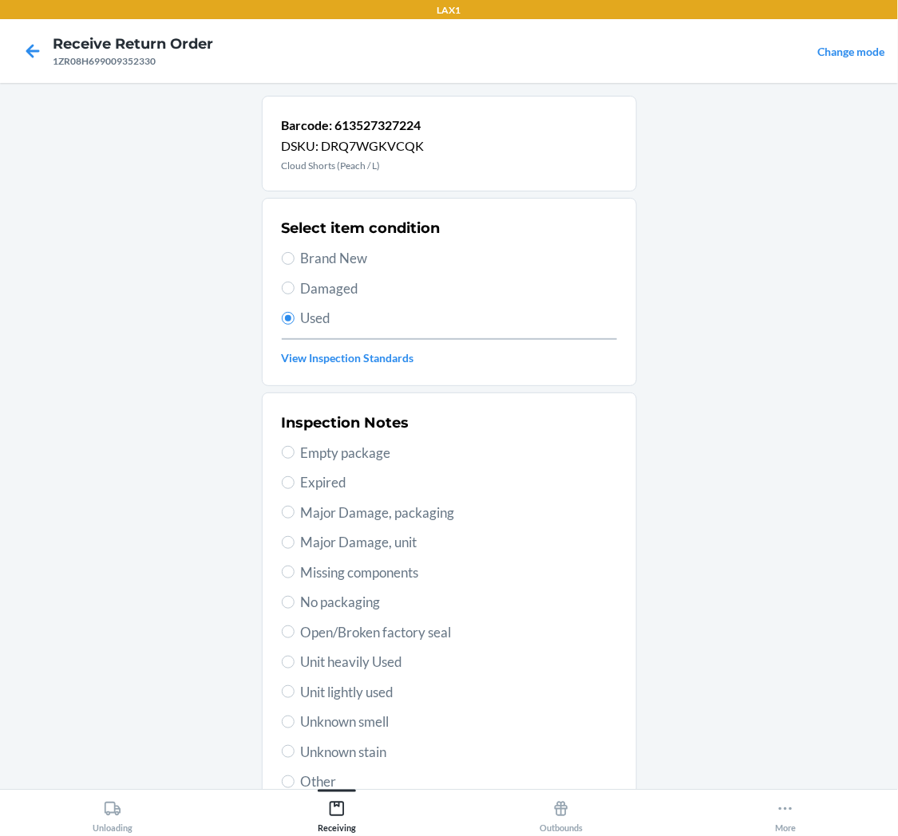
click at [322, 698] on span "Unit lightly used" at bounding box center [459, 692] width 316 height 21
click at [295, 698] on input "Unit lightly used" at bounding box center [288, 692] width 13 height 13
radio input "true"
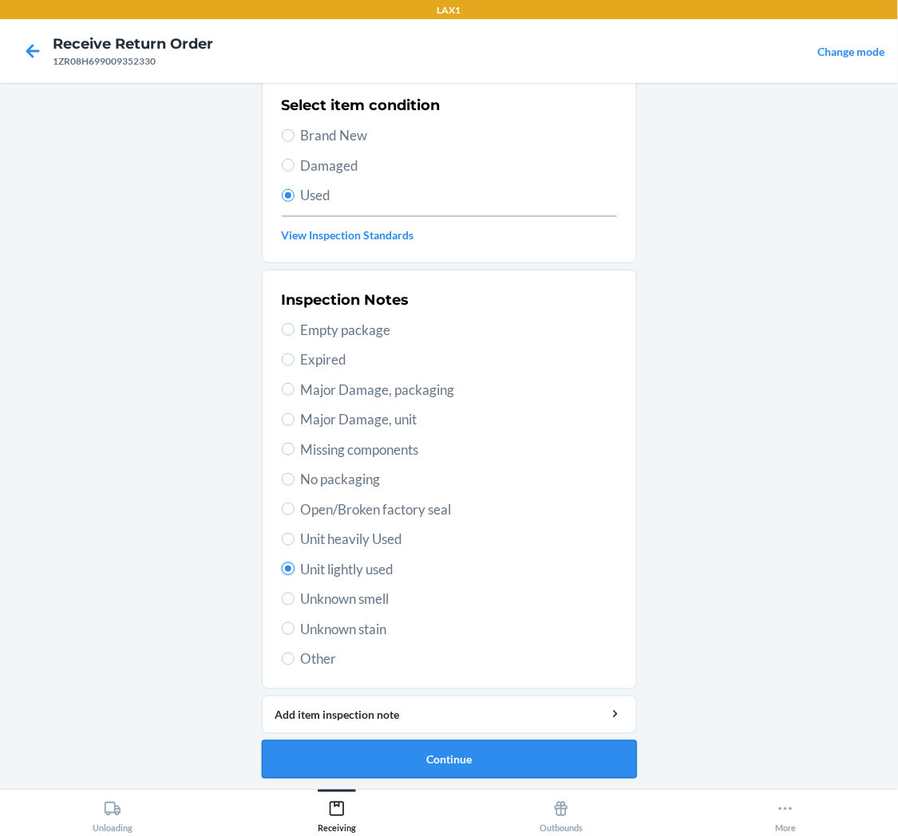
scroll to position [124, 0]
click at [341, 751] on button "Continue" at bounding box center [449, 759] width 375 height 38
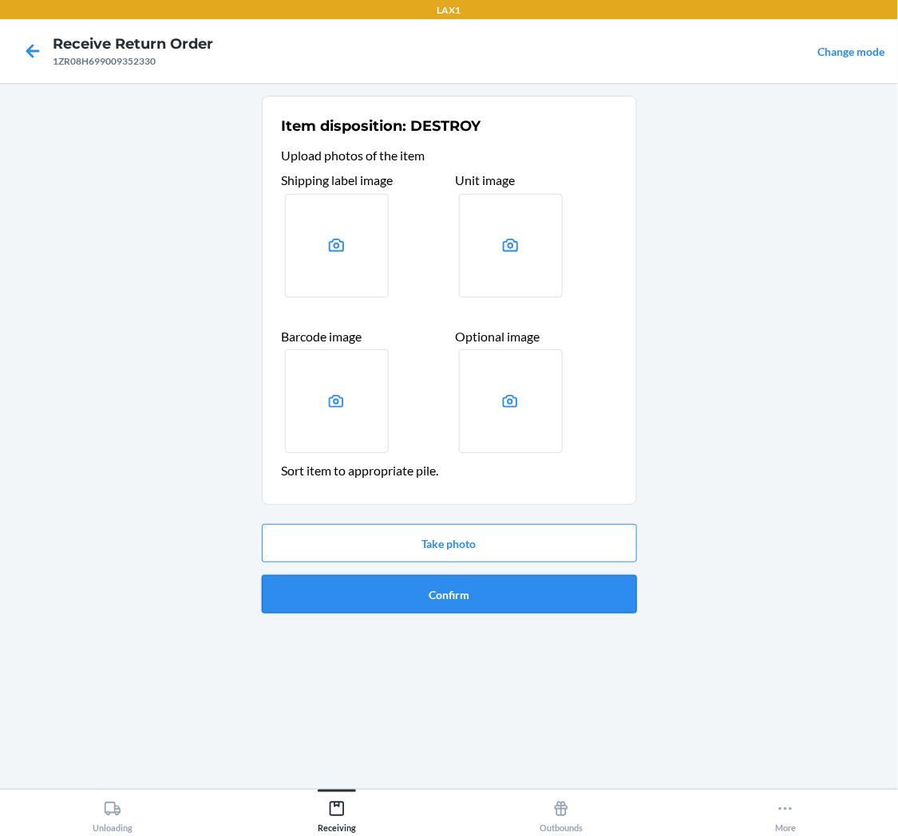
click at [529, 585] on button "Confirm" at bounding box center [449, 594] width 375 height 38
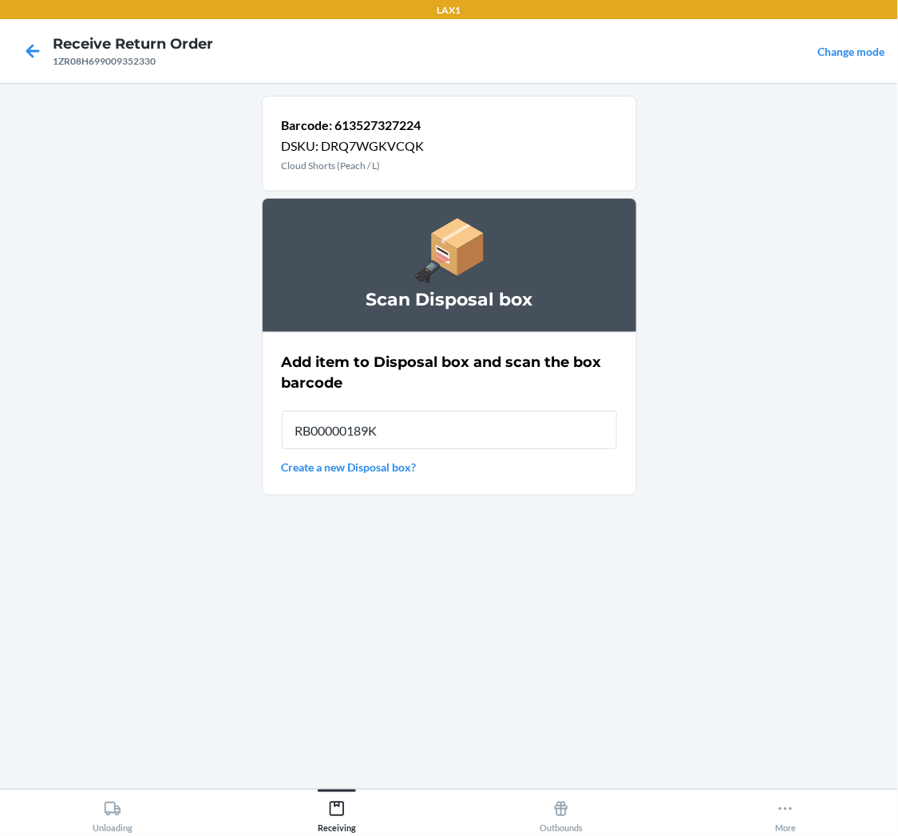
type input "RB00000189K"
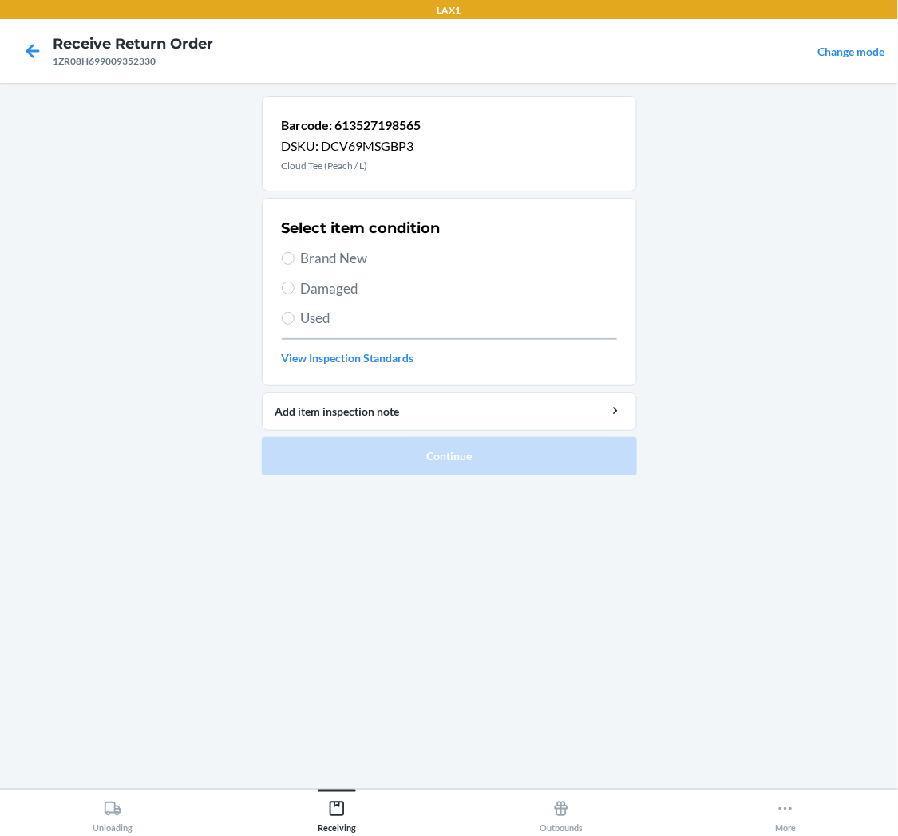
click at [292, 311] on label "Used" at bounding box center [449, 318] width 335 height 21
click at [292, 312] on input "Used" at bounding box center [288, 318] width 13 height 13
radio input "true"
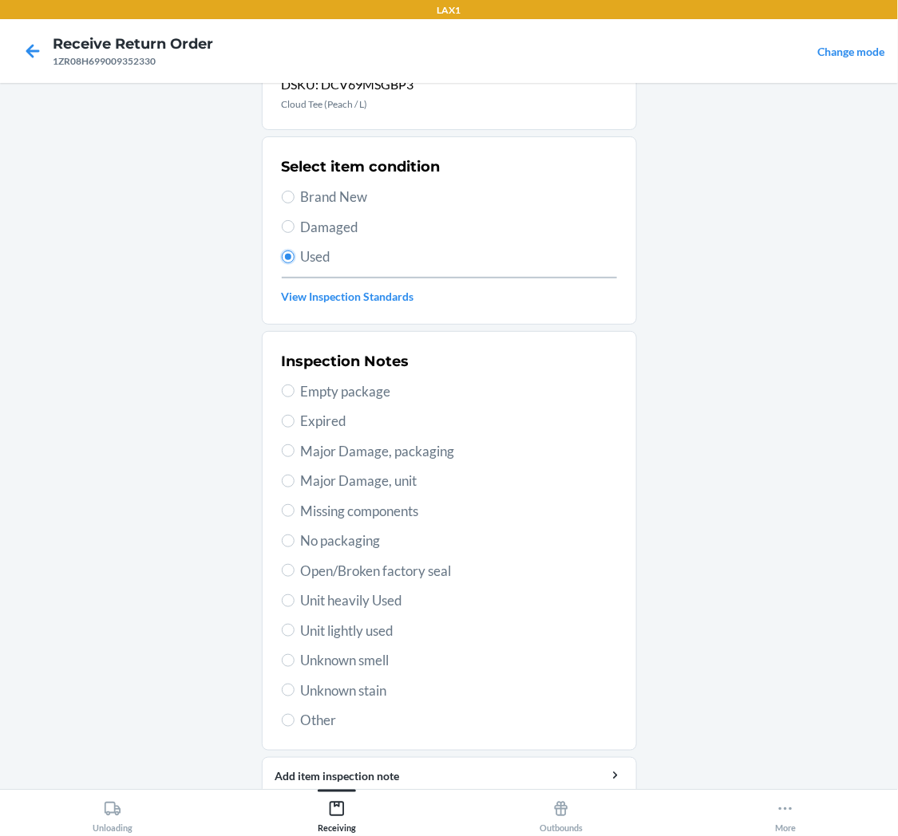
scroll to position [124, 0]
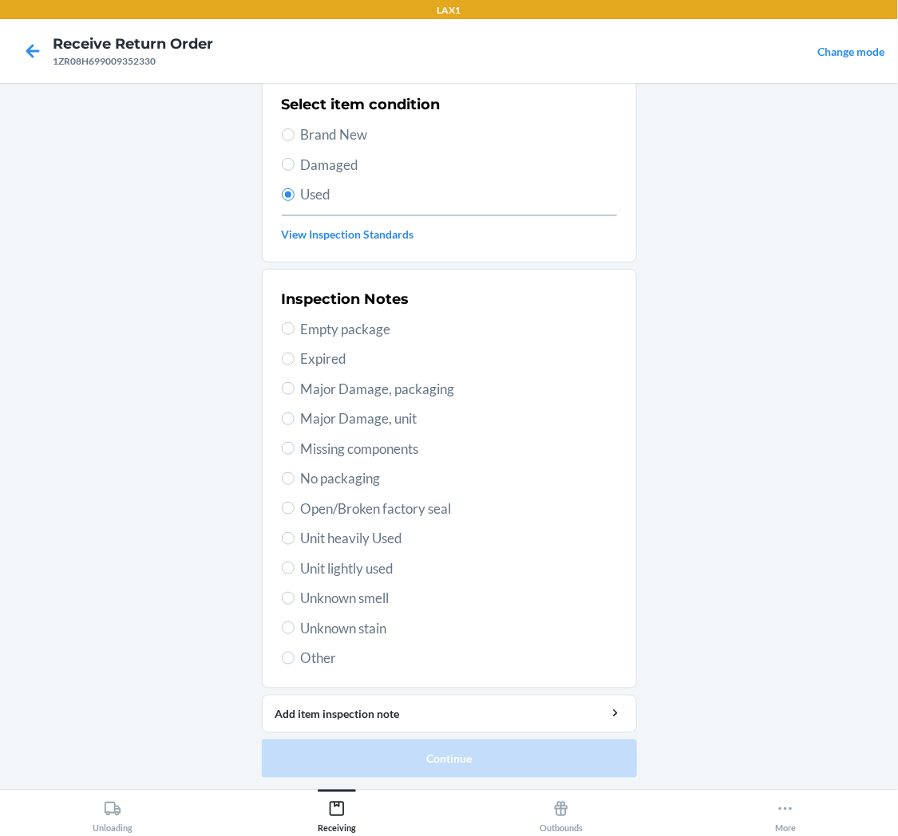
click at [366, 560] on span "Unit lightly used" at bounding box center [459, 569] width 316 height 21
click at [295, 562] on input "Unit lightly used" at bounding box center [288, 568] width 13 height 13
radio input "true"
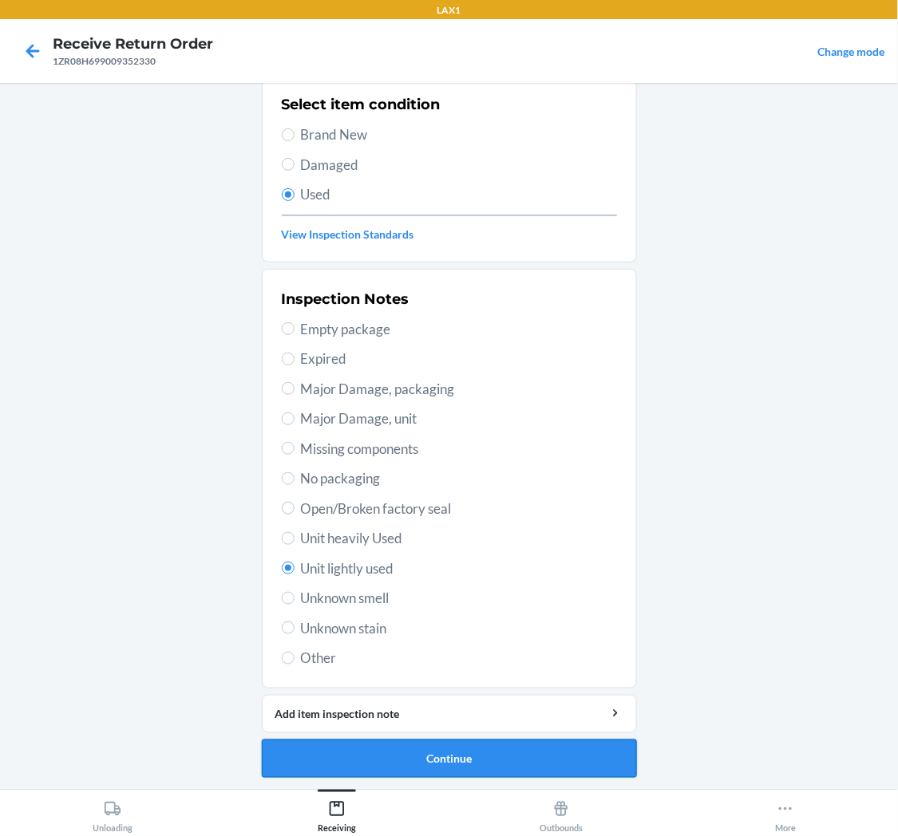
click at [393, 749] on button "Continue" at bounding box center [449, 759] width 375 height 38
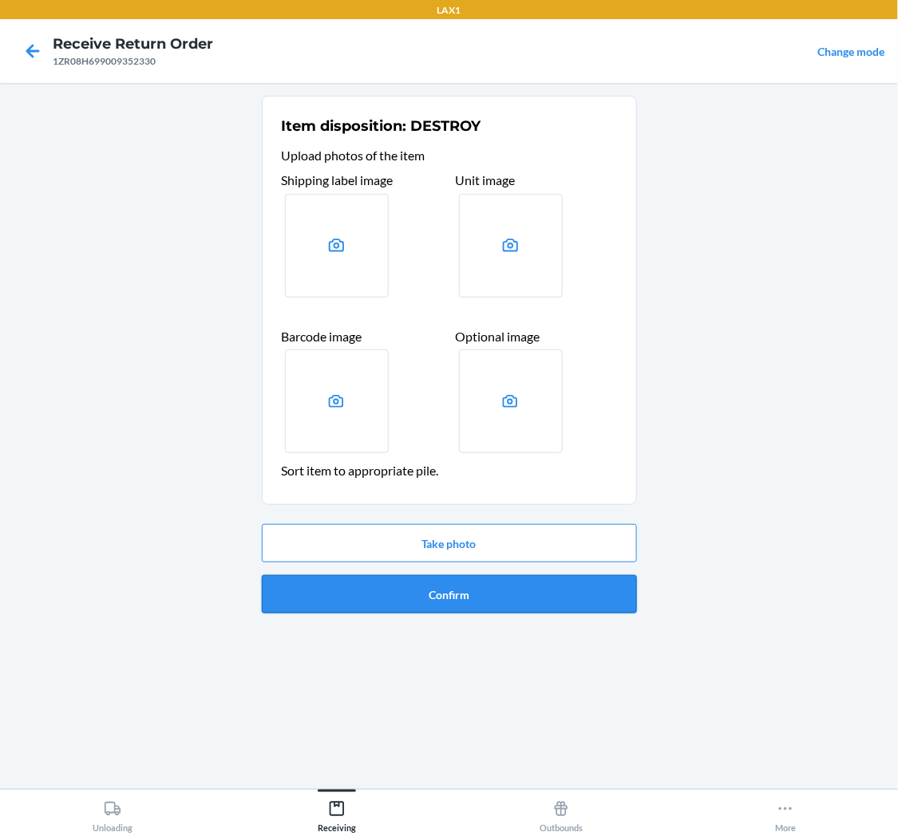
click at [468, 593] on button "Confirm" at bounding box center [449, 594] width 375 height 38
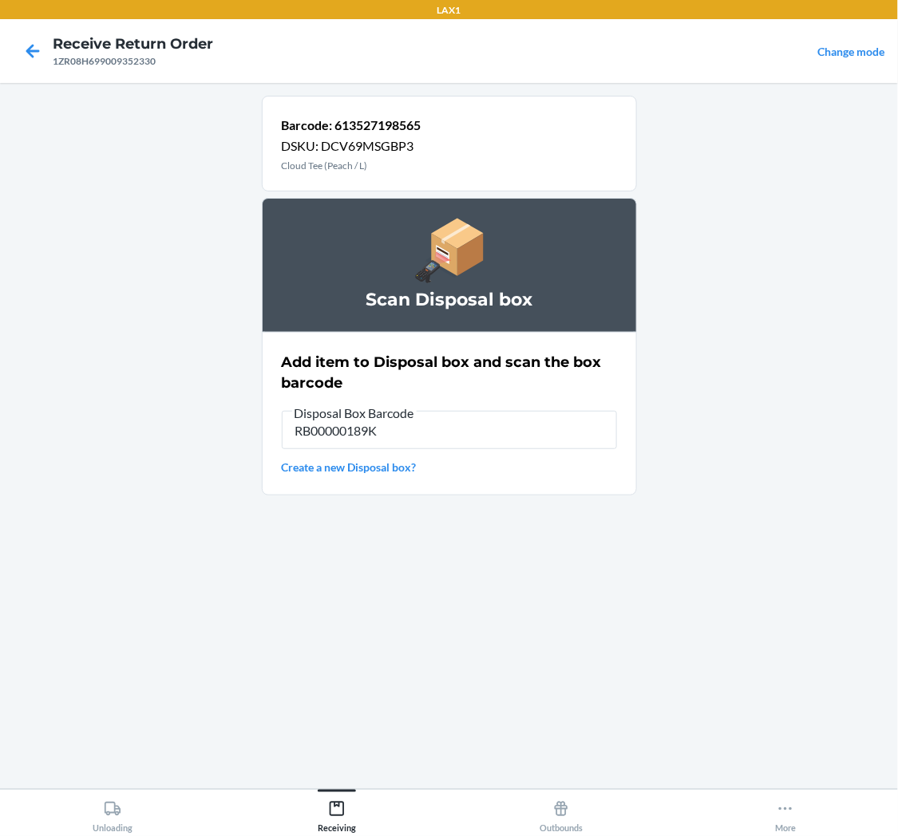
type input "RB00000189K"
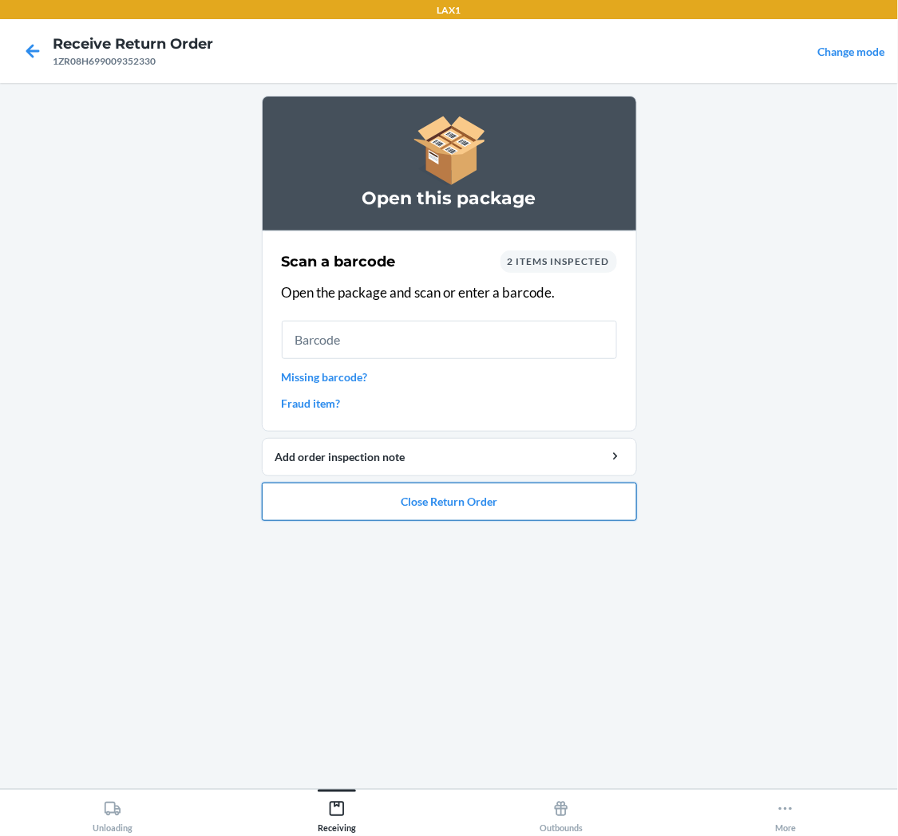
click at [481, 496] on button "Close Return Order" at bounding box center [449, 502] width 375 height 38
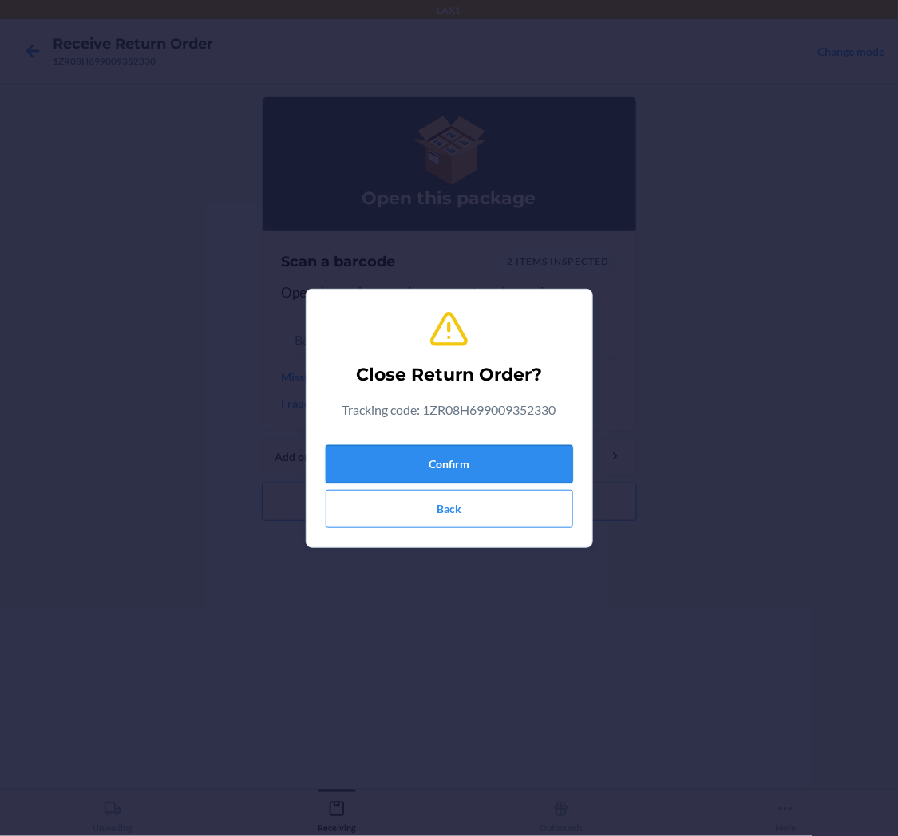
click at [480, 458] on button "Confirm" at bounding box center [449, 464] width 247 height 38
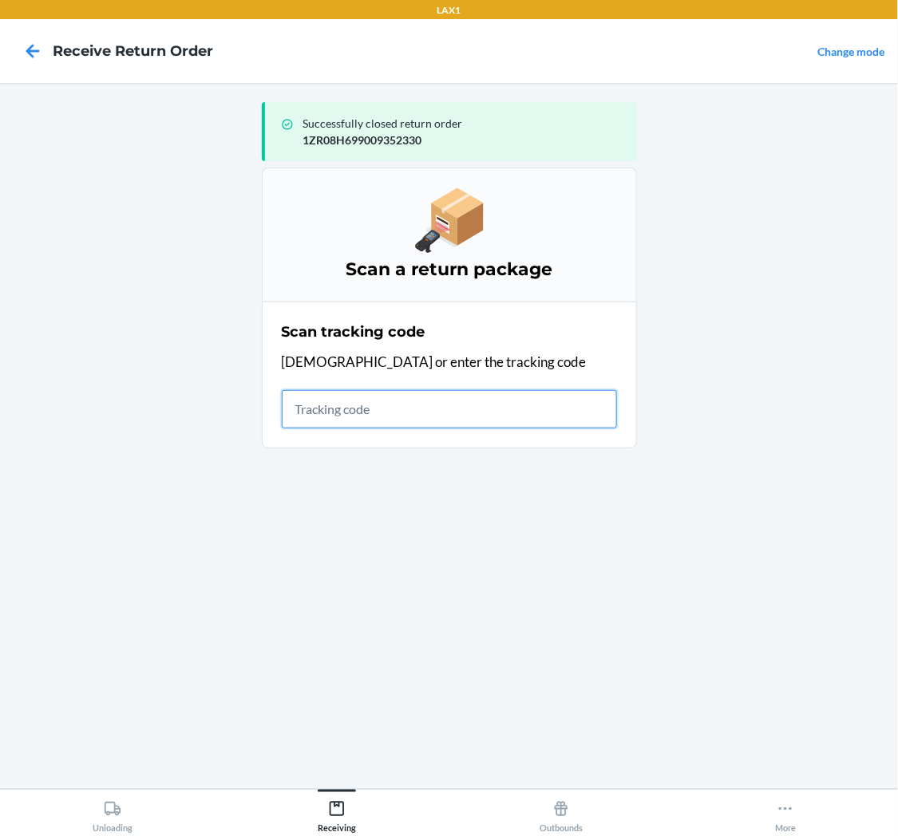
click at [473, 419] on input "text" at bounding box center [449, 409] width 335 height 38
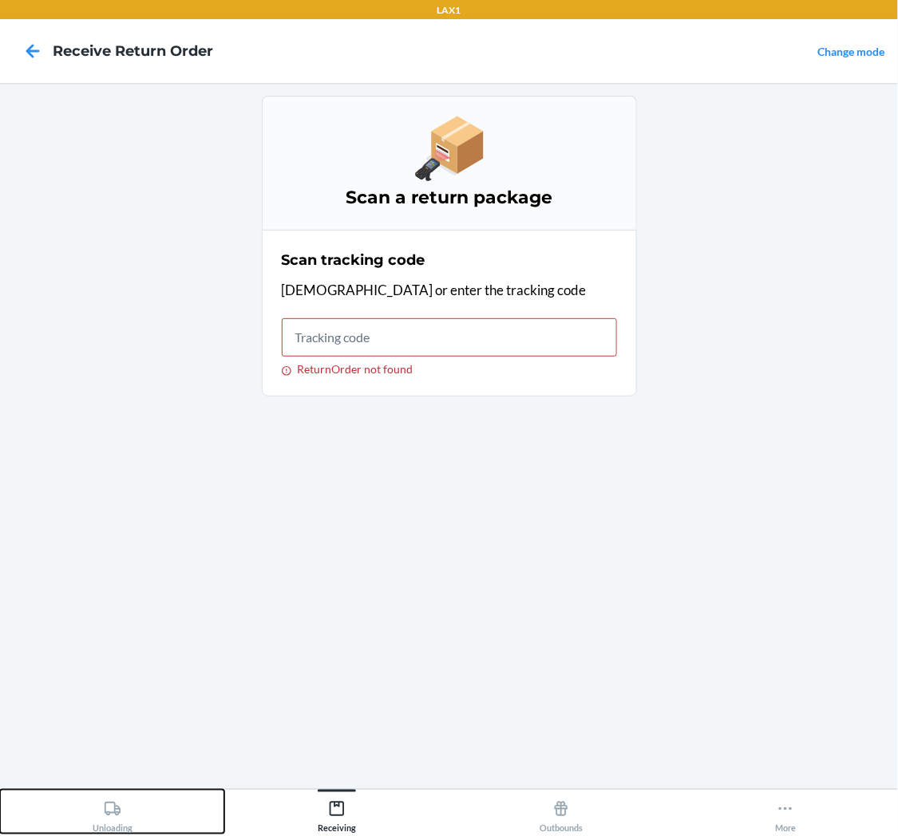
click at [121, 802] on div "Unloading" at bounding box center [113, 814] width 40 height 40
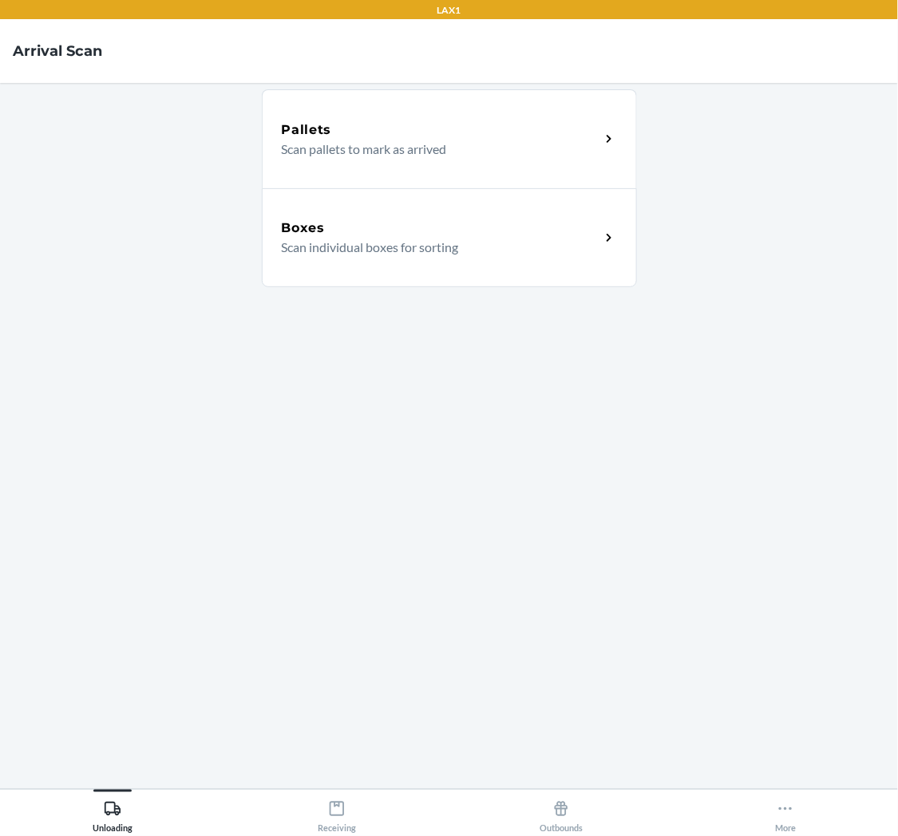
click at [372, 254] on p "Scan individual boxes for sorting" at bounding box center [435, 247] width 306 height 19
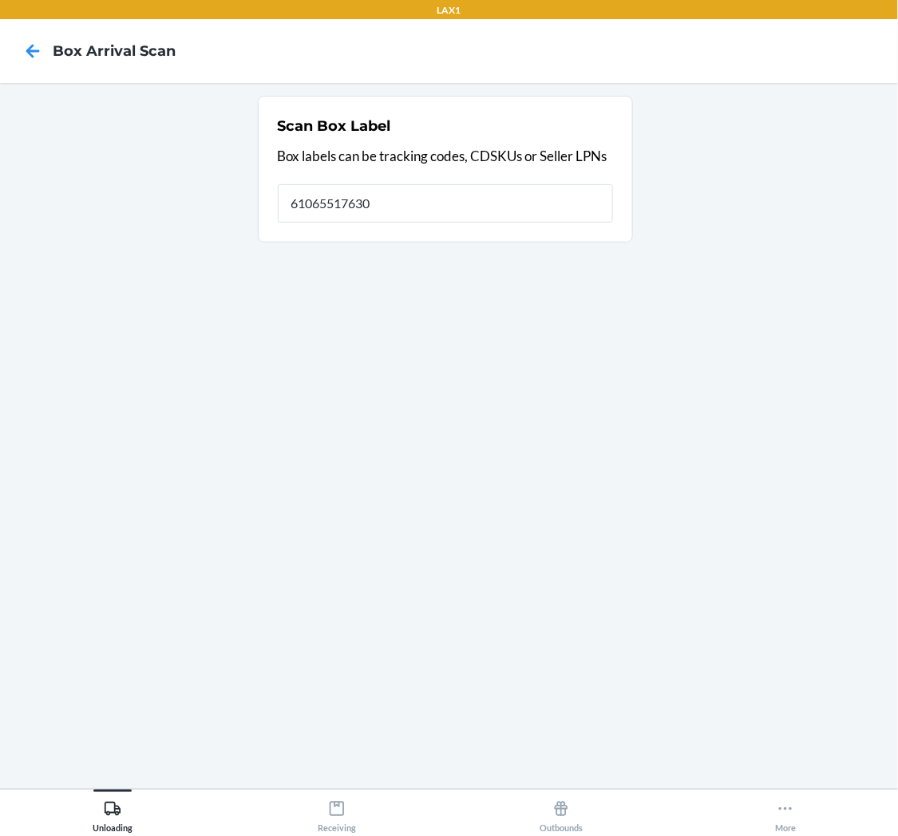
type input "610655176304"
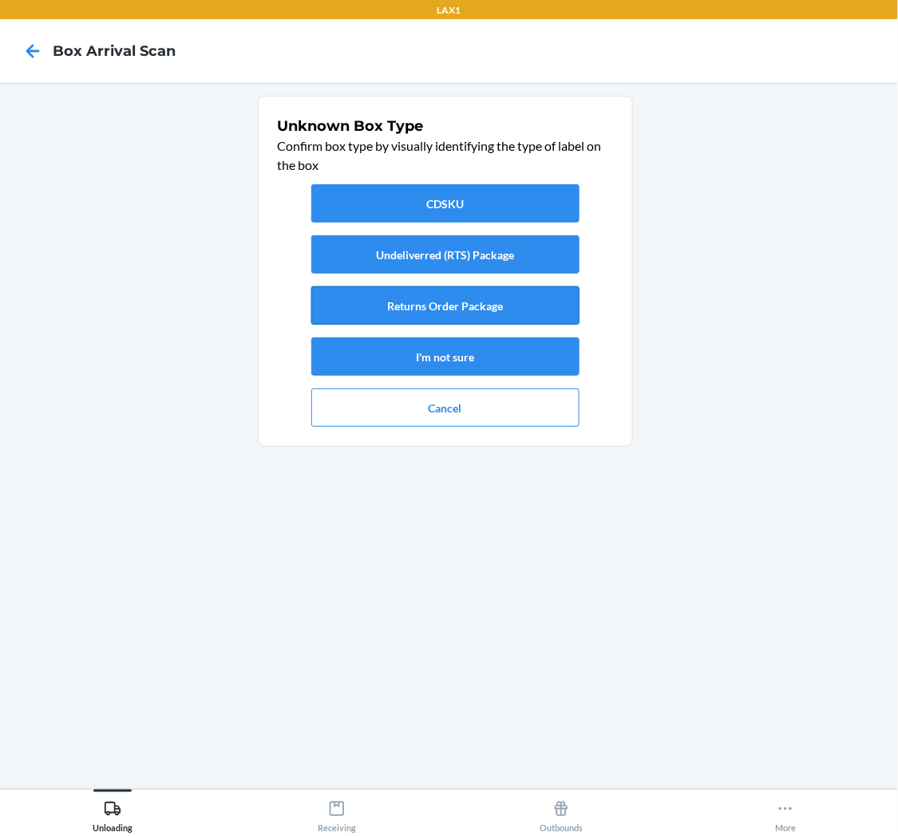
click at [473, 306] on button "Returns Order Package" at bounding box center [445, 306] width 268 height 38
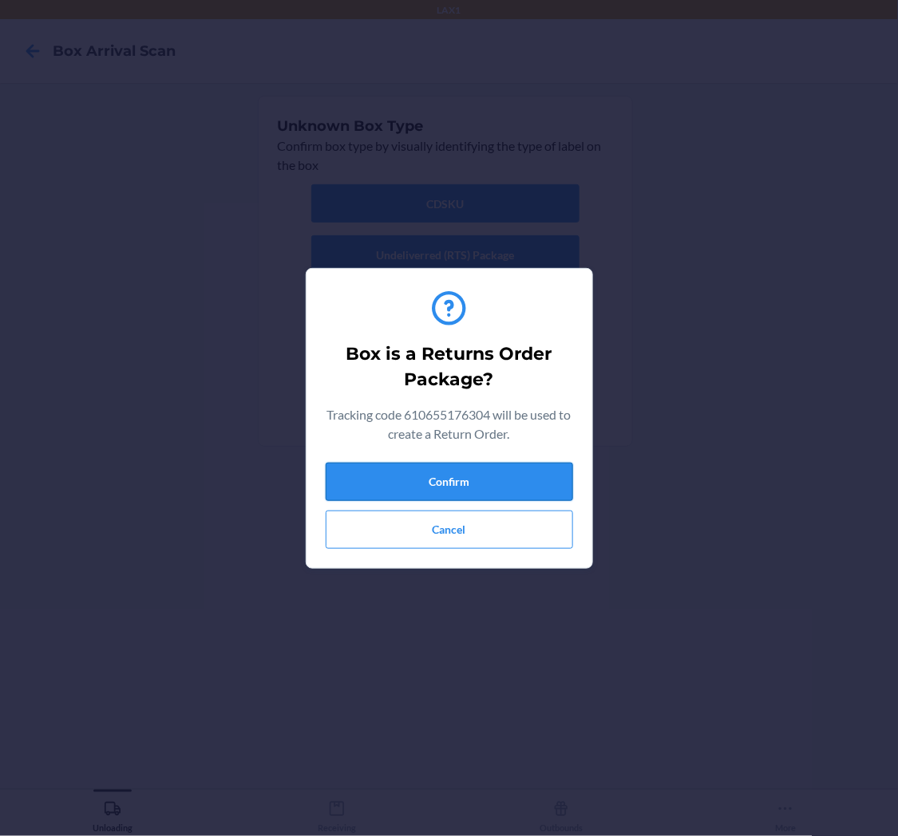
click at [508, 468] on button "Confirm" at bounding box center [449, 482] width 247 height 38
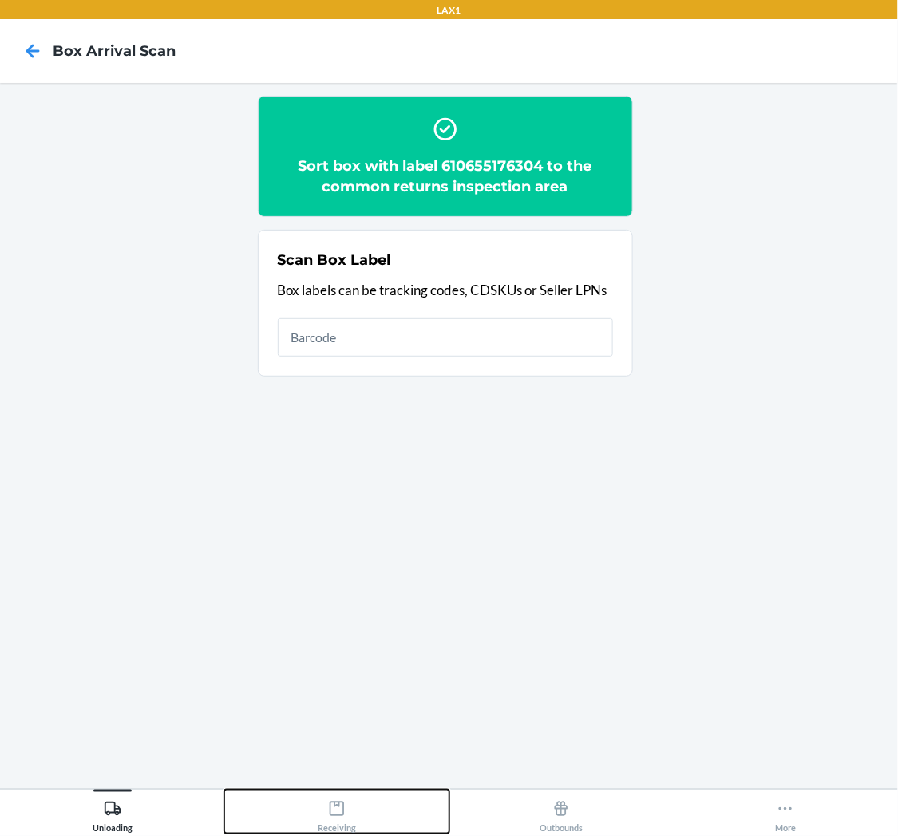
click at [335, 803] on icon at bounding box center [337, 809] width 14 height 14
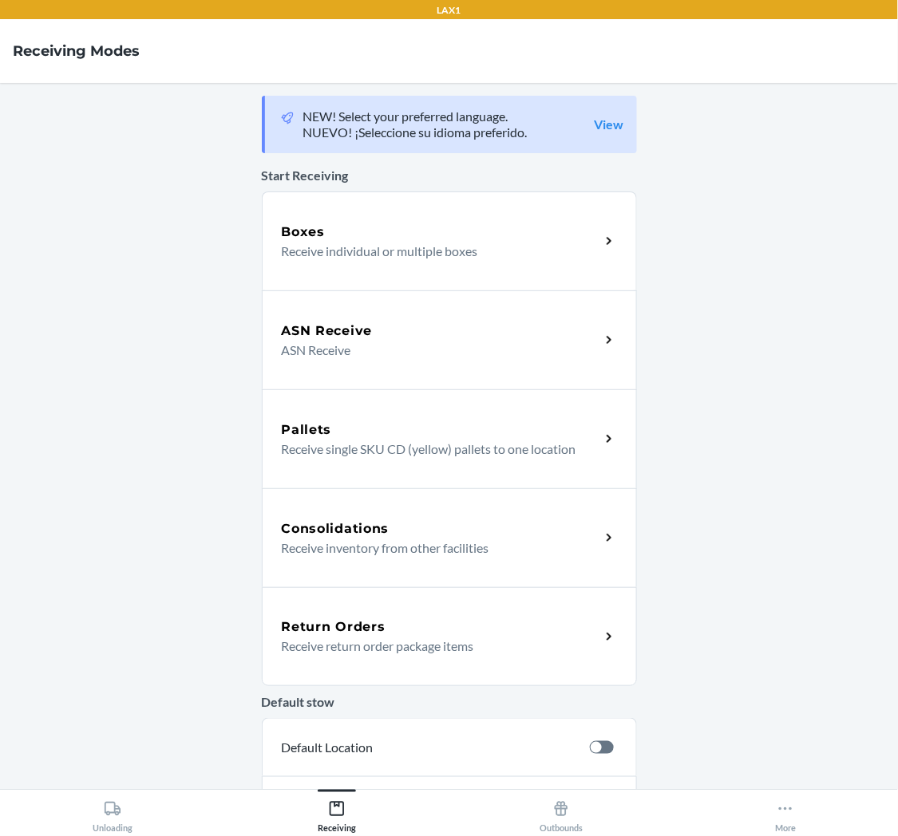
click at [348, 639] on p "Receive return order package items" at bounding box center [435, 646] width 306 height 19
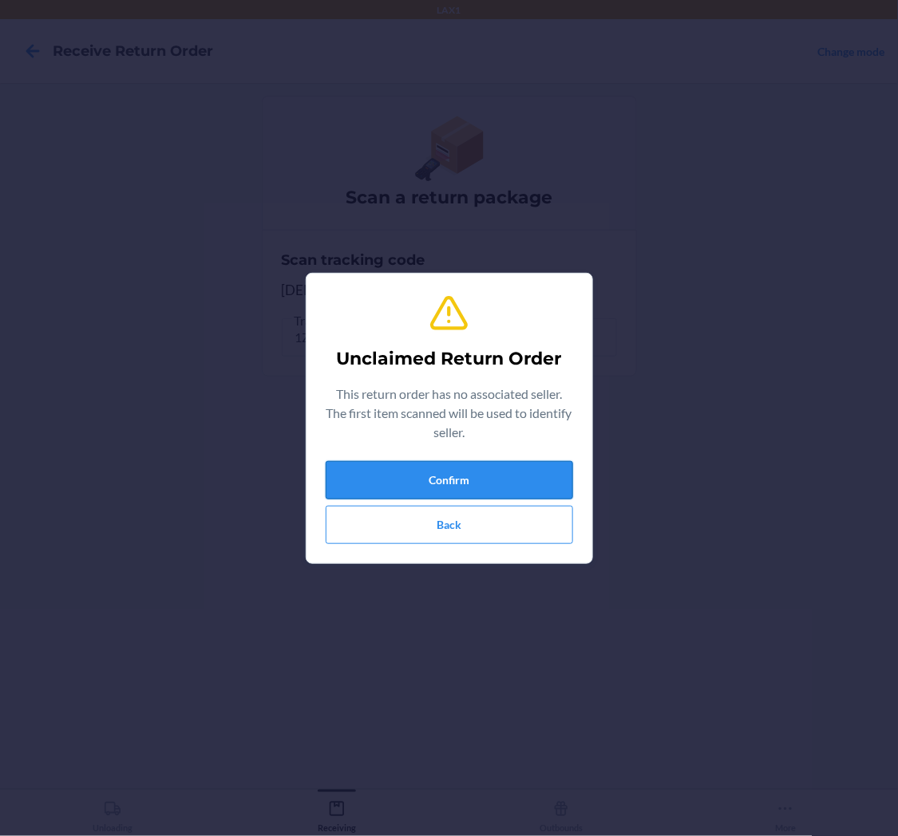
click at [483, 483] on button "Confirm" at bounding box center [449, 480] width 247 height 38
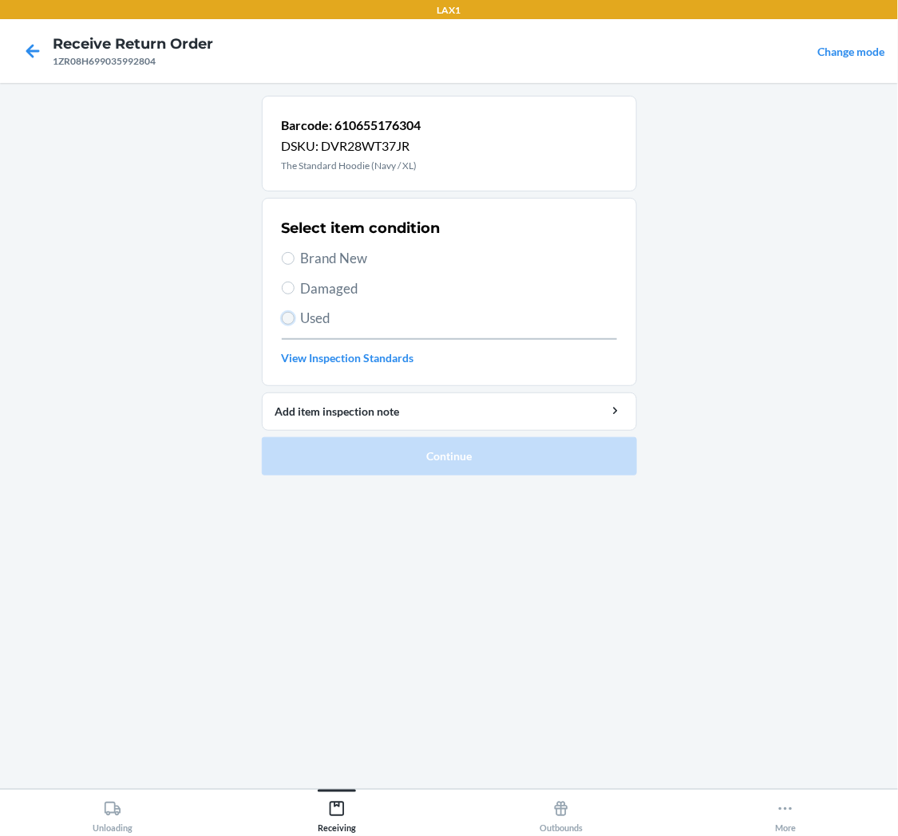
click at [283, 320] on input "Used" at bounding box center [288, 318] width 13 height 13
radio input "true"
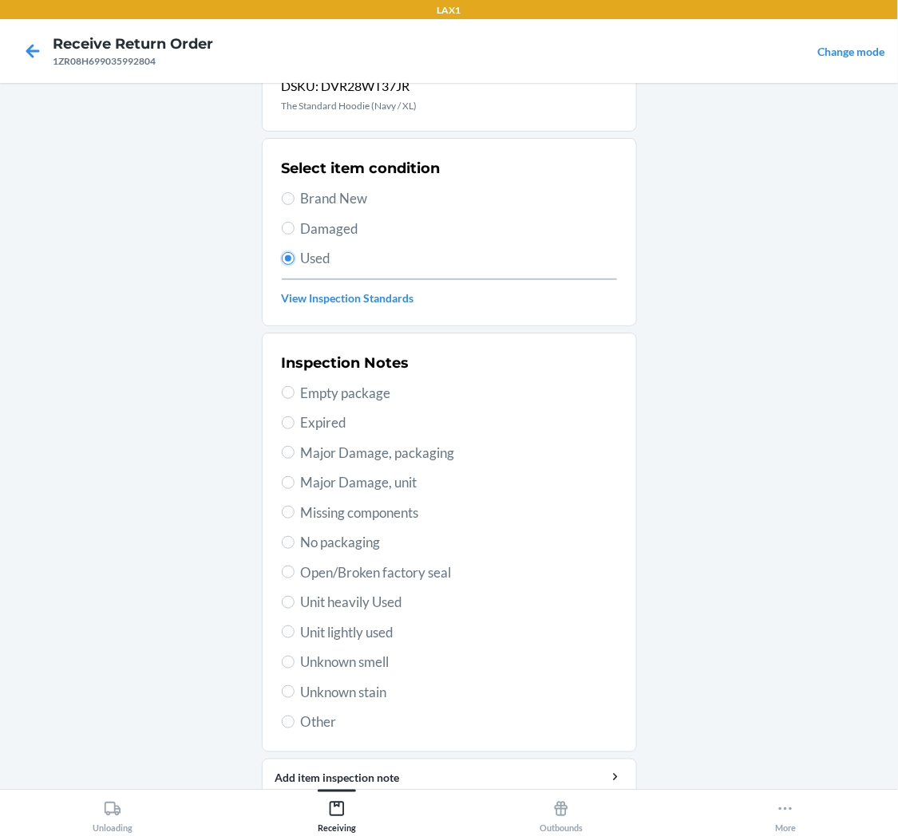
scroll to position [124, 0]
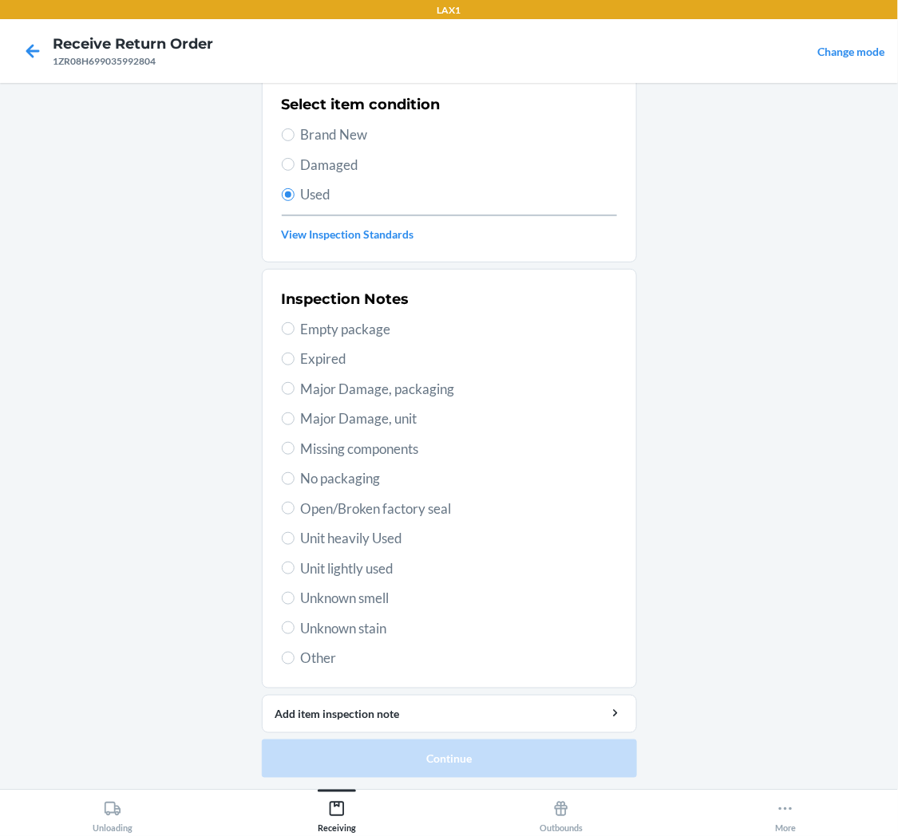
click at [354, 556] on div "Inspection Notes Empty package Expired Major Damage, packaging Major Damage, un…" at bounding box center [449, 478] width 335 height 389
click at [356, 569] on span "Unit lightly used" at bounding box center [459, 569] width 316 height 21
click at [295, 569] on input "Unit lightly used" at bounding box center [288, 568] width 13 height 13
radio input "true"
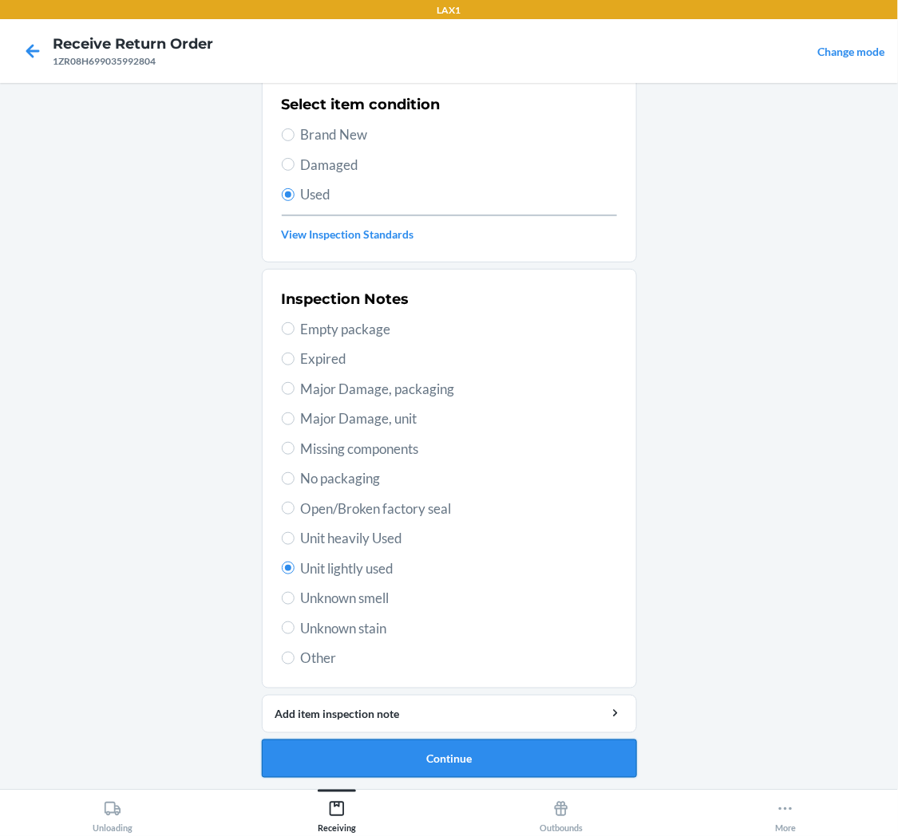
click at [421, 749] on button "Continue" at bounding box center [449, 759] width 375 height 38
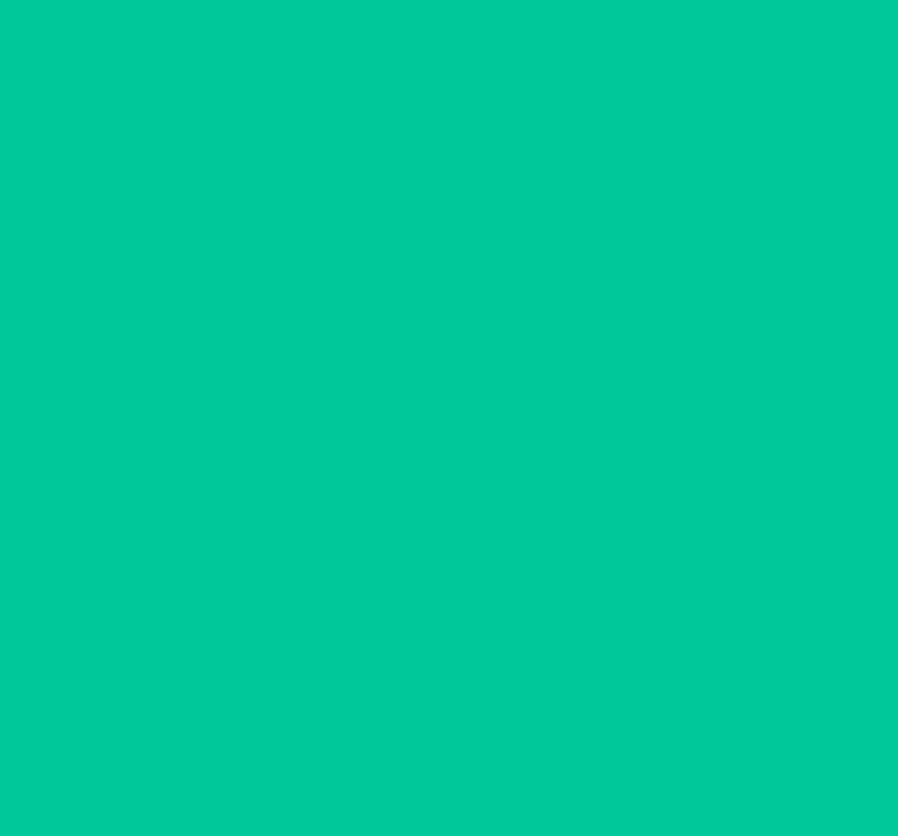
scroll to position [0, 0]
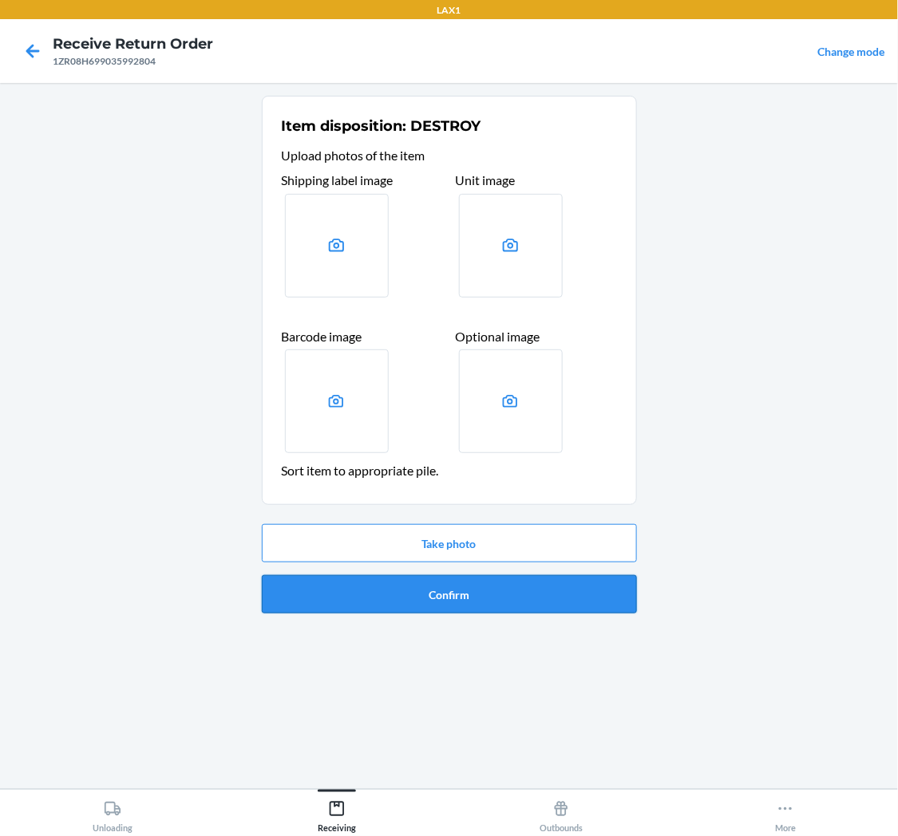
click at [464, 591] on button "Confirm" at bounding box center [449, 594] width 375 height 38
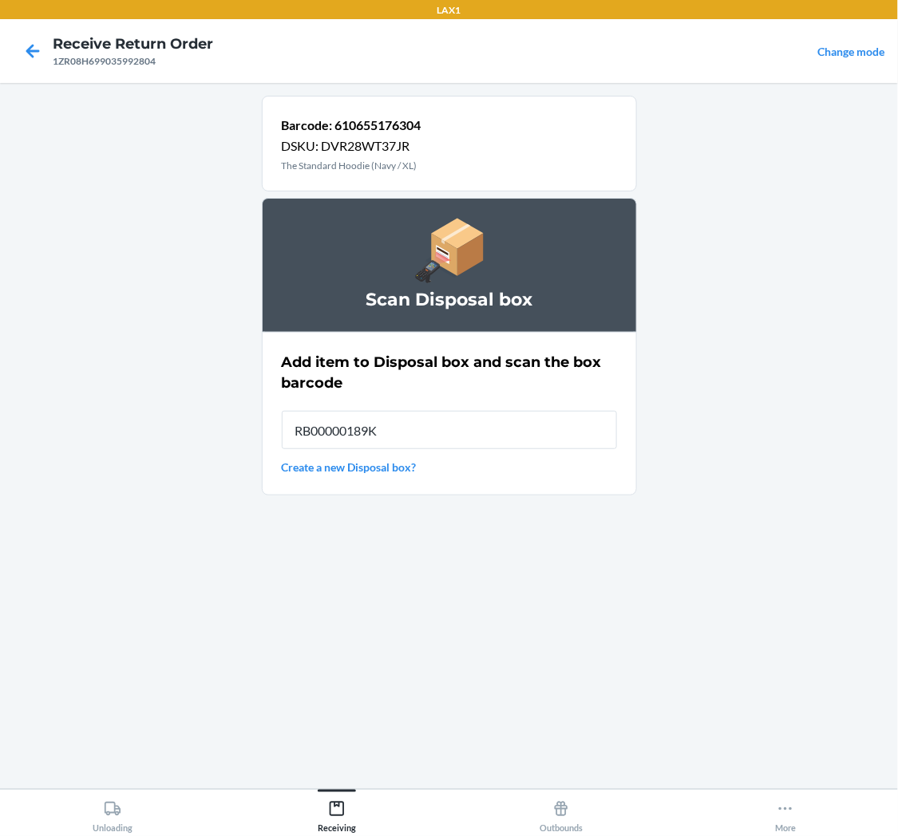
type input "RB00000189K"
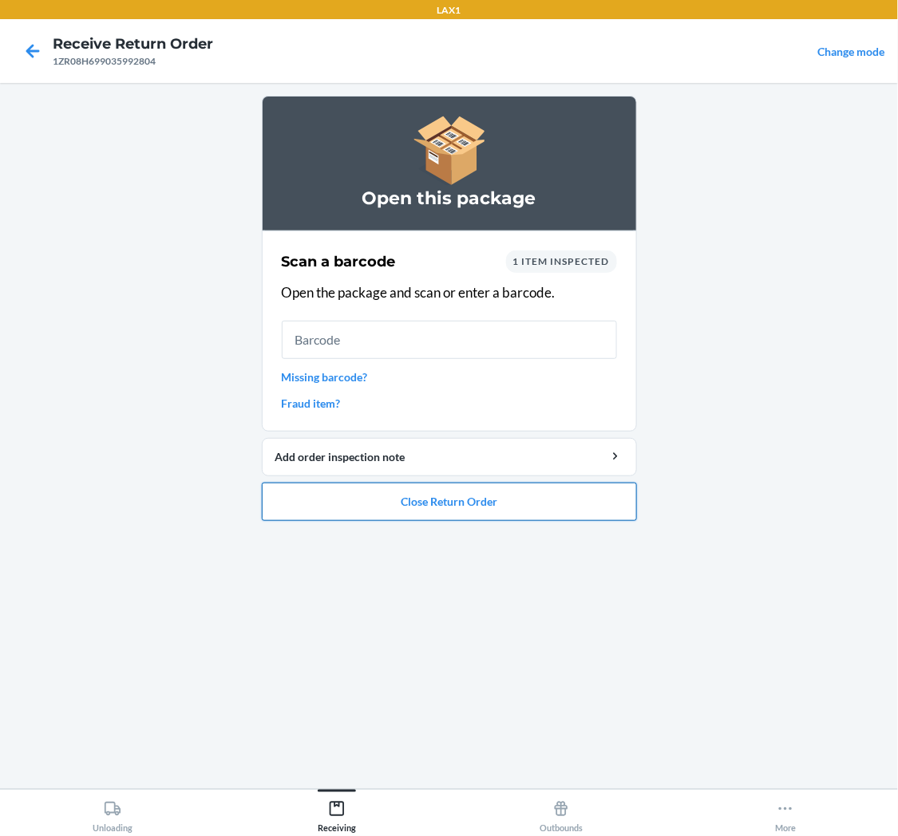
click at [453, 504] on button "Close Return Order" at bounding box center [449, 502] width 375 height 38
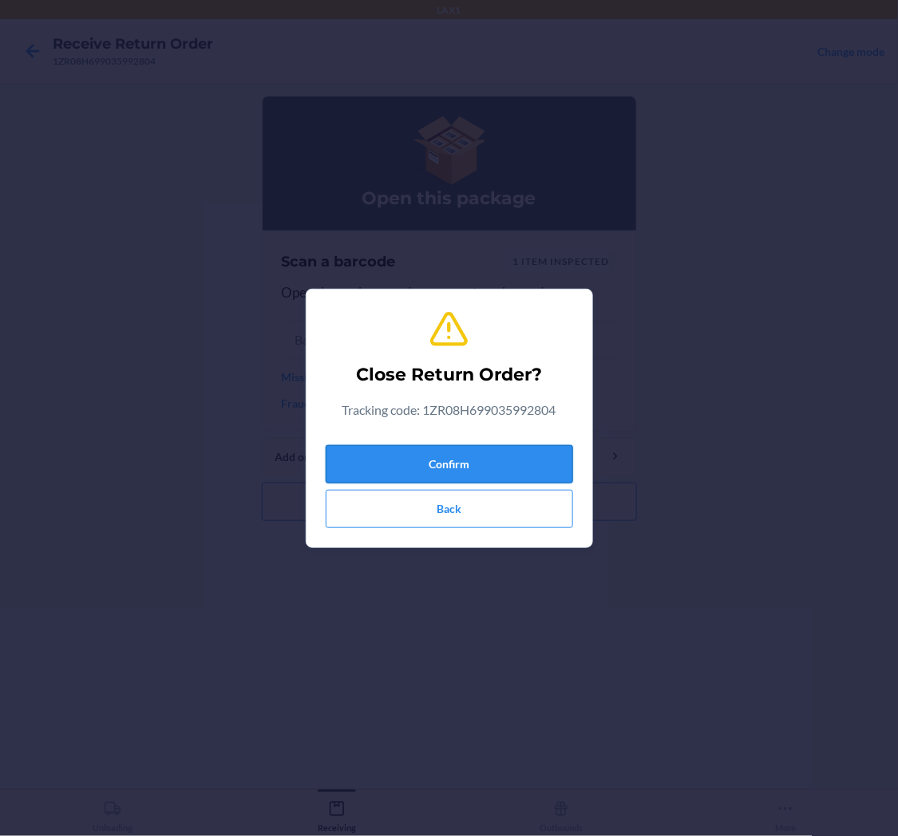
click at [445, 455] on button "Confirm" at bounding box center [449, 464] width 247 height 38
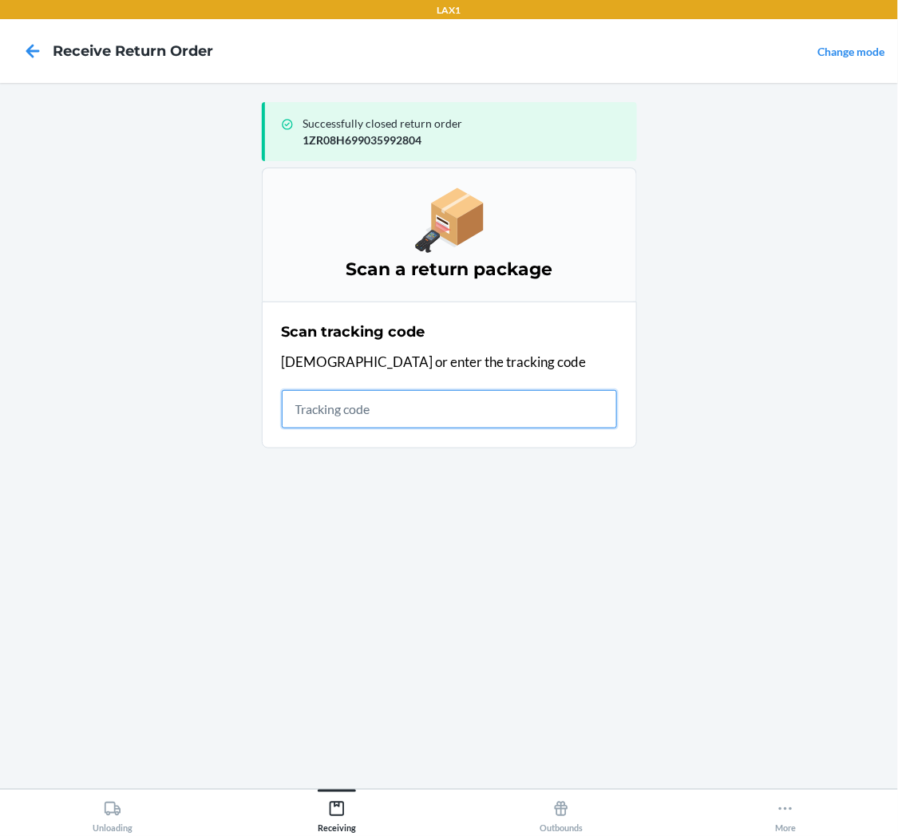
click at [385, 405] on input "text" at bounding box center [449, 409] width 335 height 38
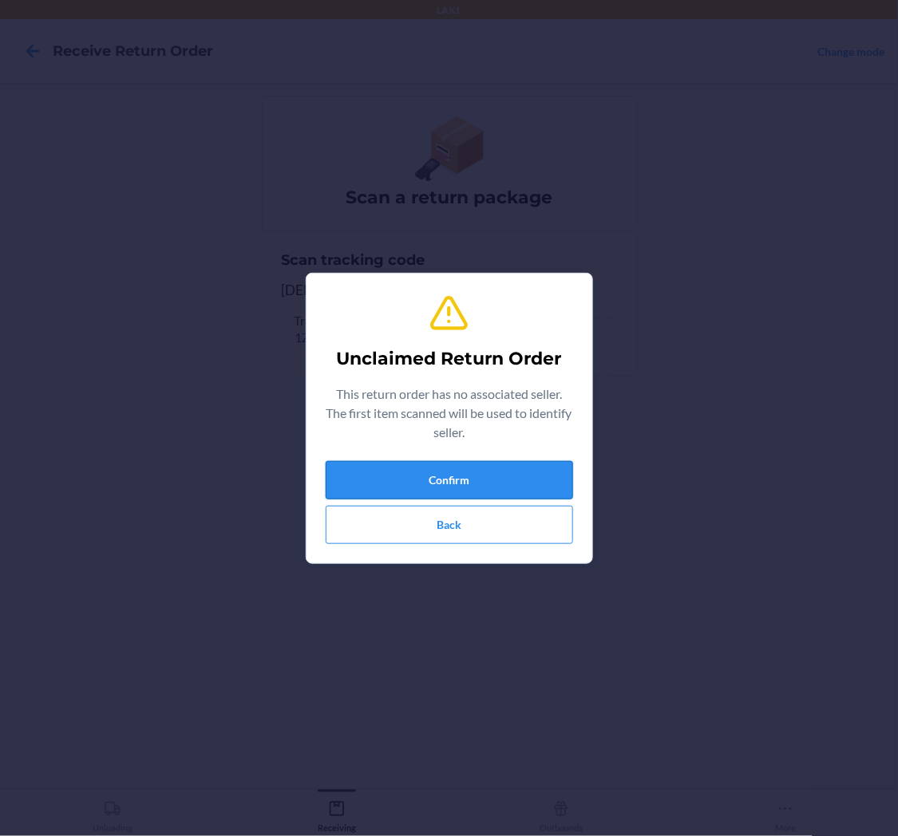
click at [531, 466] on button "Confirm" at bounding box center [449, 480] width 247 height 38
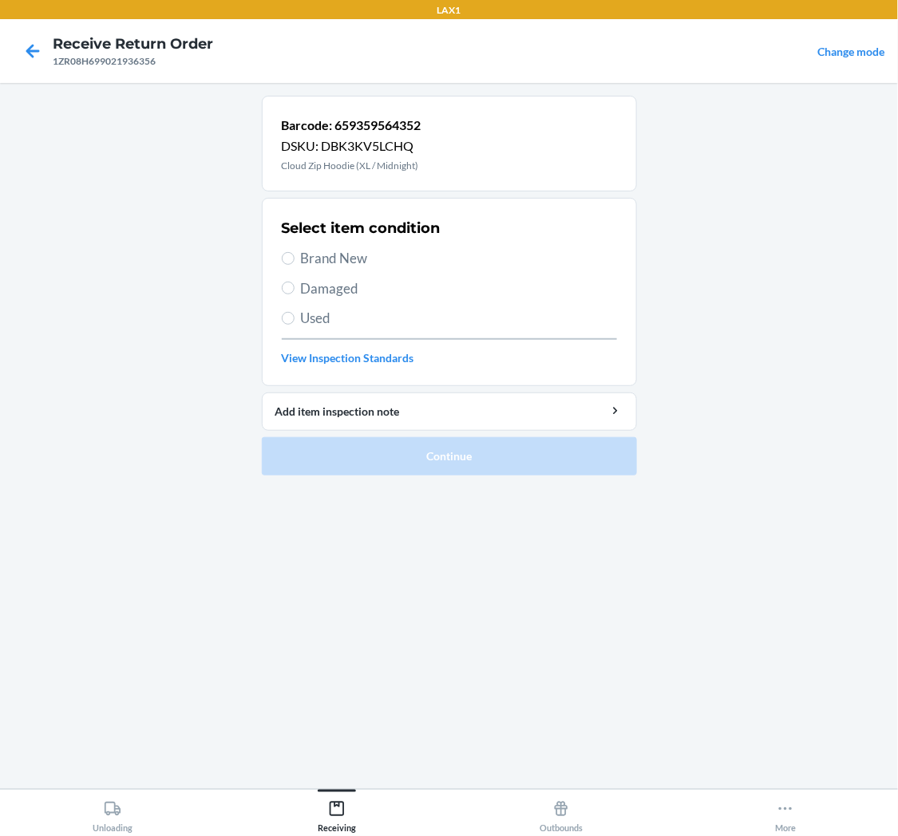
click at [298, 316] on label "Used" at bounding box center [449, 318] width 335 height 21
click at [295, 316] on input "Used" at bounding box center [288, 318] width 13 height 13
radio input "true"
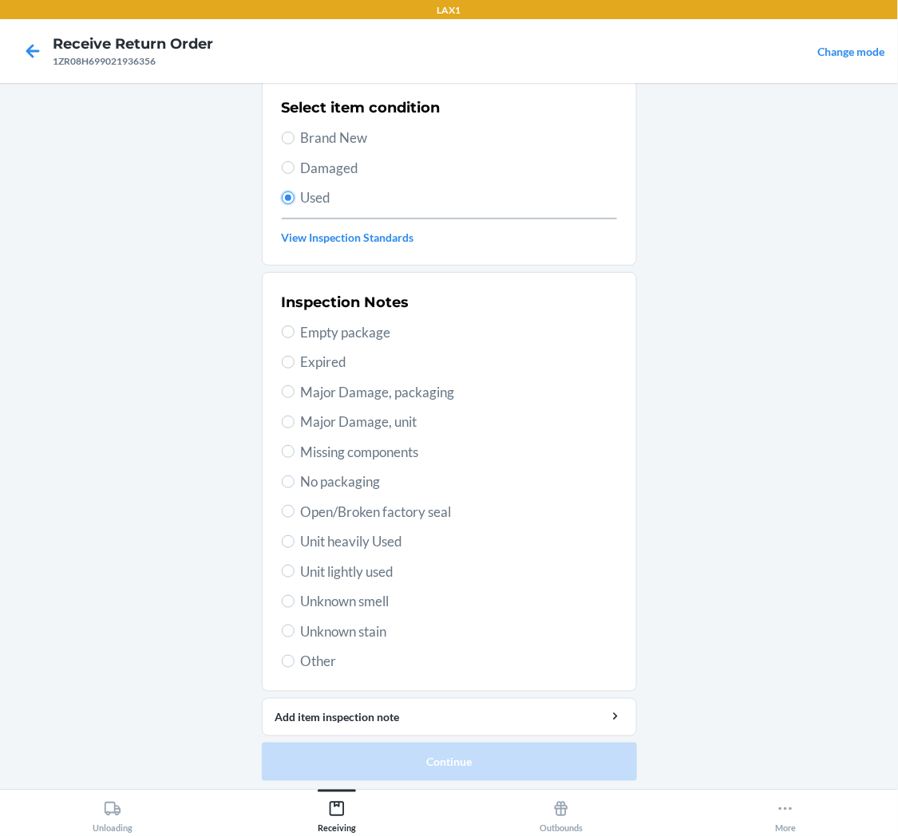
scroll to position [124, 0]
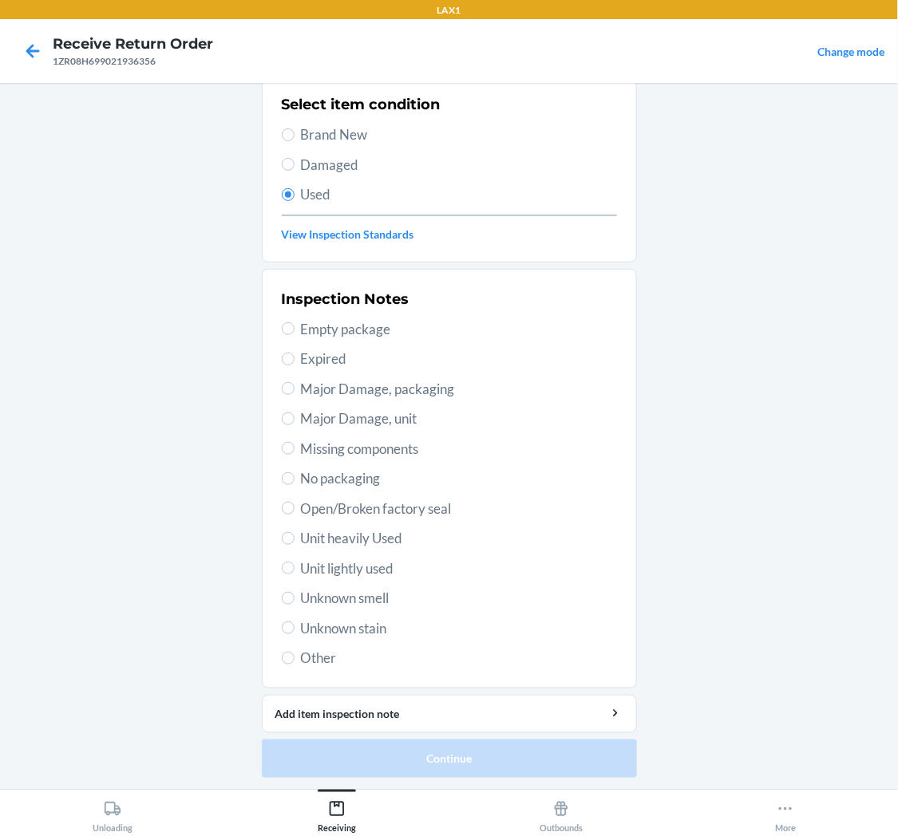
click at [341, 575] on span "Unit lightly used" at bounding box center [459, 569] width 316 height 21
click at [295, 575] on input "Unit lightly used" at bounding box center [288, 568] width 13 height 13
radio input "true"
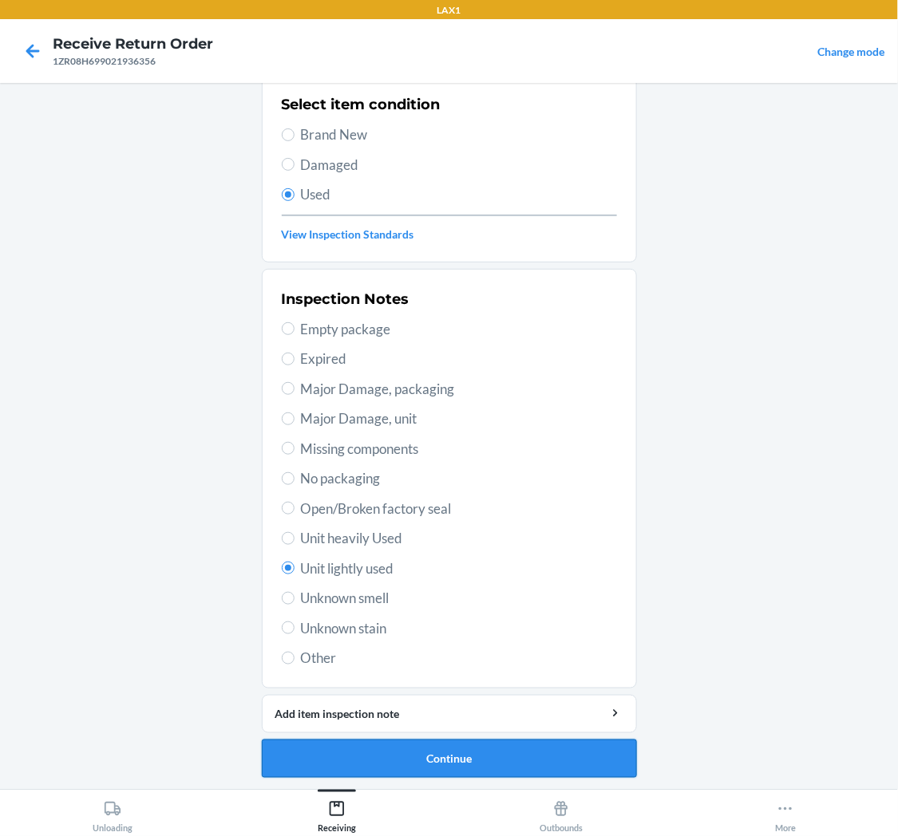
click at [445, 753] on button "Continue" at bounding box center [449, 759] width 375 height 38
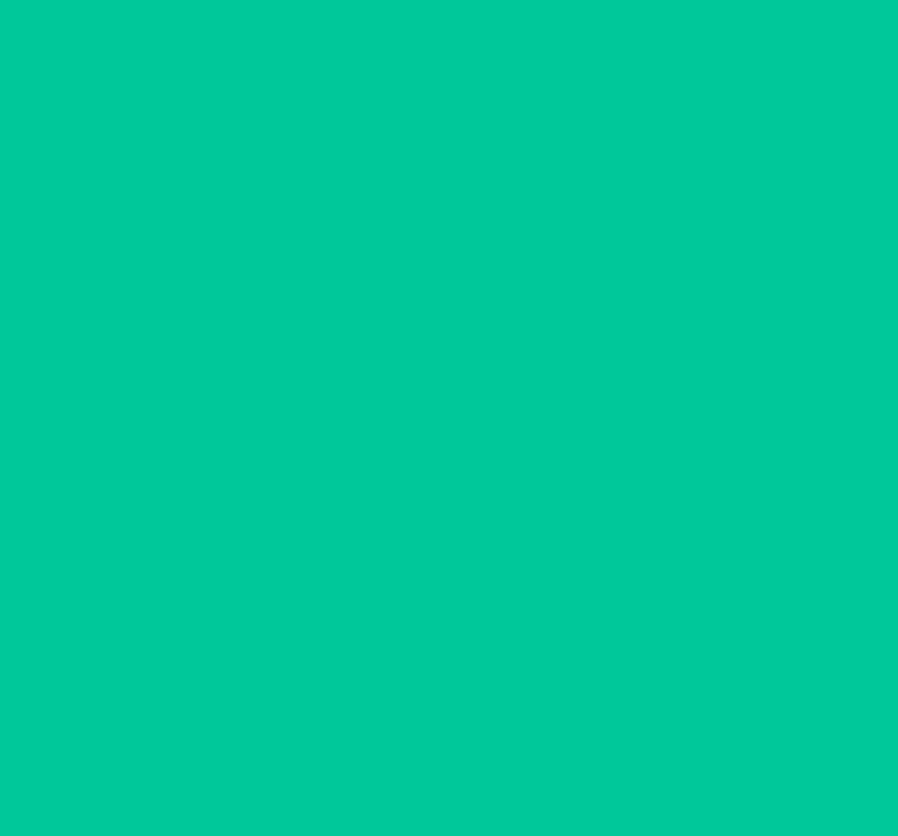
scroll to position [0, 0]
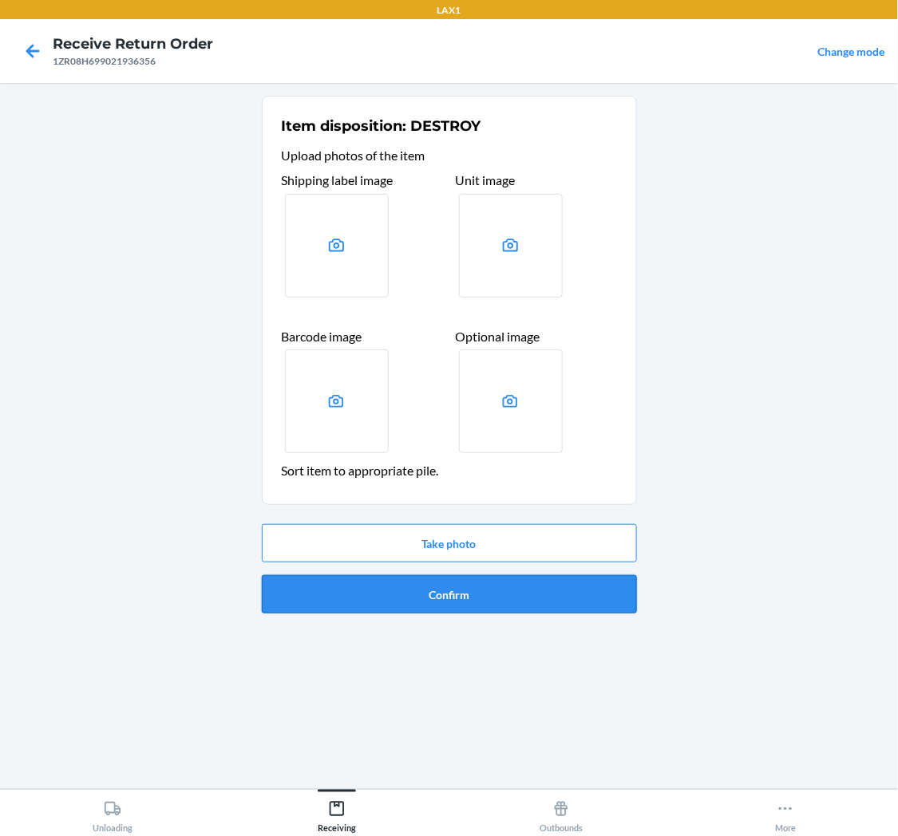
click at [429, 609] on button "Confirm" at bounding box center [449, 594] width 375 height 38
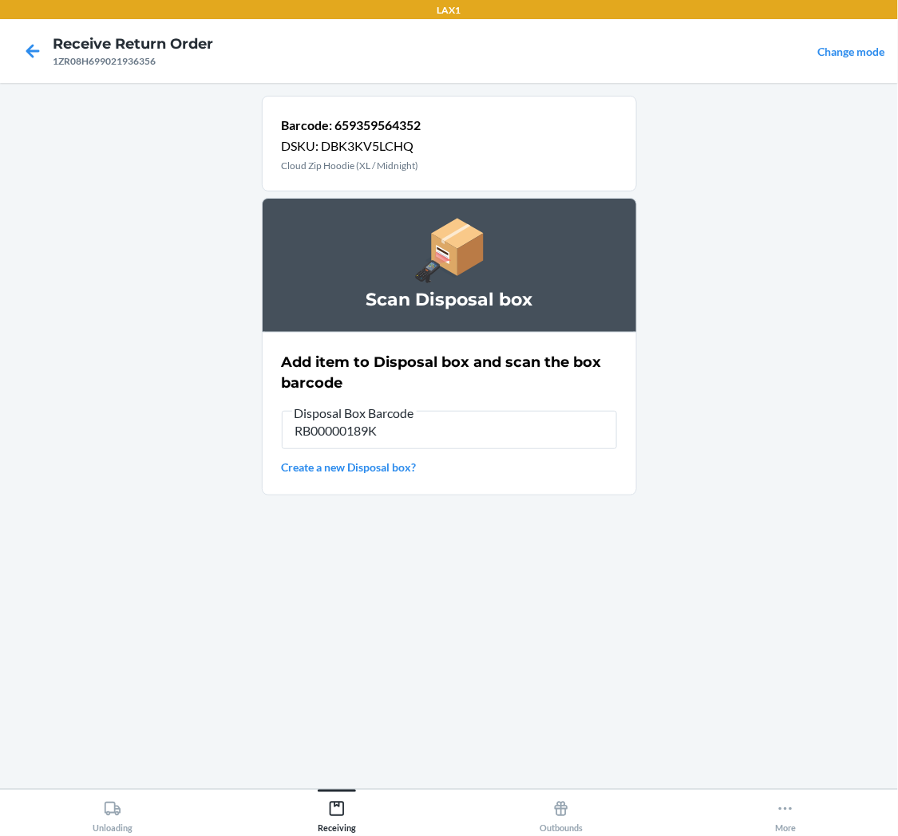
type input "RB00000189K"
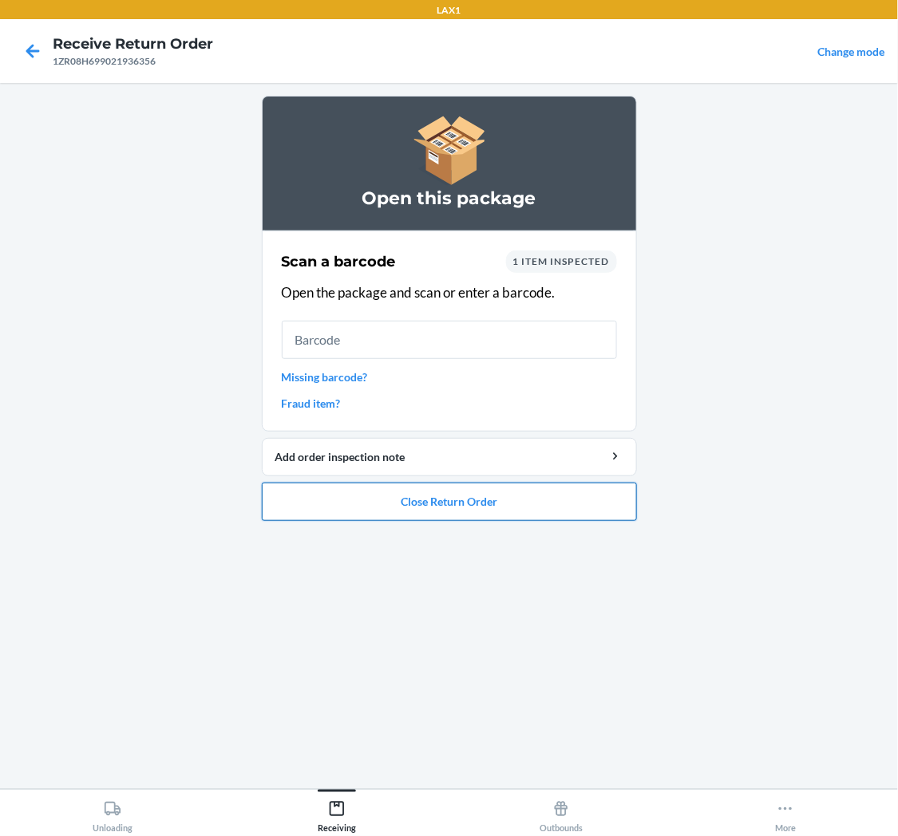
click at [488, 503] on button "Close Return Order" at bounding box center [449, 502] width 375 height 38
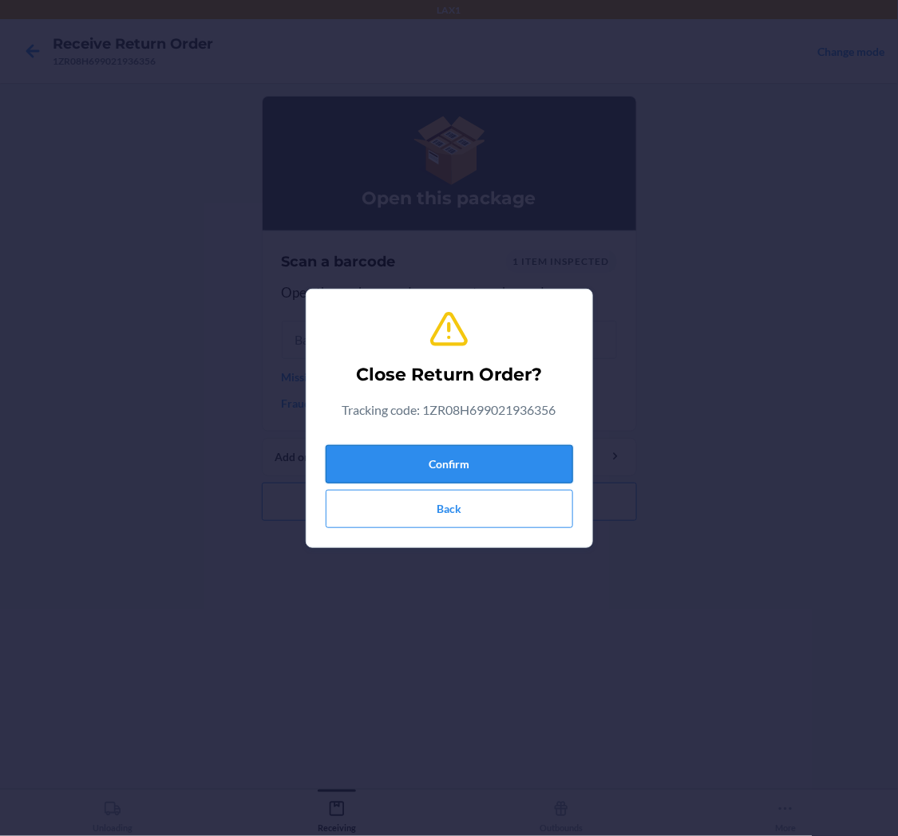
click at [488, 468] on button "Confirm" at bounding box center [449, 464] width 247 height 38
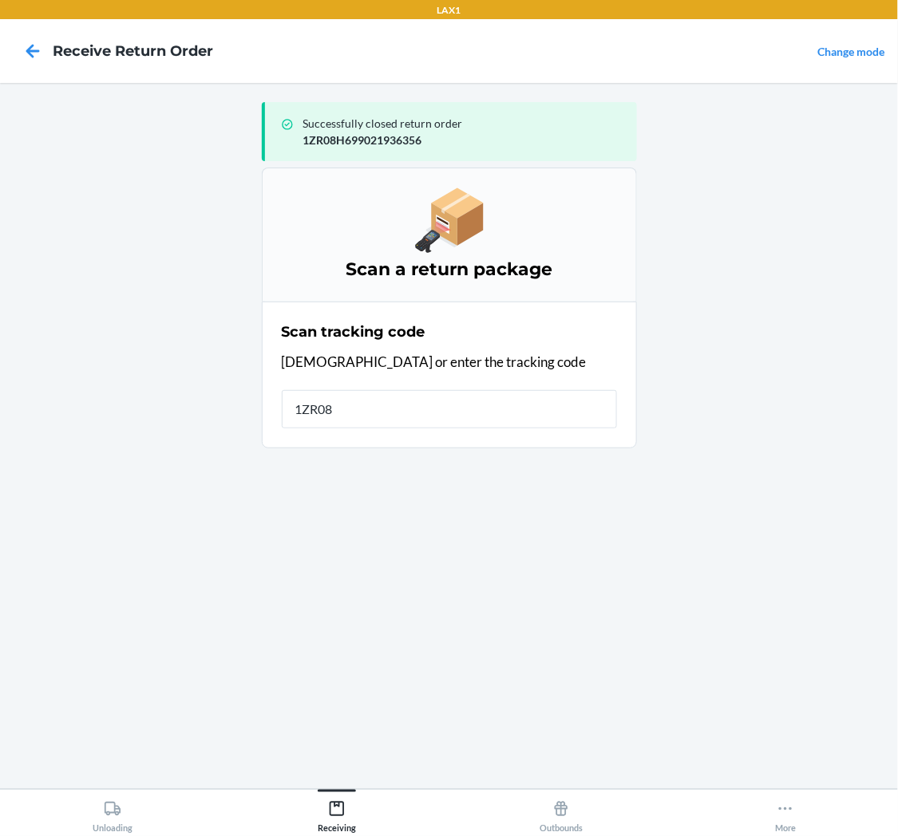
type input "1ZR08H"
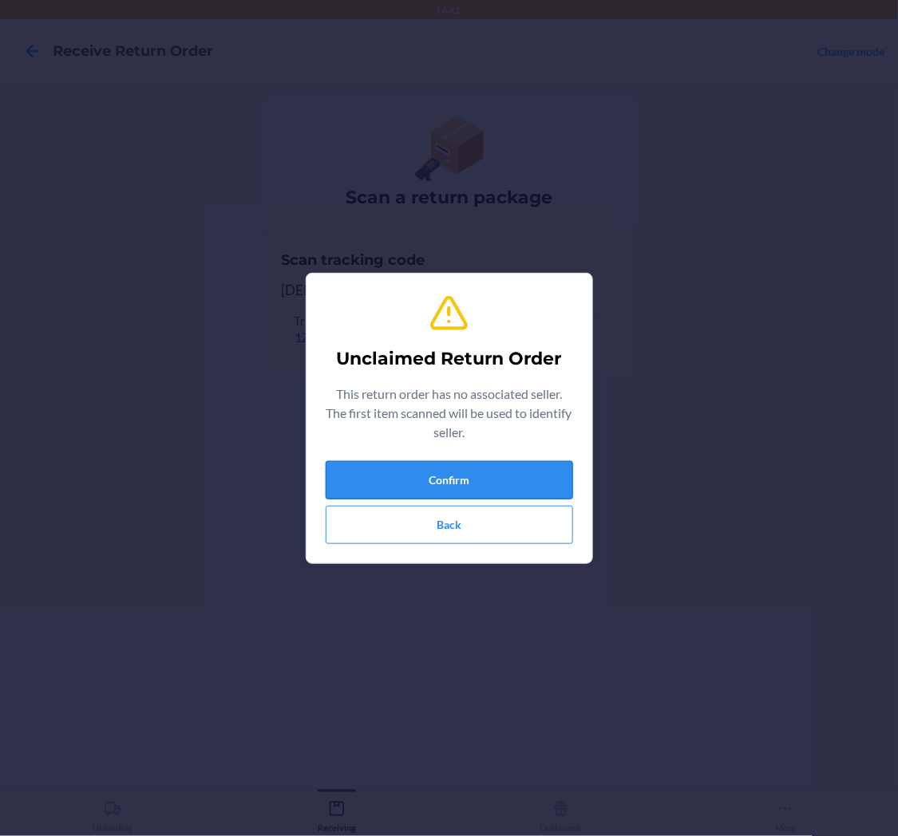
click at [509, 469] on button "Confirm" at bounding box center [449, 480] width 247 height 38
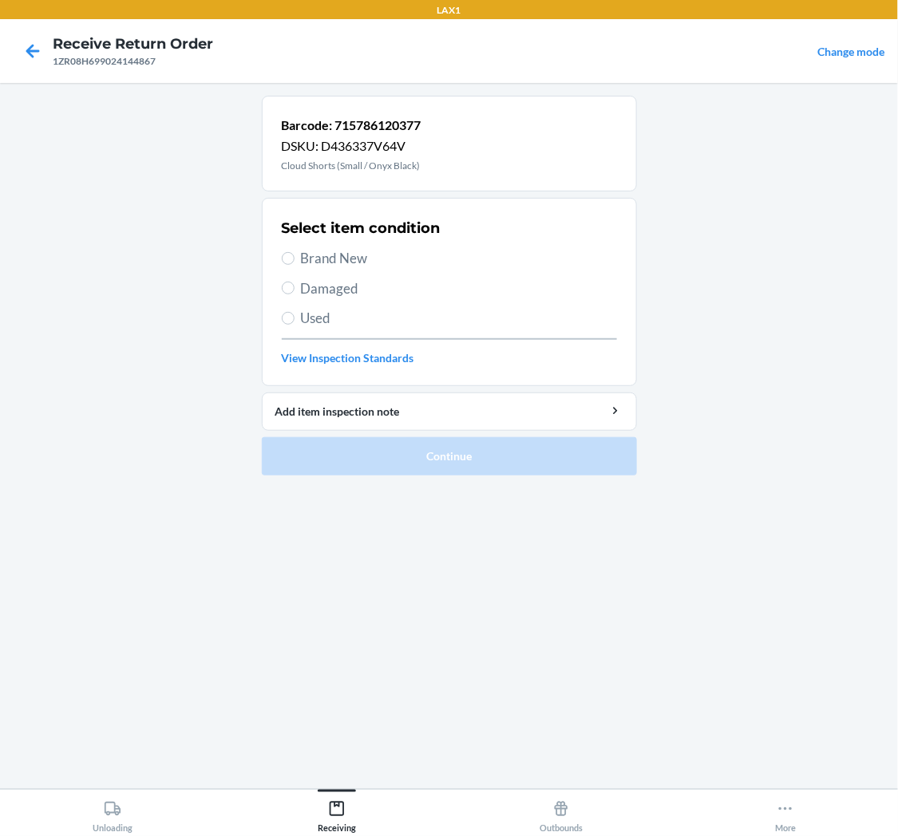
click at [332, 283] on span "Damaged" at bounding box center [459, 289] width 316 height 21
click at [295, 283] on input "Damaged" at bounding box center [288, 288] width 13 height 13
radio input "true"
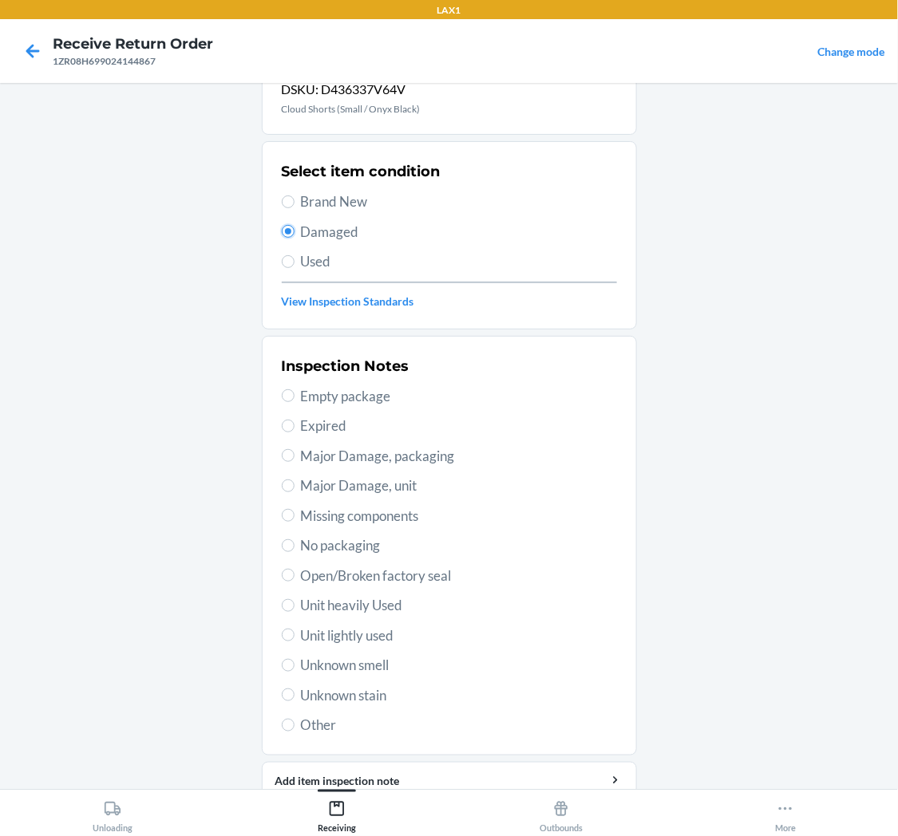
scroll to position [89, 0]
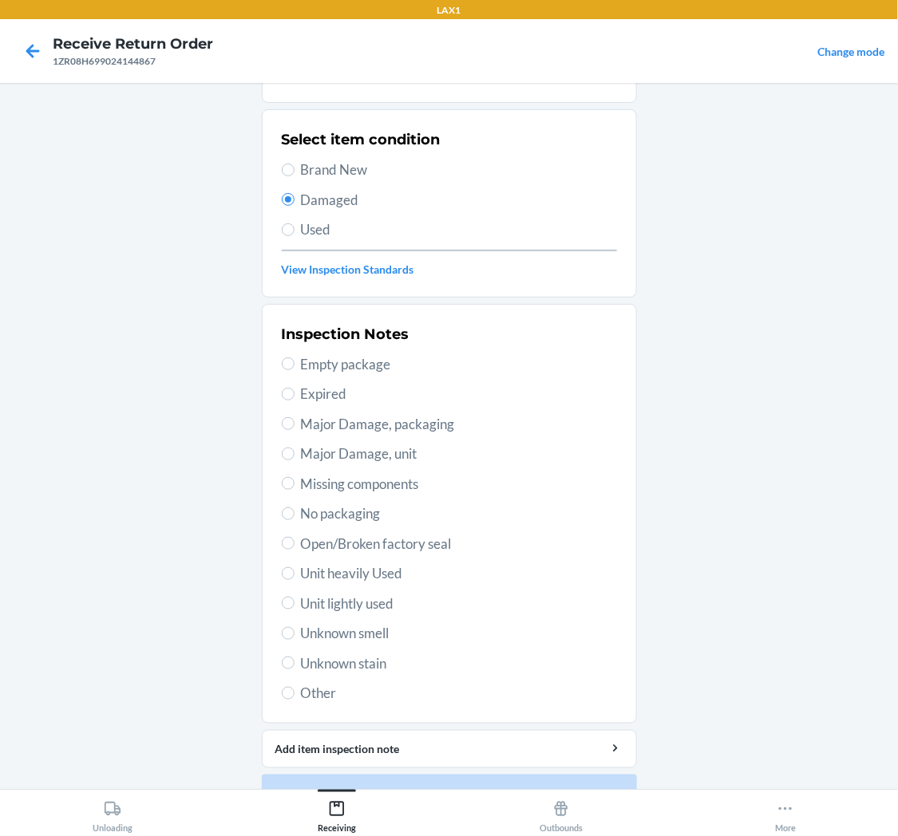
click at [370, 547] on span "Open/Broken factory seal" at bounding box center [459, 544] width 316 height 21
click at [295, 547] on input "Open/Broken factory seal" at bounding box center [288, 543] width 13 height 13
radio input "true"
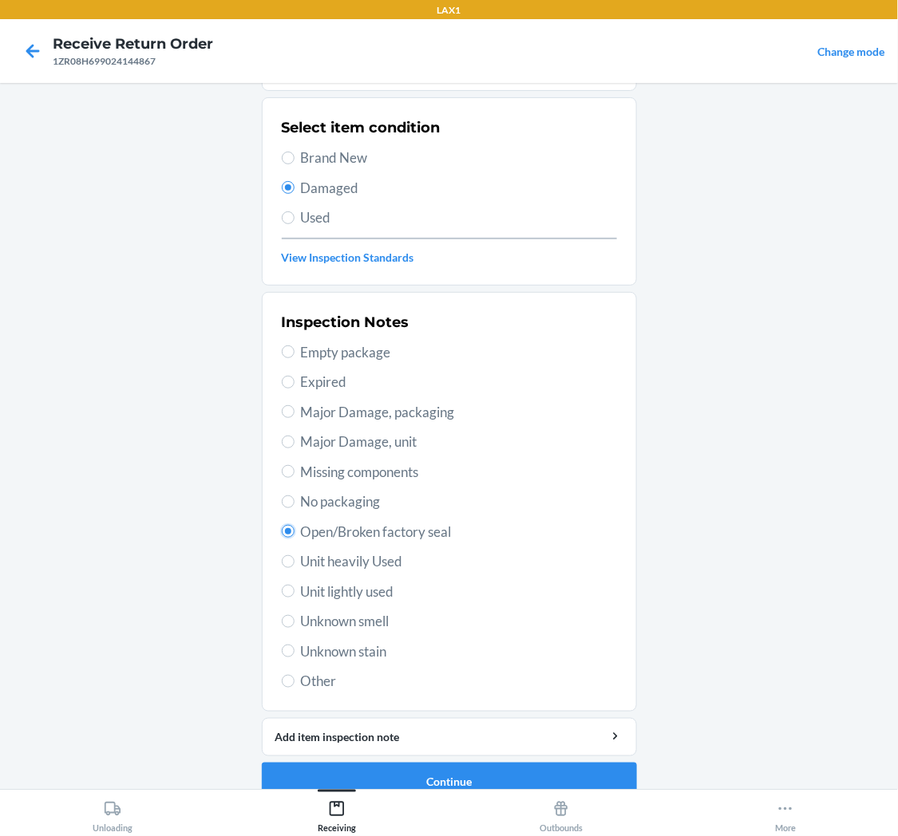
scroll to position [124, 0]
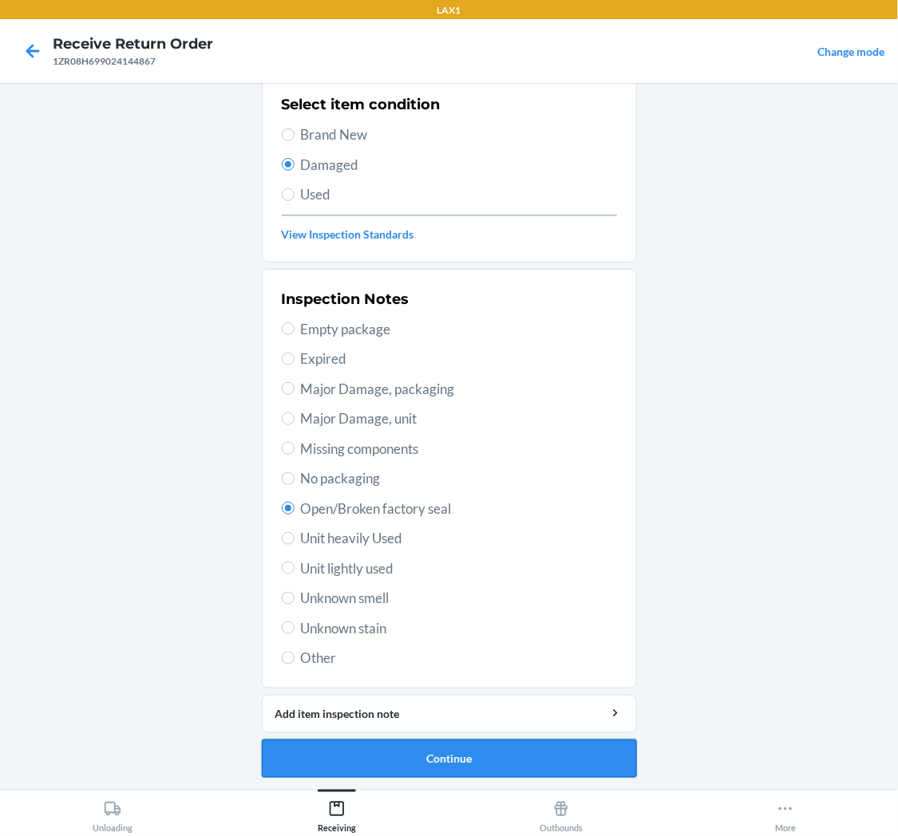
click at [484, 750] on button "Continue" at bounding box center [449, 759] width 375 height 38
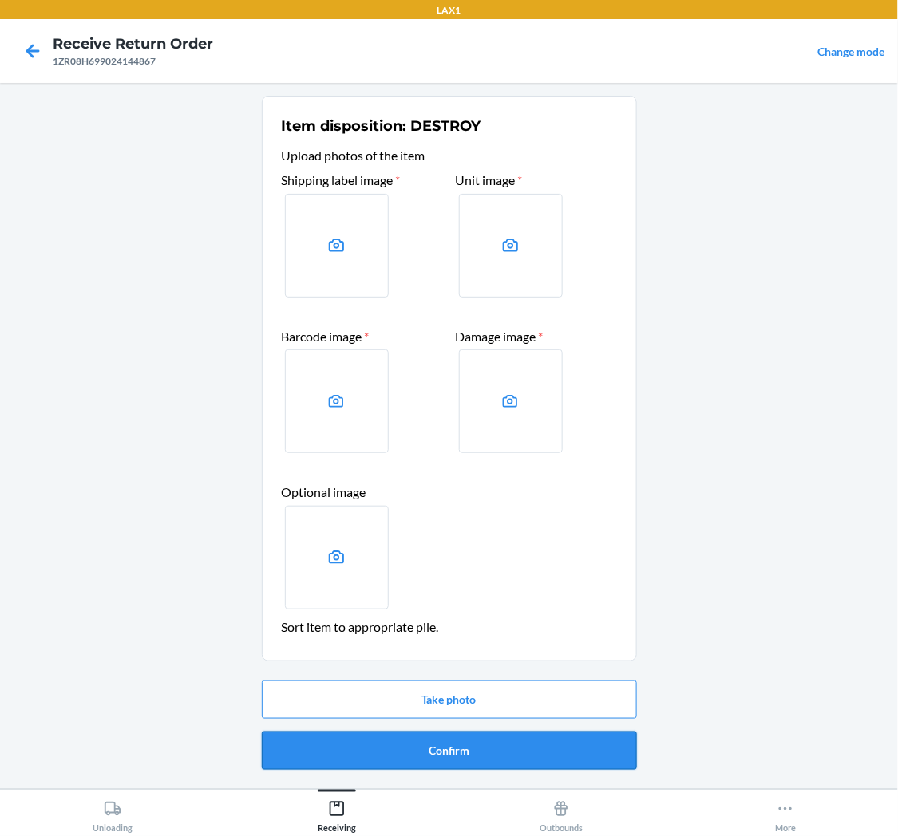
click at [484, 751] on button "Confirm" at bounding box center [449, 751] width 375 height 38
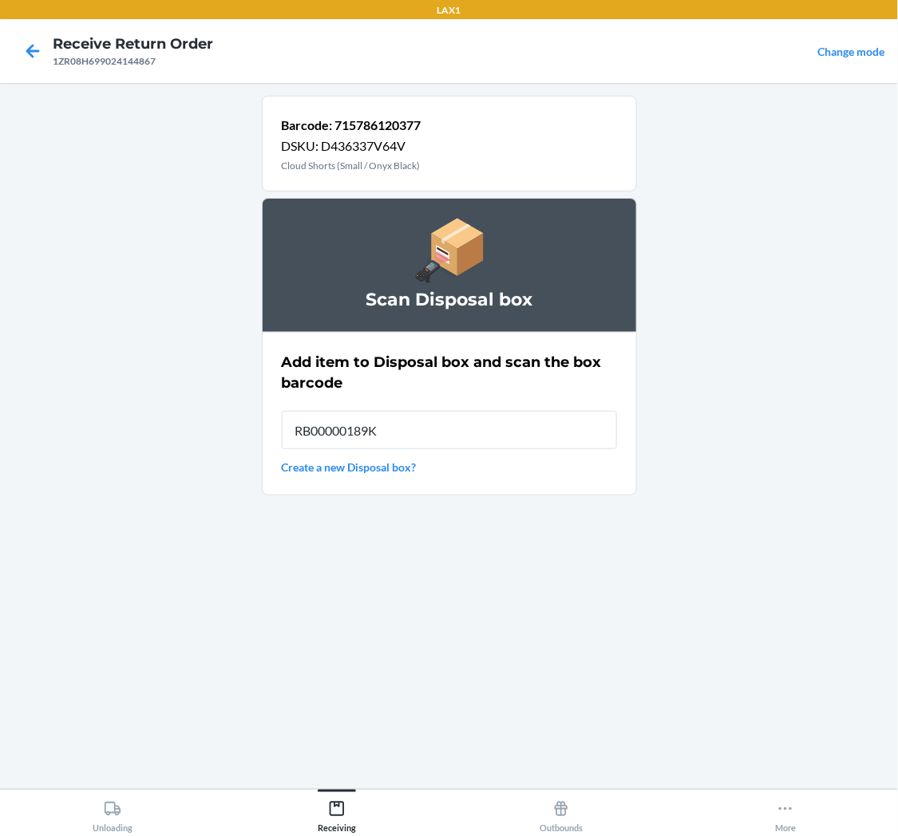
type input "RB00000189K"
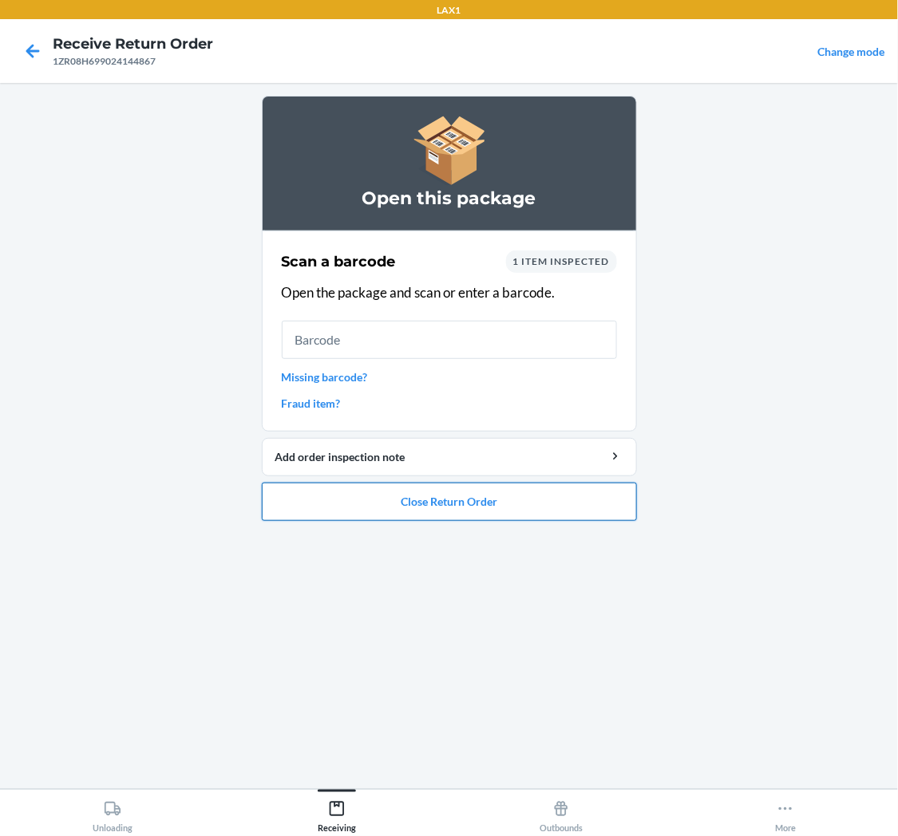
drag, startPoint x: 540, startPoint y: 480, endPoint x: 544, endPoint y: 493, distance: 13.9
click at [541, 481] on li "Open this package Scan a barcode 1 item inspected Open the package and scan or …" at bounding box center [449, 308] width 375 height 425
click at [543, 499] on button "Close Return Order" at bounding box center [449, 502] width 375 height 38
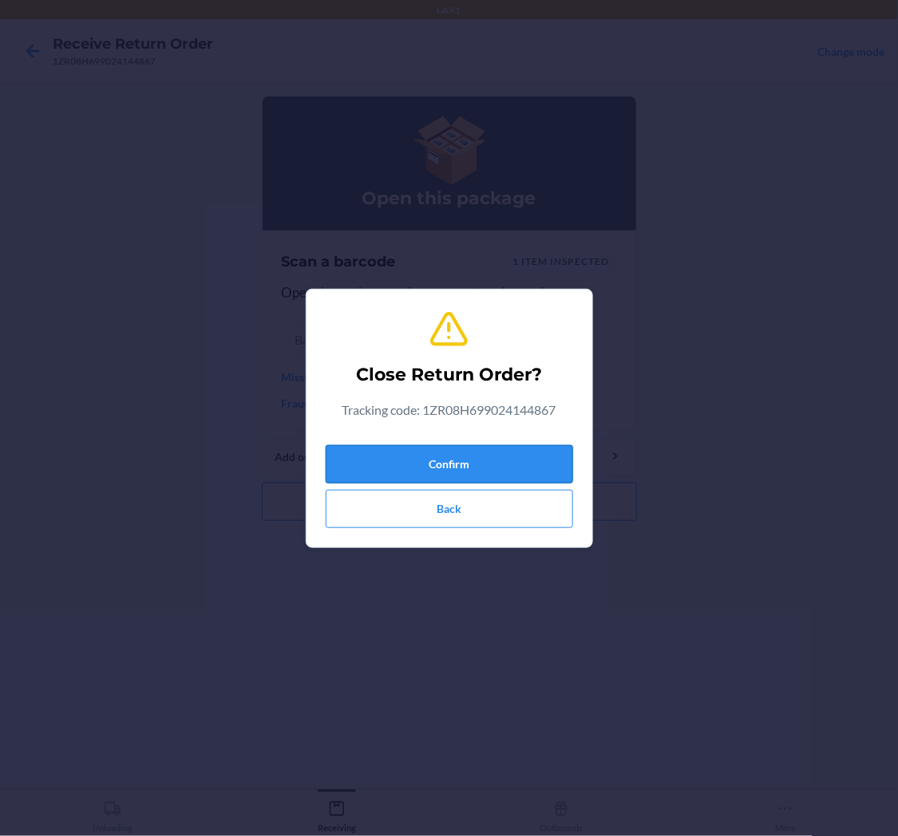
click at [439, 460] on button "Confirm" at bounding box center [449, 464] width 247 height 38
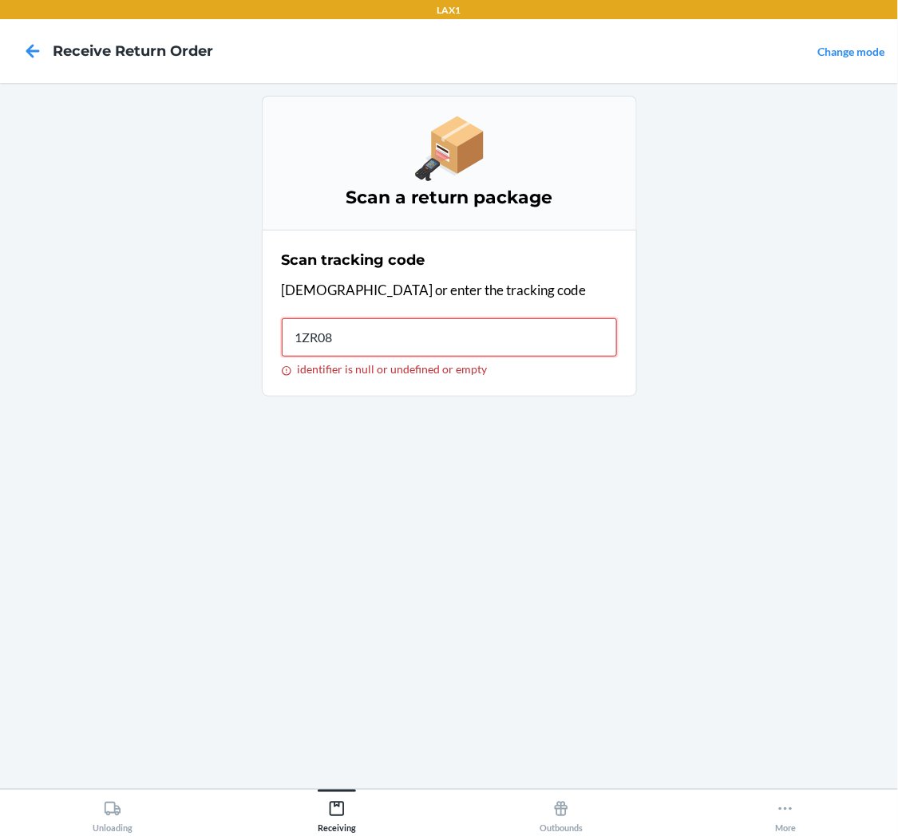
type input "1ZR08H"
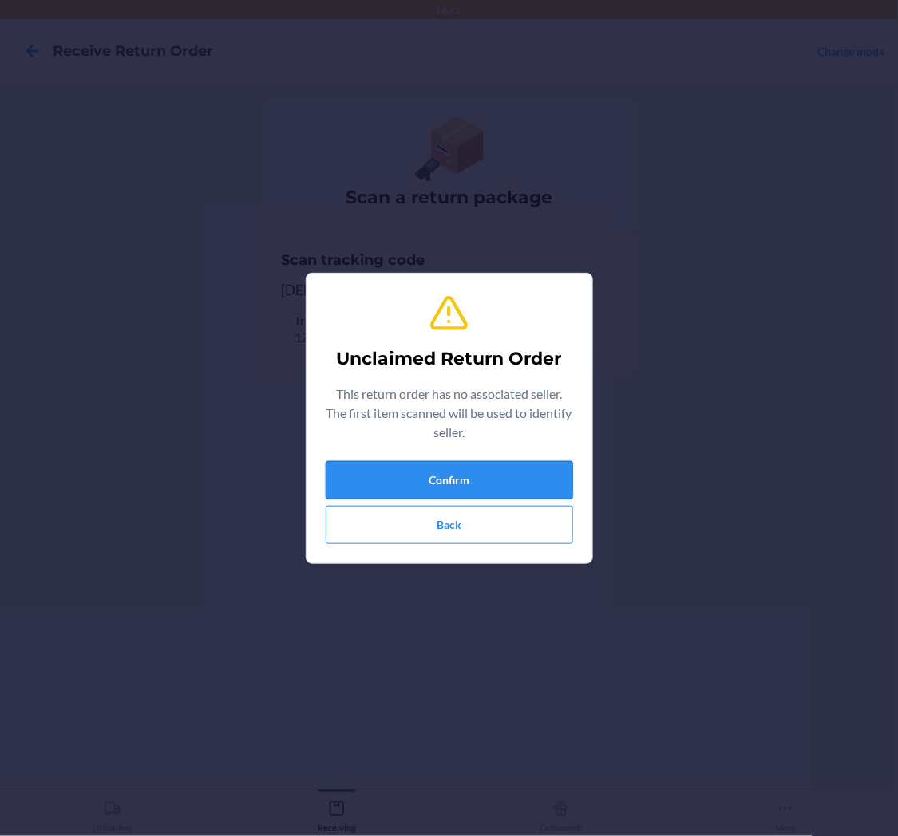
click at [402, 467] on button "Confirm" at bounding box center [449, 480] width 247 height 38
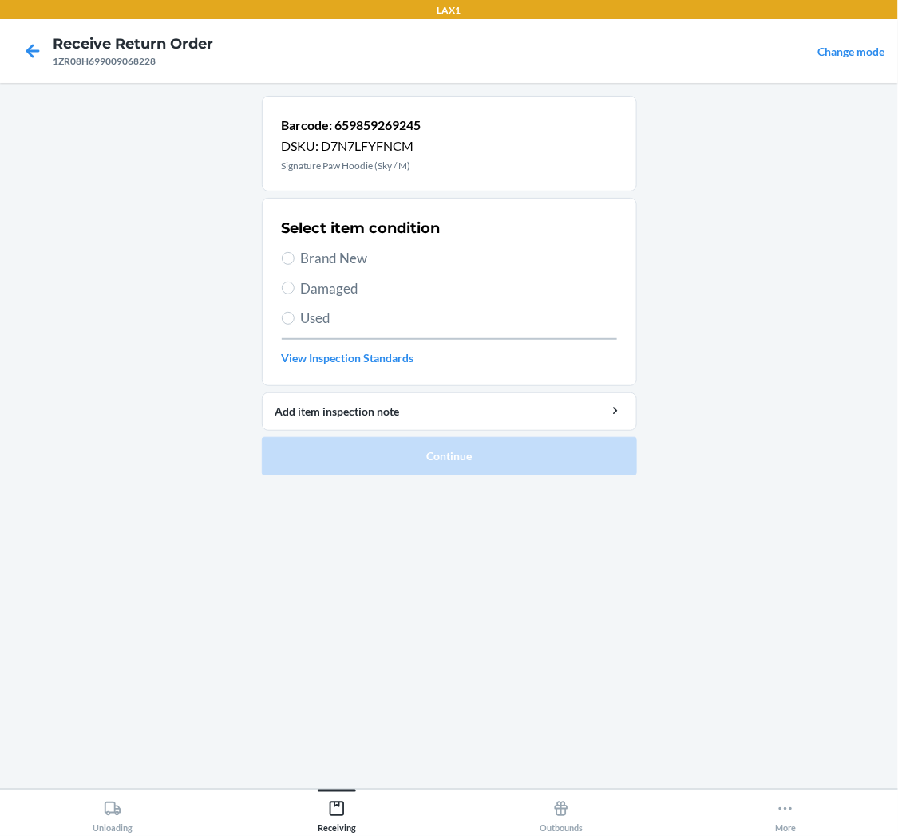
click at [322, 322] on span "Used" at bounding box center [459, 318] width 316 height 21
click at [295, 322] on input "Used" at bounding box center [288, 318] width 13 height 13
radio input "true"
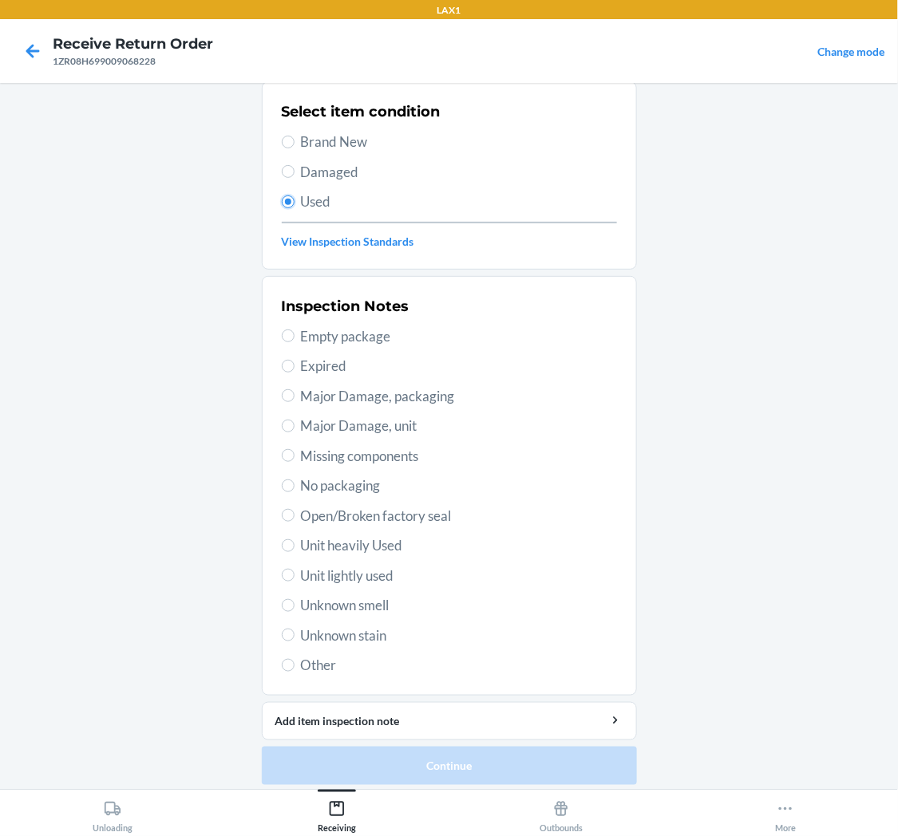
scroll to position [124, 0]
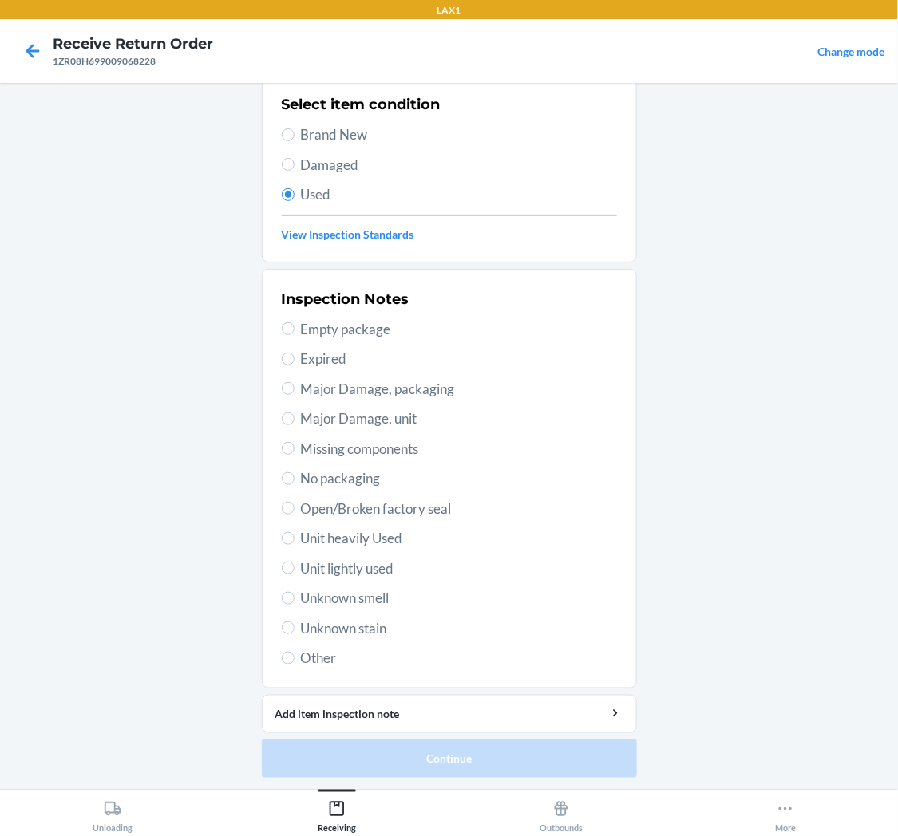
click at [337, 571] on span "Unit lightly used" at bounding box center [459, 569] width 316 height 21
click at [295, 571] on input "Unit lightly used" at bounding box center [288, 568] width 13 height 13
radio input "true"
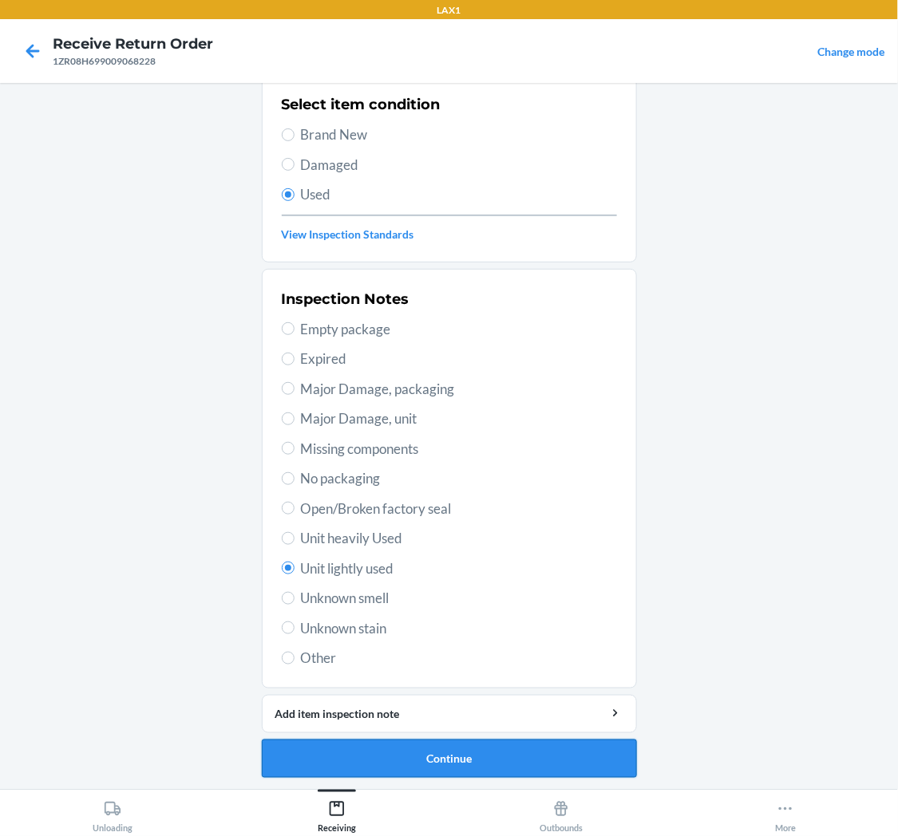
click at [453, 766] on button "Continue" at bounding box center [449, 759] width 375 height 38
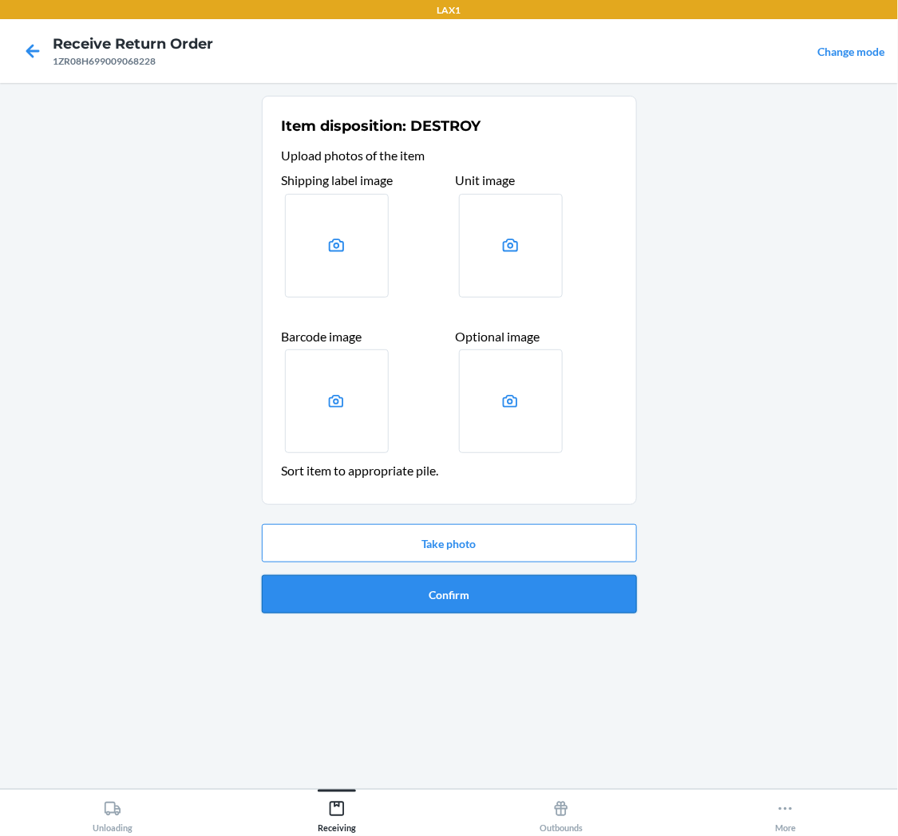
click at [457, 596] on button "Confirm" at bounding box center [449, 594] width 375 height 38
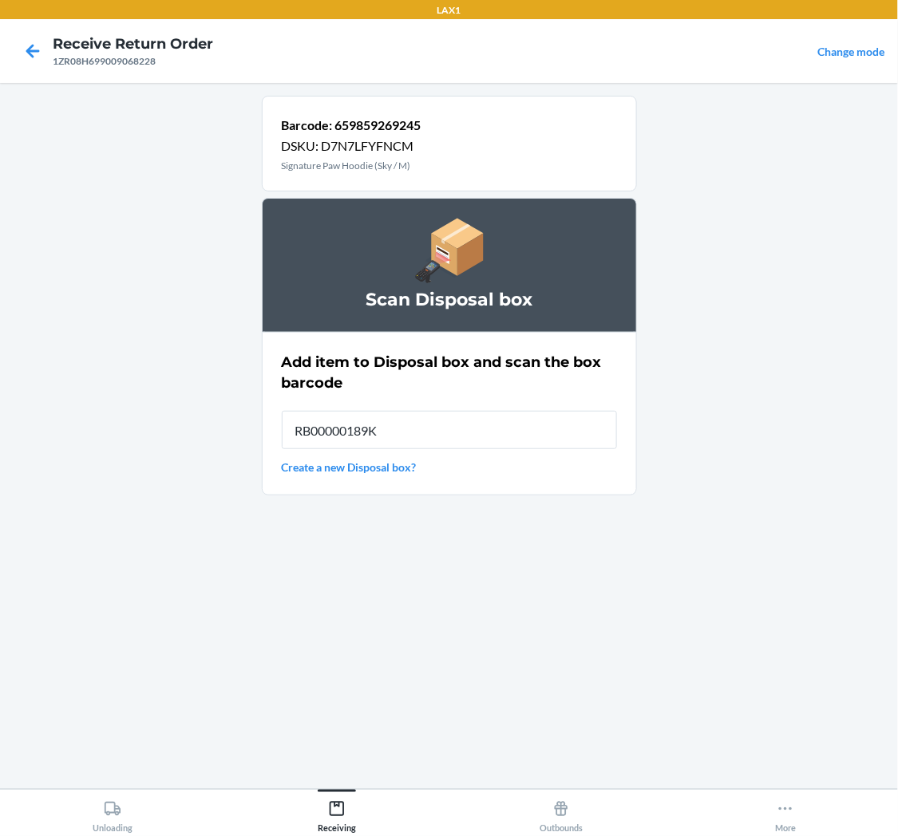
type input "RB00000189K"
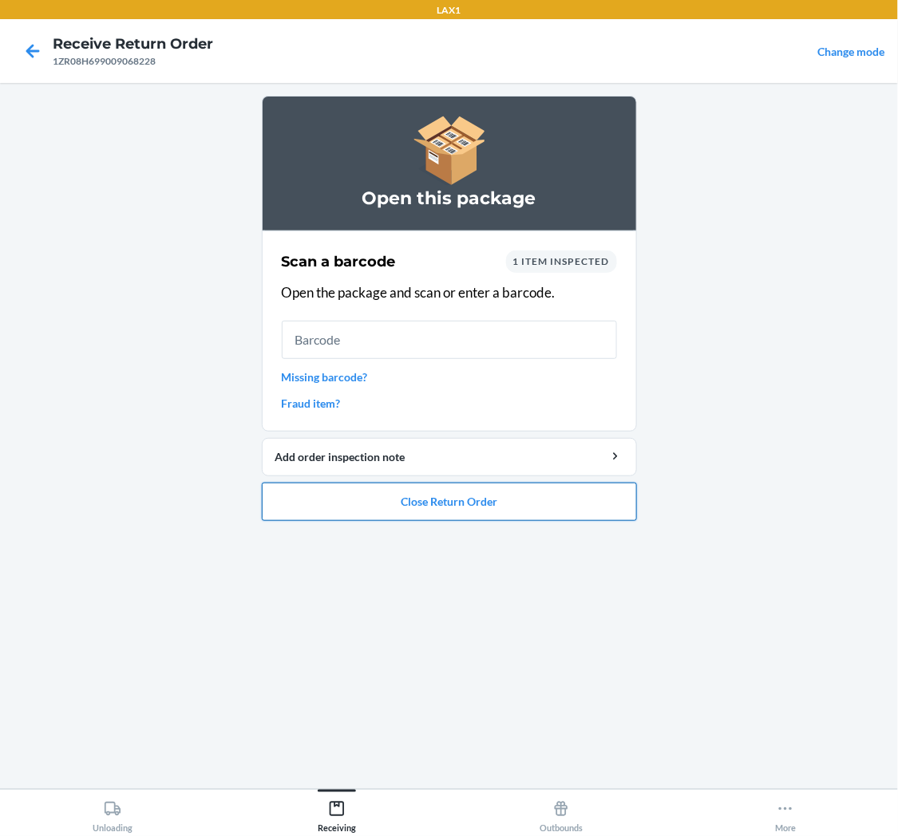
click at [465, 484] on button "Close Return Order" at bounding box center [449, 502] width 375 height 38
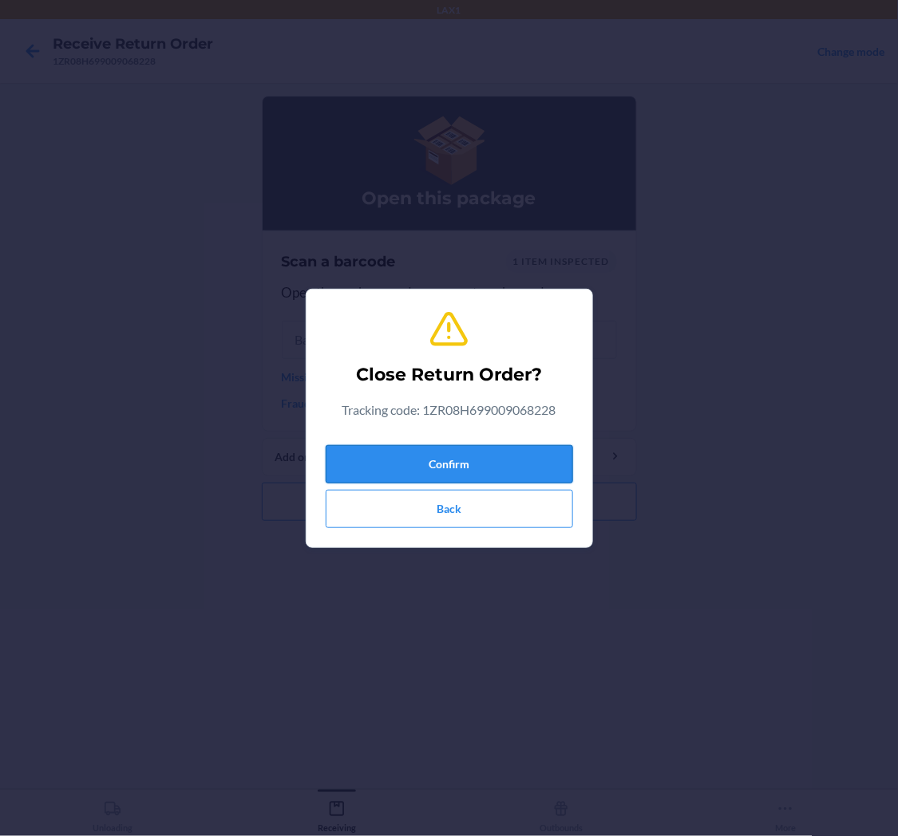
click at [475, 459] on button "Confirm" at bounding box center [449, 464] width 247 height 38
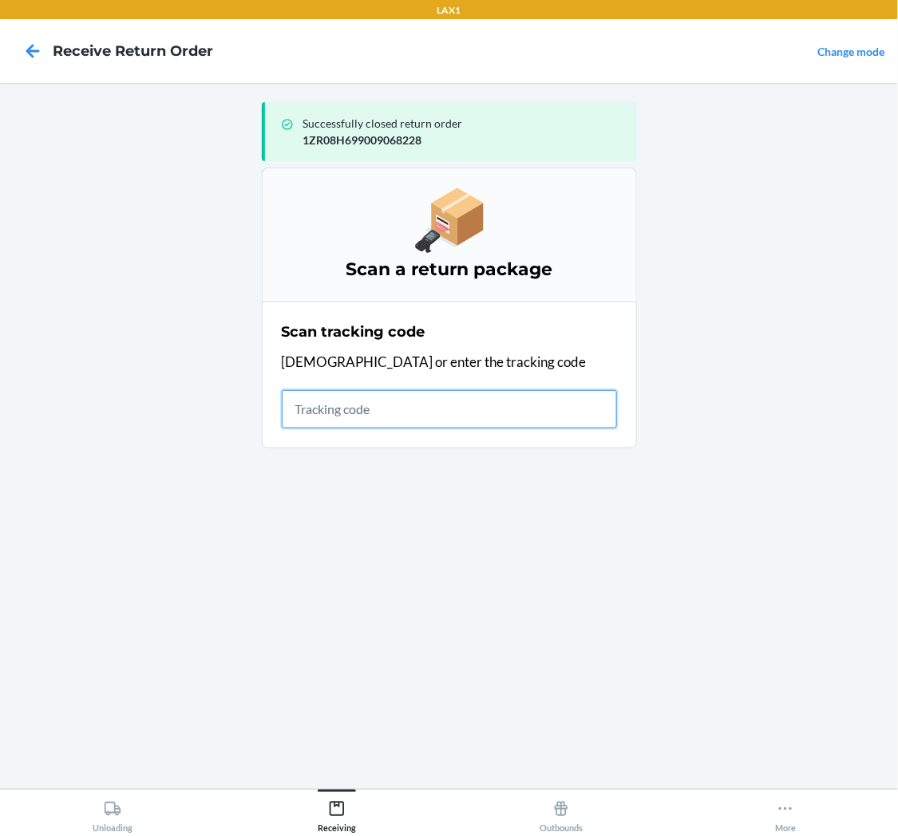
click at [331, 404] on input "text" at bounding box center [449, 409] width 335 height 38
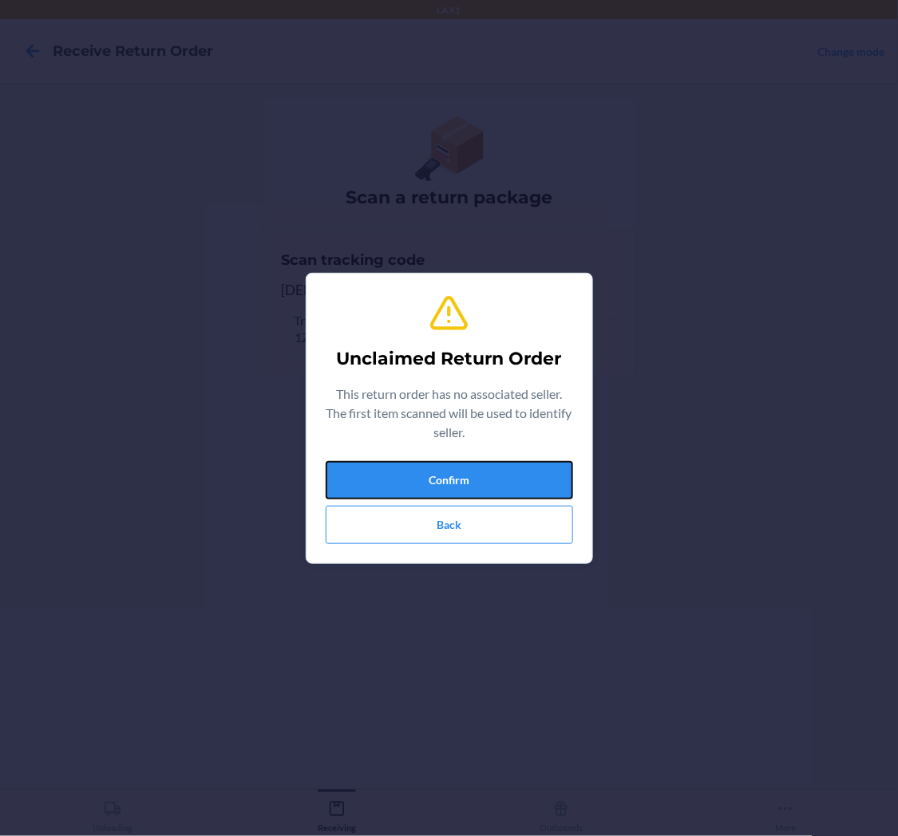
click at [488, 483] on button "Confirm" at bounding box center [449, 480] width 247 height 38
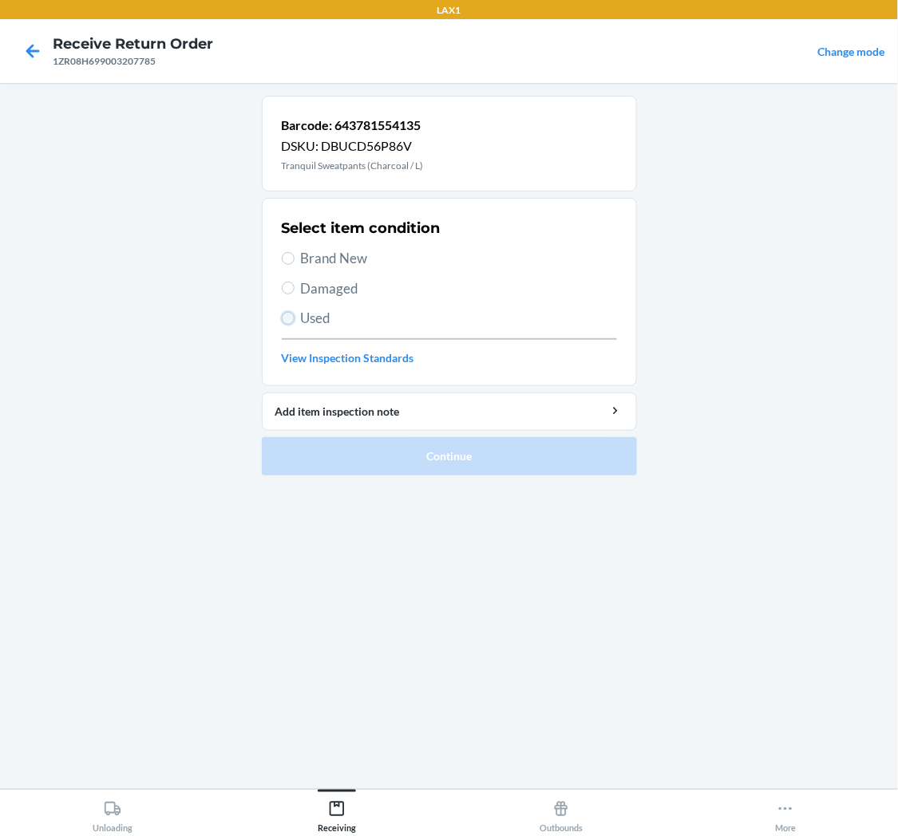
click at [283, 320] on input "Used" at bounding box center [288, 318] width 13 height 13
radio input "true"
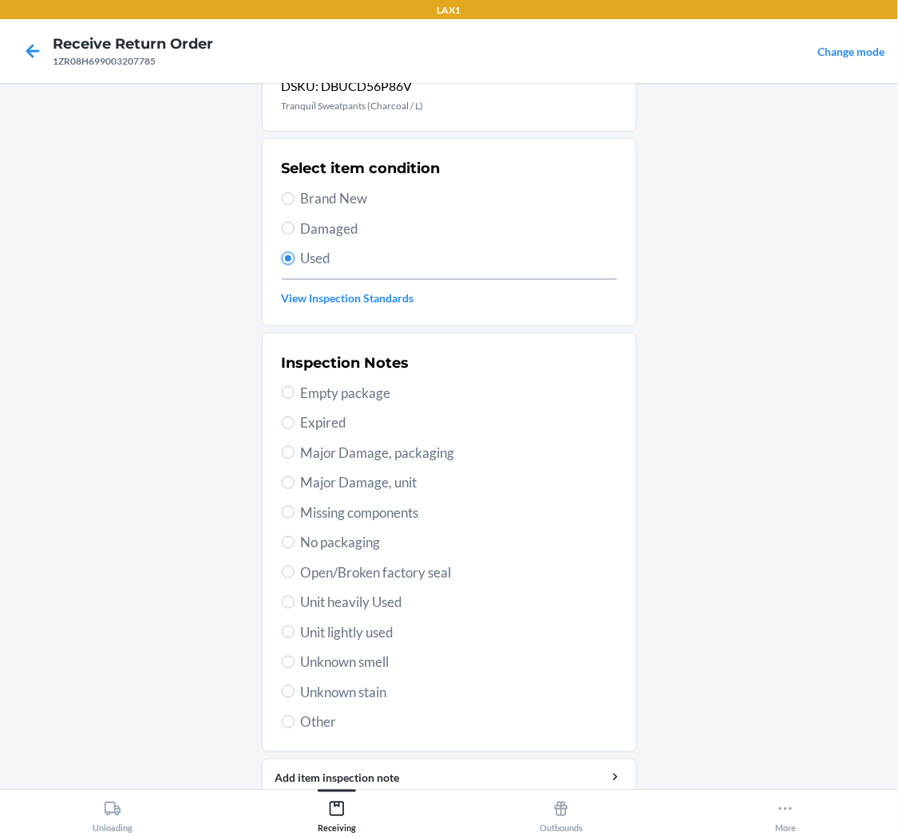
scroll to position [124, 0]
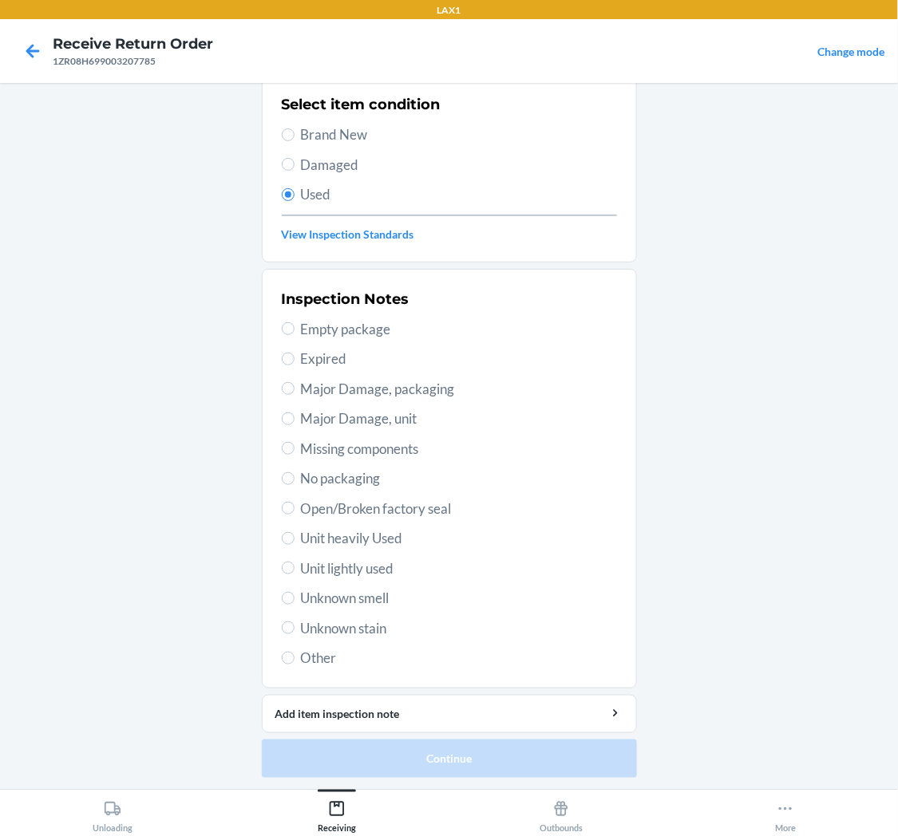
click at [372, 573] on span "Unit lightly used" at bounding box center [459, 569] width 316 height 21
click at [295, 573] on input "Unit lightly used" at bounding box center [288, 568] width 13 height 13
radio input "true"
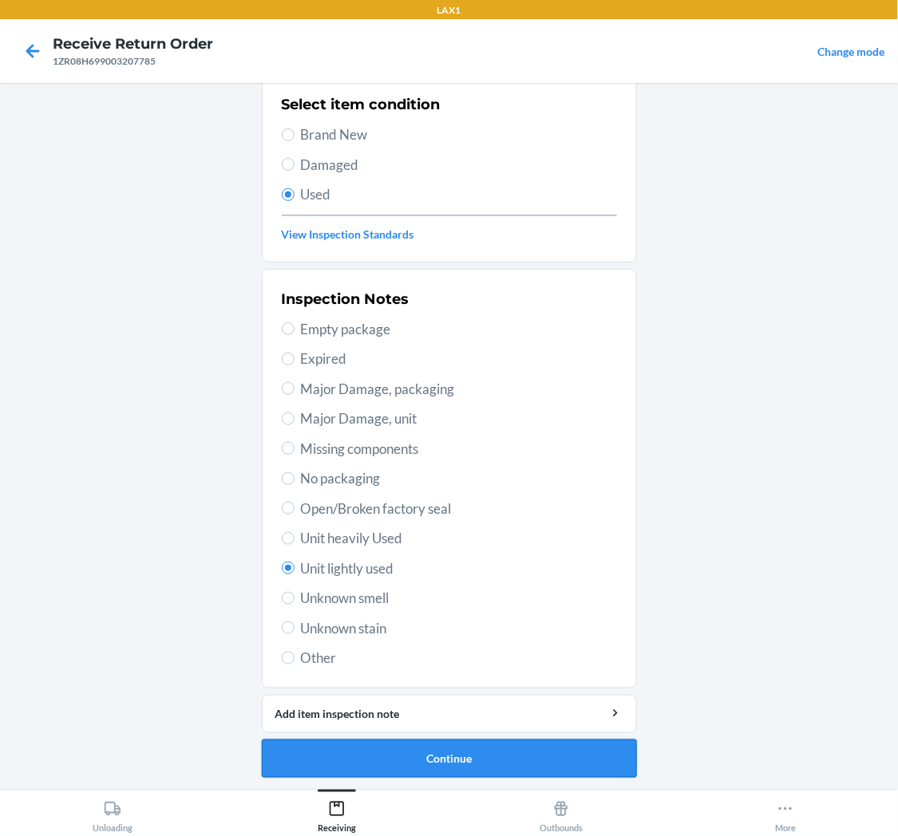
click at [508, 754] on button "Continue" at bounding box center [449, 759] width 375 height 38
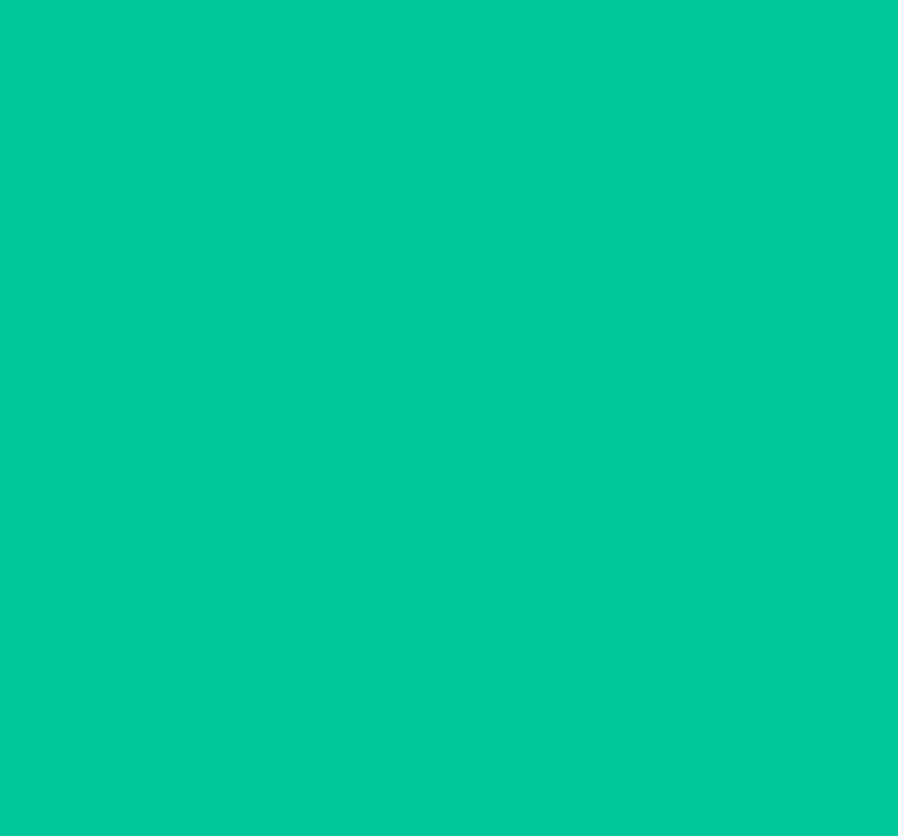
scroll to position [0, 0]
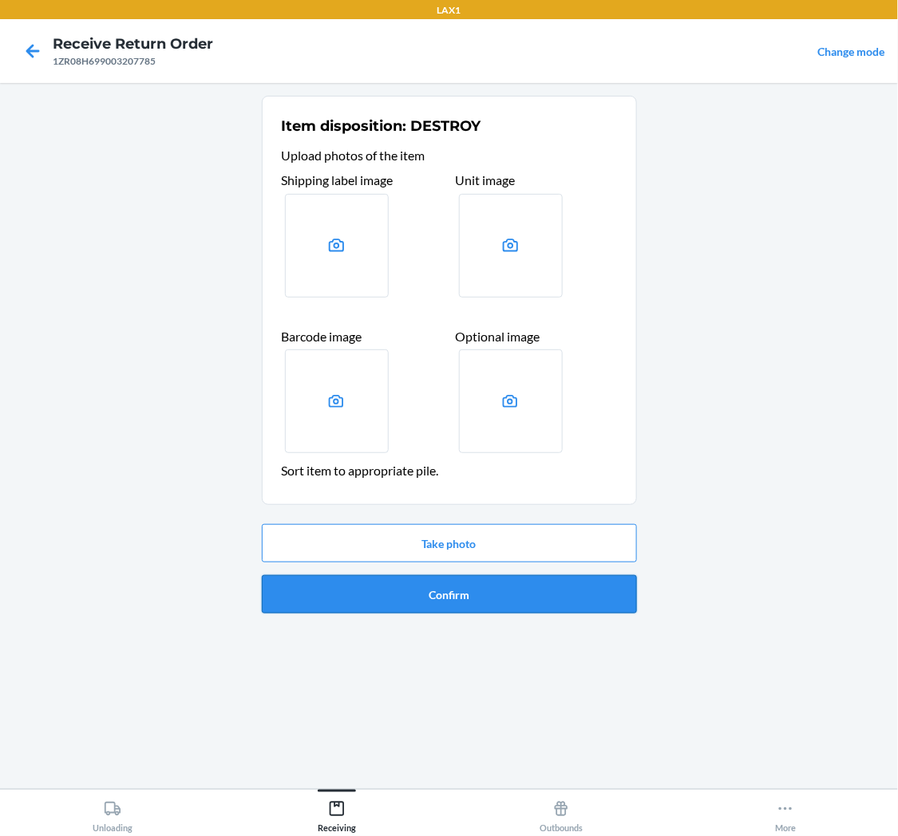
click at [472, 591] on button "Confirm" at bounding box center [449, 594] width 375 height 38
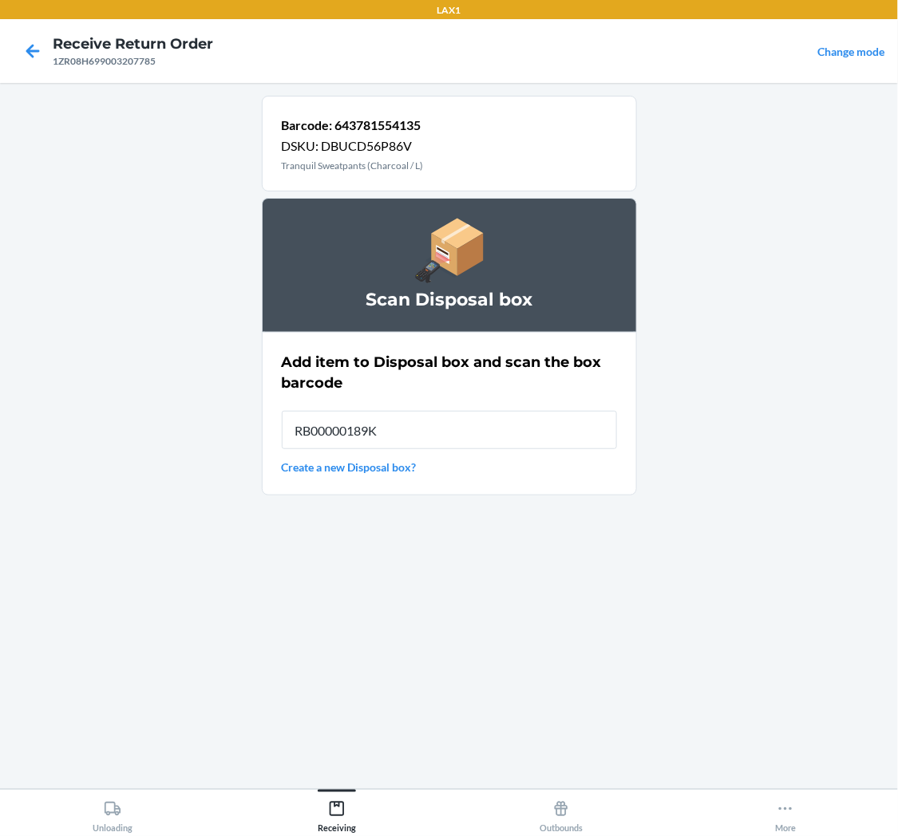
type input "RB00000189K"
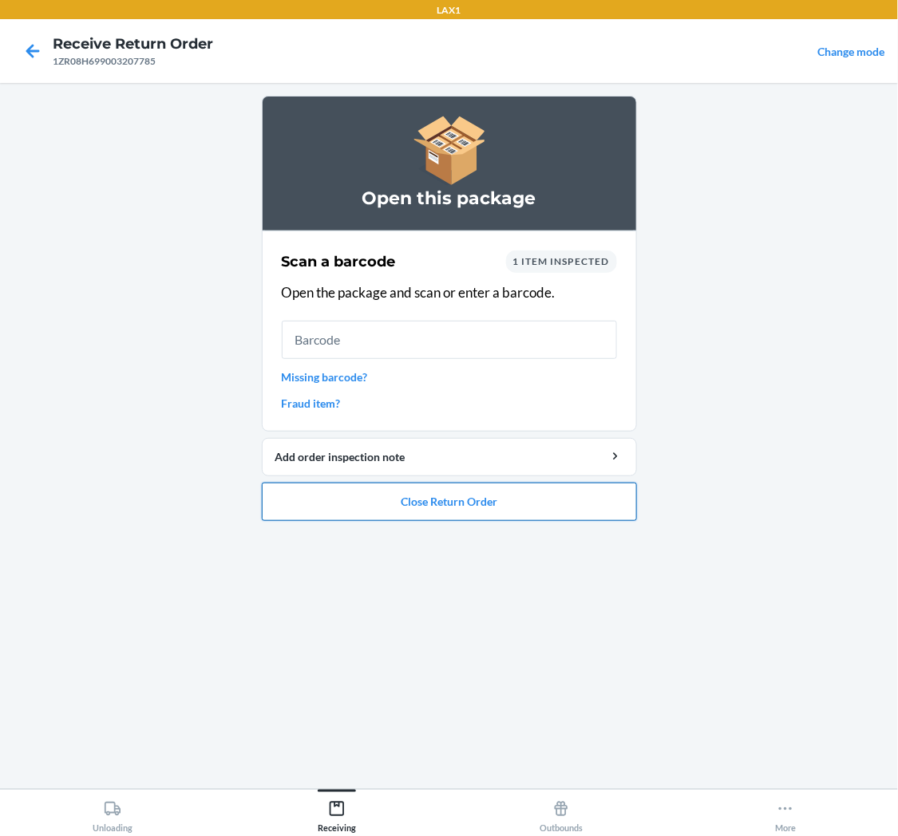
click at [485, 504] on button "Close Return Order" at bounding box center [449, 502] width 375 height 38
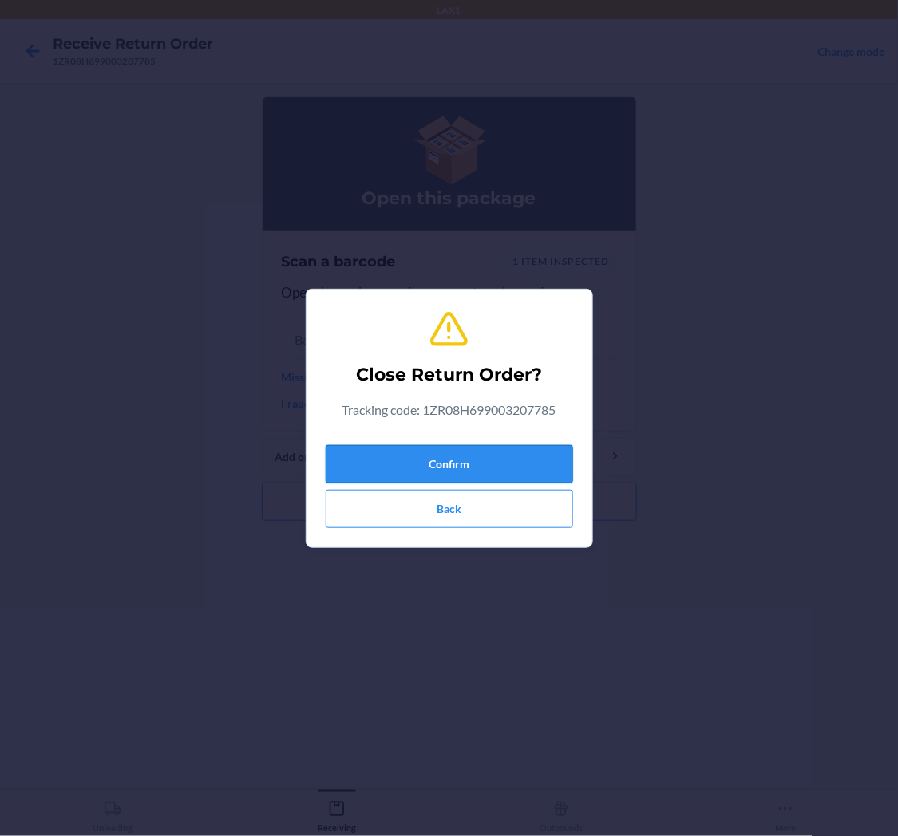
click at [491, 453] on button "Confirm" at bounding box center [449, 464] width 247 height 38
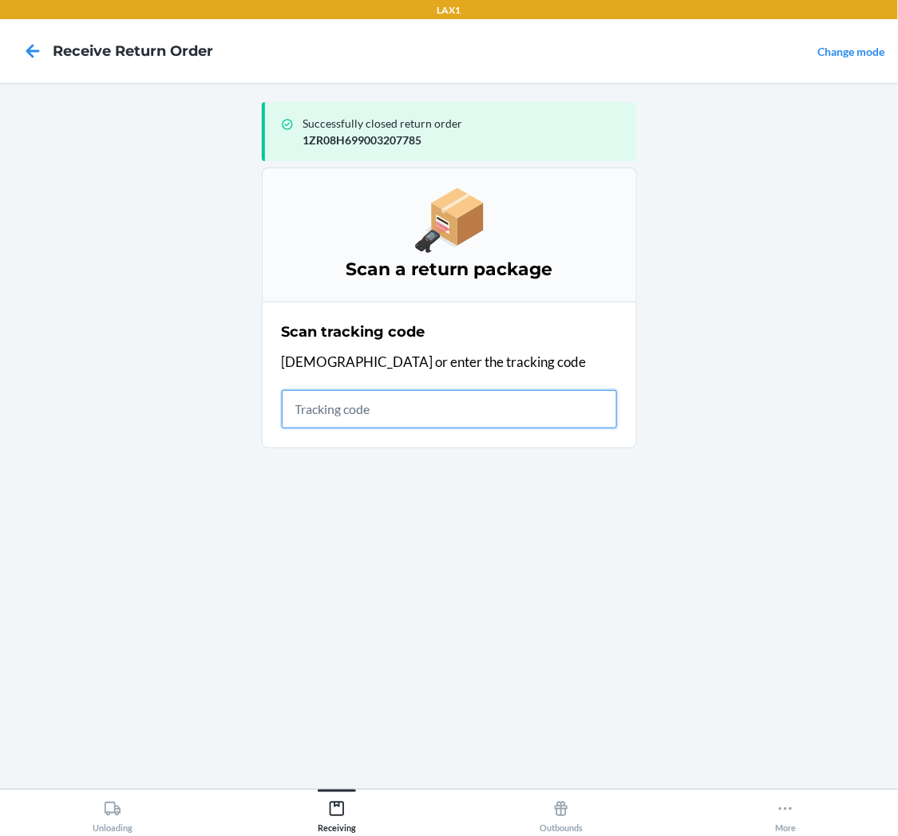
click at [439, 413] on input "text" at bounding box center [449, 409] width 335 height 38
type input "1ZR08H699000619"
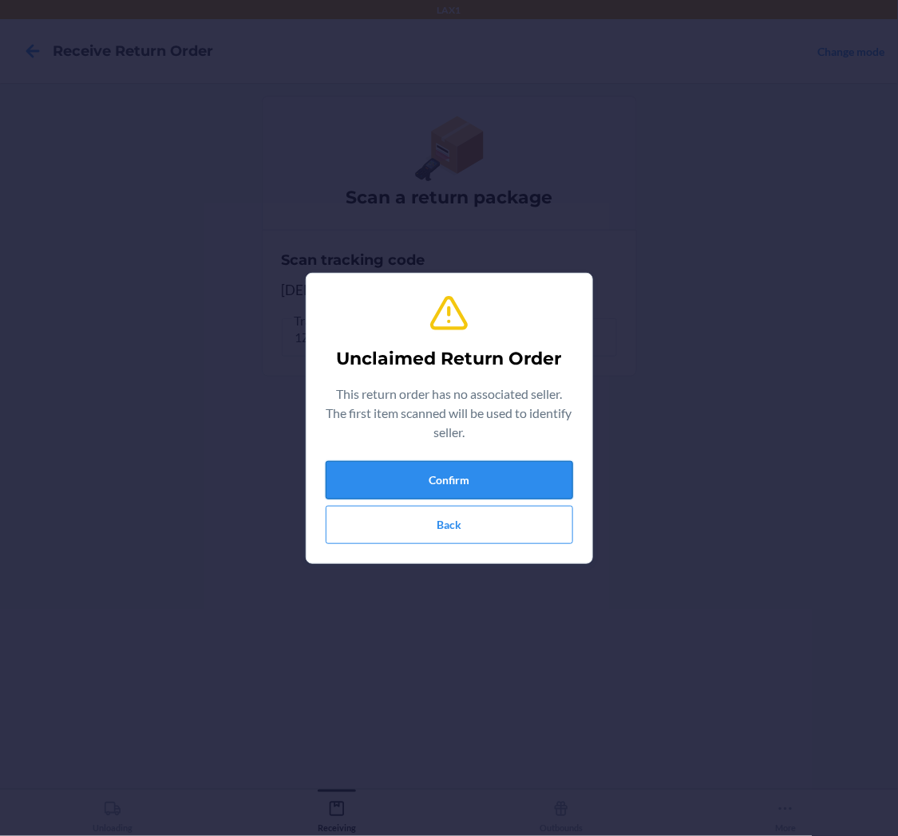
click at [449, 476] on button "Confirm" at bounding box center [449, 480] width 247 height 38
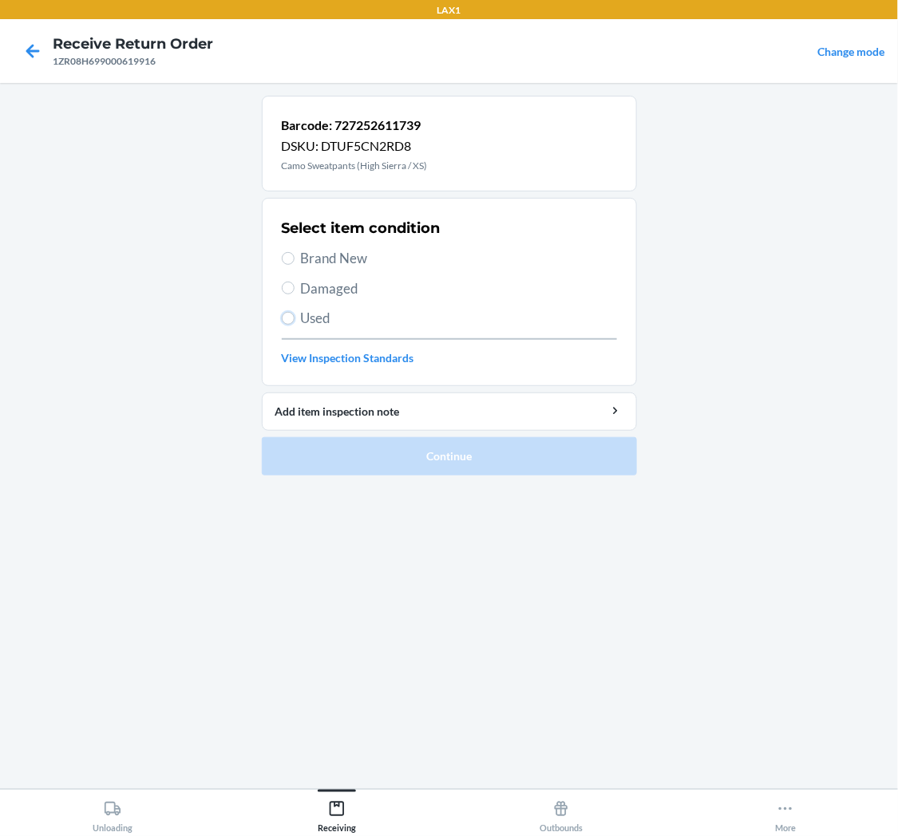
click at [291, 316] on input "Used" at bounding box center [288, 318] width 13 height 13
radio input "true"
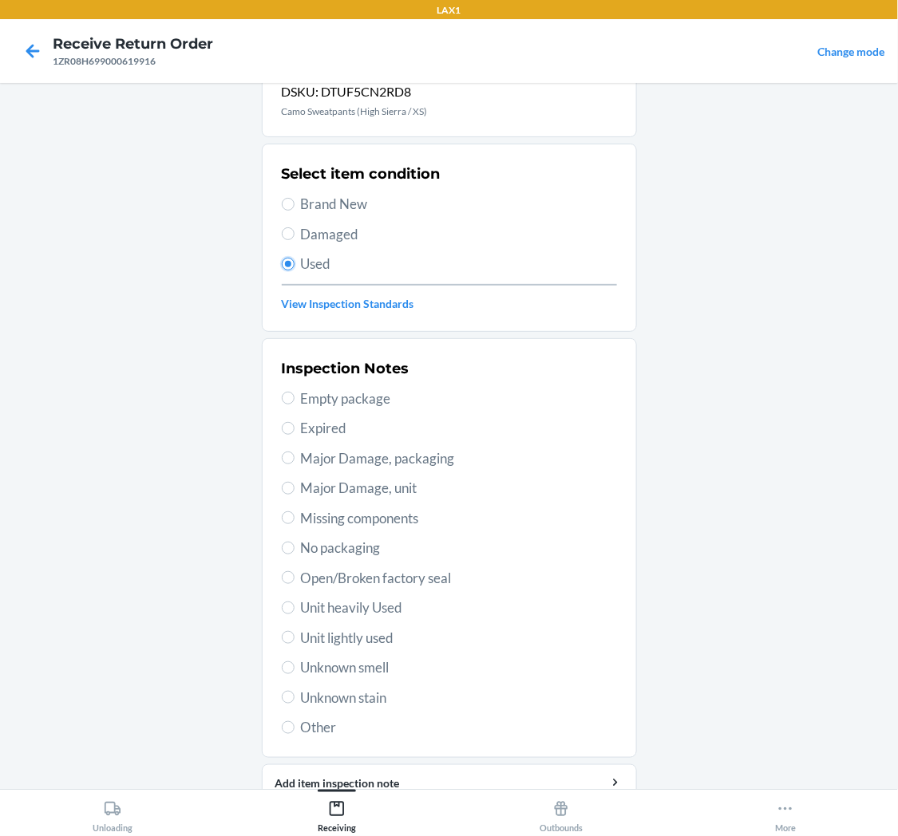
scroll to position [124, 0]
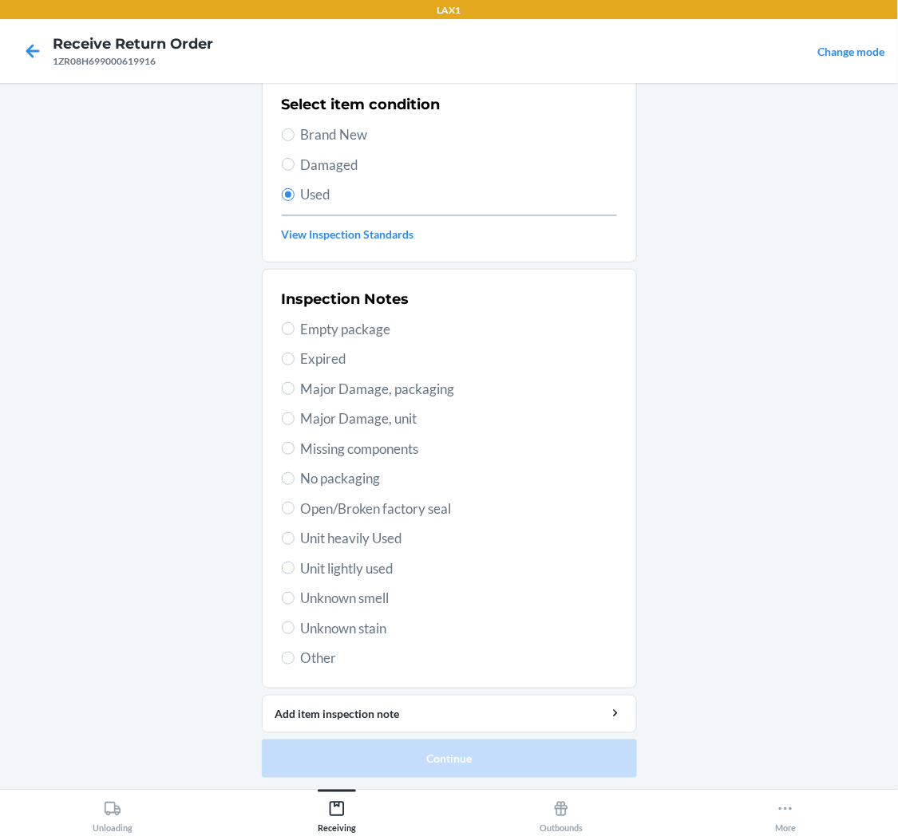
click at [346, 563] on span "Unit lightly used" at bounding box center [459, 569] width 316 height 21
click at [295, 563] on input "Unit lightly used" at bounding box center [288, 568] width 13 height 13
radio input "true"
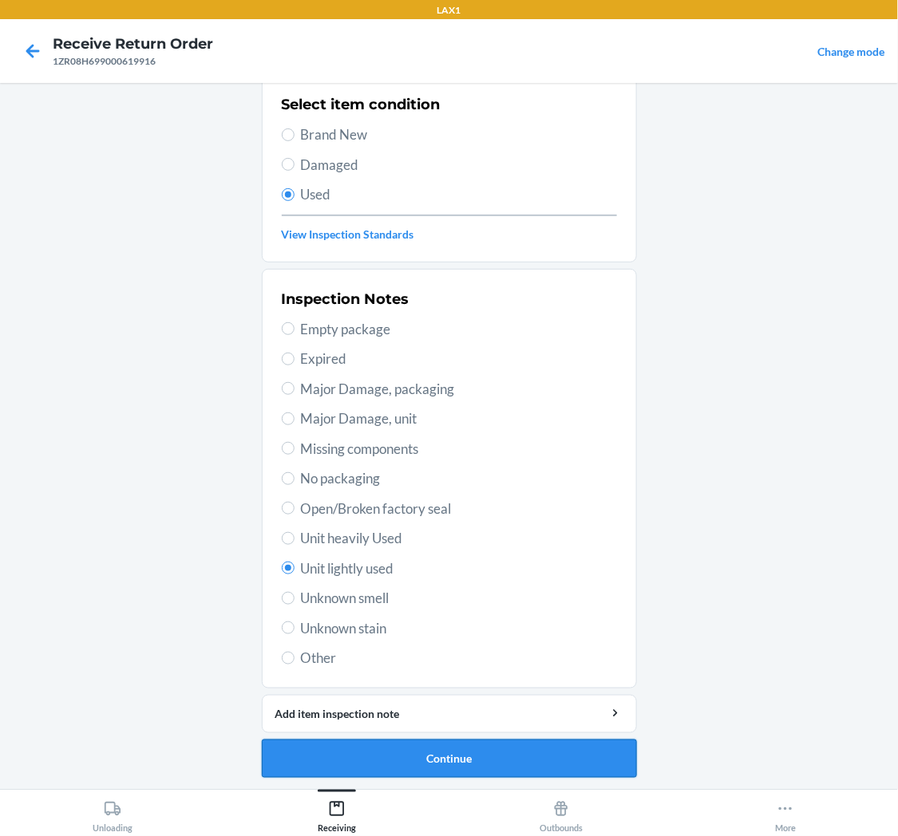
click at [452, 748] on button "Continue" at bounding box center [449, 759] width 375 height 38
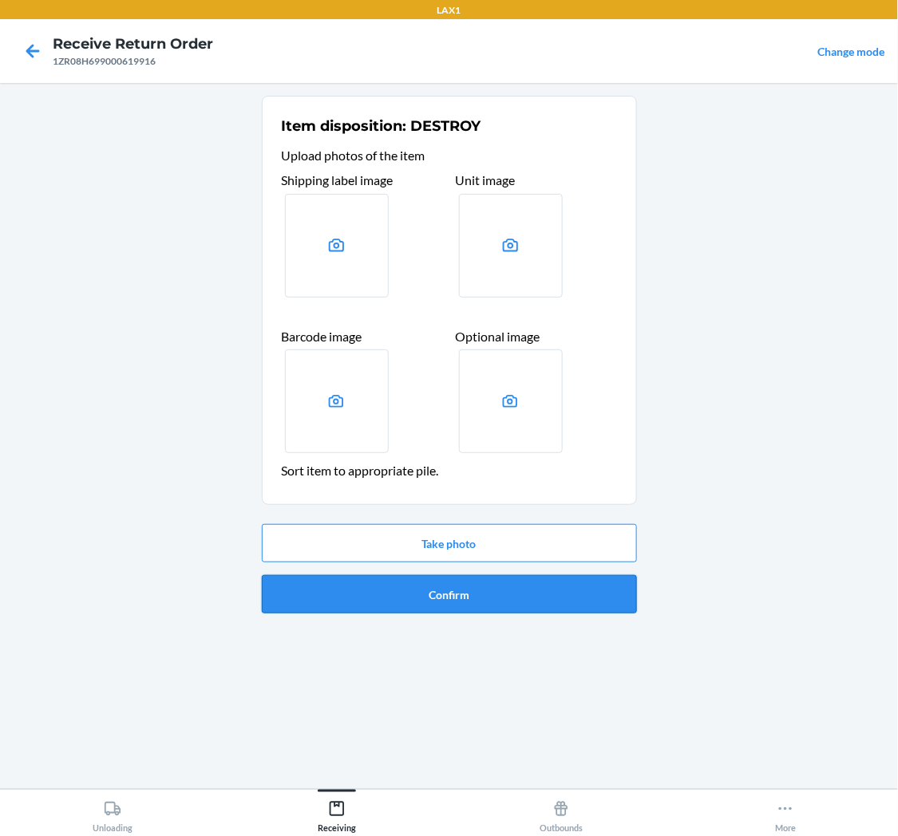
click at [440, 597] on button "Confirm" at bounding box center [449, 594] width 375 height 38
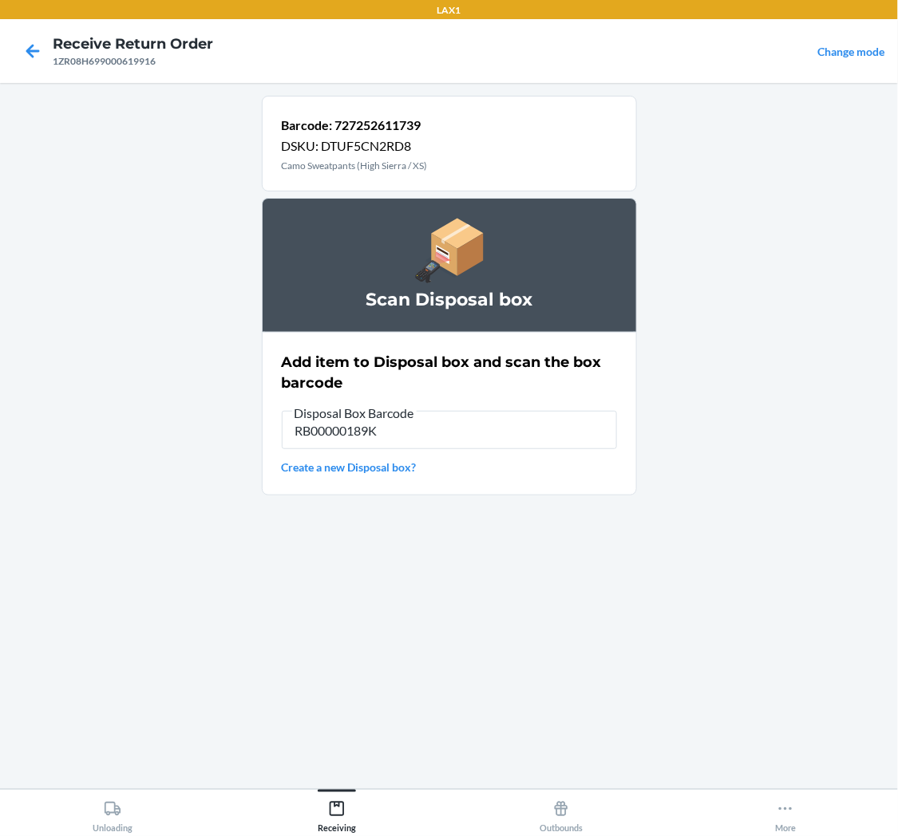
type input "RB00000189K"
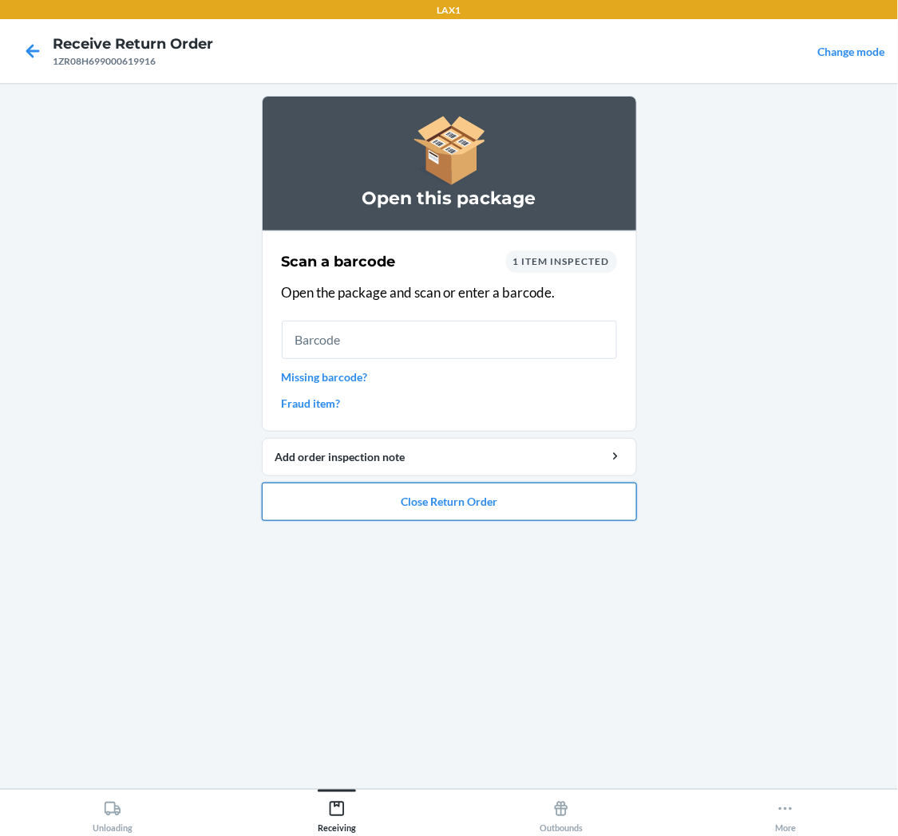
click at [426, 492] on button "Close Return Order" at bounding box center [449, 502] width 375 height 38
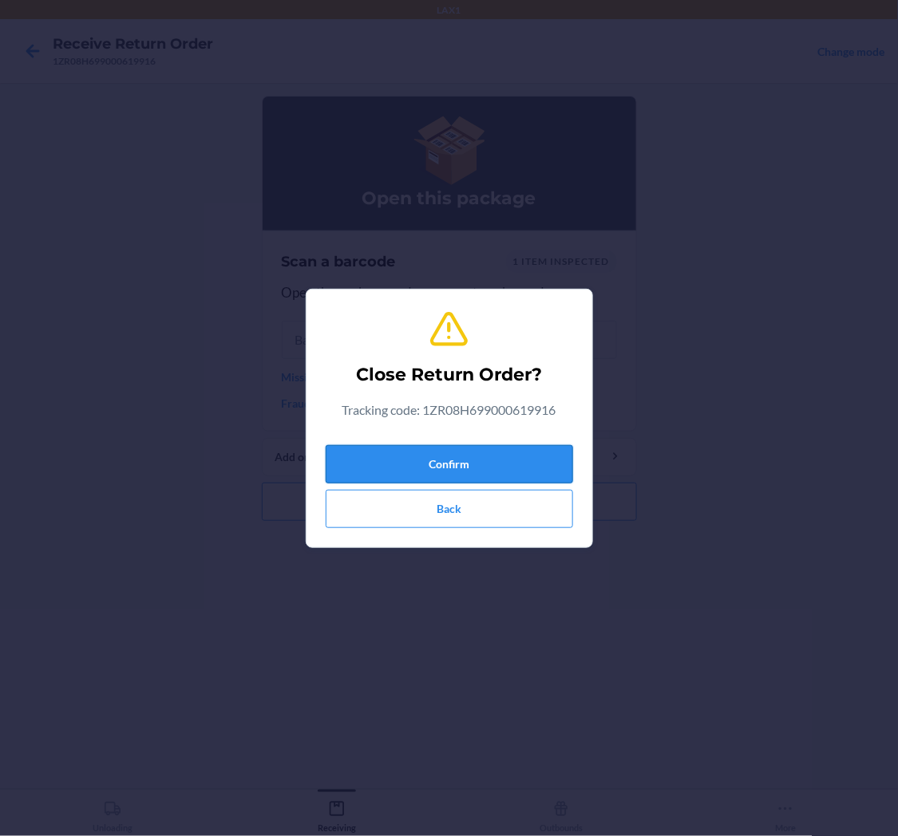
click at [442, 456] on button "Confirm" at bounding box center [449, 464] width 247 height 38
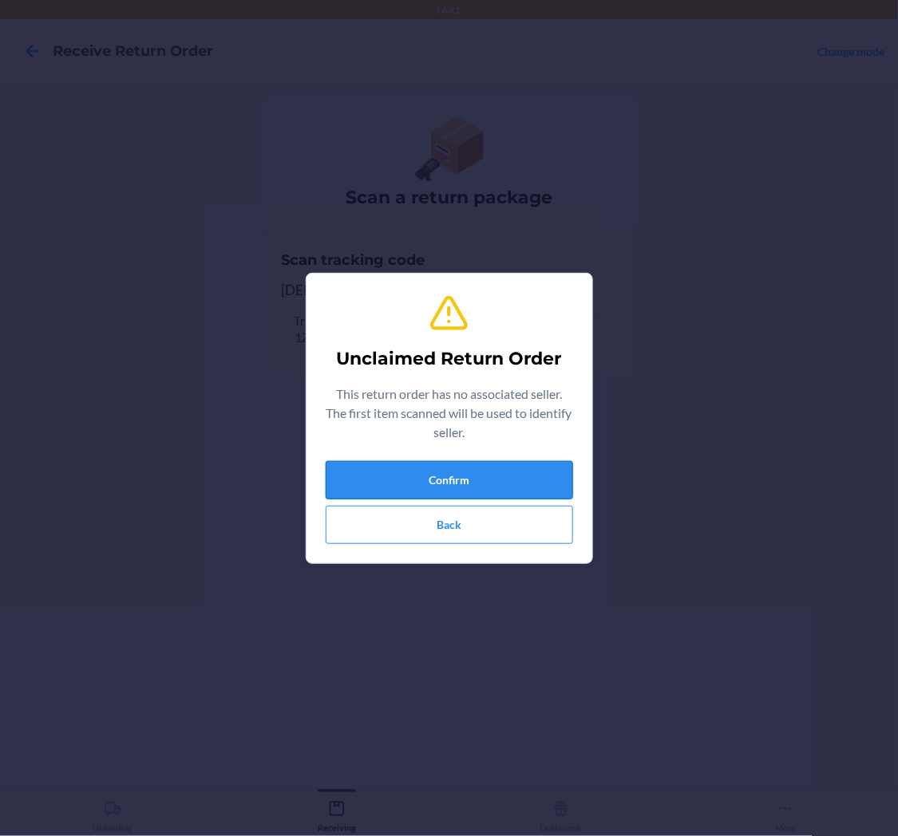
click at [465, 483] on button "Confirm" at bounding box center [449, 480] width 247 height 38
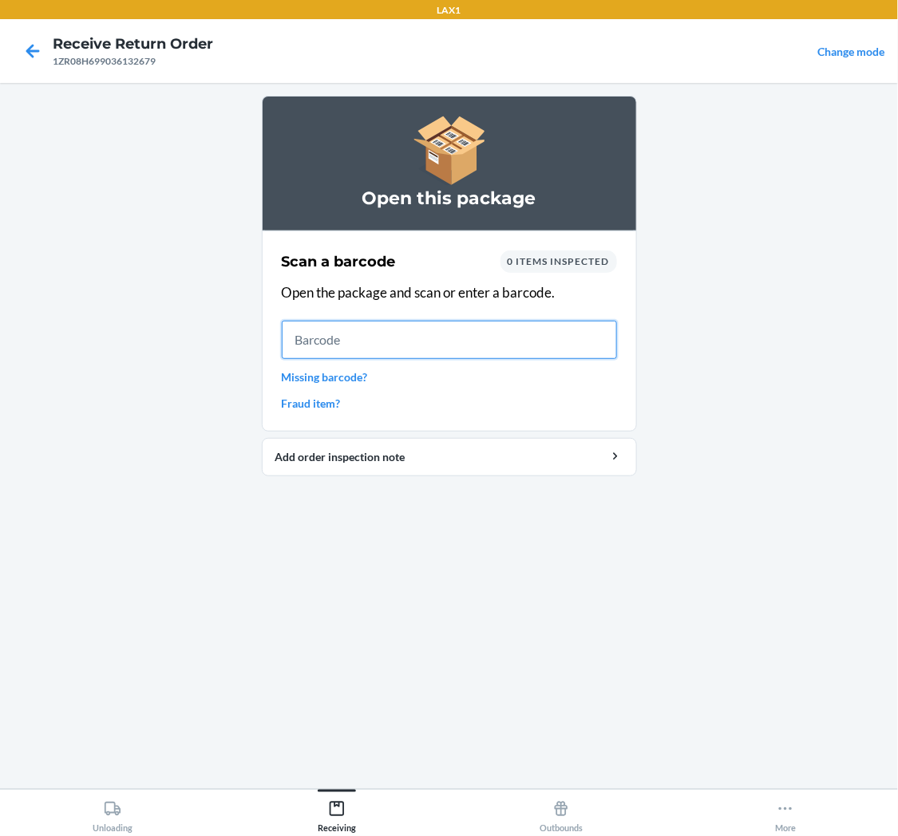
click at [408, 330] on input "text" at bounding box center [449, 340] width 335 height 38
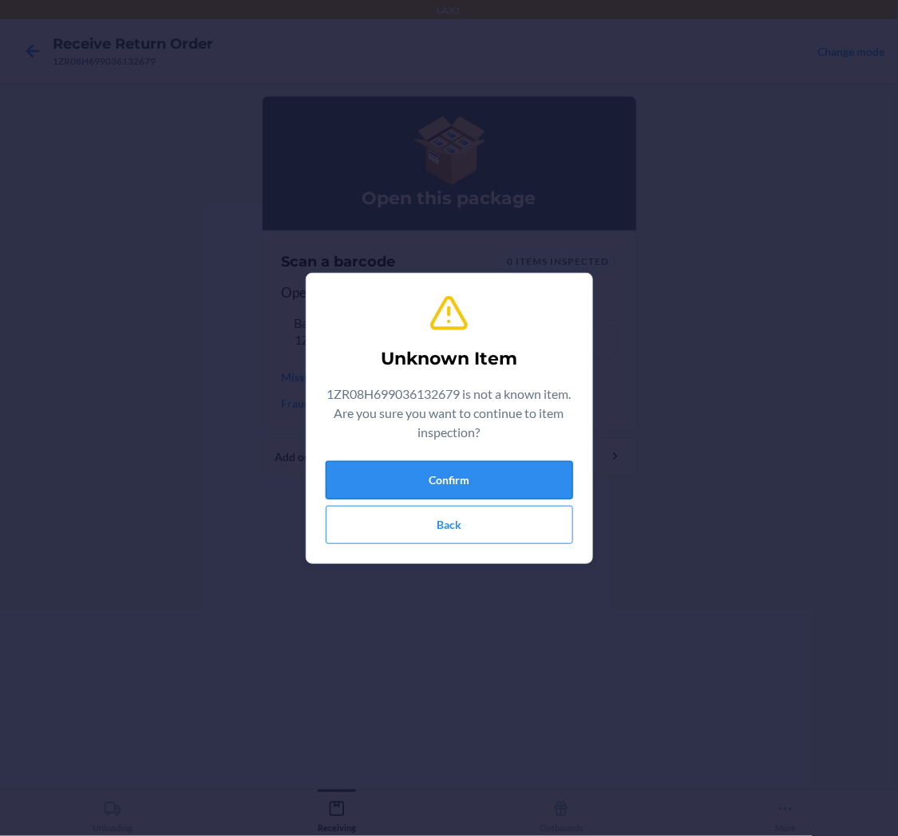
click at [461, 480] on button "Confirm" at bounding box center [449, 480] width 247 height 38
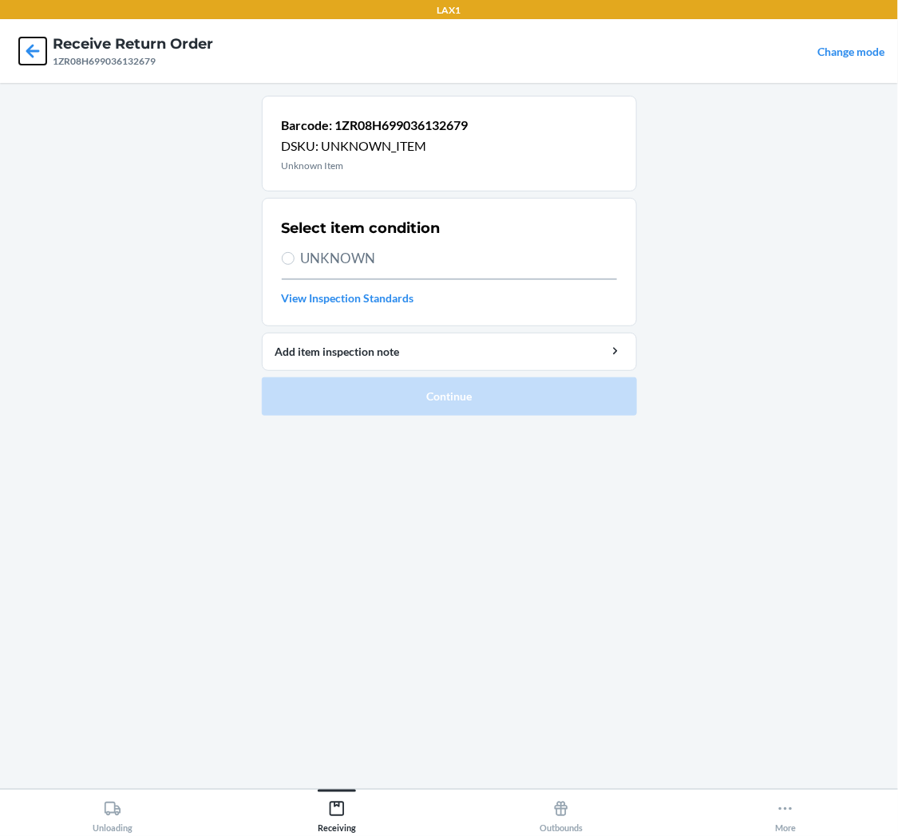
click at [35, 51] on icon at bounding box center [32, 51] width 27 height 27
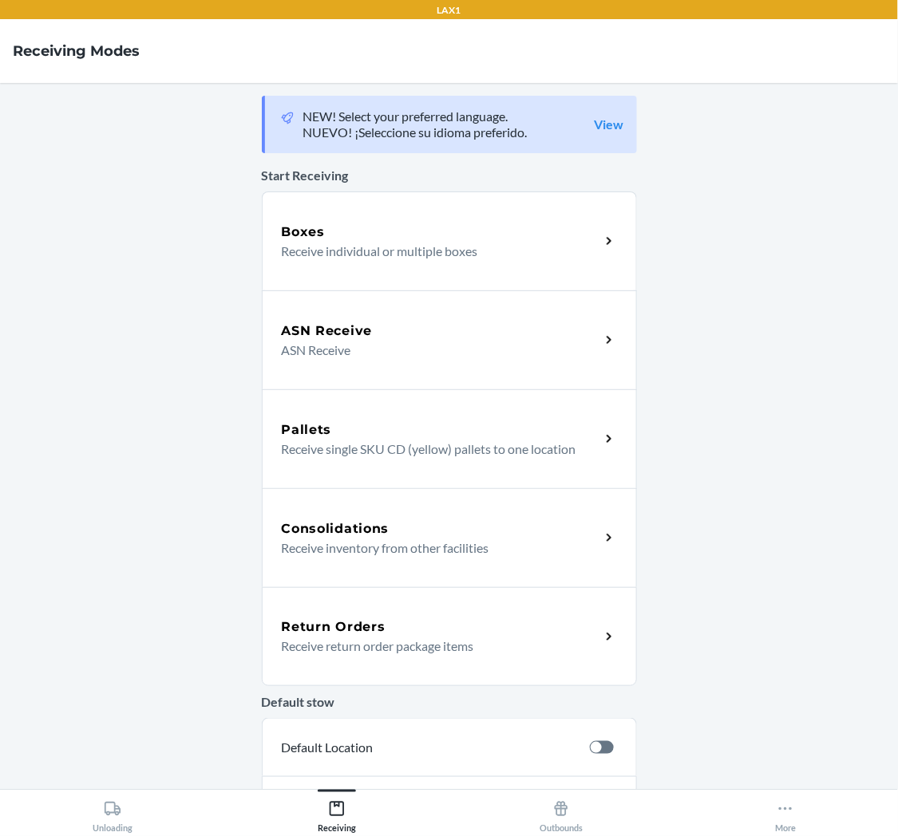
click at [401, 625] on div "Return Orders" at bounding box center [441, 627] width 318 height 19
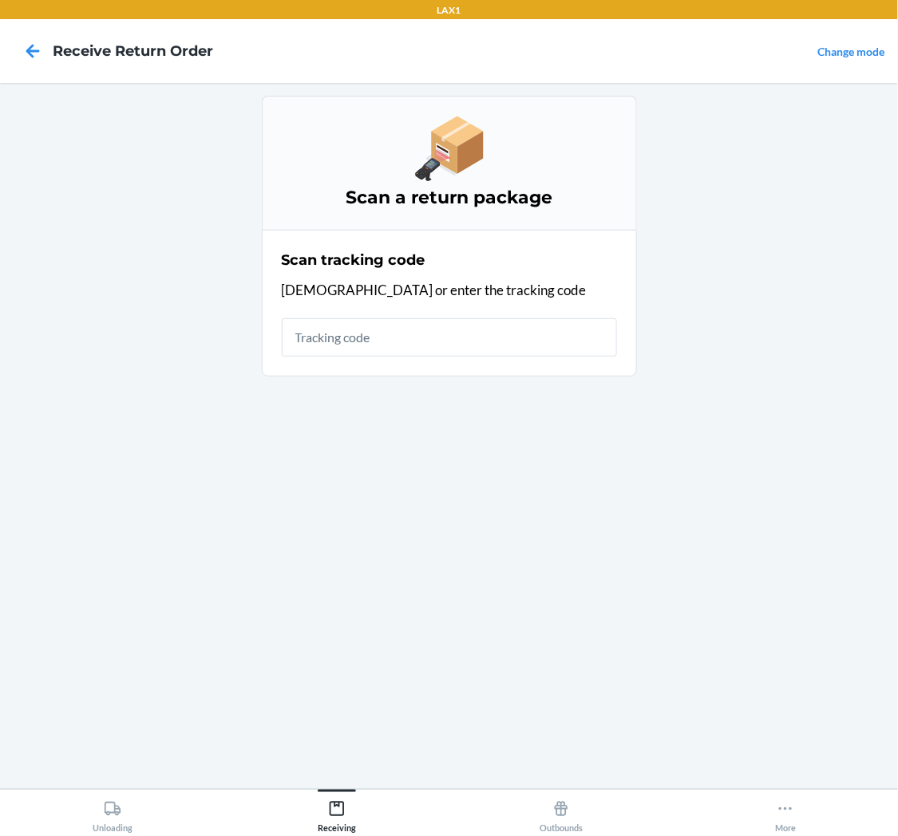
click at [401, 346] on input "text" at bounding box center [449, 337] width 335 height 38
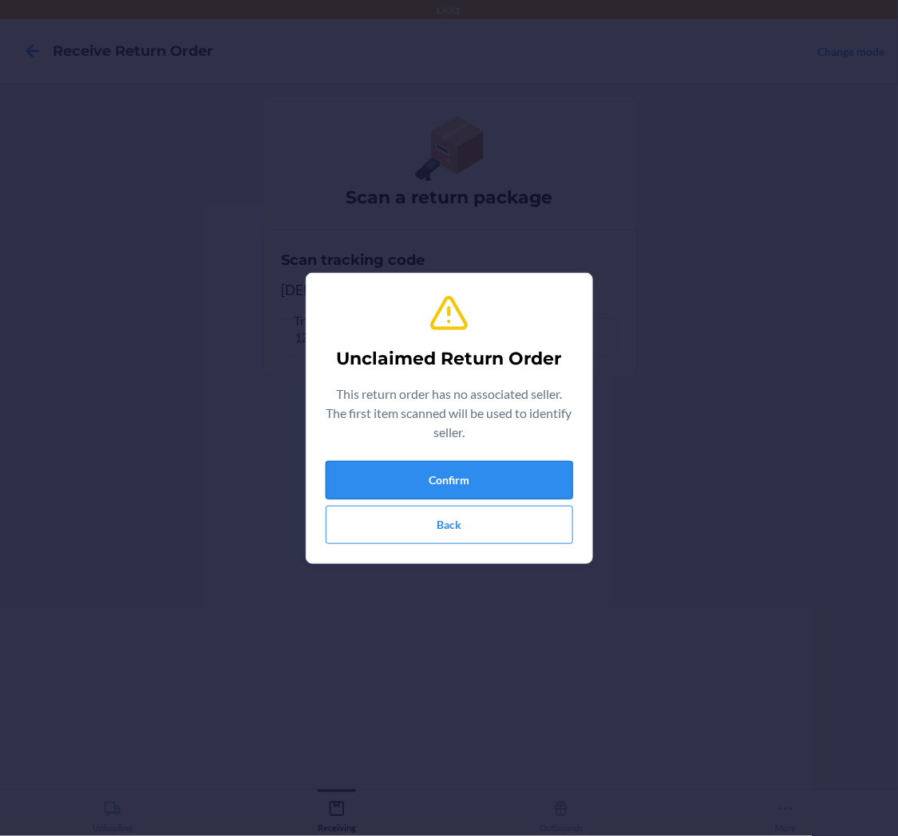
click at [512, 482] on button "Confirm" at bounding box center [449, 480] width 247 height 38
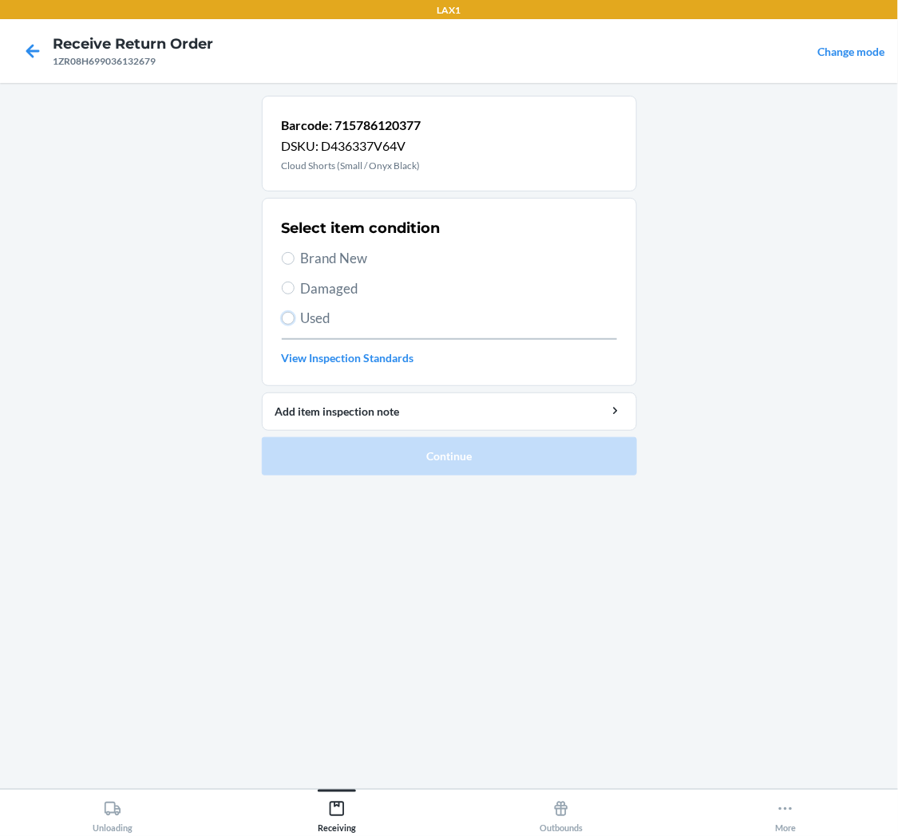
click at [291, 318] on input "Used" at bounding box center [288, 318] width 13 height 13
radio input "true"
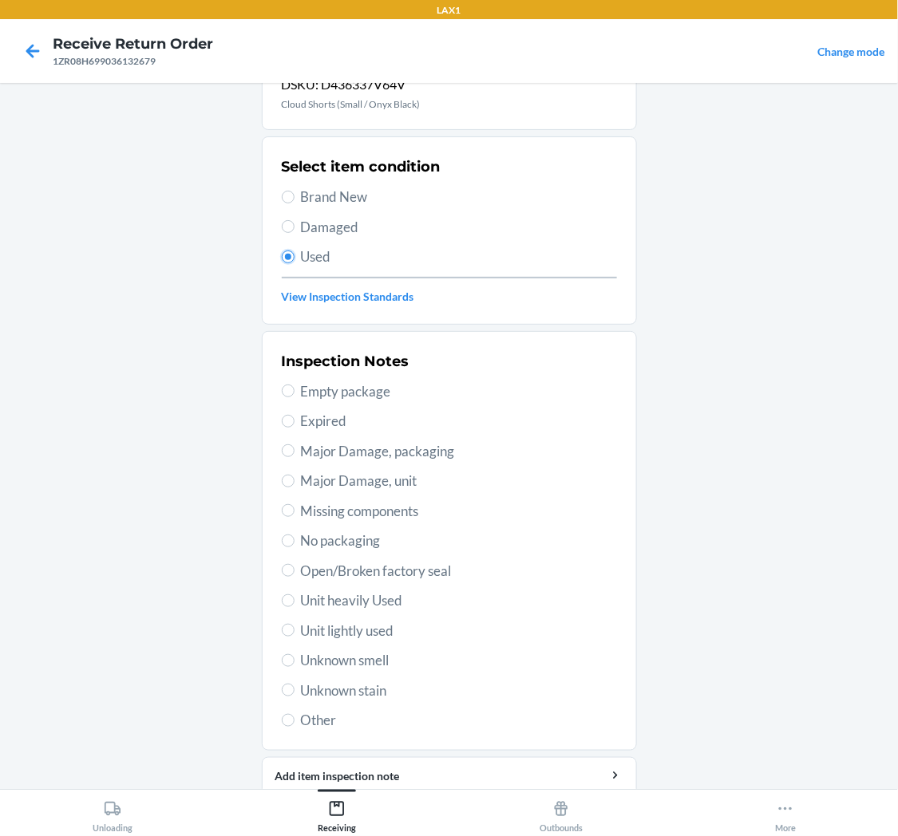
scroll to position [124, 0]
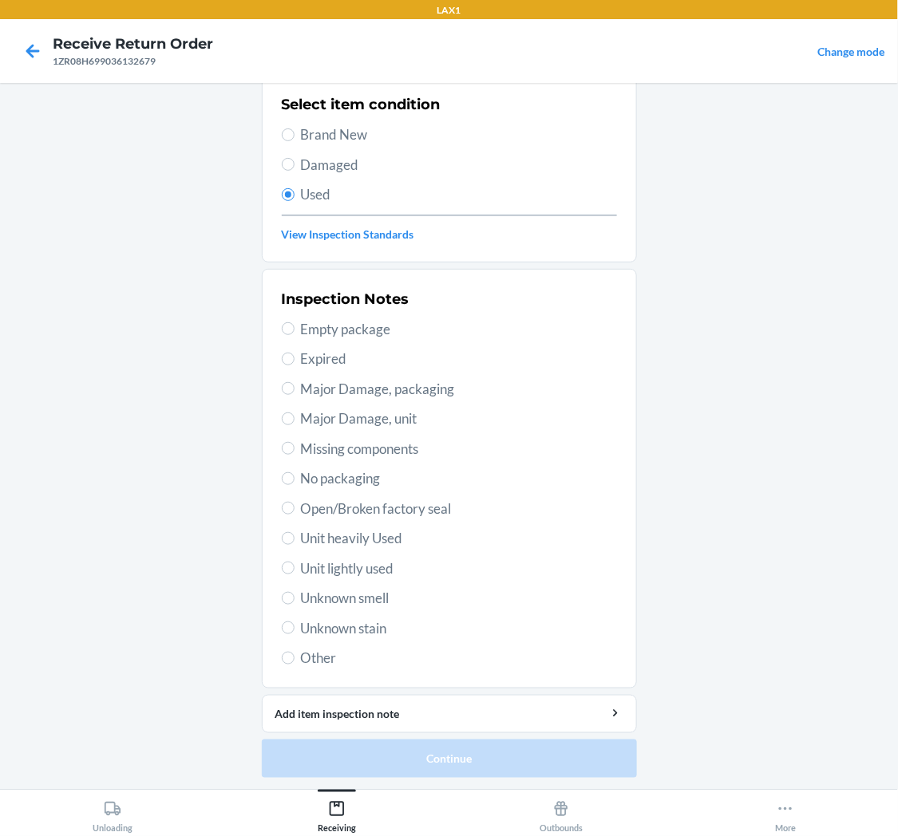
click at [343, 563] on span "Unit lightly used" at bounding box center [459, 569] width 316 height 21
click at [295, 563] on input "Unit lightly used" at bounding box center [288, 568] width 13 height 13
radio input "true"
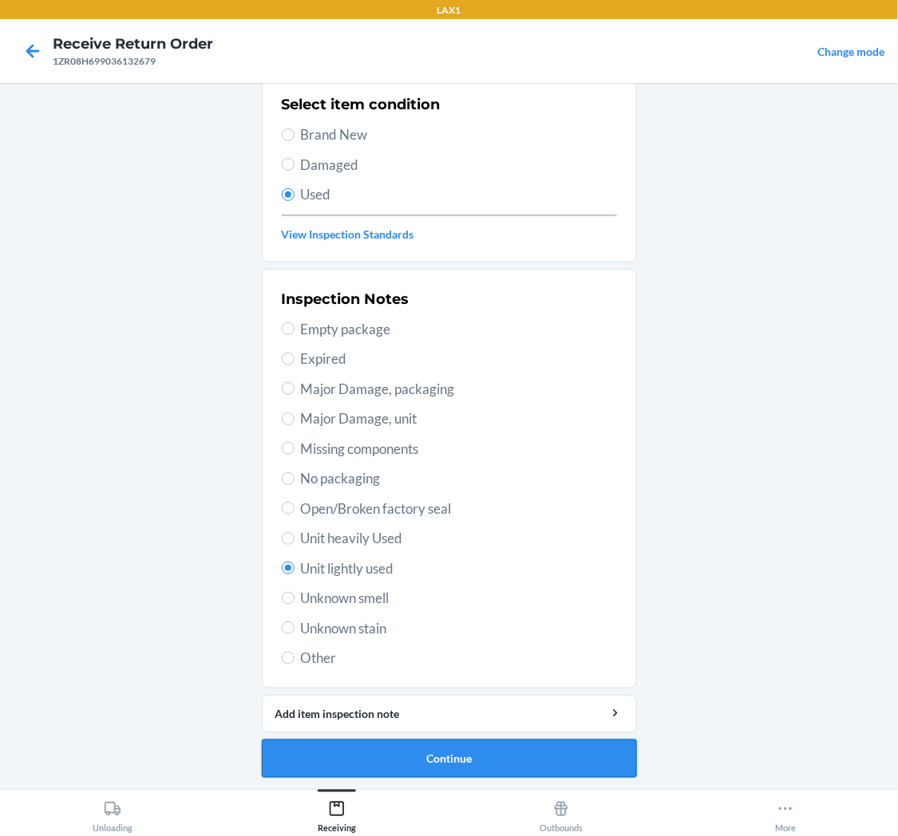
click at [421, 751] on button "Continue" at bounding box center [449, 759] width 375 height 38
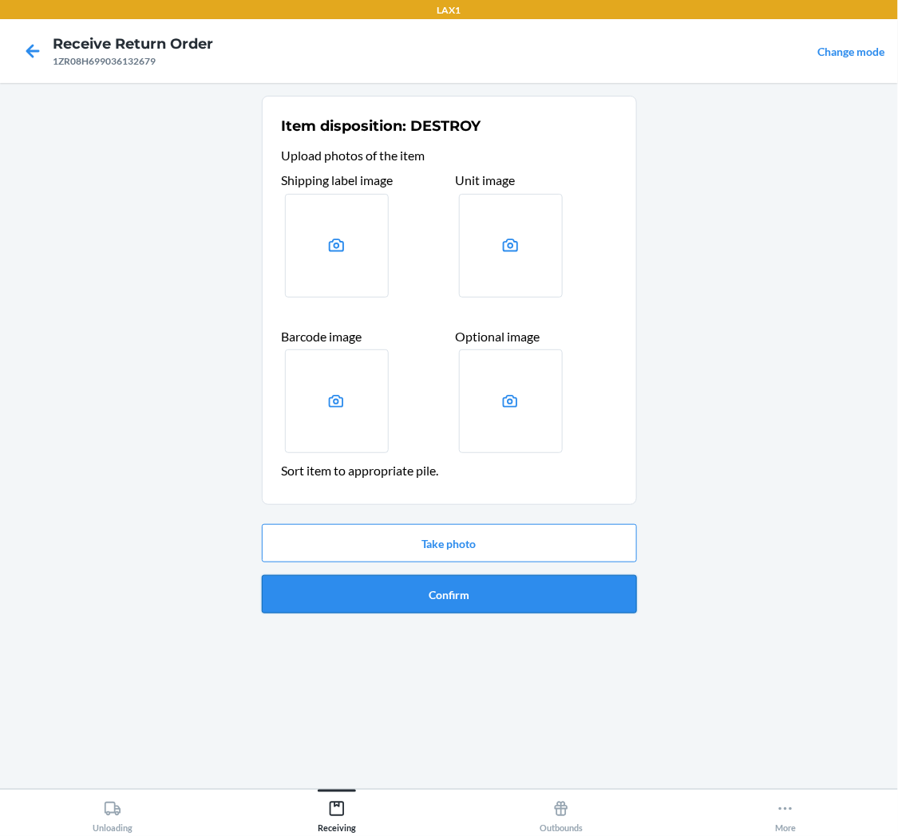
click at [401, 603] on button "Confirm" at bounding box center [449, 594] width 375 height 38
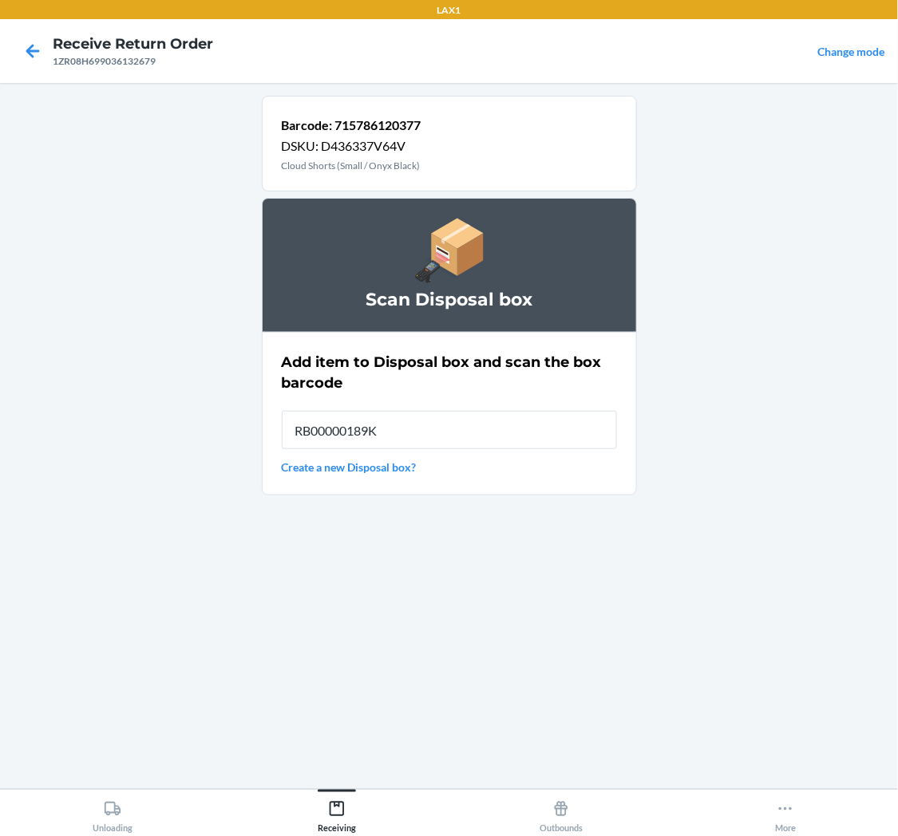
type input "RB00000189K"
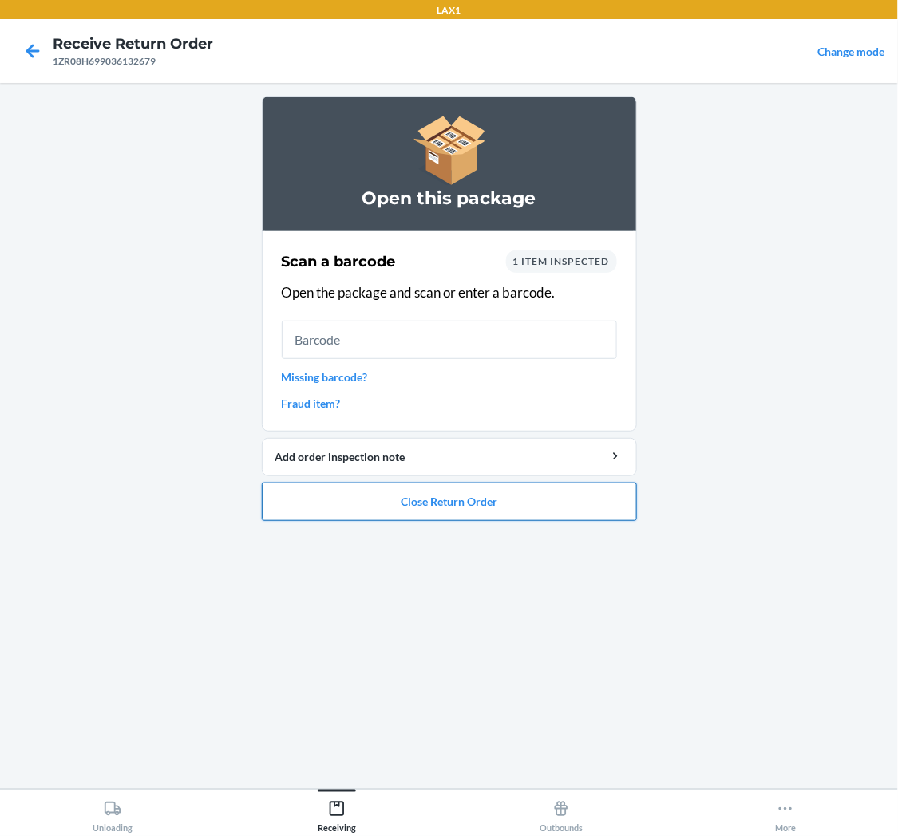
click at [457, 505] on button "Close Return Order" at bounding box center [449, 502] width 375 height 38
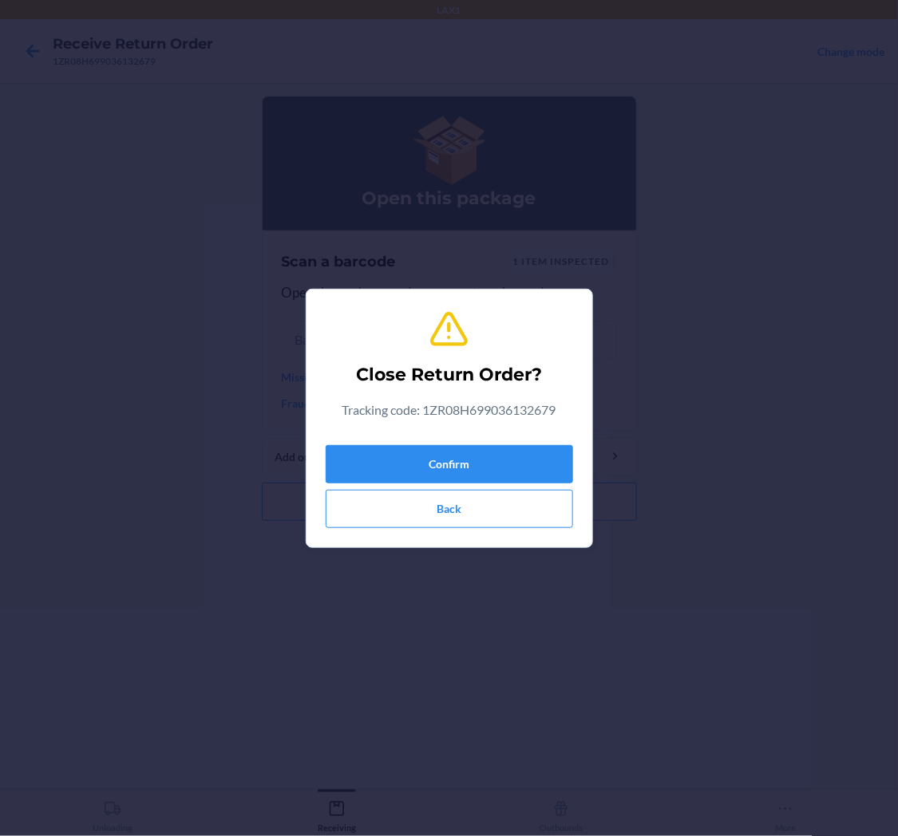
click at [465, 441] on div "Confirm Back" at bounding box center [449, 483] width 247 height 89
click at [484, 461] on button "Confirm" at bounding box center [449, 464] width 247 height 38
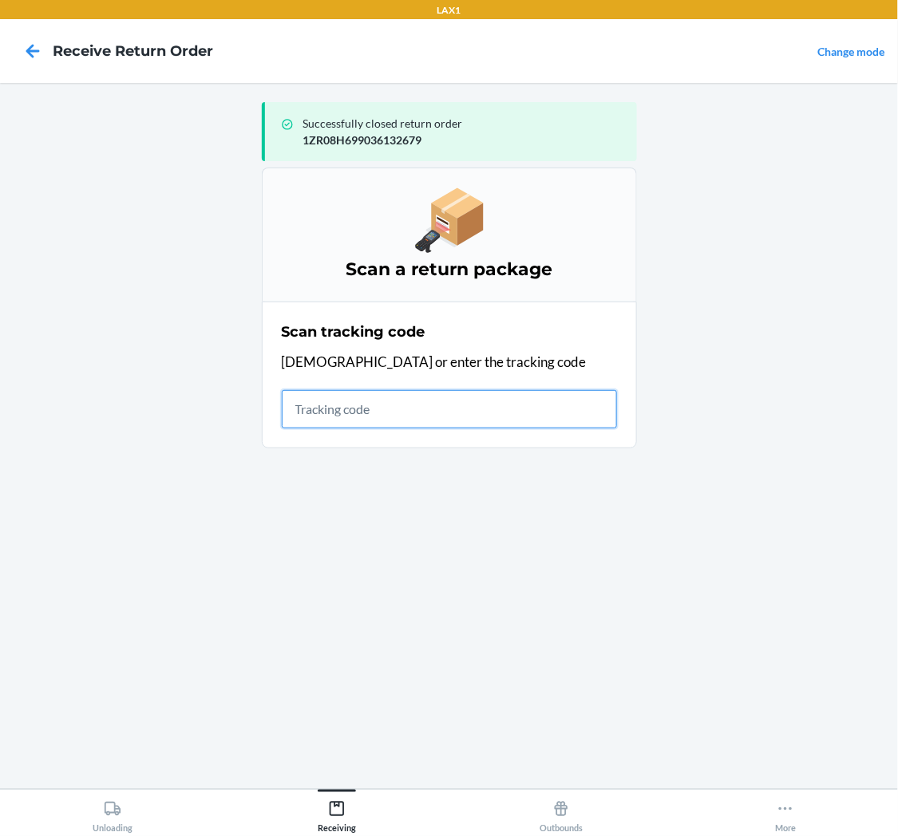
click at [408, 413] on input "text" at bounding box center [449, 409] width 335 height 38
type input "1ZR08H6990"
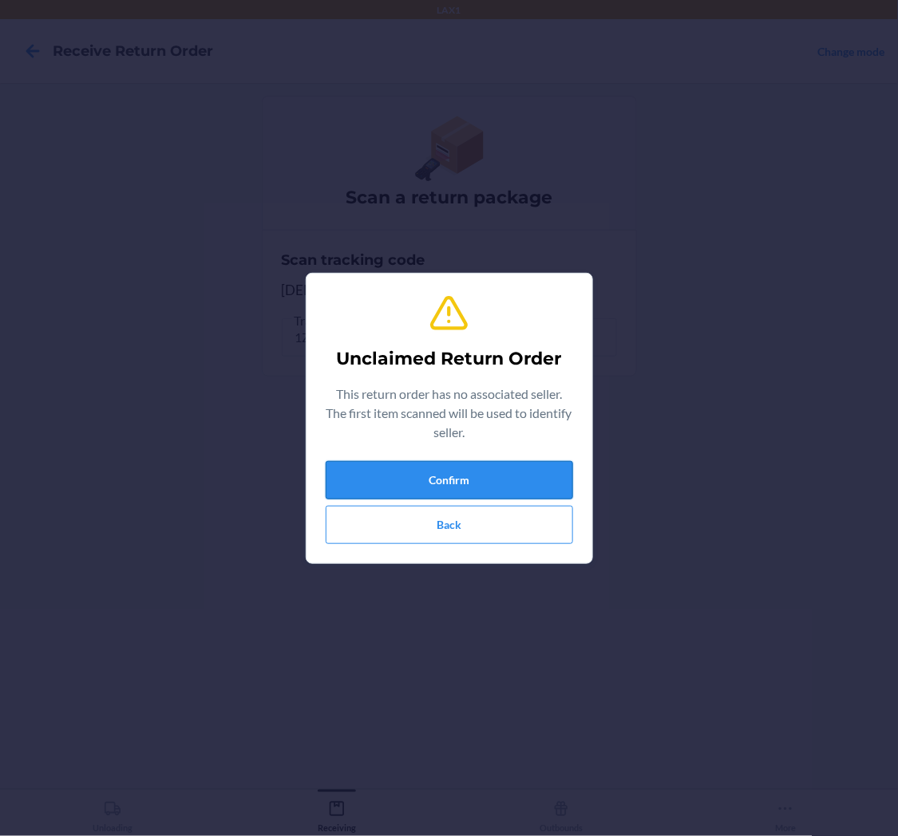
click at [417, 473] on button "Confirm" at bounding box center [449, 480] width 247 height 38
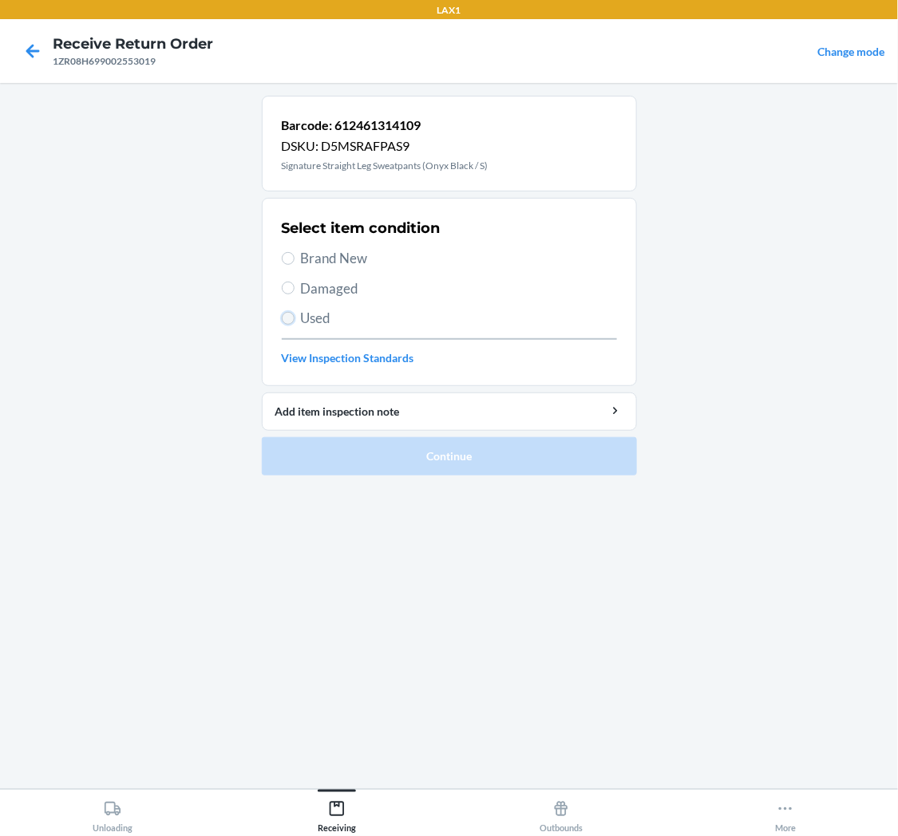
click at [291, 318] on input "Used" at bounding box center [288, 318] width 13 height 13
radio input "true"
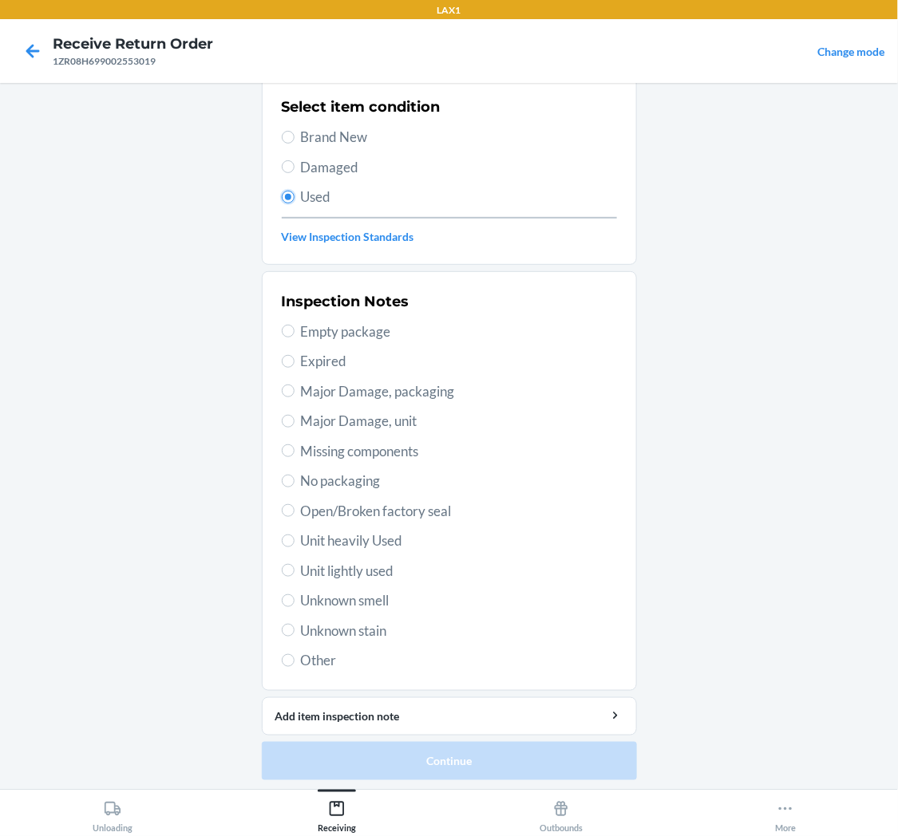
scroll to position [124, 0]
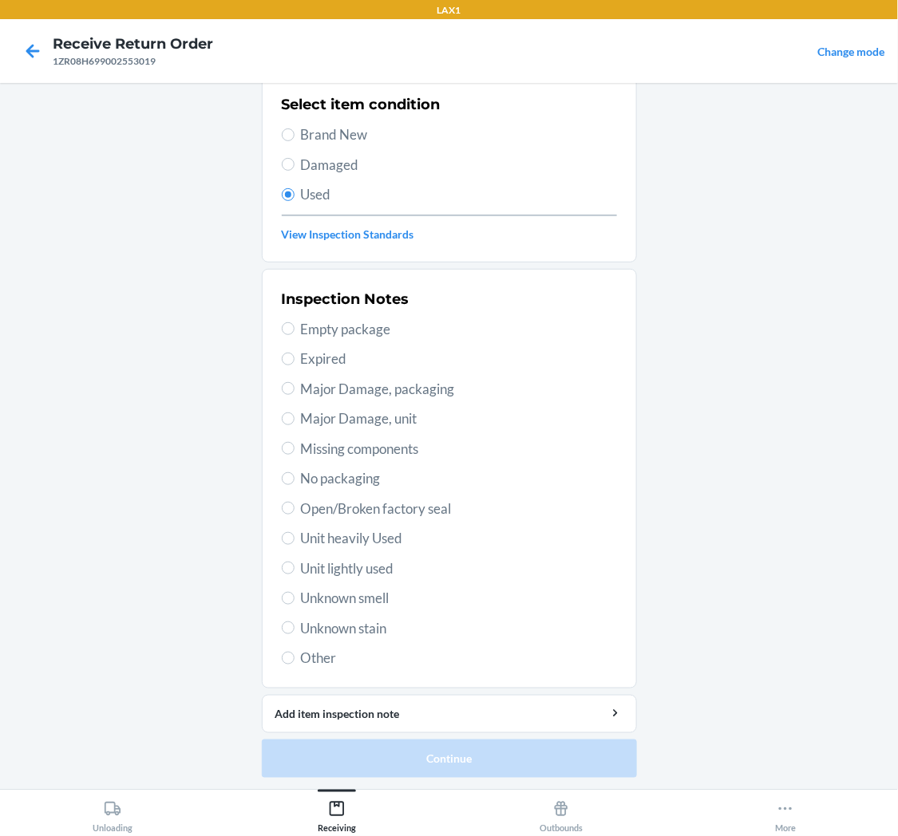
click at [354, 559] on span "Unit lightly used" at bounding box center [459, 569] width 316 height 21
click at [295, 562] on input "Unit lightly used" at bounding box center [288, 568] width 13 height 13
radio input "true"
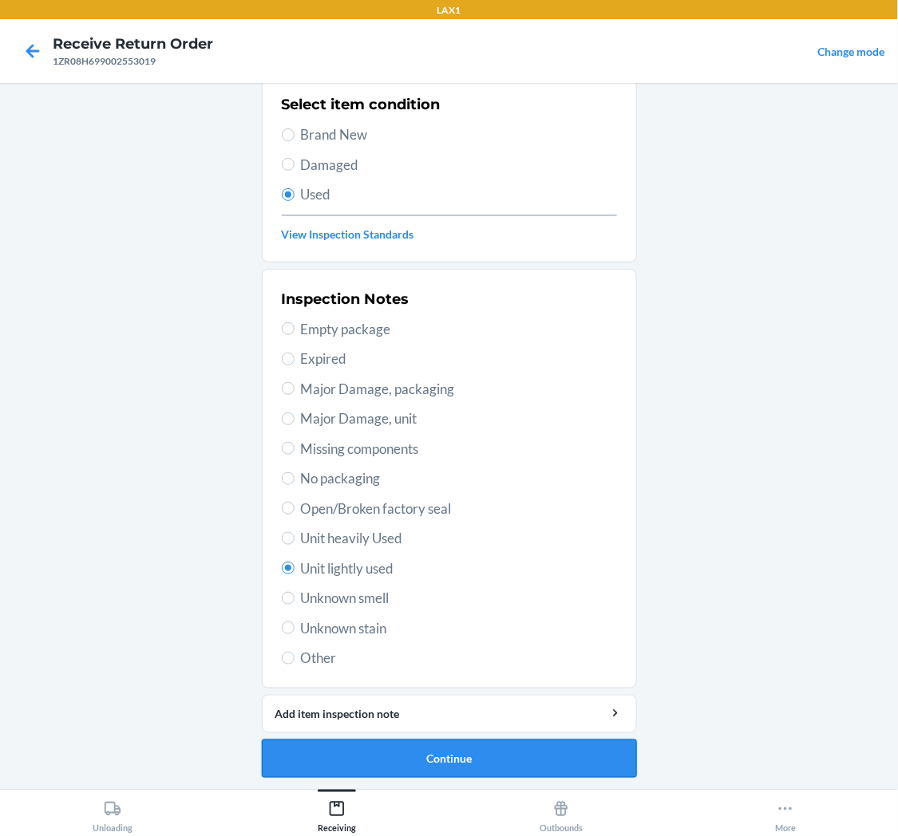
click at [472, 753] on button "Continue" at bounding box center [449, 759] width 375 height 38
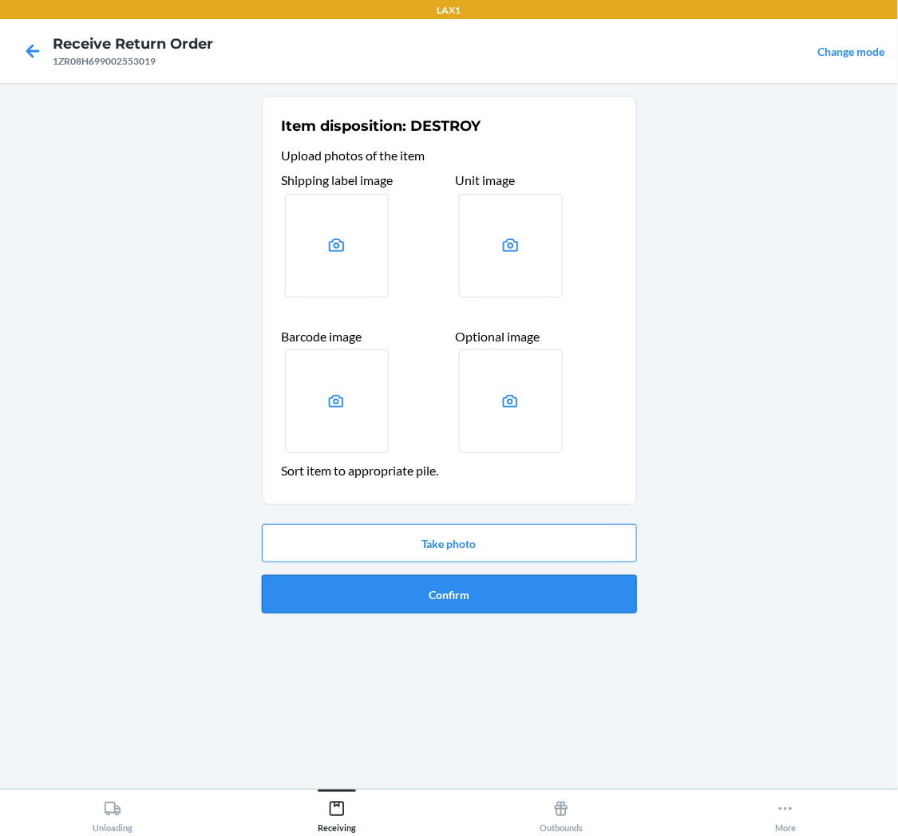
click at [475, 593] on button "Confirm" at bounding box center [449, 594] width 375 height 38
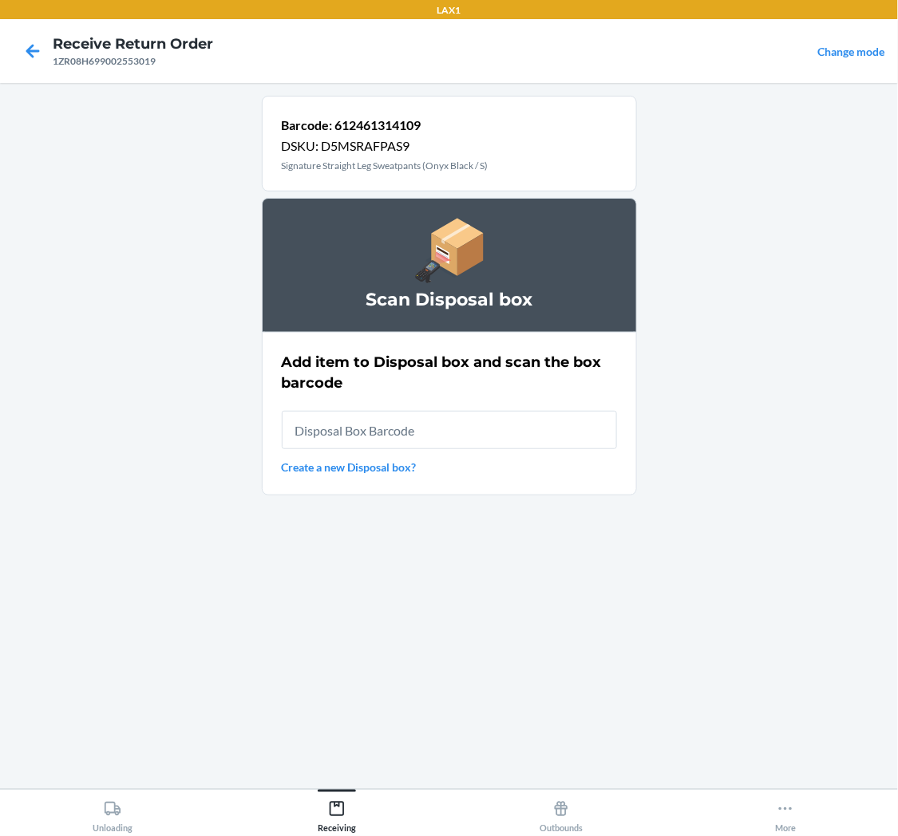
click at [469, 440] on input "text" at bounding box center [449, 430] width 335 height 38
type input "RB00000189K"
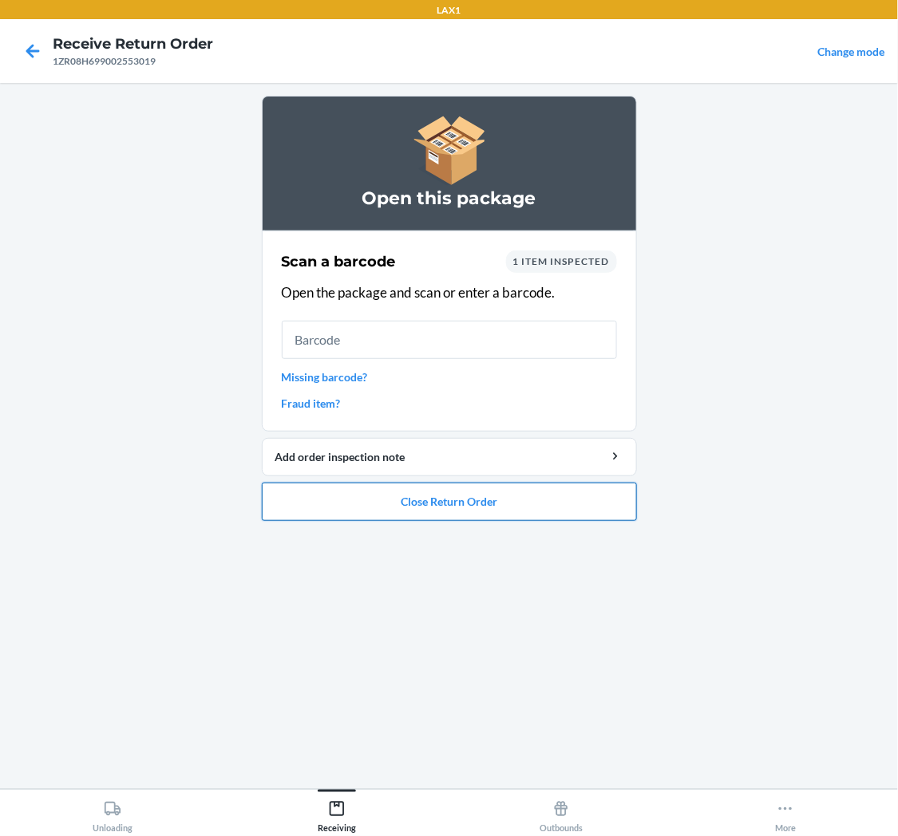
click at [424, 489] on button "Close Return Order" at bounding box center [449, 502] width 375 height 38
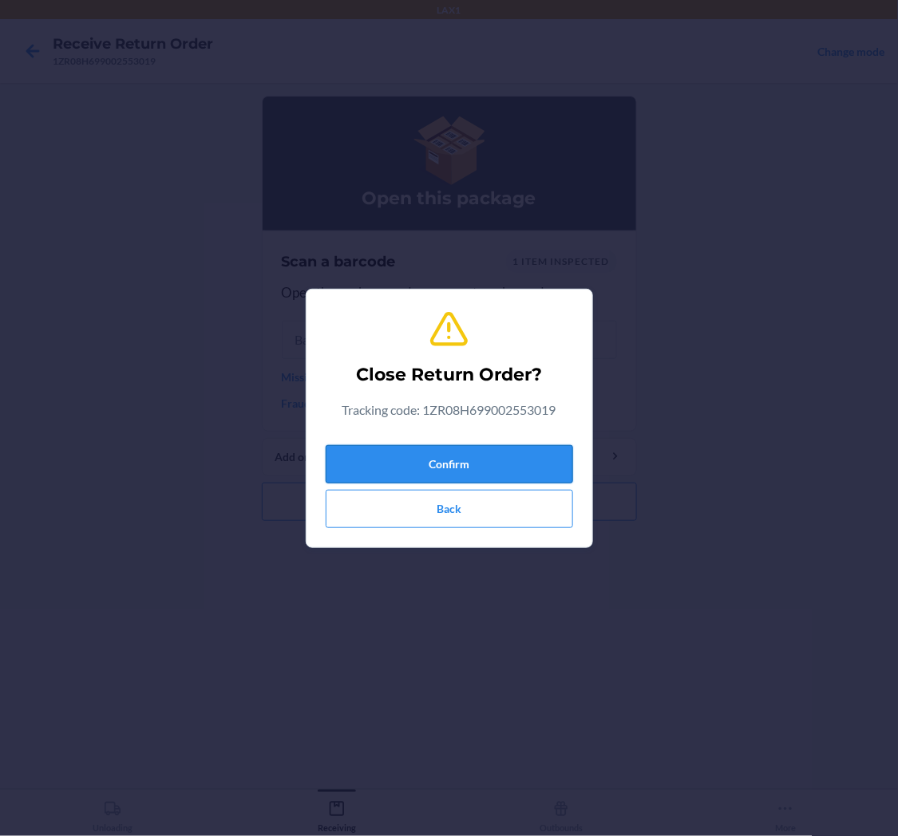
click at [449, 461] on button "Confirm" at bounding box center [449, 464] width 247 height 38
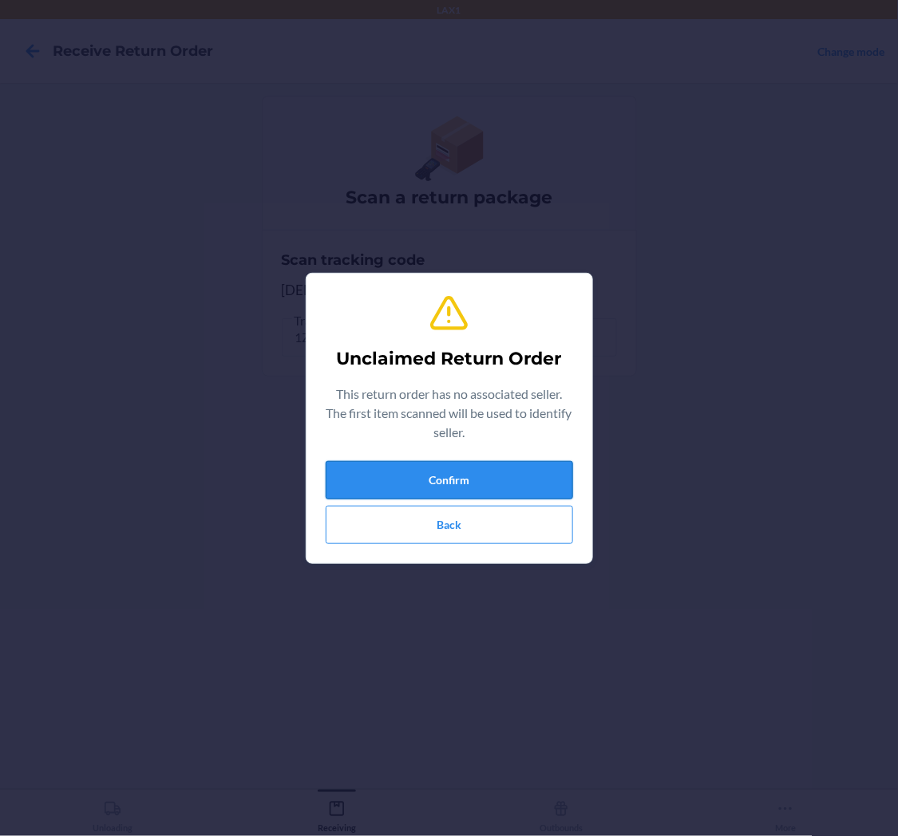
click at [528, 475] on button "Confirm" at bounding box center [449, 480] width 247 height 38
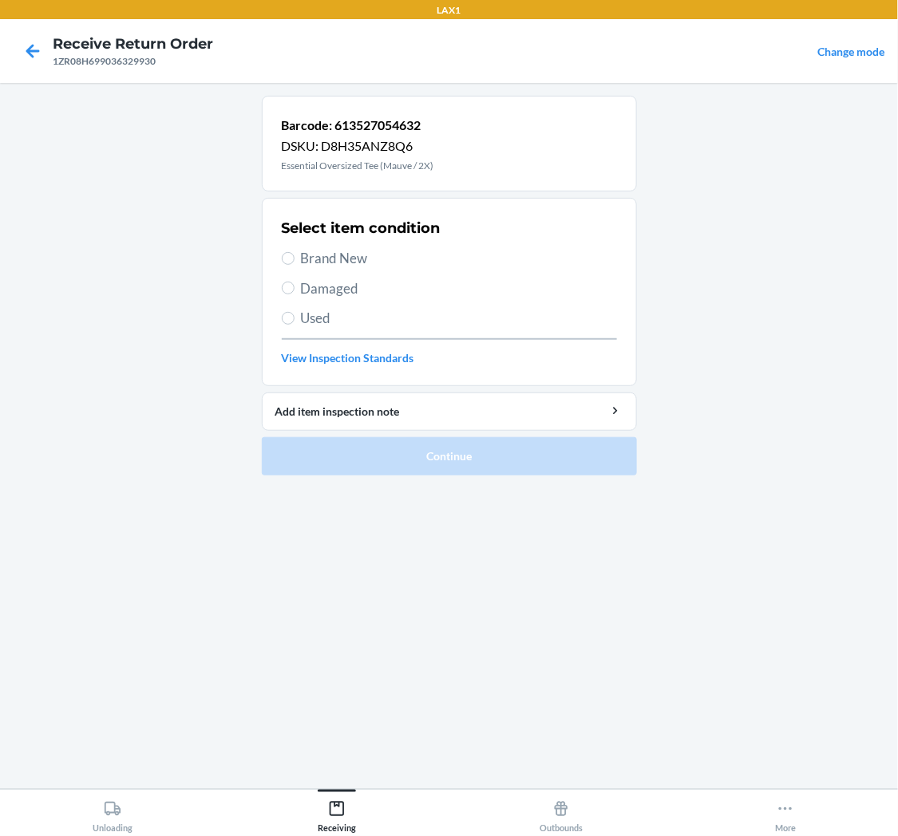
click at [277, 320] on section "Select item condition Brand New Damaged Used View Inspection Standards" at bounding box center [449, 292] width 375 height 188
click at [291, 320] on input "Used" at bounding box center [288, 318] width 13 height 13
radio input "true"
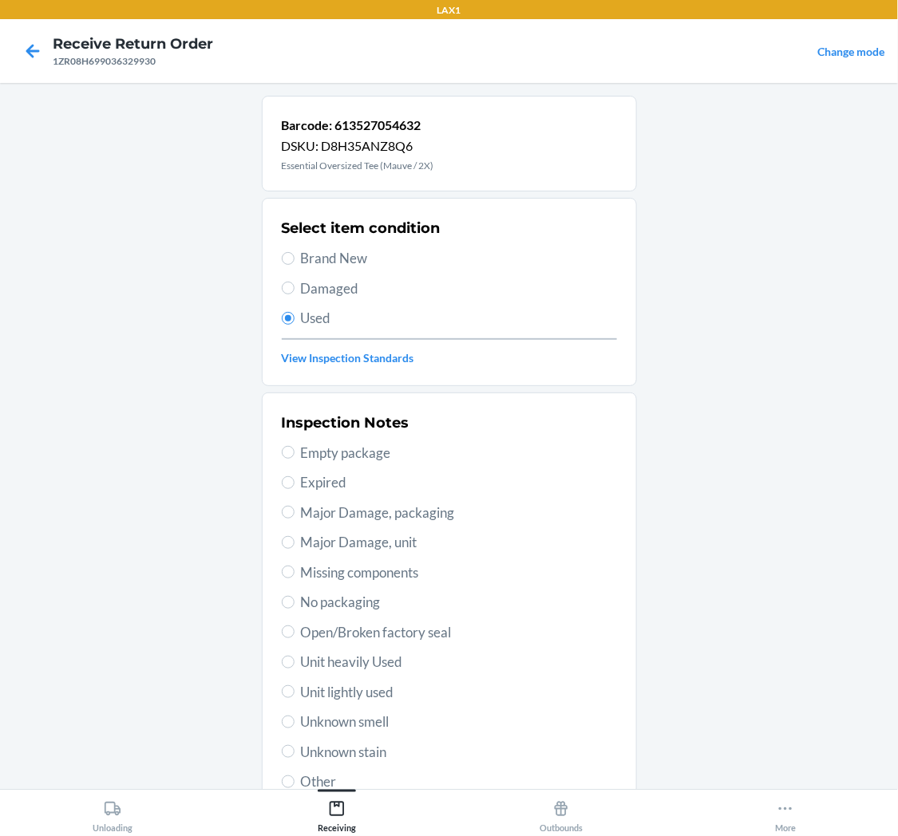
click at [343, 690] on span "Unit lightly used" at bounding box center [459, 692] width 316 height 21
click at [295, 690] on input "Unit lightly used" at bounding box center [288, 692] width 13 height 13
radio input "true"
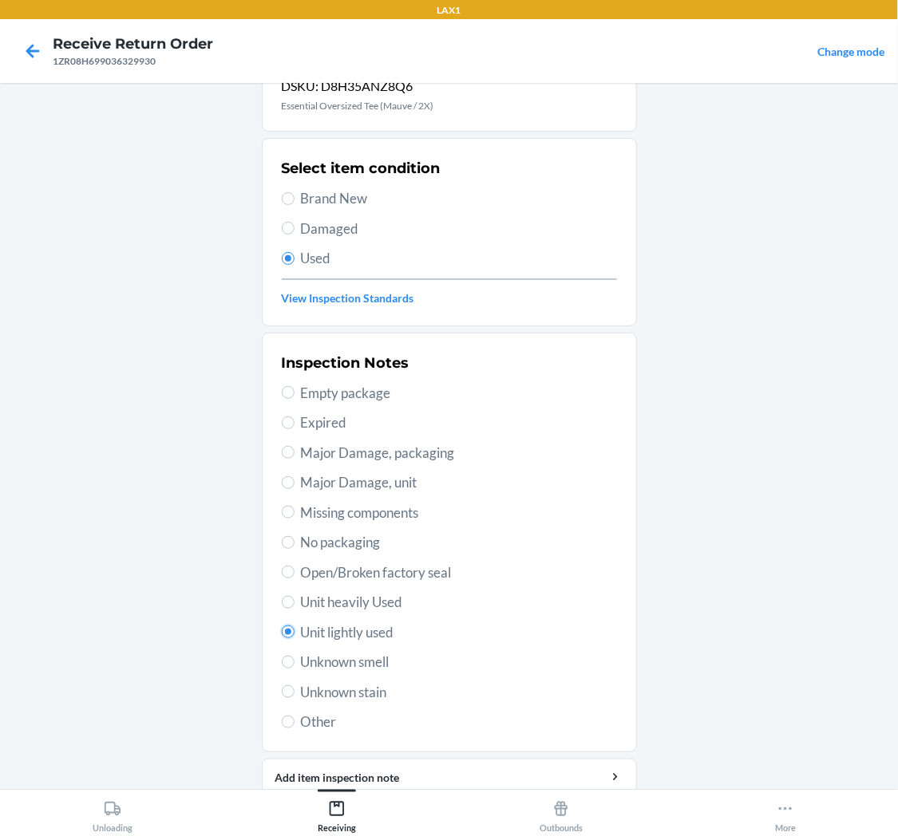
scroll to position [124, 0]
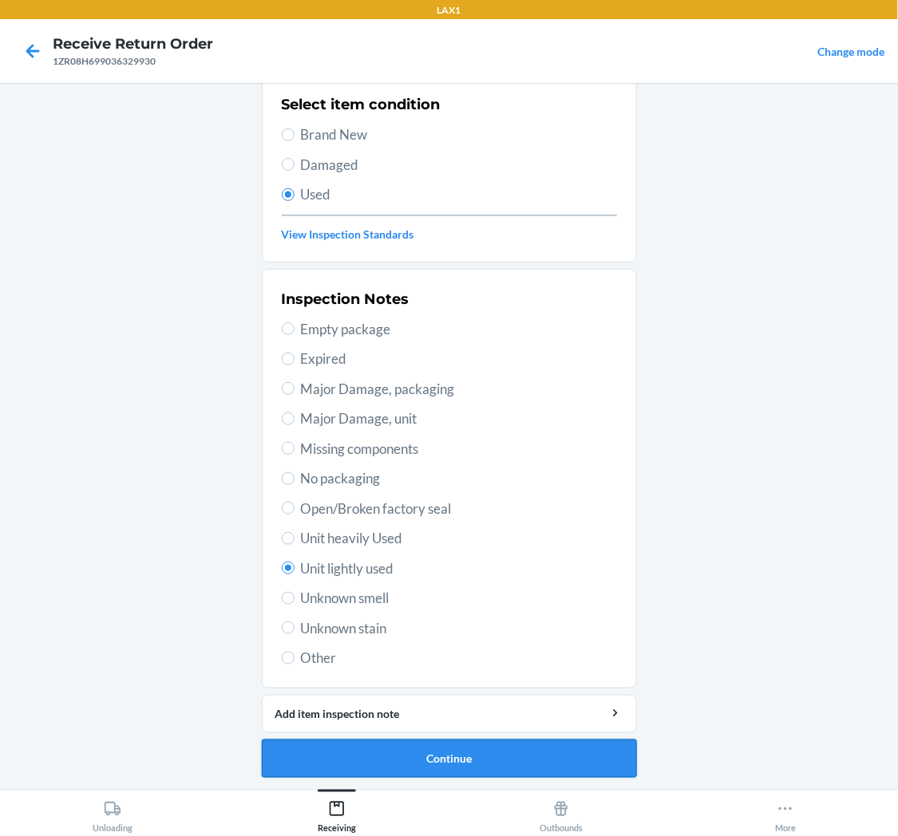
click at [445, 761] on button "Continue" at bounding box center [449, 759] width 375 height 38
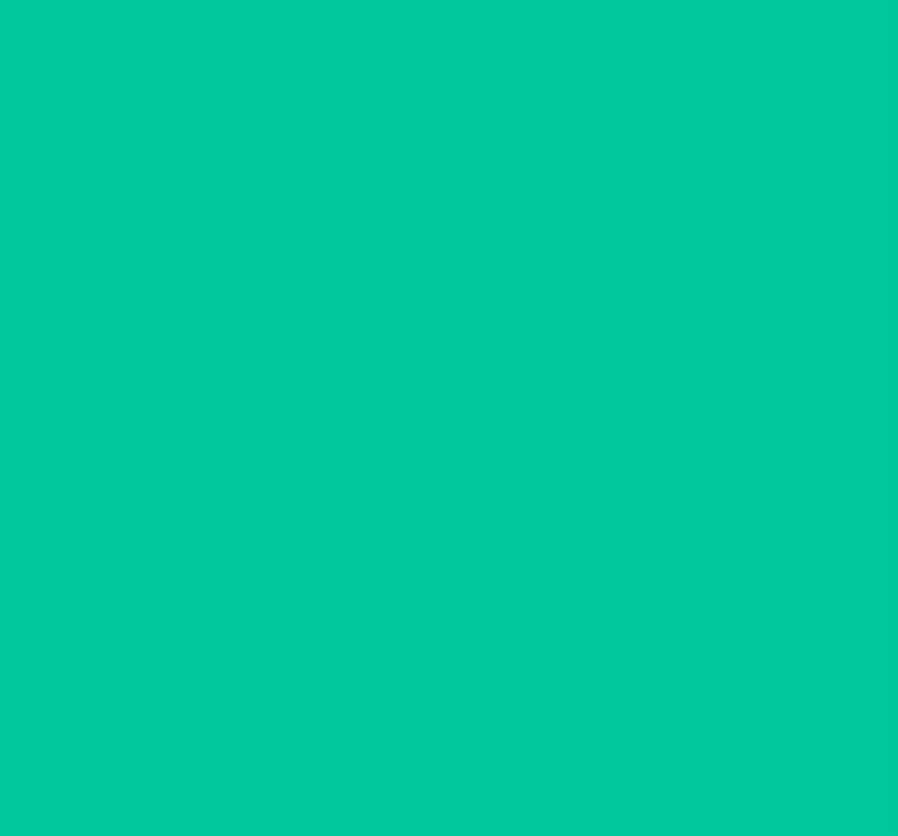
scroll to position [0, 0]
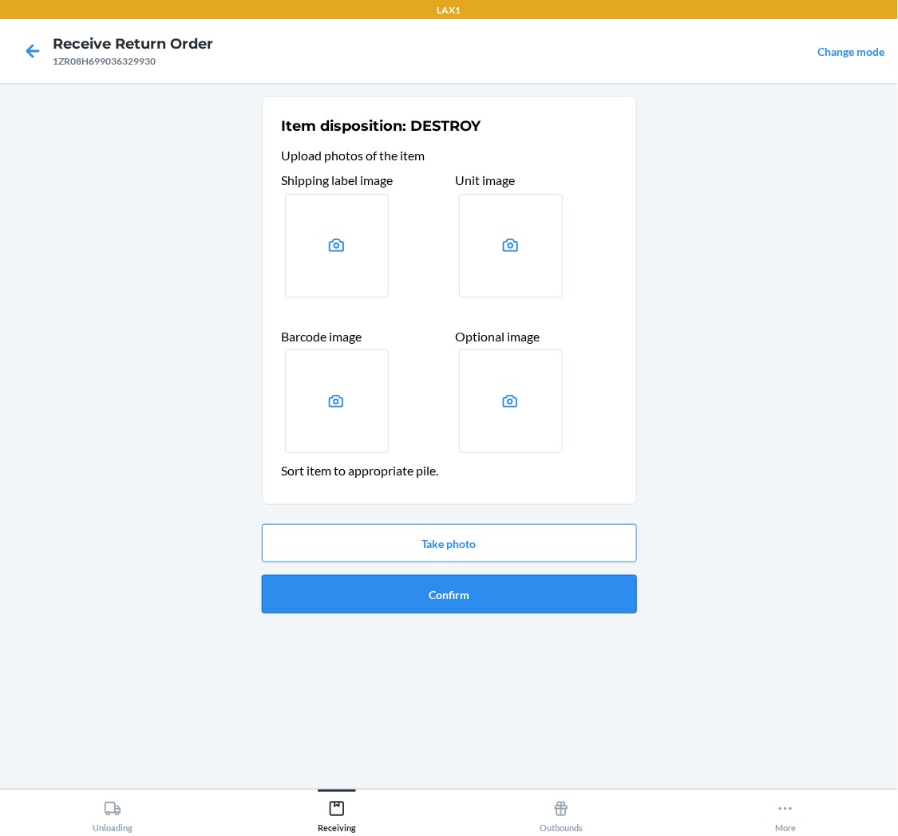
click at [453, 600] on button "Confirm" at bounding box center [449, 594] width 375 height 38
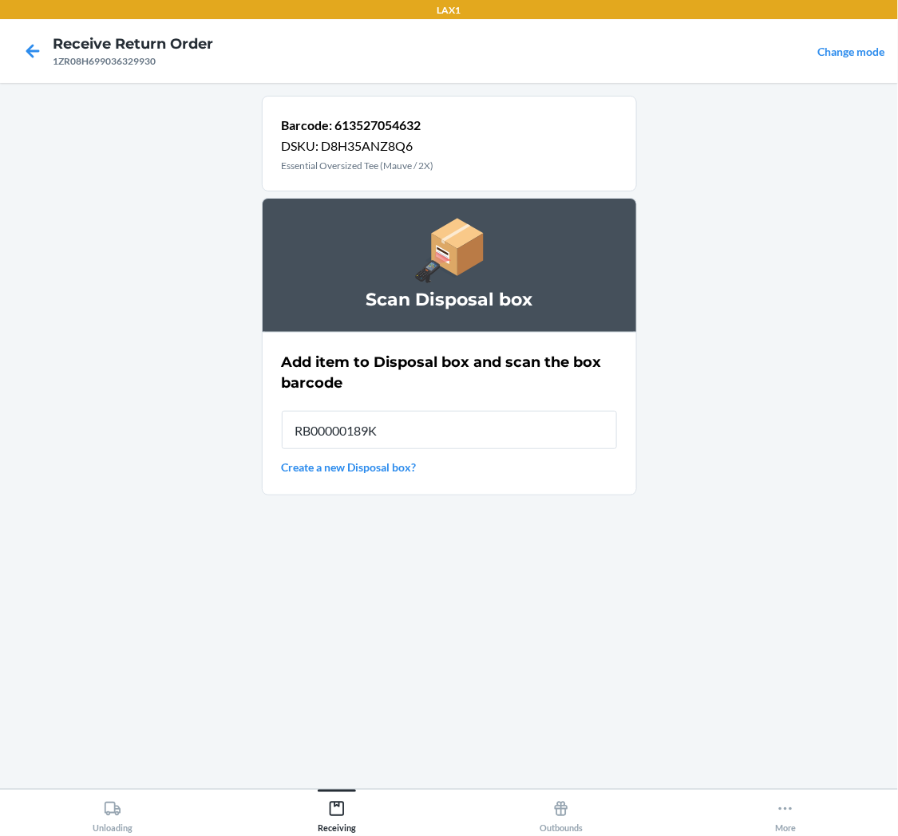
type input "RB00000189K"
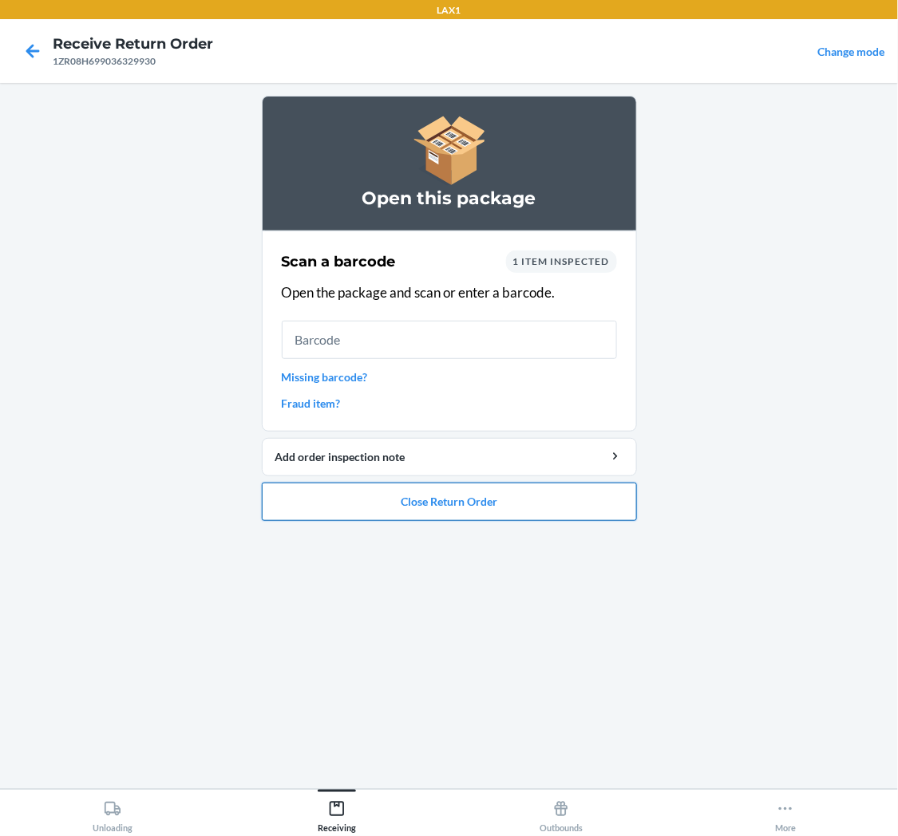
click at [493, 496] on button "Close Return Order" at bounding box center [449, 502] width 375 height 38
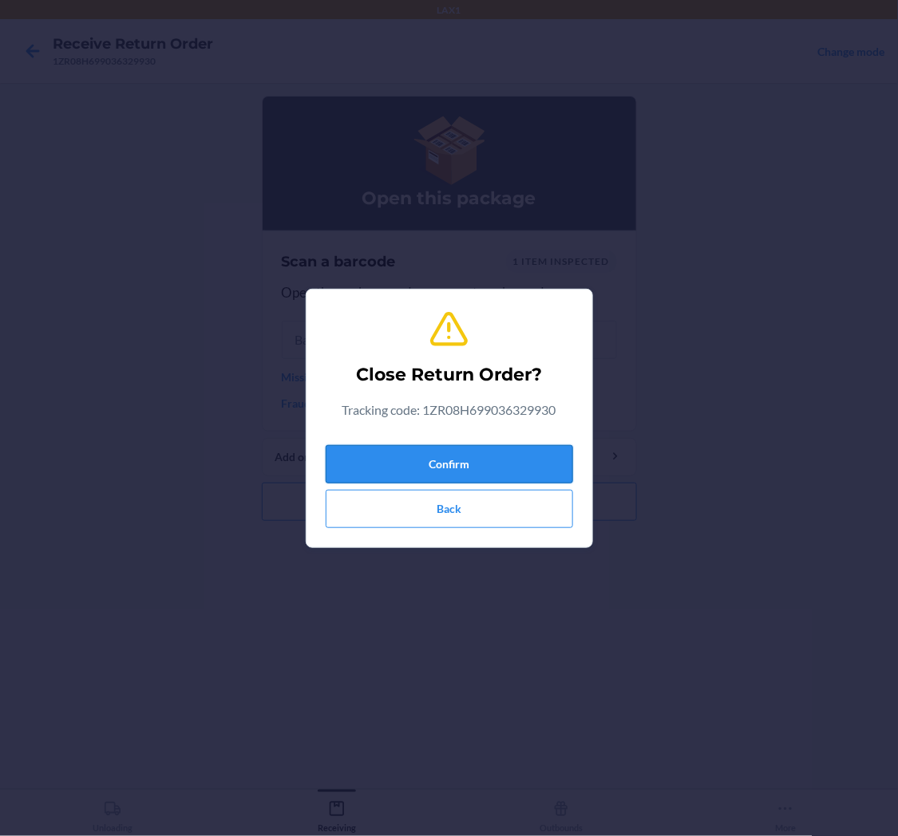
click at [512, 447] on button "Confirm" at bounding box center [449, 464] width 247 height 38
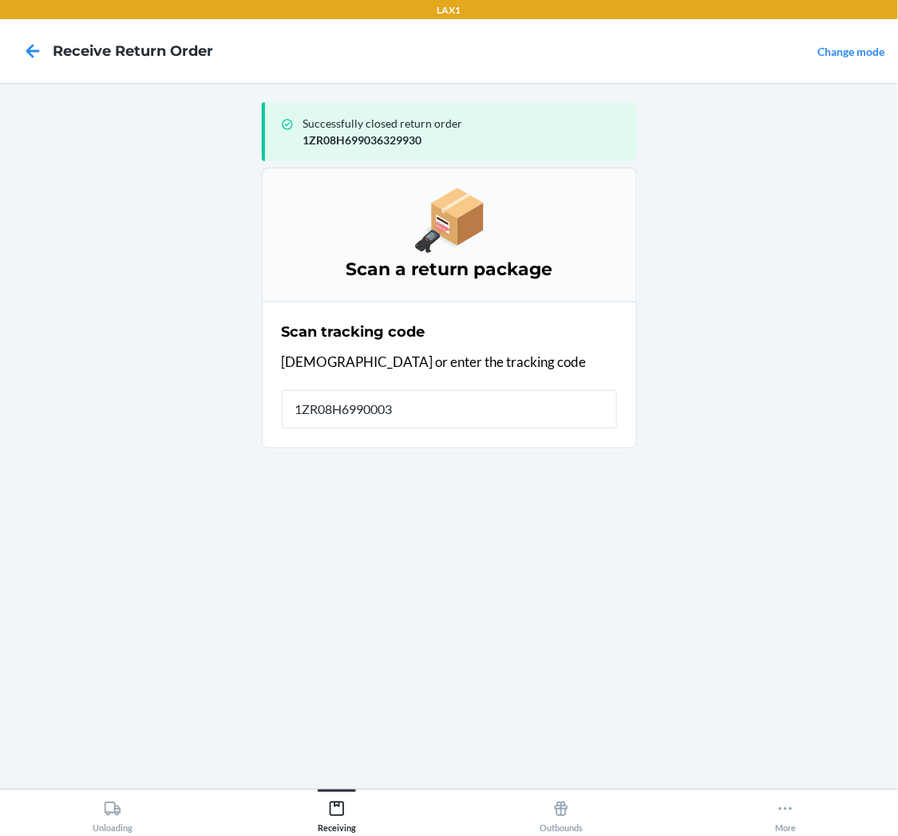
type input "1ZR08H69900035"
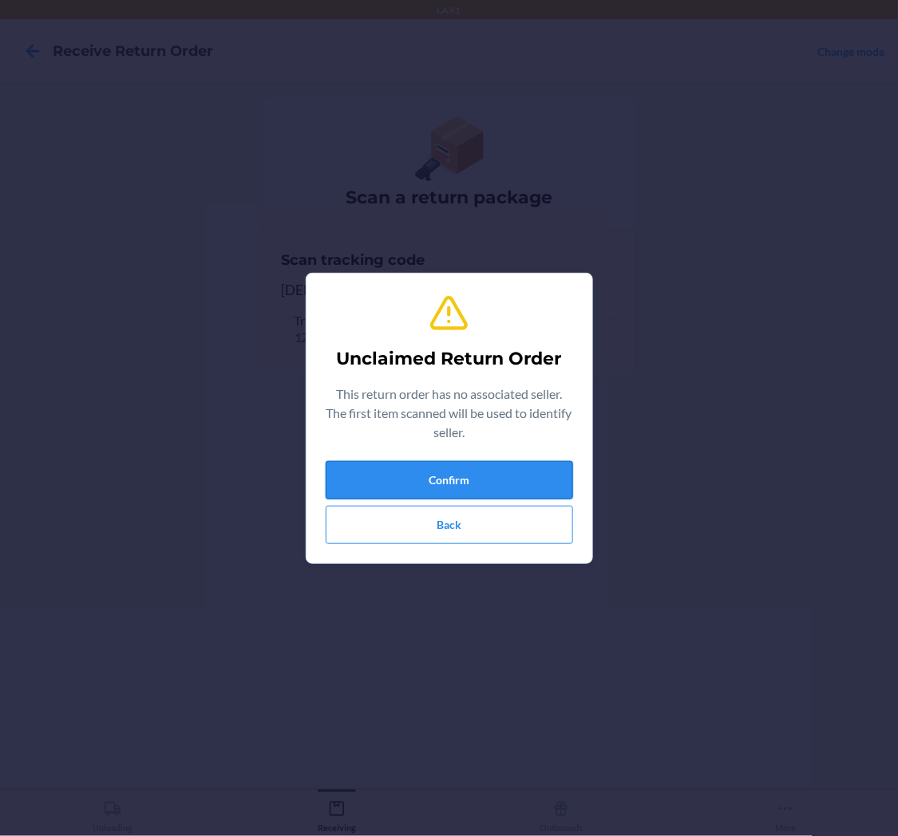
click at [457, 465] on button "Confirm" at bounding box center [449, 480] width 247 height 38
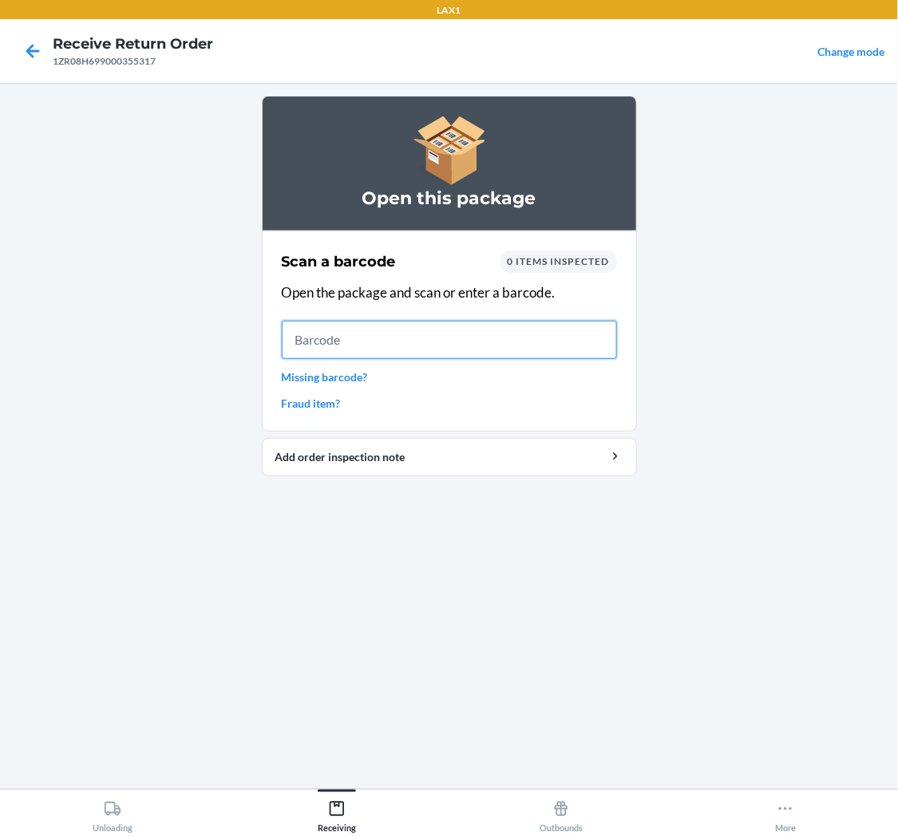
click at [467, 341] on input "text" at bounding box center [449, 340] width 335 height 38
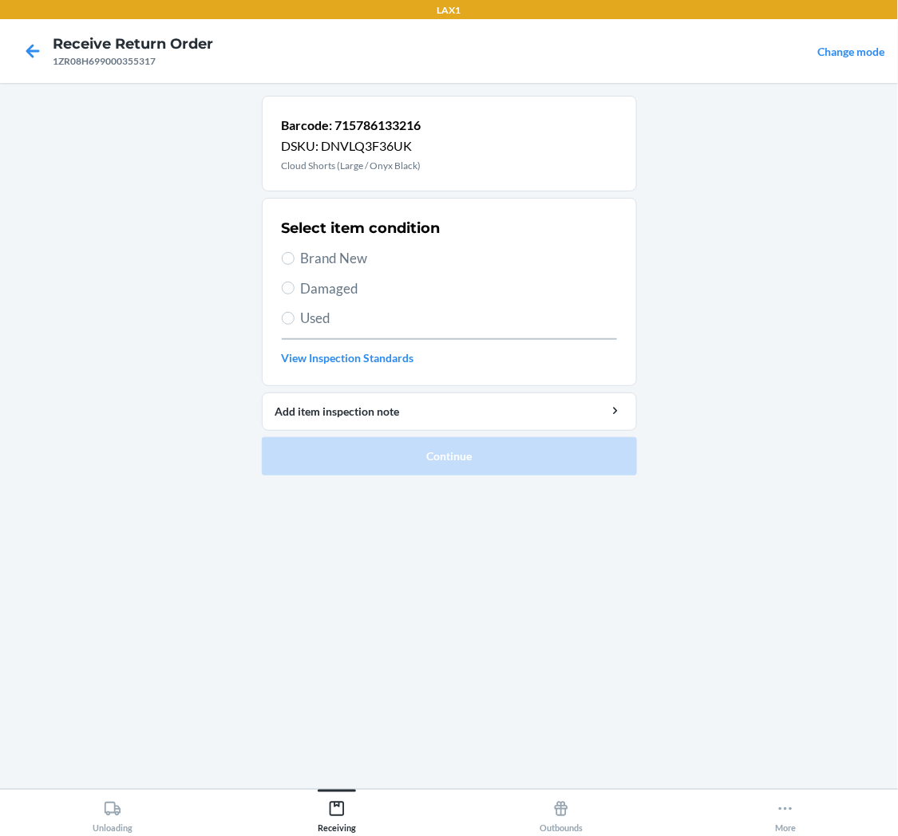
click at [329, 315] on span "Used" at bounding box center [459, 318] width 316 height 21
click at [295, 315] on input "Used" at bounding box center [288, 318] width 13 height 13
radio input "true"
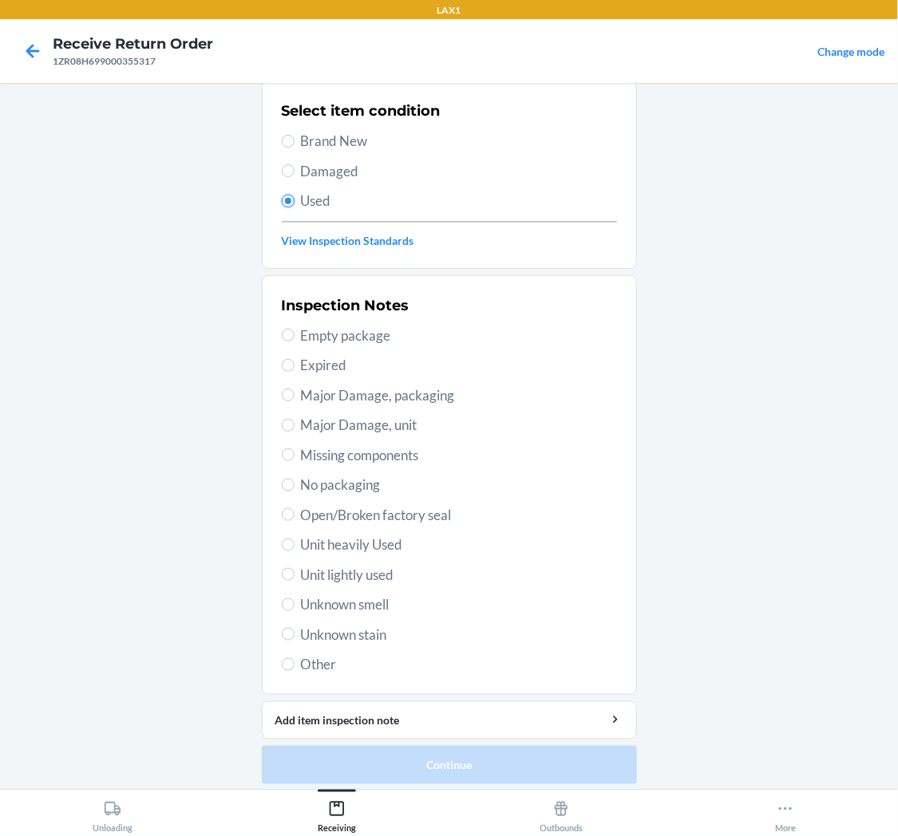
scroll to position [124, 0]
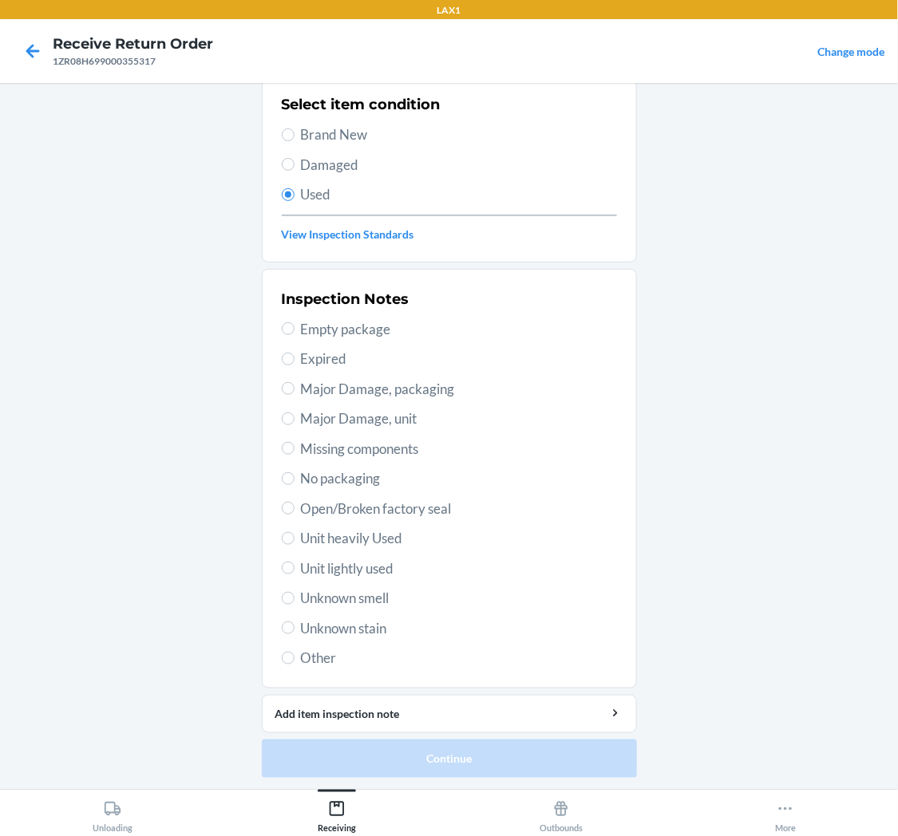
click at [377, 571] on span "Unit lightly used" at bounding box center [459, 569] width 316 height 21
click at [295, 571] on input "Unit lightly used" at bounding box center [288, 568] width 13 height 13
radio input "true"
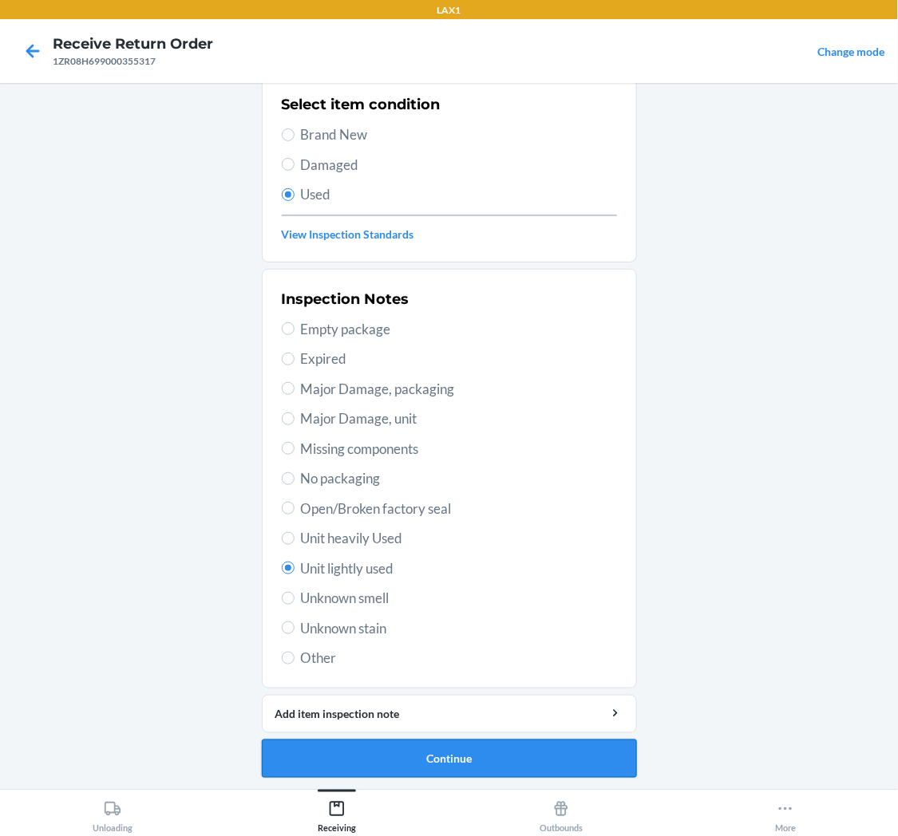
click at [449, 753] on button "Continue" at bounding box center [449, 759] width 375 height 38
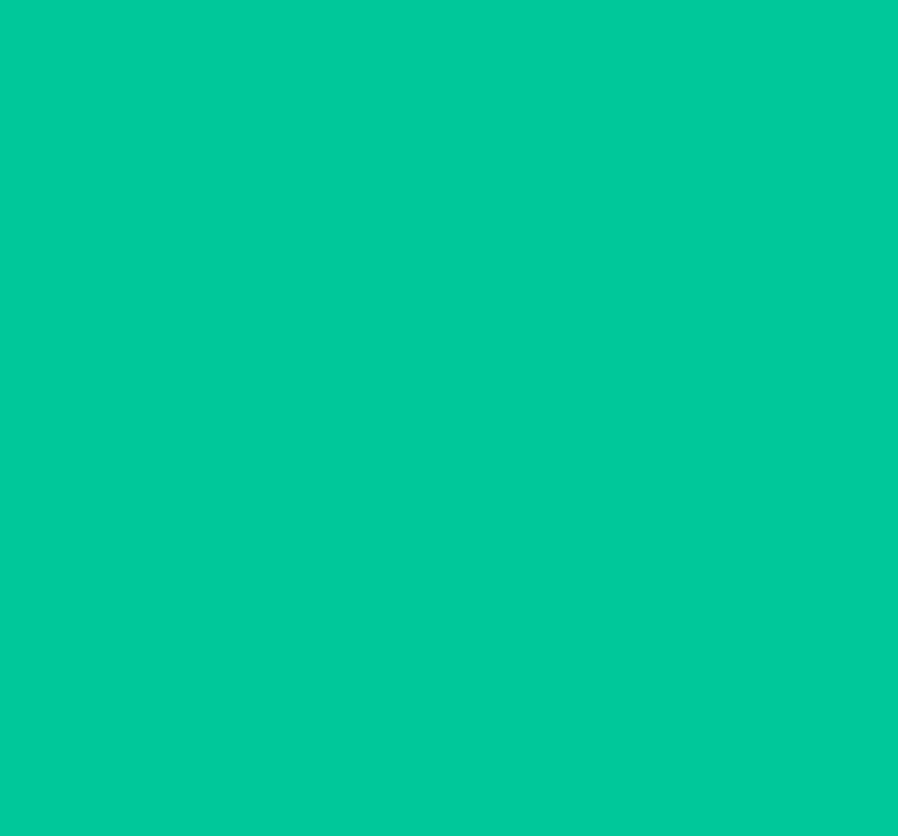
scroll to position [0, 0]
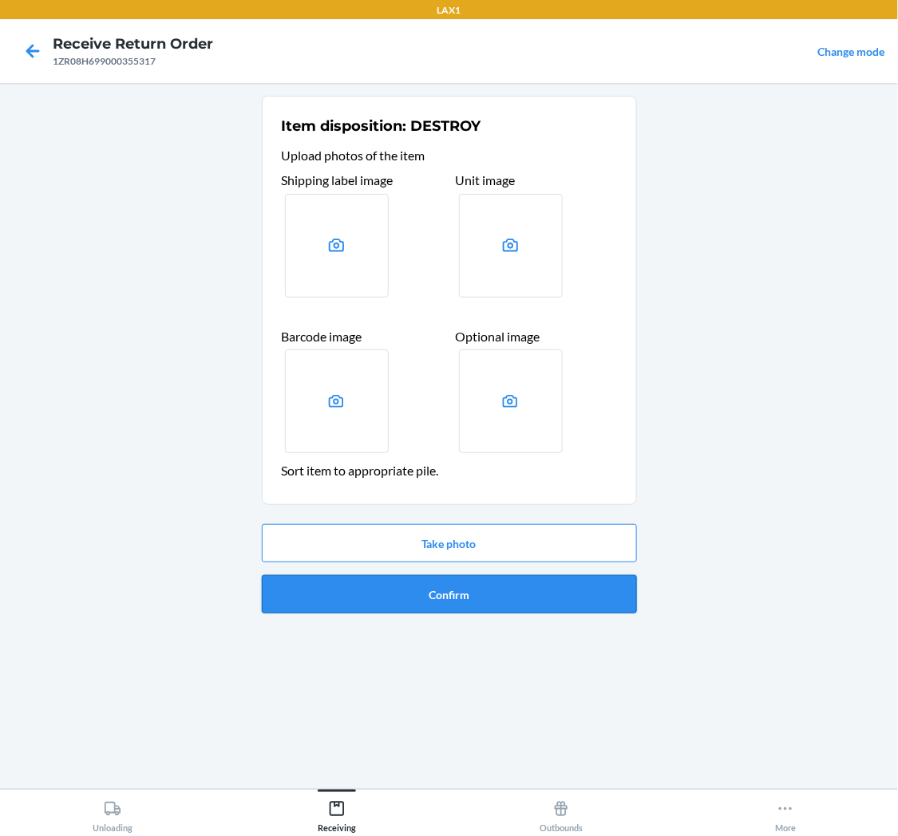
click at [471, 585] on button "Confirm" at bounding box center [449, 594] width 375 height 38
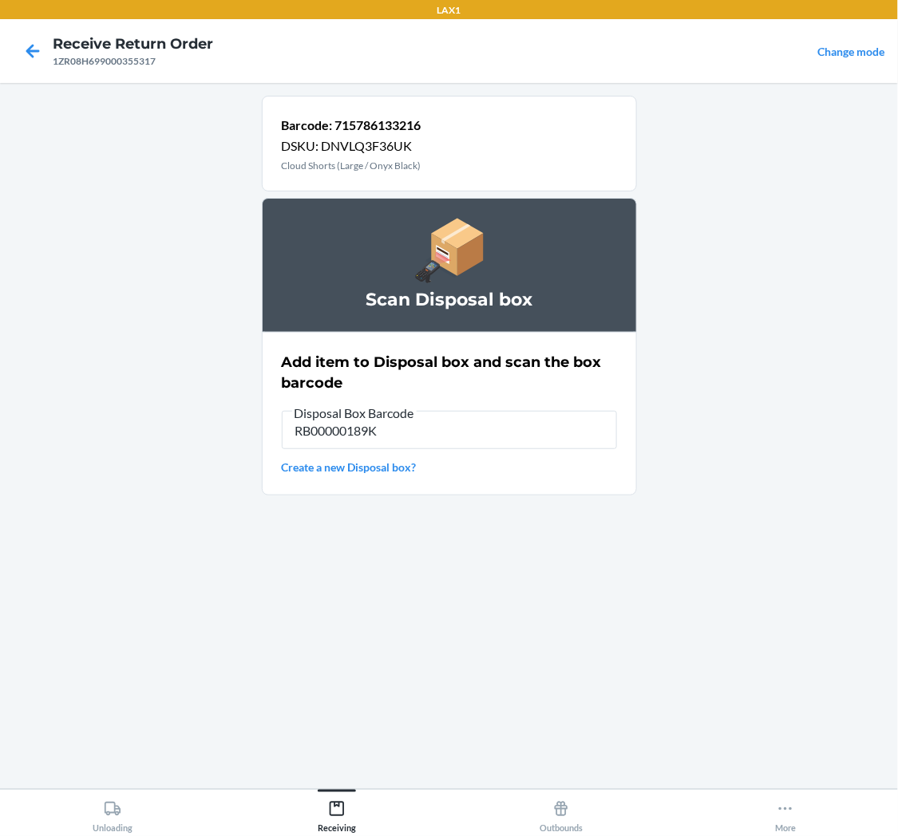
type input "RB00000189K"
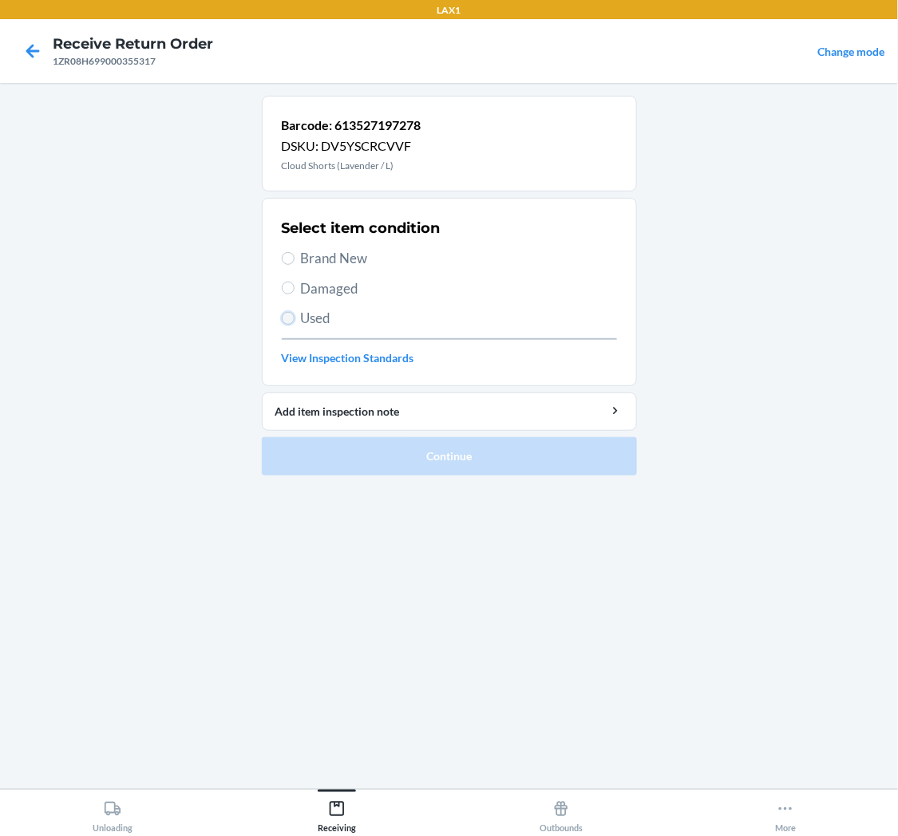
click at [293, 315] on input "Used" at bounding box center [288, 318] width 13 height 13
radio input "true"
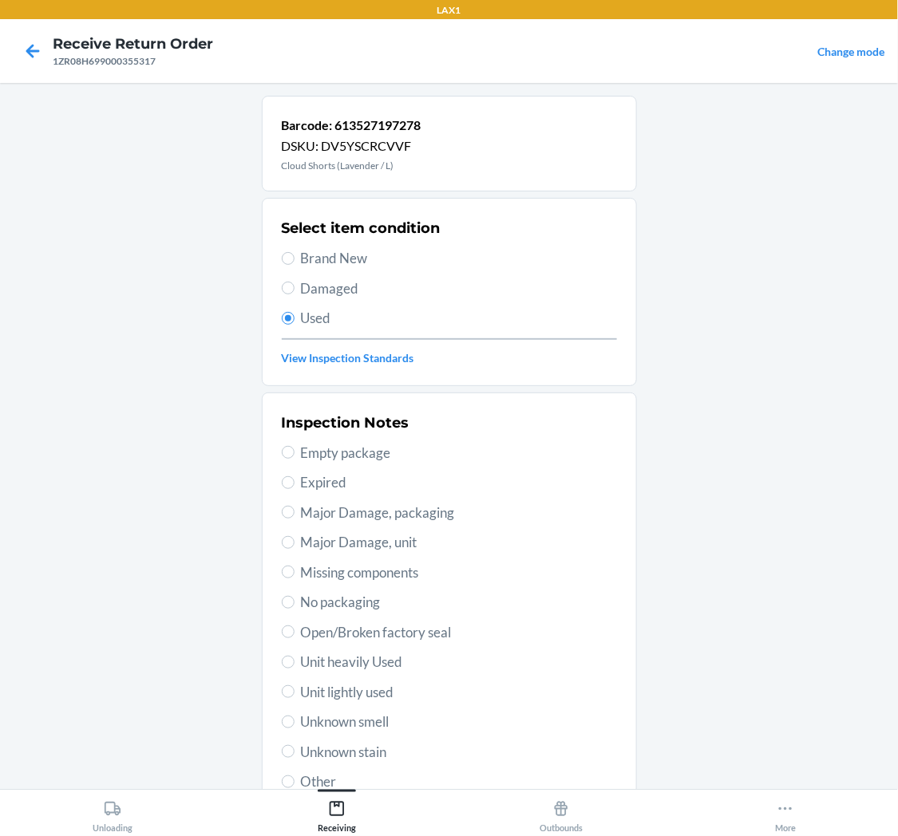
click at [385, 692] on span "Unit lightly used" at bounding box center [459, 692] width 316 height 21
click at [295, 692] on input "Unit lightly used" at bounding box center [288, 692] width 13 height 13
radio input "true"
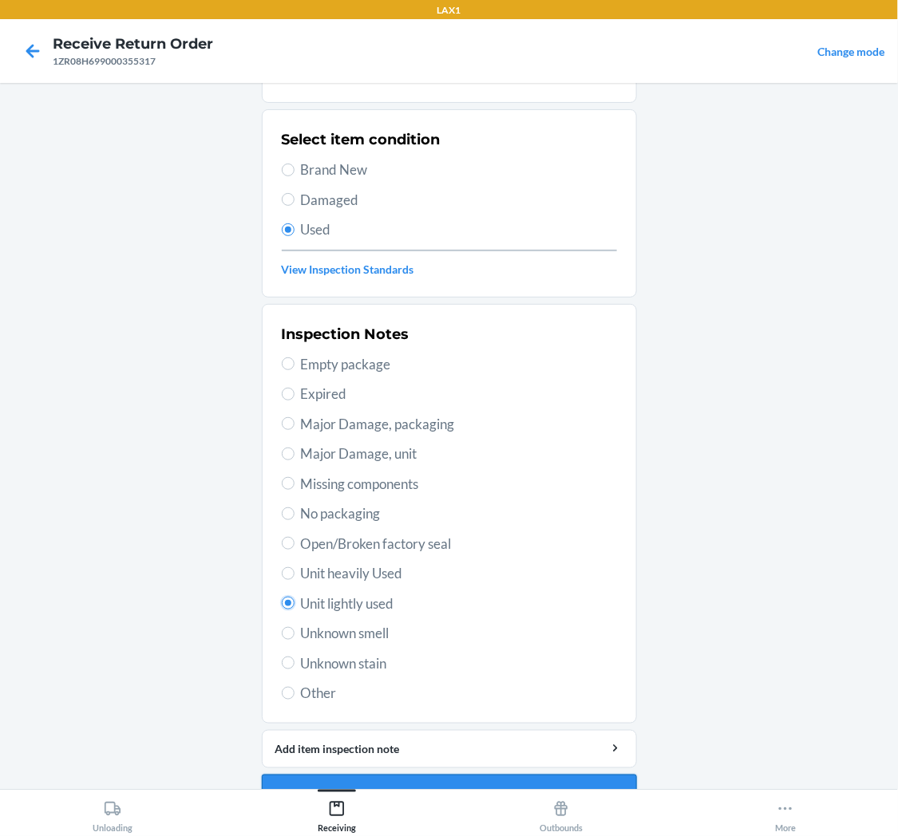
scroll to position [124, 0]
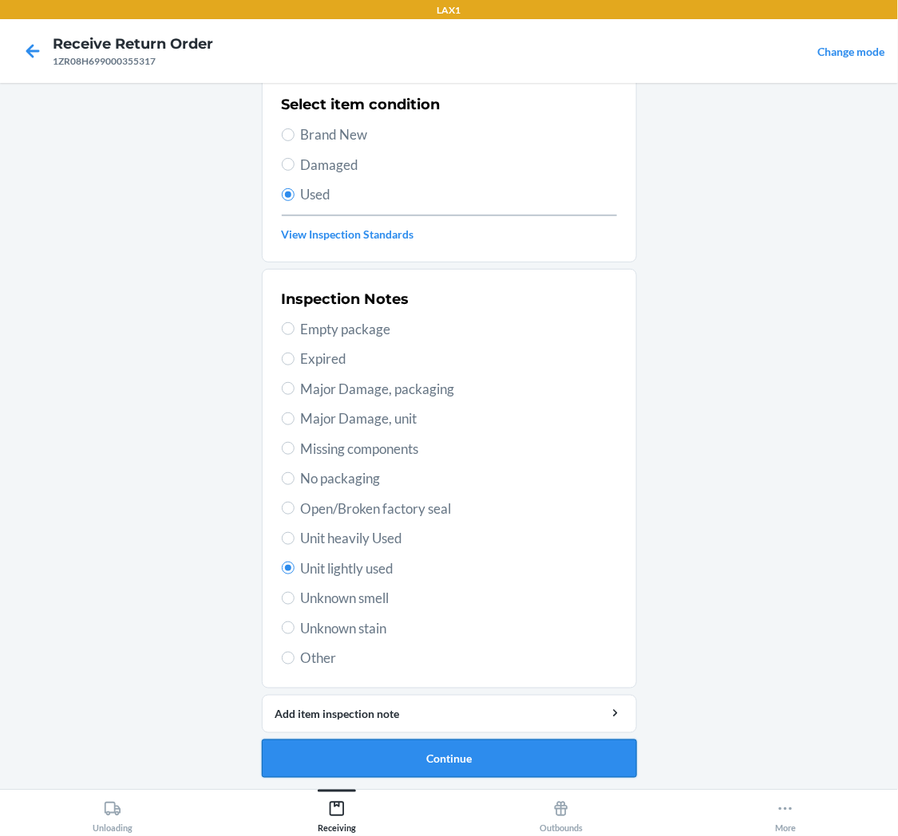
click at [397, 748] on button "Continue" at bounding box center [449, 759] width 375 height 38
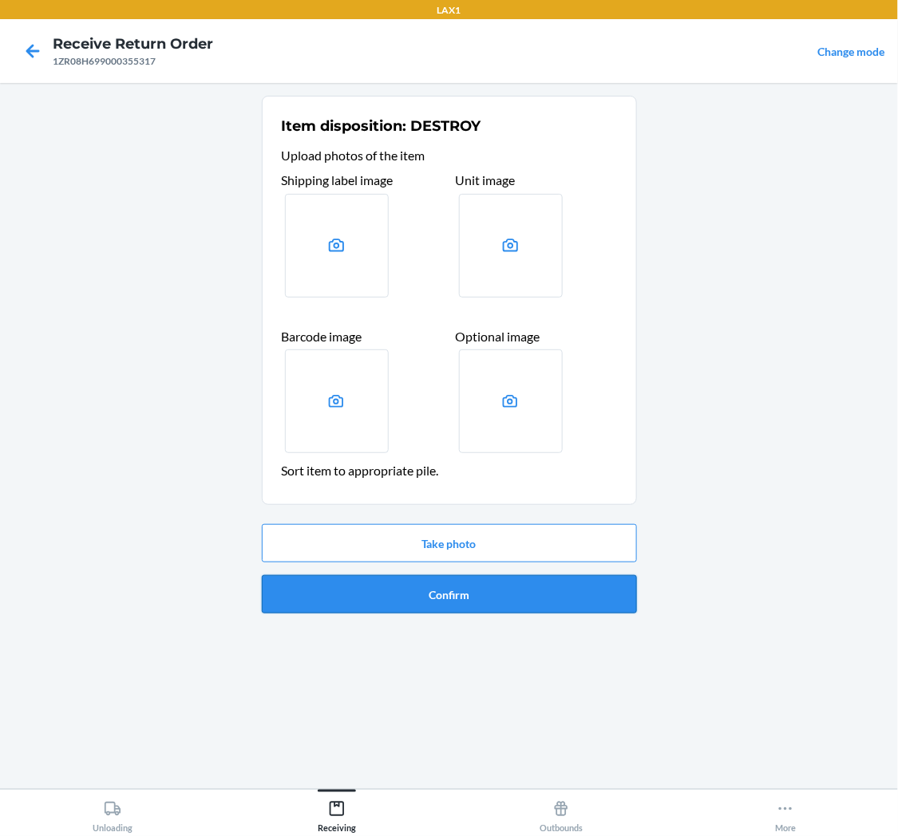
click at [427, 595] on button "Confirm" at bounding box center [449, 594] width 375 height 38
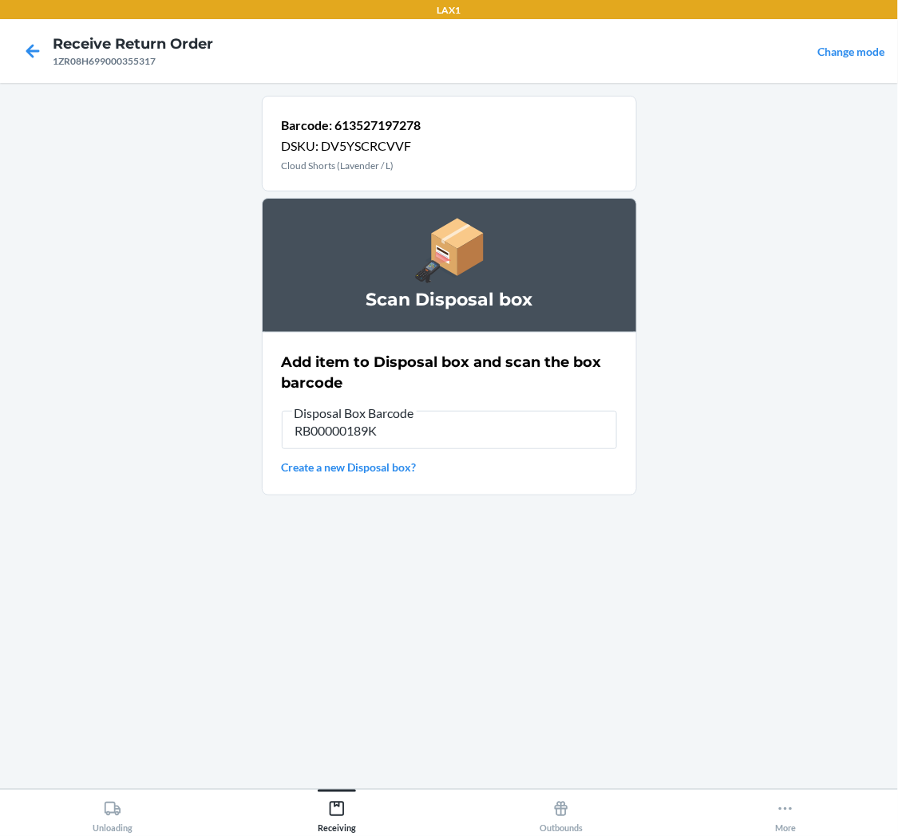
type input "RB00000189K"
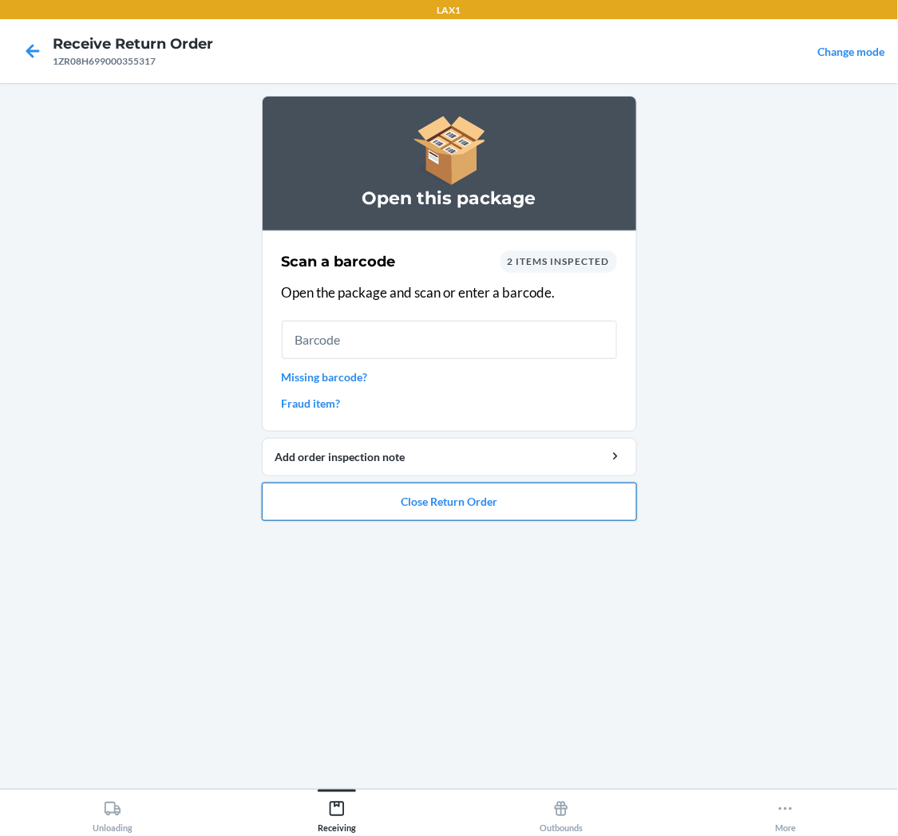
click at [459, 501] on button "Close Return Order" at bounding box center [449, 502] width 375 height 38
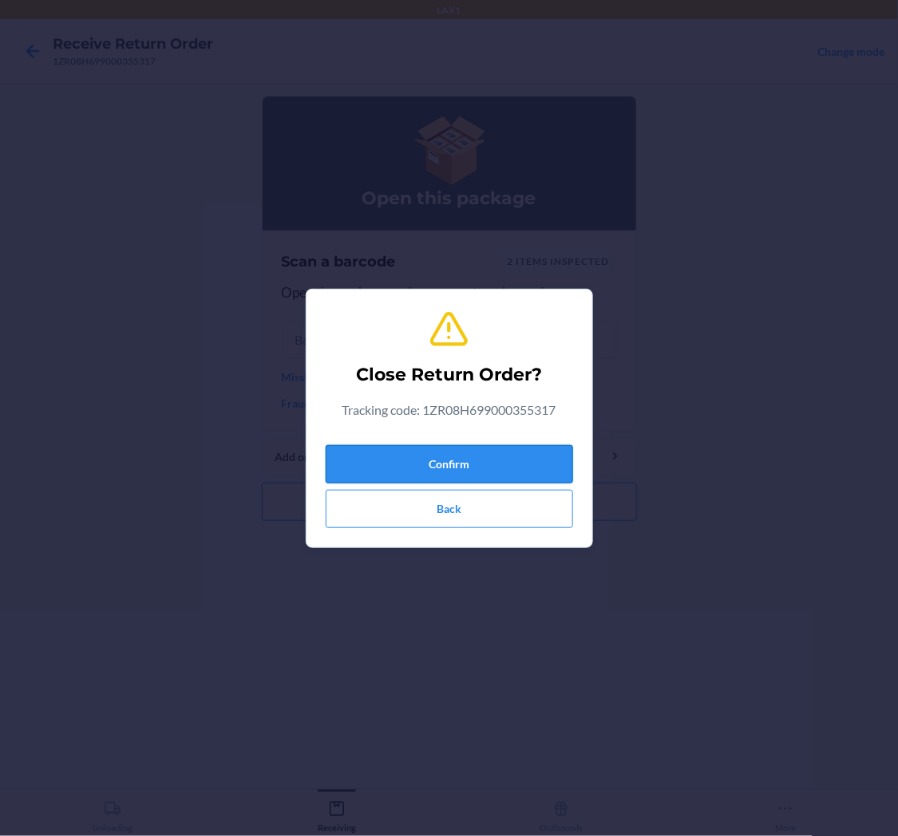
click at [461, 457] on button "Confirm" at bounding box center [449, 464] width 247 height 38
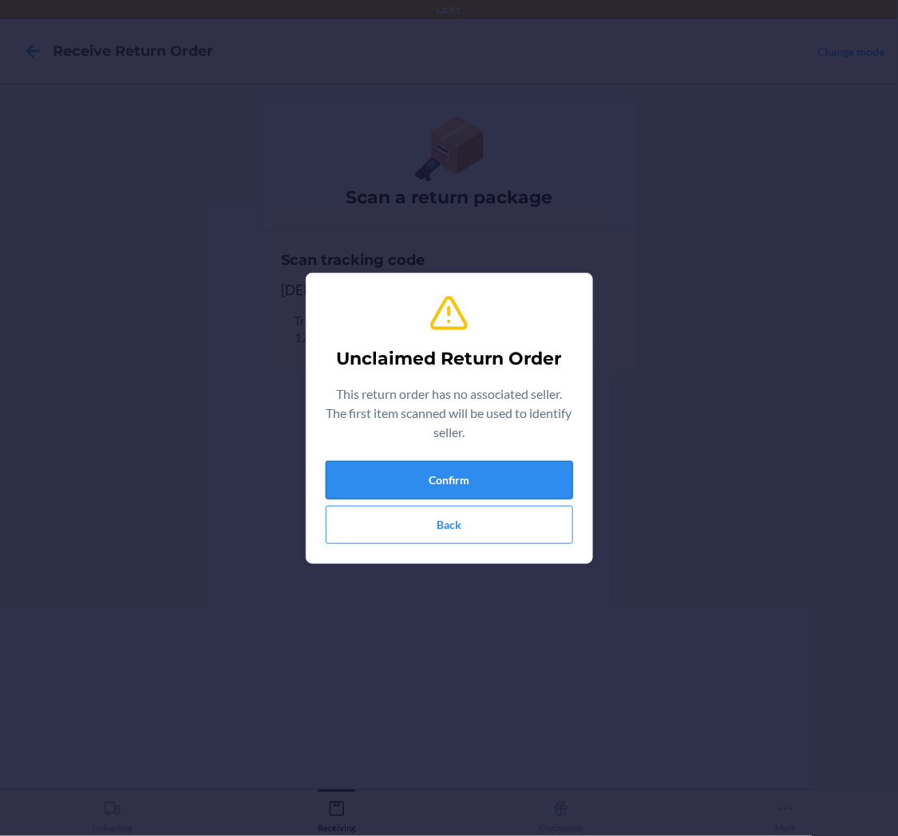
click at [480, 465] on button "Confirm" at bounding box center [449, 480] width 247 height 38
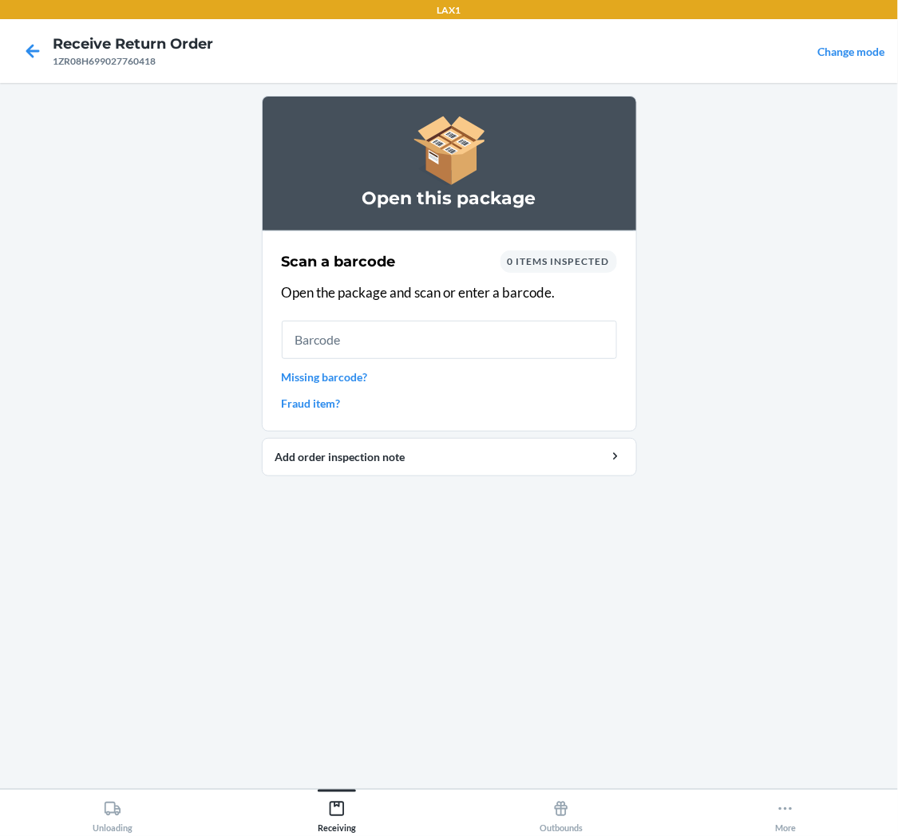
click at [402, 342] on input "text" at bounding box center [449, 340] width 335 height 38
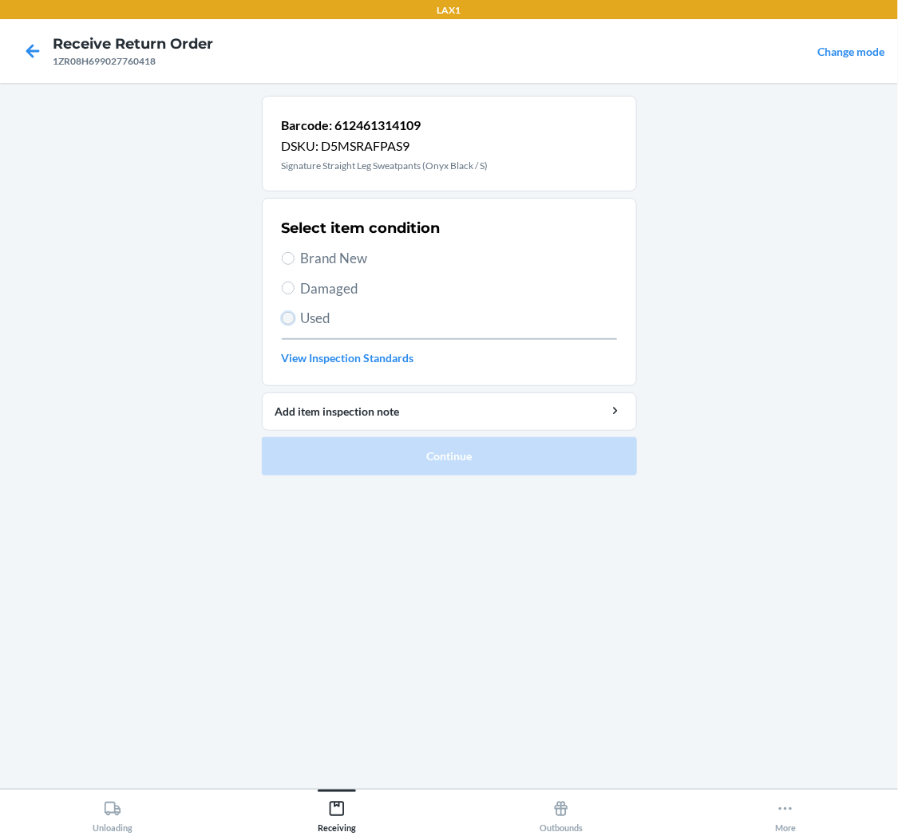
click at [290, 322] on input "Used" at bounding box center [288, 318] width 13 height 13
radio input "true"
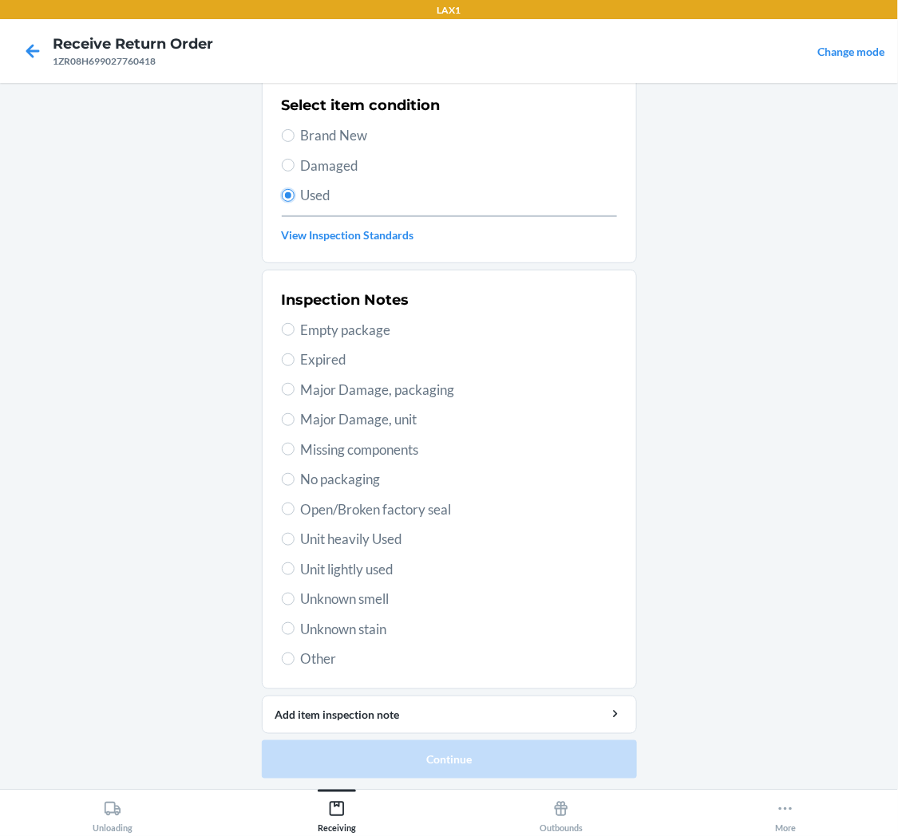
scroll to position [124, 0]
click at [338, 572] on span "Unit lightly used" at bounding box center [459, 569] width 316 height 21
click at [295, 572] on input "Unit lightly used" at bounding box center [288, 568] width 13 height 13
radio input "true"
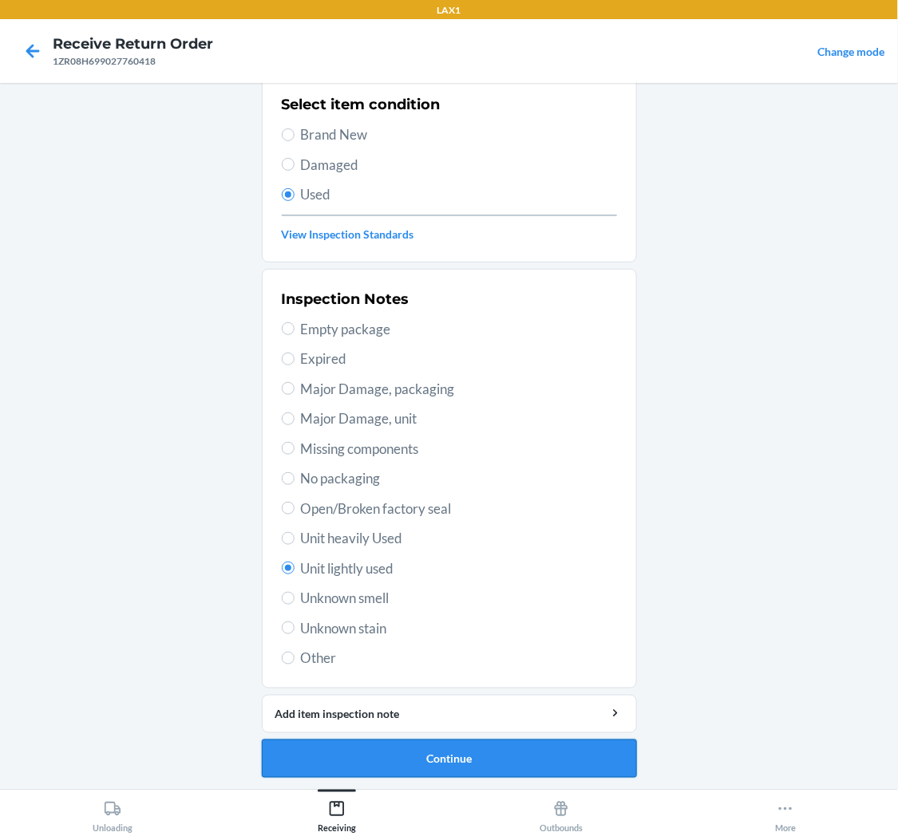
click at [469, 745] on button "Continue" at bounding box center [449, 759] width 375 height 38
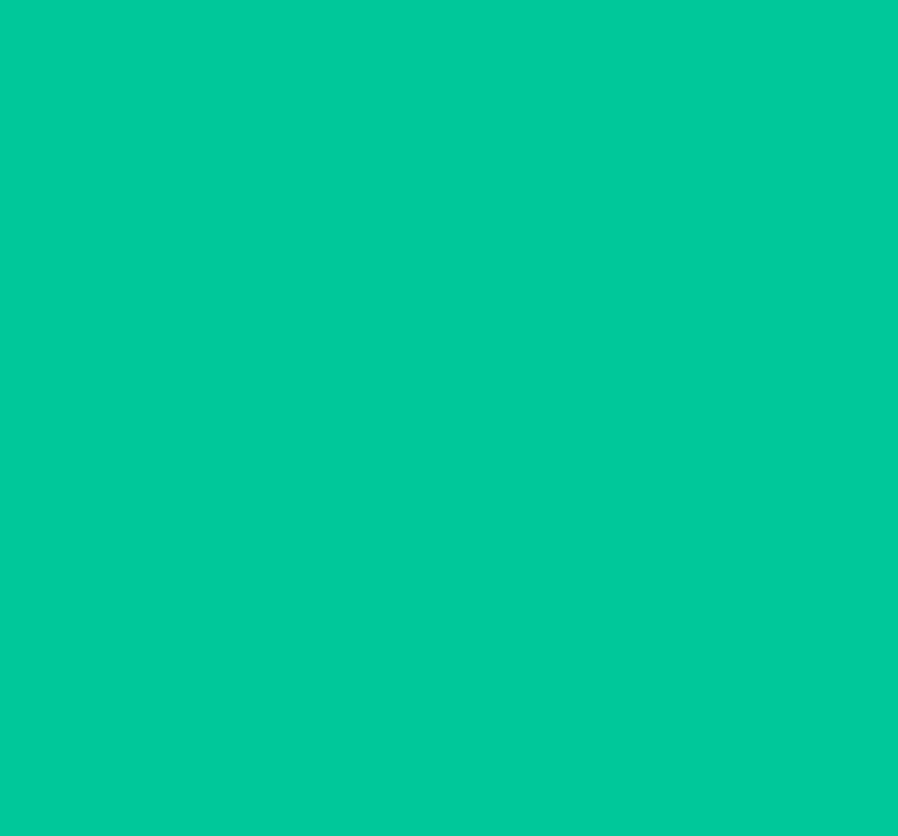
scroll to position [0, 0]
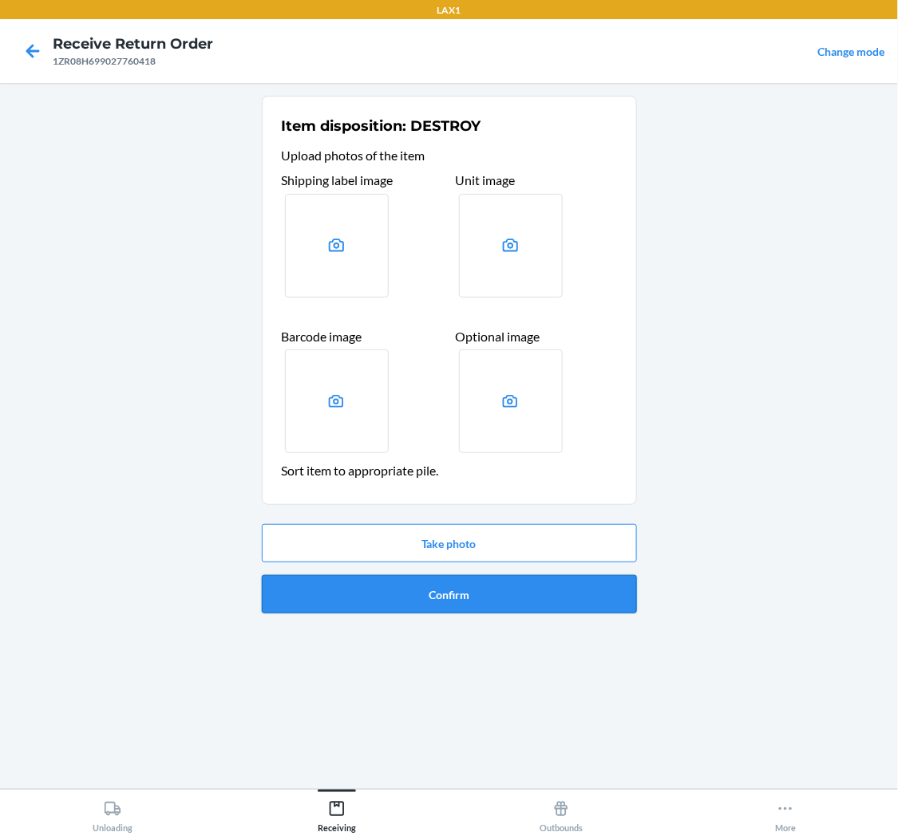
click at [457, 602] on button "Confirm" at bounding box center [449, 594] width 375 height 38
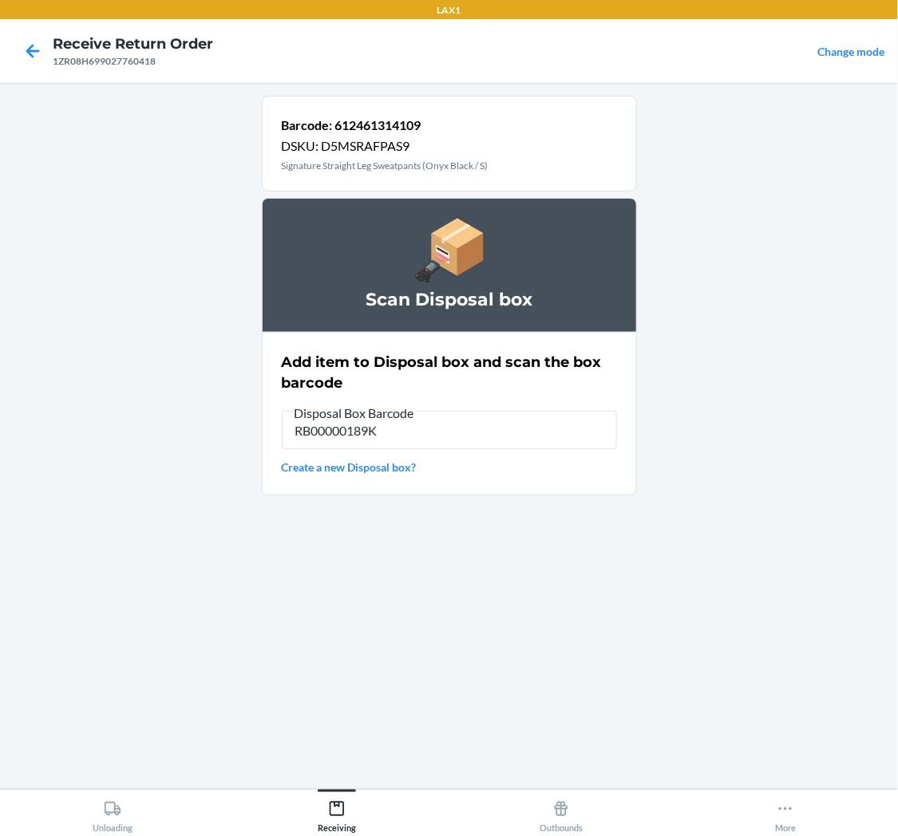
type input "RB00000189K"
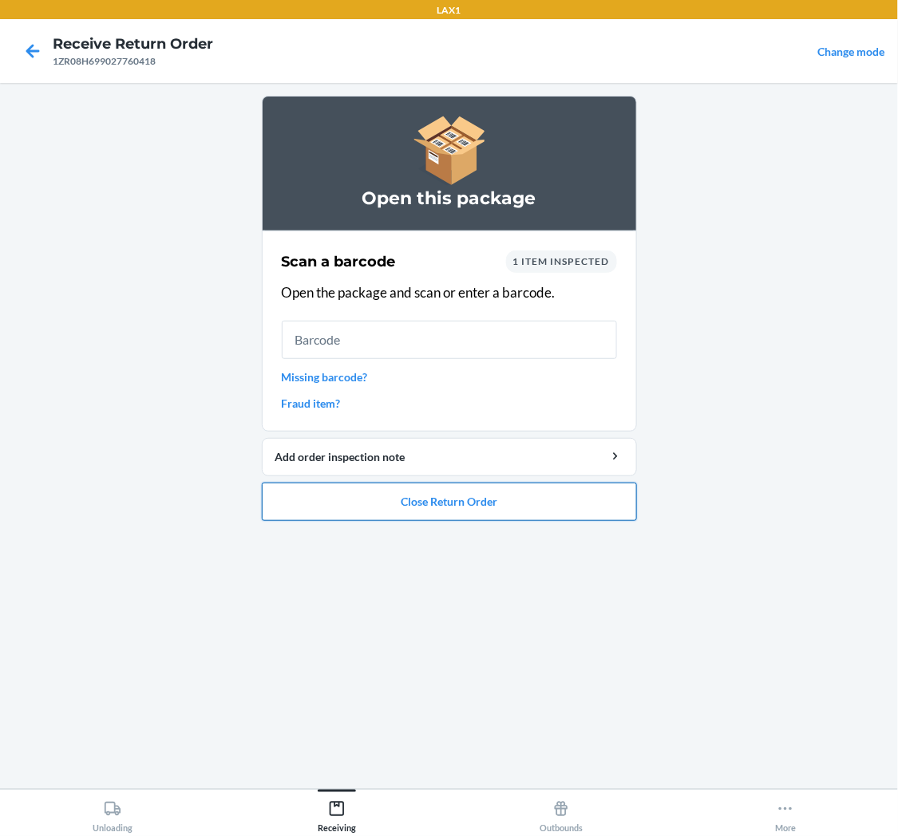
click at [480, 501] on button "Close Return Order" at bounding box center [449, 502] width 375 height 38
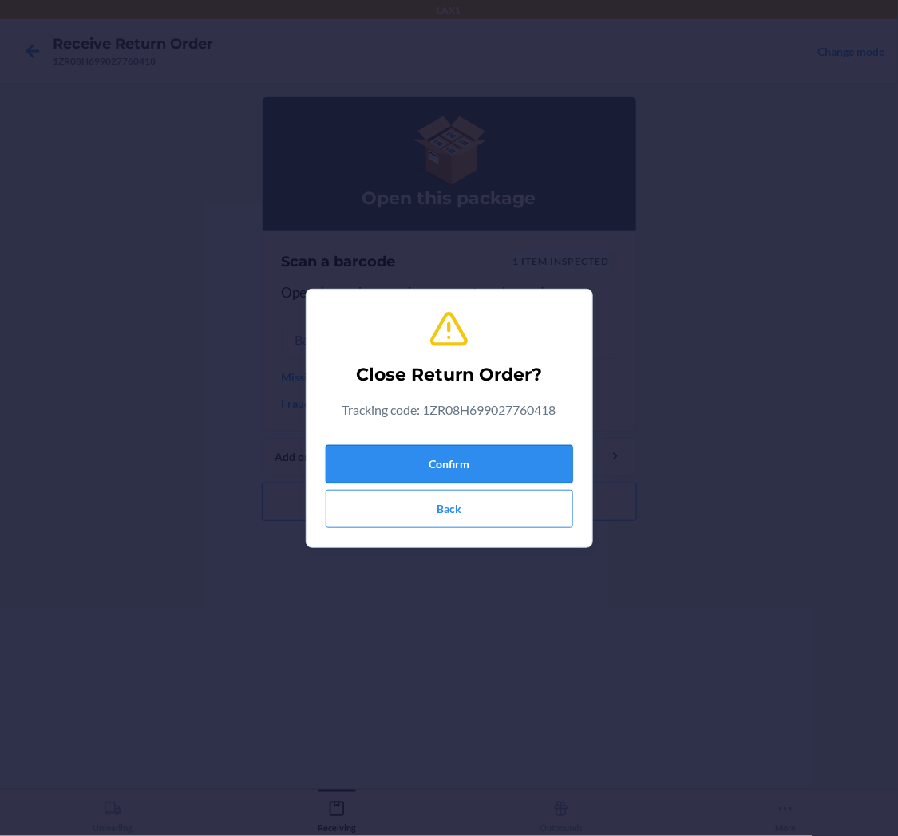
click at [485, 449] on button "Confirm" at bounding box center [449, 464] width 247 height 38
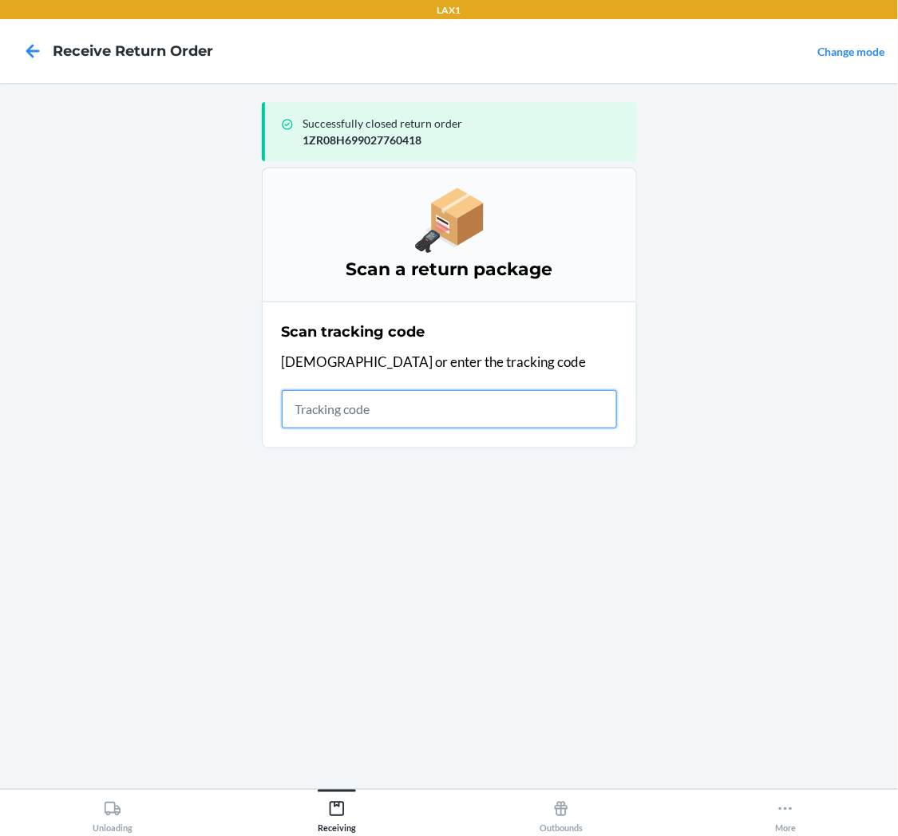
click at [386, 409] on input "text" at bounding box center [449, 409] width 335 height 38
type input "[US_VEHICLE_IDENTIFICATION_NUMBER]"
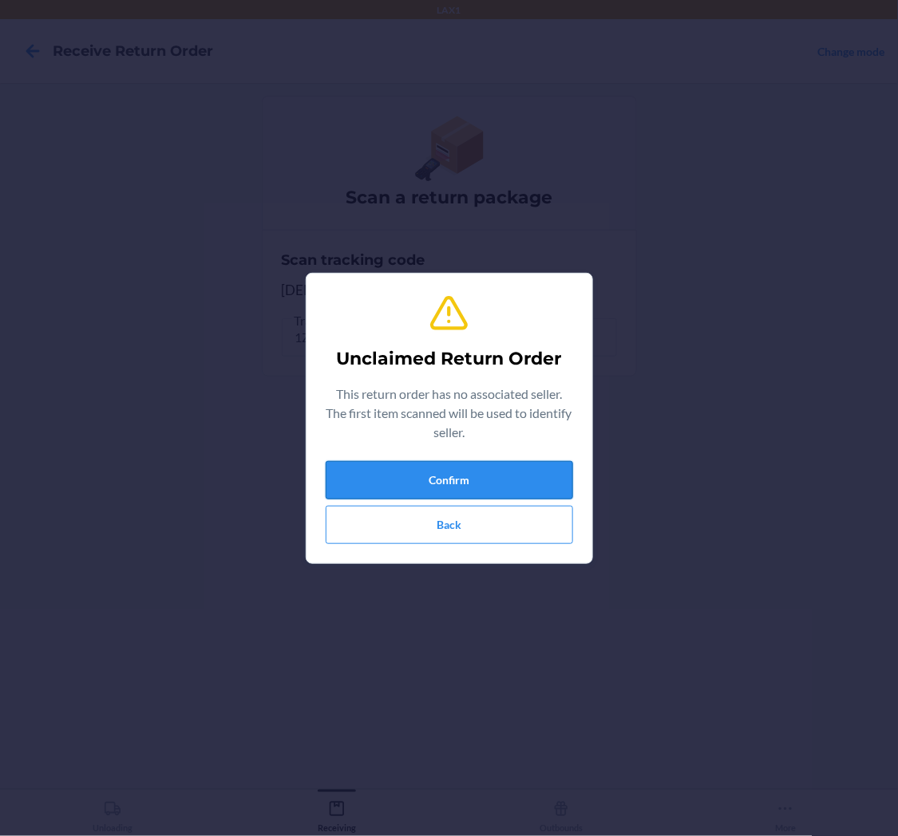
click at [528, 484] on button "Confirm" at bounding box center [449, 480] width 247 height 38
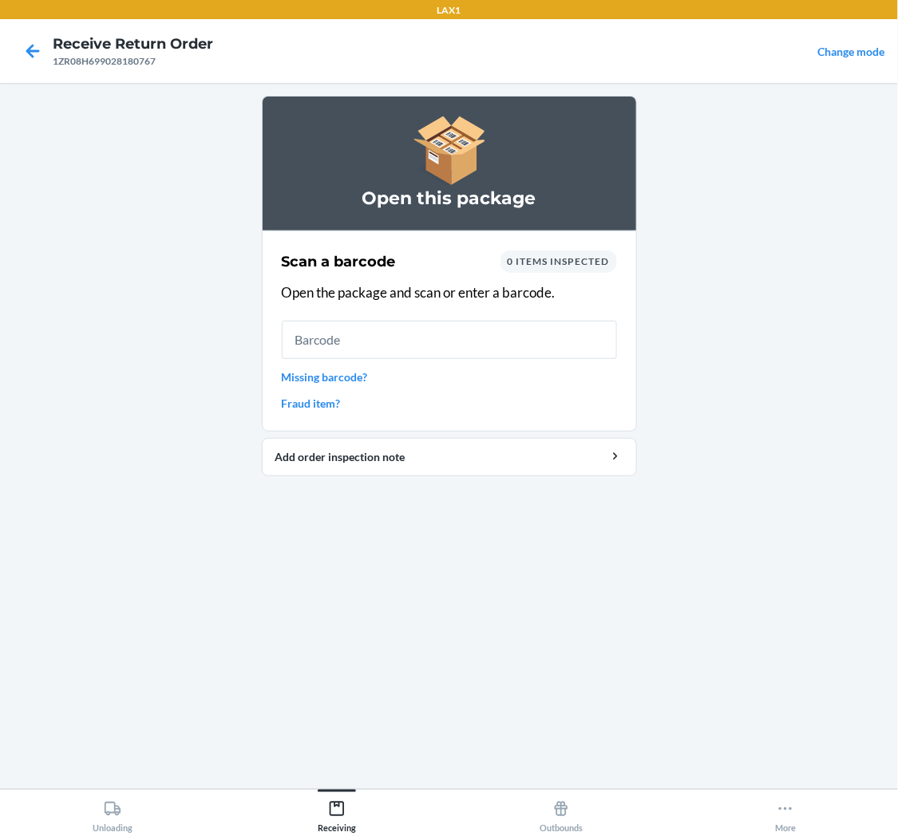
click at [327, 372] on link "Missing barcode?" at bounding box center [449, 377] width 335 height 17
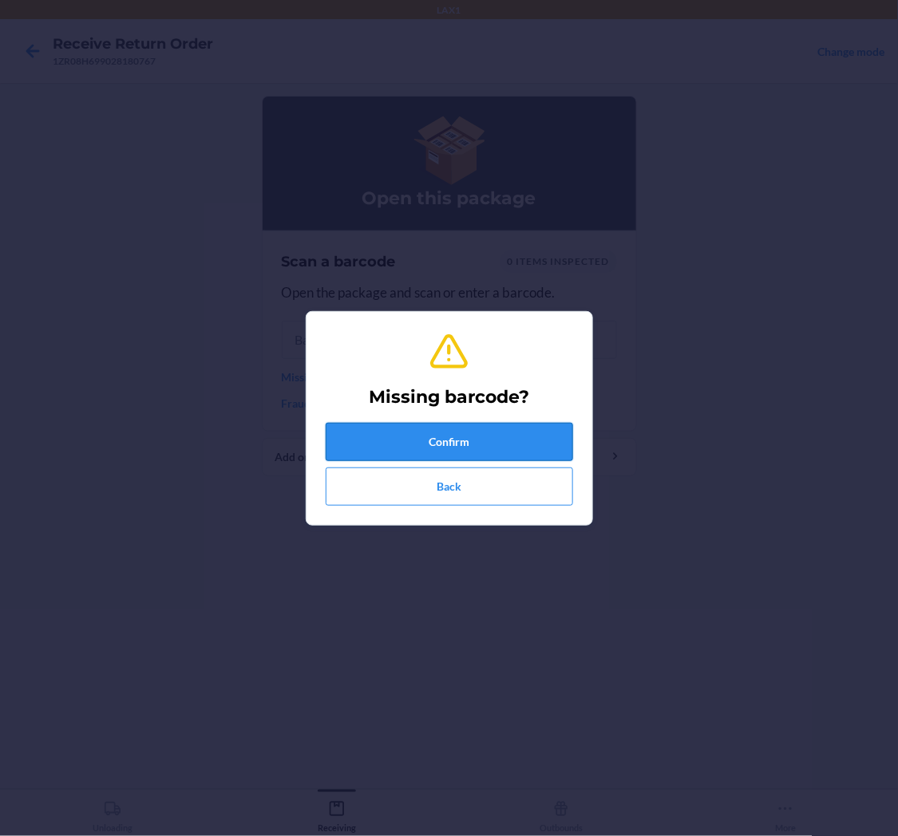
click at [441, 431] on button "Confirm" at bounding box center [449, 442] width 247 height 38
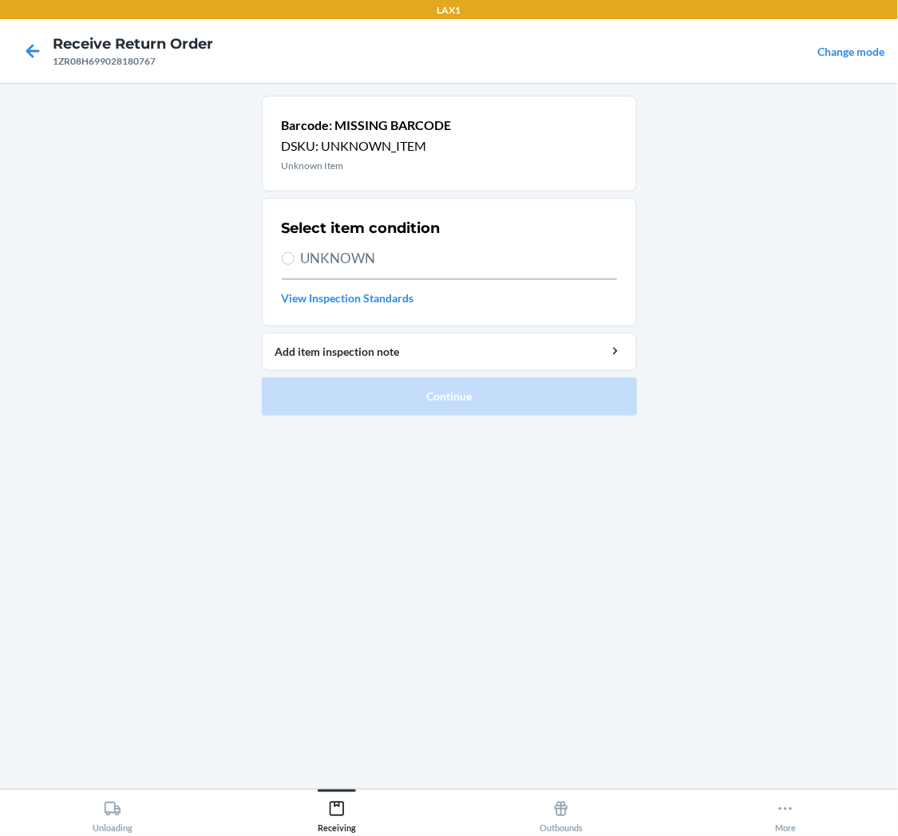
click at [296, 260] on label "UNKNOWN" at bounding box center [449, 258] width 335 height 21
click at [295, 260] on input "UNKNOWN" at bounding box center [288, 258] width 13 height 13
radio input "true"
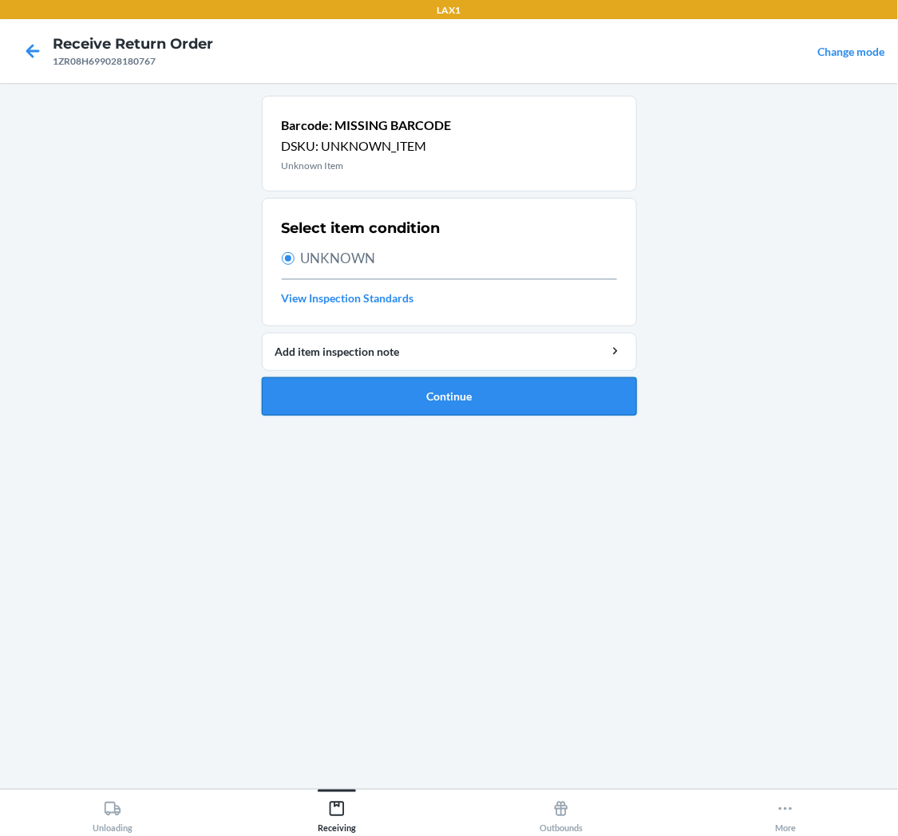
click at [443, 401] on button "Continue" at bounding box center [449, 397] width 375 height 38
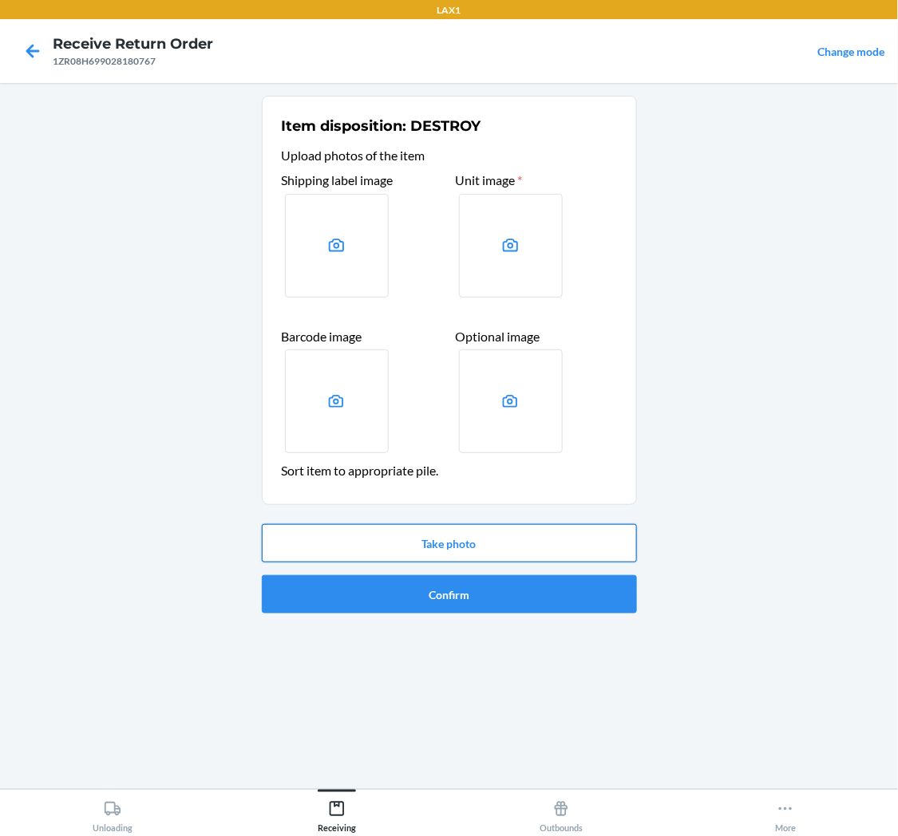
click at [441, 535] on button "Take photo" at bounding box center [449, 543] width 375 height 38
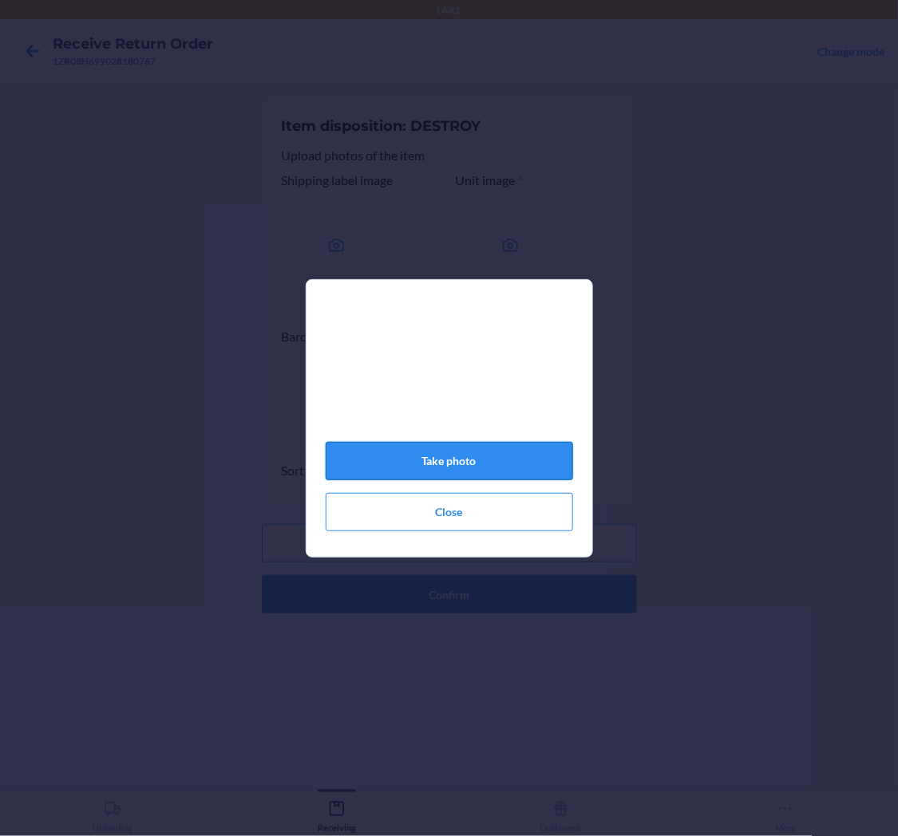
click at [519, 464] on button "Take photo" at bounding box center [449, 461] width 247 height 38
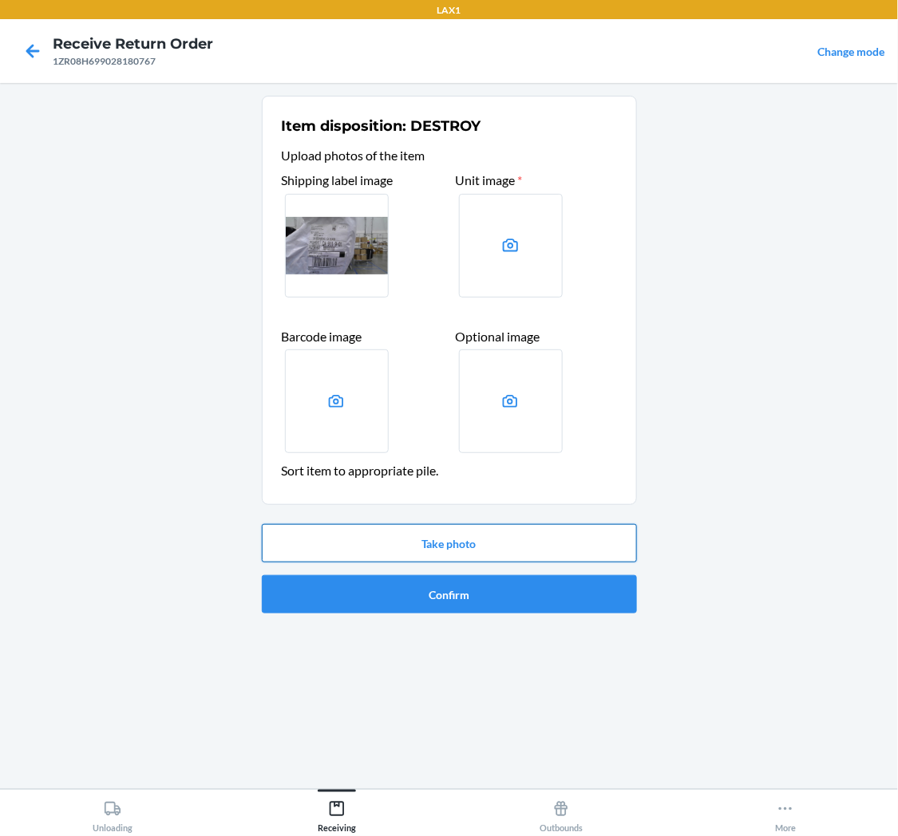
click at [489, 536] on button "Take photo" at bounding box center [449, 543] width 375 height 38
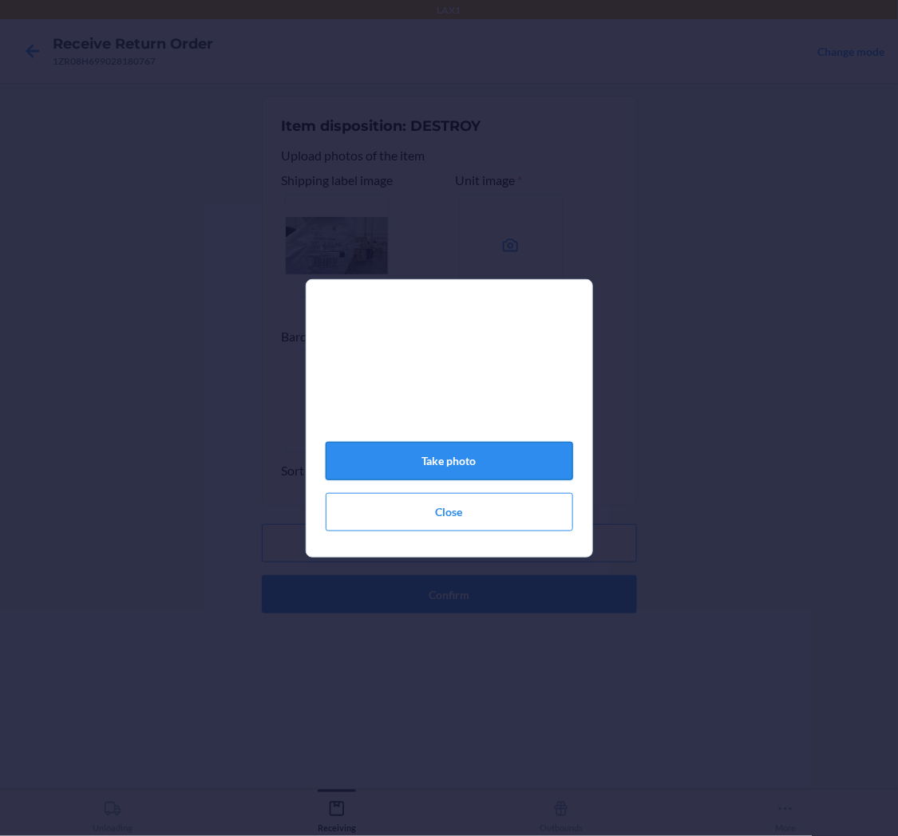
click at [500, 461] on button "Take photo" at bounding box center [449, 461] width 247 height 38
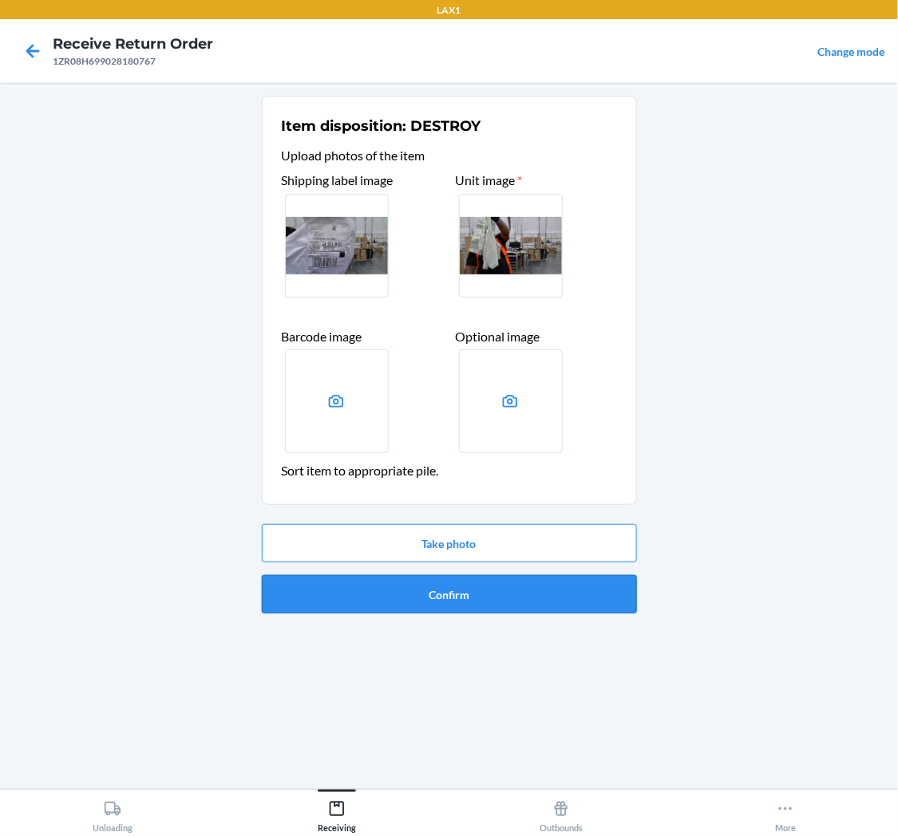
click at [469, 589] on button "Confirm" at bounding box center [449, 594] width 375 height 38
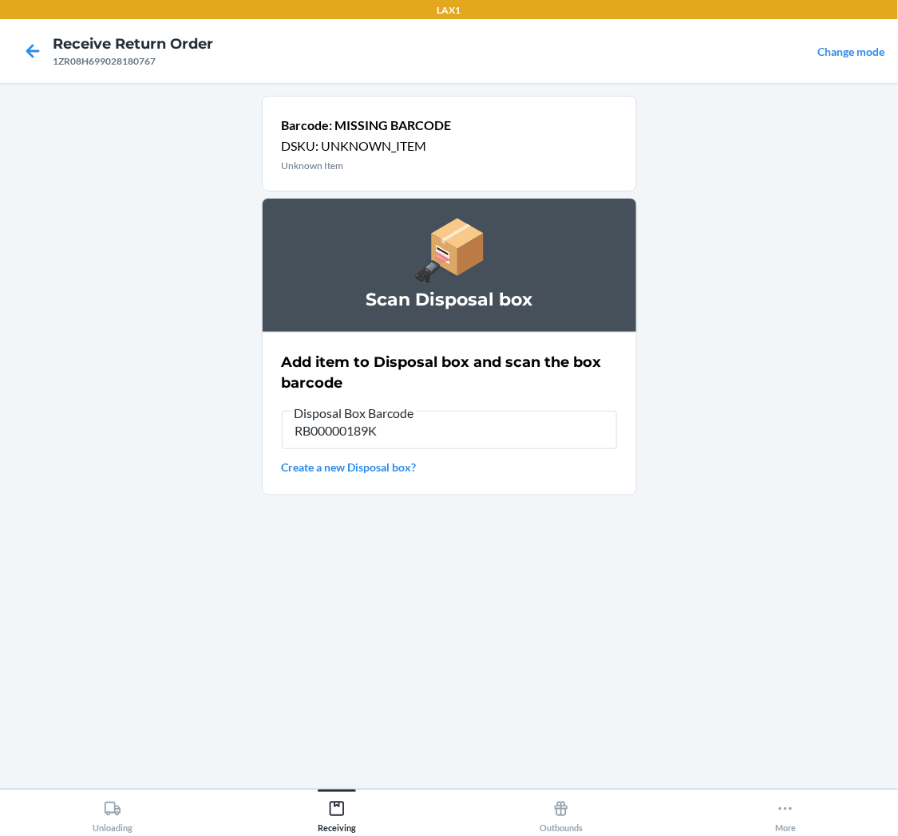
type input "RB00000189K"
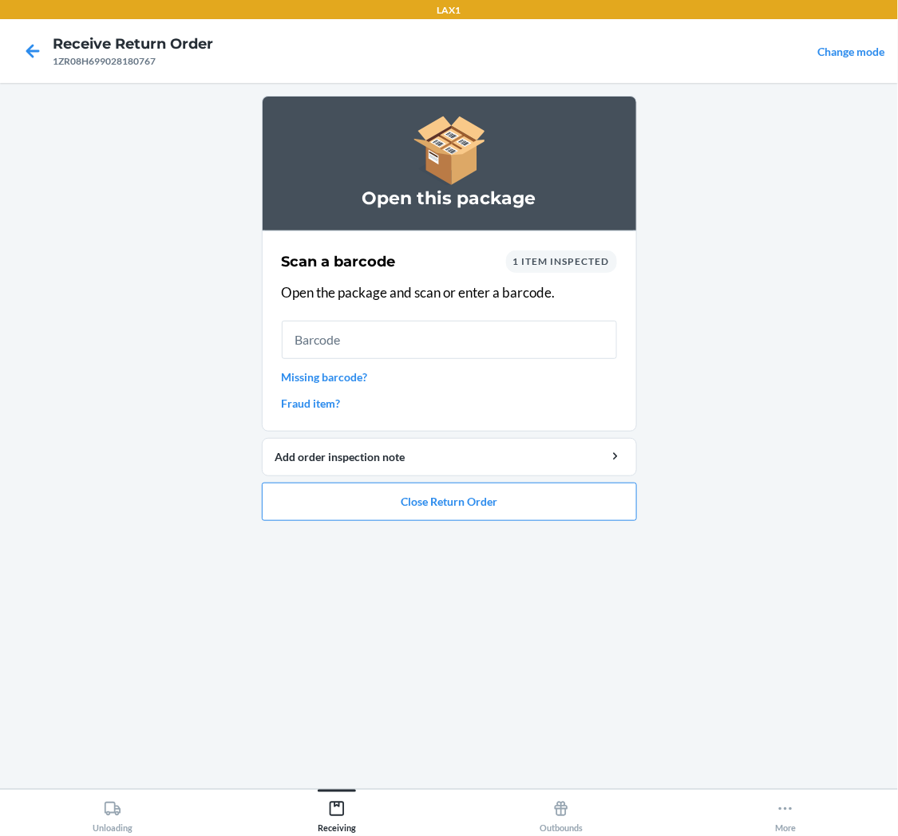
click at [331, 382] on link "Missing barcode?" at bounding box center [449, 377] width 335 height 17
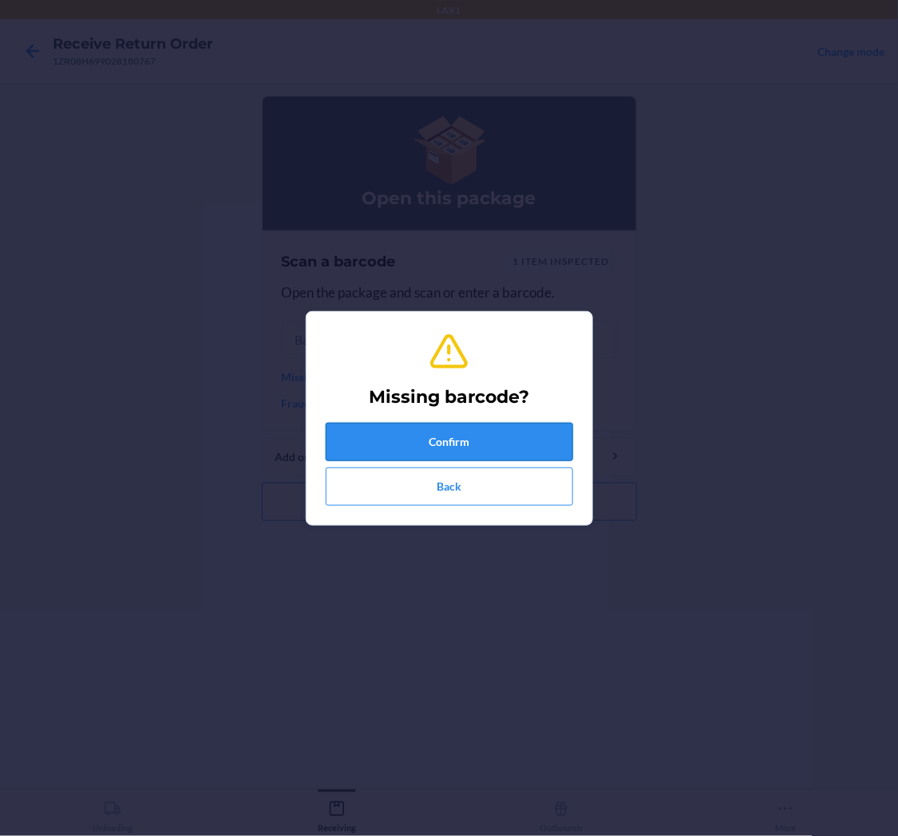
click at [480, 436] on button "Confirm" at bounding box center [449, 442] width 247 height 38
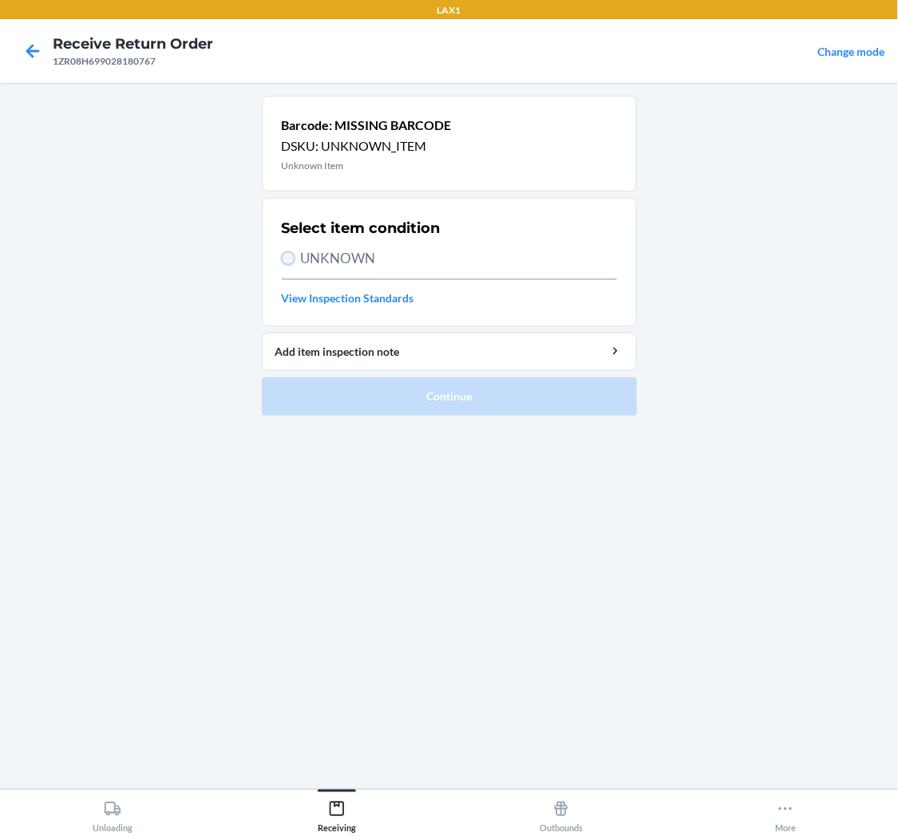
click at [290, 258] on input "UNKNOWN" at bounding box center [288, 258] width 13 height 13
radio input "true"
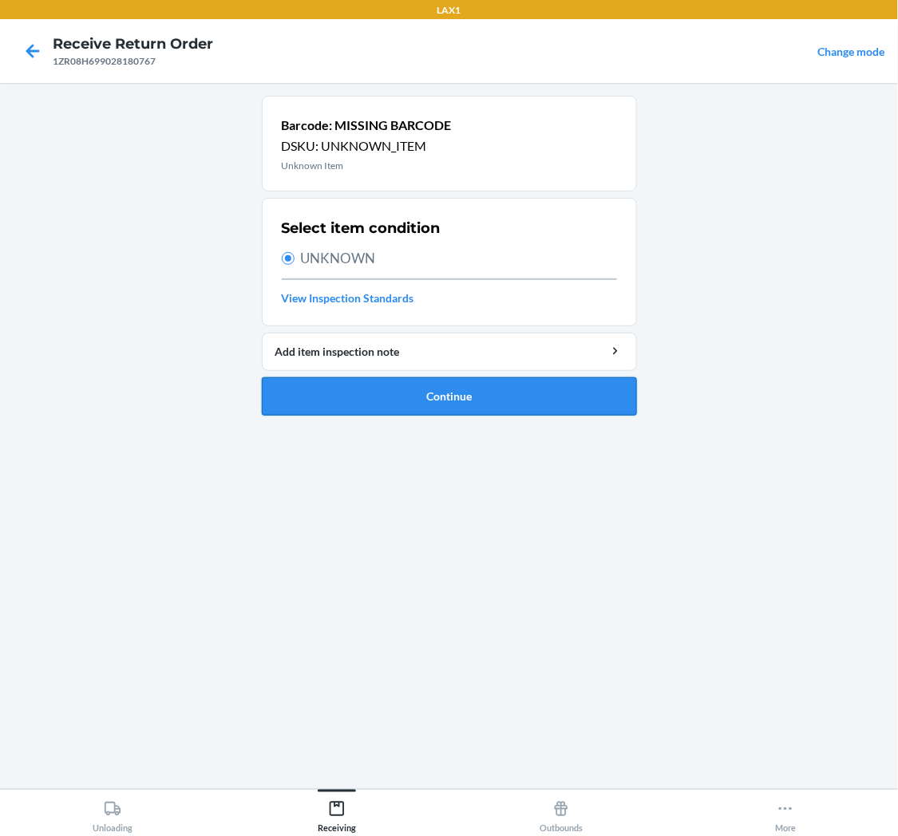
click at [492, 397] on button "Continue" at bounding box center [449, 397] width 375 height 38
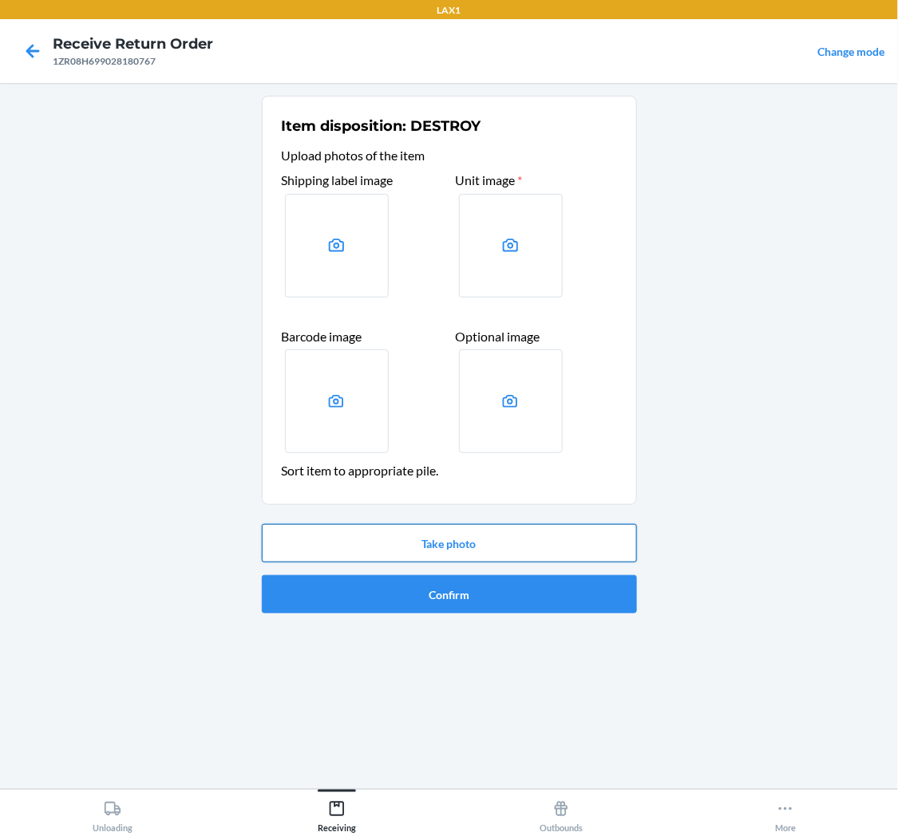
click at [444, 544] on button "Take photo" at bounding box center [449, 543] width 375 height 38
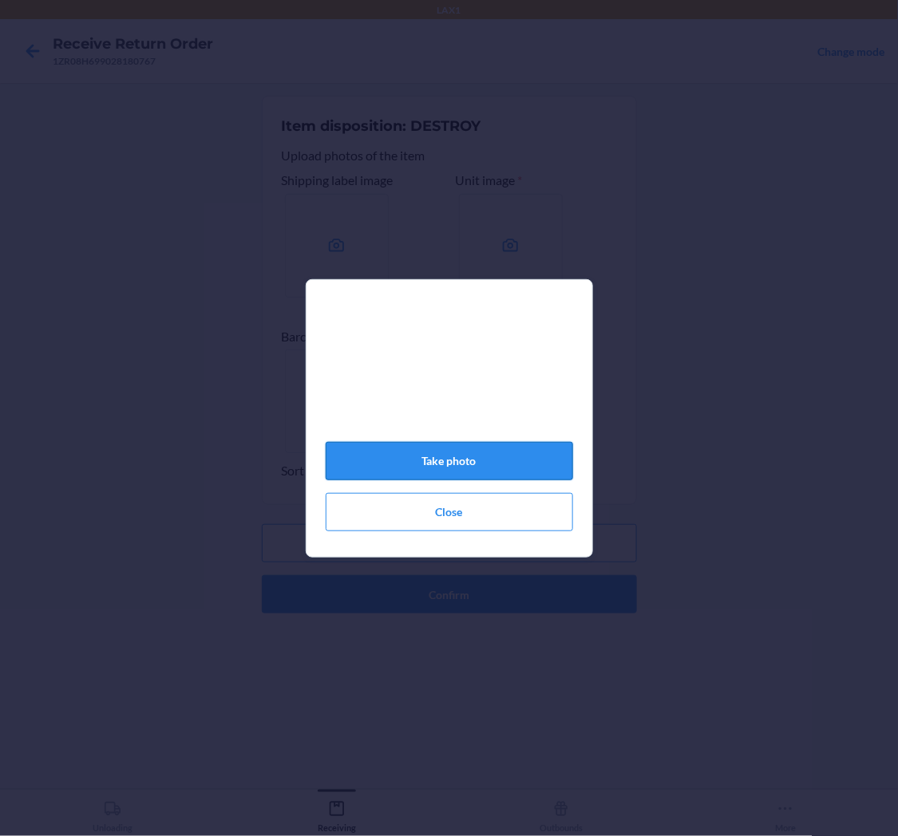
click at [523, 460] on button "Take photo" at bounding box center [449, 461] width 247 height 38
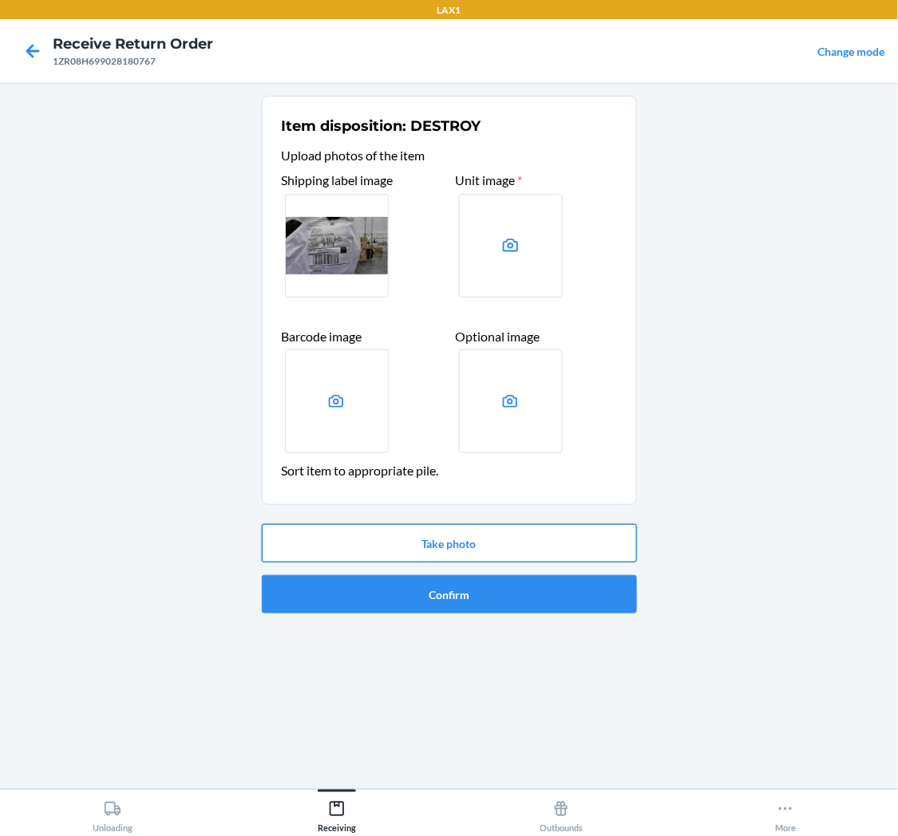
click at [508, 536] on button "Take photo" at bounding box center [449, 543] width 375 height 38
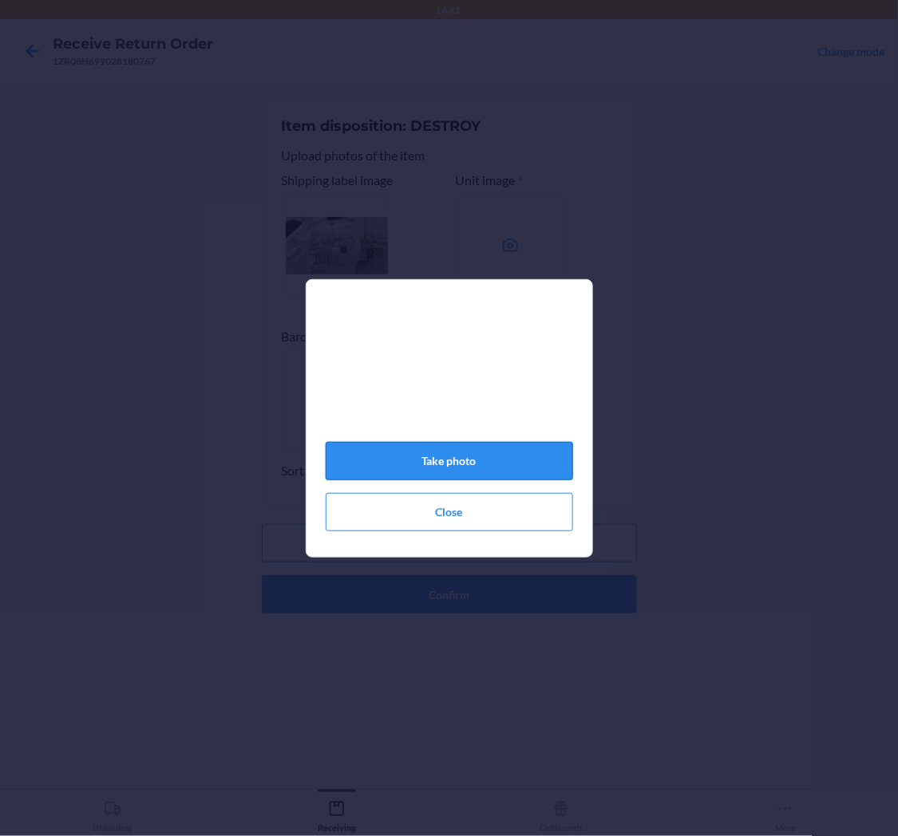
click at [483, 469] on button "Take photo" at bounding box center [449, 461] width 247 height 38
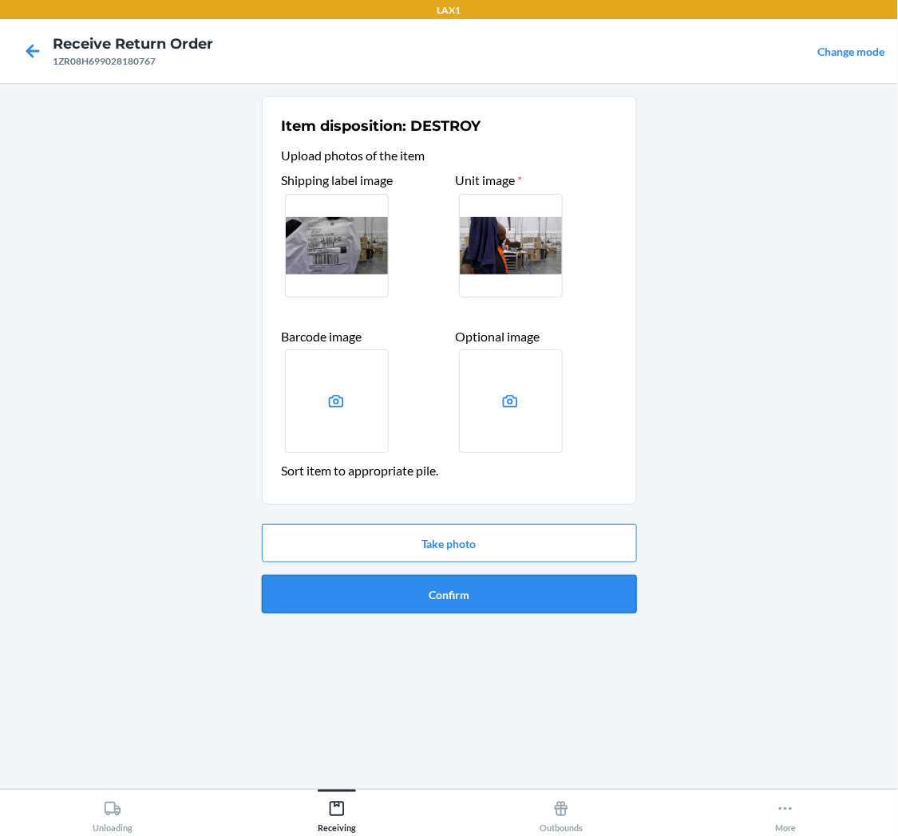
click at [487, 588] on button "Confirm" at bounding box center [449, 594] width 375 height 38
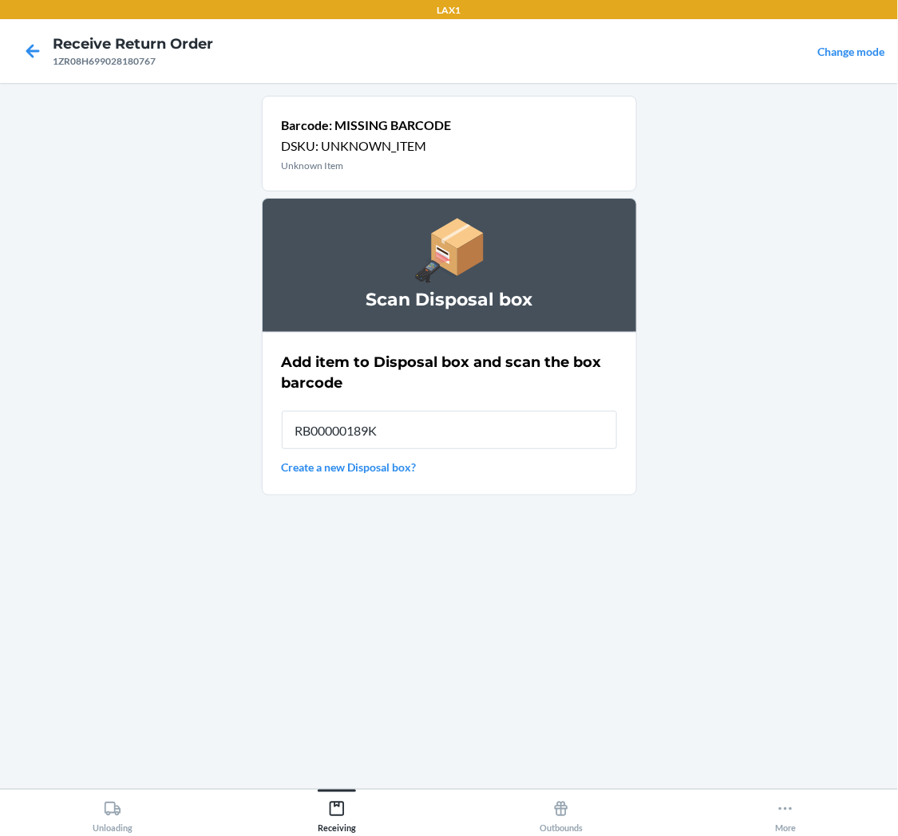
type input "RB00000189K"
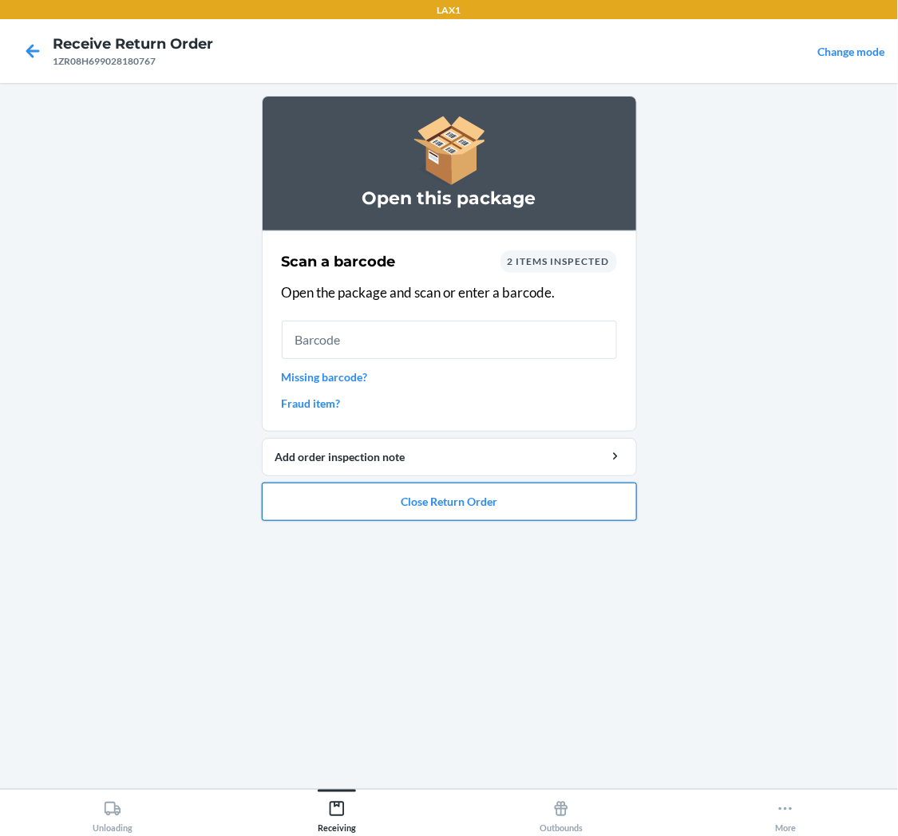
click at [461, 498] on button "Close Return Order" at bounding box center [449, 502] width 375 height 38
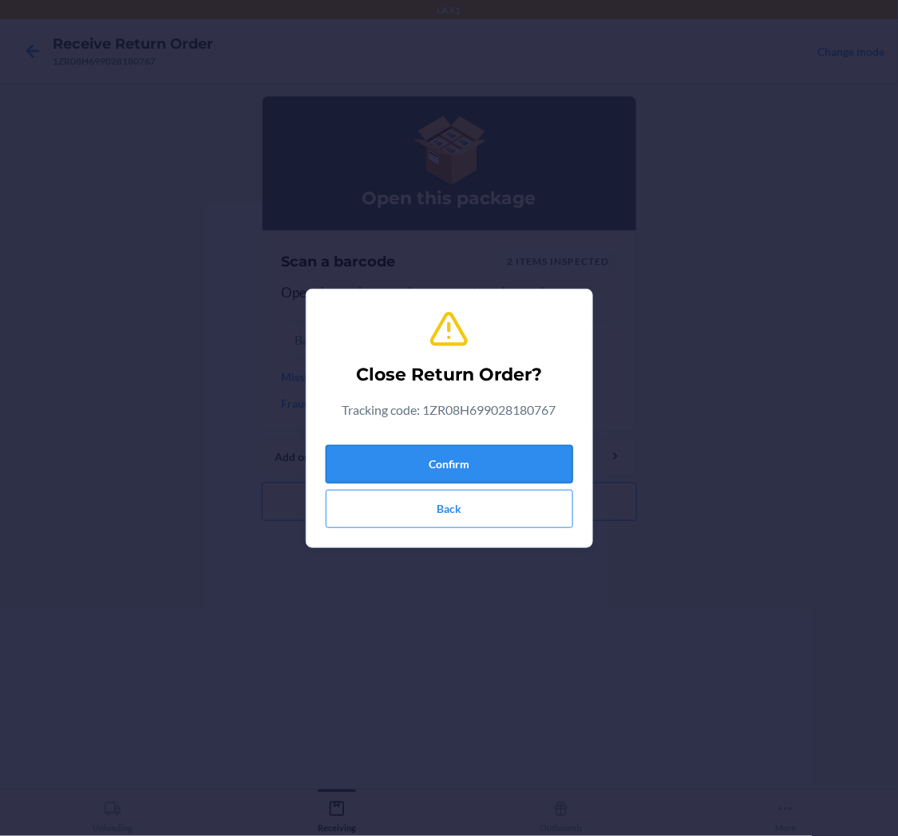
click at [495, 463] on button "Confirm" at bounding box center [449, 464] width 247 height 38
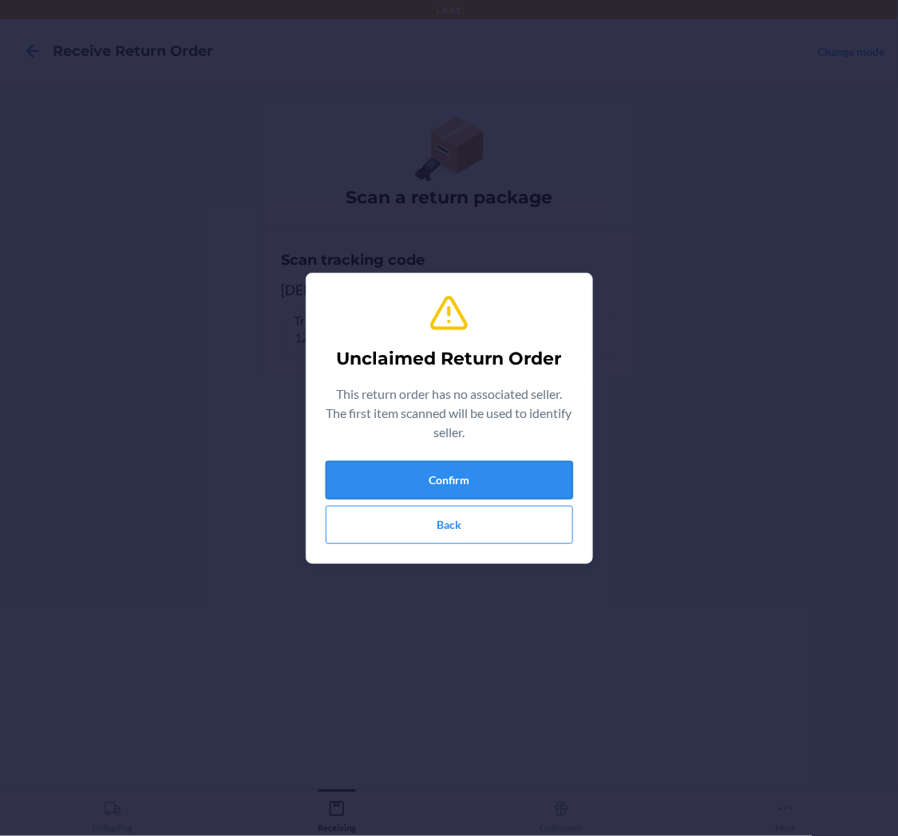
click at [528, 480] on button "Confirm" at bounding box center [449, 480] width 247 height 38
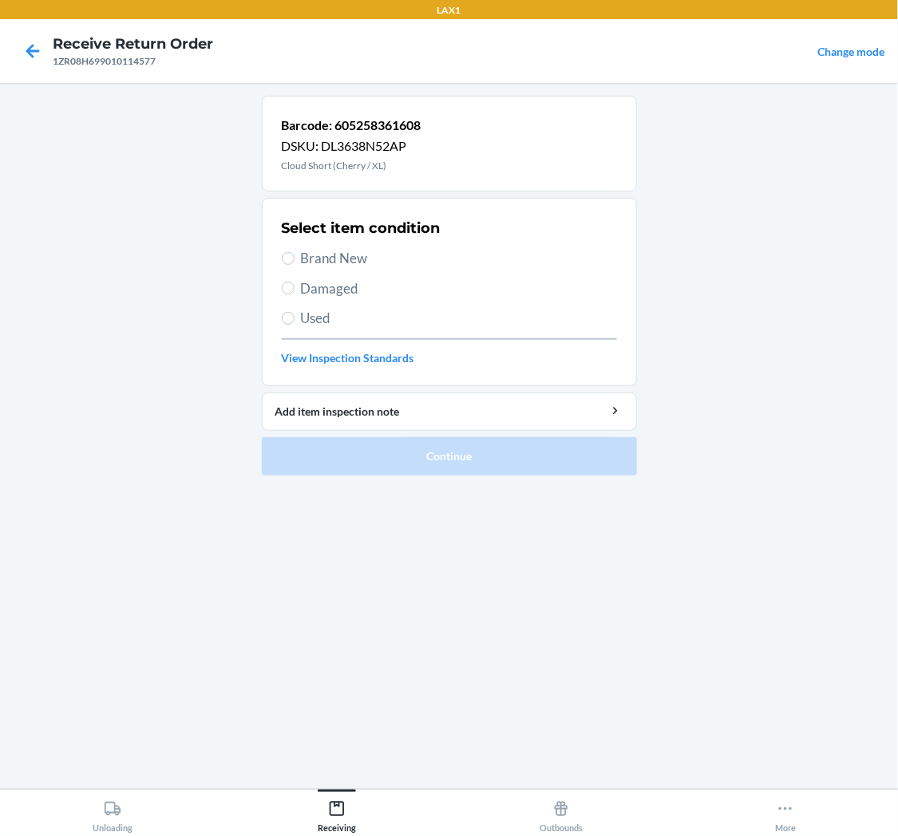
click at [294, 318] on label "Used" at bounding box center [449, 318] width 335 height 21
click at [294, 318] on input "Used" at bounding box center [288, 318] width 13 height 13
radio input "true"
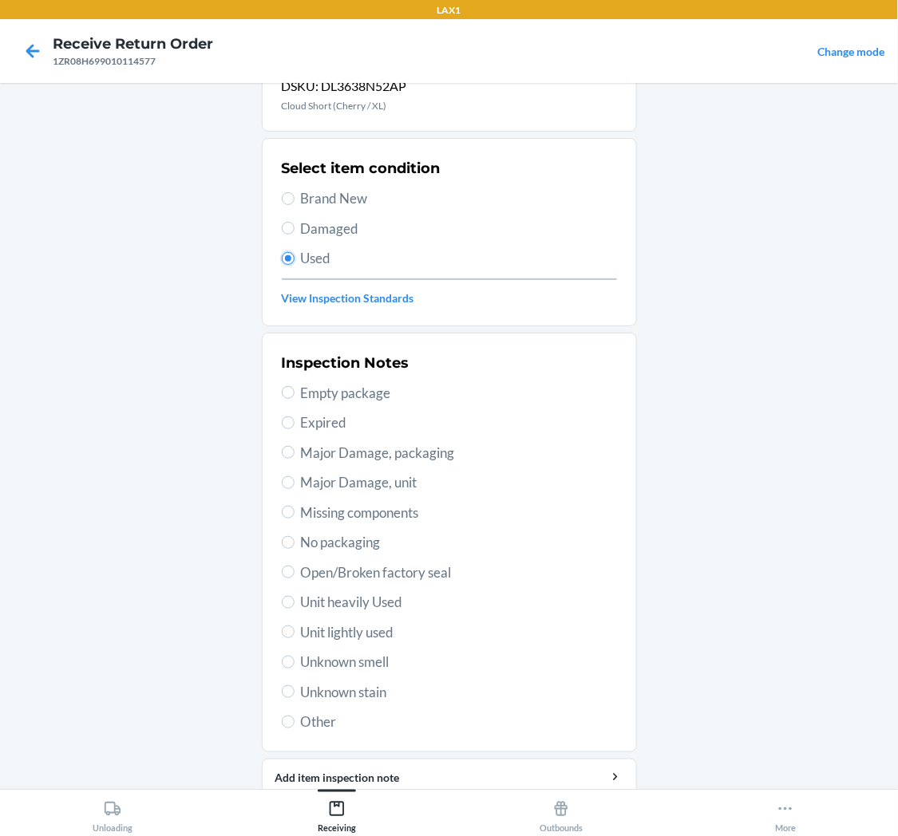
scroll to position [124, 0]
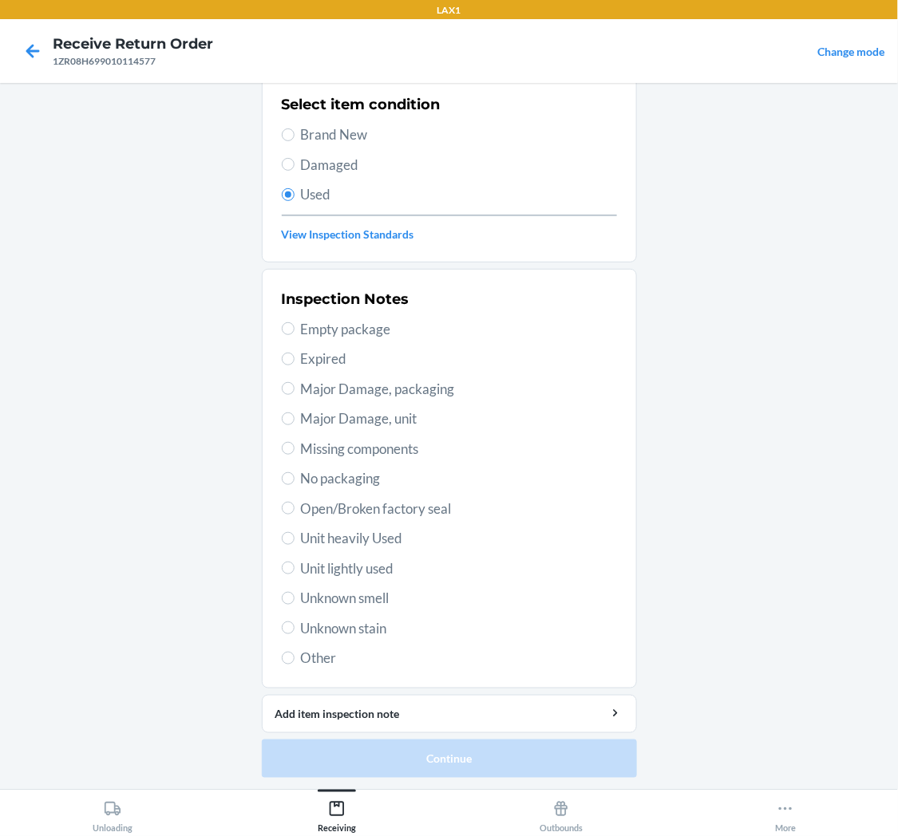
click at [335, 512] on span "Open/Broken factory seal" at bounding box center [459, 509] width 316 height 21
click at [295, 512] on input "Open/Broken factory seal" at bounding box center [288, 508] width 13 height 13
radio input "true"
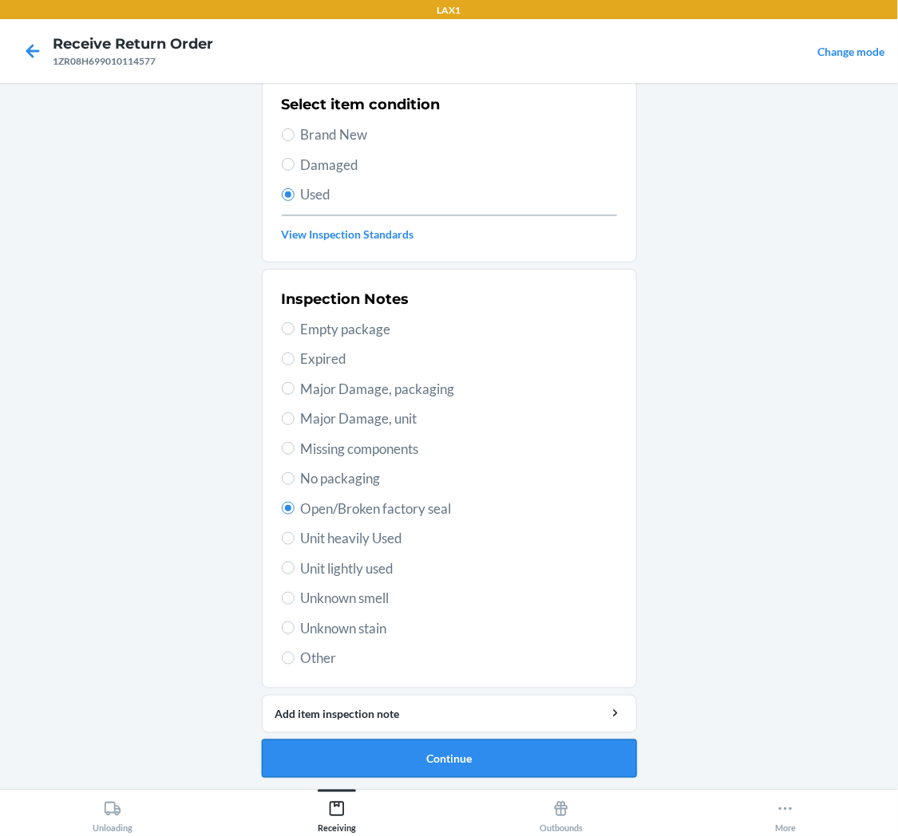
click at [385, 746] on button "Continue" at bounding box center [449, 759] width 375 height 38
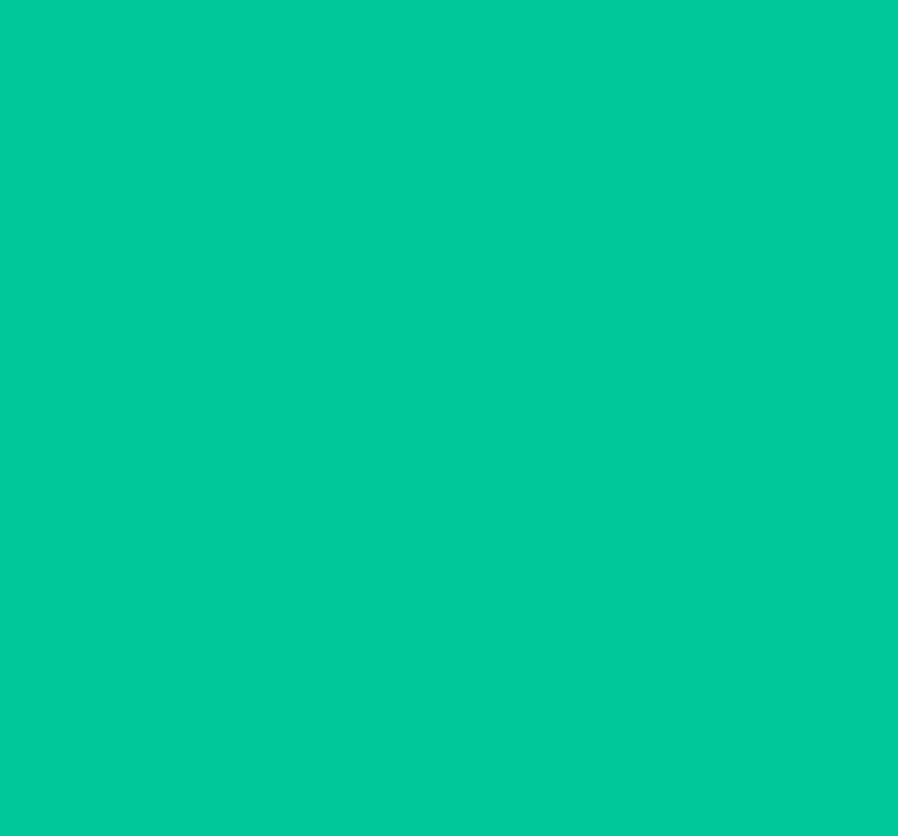
scroll to position [0, 0]
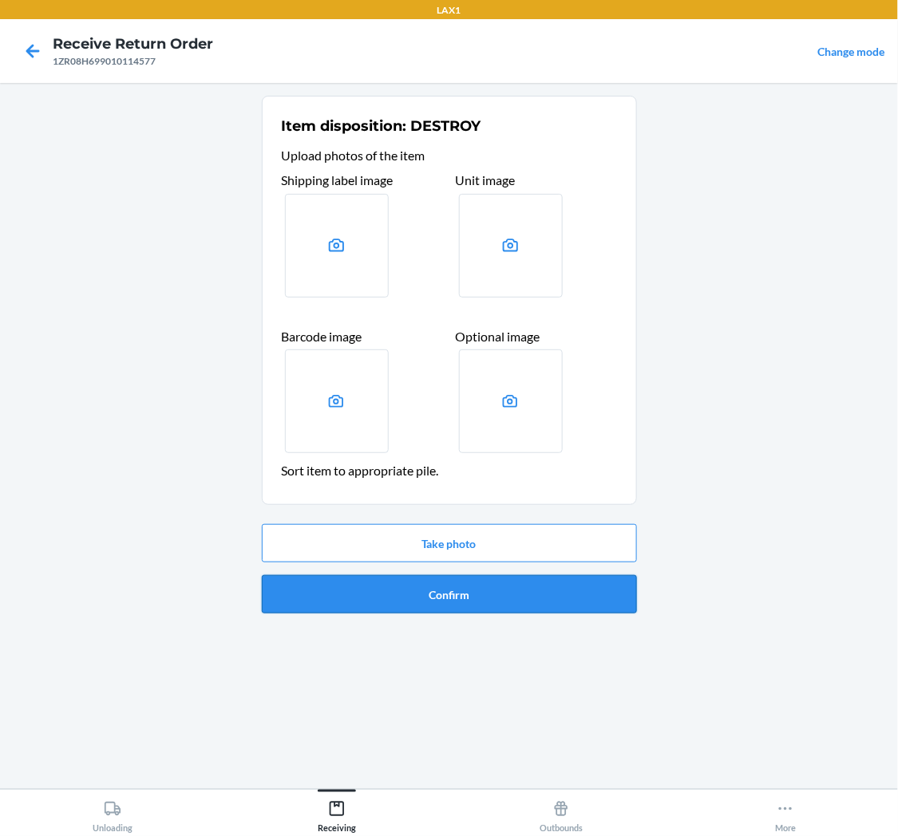
click at [482, 587] on button "Confirm" at bounding box center [449, 594] width 375 height 38
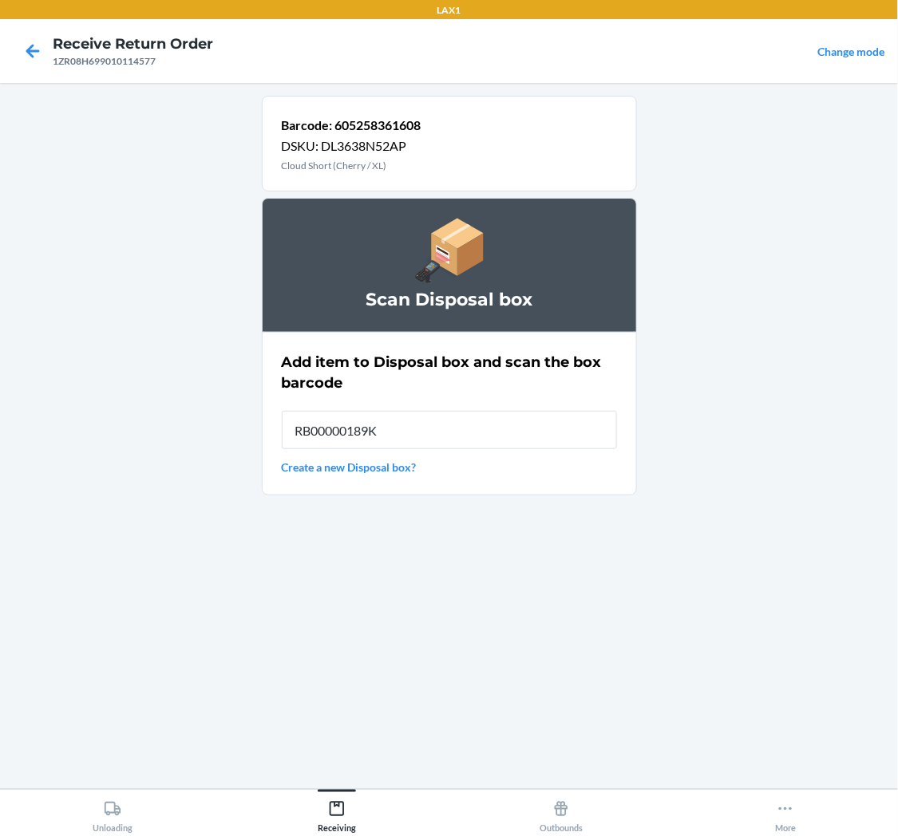
type input "RB00000189K"
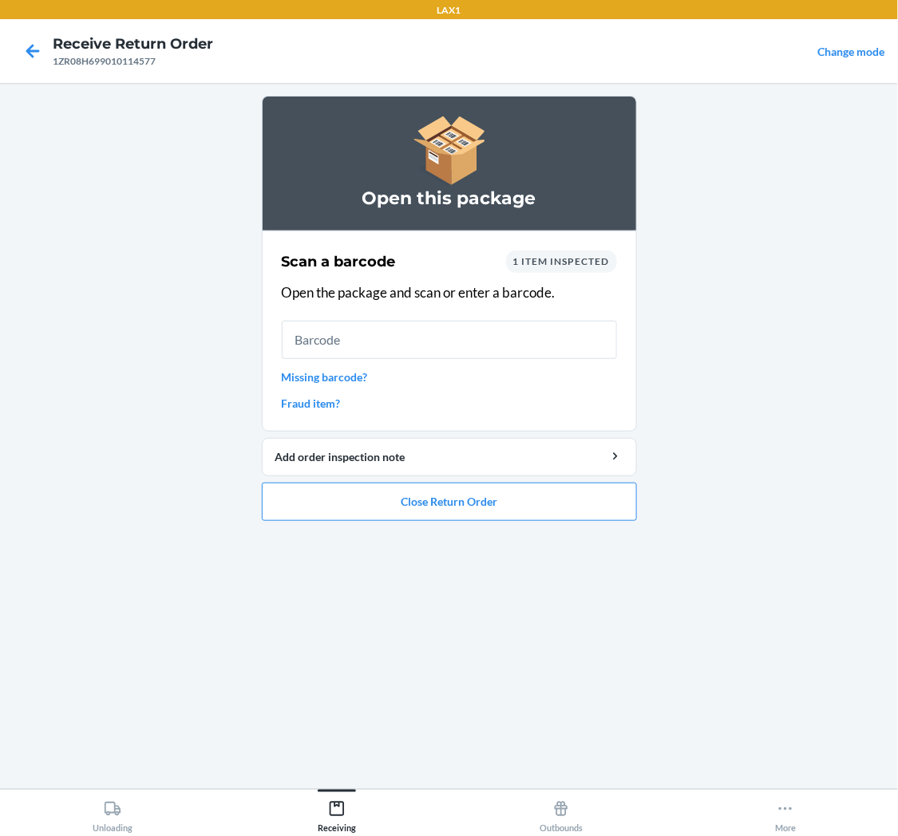
click at [341, 376] on link "Missing barcode?" at bounding box center [449, 377] width 335 height 17
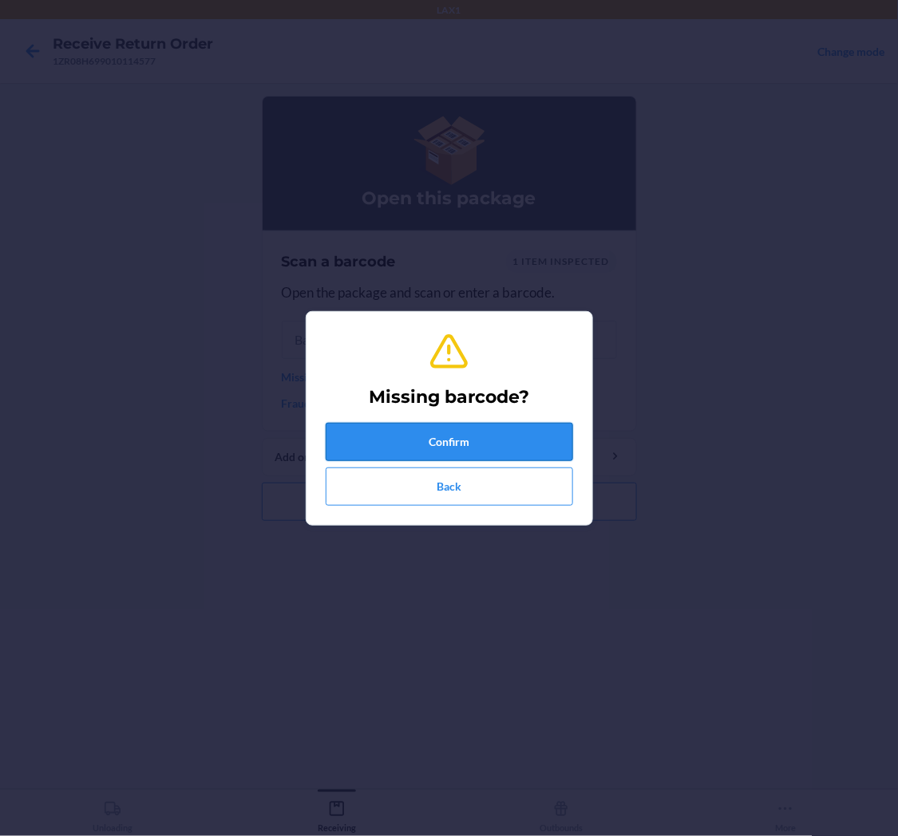
click at [469, 434] on button "Confirm" at bounding box center [449, 442] width 247 height 38
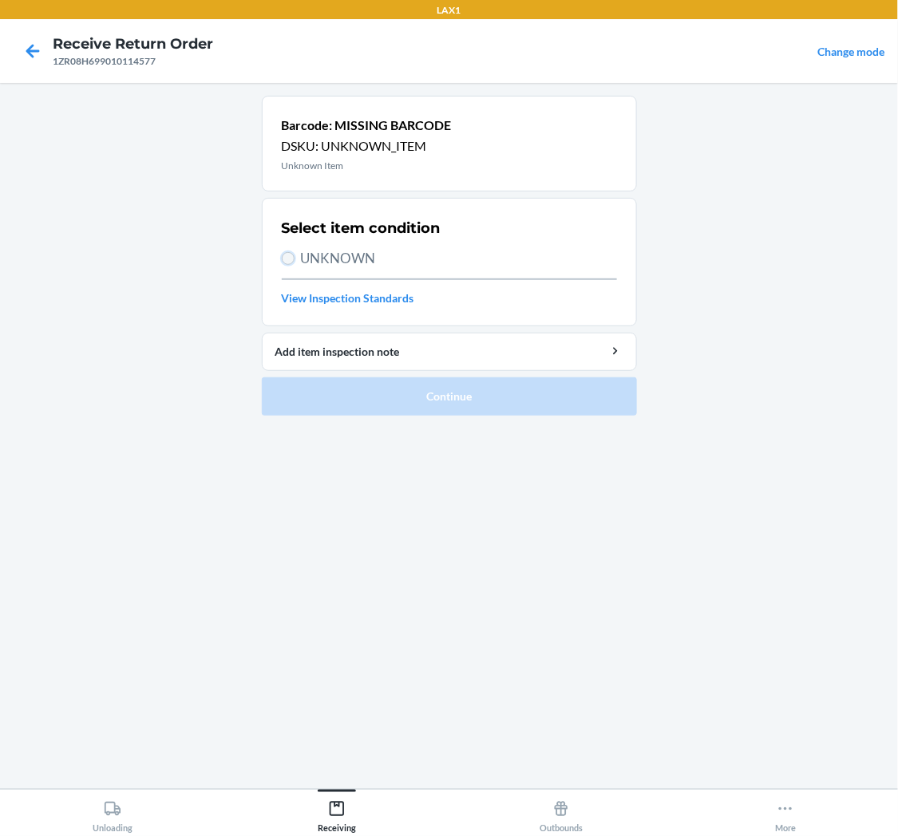
click at [288, 254] on input "UNKNOWN" at bounding box center [288, 258] width 13 height 13
radio input "true"
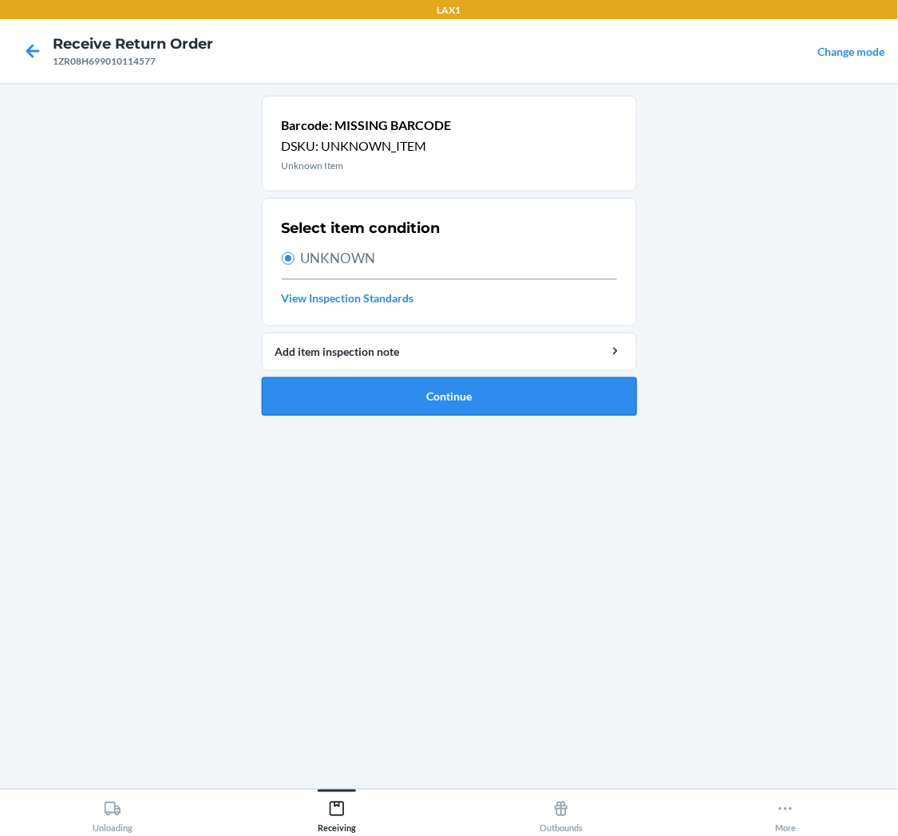
click at [408, 400] on button "Continue" at bounding box center [449, 397] width 375 height 38
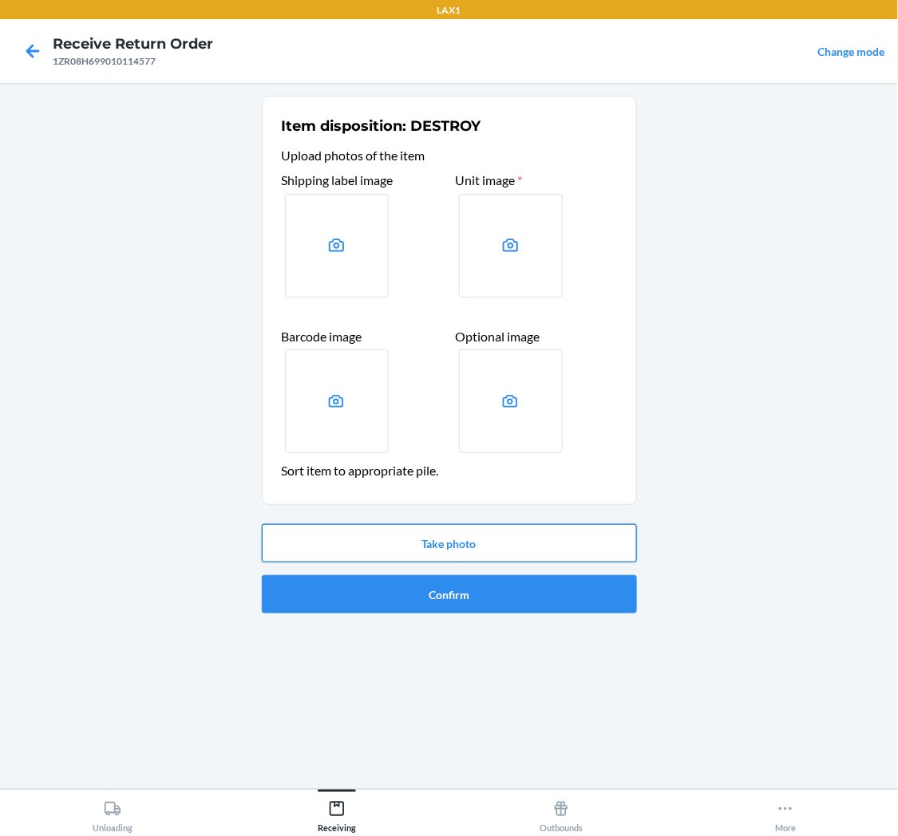
click at [448, 528] on button "Take photo" at bounding box center [449, 543] width 375 height 38
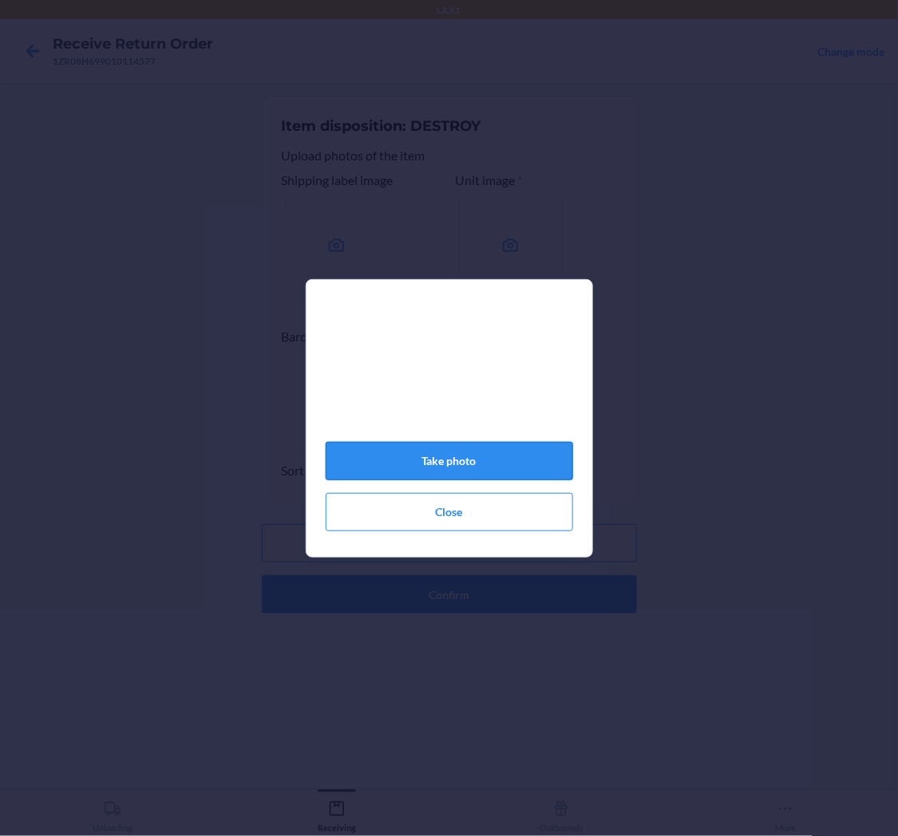
click at [476, 460] on button "Take photo" at bounding box center [449, 461] width 247 height 38
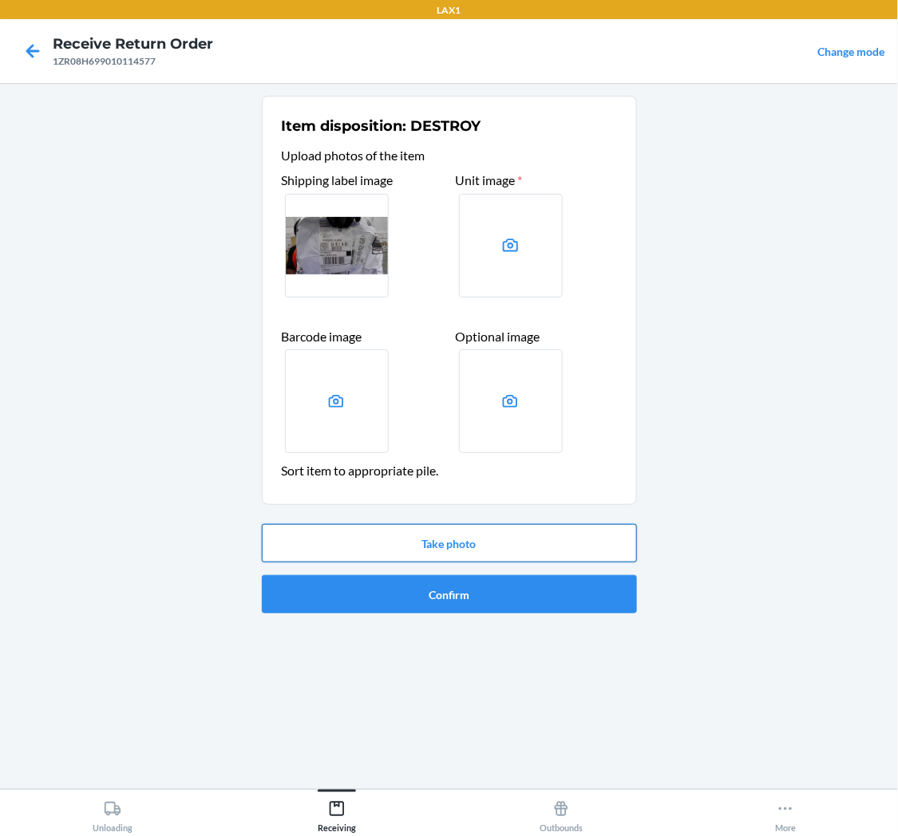
click at [477, 536] on button "Take photo" at bounding box center [449, 543] width 375 height 38
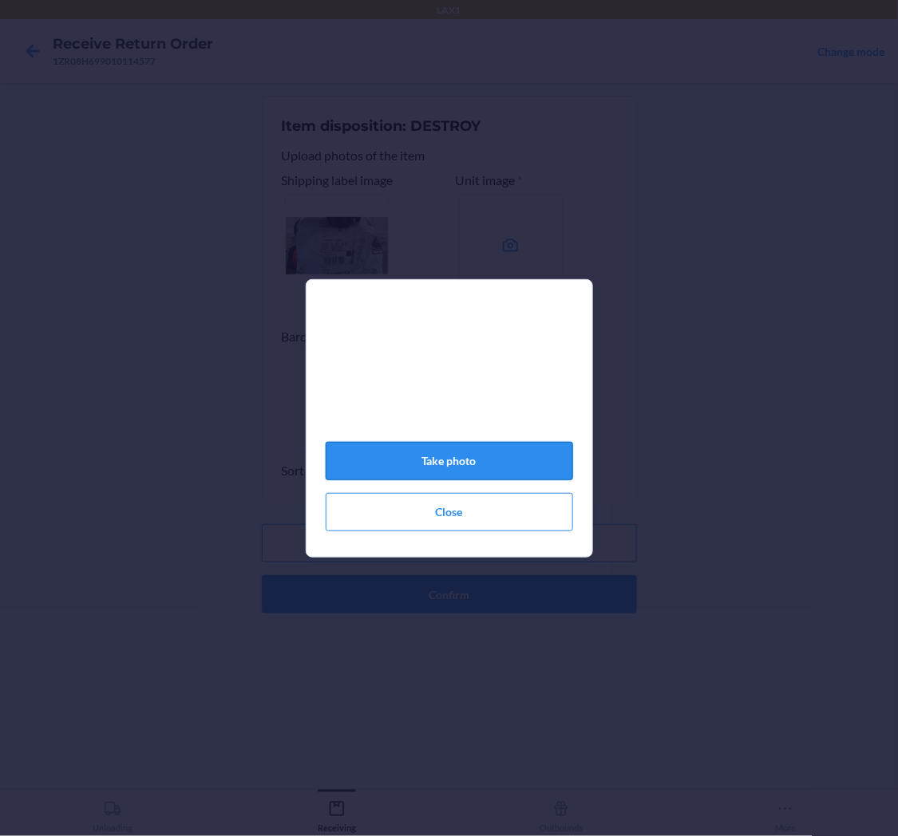
click at [496, 466] on button "Take photo" at bounding box center [449, 461] width 247 height 38
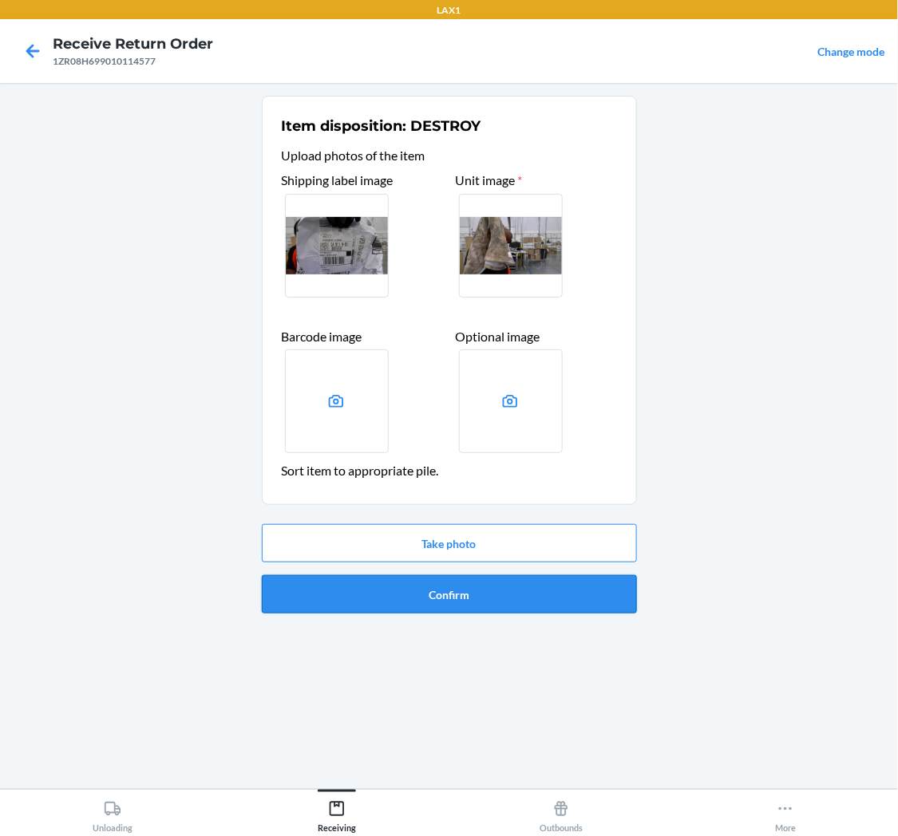
click at [475, 585] on button "Confirm" at bounding box center [449, 594] width 375 height 38
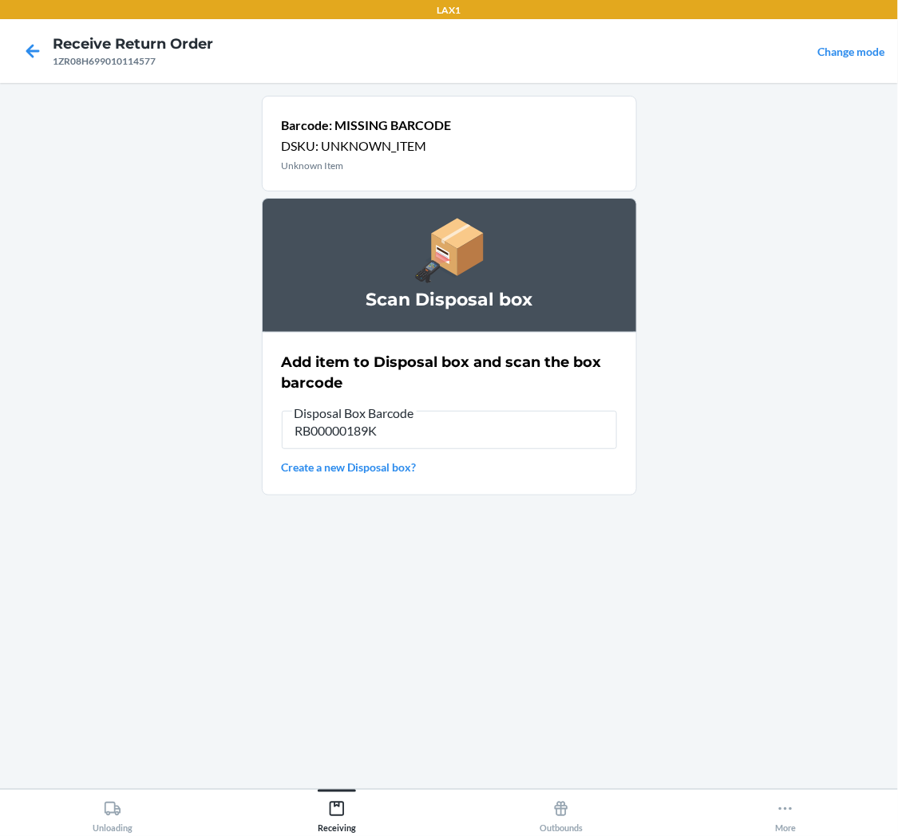
type input "RB00000189K"
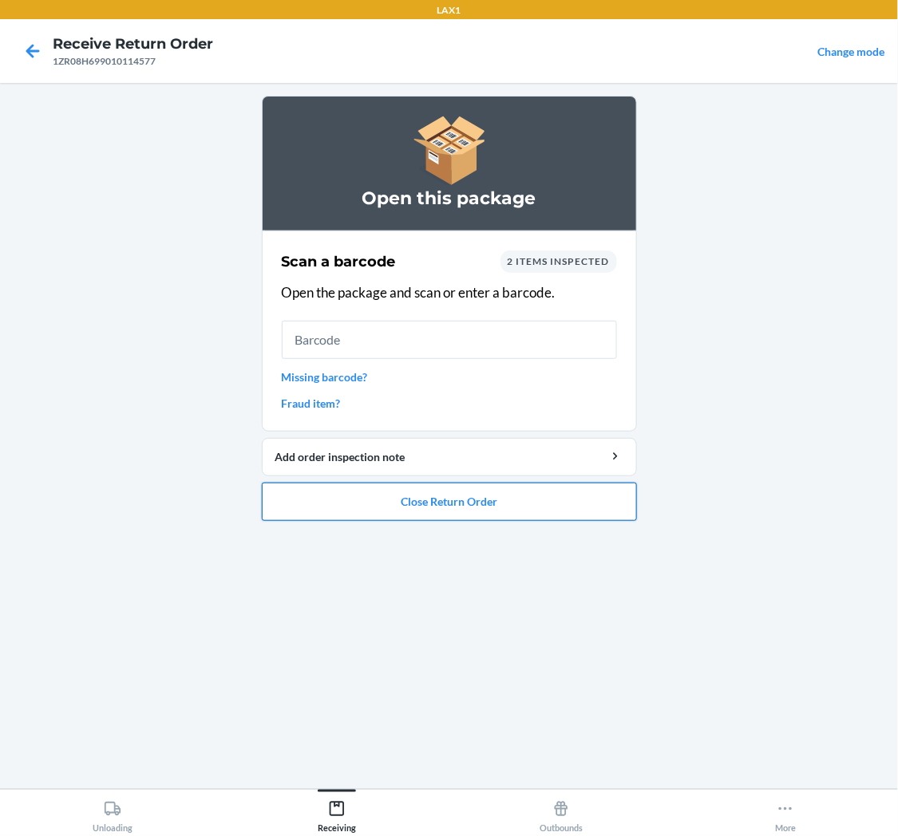
click at [426, 501] on button "Close Return Order" at bounding box center [449, 502] width 375 height 38
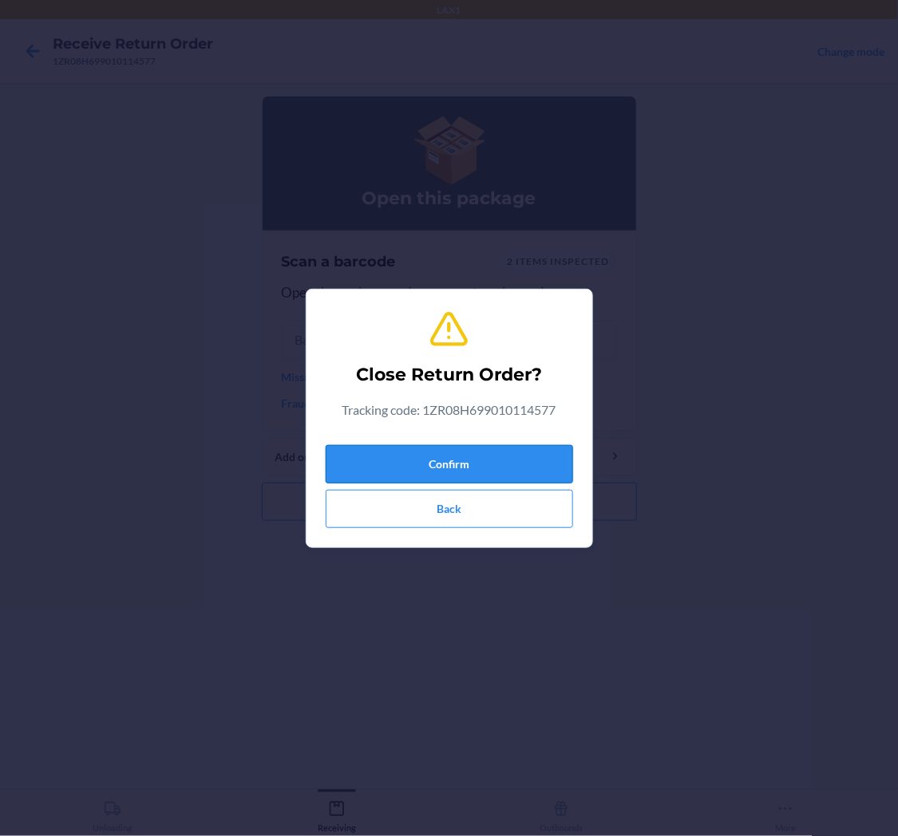
click at [453, 453] on button "Confirm" at bounding box center [449, 464] width 247 height 38
